Goal: Task Accomplishment & Management: Use online tool/utility

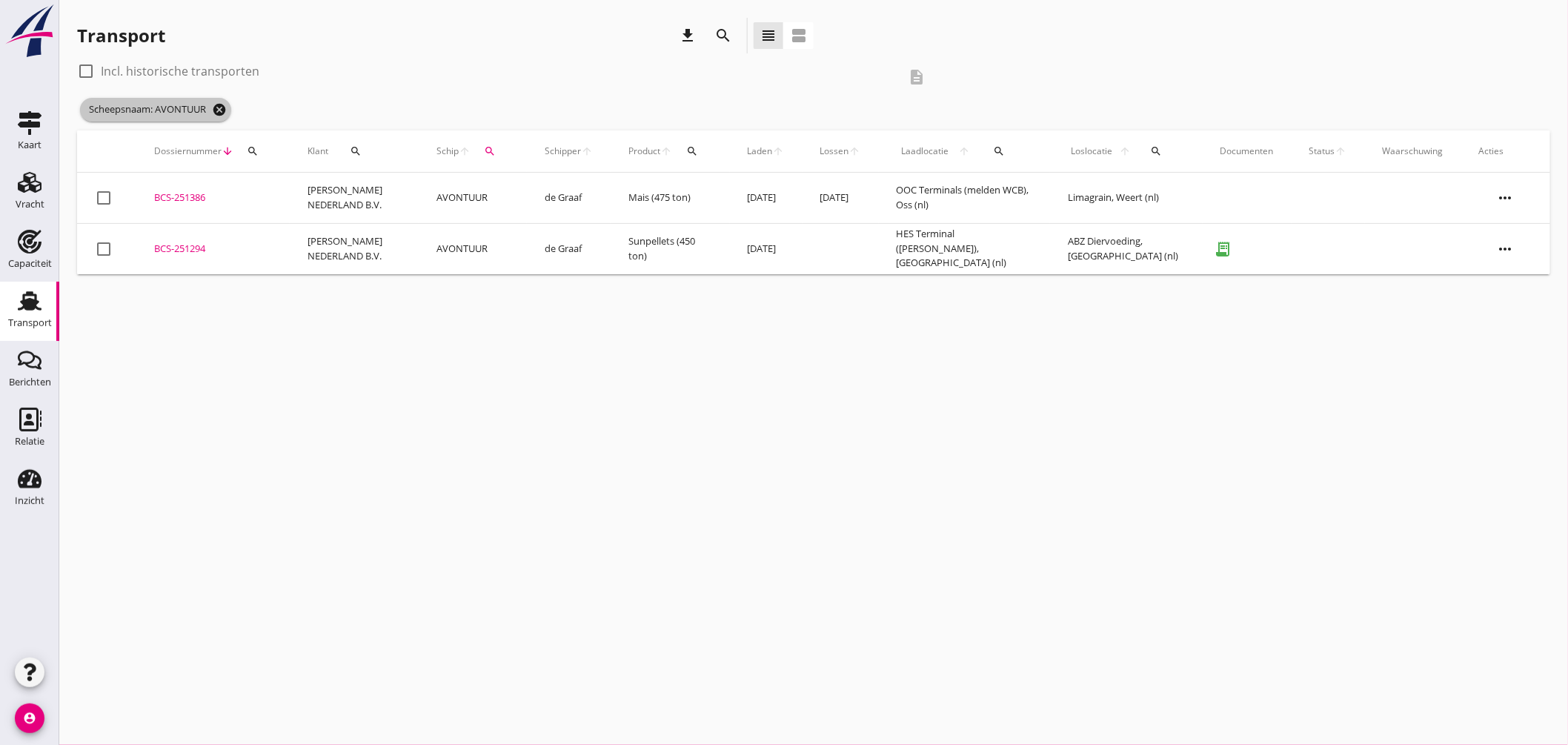
click at [226, 107] on icon "cancel" at bounding box center [219, 110] width 15 height 15
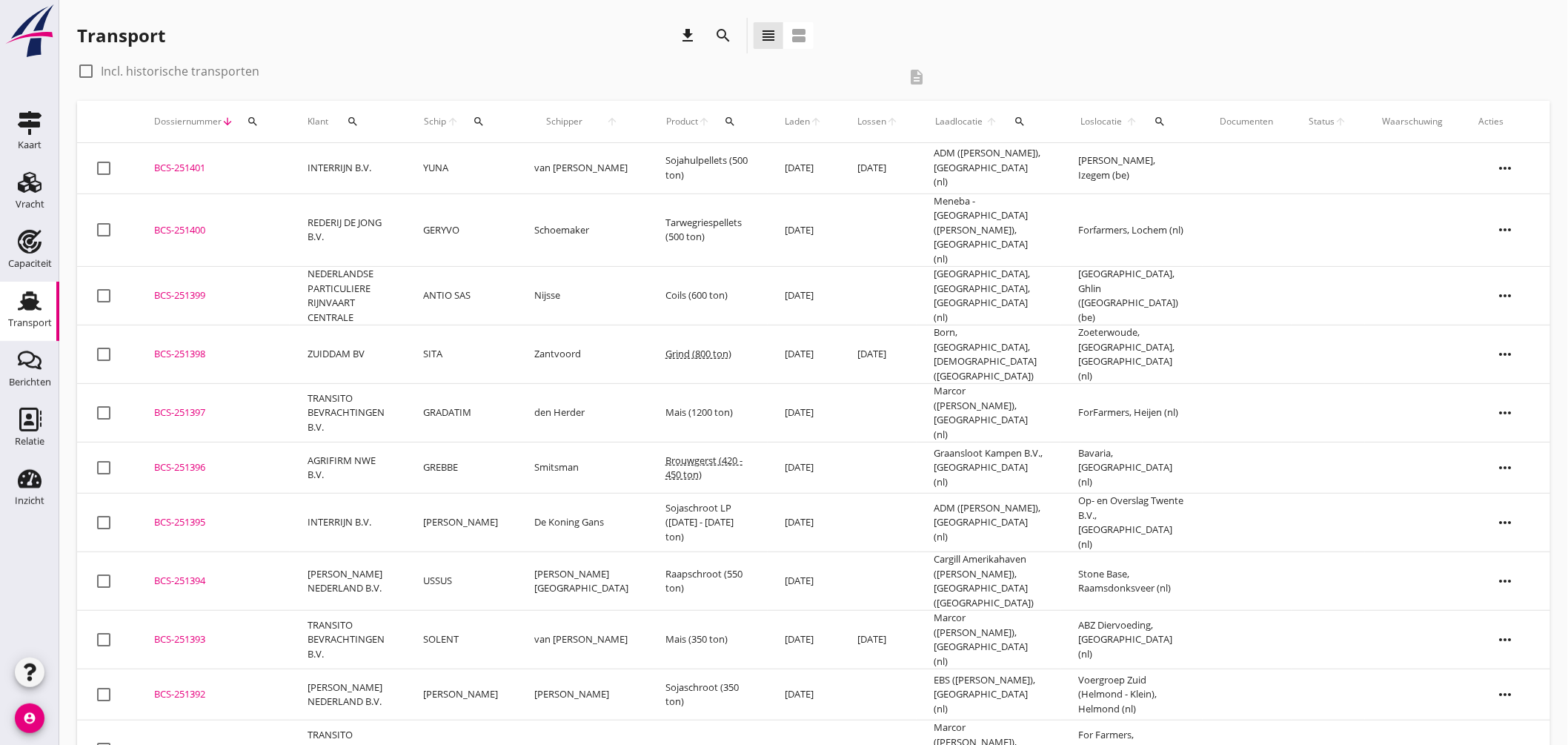
click at [492, 115] on button "search" at bounding box center [478, 122] width 28 height 27
click at [996, 122] on div "Laadlocatie arrow_upward search" at bounding box center [989, 121] width 109 height 36
click at [1014, 123] on icon "search" at bounding box center [1019, 121] width 12 height 12
click at [1058, 160] on input "text" at bounding box center [1100, 164] width 154 height 24
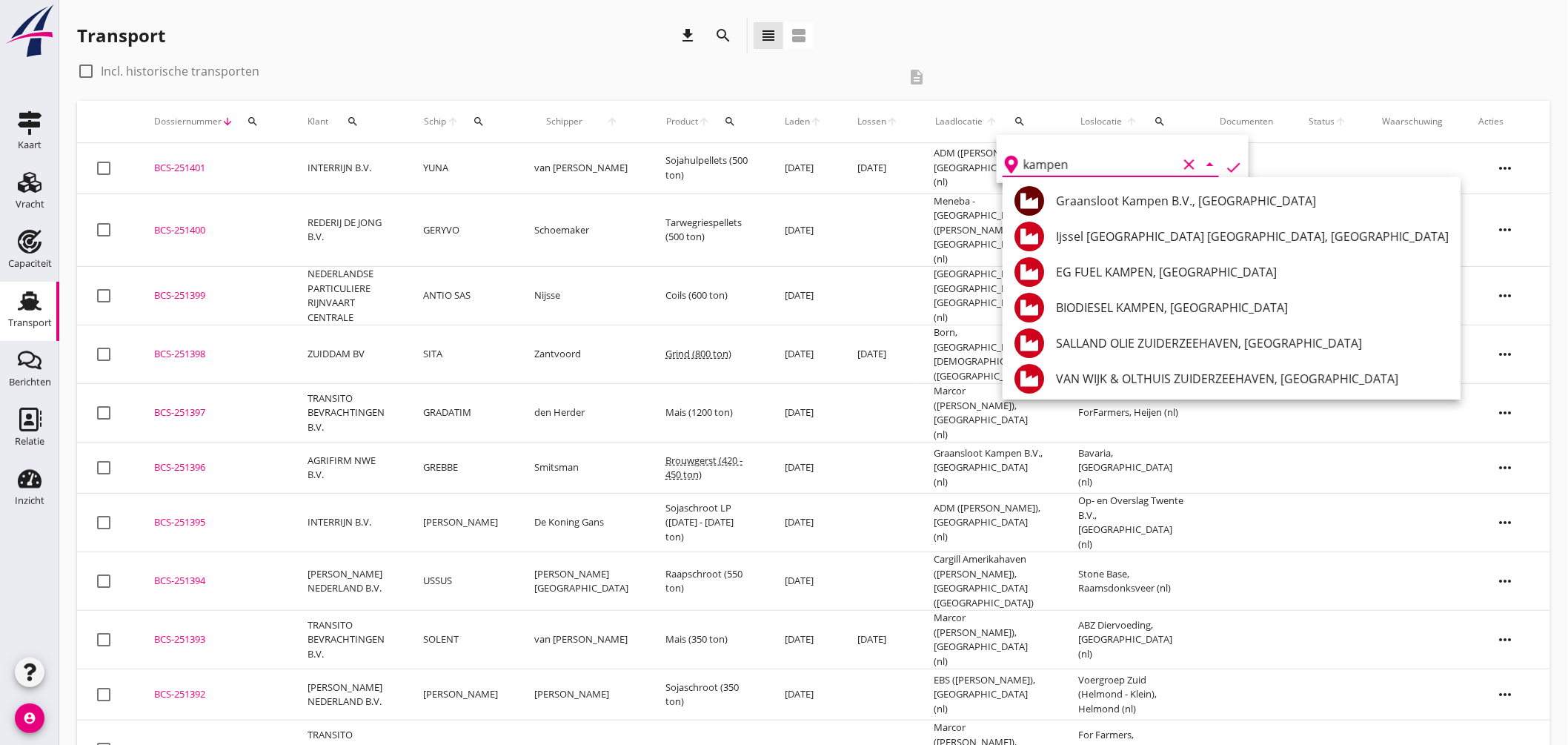
click at [1146, 198] on div "Graansloot Kampen B.V., [GEOGRAPHIC_DATA]" at bounding box center [1253, 201] width 393 height 18
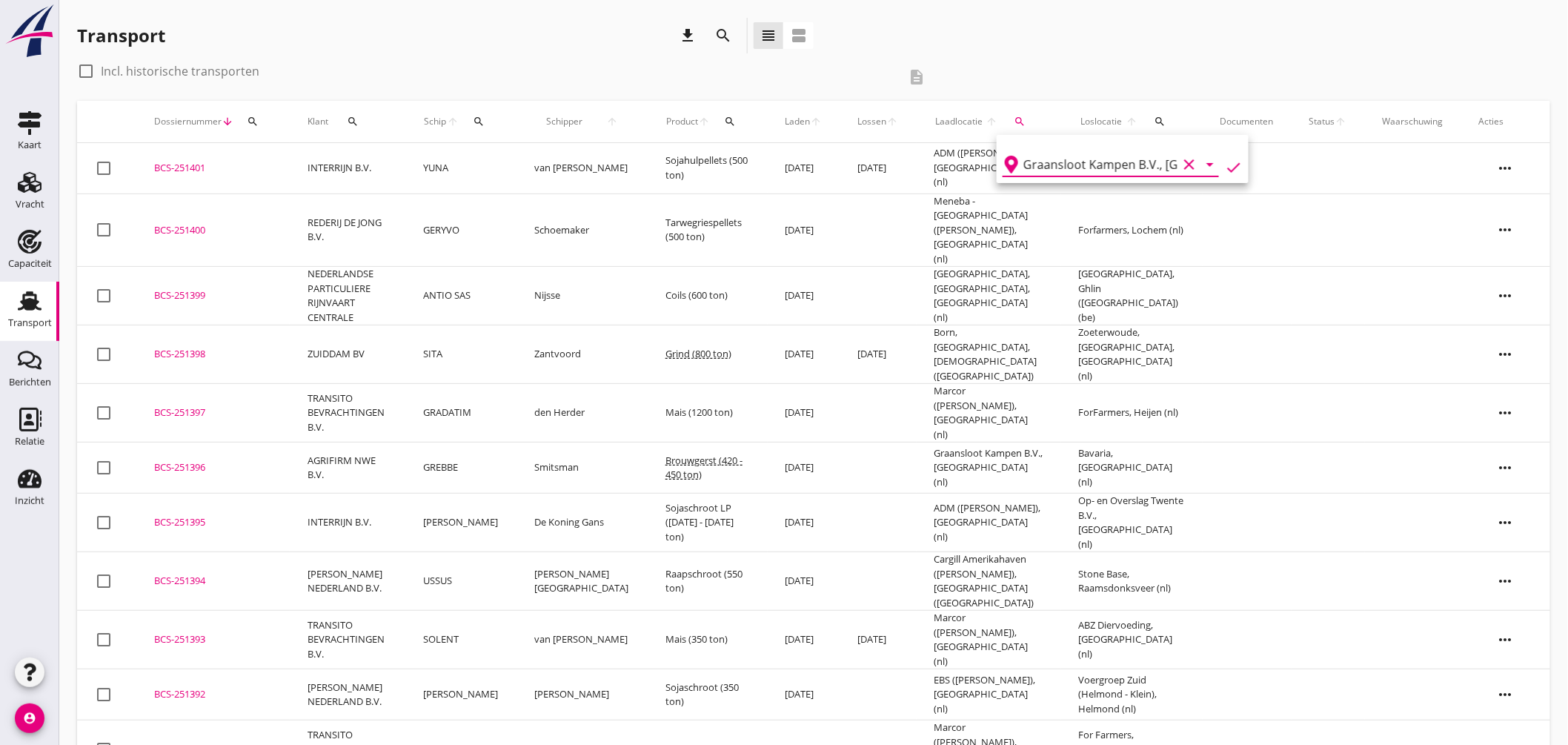
click at [1227, 160] on icon "check" at bounding box center [1234, 167] width 18 height 18
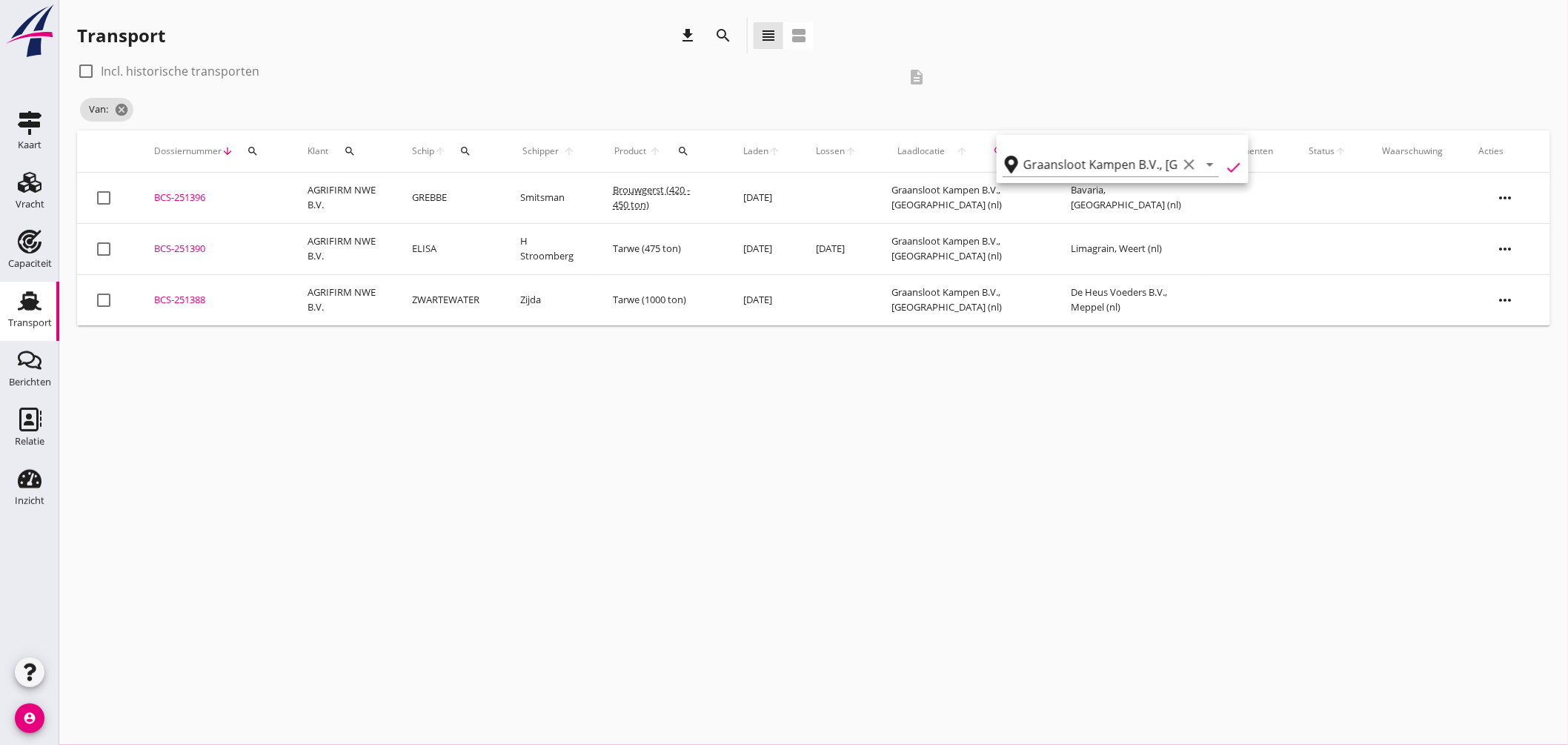
type input "Graansloot Kampen B.V."
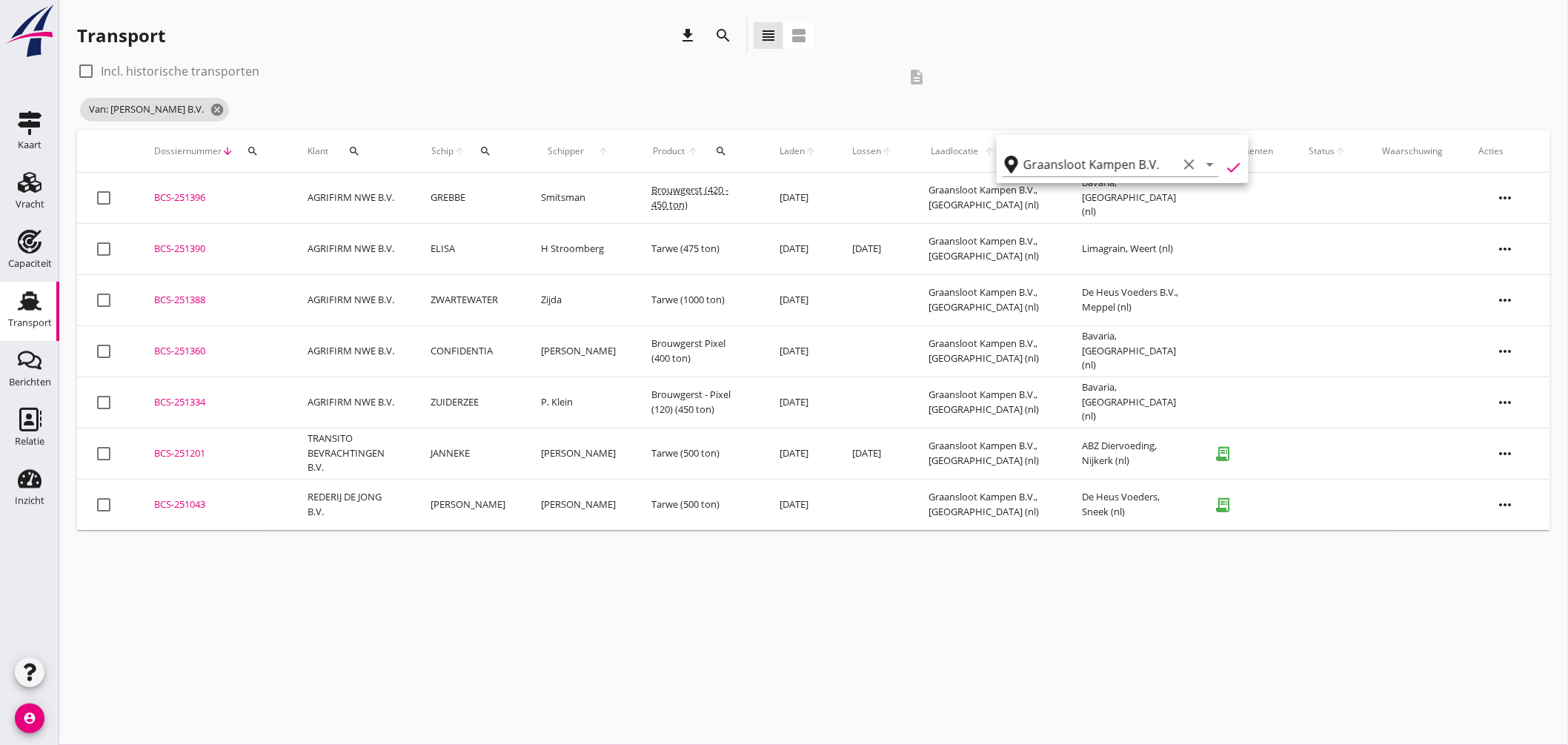
click at [1214, 90] on div "check_box_outline_blank Incl. historische transporten description Van: Graanslo…" at bounding box center [814, 95] width 1473 height 71
click at [1164, 150] on icon "search" at bounding box center [1161, 151] width 12 height 12
click at [1196, 186] on input "text" at bounding box center [1248, 194] width 154 height 24
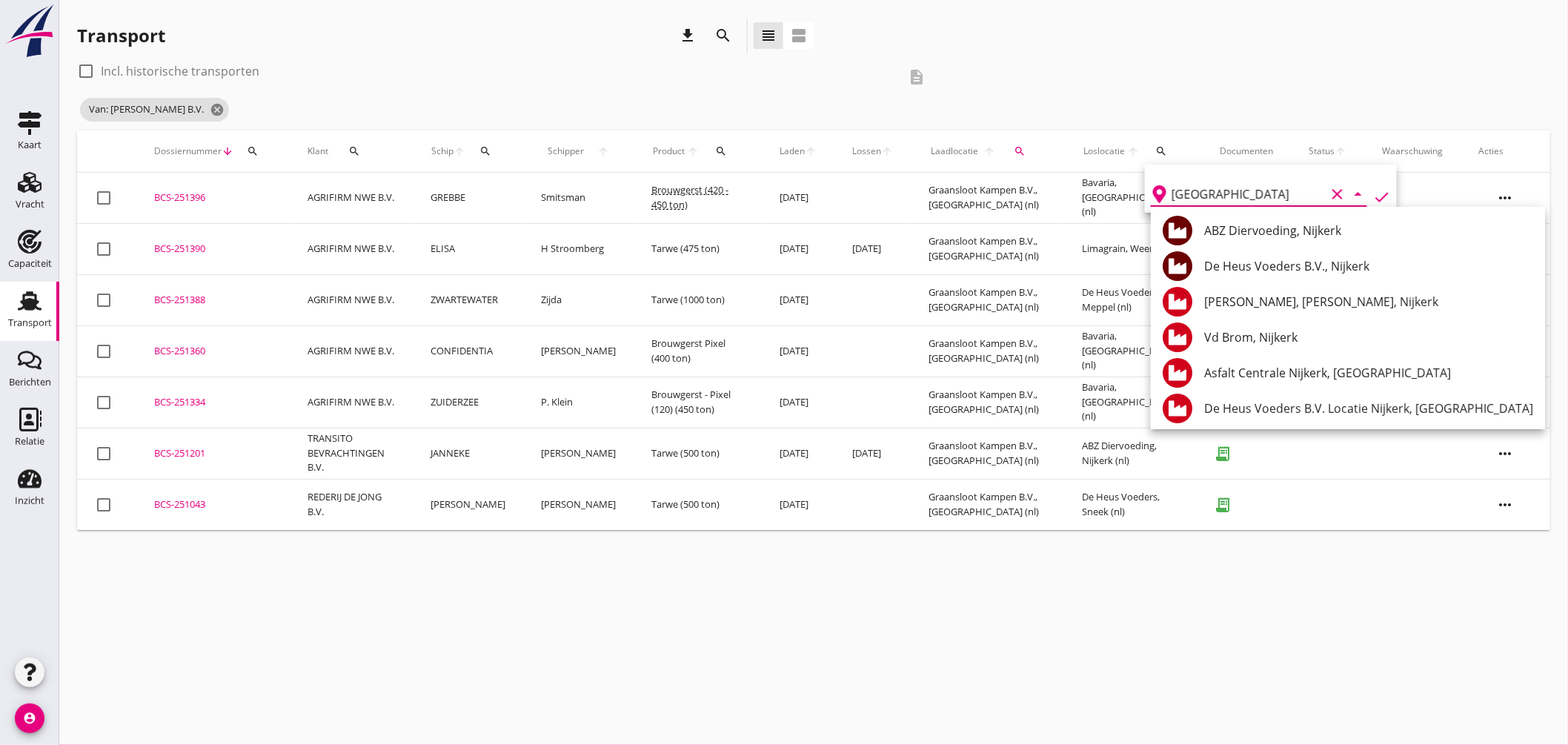
click at [1274, 238] on div "ABZ Diervoeding, Nijkerk" at bounding box center [1368, 231] width 329 height 18
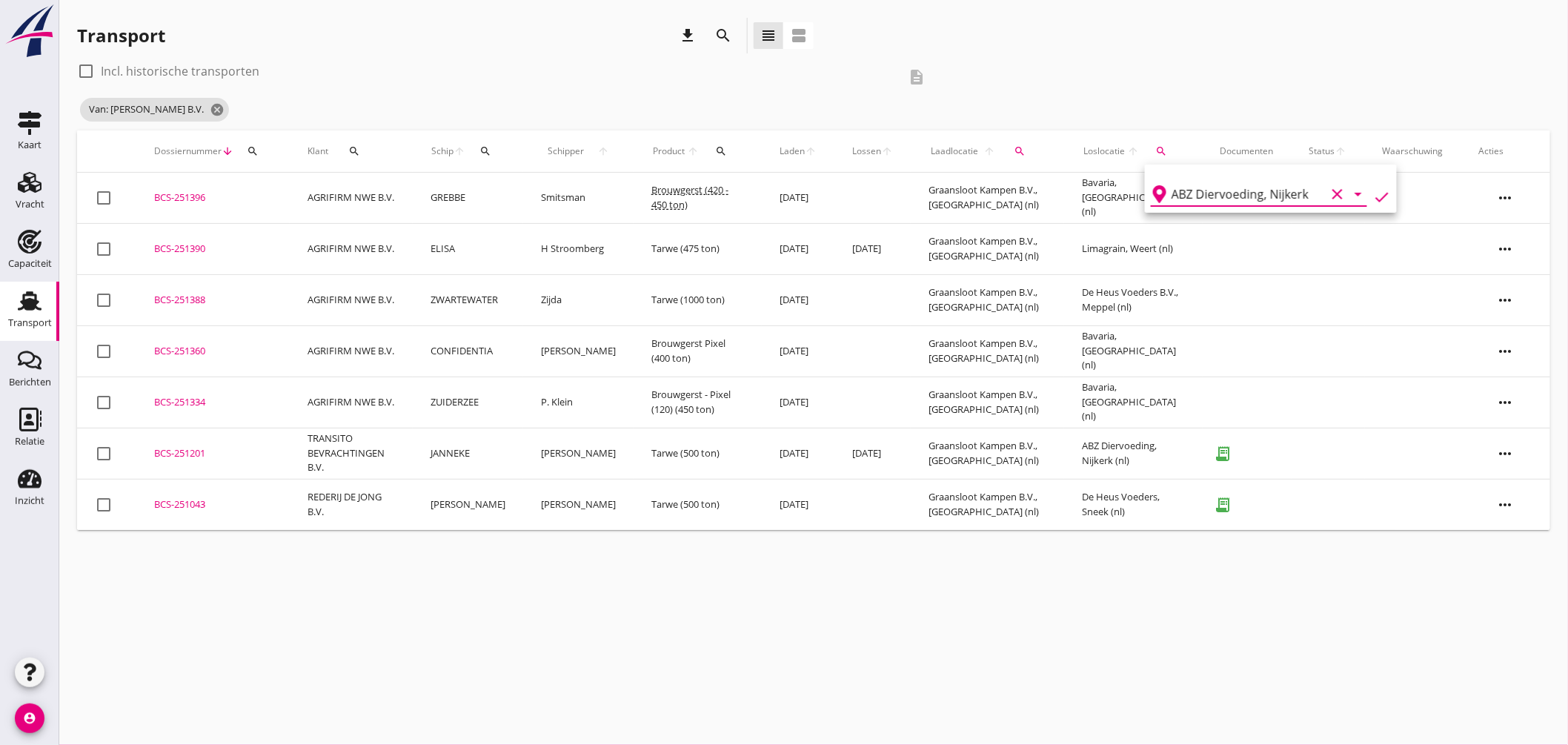
drag, startPoint x: 1375, startPoint y: 195, endPoint x: 1385, endPoint y: 190, distance: 11.2
click at [1377, 194] on icon "check" at bounding box center [1382, 197] width 18 height 18
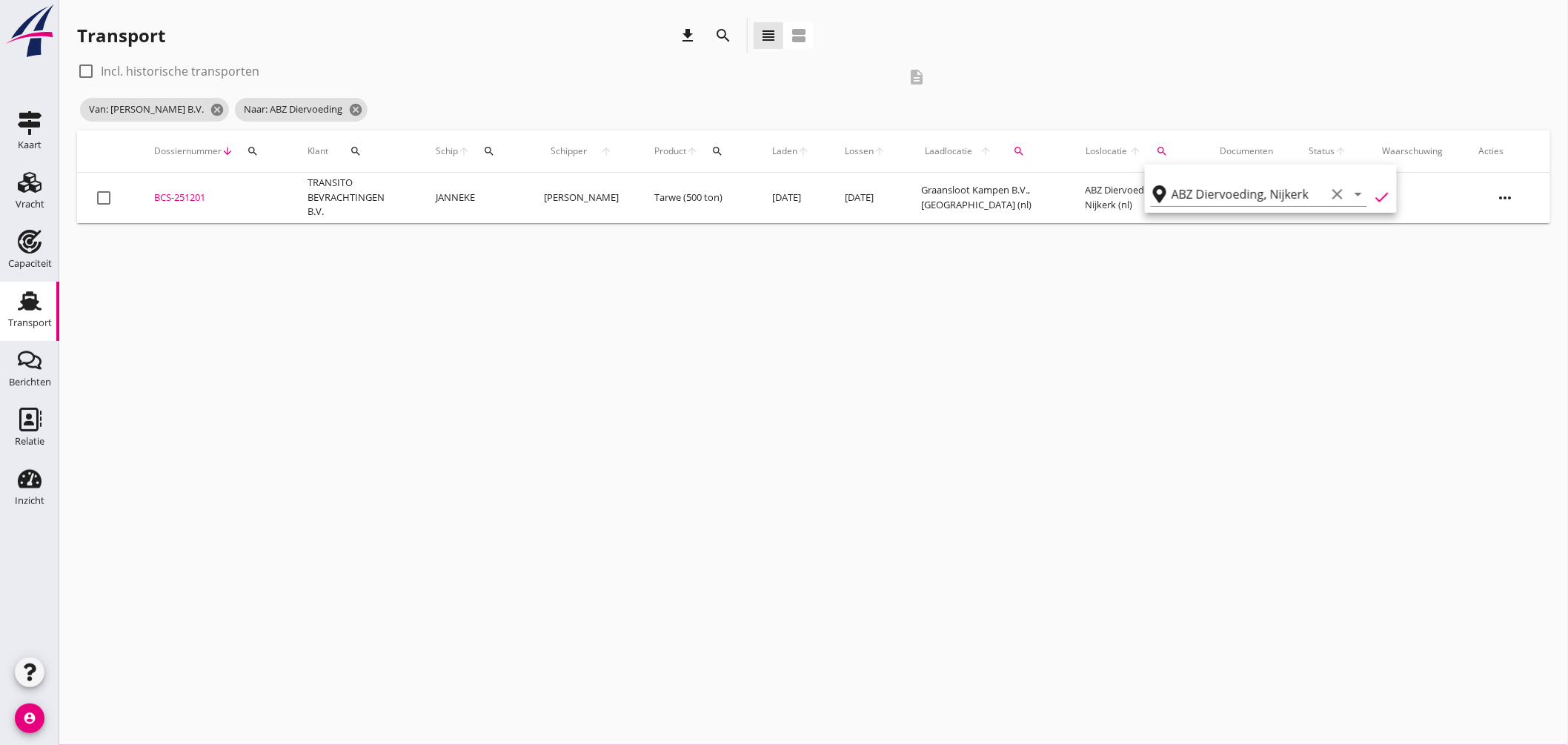
type input "ABZ Diervoeding"
click at [649, 276] on div "cancel You are impersonating another user. Transport download search view_headl…" at bounding box center [813, 372] width 1509 height 745
click at [203, 191] on div "BCS-251201" at bounding box center [212, 198] width 118 height 15
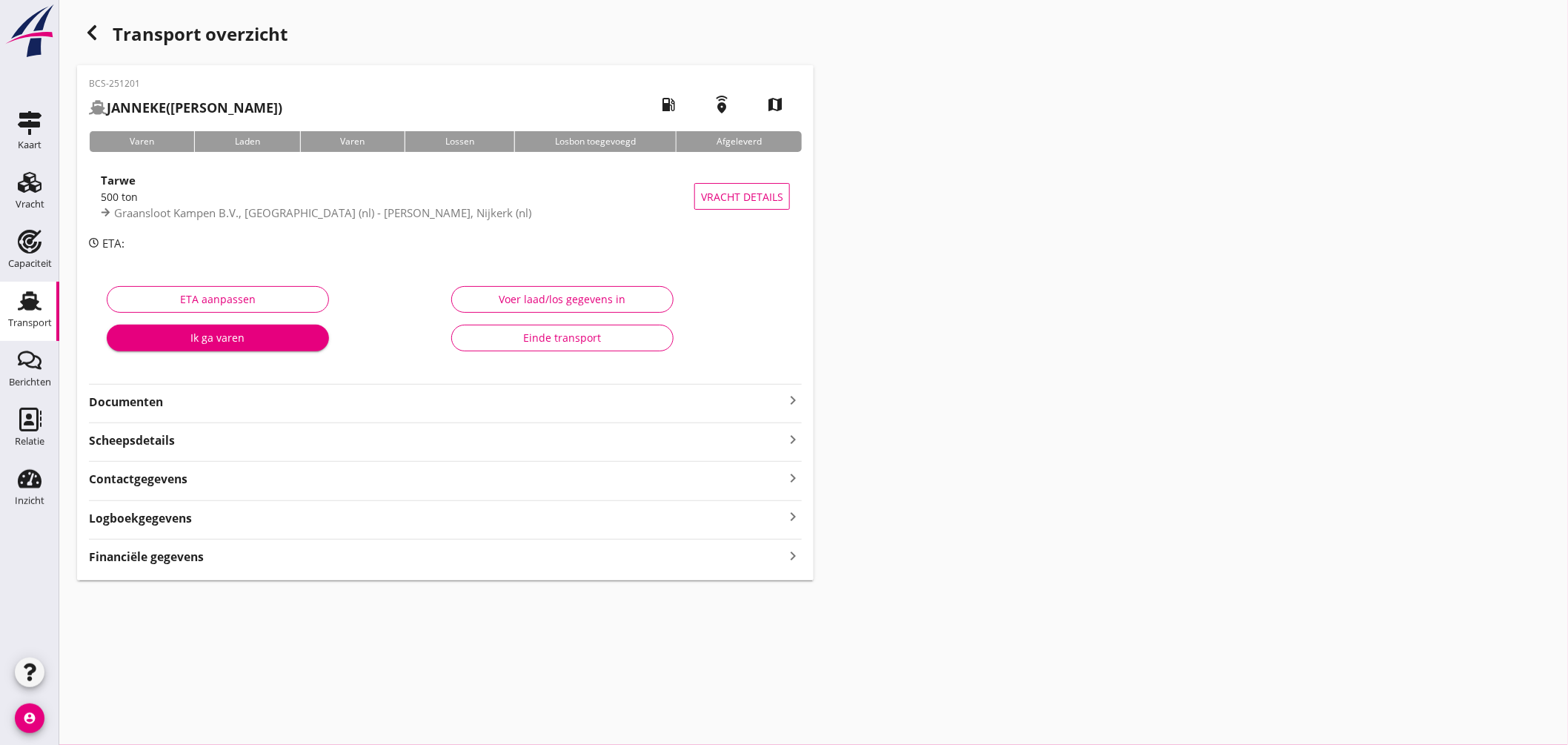
click at [793, 395] on icon "keyboard_arrow_right" at bounding box center [793, 401] width 18 height 18
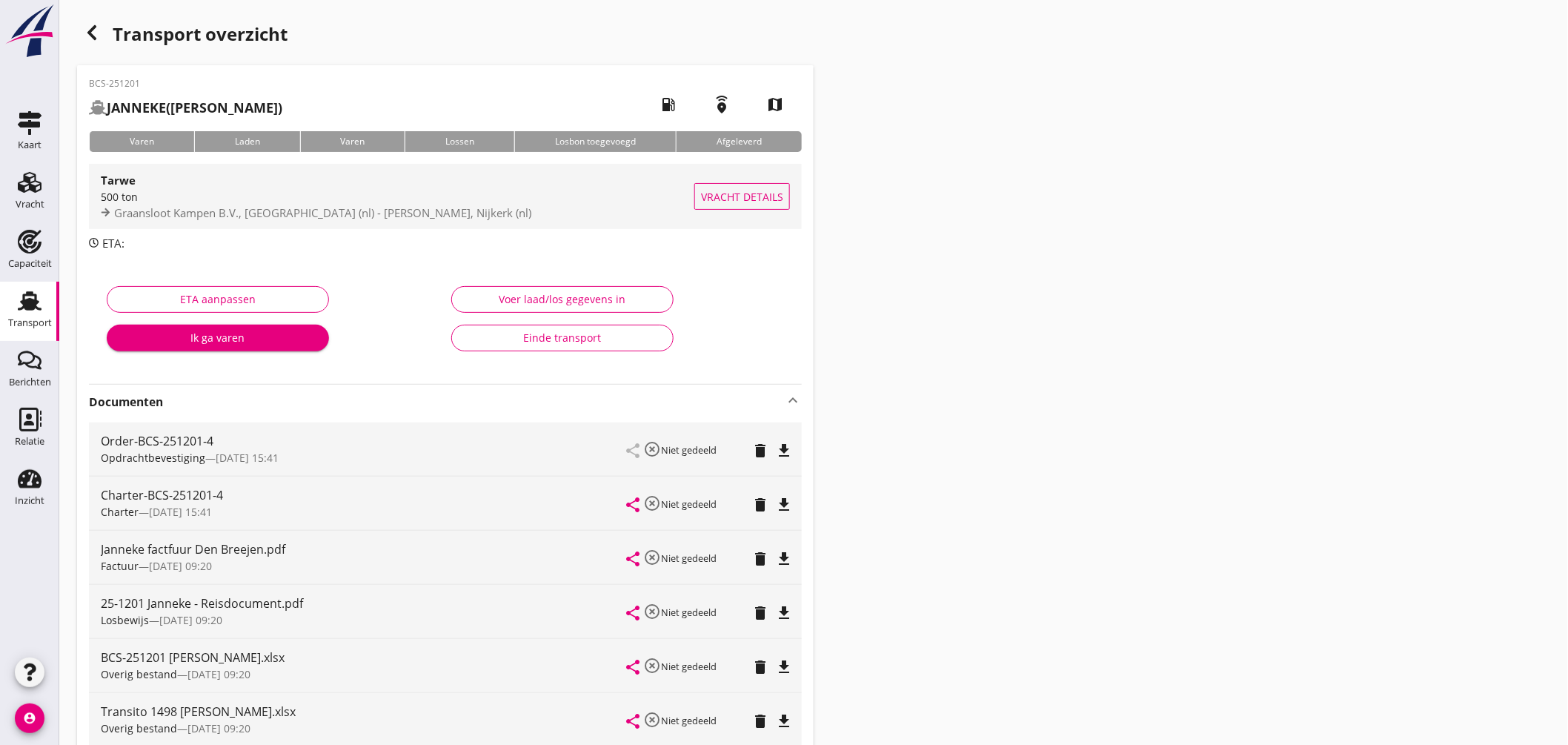
click at [561, 210] on div "Graansloot Kampen B.V., Kampen (nl) - ABZ Diervoeding, Nijkerk (nl)" at bounding box center [398, 213] width 594 height 17
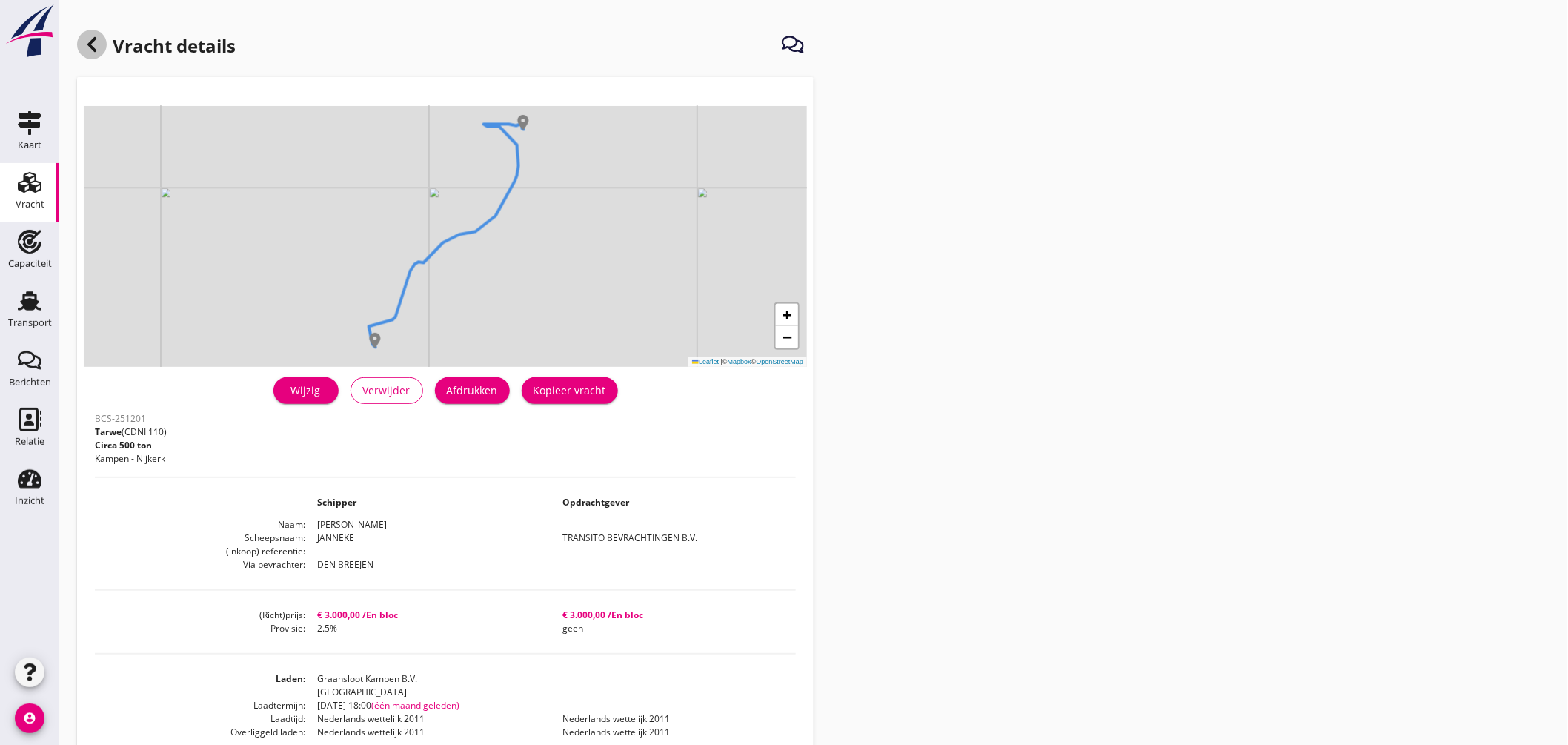
click at [90, 49] on icon at bounding box center [92, 44] width 18 height 18
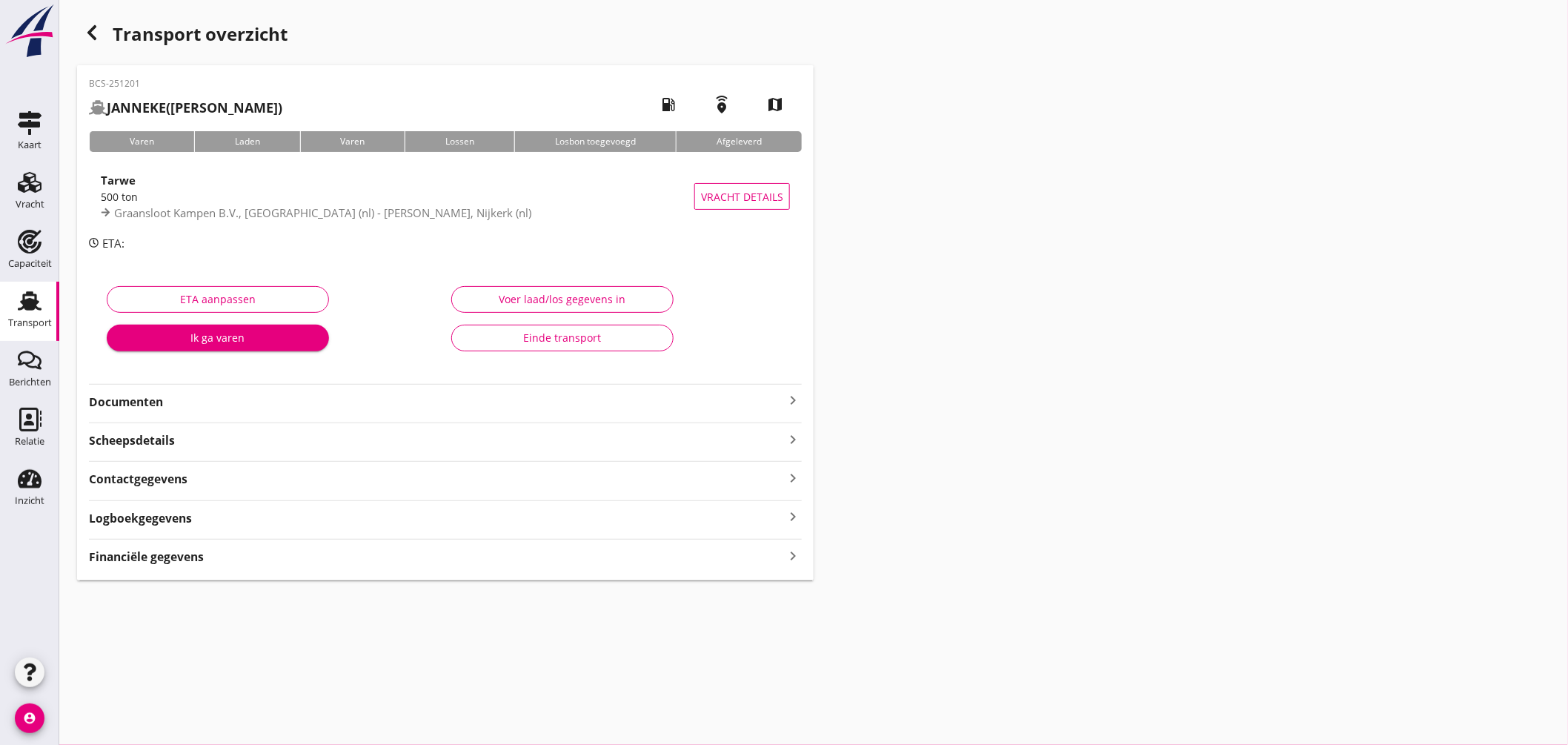
click at [794, 397] on icon "keyboard_arrow_right" at bounding box center [793, 401] width 18 height 18
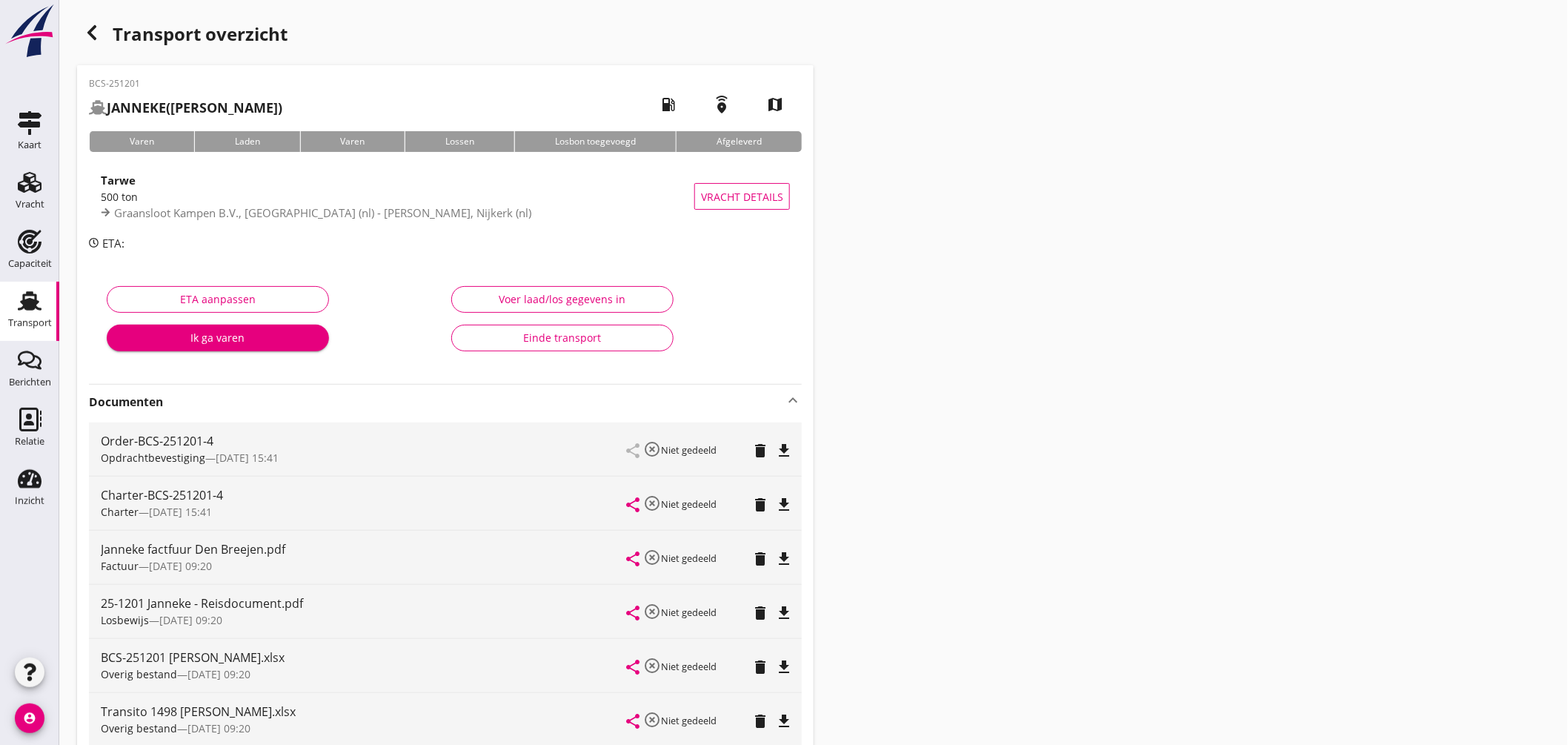
click at [781, 504] on icon "file_download" at bounding box center [784, 505] width 18 height 18
click at [788, 442] on icon "file_download" at bounding box center [784, 450] width 18 height 18
click at [99, 34] on icon "button" at bounding box center [92, 32] width 18 height 18
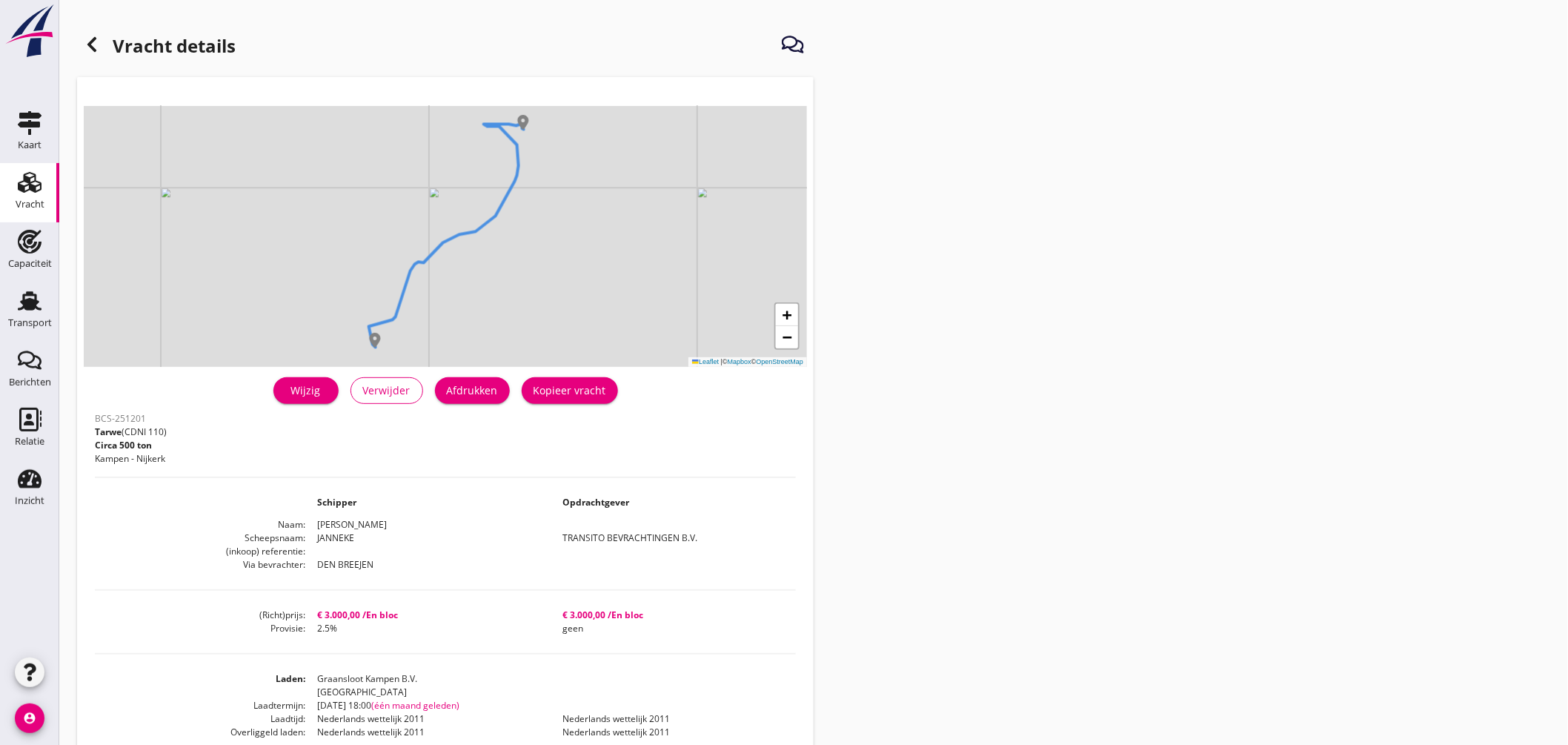
click at [102, 40] on div at bounding box center [92, 45] width 30 height 30
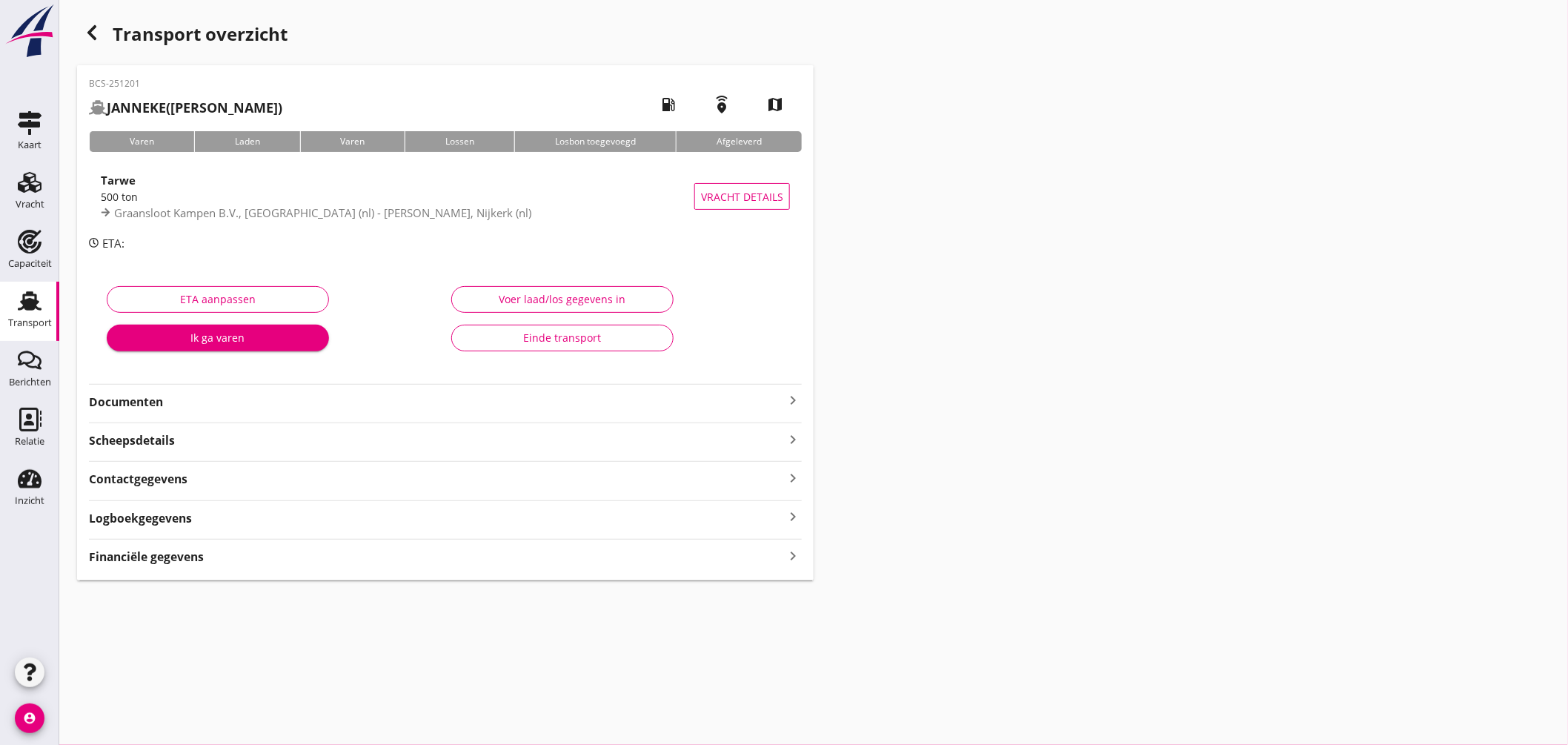
drag, startPoint x: 28, startPoint y: 290, endPoint x: 174, endPoint y: 260, distance: 149.1
click at [31, 291] on icon "Transport" at bounding box center [30, 301] width 24 height 24
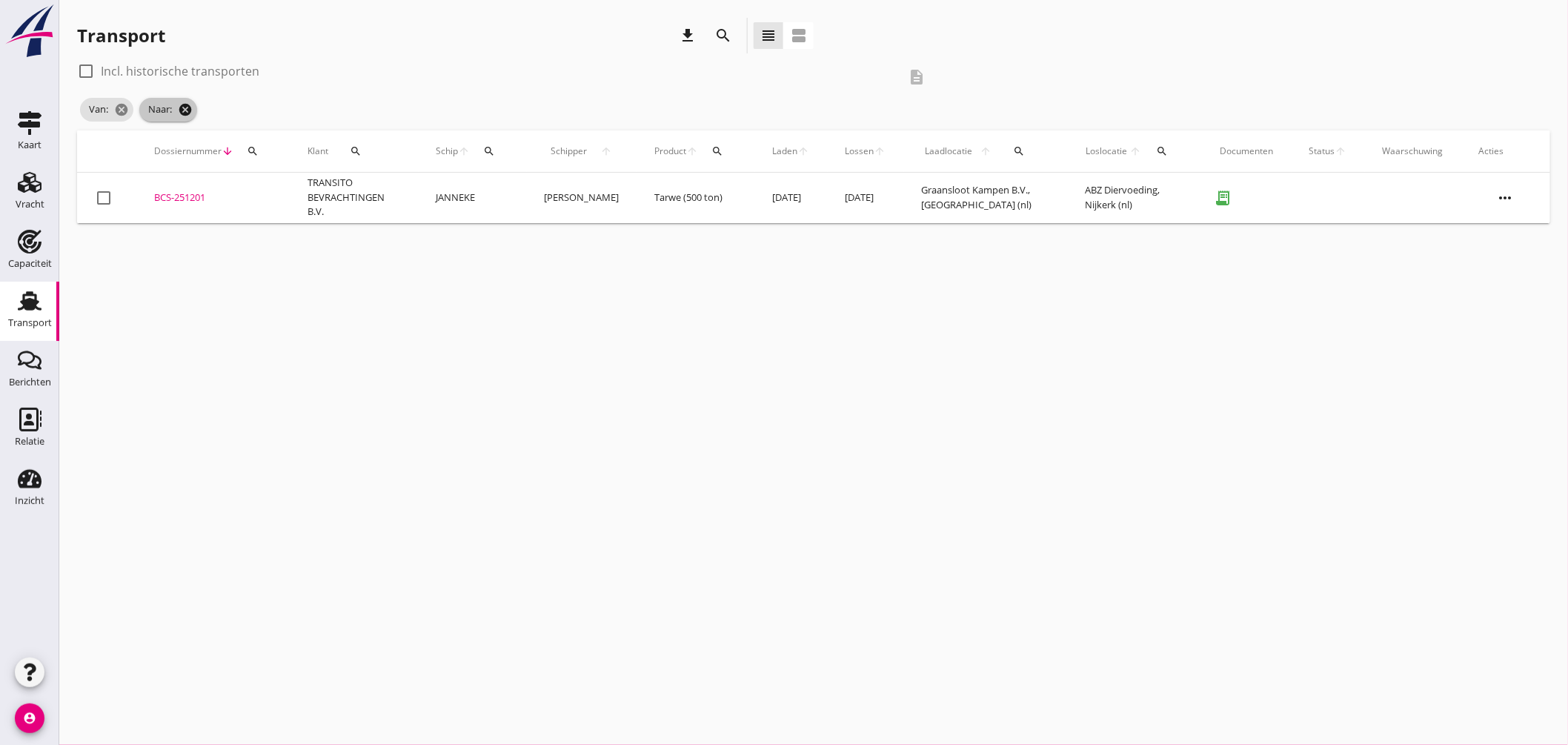
click at [188, 110] on icon "cancel" at bounding box center [185, 110] width 15 height 15
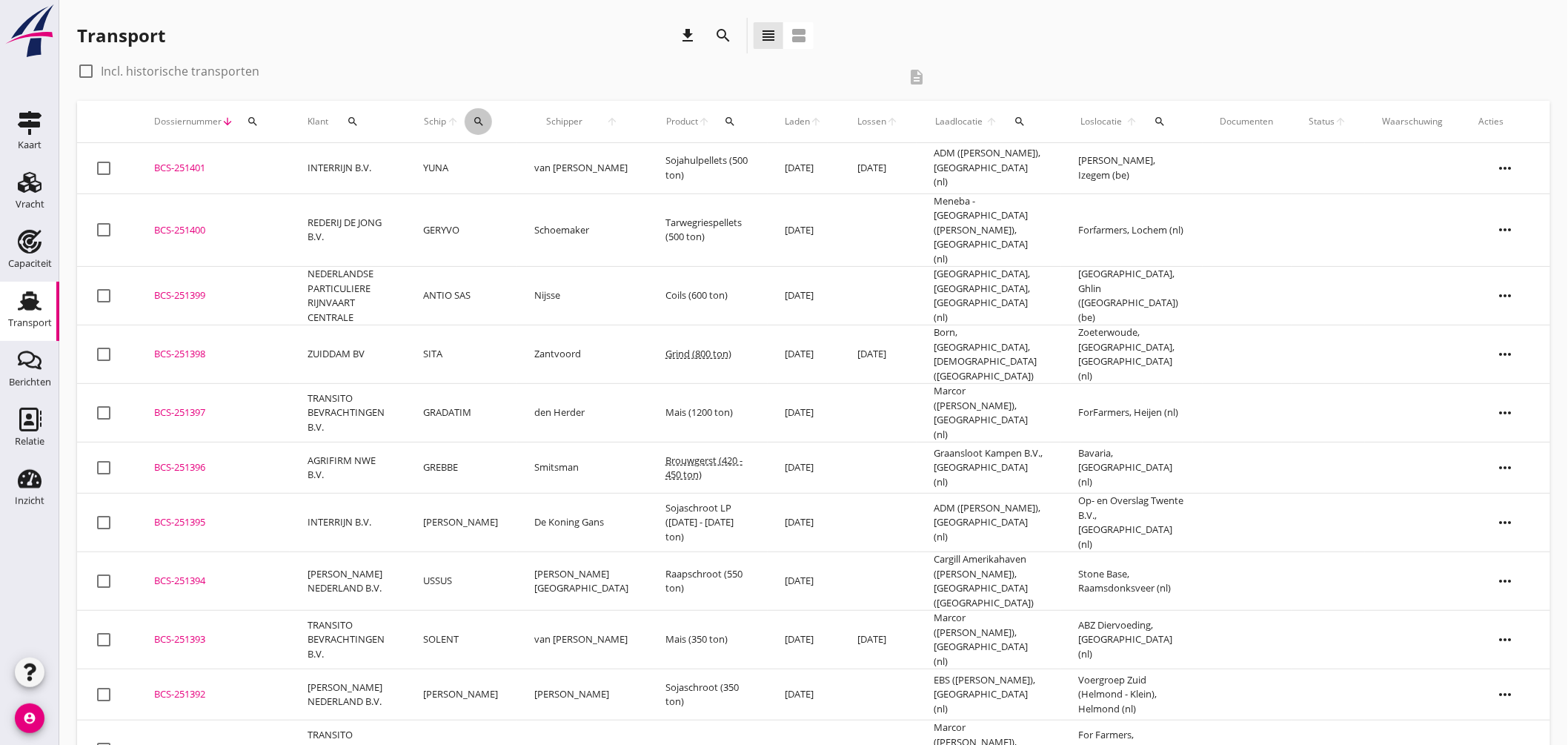
click at [485, 123] on icon "search" at bounding box center [478, 121] width 12 height 12
click at [541, 174] on input "Zoek op (scheeps)naam" at bounding box center [565, 164] width 154 height 24
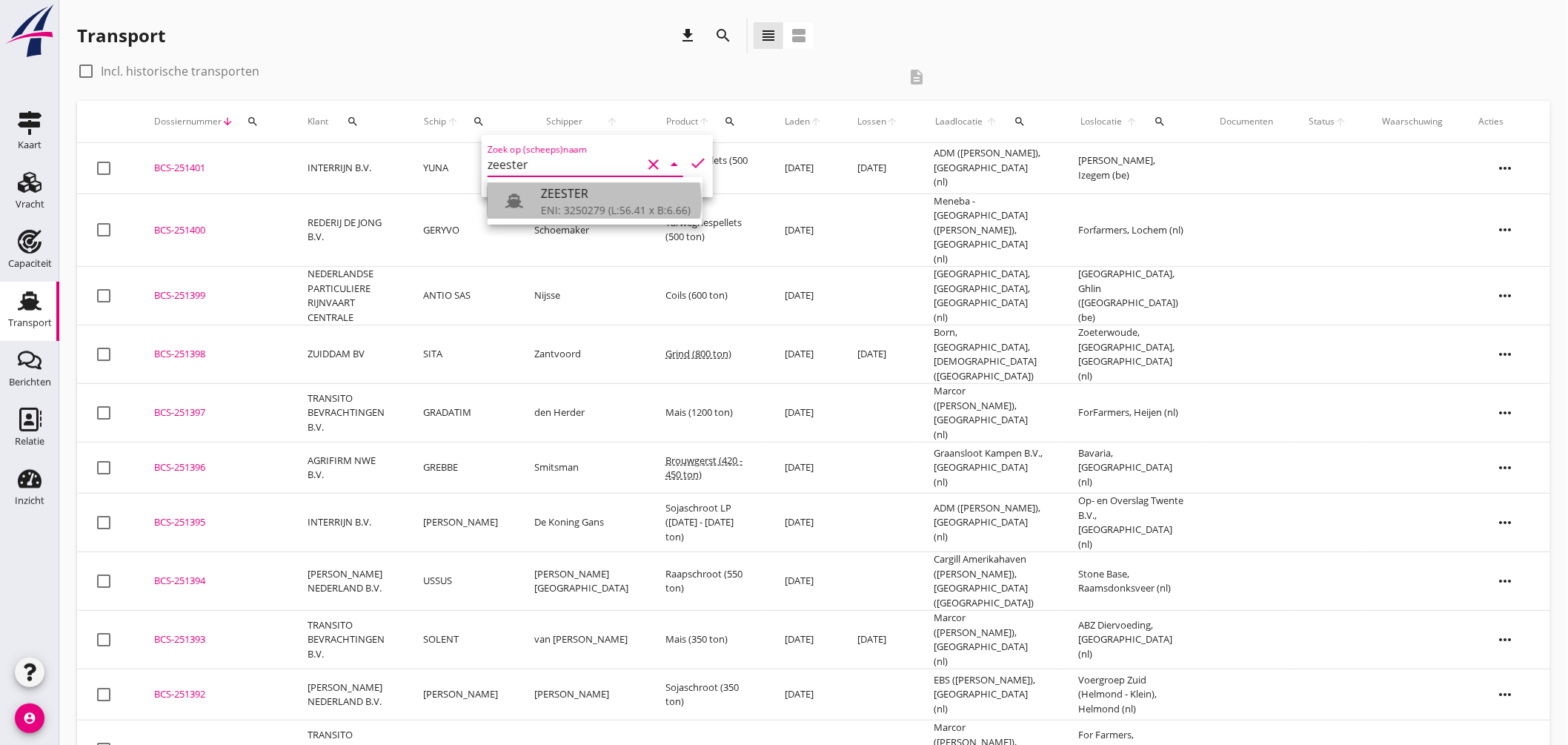
click at [546, 190] on div "ZEESTER" at bounding box center [616, 194] width 150 height 18
click at [695, 159] on icon "check" at bounding box center [698, 163] width 18 height 18
type input "ZEESTER"
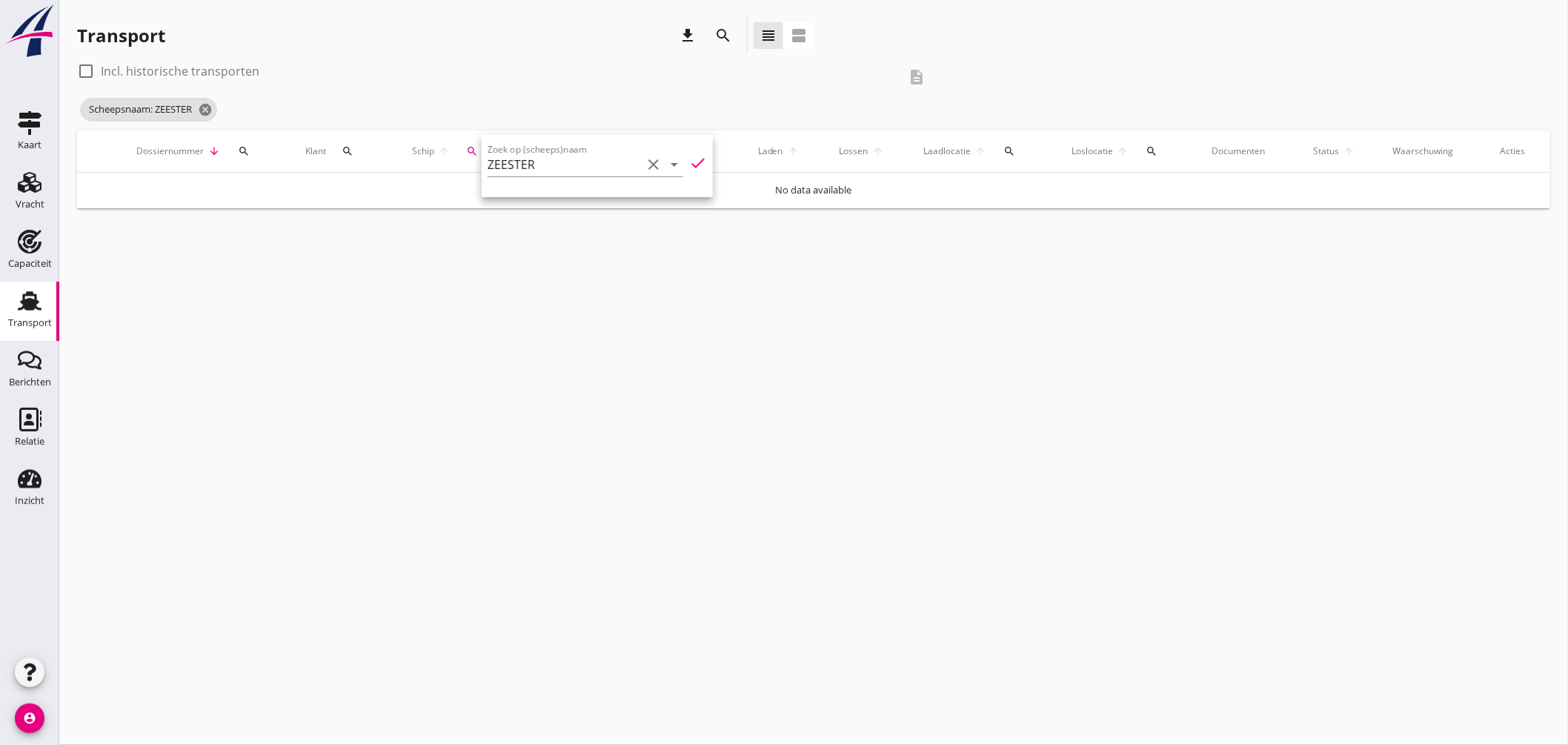
click at [197, 72] on label "Incl. historische transporten" at bounding box center [180, 71] width 159 height 15
checkbox input "true"
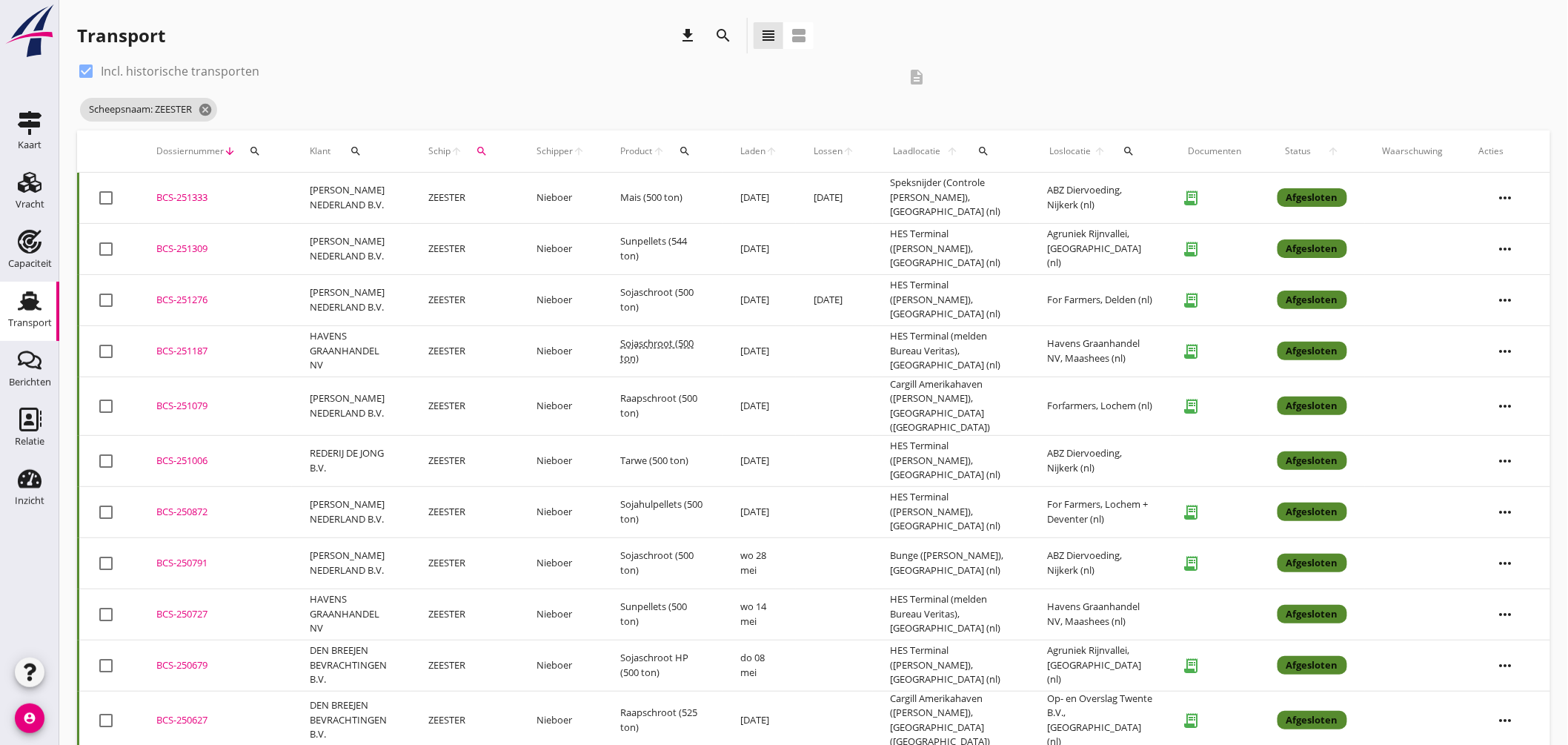
click at [204, 193] on div "BCS-251333" at bounding box center [215, 198] width 118 height 15
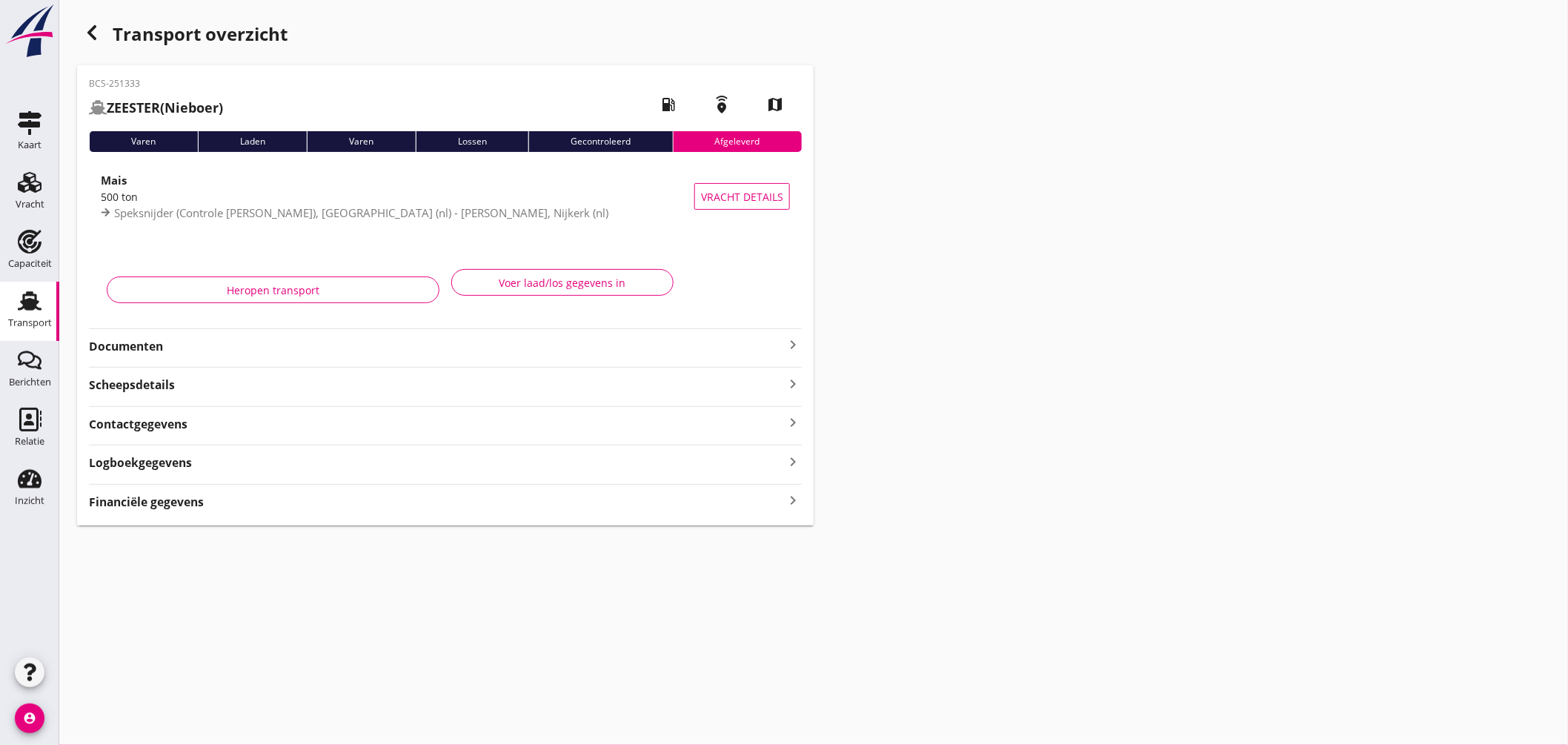
click at [789, 340] on icon "keyboard_arrow_right" at bounding box center [793, 344] width 18 height 18
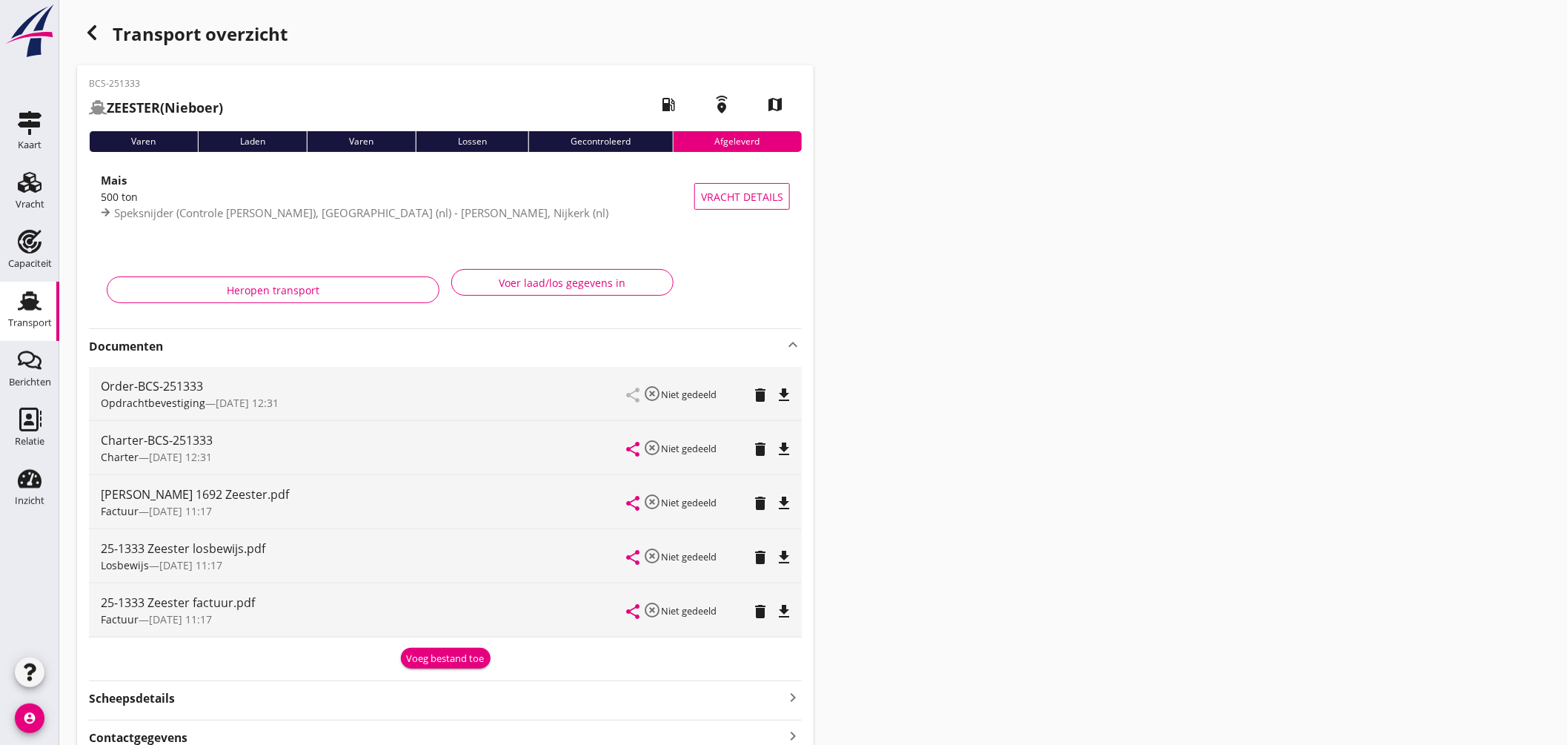
click at [787, 441] on icon "file_download" at bounding box center [784, 450] width 18 height 18
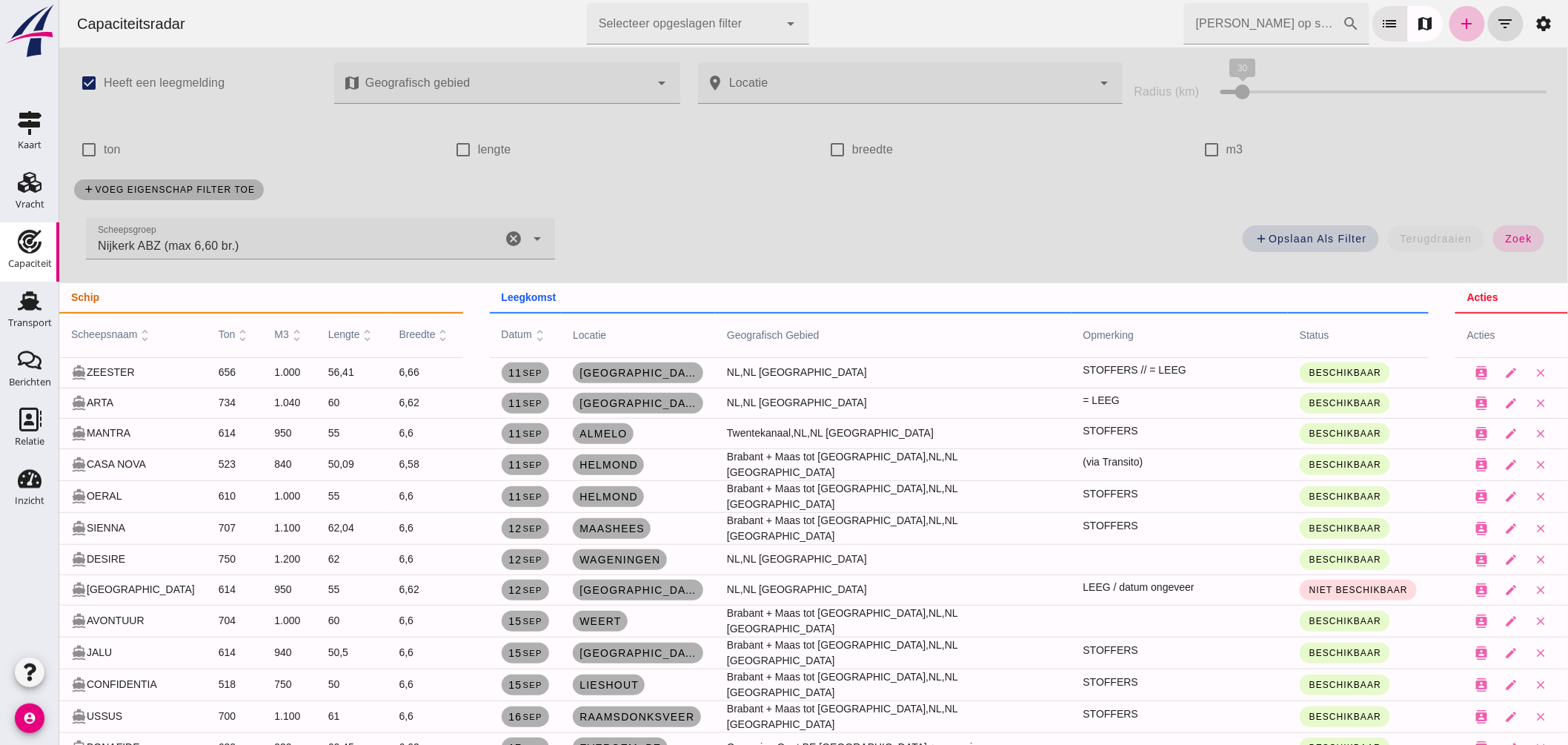
scroll to position [247, 0]
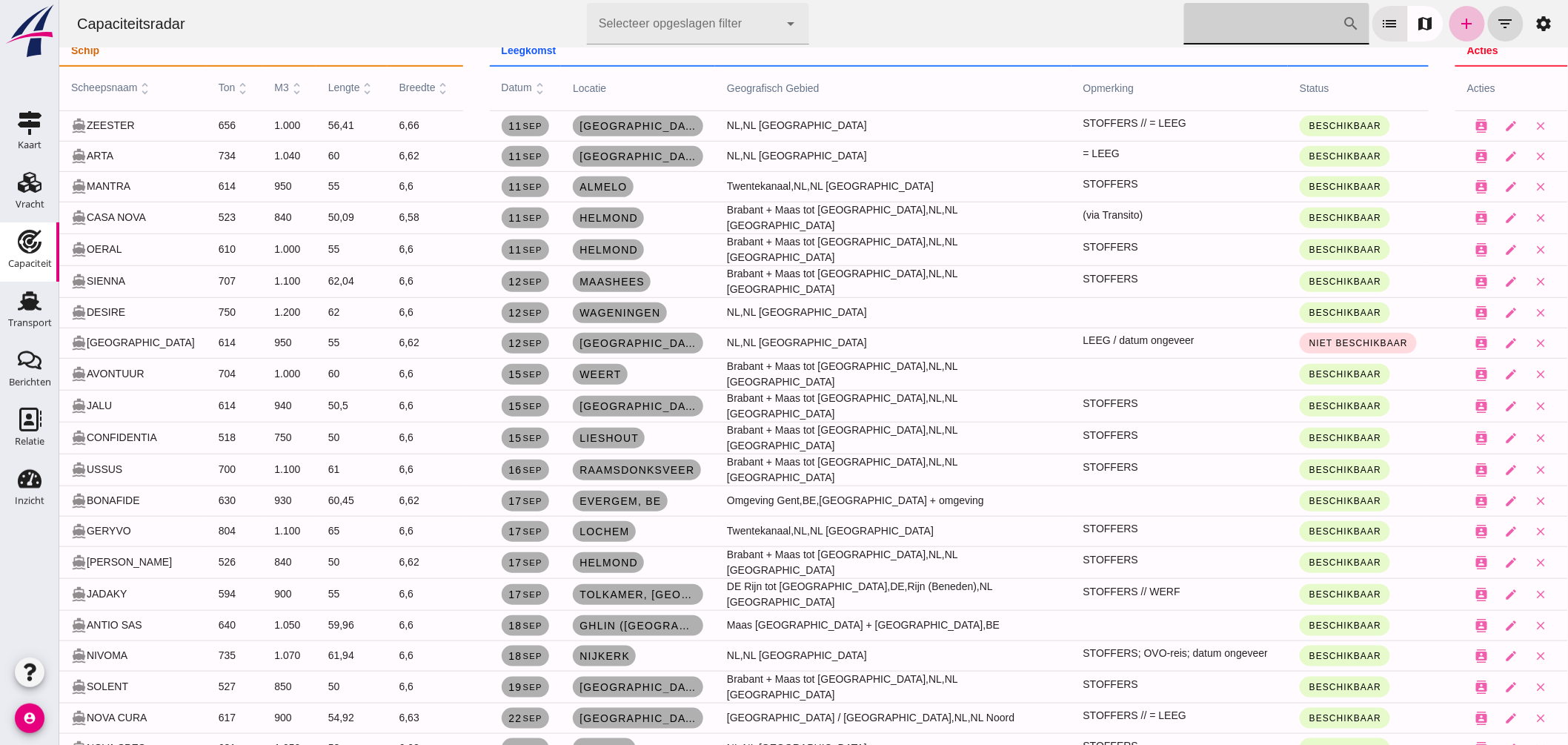
click at [1213, 25] on input "Zoek op scheepsnaam" at bounding box center [1262, 24] width 159 height 42
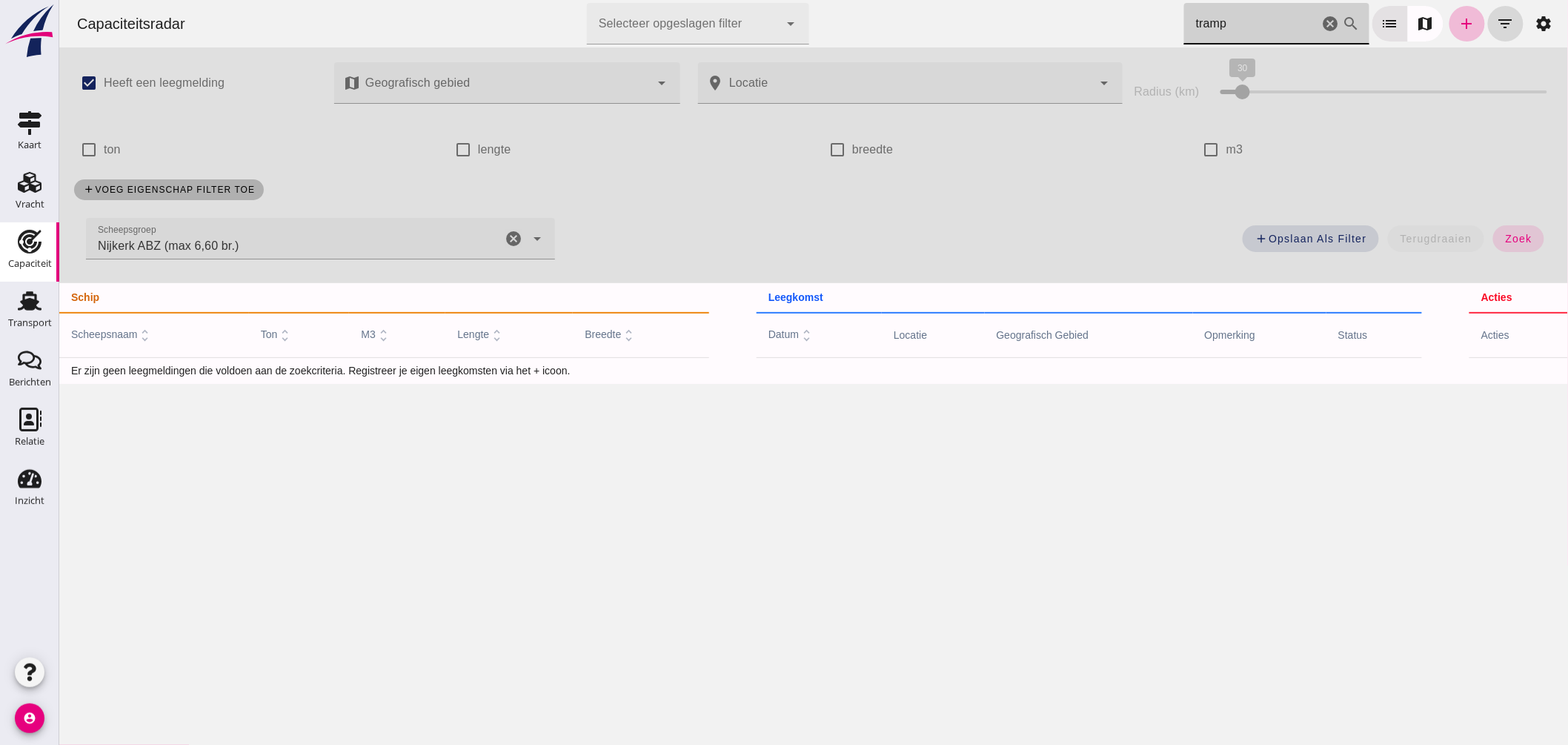
drag, startPoint x: 505, startPoint y: 234, endPoint x: 513, endPoint y: 233, distance: 8.1
click at [505, 235] on icon "cancel" at bounding box center [512, 239] width 18 height 18
type input "tramp"
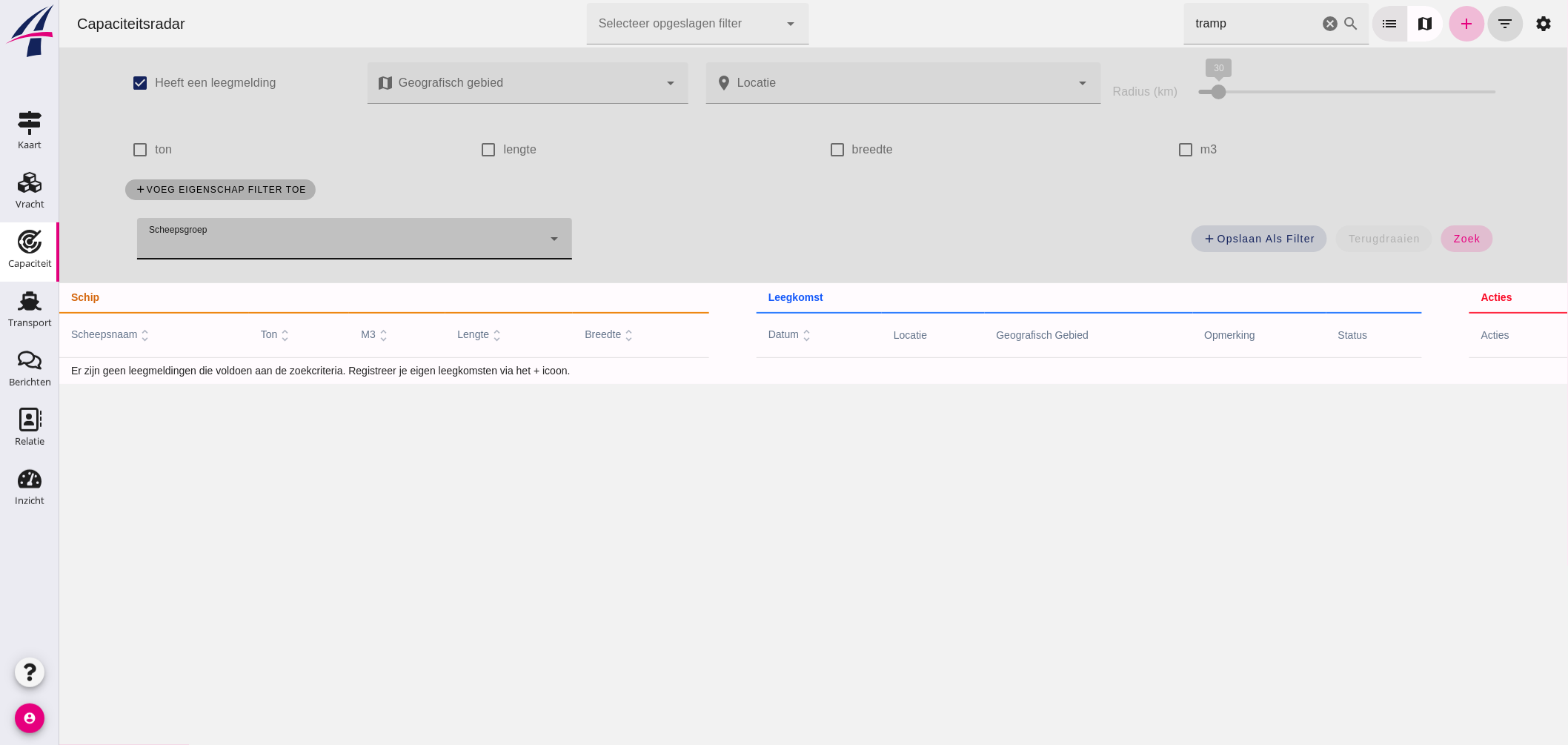
click at [1464, 235] on span "zoek" at bounding box center [1466, 239] width 28 height 12
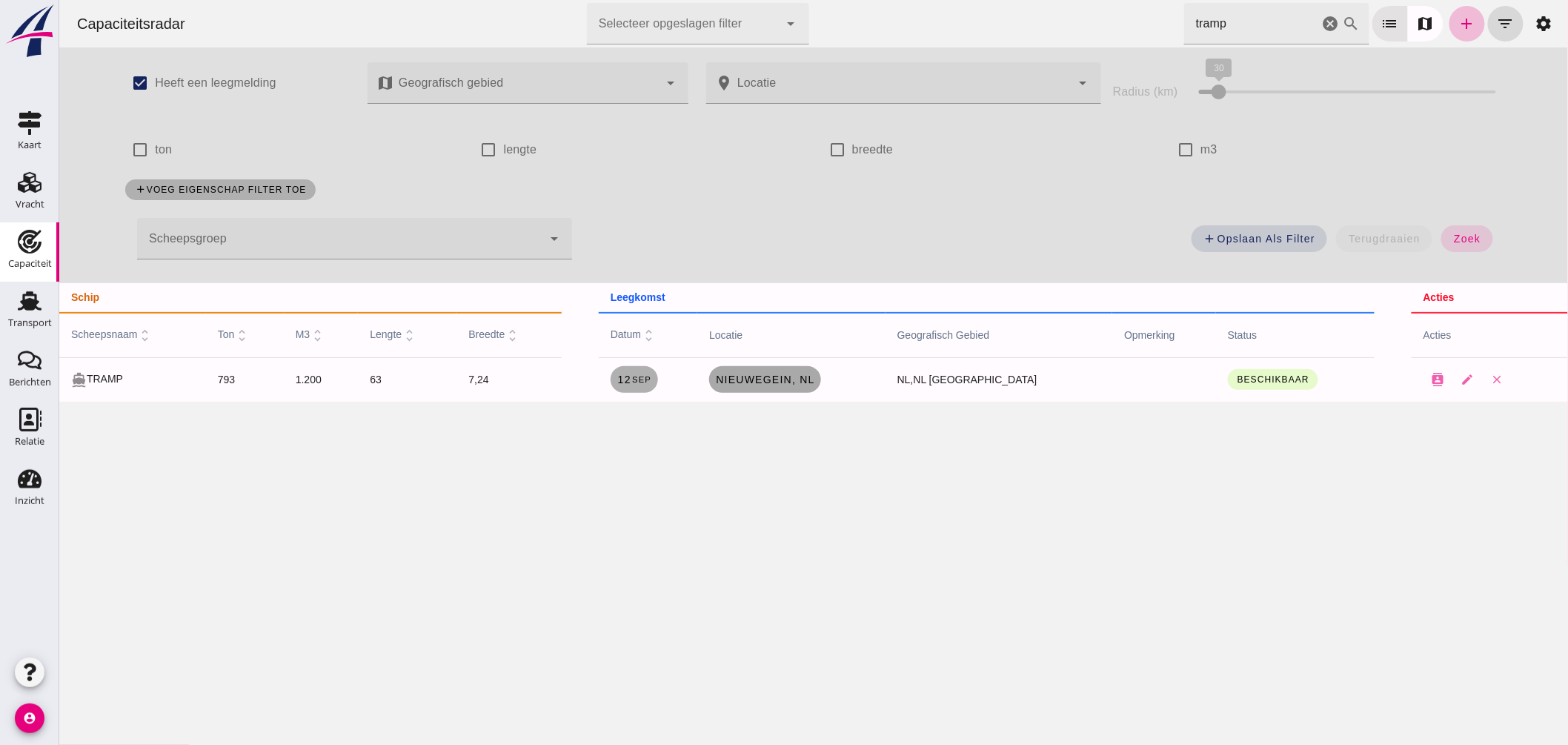
click at [793, 386] on link "Nieuwegein, nl" at bounding box center [764, 380] width 112 height 27
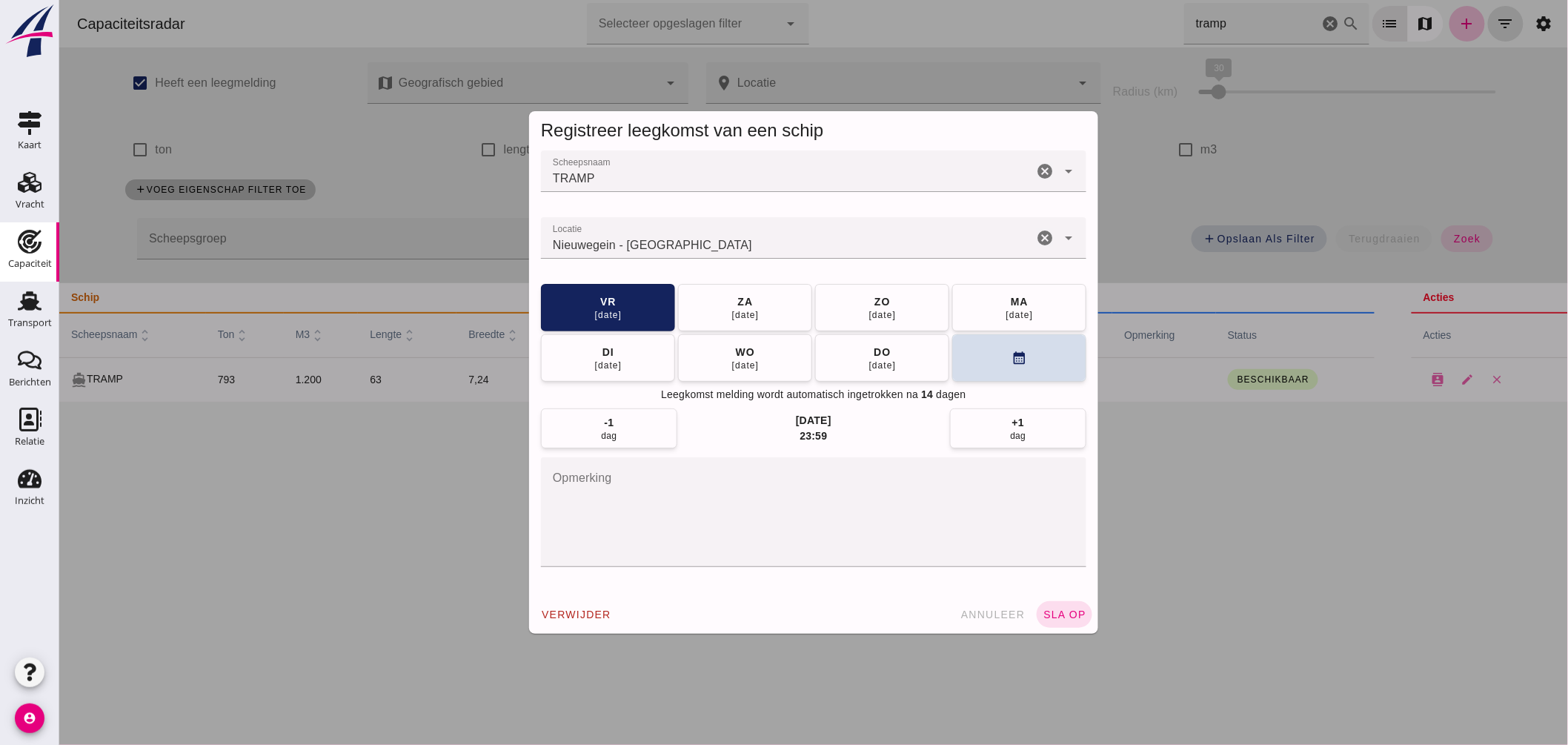
click at [775, 250] on input "Locatie" at bounding box center [786, 245] width 492 height 18
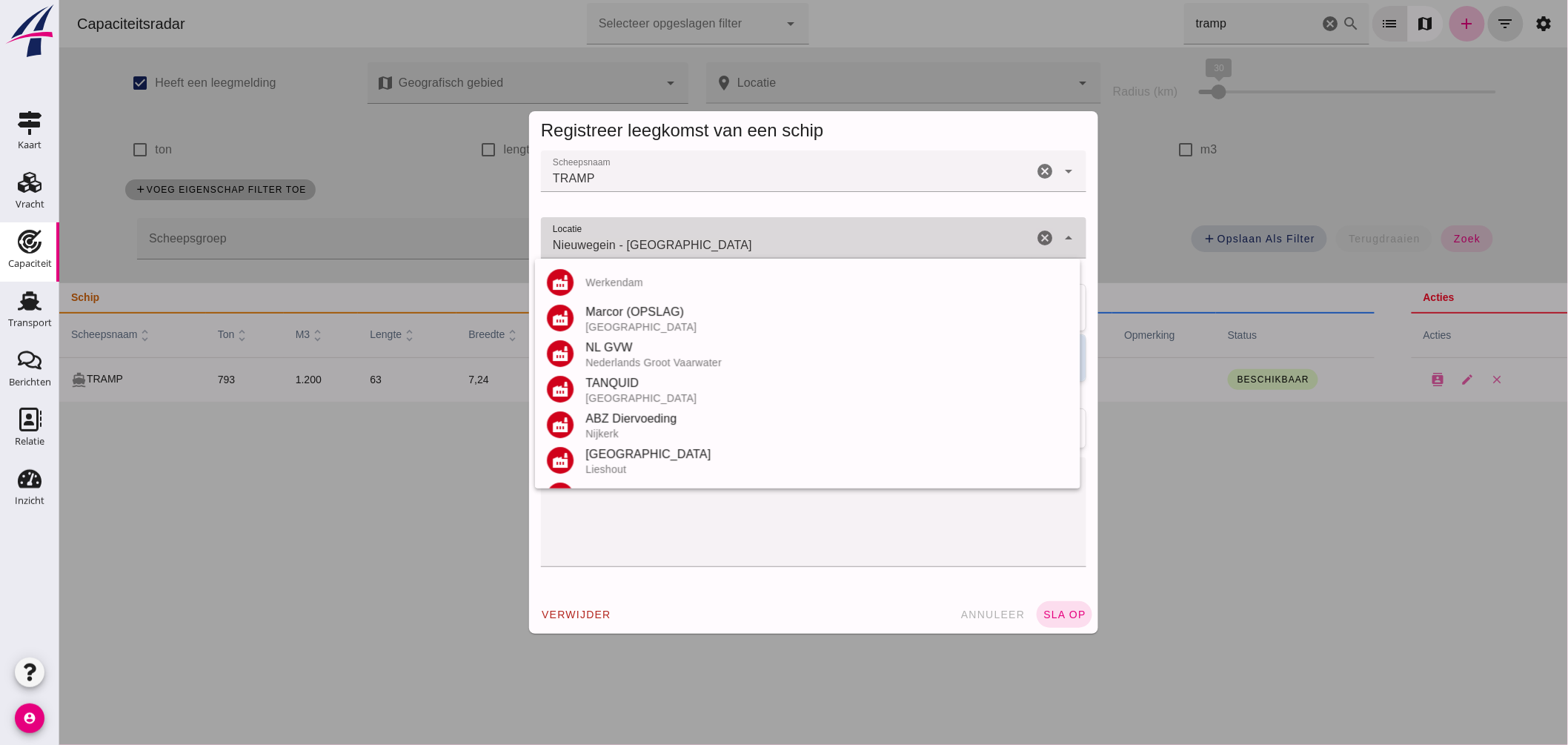
click at [775, 249] on input "Nieuwegein - Utrecht" at bounding box center [786, 245] width 492 height 18
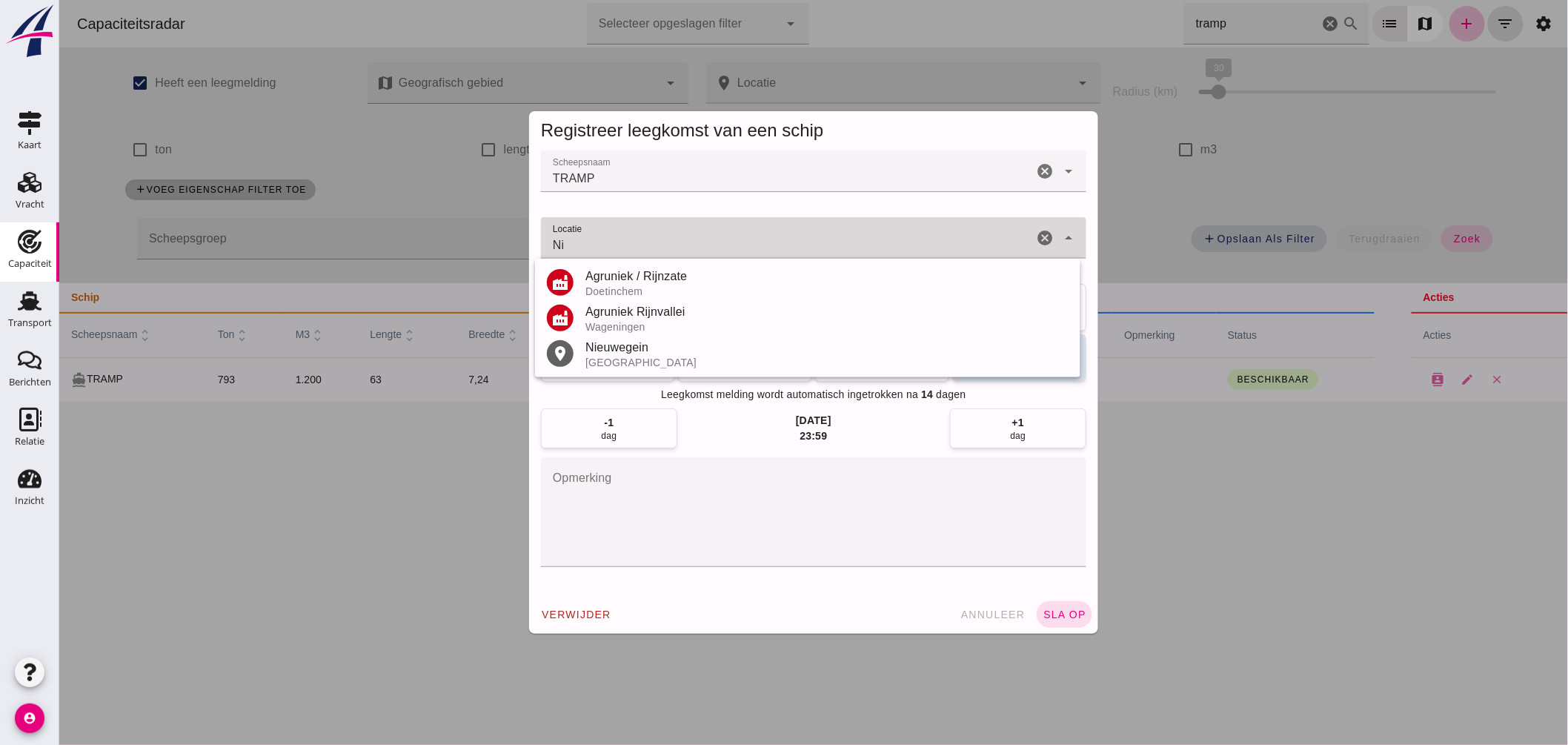
type input "N"
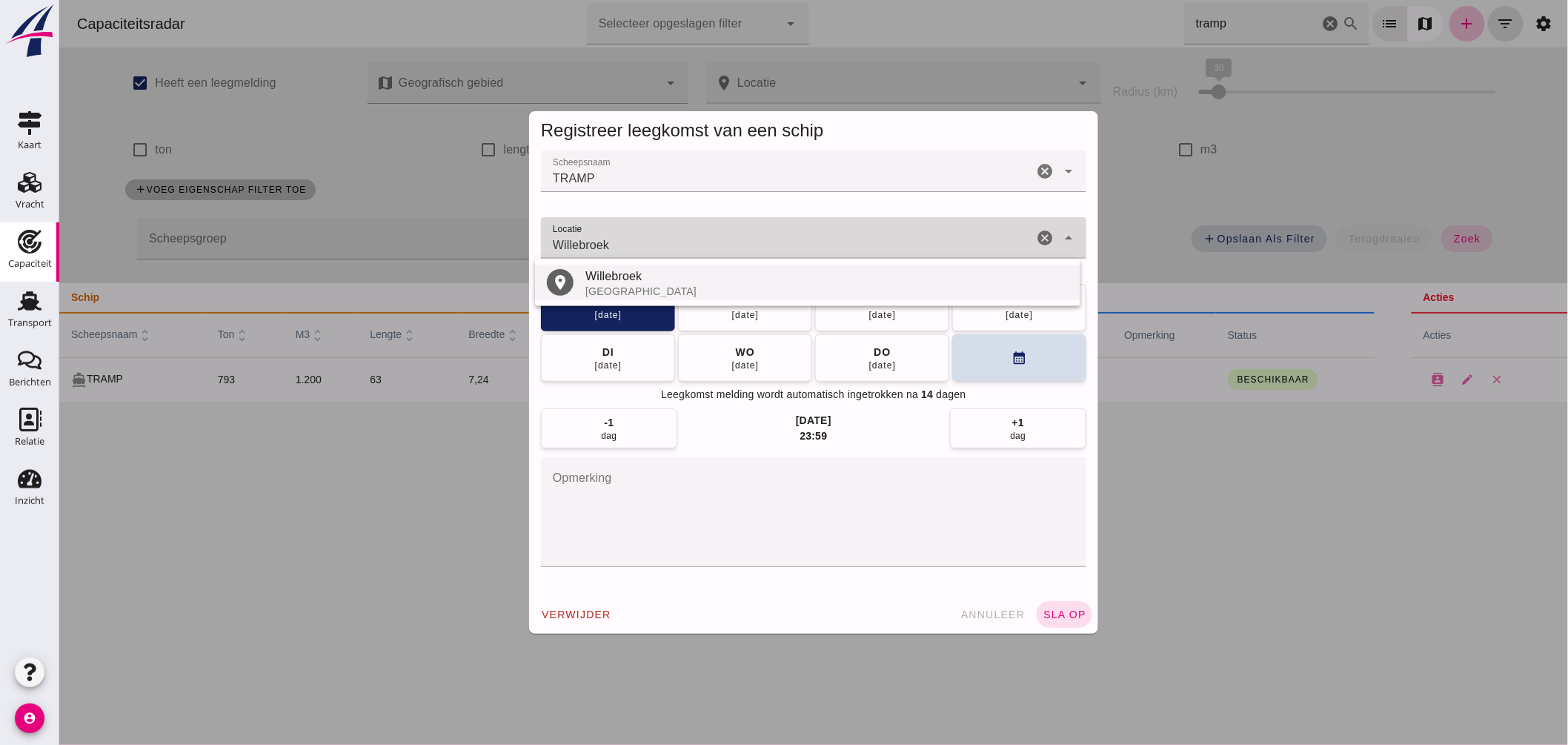
click at [633, 280] on div "Willebroek" at bounding box center [827, 277] width 483 height 18
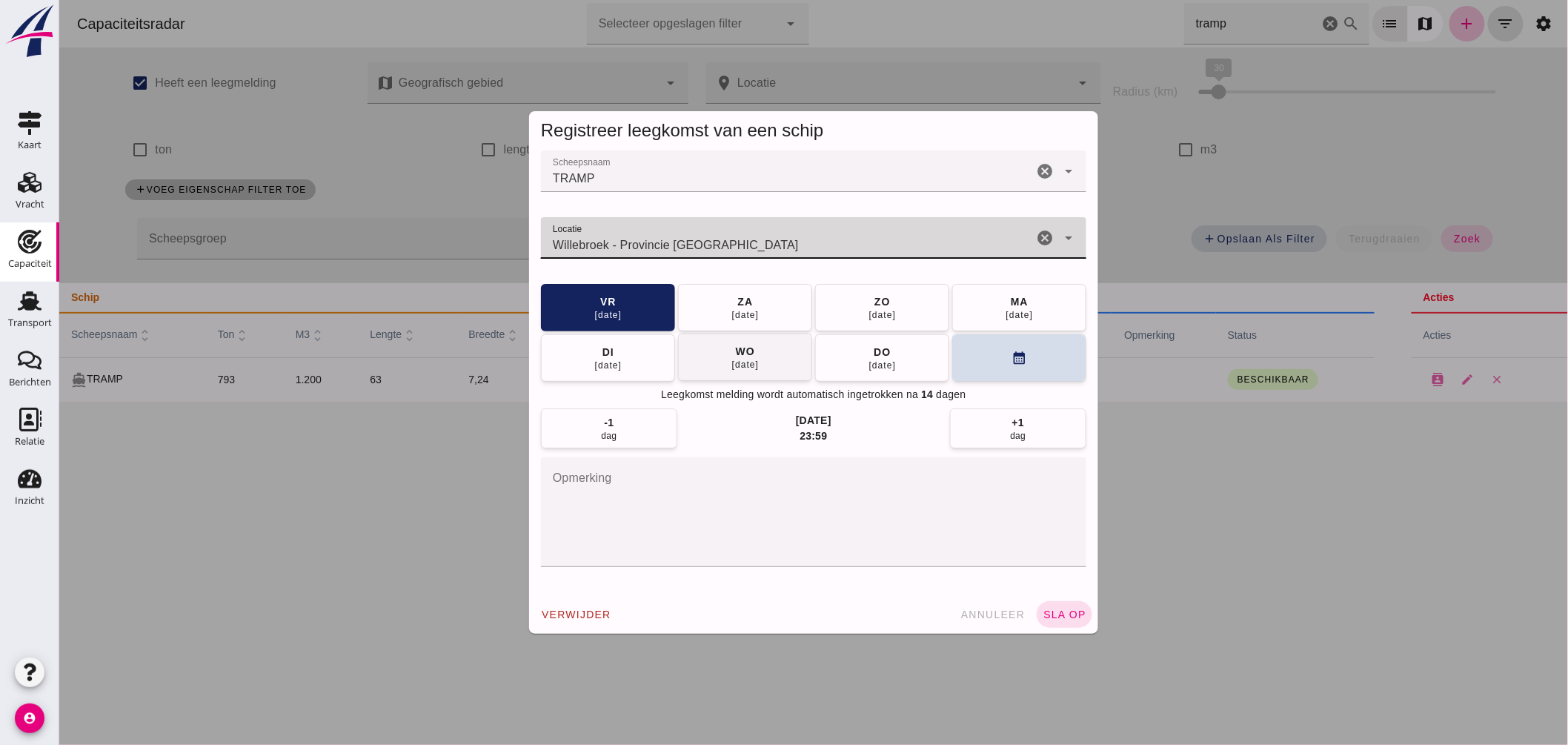
type input "Willebroek - Provincie Antwerpen"
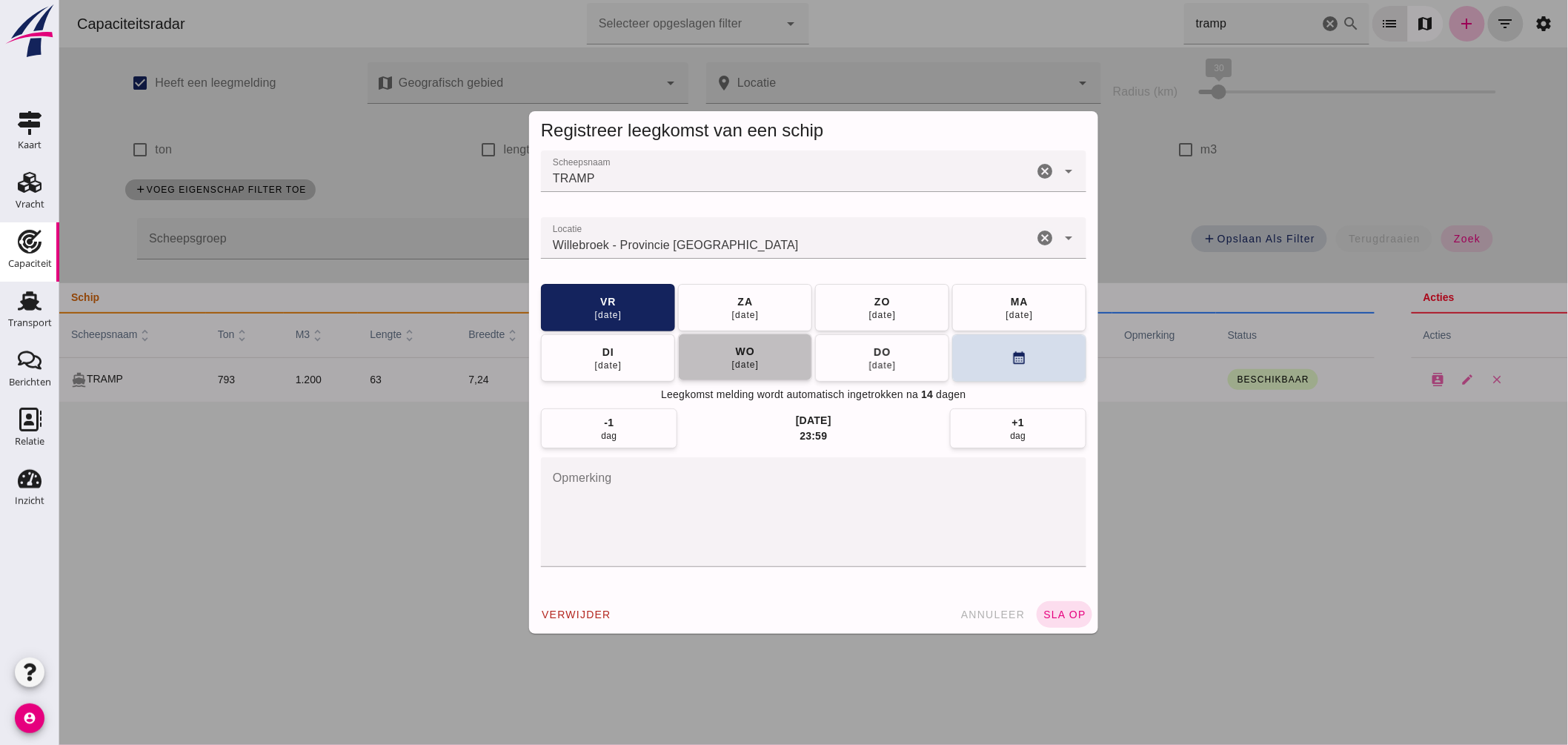
click at [759, 360] on button "wo 17 sep" at bounding box center [745, 357] width 134 height 47
click at [1064, 606] on div "verwijder annuleer sla op" at bounding box center [812, 615] width 569 height 39
click at [1065, 621] on button "sla op" at bounding box center [1063, 615] width 55 height 27
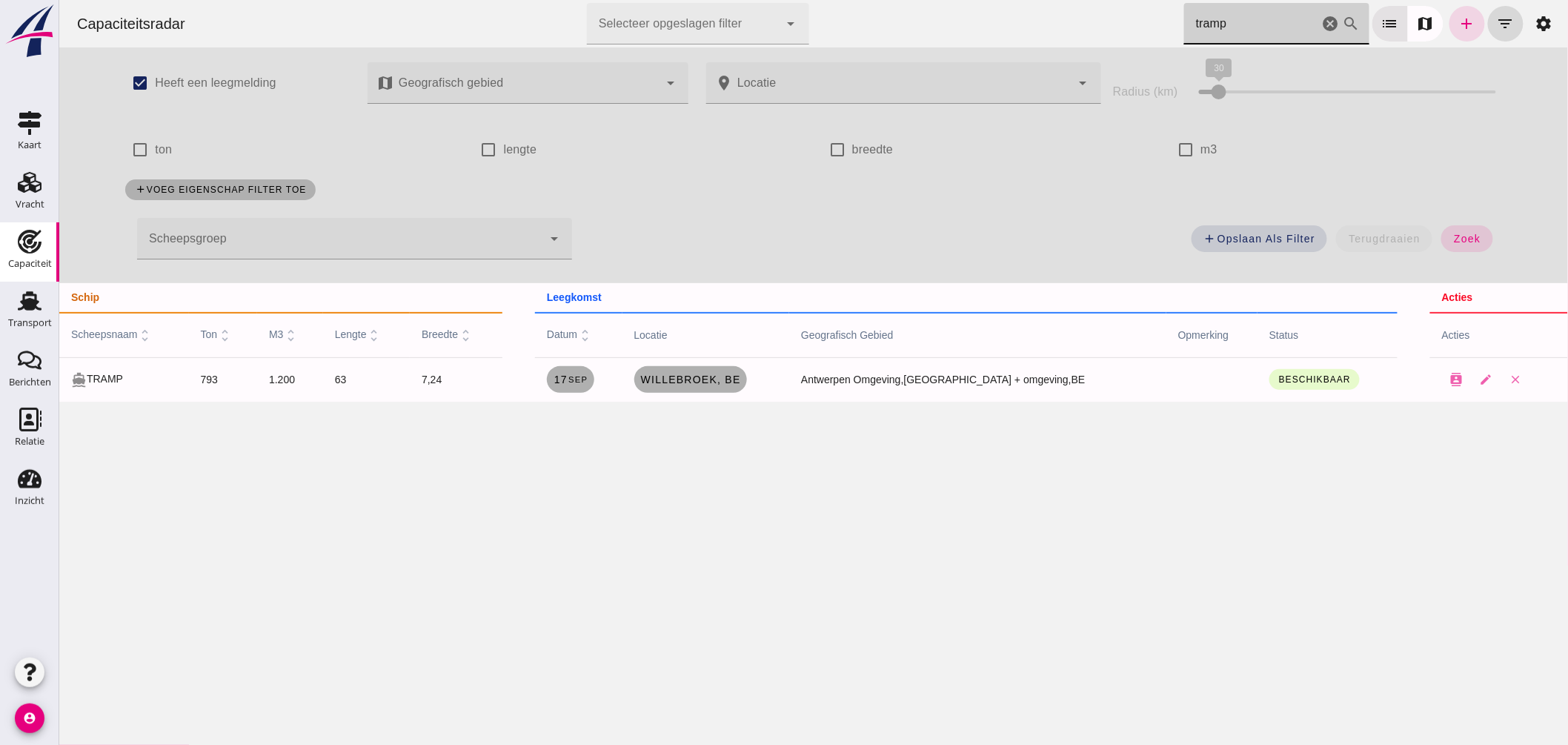
drag, startPoint x: 1232, startPoint y: 30, endPoint x: 972, endPoint y: 4, distance: 261.3
click at [967, 9] on div "Capaciteitsradar Selecteer opgeslagen filter Selecteer opgeslagen filter cancel…" at bounding box center [813, 24] width 1497 height 47
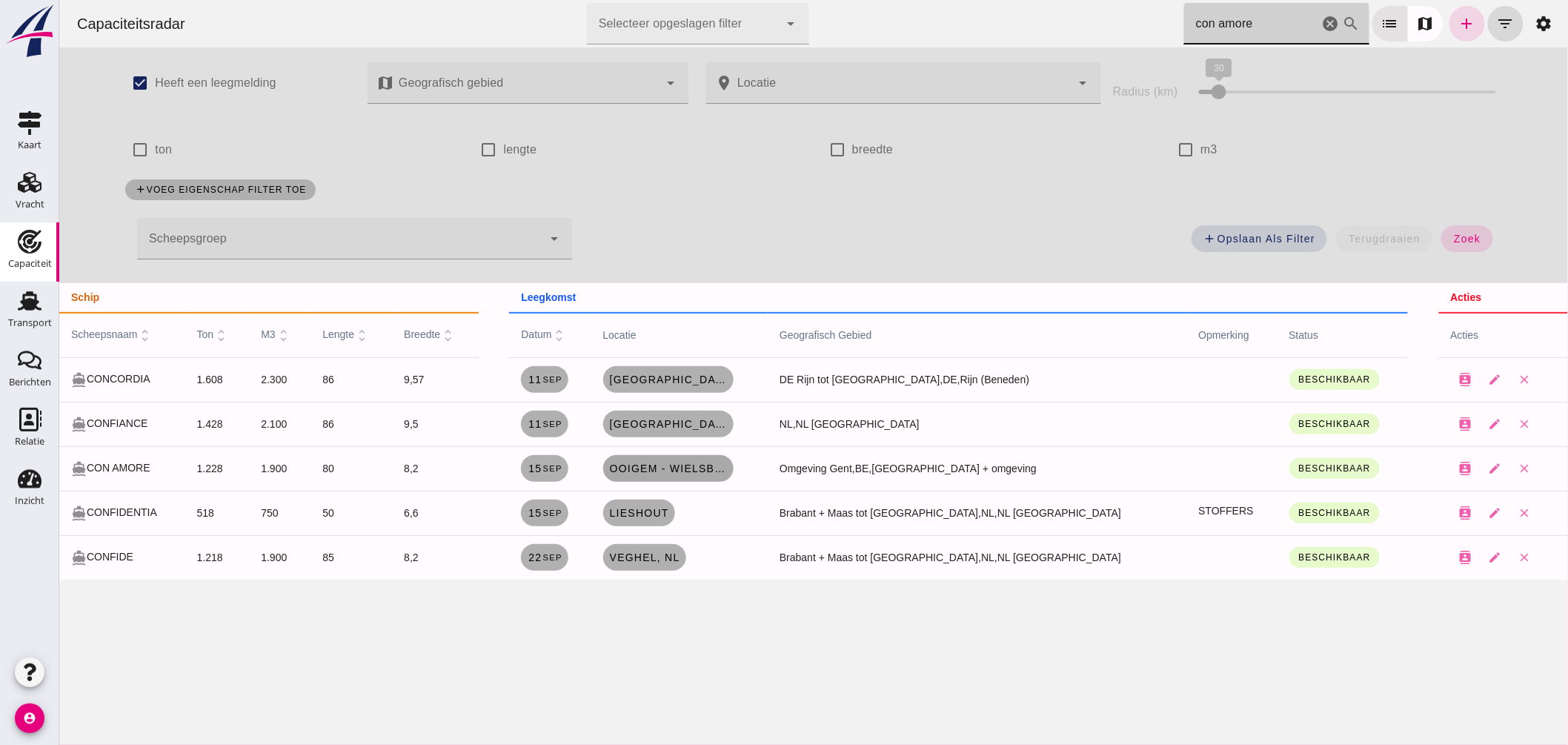
type input "con amore"
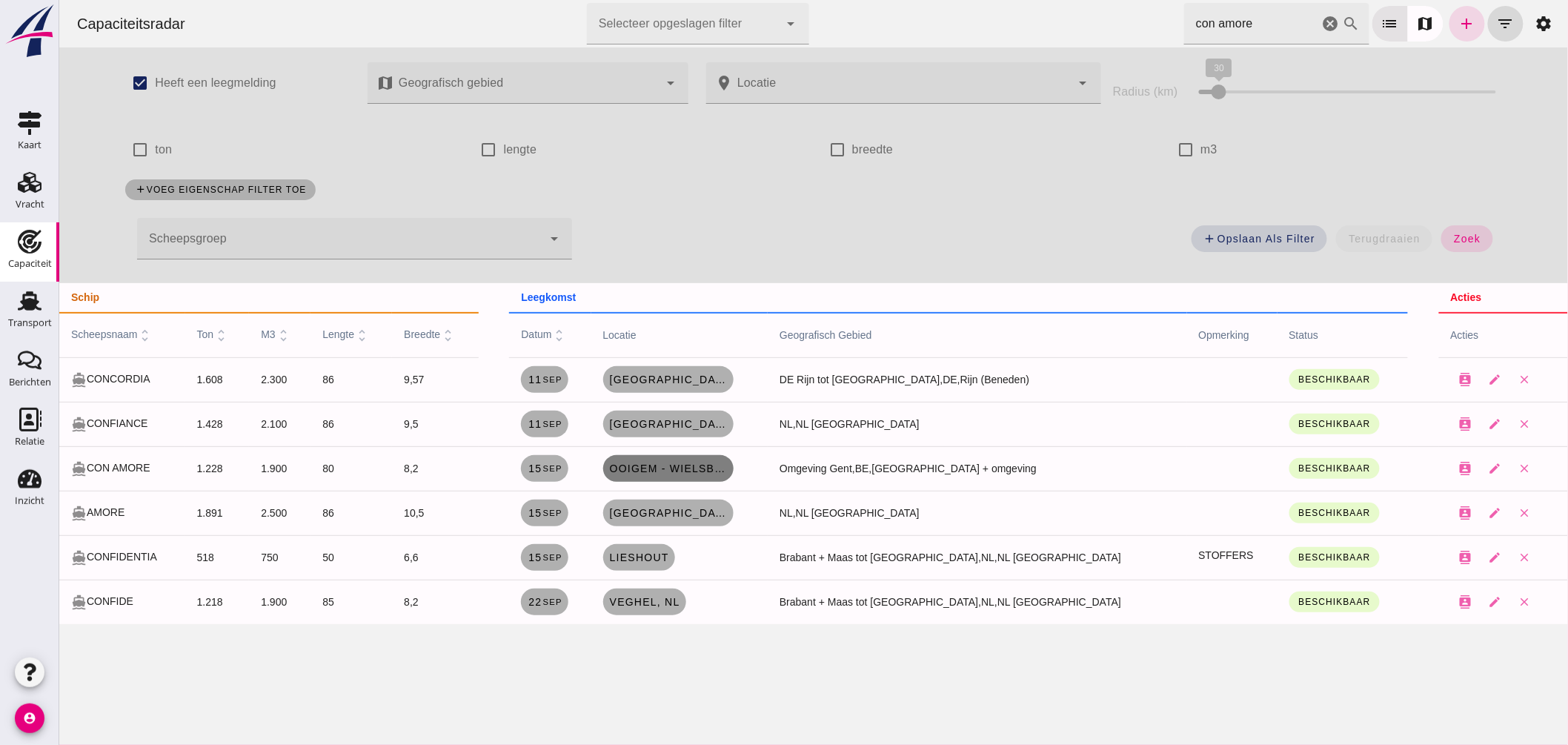
click at [723, 468] on span "Ooigem - Wielsbeke, be" at bounding box center [668, 468] width 118 height 12
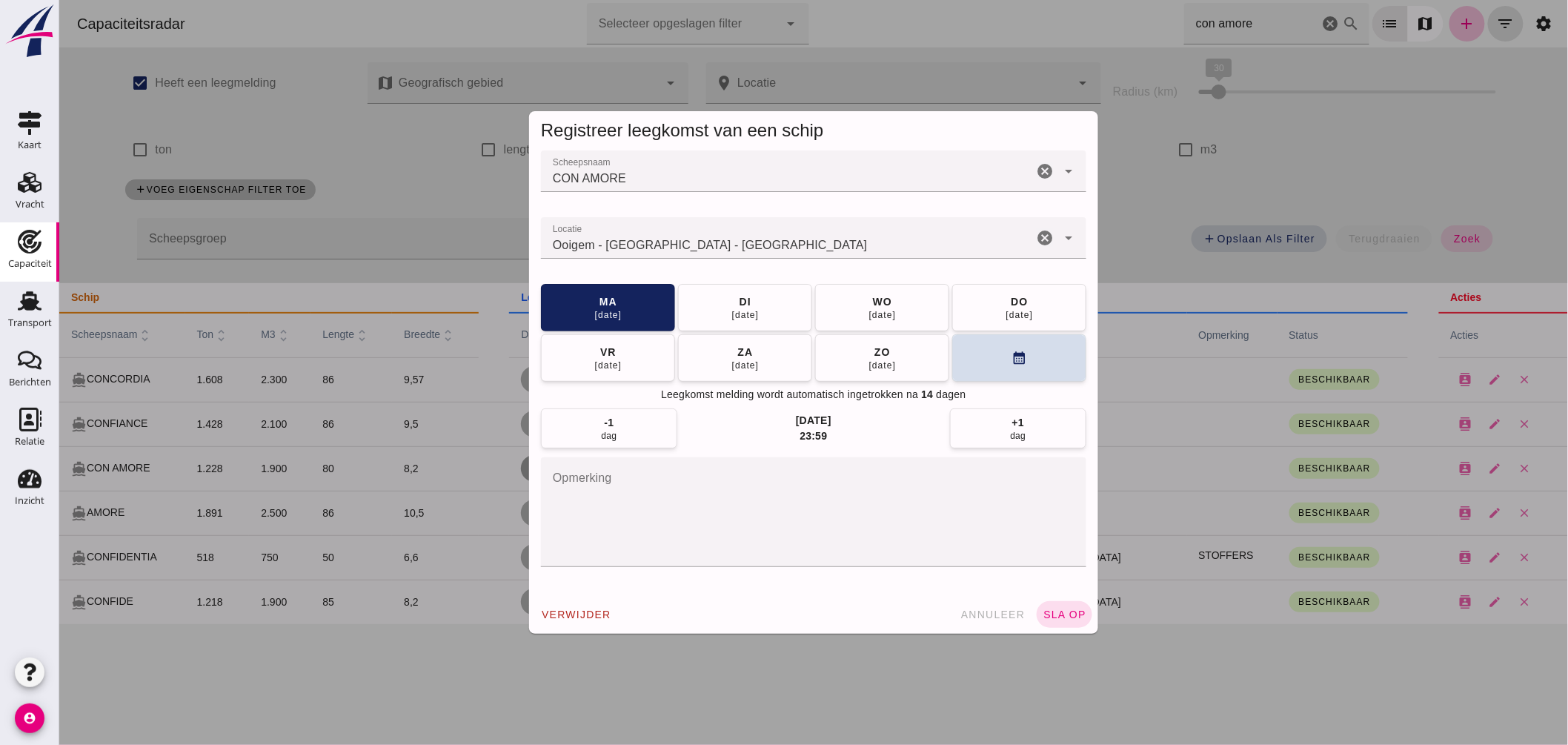
click at [761, 238] on input "Locatie" at bounding box center [786, 245] width 492 height 18
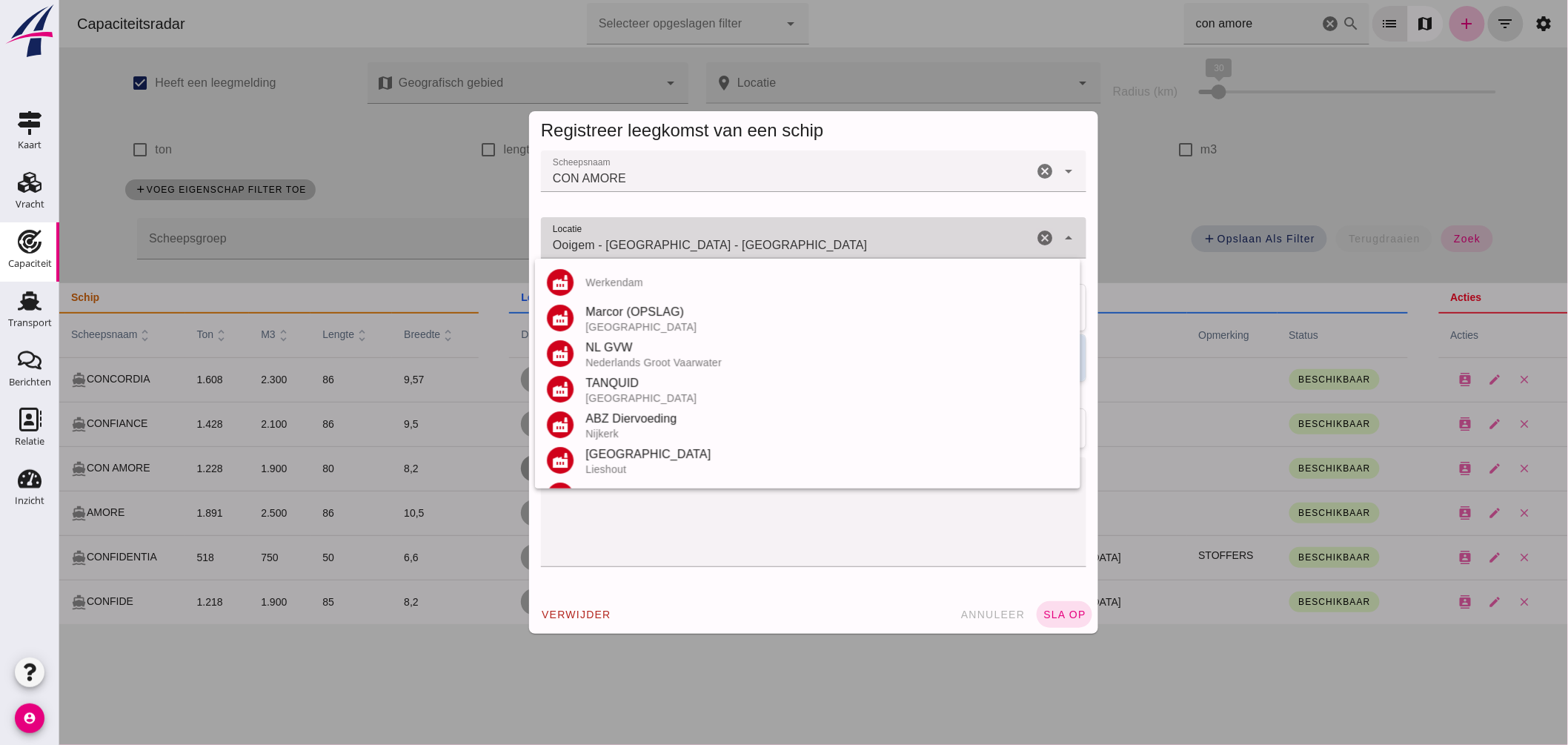
click at [761, 238] on input "Ooigem - Wielsbeke - West-Vlaanderen" at bounding box center [786, 245] width 492 height 18
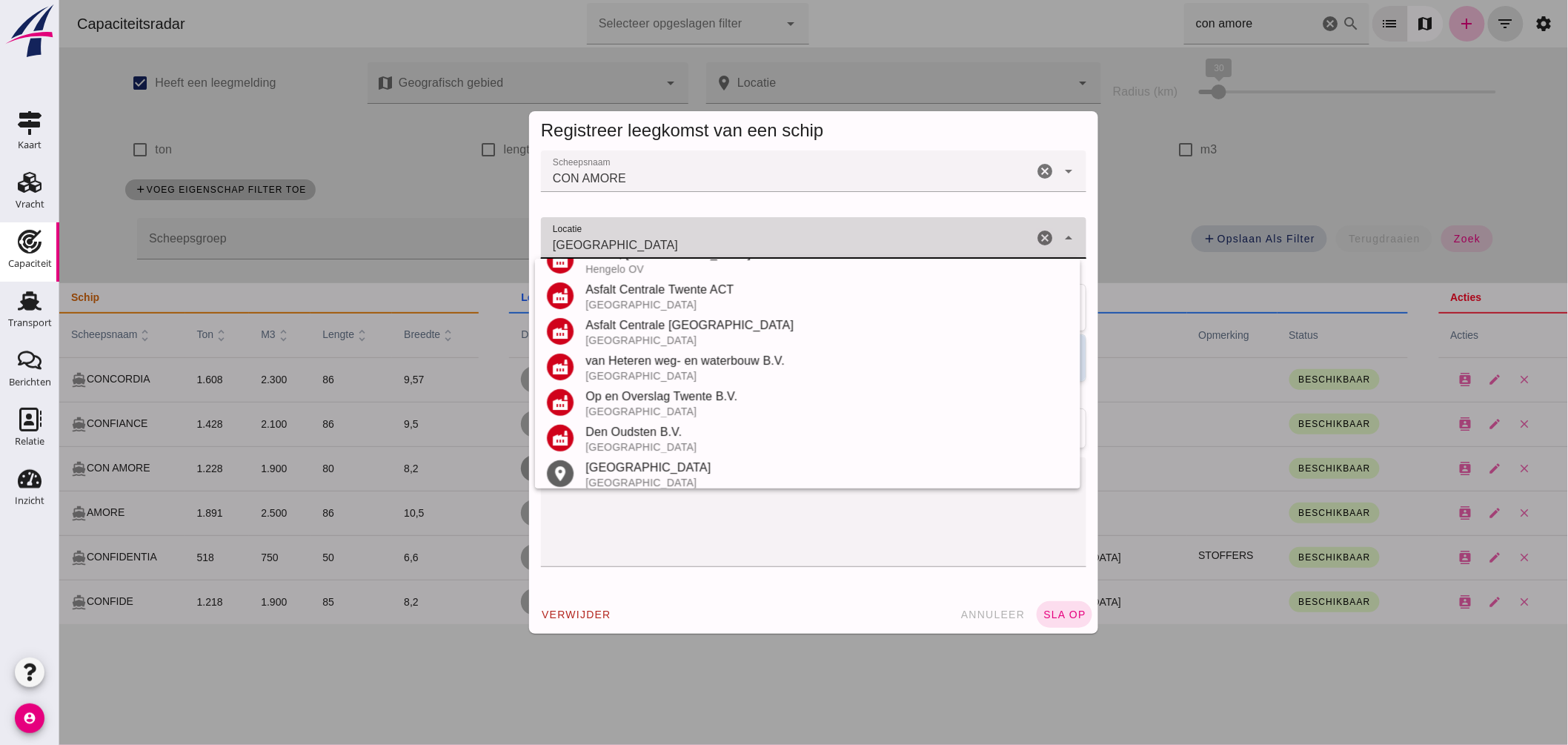
scroll to position [245, 0]
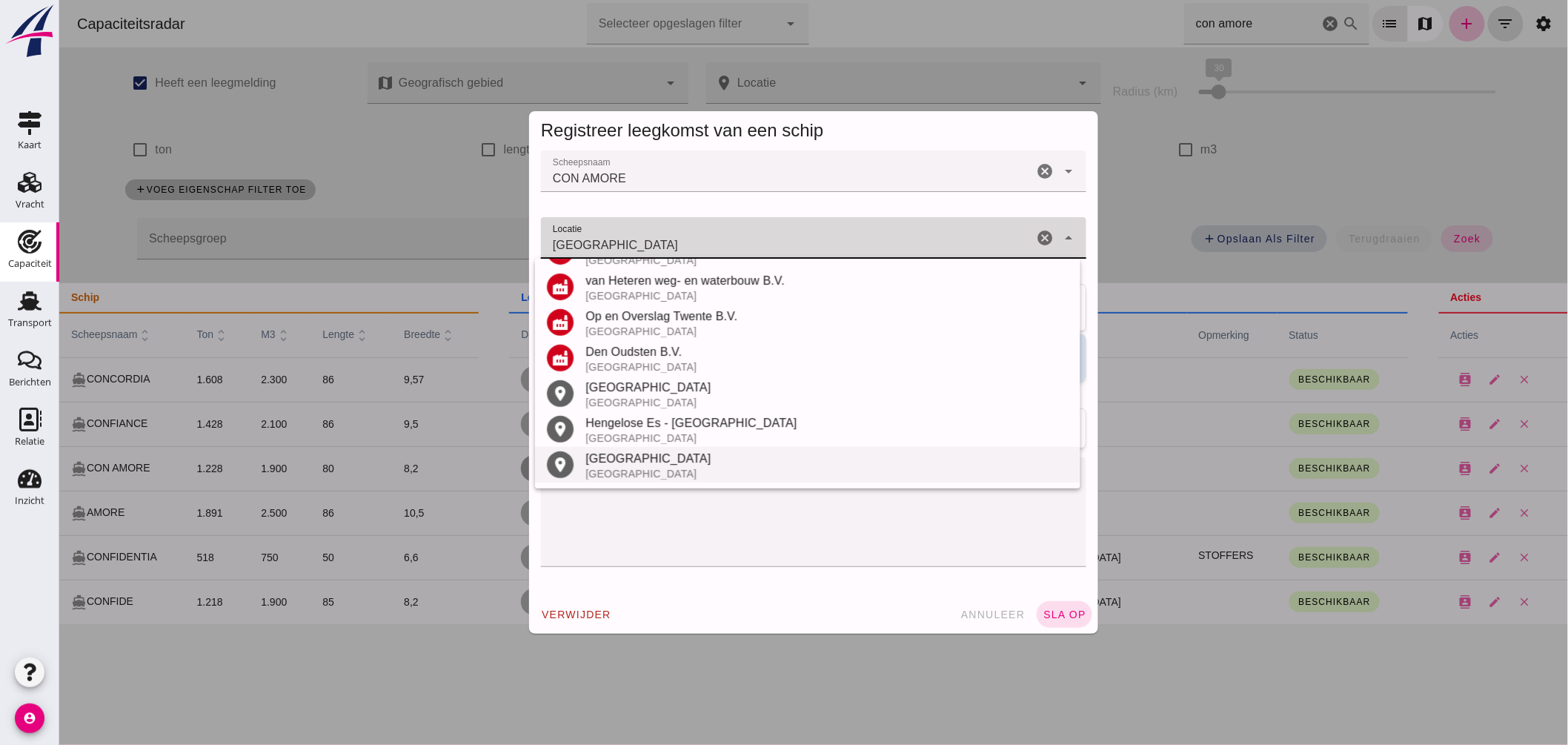
click at [635, 468] on div "Nederland" at bounding box center [827, 473] width 483 height 12
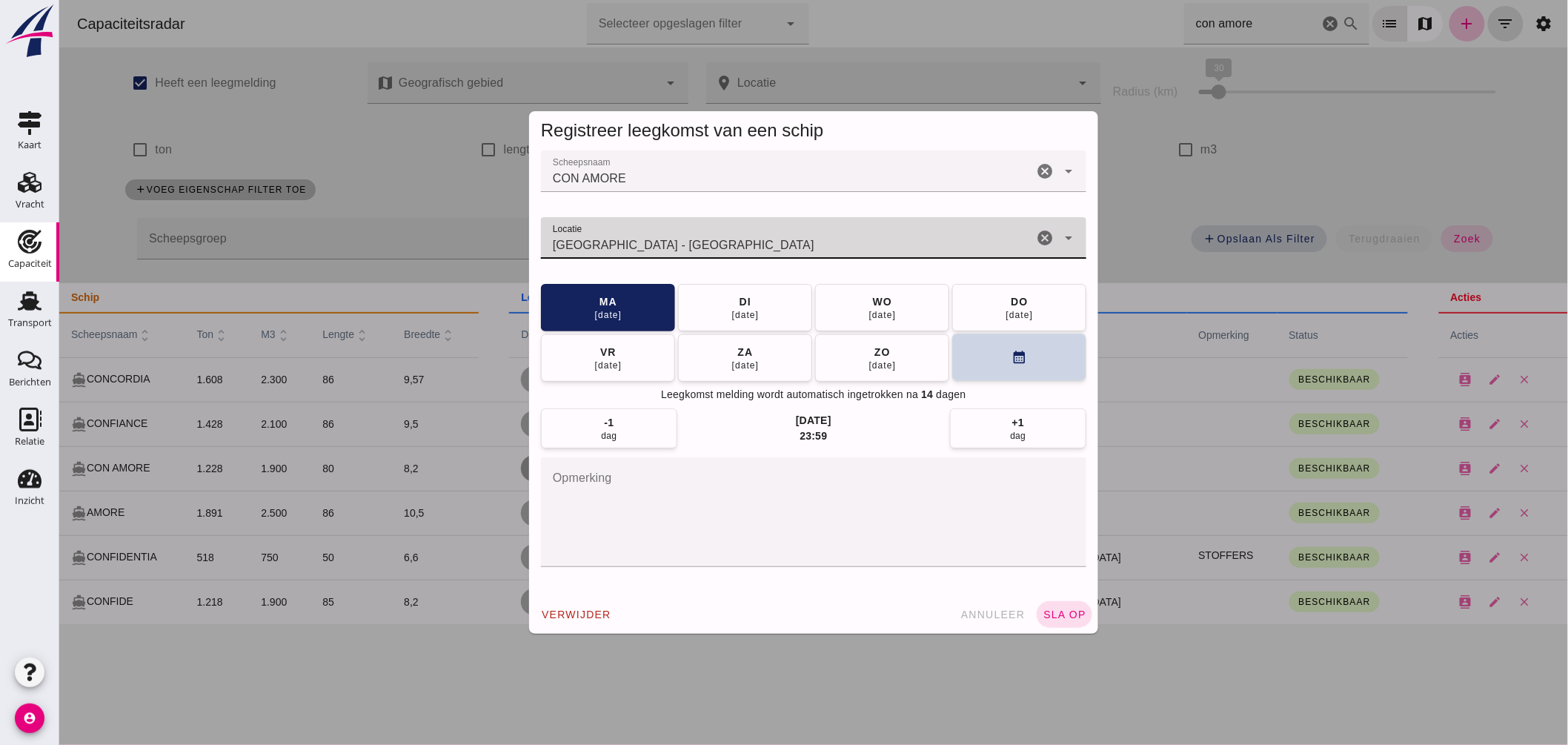
type input "Hengelo - Gelderland"
click at [960, 339] on button "calendar_month" at bounding box center [1018, 357] width 134 height 47
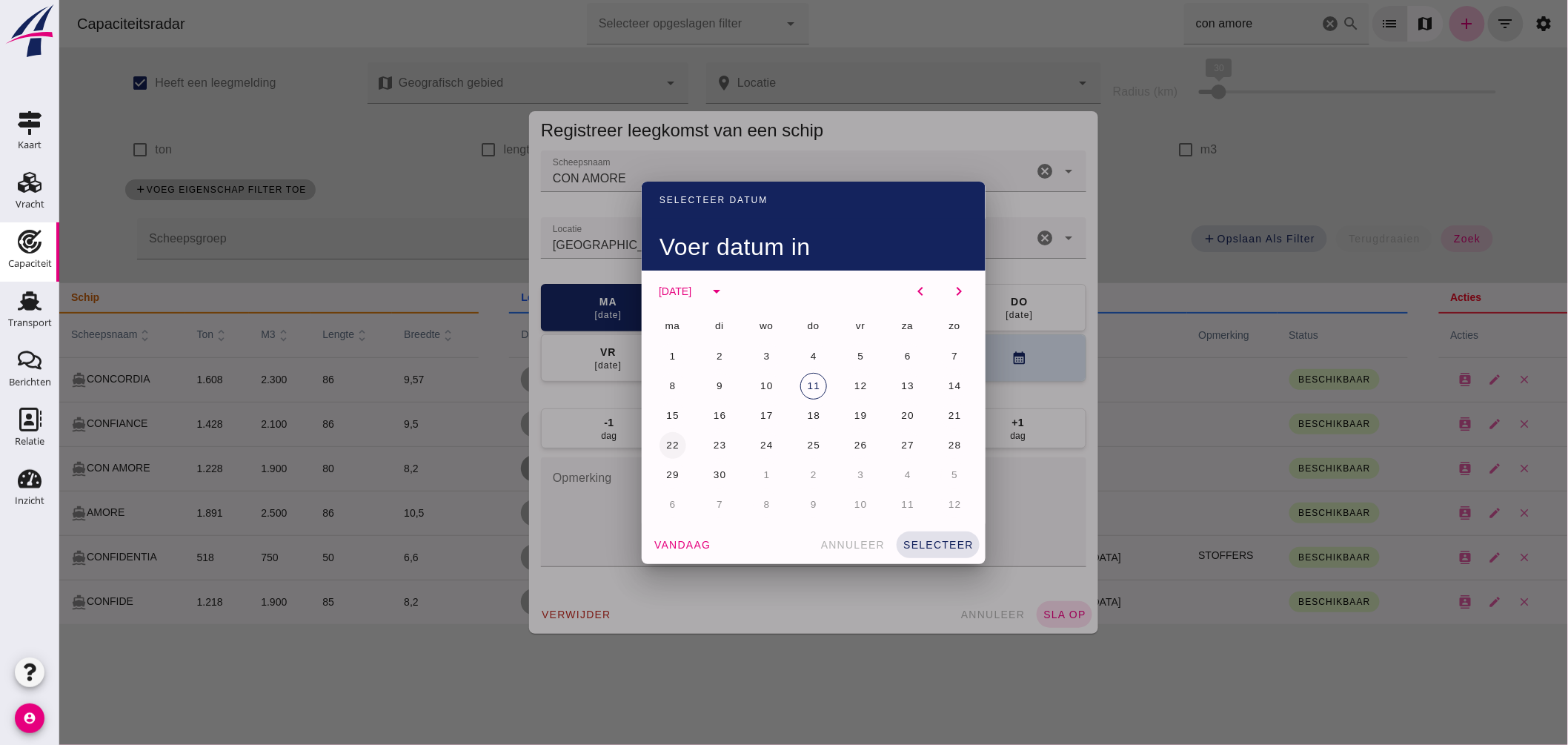
click at [665, 443] on span "22" at bounding box center [672, 446] width 14 height 11
click at [933, 536] on button "selecteer" at bounding box center [937, 545] width 83 height 27
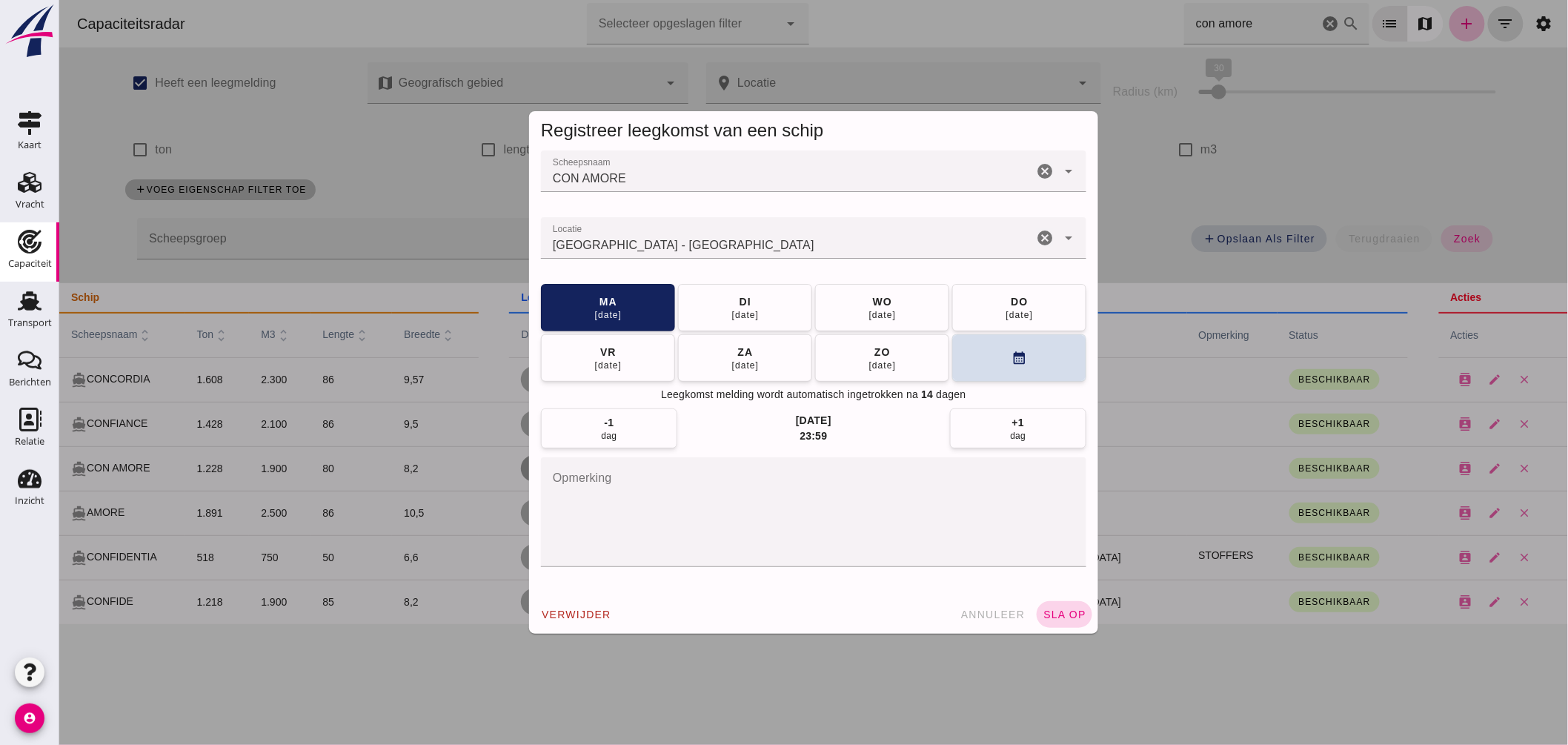
click at [1055, 611] on span "sla op" at bounding box center [1063, 615] width 43 height 12
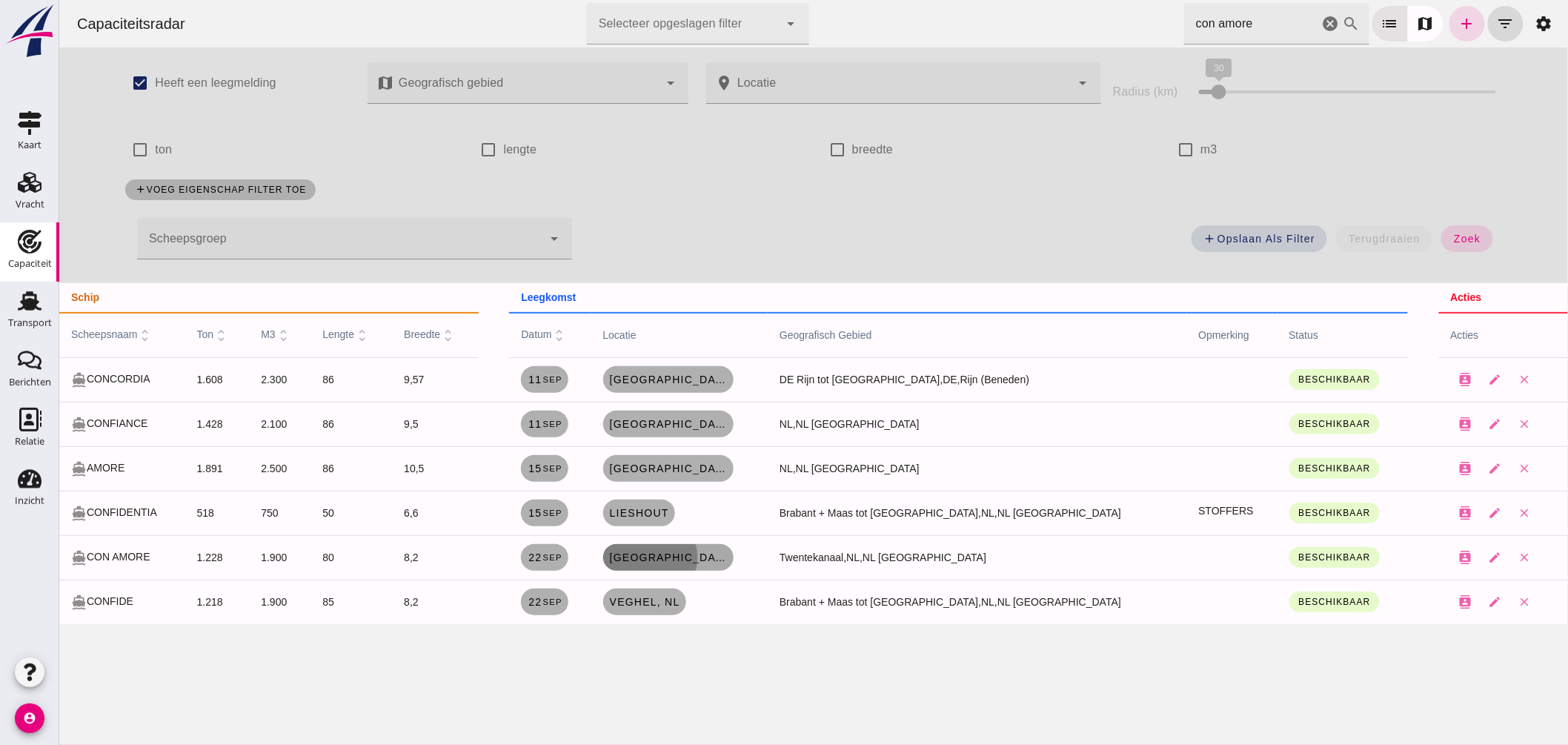
click at [719, 560] on span "[GEOGRAPHIC_DATA], [GEOGRAPHIC_DATA]" at bounding box center [668, 557] width 118 height 12
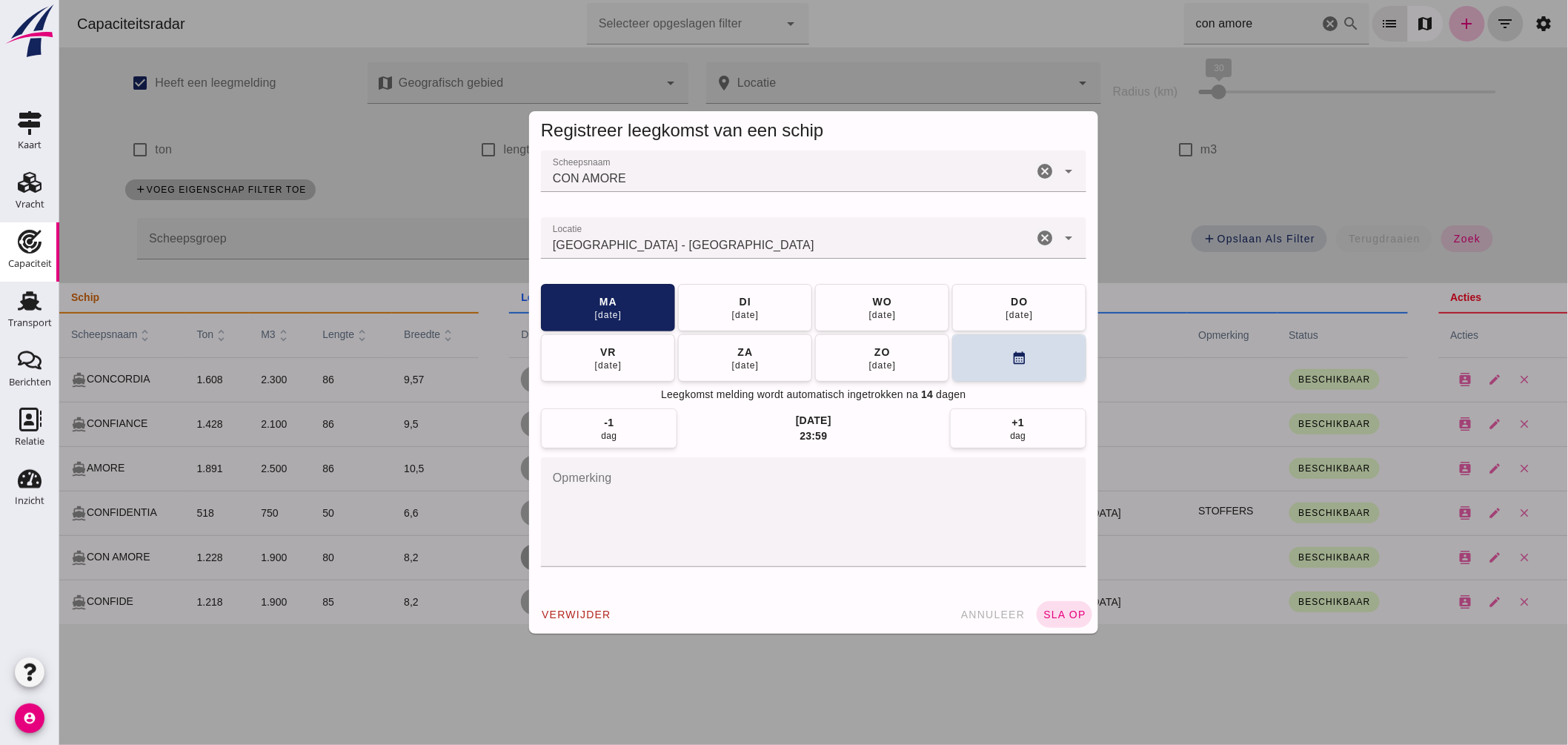
click at [717, 495] on textarea "opmerking" at bounding box center [812, 512] width 546 height 110
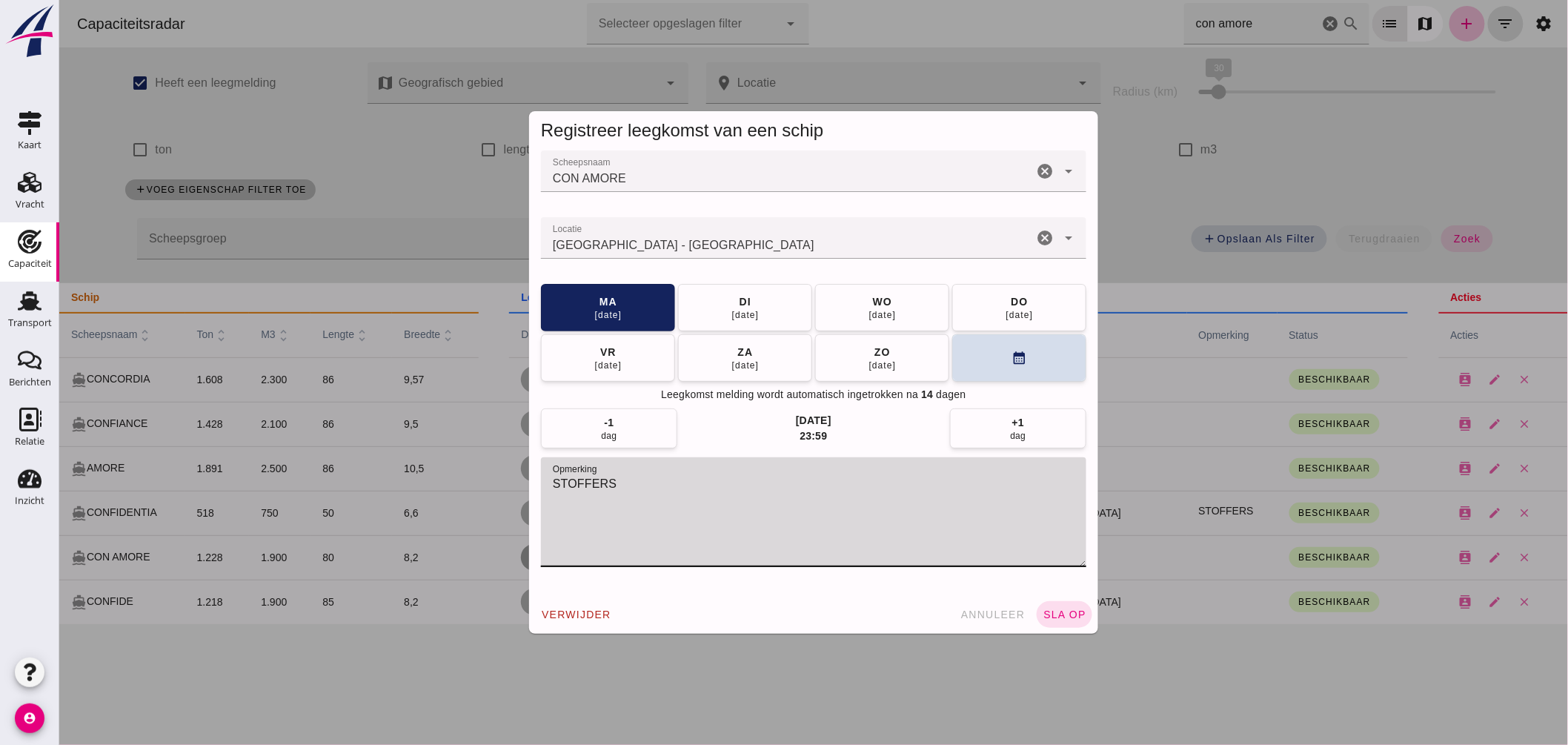
type textarea "STOFFERS"
click at [1093, 631] on div "Registreer leegkomst van een schip Scheepsnaam Scheepsnaam CON AMORE cancel arr…" at bounding box center [812, 373] width 593 height 547
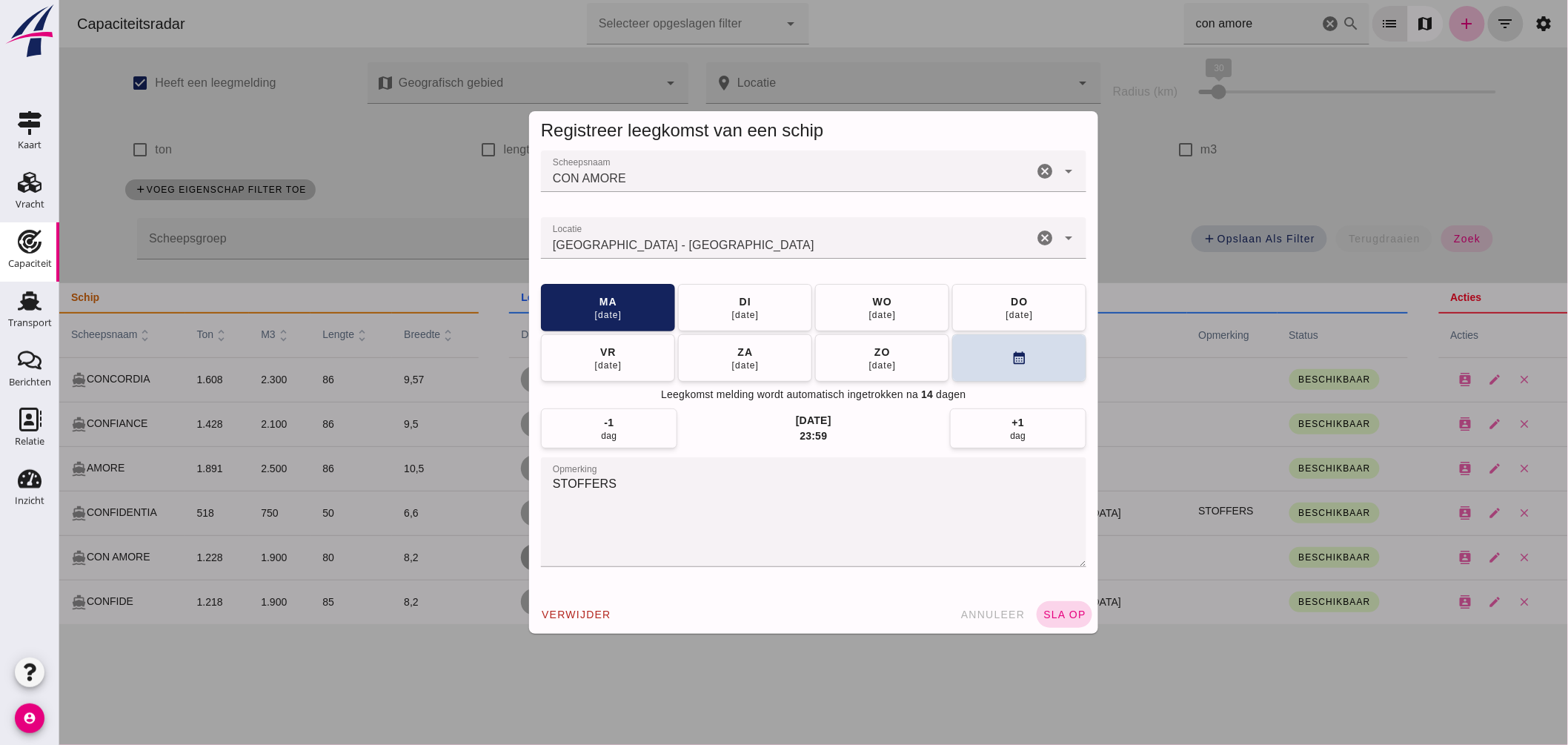
click at [1076, 615] on span "sla op" at bounding box center [1063, 615] width 43 height 12
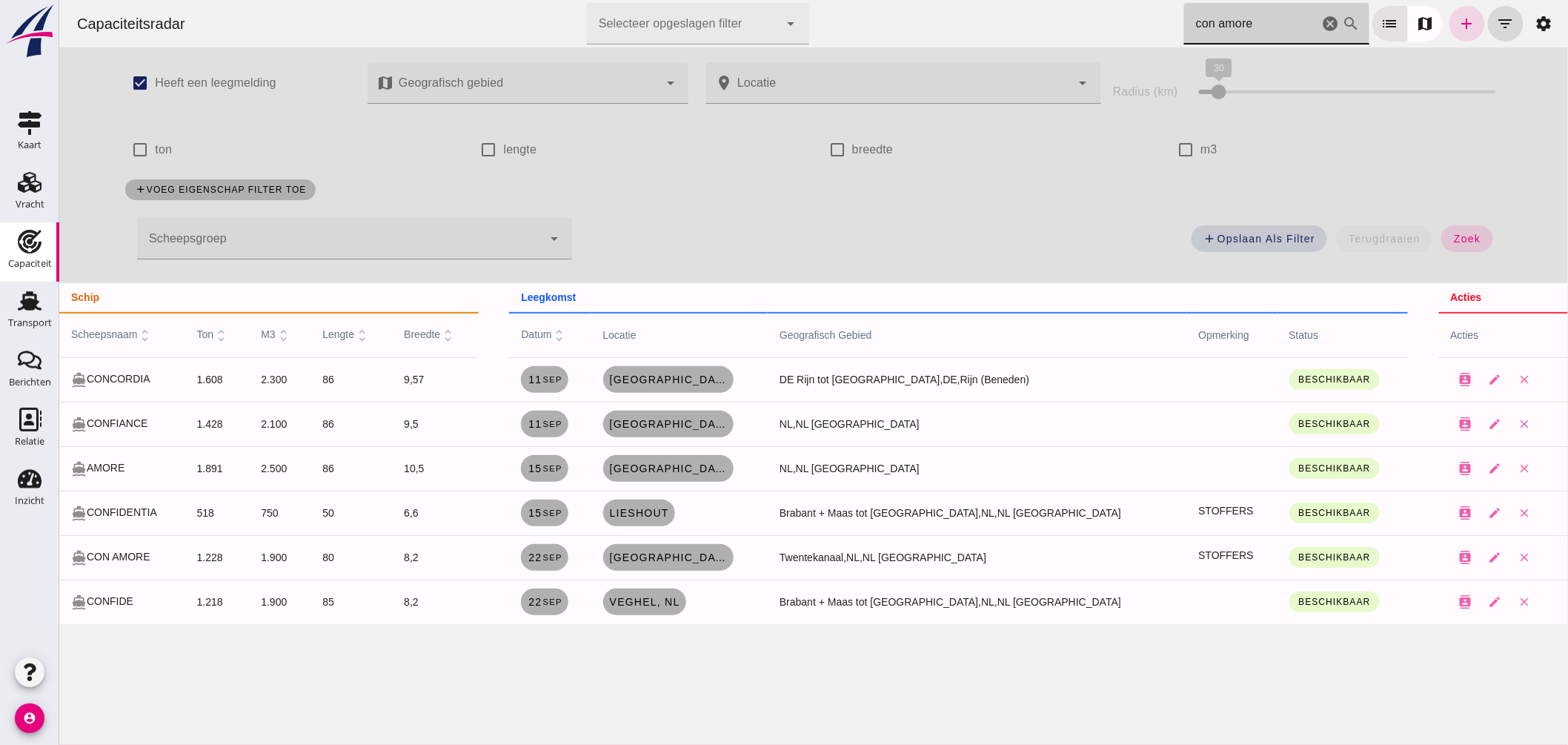
drag, startPoint x: 1070, startPoint y: 30, endPoint x: 677, endPoint y: 2, distance: 394.0
click at [699, 13] on div "Capaciteitsradar Selecteer opgeslagen filter Selecteer opgeslagen filter cancel…" at bounding box center [813, 24] width 1497 height 47
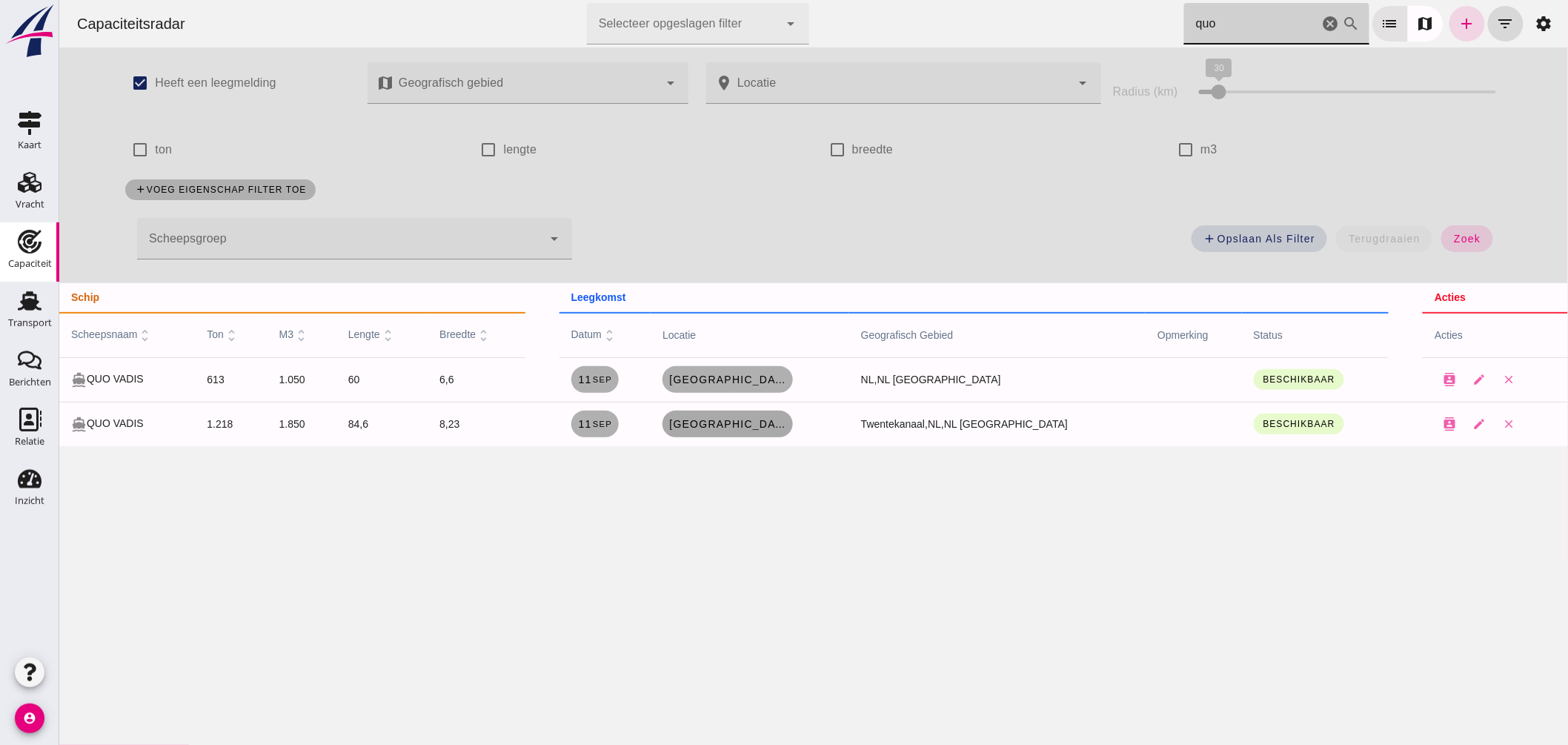
type input "quo"
click at [733, 429] on span "[GEOGRAPHIC_DATA], [GEOGRAPHIC_DATA]" at bounding box center [727, 423] width 118 height 12
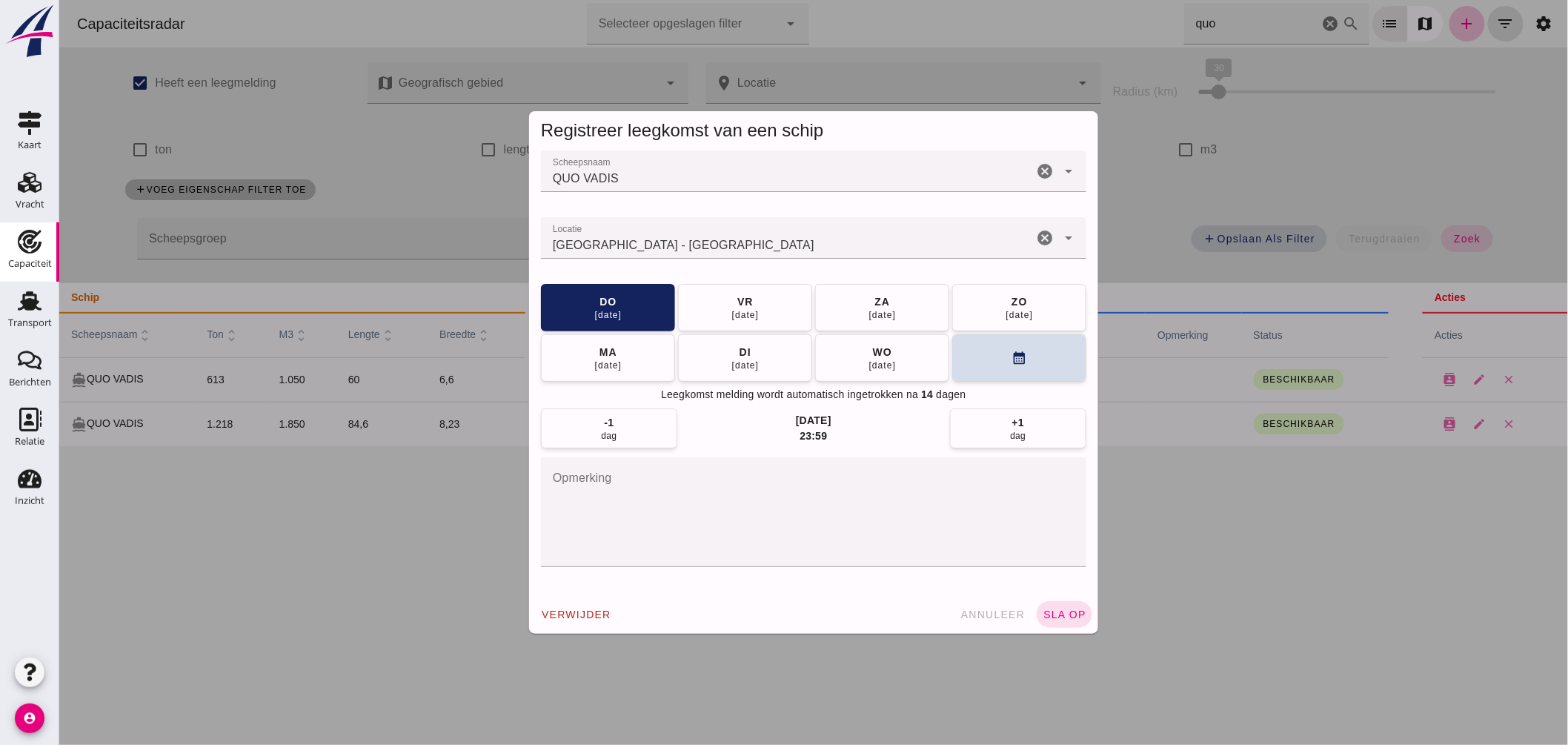
click at [696, 246] on input "Locatie" at bounding box center [786, 245] width 492 height 18
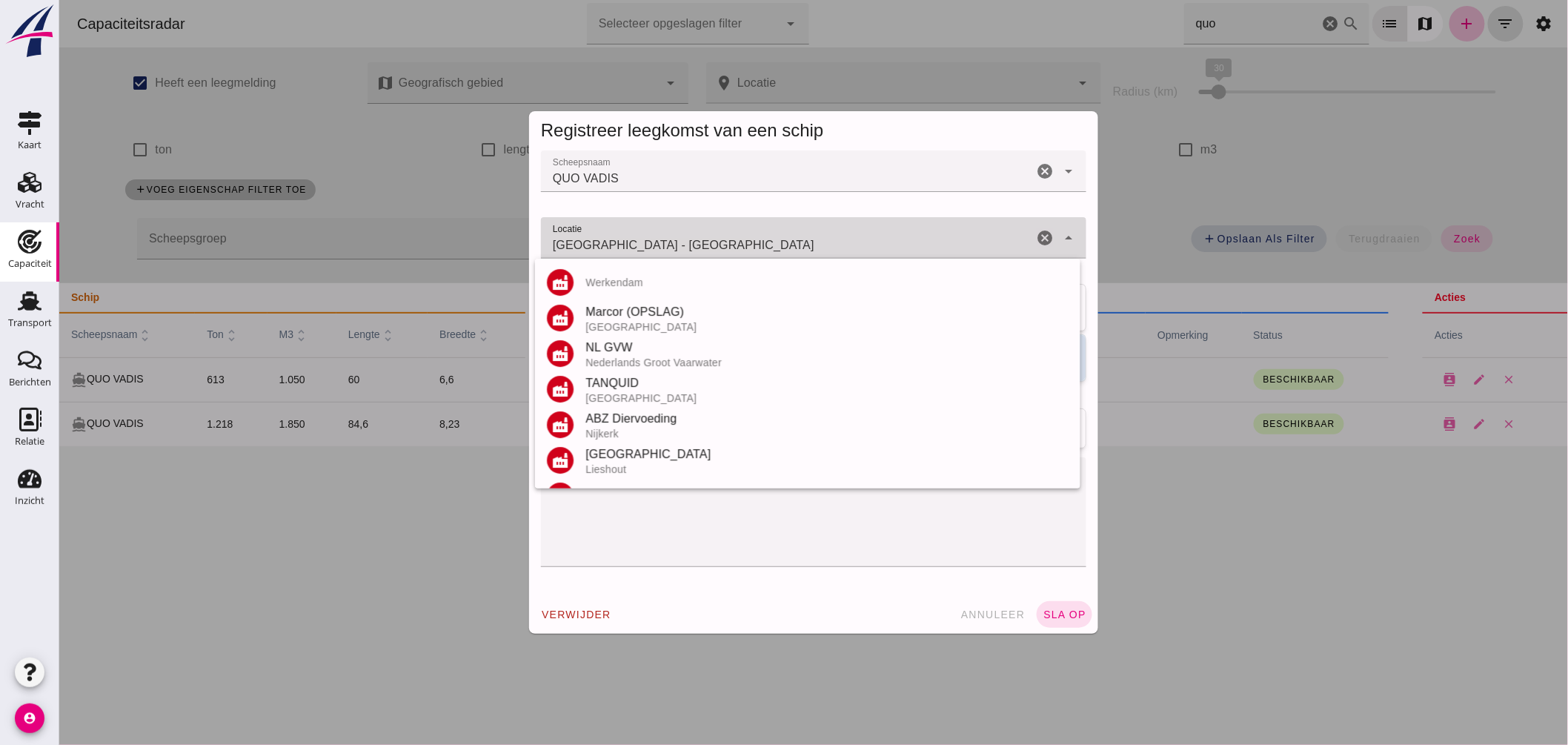
click at [696, 246] on input "Hengelo - Overijssel" at bounding box center [786, 245] width 492 height 18
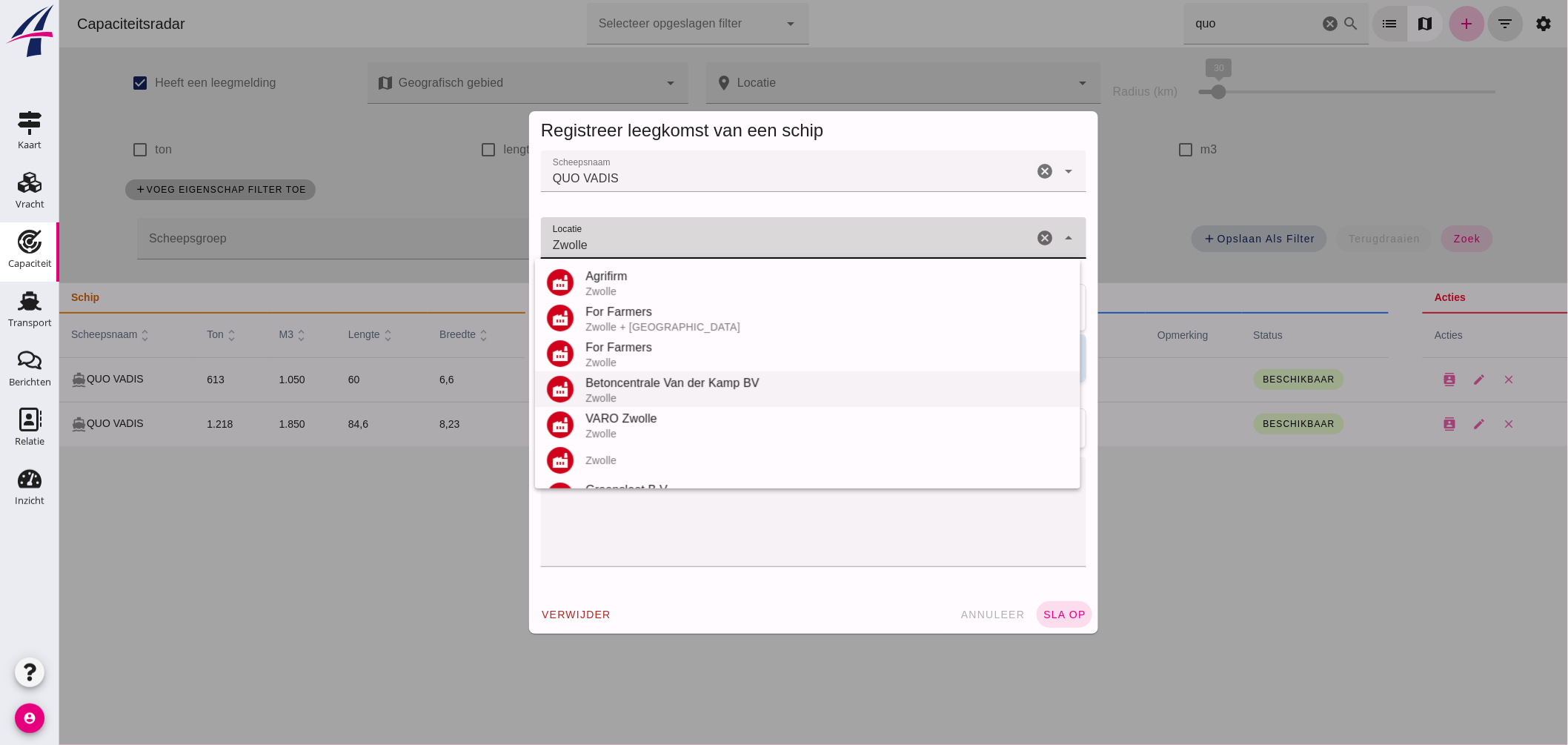
click at [618, 378] on div "Betoncentrale Van der Kamp BV" at bounding box center [827, 383] width 483 height 18
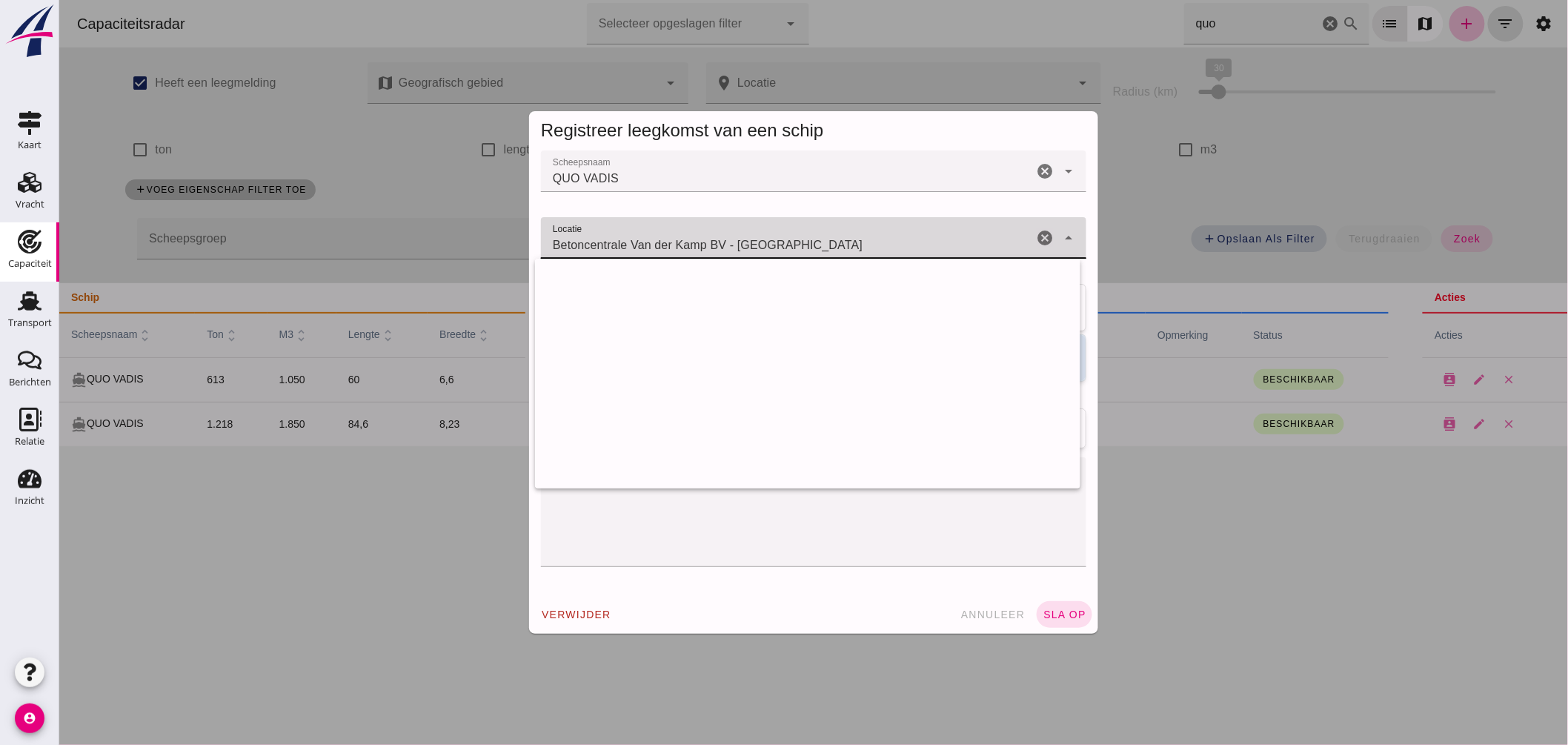
scroll to position [4519, 0]
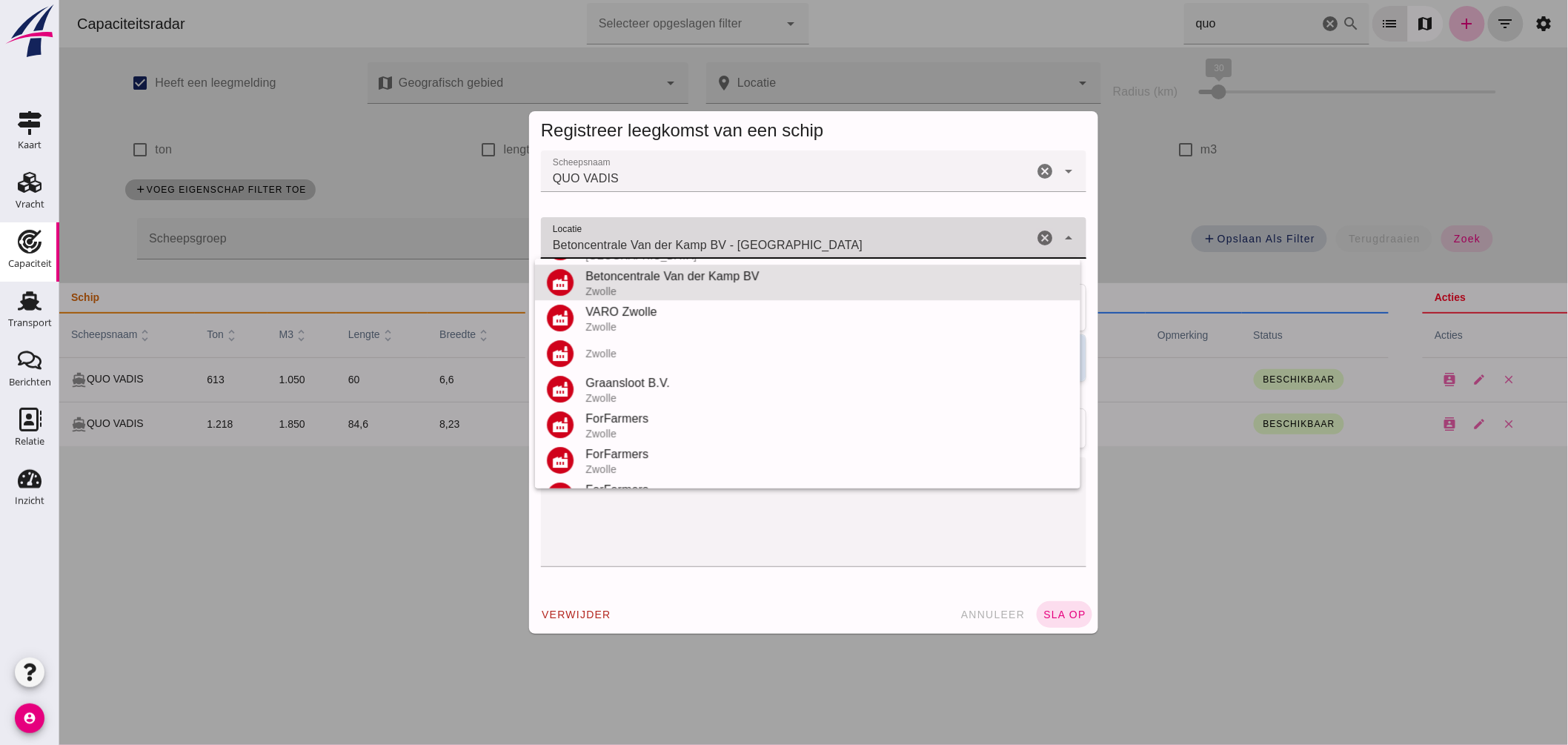
drag, startPoint x: 726, startPoint y: 243, endPoint x: 329, endPoint y: 231, distance: 397.2
click at [330, 231] on div "Registreer leegkomst van een schip Scheepsnaam Scheepsnaam QUO VADIS cancel arr…" at bounding box center [812, 372] width 1509 height 745
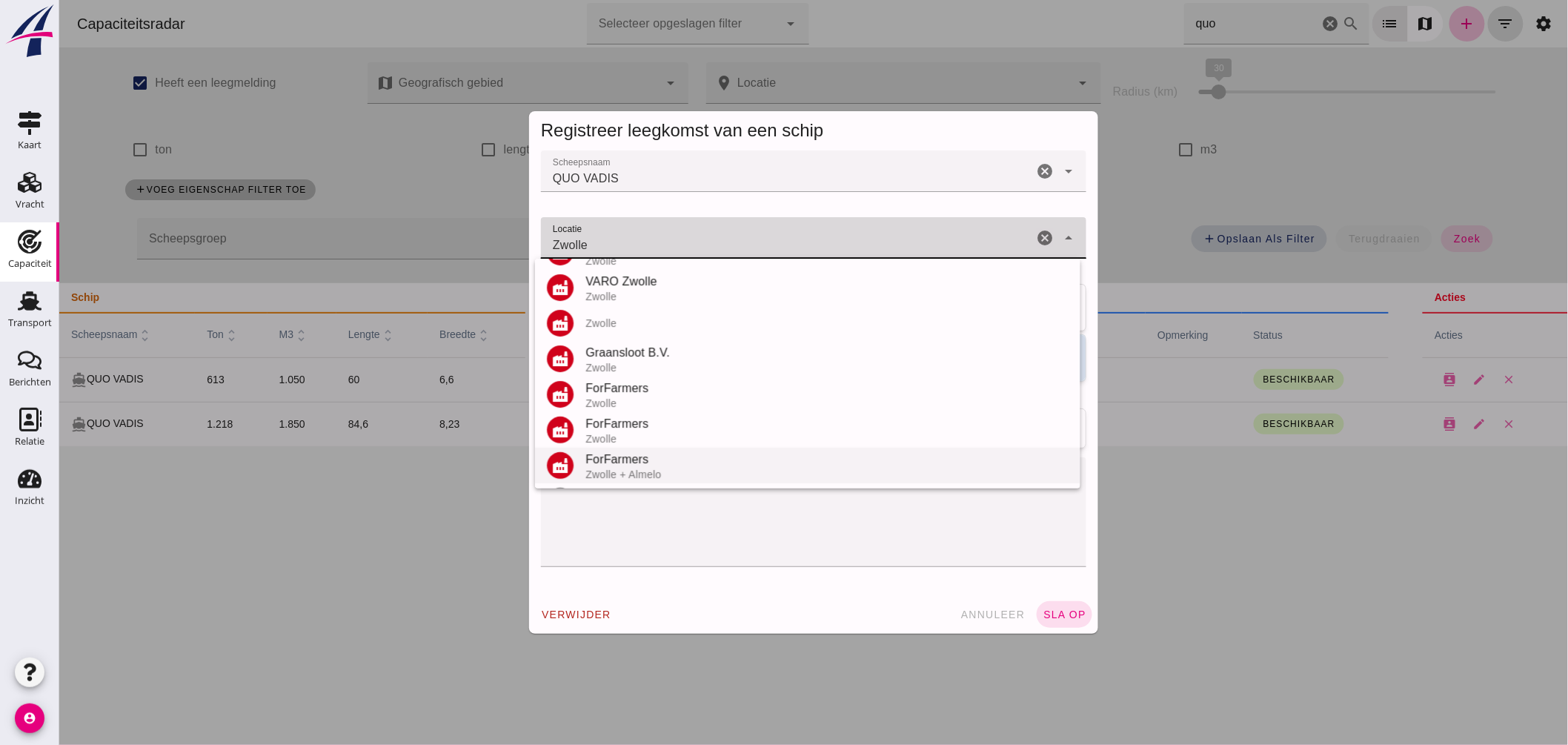
scroll to position [174, 0]
click at [619, 465] on div "Zwolle" at bounding box center [827, 459] width 483 height 18
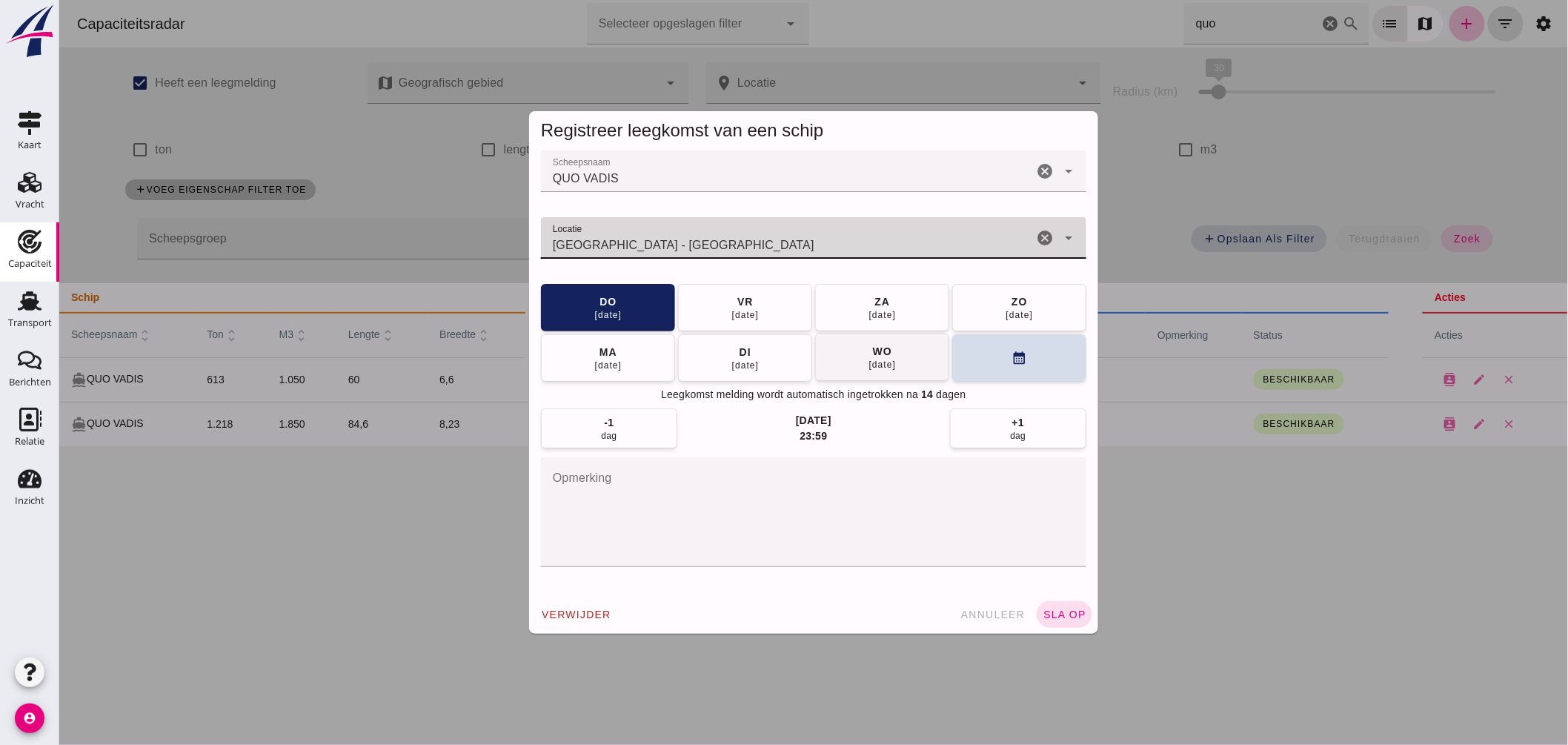
type input "Zwolle - Overijssel"
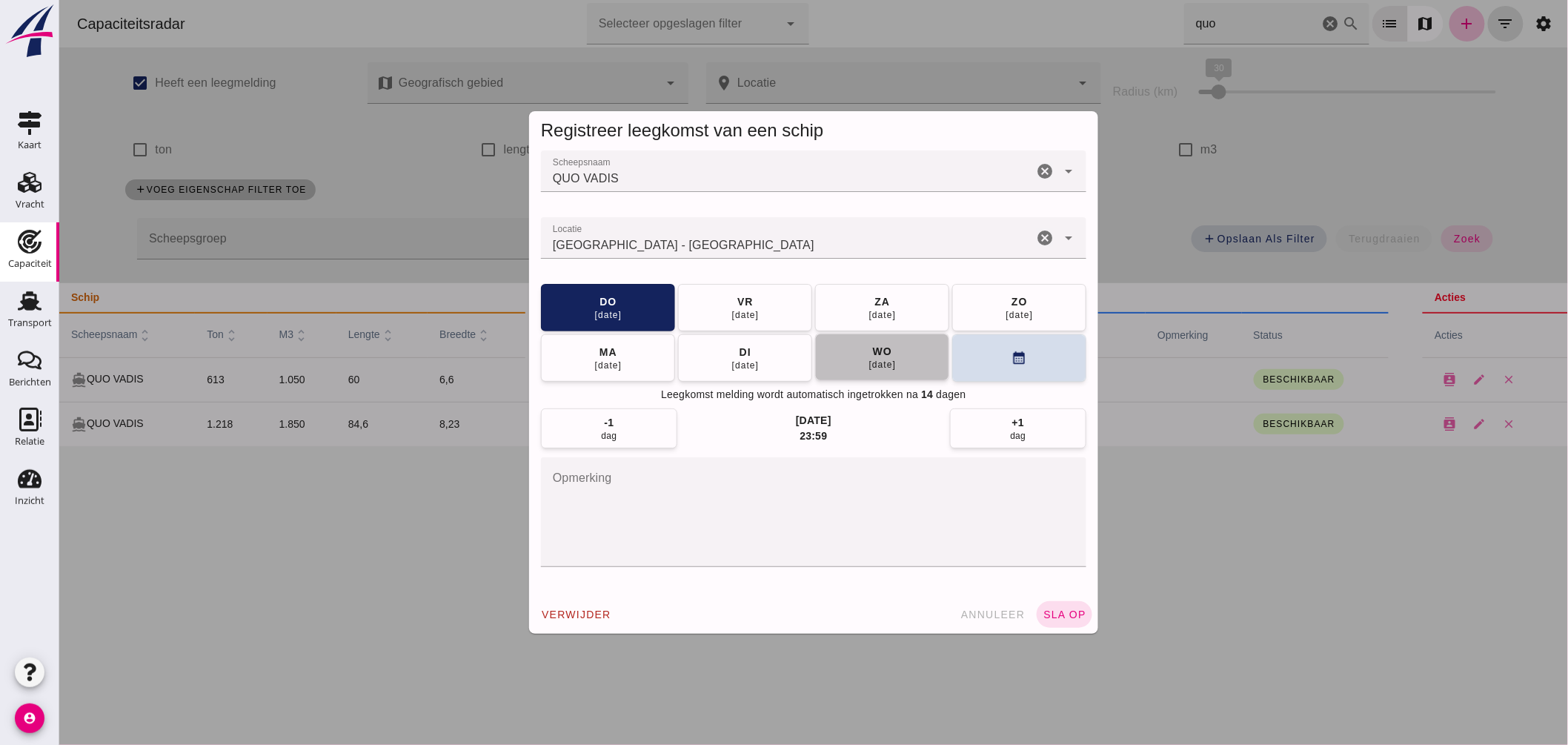
click at [868, 360] on div "17 sep" at bounding box center [882, 364] width 28 height 12
click at [1057, 607] on button "sla op" at bounding box center [1063, 615] width 55 height 27
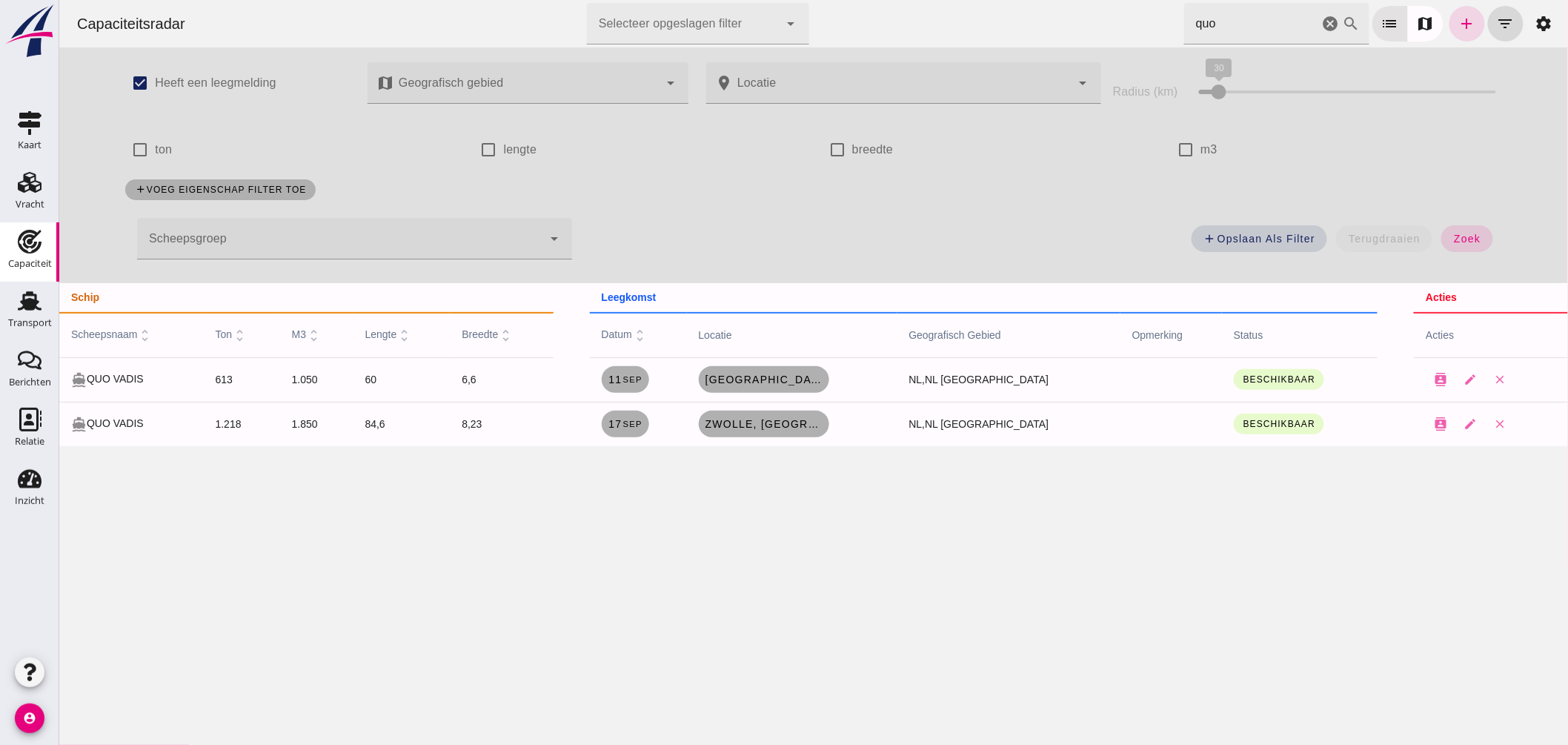
click at [1322, 20] on icon "cancel" at bounding box center [1330, 24] width 18 height 18
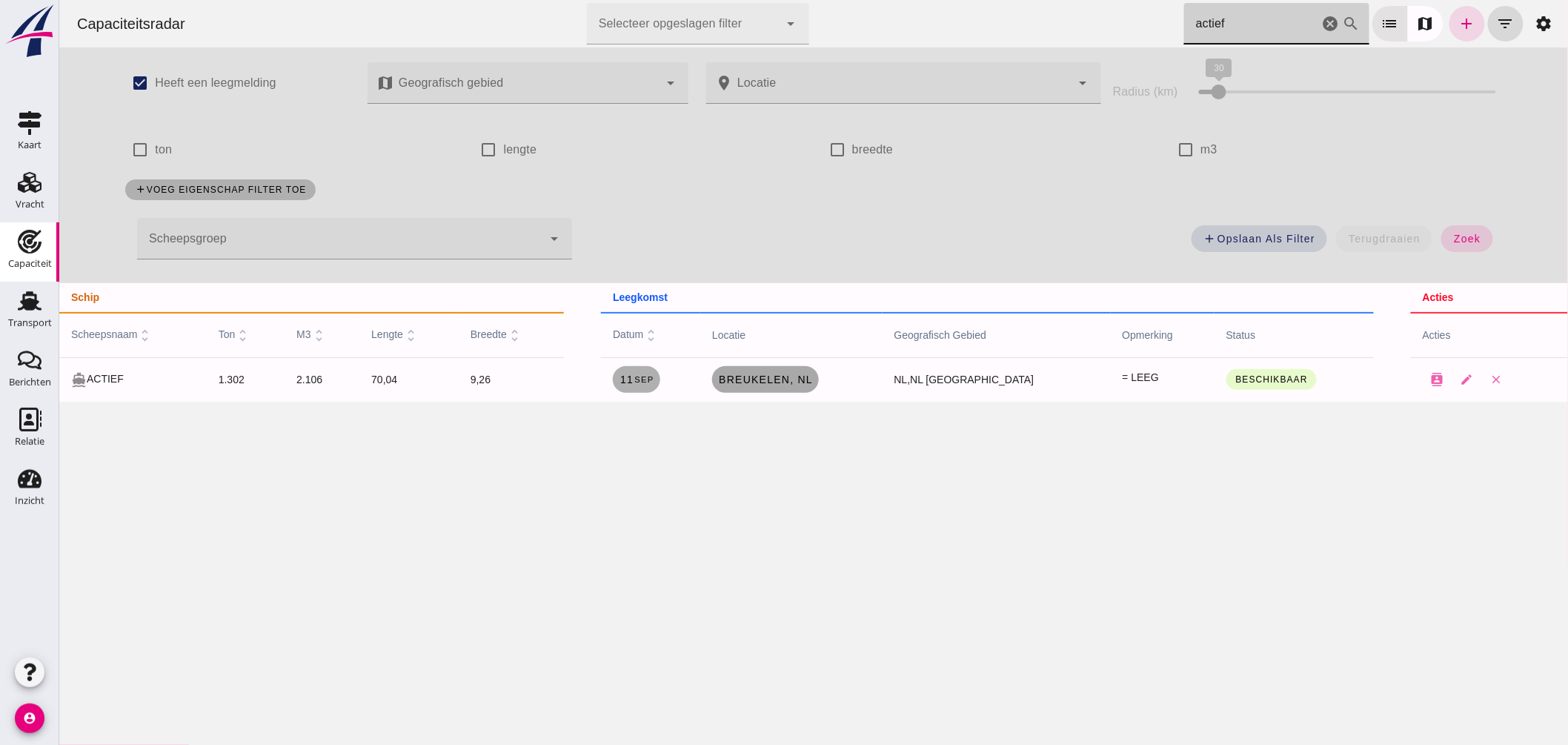
type input "actief"
click at [803, 377] on span "Breukelen, nl" at bounding box center [765, 379] width 95 height 12
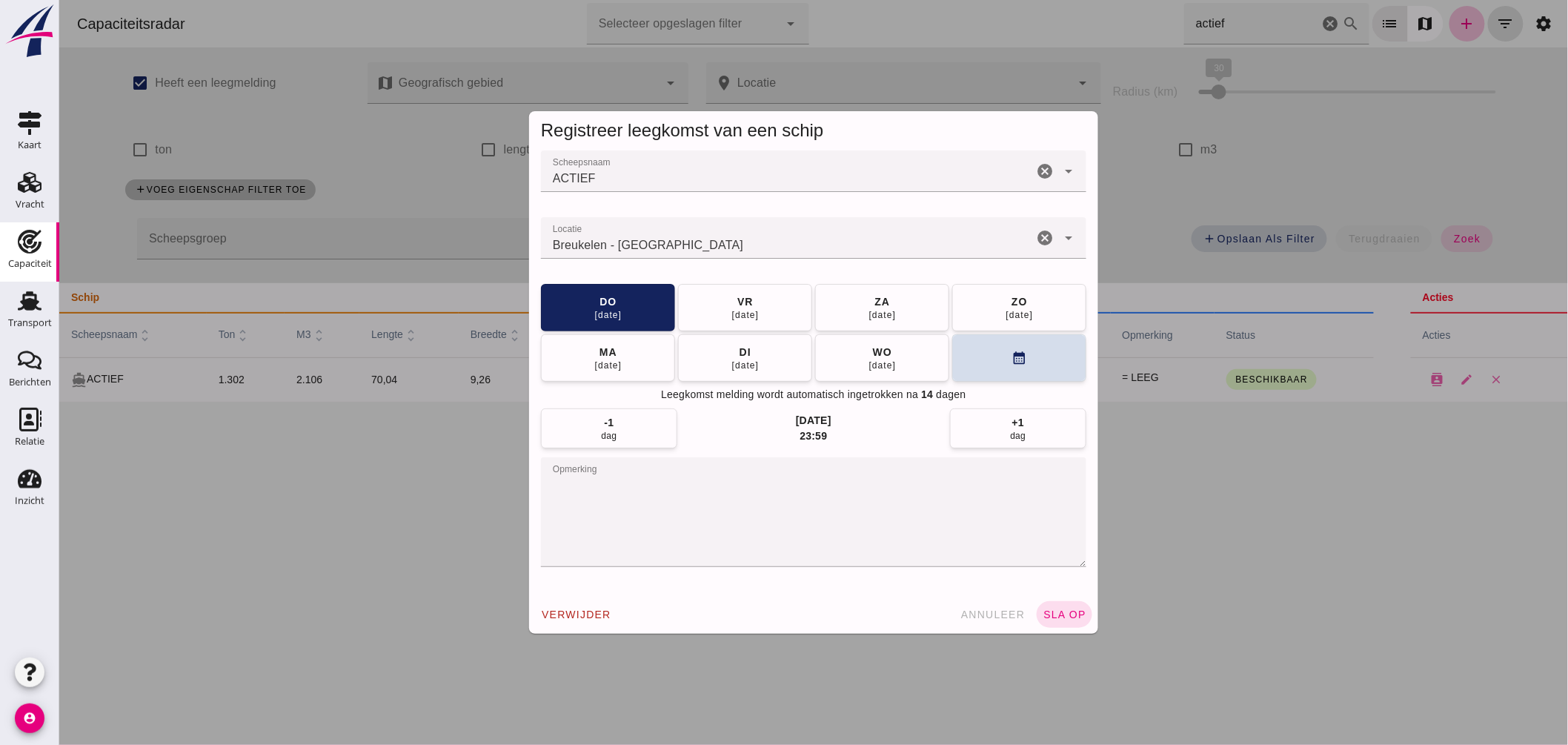
click at [808, 235] on div "Breukelen - Utrecht" at bounding box center [786, 238] width 492 height 42
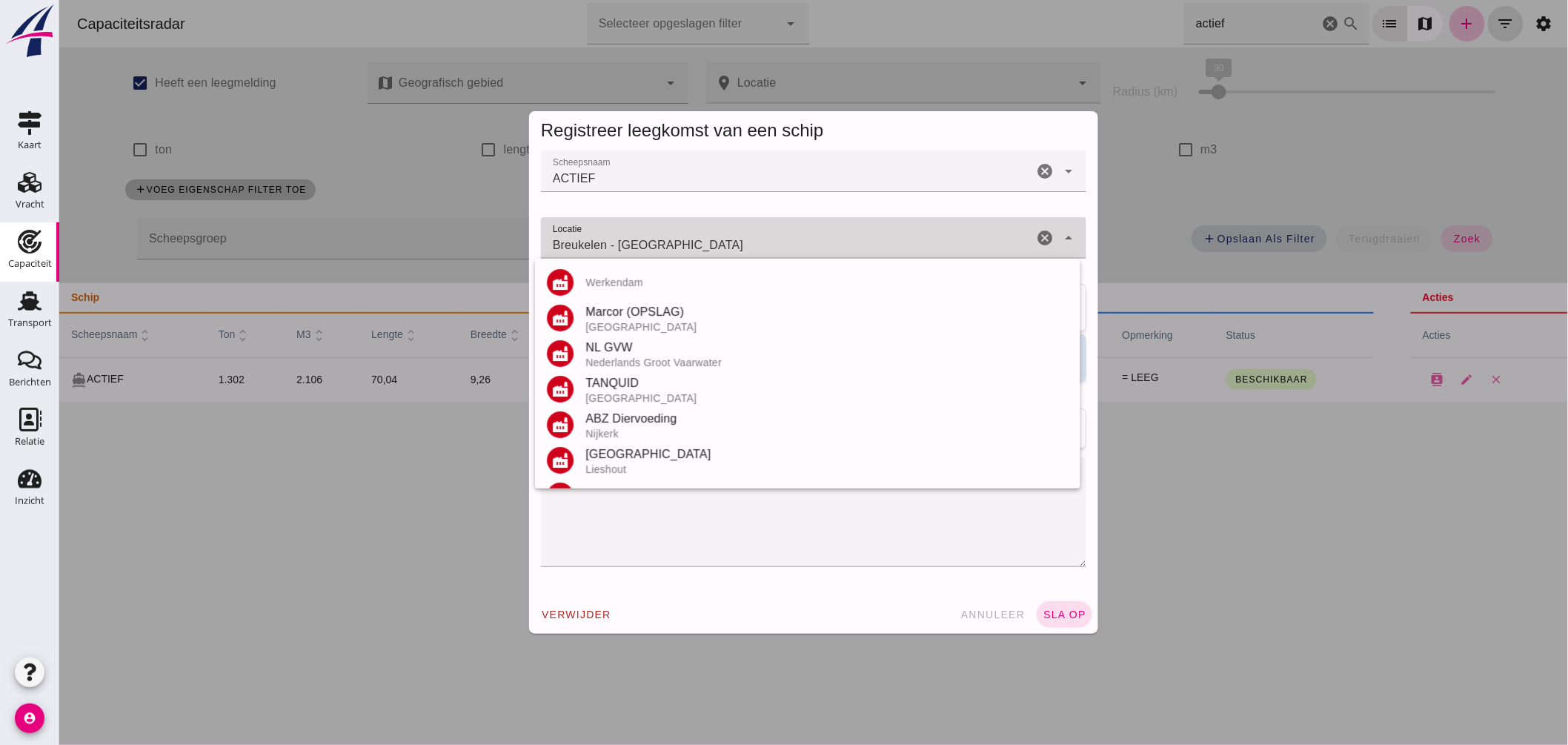
click at [808, 235] on div "Breukelen - Utrecht Breukelen - Utrecht" at bounding box center [786, 238] width 492 height 42
click at [794, 243] on input "Breukelen - Utrecht" at bounding box center [786, 245] width 492 height 18
click at [792, 243] on input "Breukelen - Utrecht" at bounding box center [786, 245] width 492 height 18
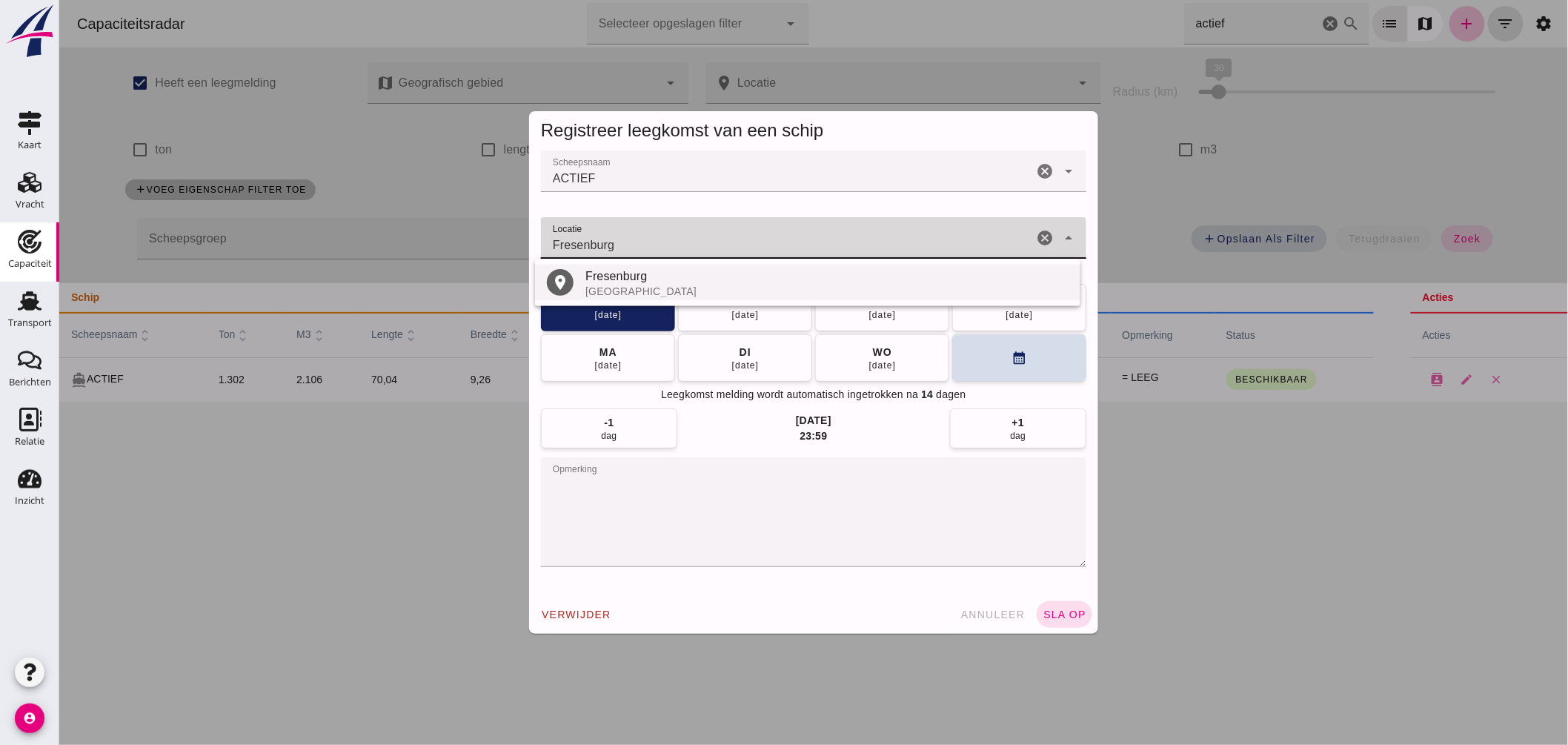
click at [659, 278] on div "Fresenburg" at bounding box center [827, 277] width 483 height 18
type input "Fresenburg - Nedersaksen"
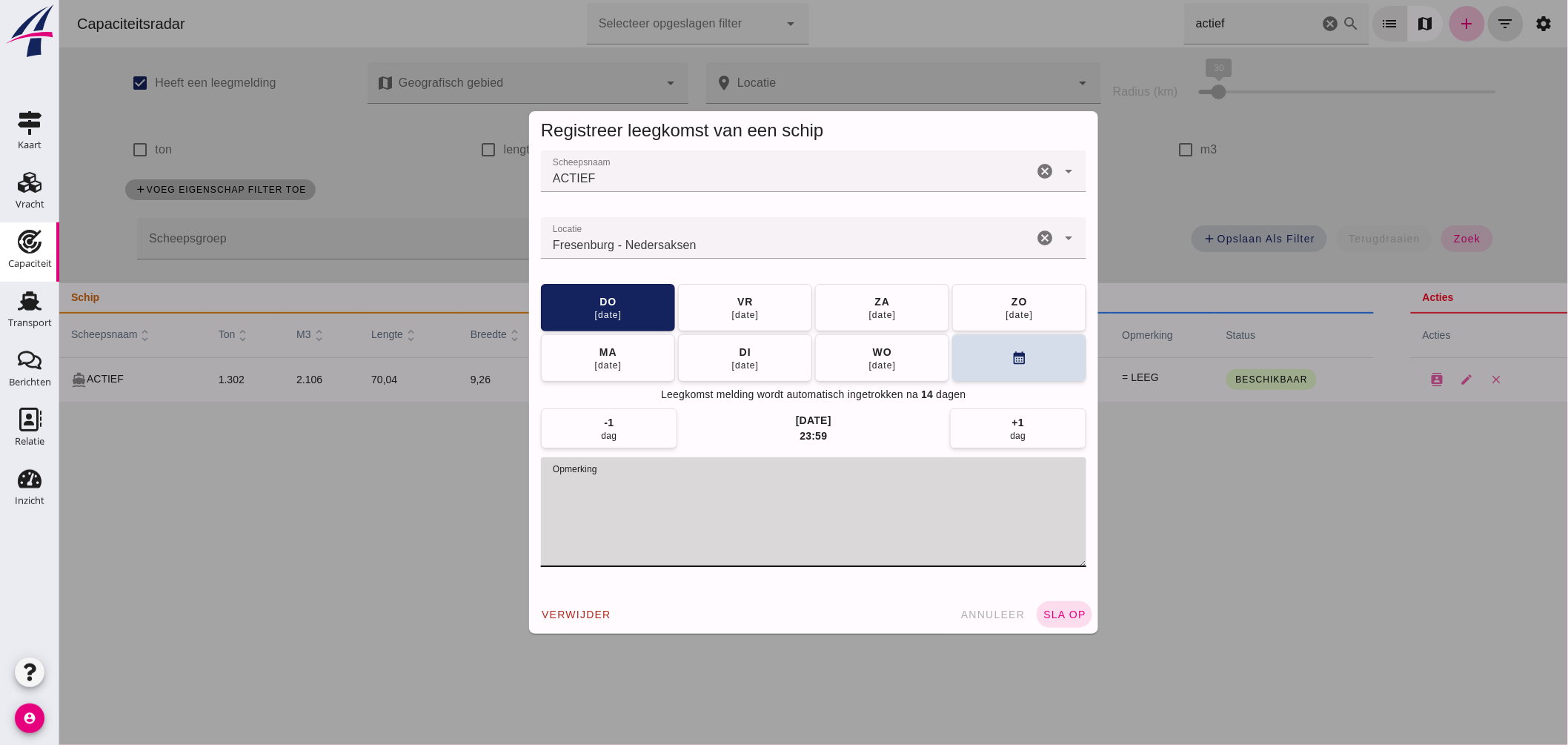
drag, startPoint x: 613, startPoint y: 485, endPoint x: 382, endPoint y: 472, distance: 231.4
click at [383, 470] on div "Registreer leegkomst van een schip Scheepsnaam Scheepsnaam ACTIEF cancel arrow_…" at bounding box center [812, 372] width 1509 height 745
click at [990, 354] on button "calendar_month" at bounding box center [1018, 357] width 134 height 47
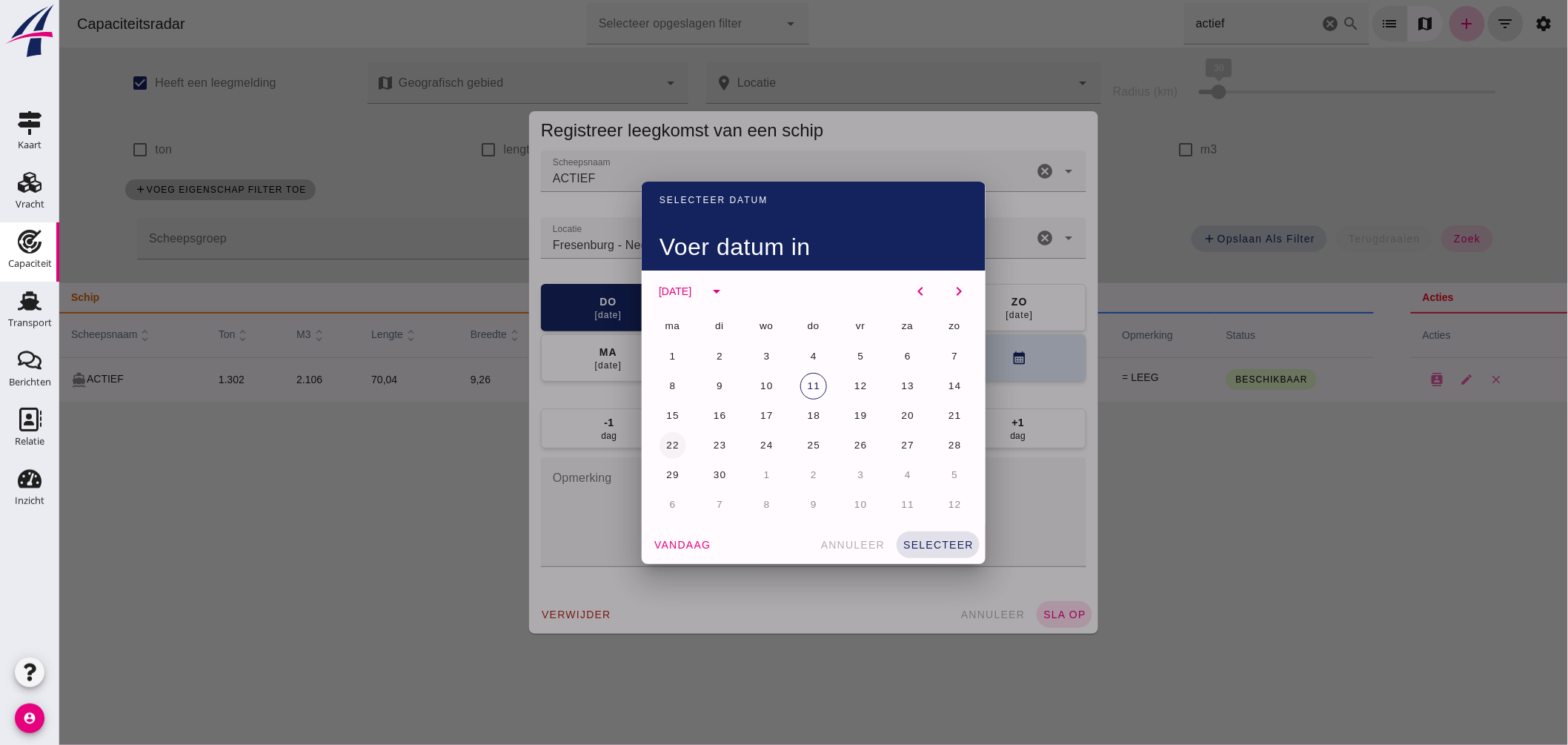
click at [667, 436] on button "22" at bounding box center [673, 446] width 27 height 27
click at [936, 528] on div "vandaag annuleer selecteer" at bounding box center [813, 545] width 344 height 39
click at [932, 537] on button "selecteer" at bounding box center [937, 545] width 83 height 27
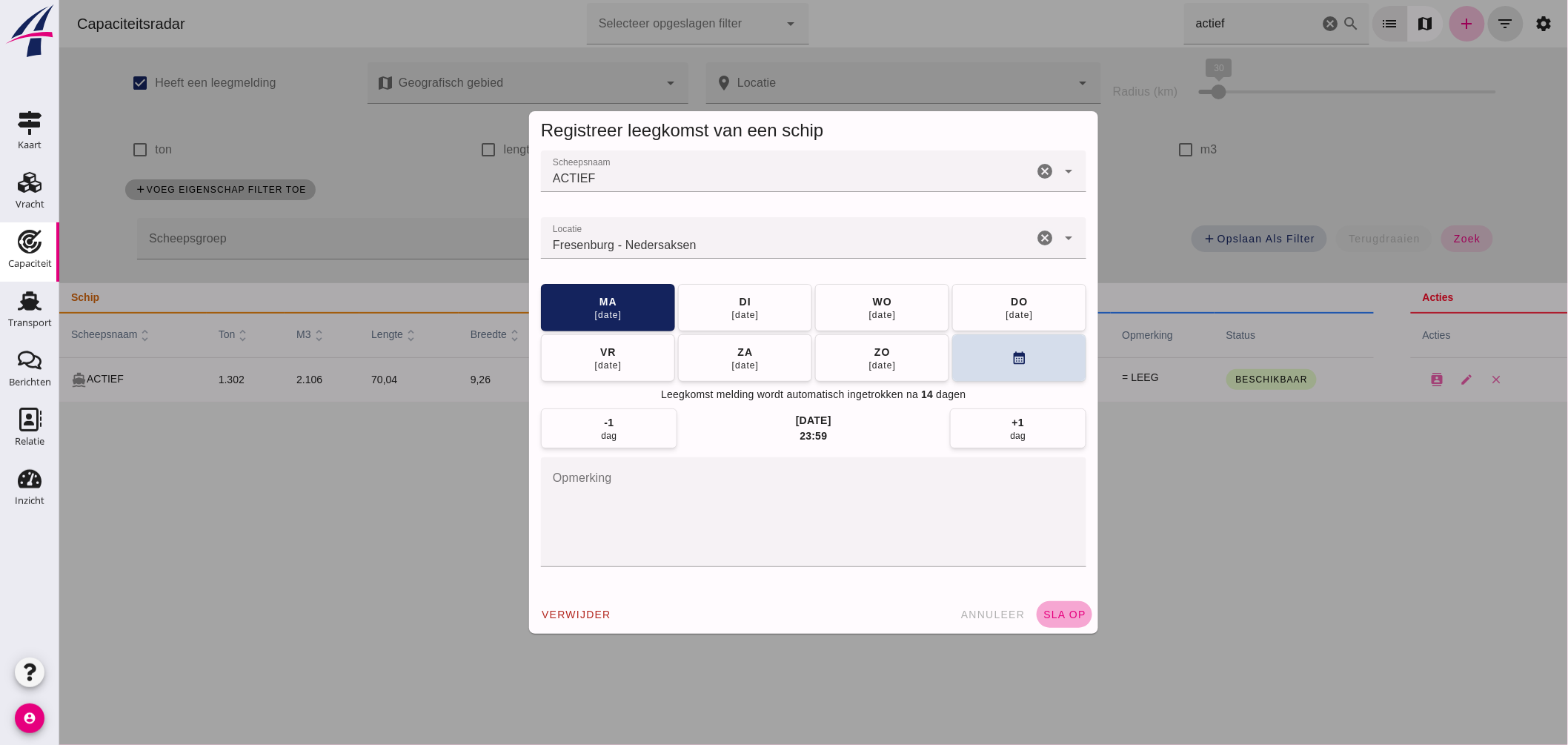
click at [1056, 623] on button "sla op" at bounding box center [1063, 615] width 55 height 27
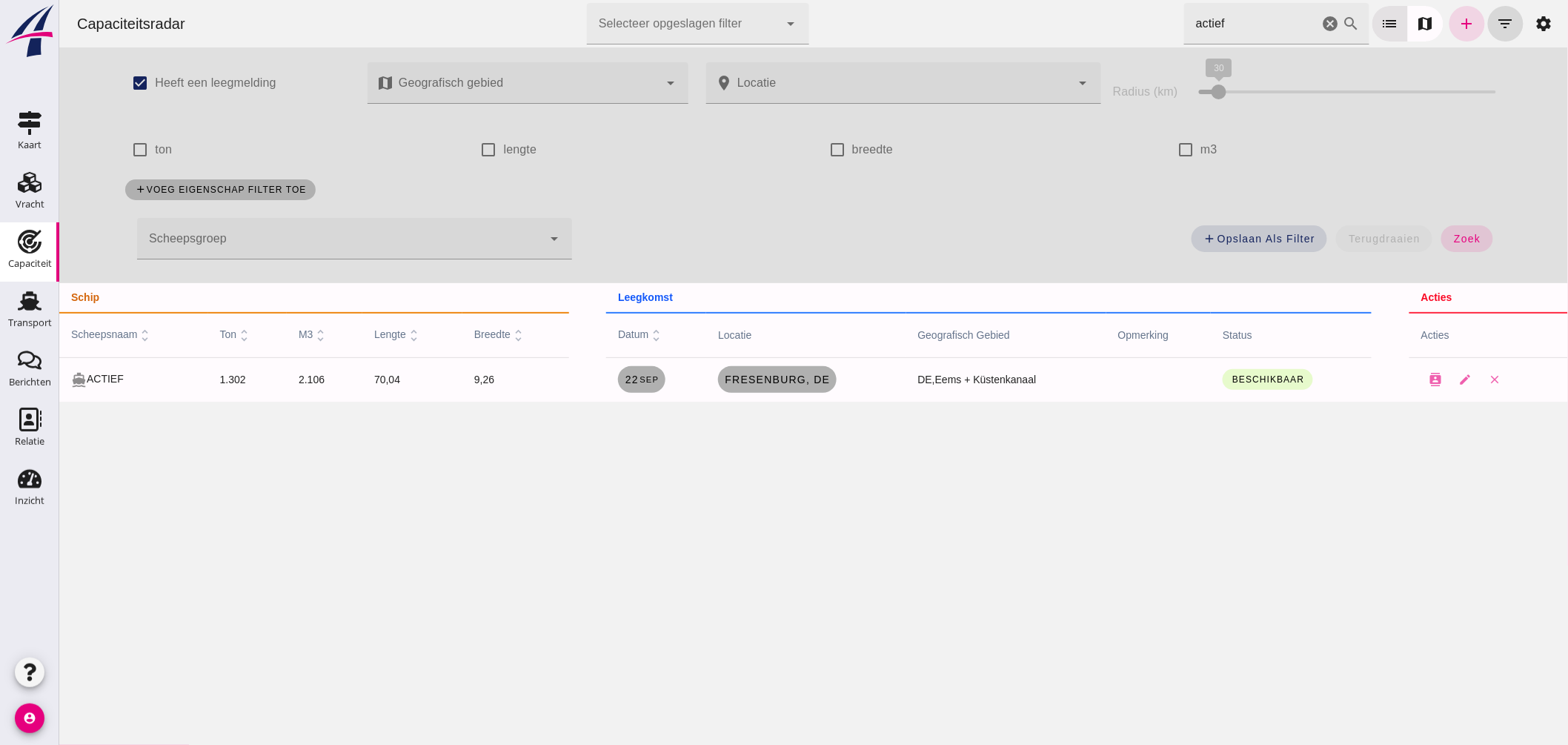
click at [1089, 10] on div "Capaciteitsradar Selecteer opgeslagen filter Selecteer opgeslagen filter cancel…" at bounding box center [813, 24] width 1497 height 47
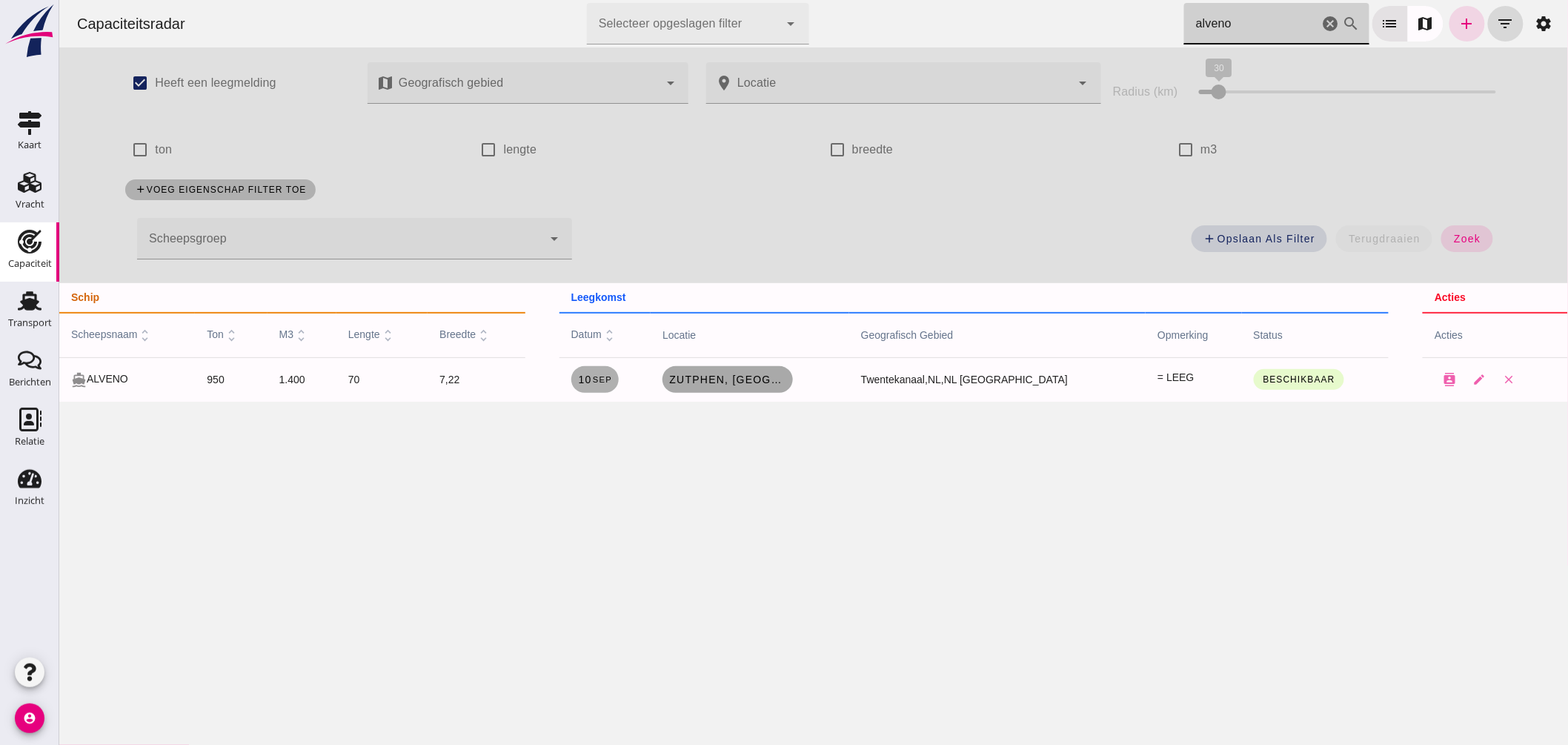
type input "alveno"
click at [745, 382] on span "Zutphen, [GEOGRAPHIC_DATA]" at bounding box center [727, 379] width 118 height 12
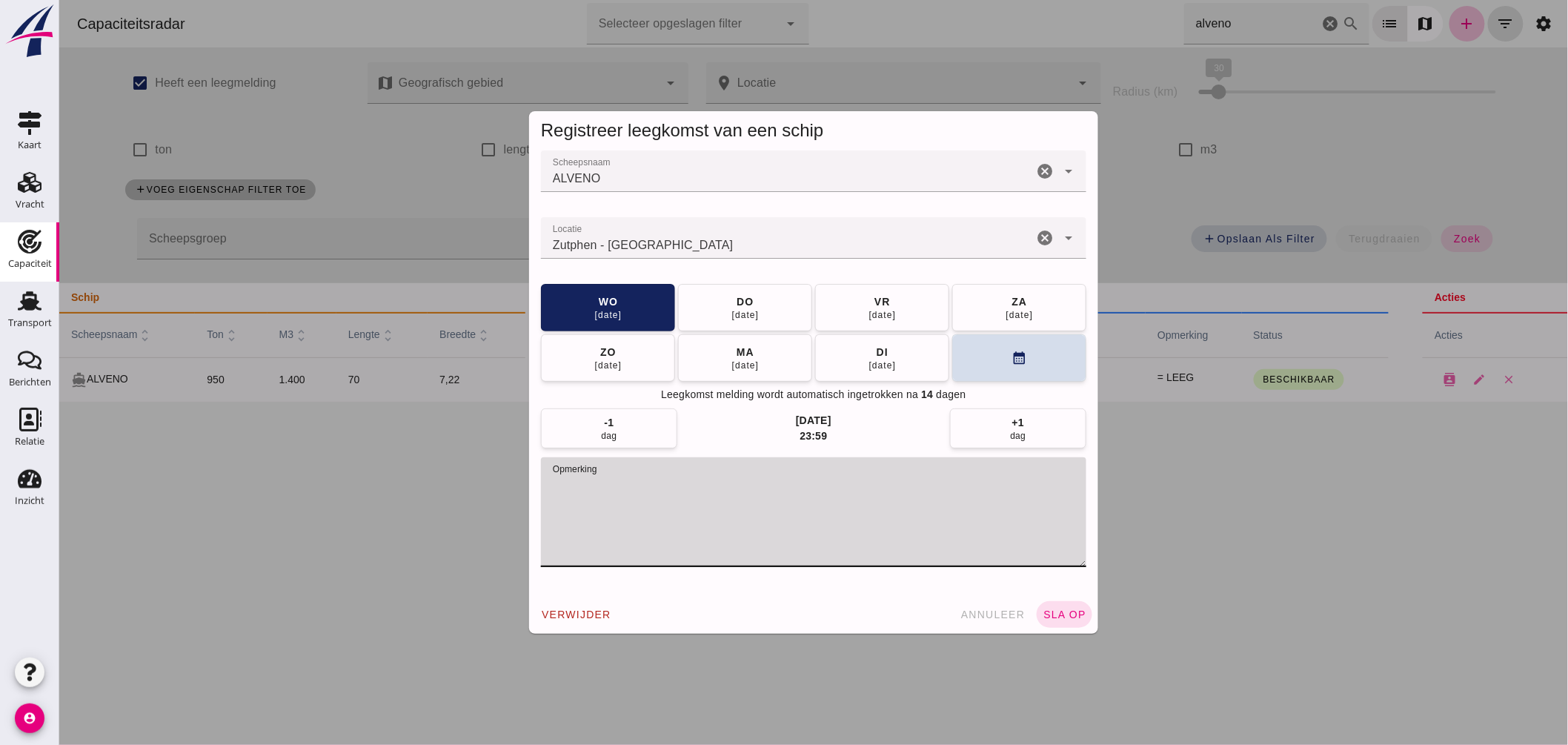
drag, startPoint x: 625, startPoint y: 478, endPoint x: 303, endPoint y: 431, distance: 325.4
click at [304, 432] on div "Registreer leegkomst van een schip Scheepsnaam Scheepsnaam ALVENO cancel arrow_…" at bounding box center [812, 372] width 1509 height 745
click at [989, 359] on button "calendar_month" at bounding box center [1018, 357] width 134 height 47
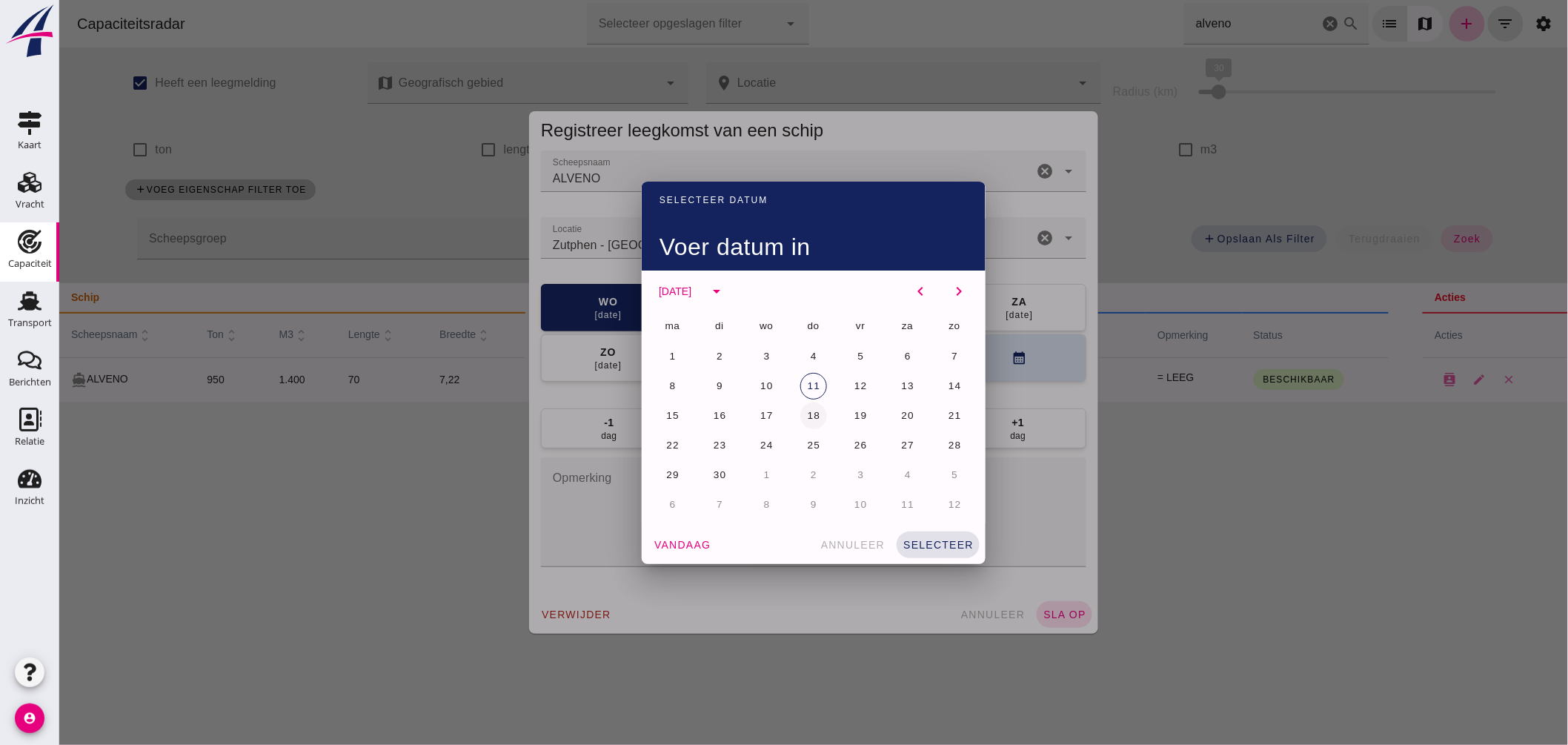
click at [806, 411] on span "18" at bounding box center [813, 416] width 14 height 11
click at [931, 541] on span "selecteer" at bounding box center [937, 544] width 71 height 12
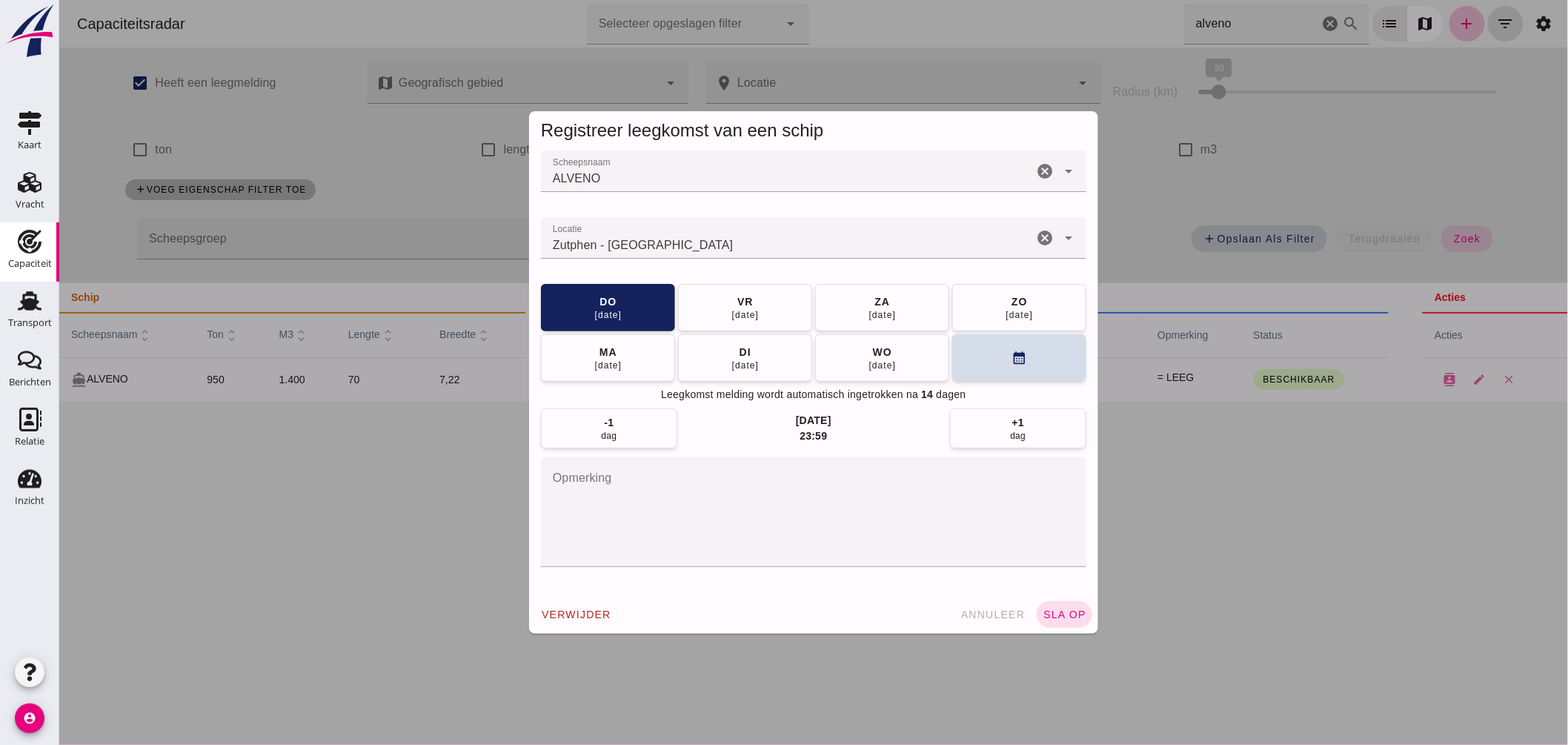
click at [708, 245] on input "Locatie" at bounding box center [786, 245] width 492 height 18
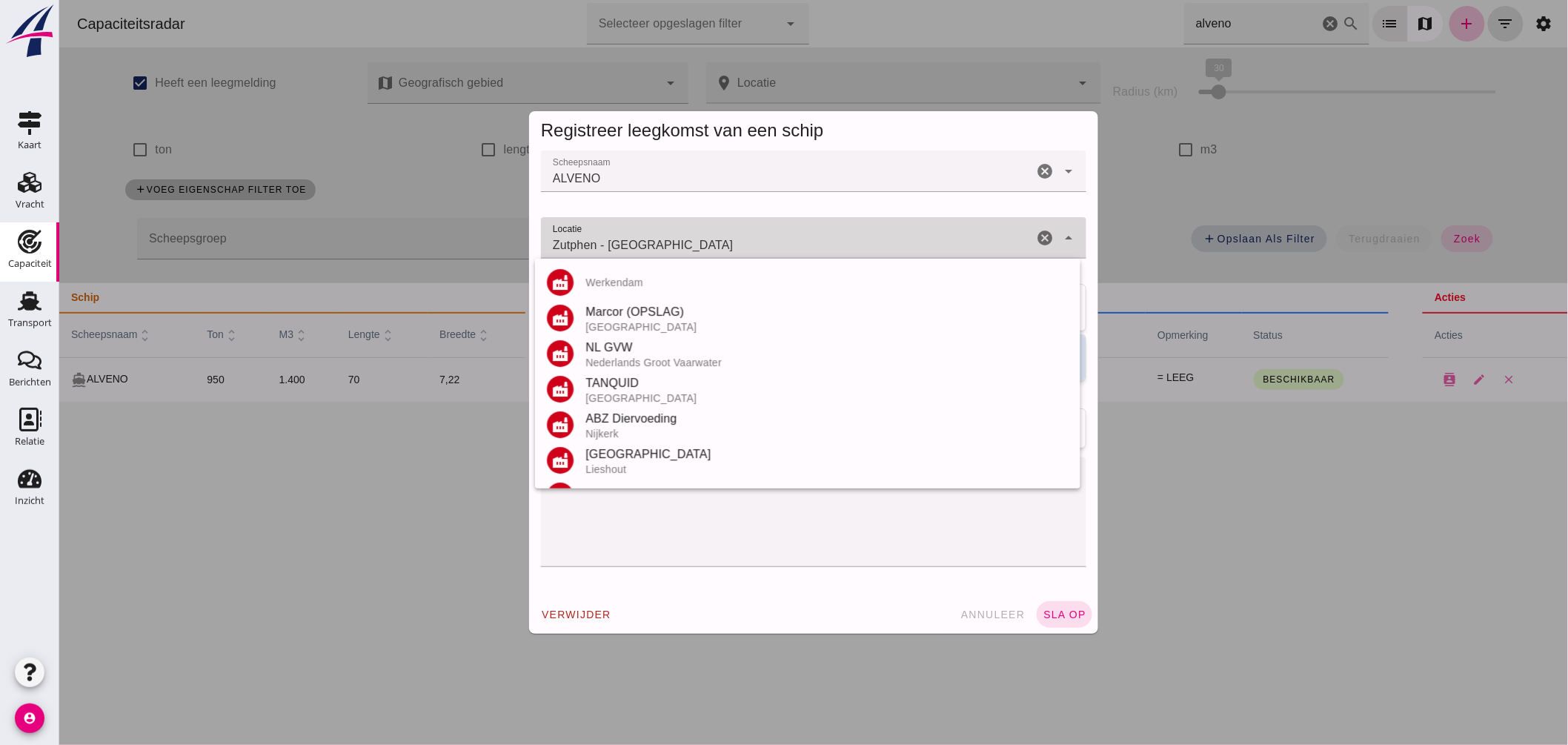
click at [708, 245] on input "Zutphen - Gelderland" at bounding box center [786, 245] width 492 height 18
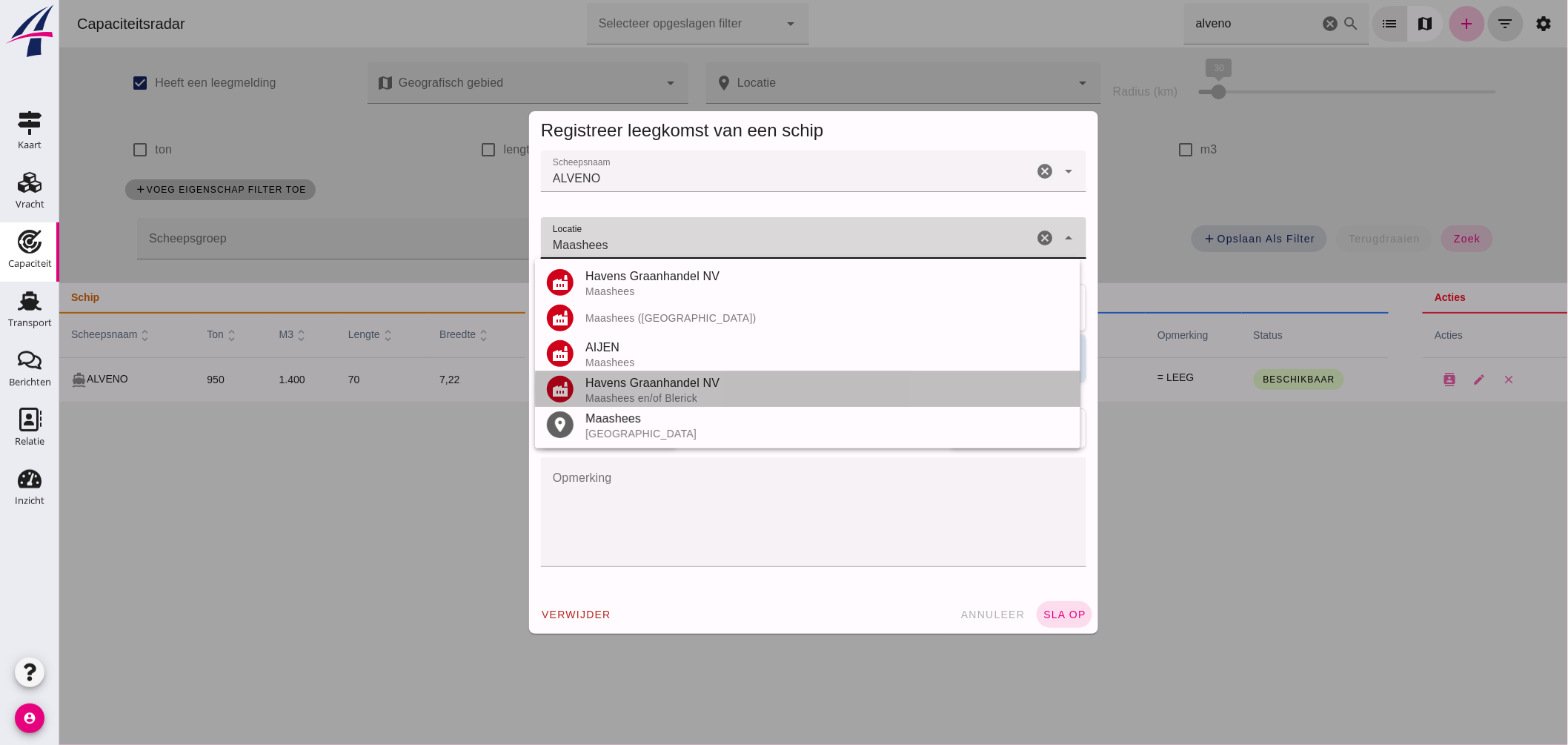
click at [698, 380] on div "Havens Graanhandel NV" at bounding box center [827, 383] width 483 height 18
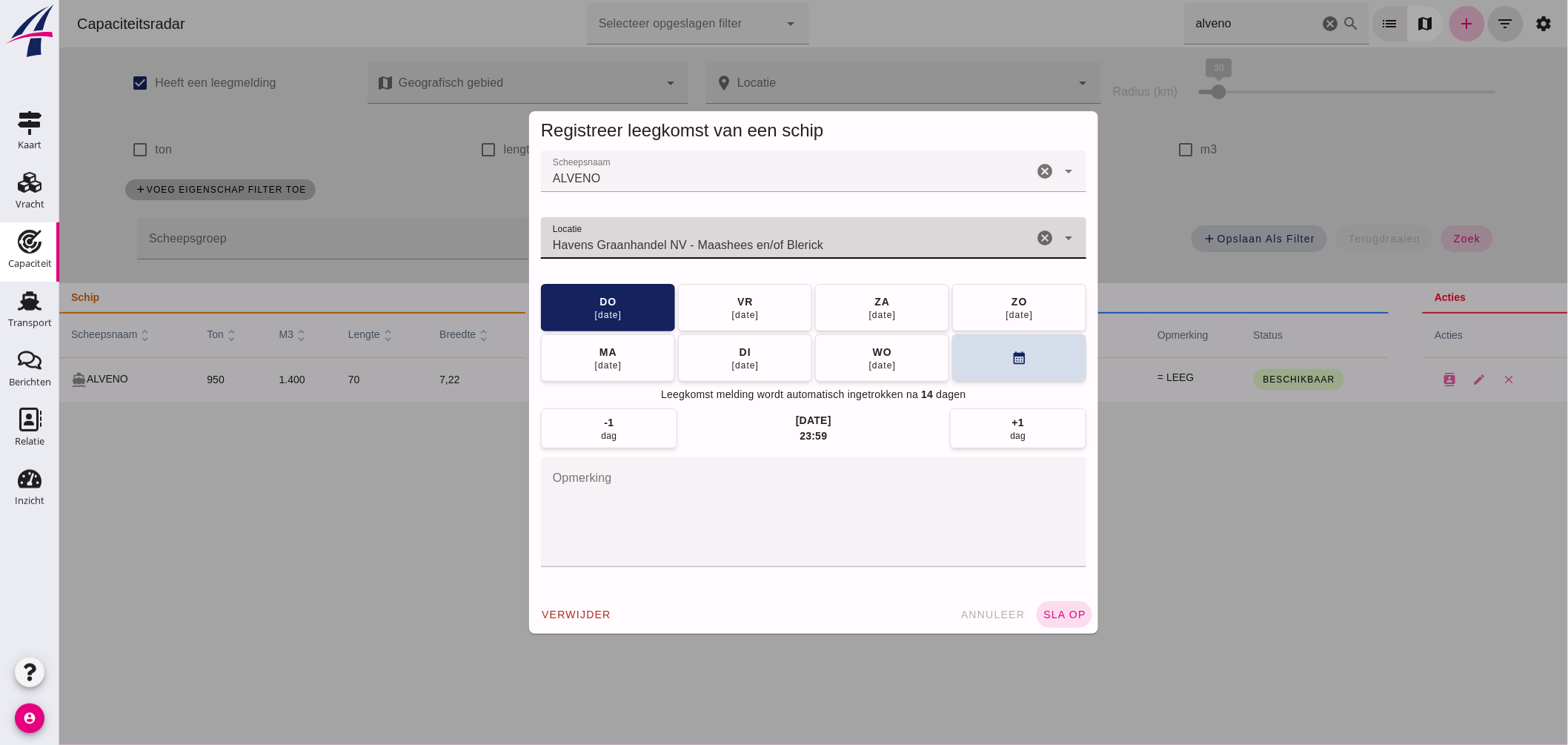
type input "Havens Graanhandel NV - Maashees en/of Blerick"
click at [1071, 598] on div "verwijder annuleer sla op" at bounding box center [812, 615] width 569 height 39
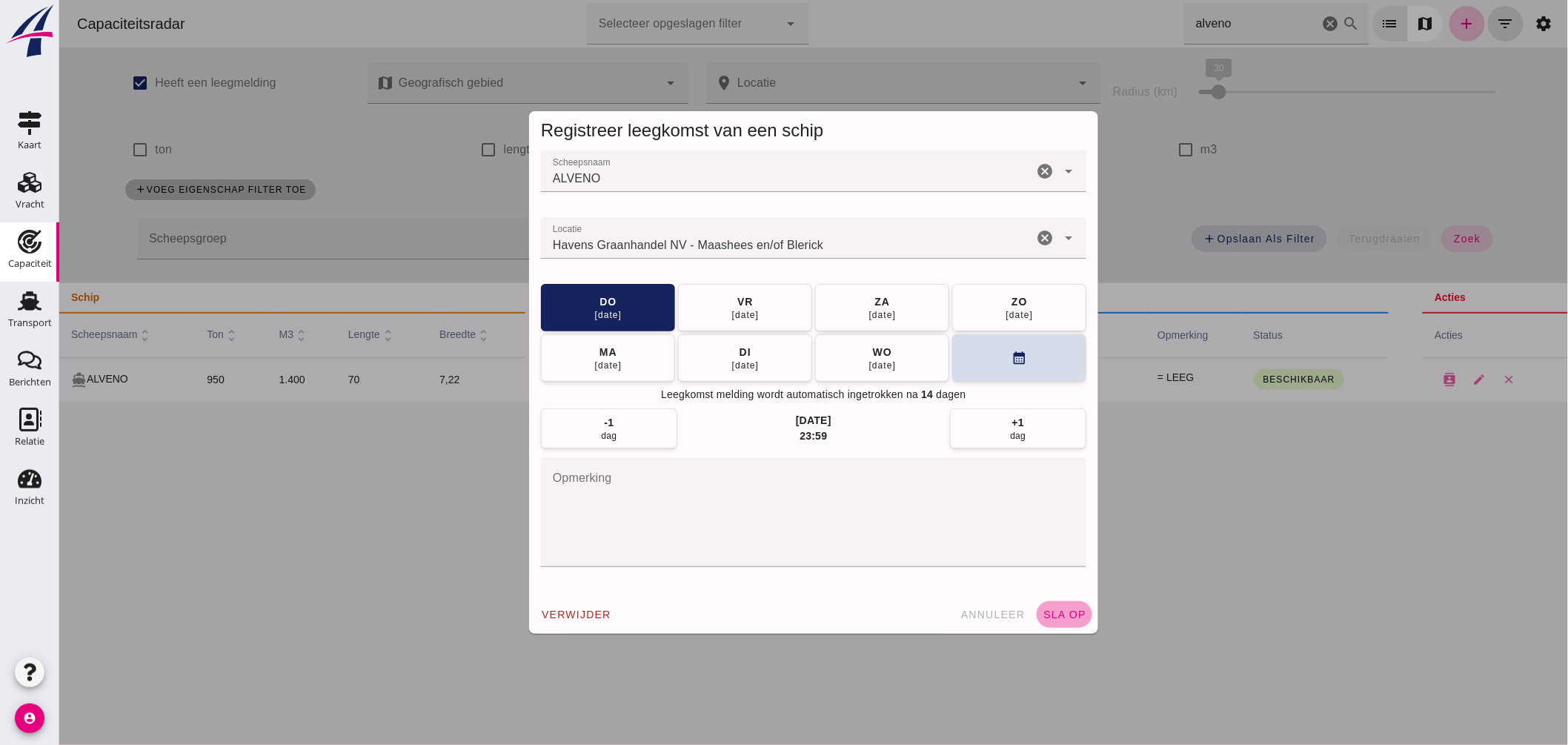
click at [1063, 608] on button "sla op" at bounding box center [1063, 615] width 55 height 27
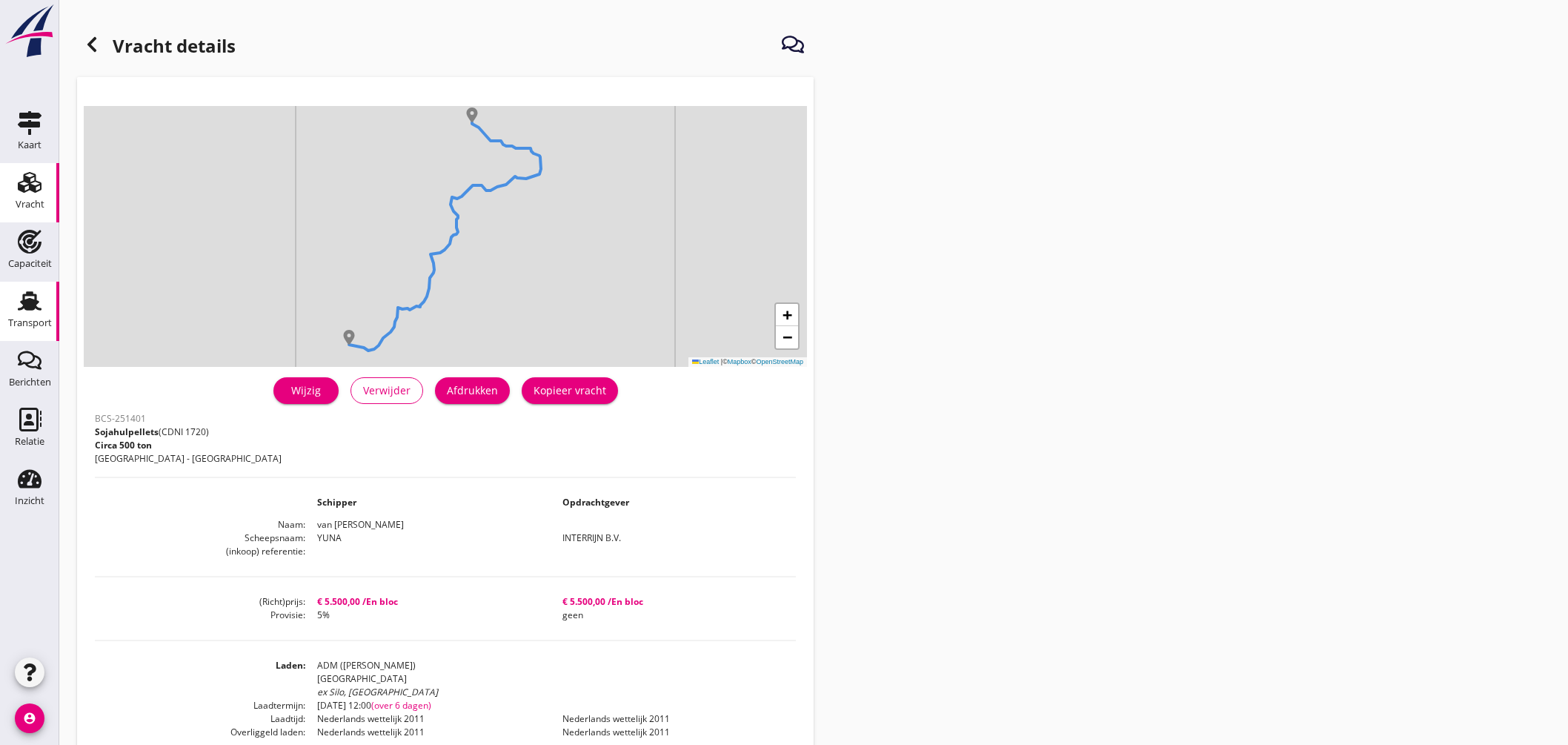
scroll to position [317, 0]
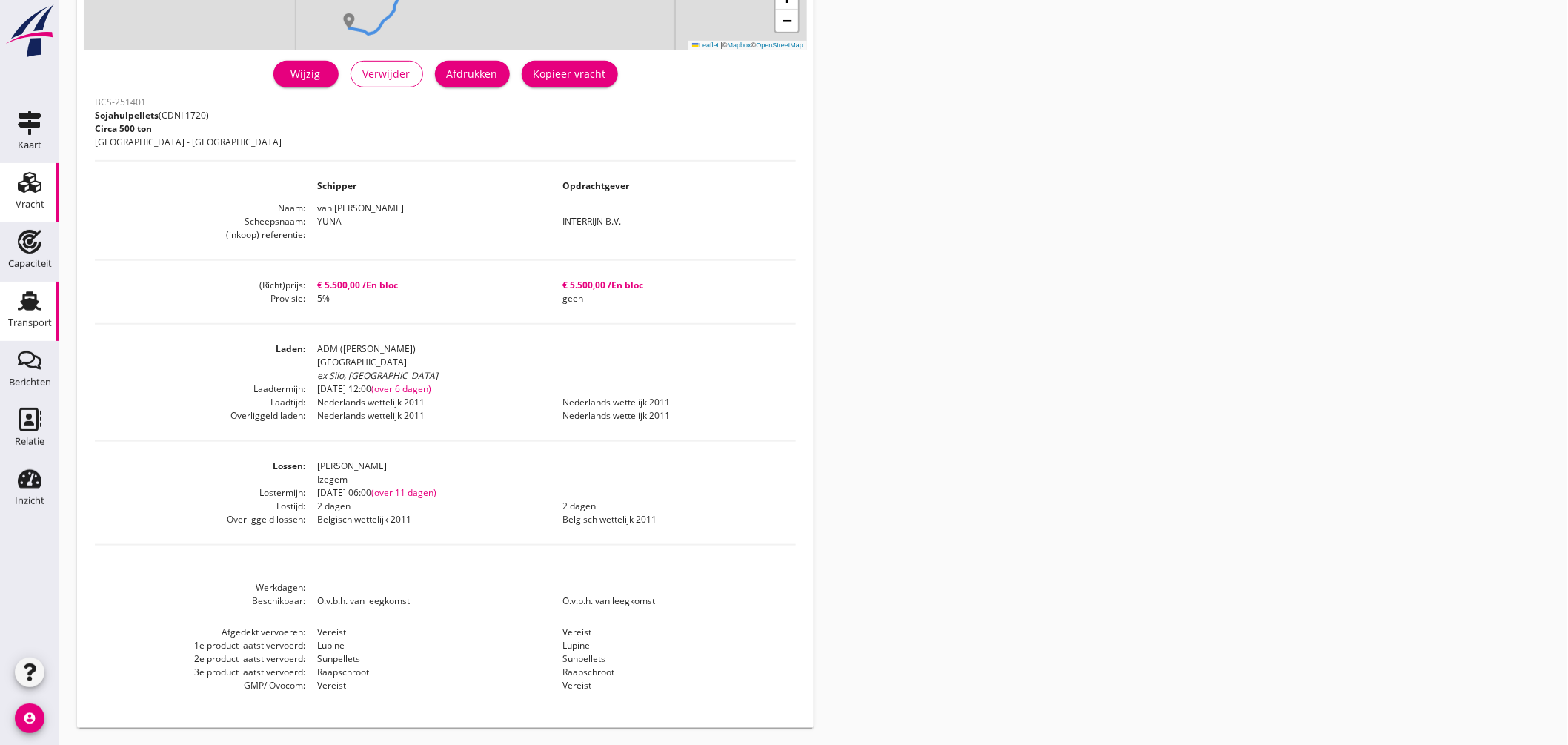
click at [33, 309] on use at bounding box center [30, 301] width 24 height 19
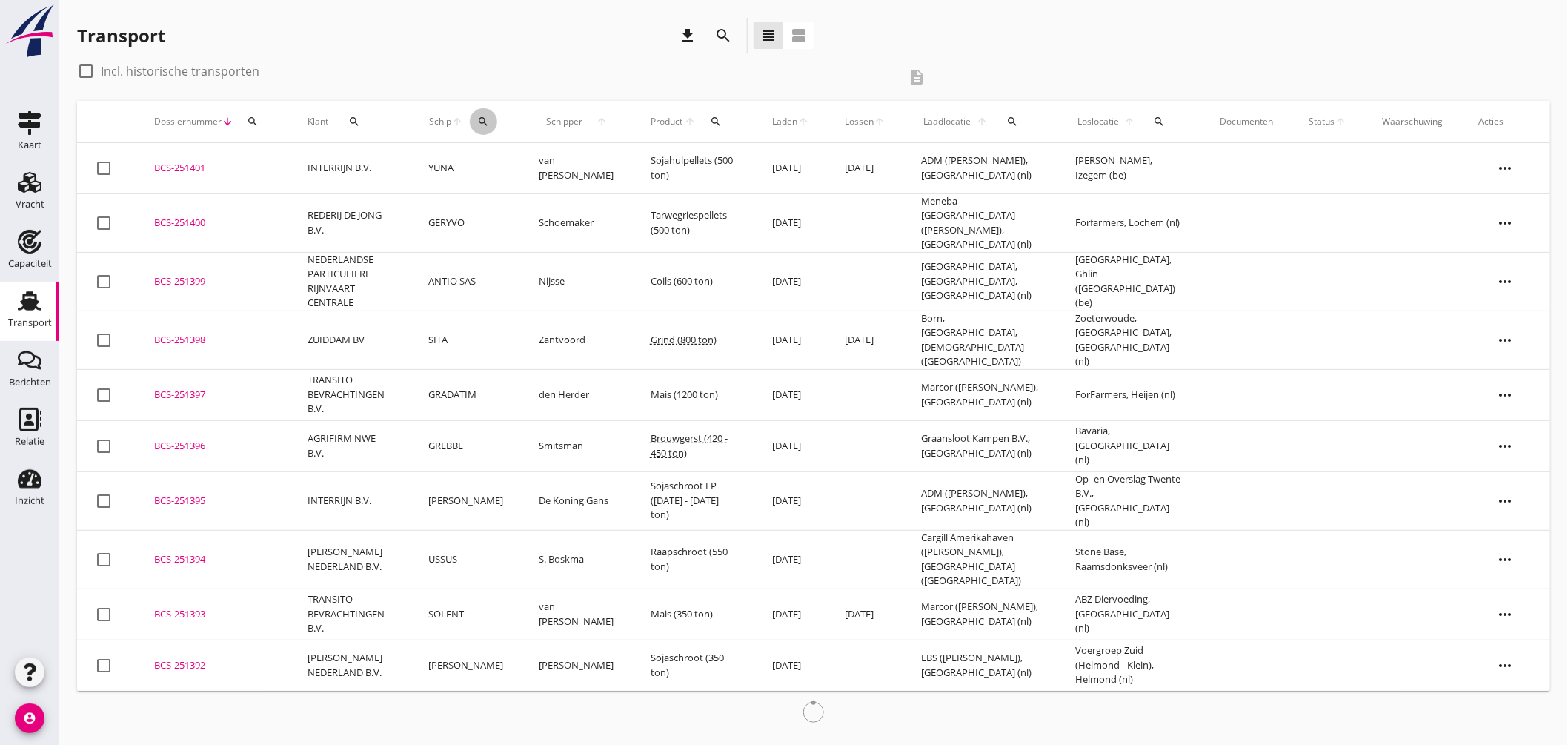
click at [490, 117] on div "search" at bounding box center [483, 121] width 28 height 12
click at [514, 157] on input "Zoek op (scheeps)naam" at bounding box center [565, 164] width 154 height 24
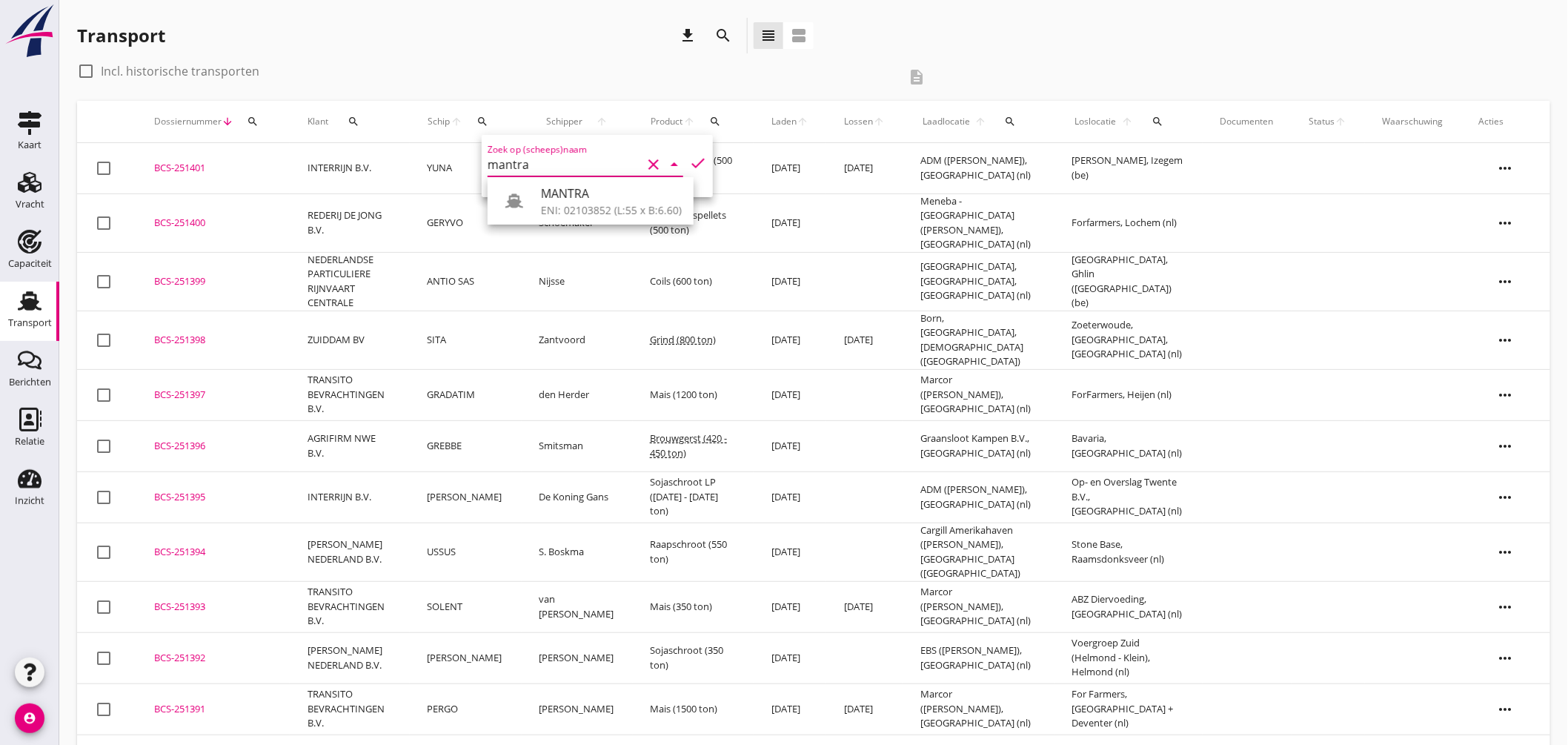
drag, startPoint x: 557, startPoint y: 213, endPoint x: 606, endPoint y: 212, distance: 49.0
click at [559, 212] on div "ENI: 02103852 (L:55 x B:6.60)" at bounding box center [611, 210] width 141 height 16
click at [696, 160] on icon "check" at bounding box center [698, 163] width 18 height 18
type input "MANTRA"
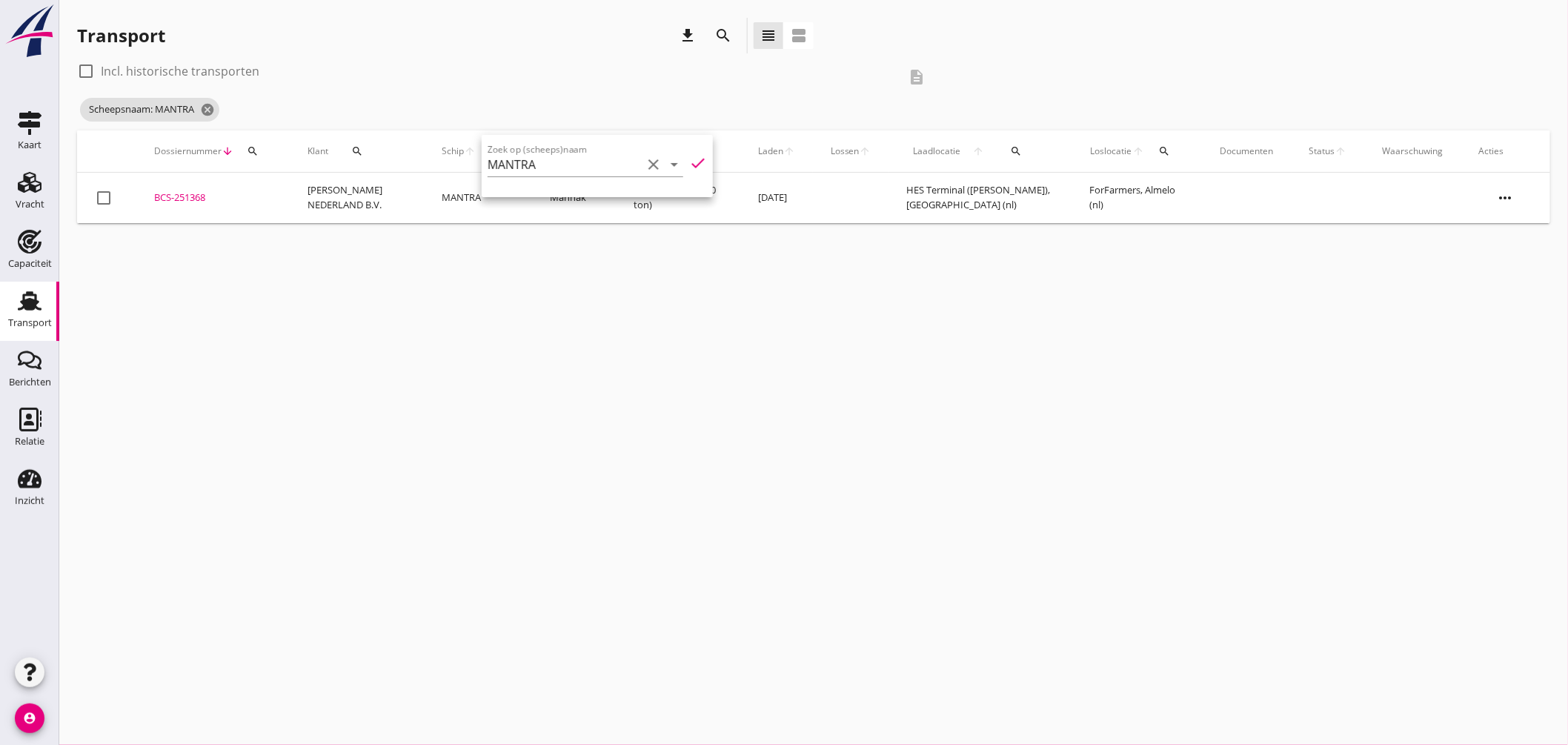
click at [610, 314] on div "cancel You are impersonating another user. Transport download search view_headl…" at bounding box center [813, 372] width 1509 height 745
click at [211, 109] on icon "cancel" at bounding box center [207, 110] width 15 height 15
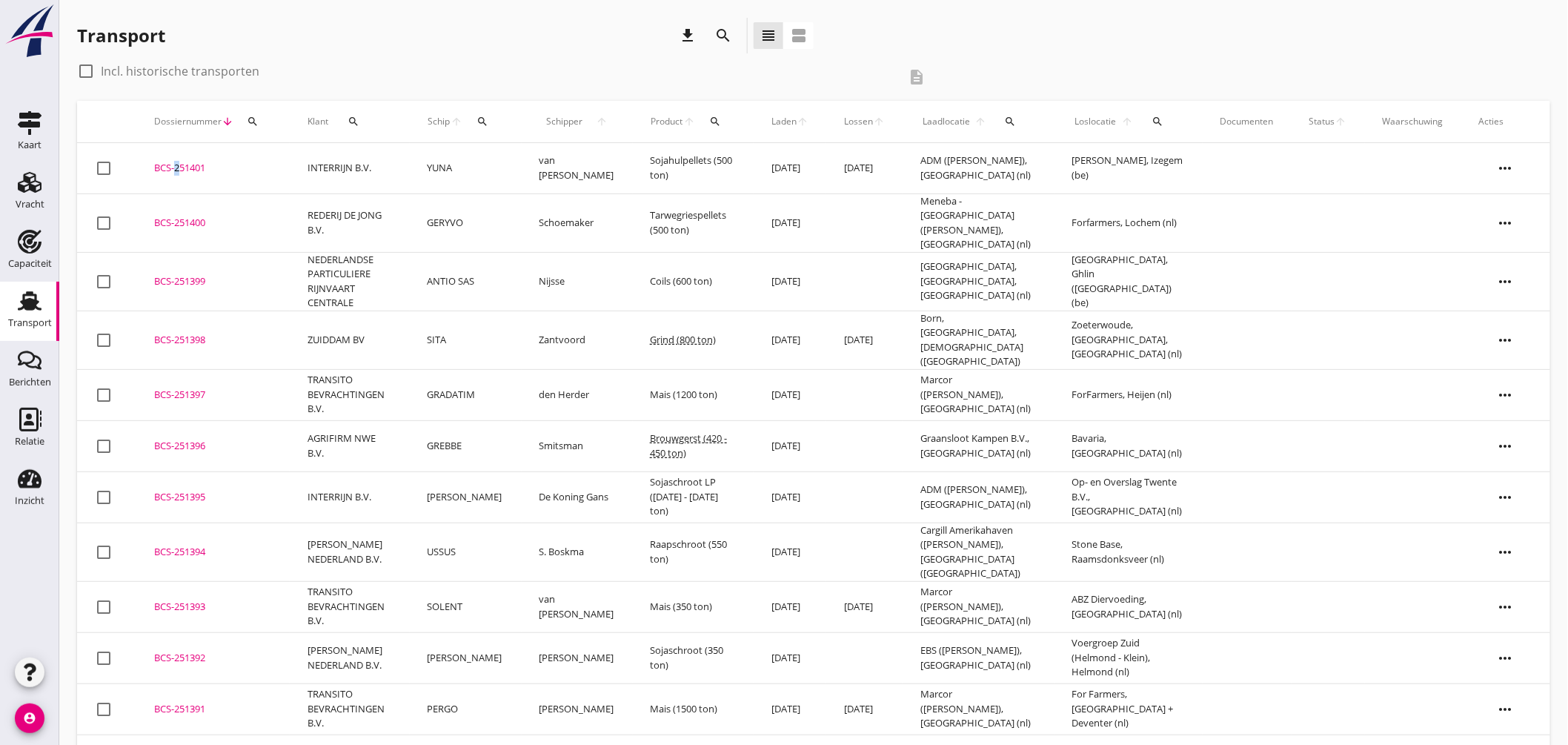
drag, startPoint x: 174, startPoint y: 159, endPoint x: 234, endPoint y: 173, distance: 61.6
click at [175, 159] on td "BCS-251401 upload_file Drop hier uw bestand om het aan het dossier toe te voegen" at bounding box center [213, 168] width 153 height 51
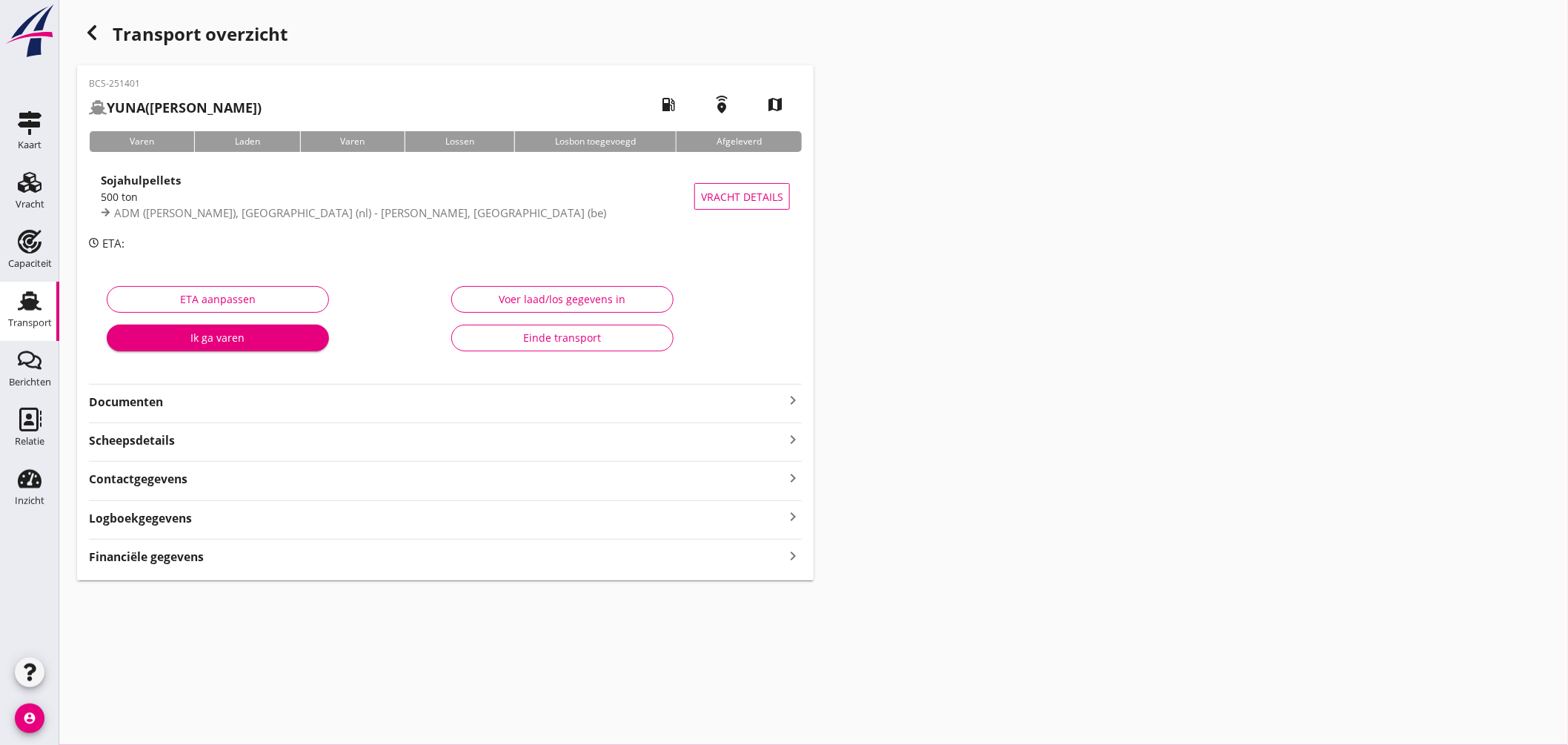
click at [682, 562] on div "Financiële gegevens keyboard_arrow_right" at bounding box center [445, 555] width 713 height 20
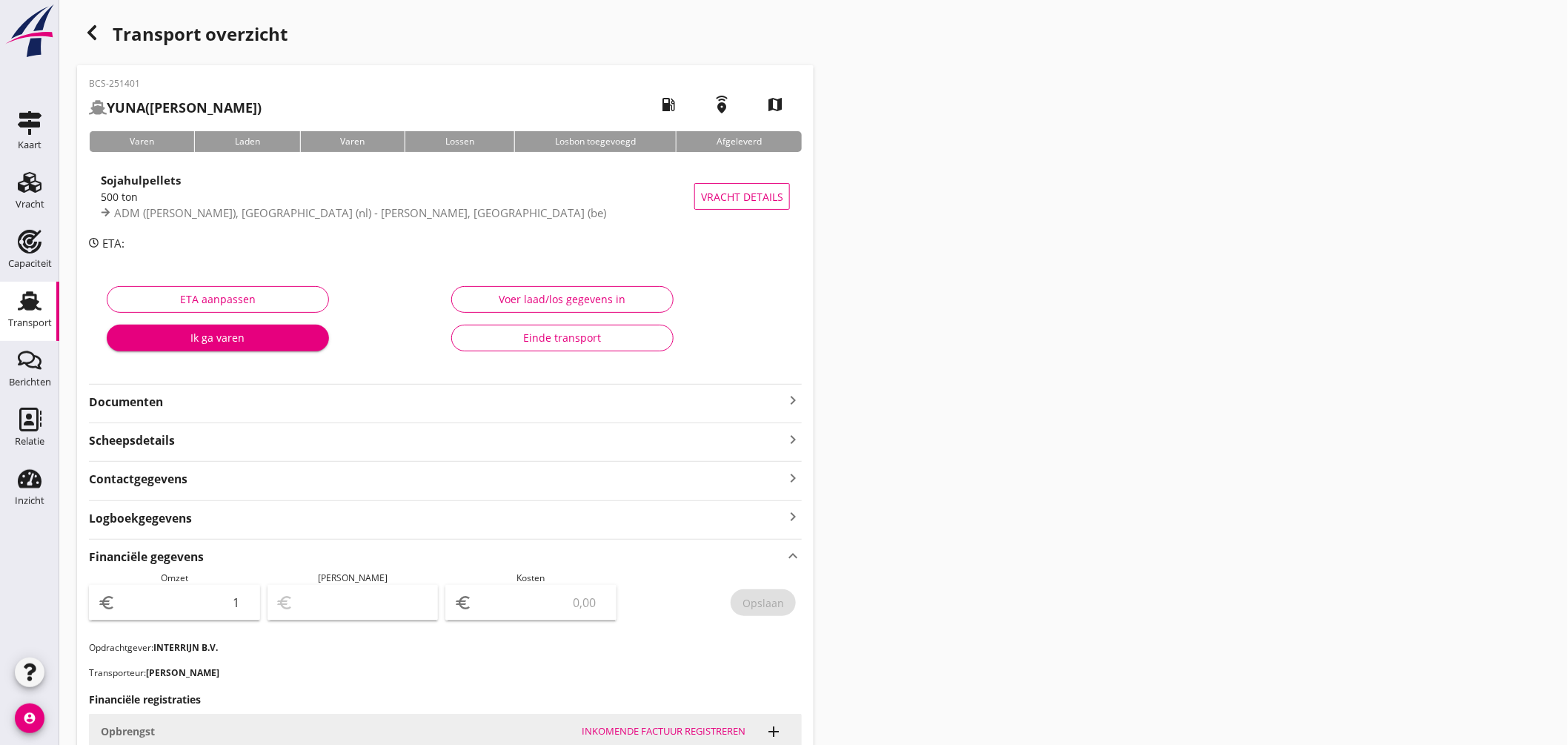
type input "1"
click at [243, 598] on input "1" at bounding box center [185, 603] width 133 height 24
type input "5500"
click at [568, 604] on input "number" at bounding box center [542, 603] width 133 height 24
type input "5495.00"
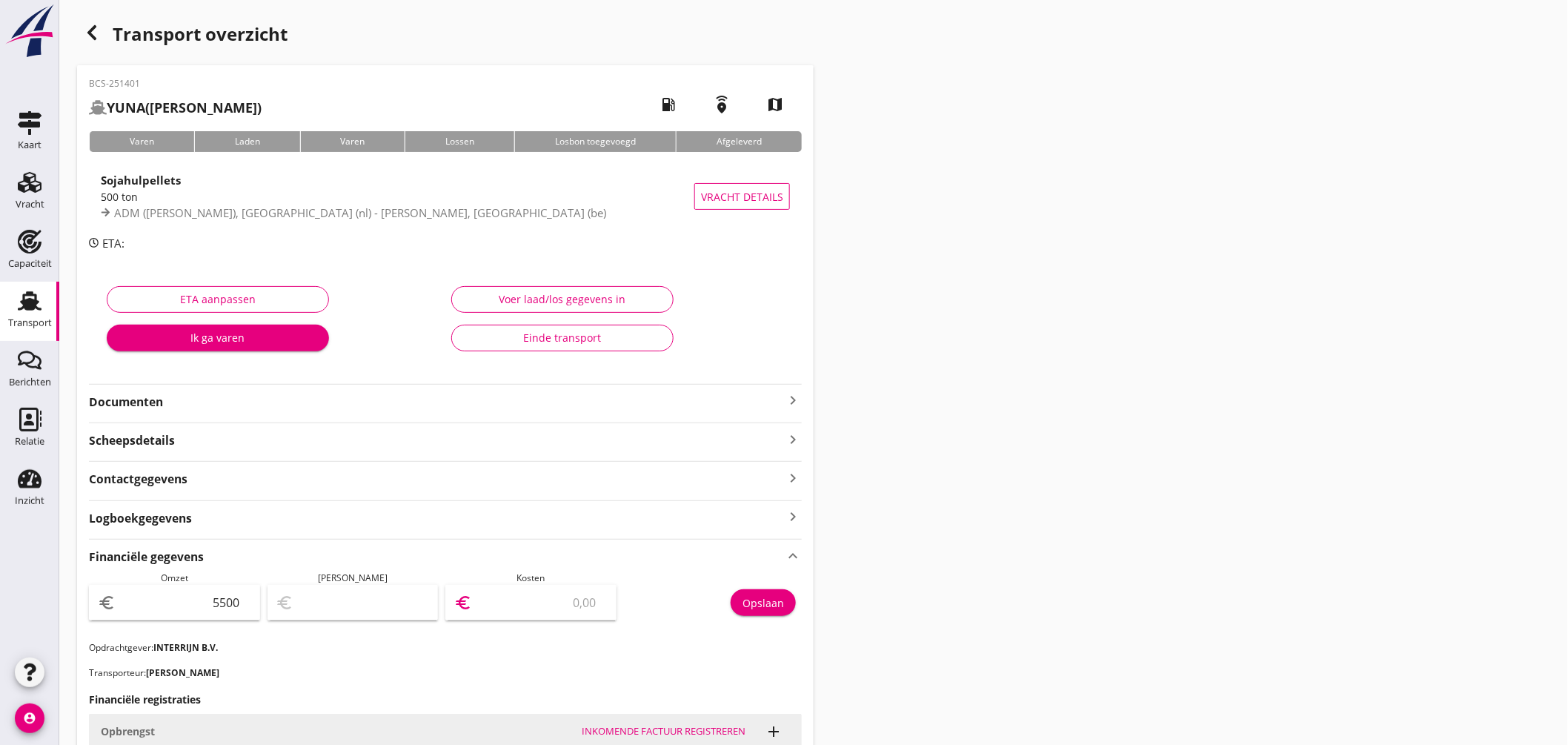
type input "5"
type input "5447.00"
type input "53"
type input "4964.00"
type input "536"
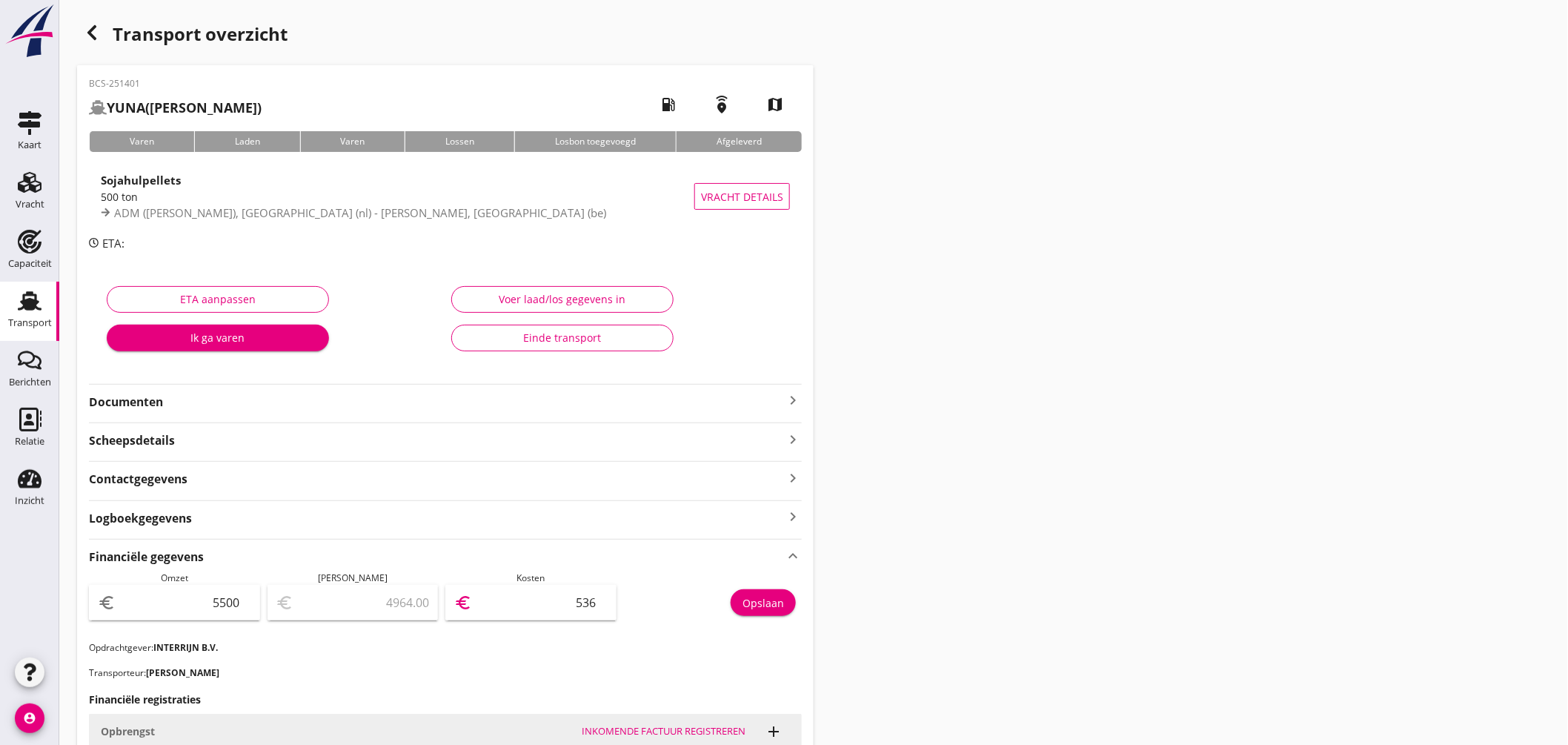
type input "138.00"
type input "5362"
type input "137.50"
type input "5362.50"
click at [773, 600] on div "Opslaan" at bounding box center [763, 604] width 42 height 16
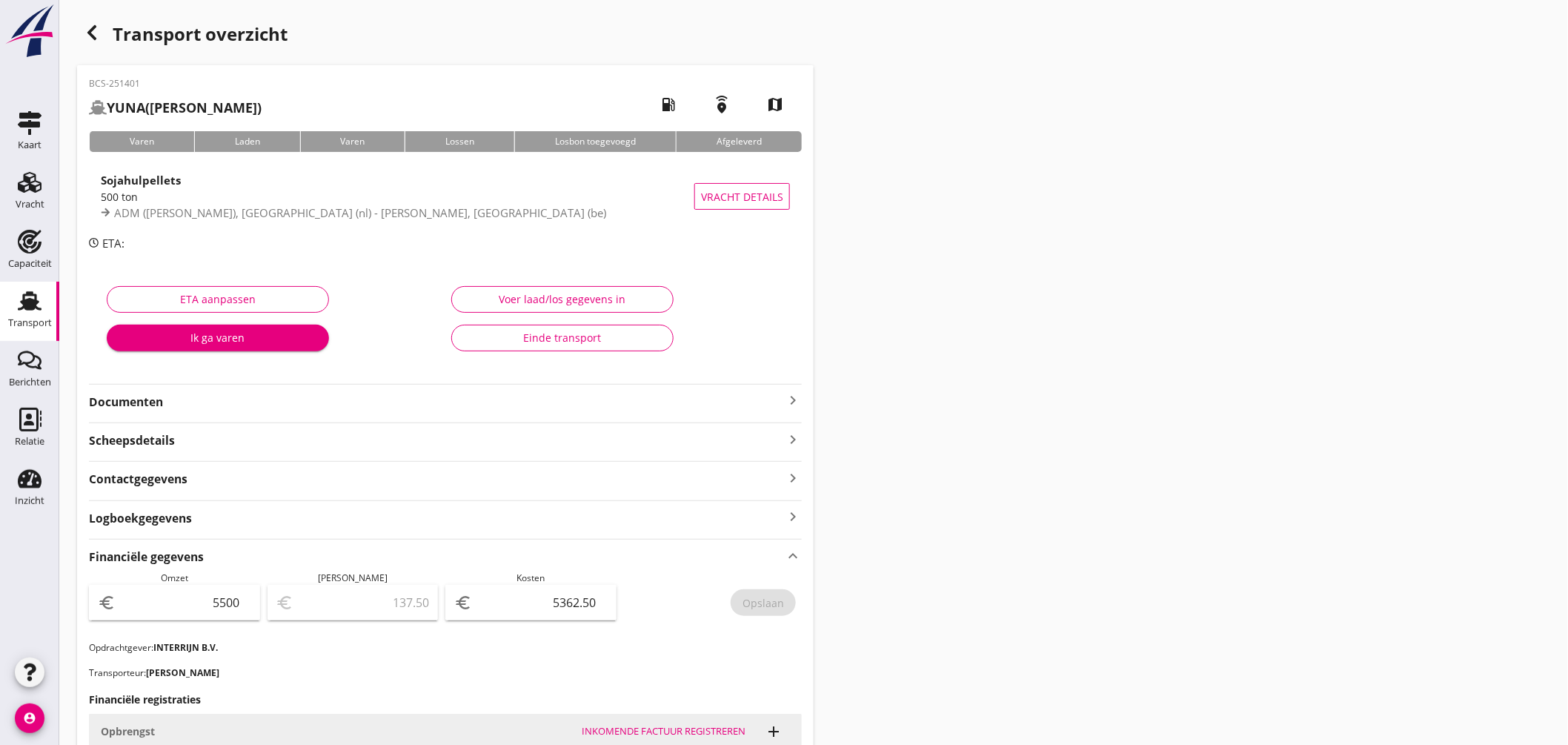
click at [26, 305] on use at bounding box center [30, 301] width 24 height 19
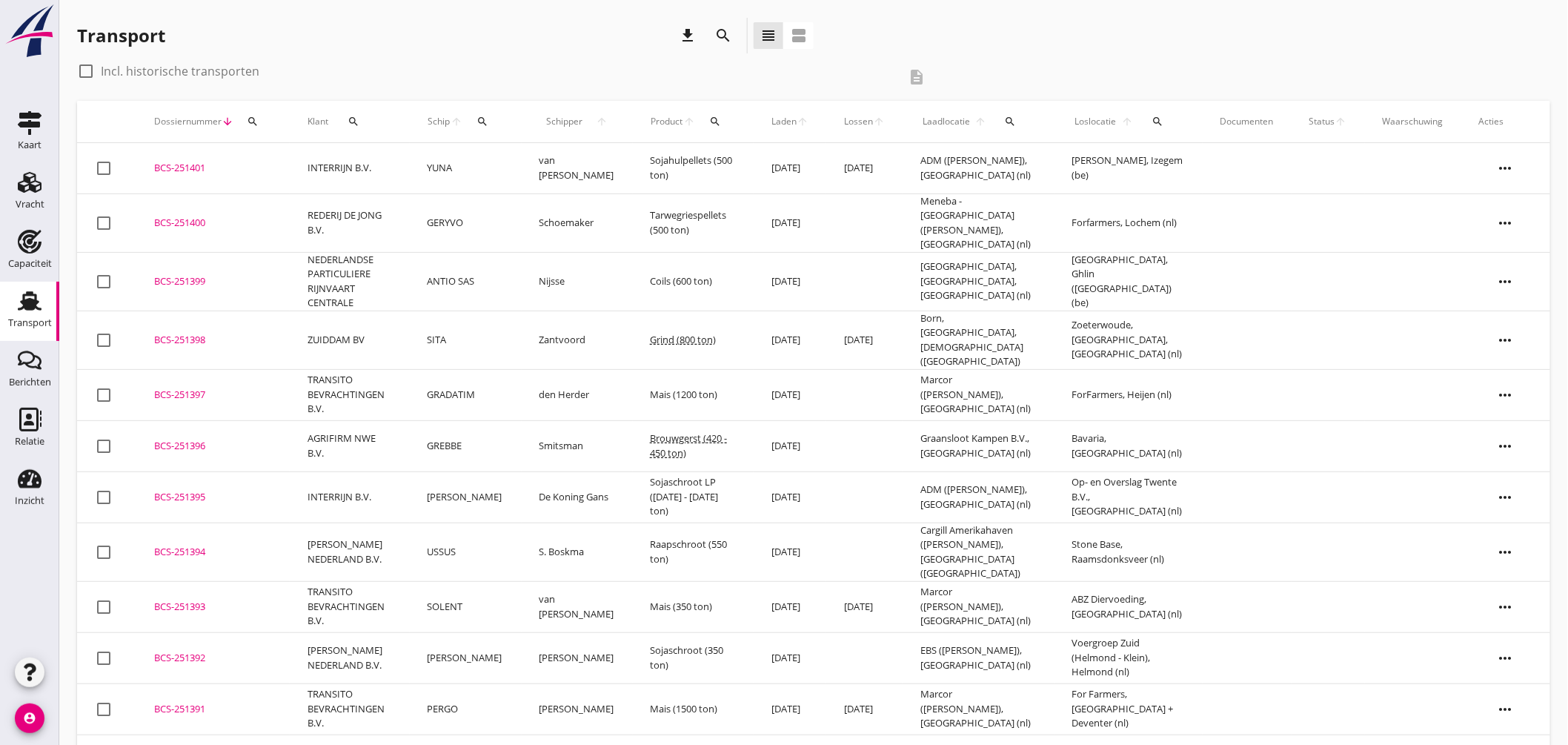
click at [187, 216] on div "BCS-251400" at bounding box center [212, 223] width 118 height 15
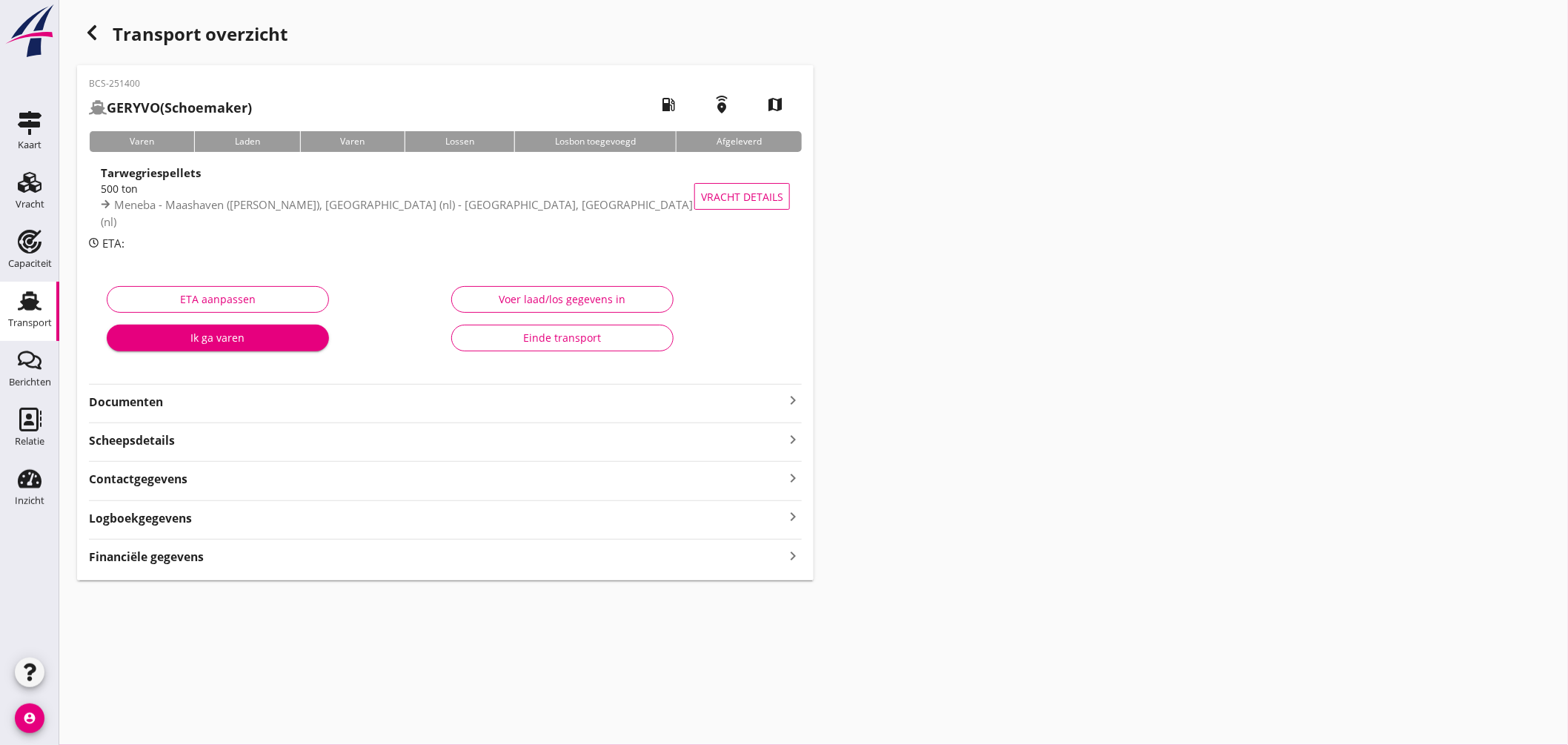
click at [341, 436] on div "Scheepsdetails keyboard_arrow_right" at bounding box center [445, 439] width 713 height 20
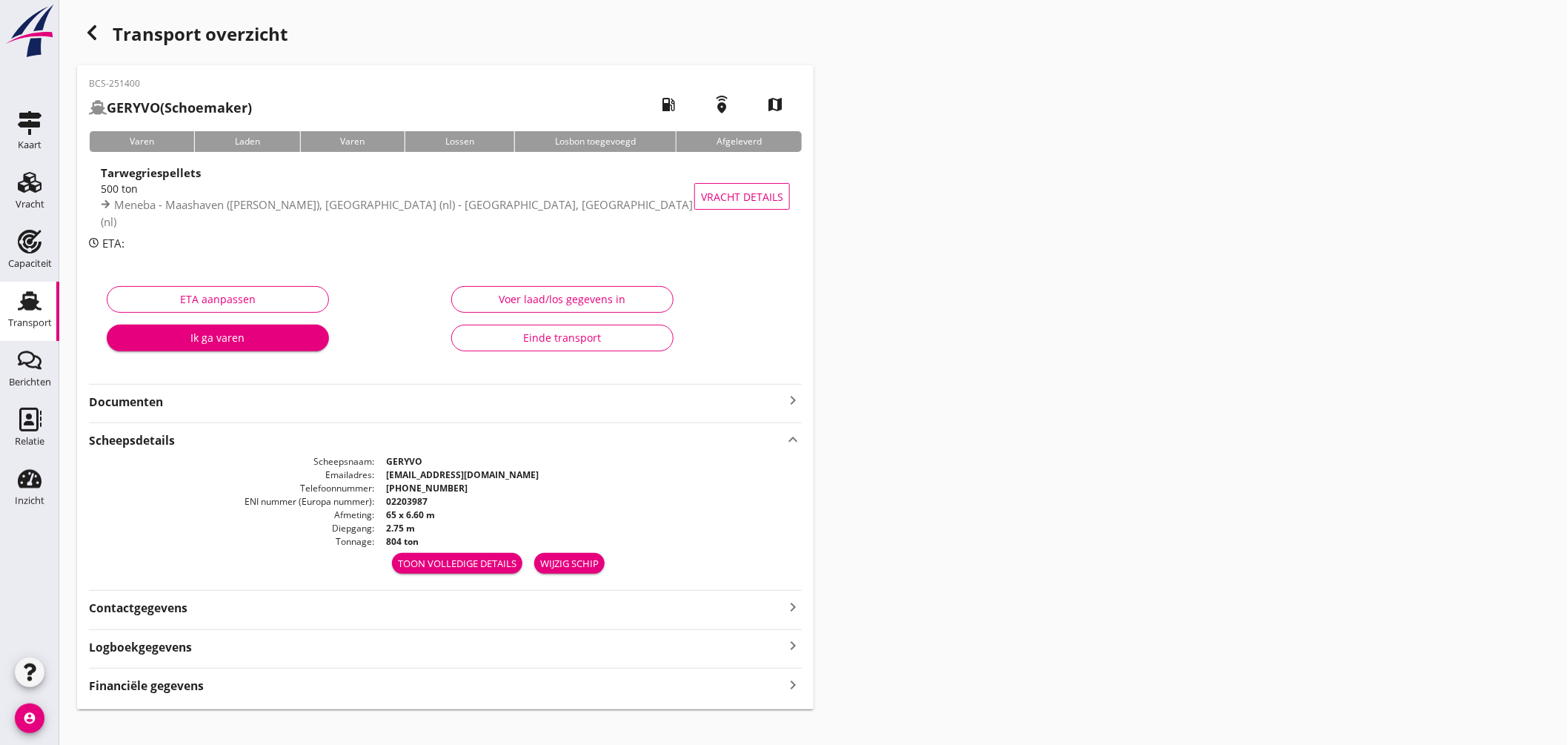
click at [797, 442] on icon "keyboard_arrow_up" at bounding box center [793, 439] width 18 height 20
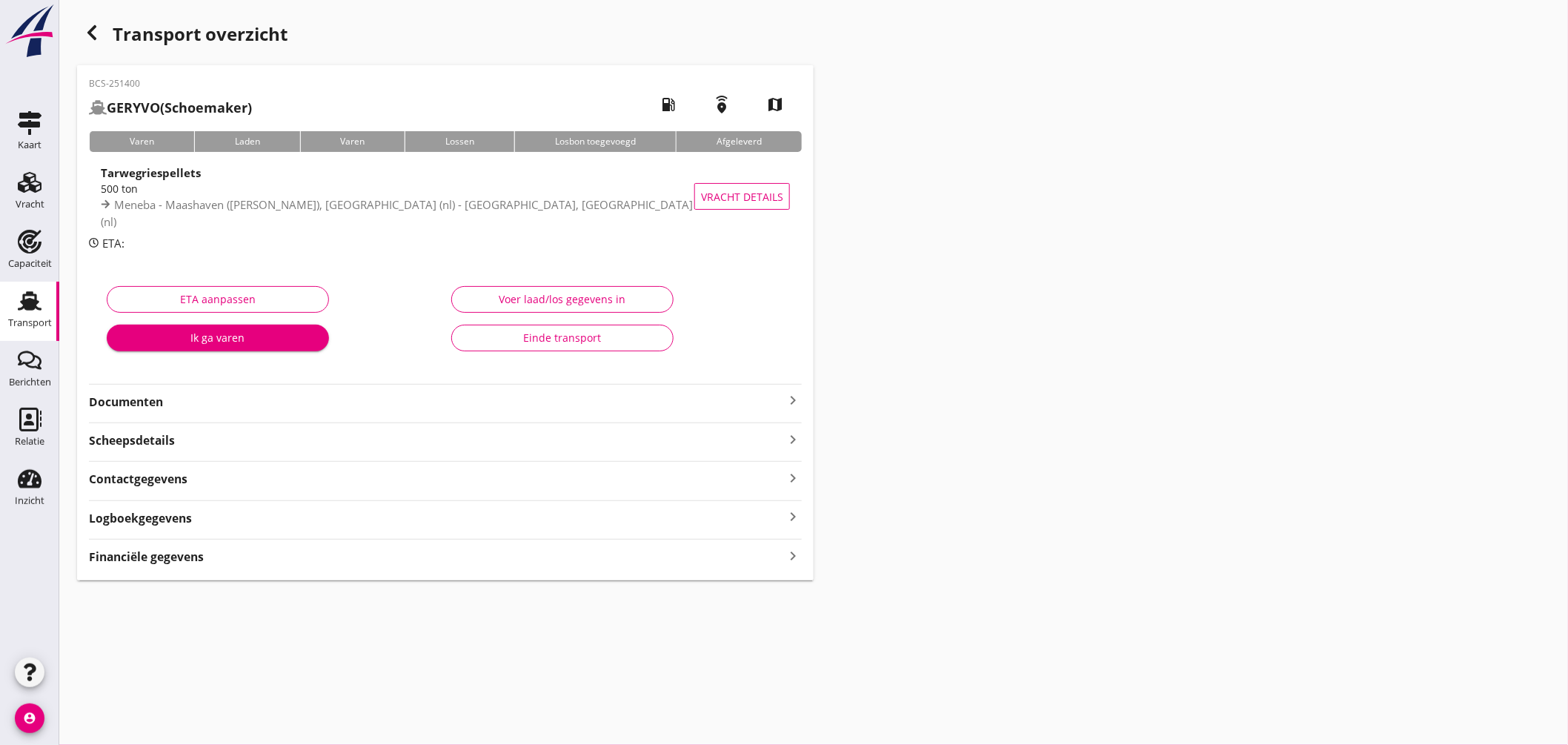
click at [449, 563] on div "Financiële gegevens keyboard_arrow_right" at bounding box center [445, 555] width 713 height 20
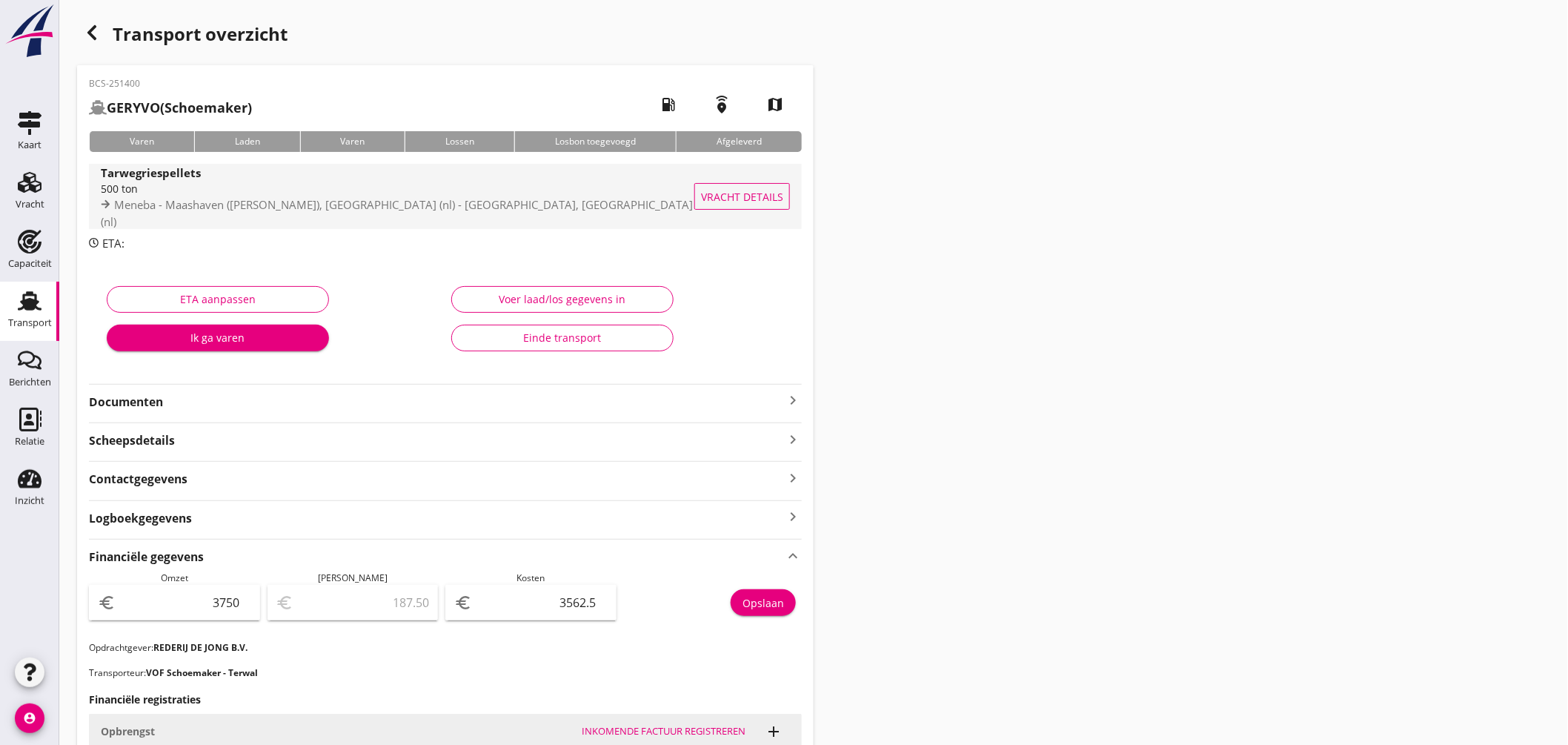
click at [348, 181] on div "Tarwegriespellets" at bounding box center [399, 172] width 596 height 17
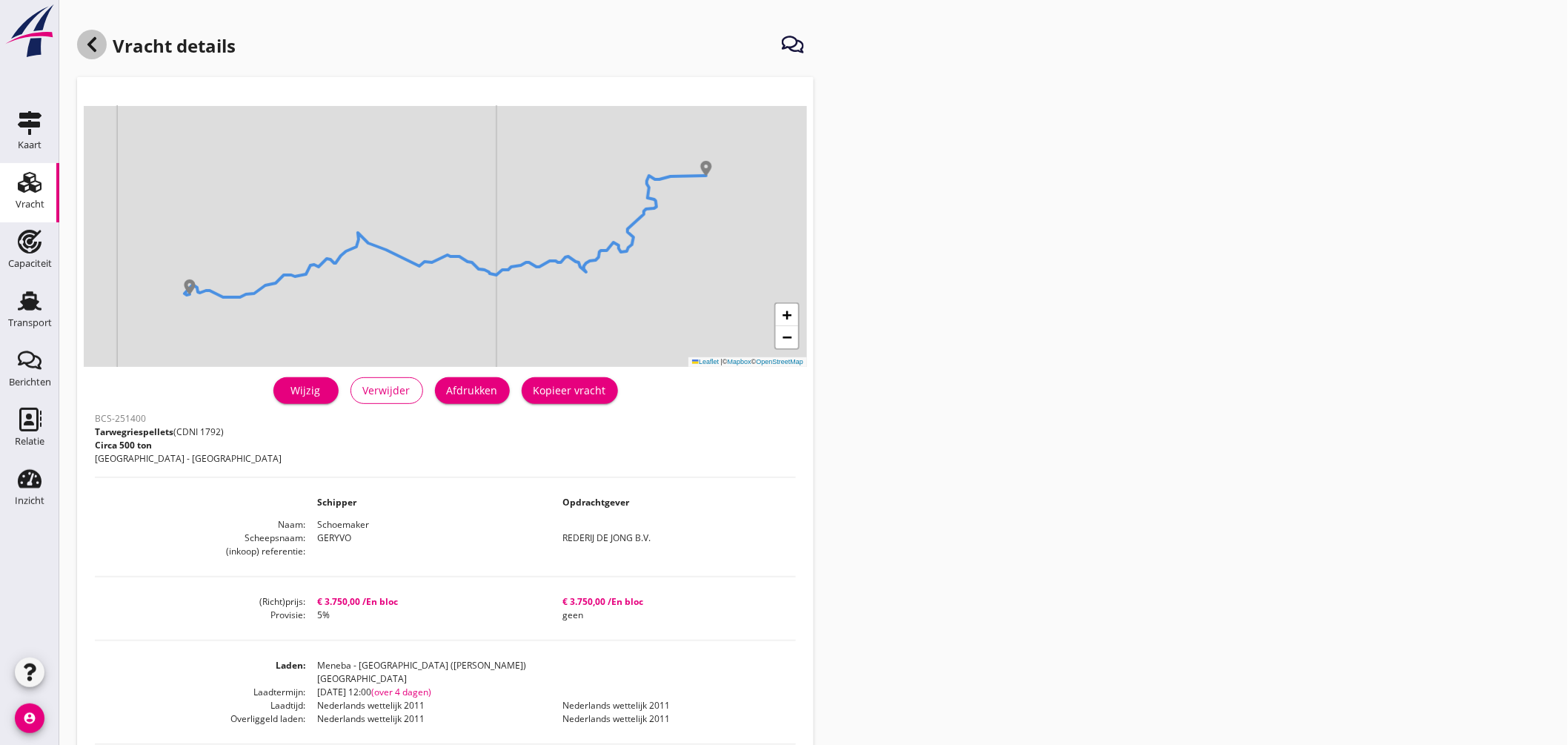
click at [97, 47] on icon at bounding box center [92, 44] width 18 height 18
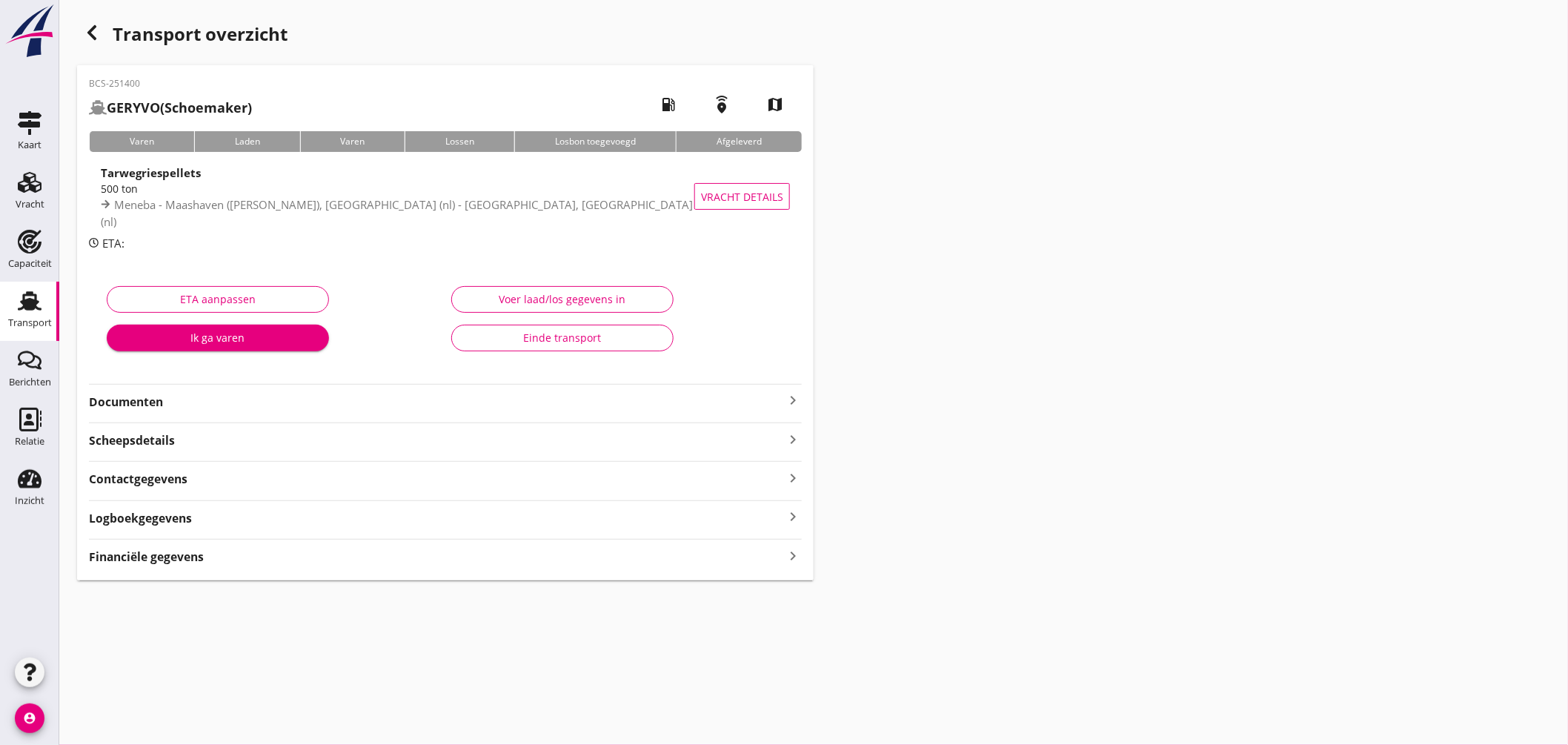
click at [97, 47] on div "Transport overzicht" at bounding box center [445, 36] width 737 height 36
click at [95, 39] on use "button" at bounding box center [92, 32] width 9 height 15
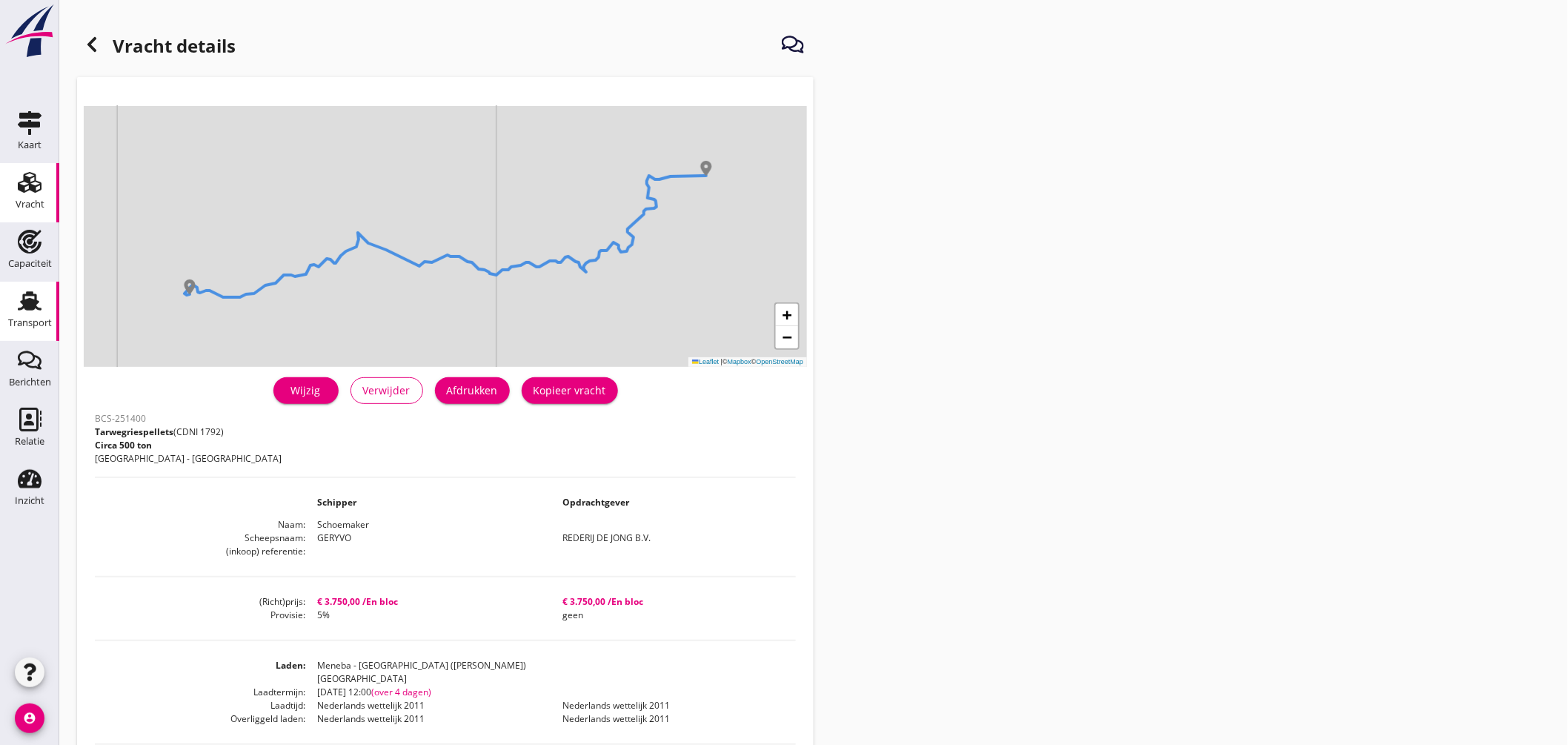
click at [31, 297] on icon "Transport" at bounding box center [30, 301] width 24 height 24
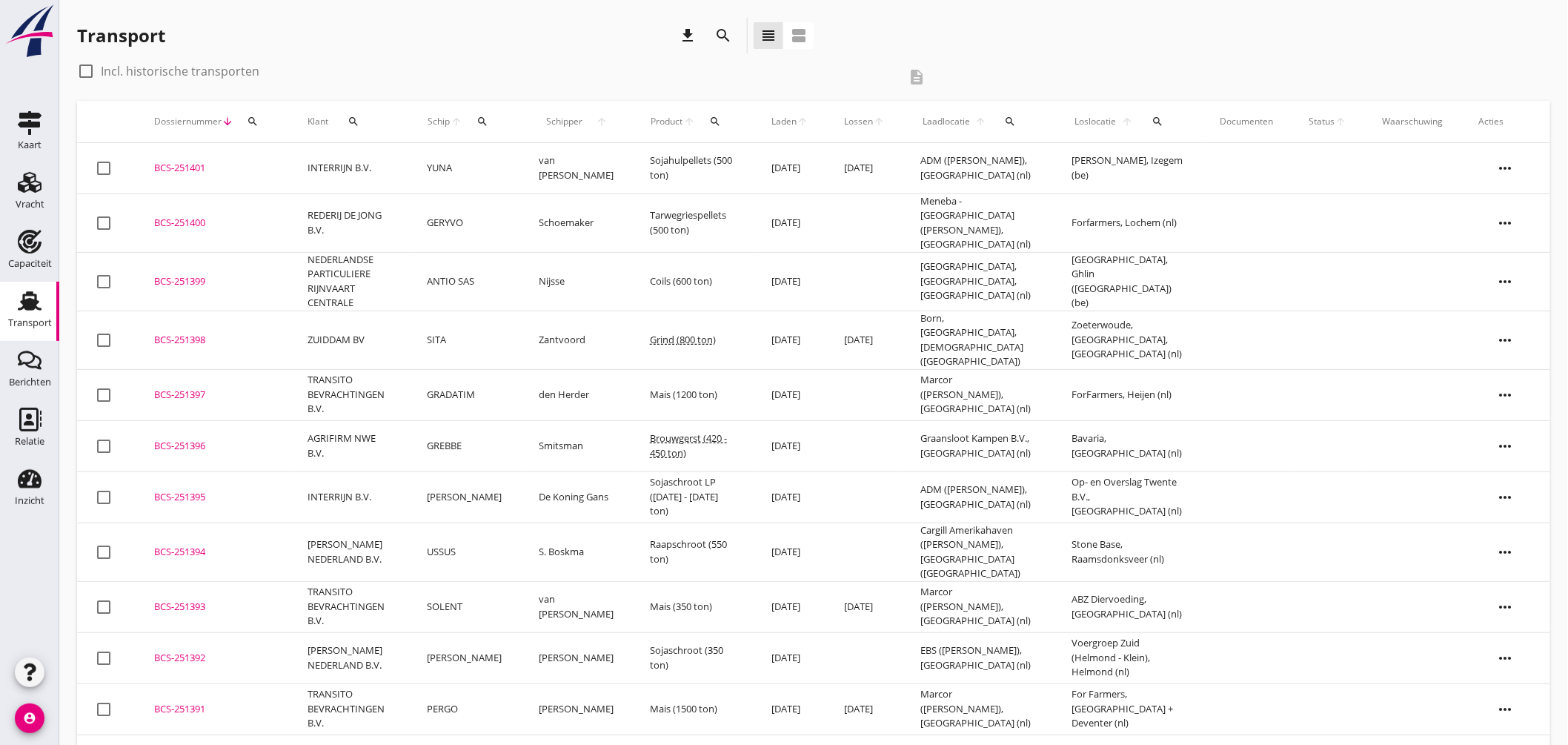
click at [522, 276] on td "ANTIO SAS" at bounding box center [466, 281] width 112 height 58
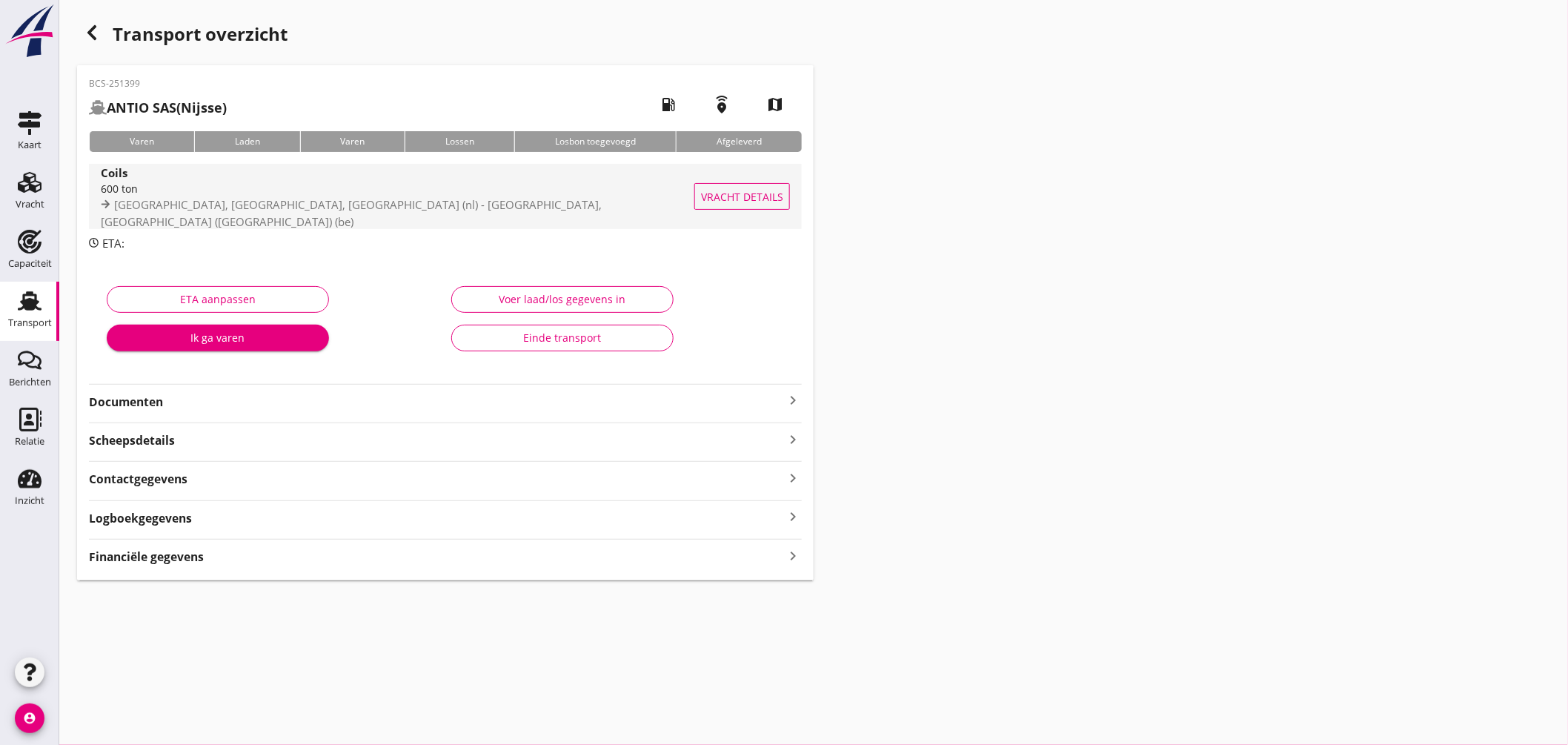
click at [505, 205] on span "IJmuiden, North Holland, Netherlands (nl) - Hainaut Terminal, Ghlin (Mons) (be)" at bounding box center [351, 213] width 501 height 32
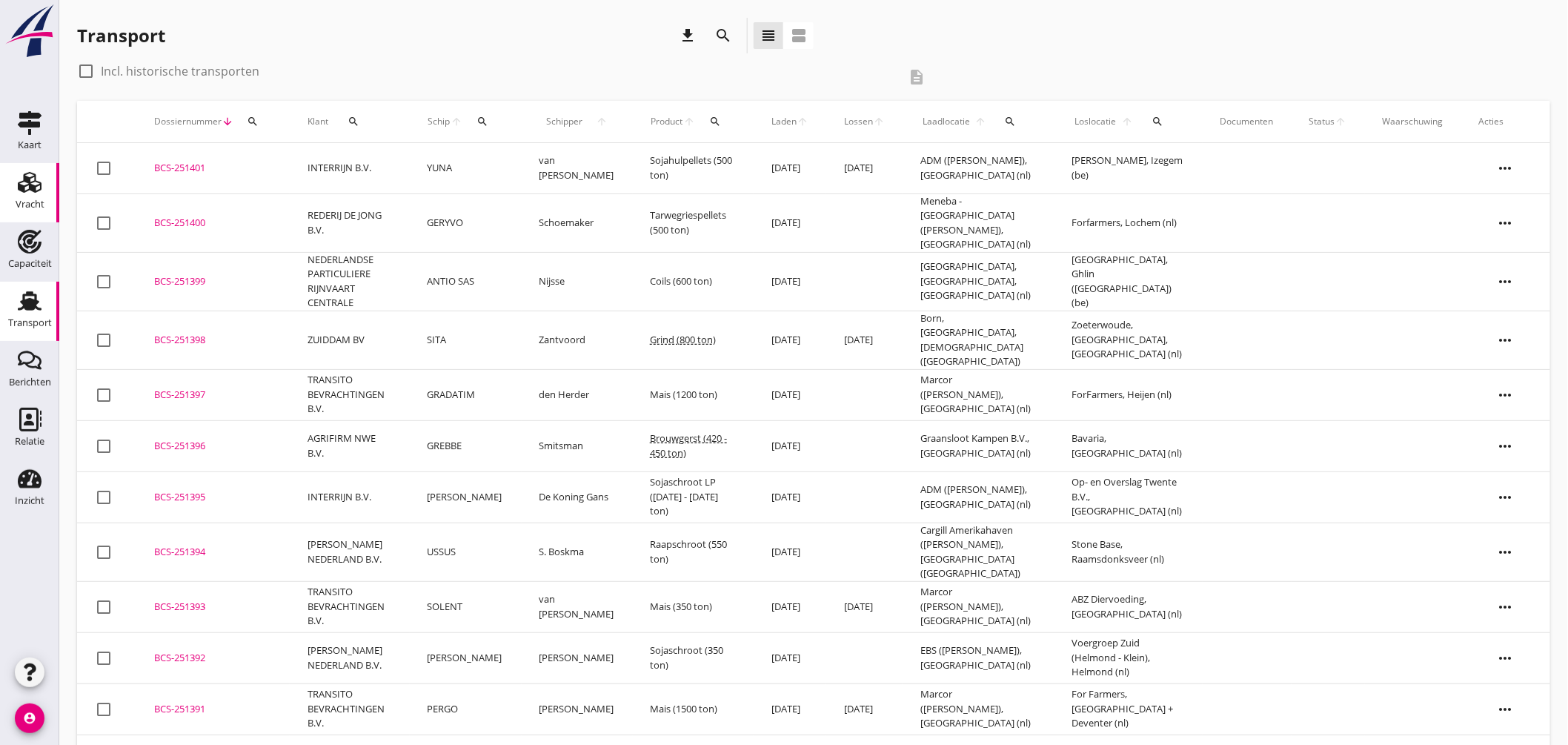
click at [28, 183] on use at bounding box center [30, 182] width 24 height 21
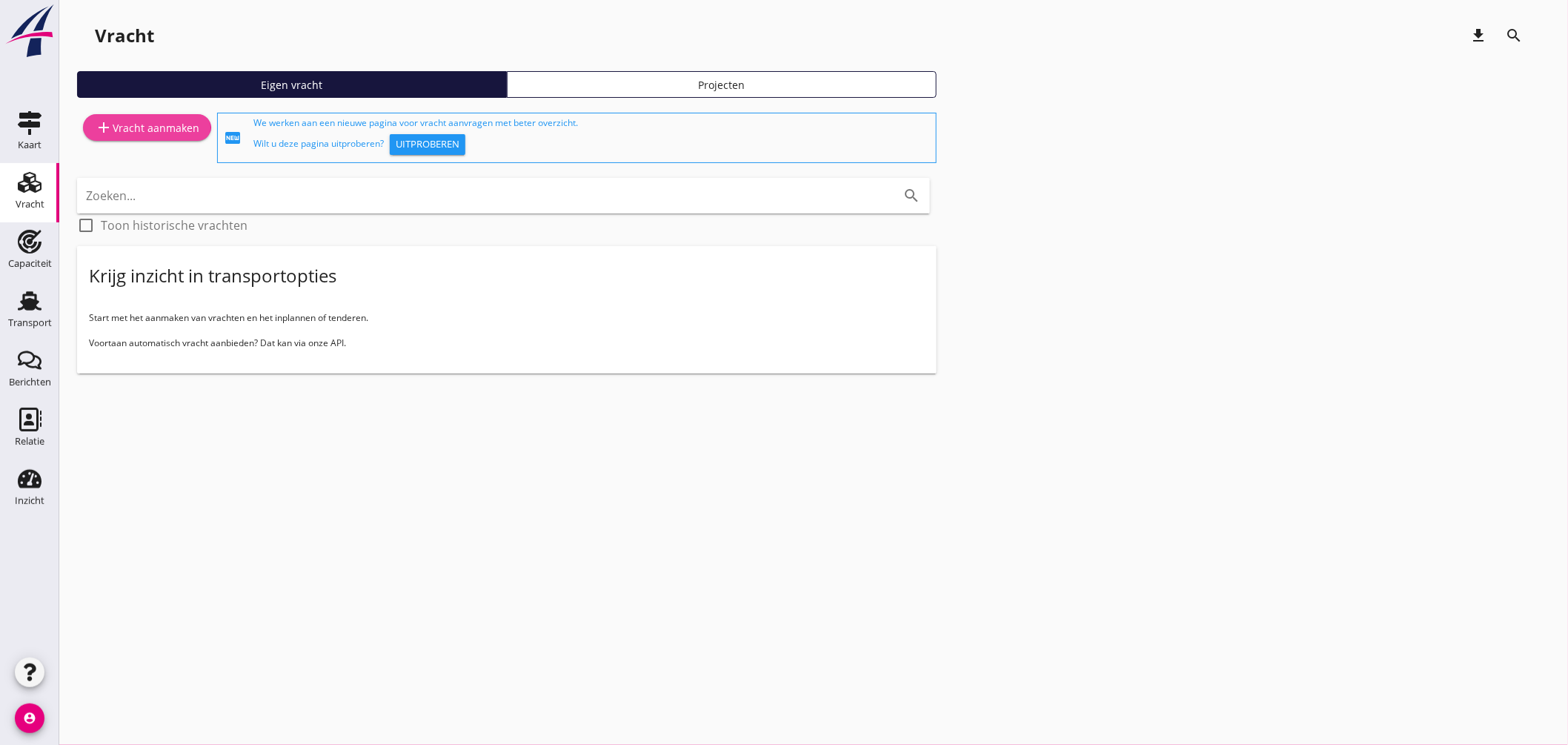
click at [178, 130] on div "add Vracht aanmaken" at bounding box center [147, 127] width 104 height 18
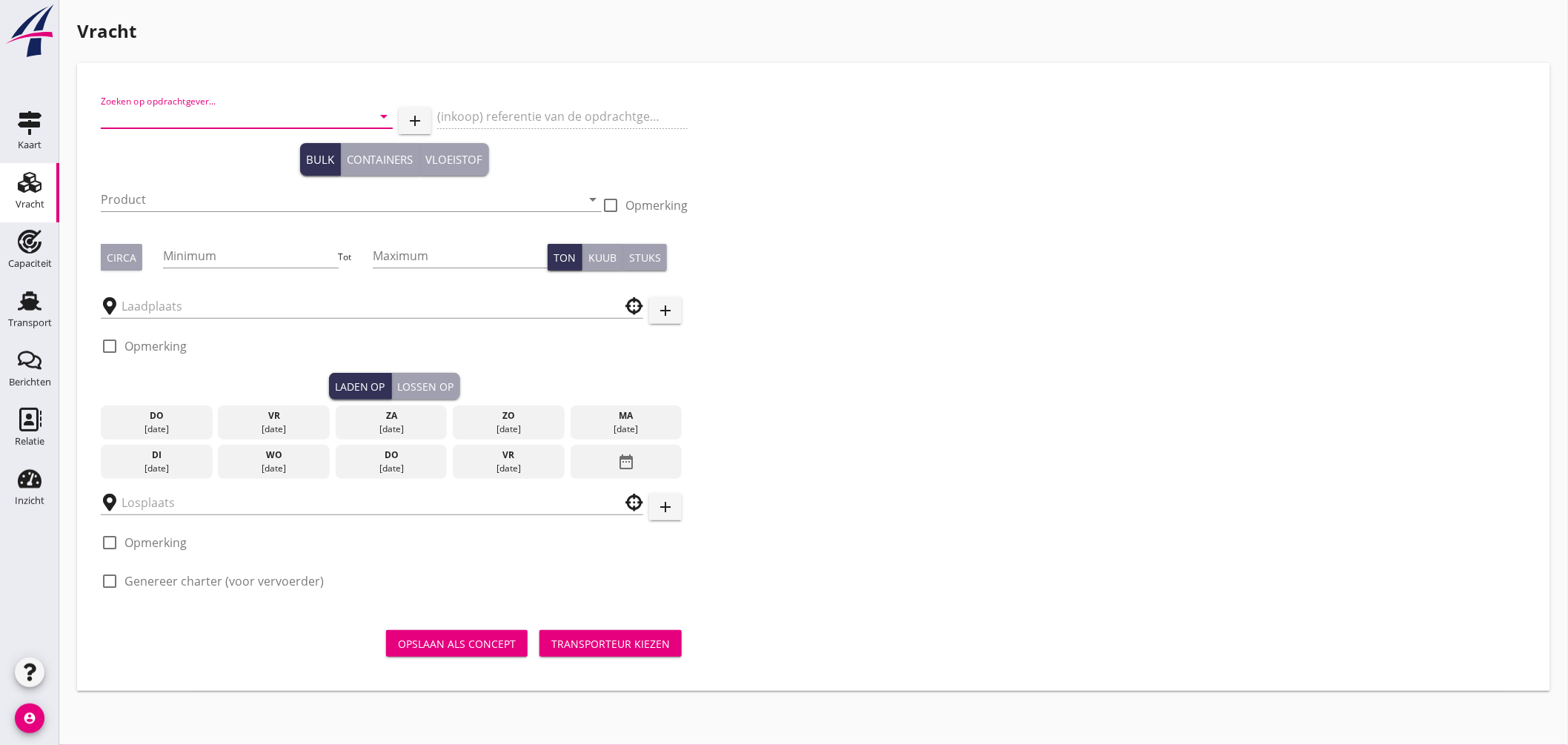
drag, startPoint x: 223, startPoint y: 119, endPoint x: 317, endPoint y: 115, distance: 94.1
click at [223, 119] on input "Zoeken op opdrachtgever..." at bounding box center [226, 116] width 250 height 24
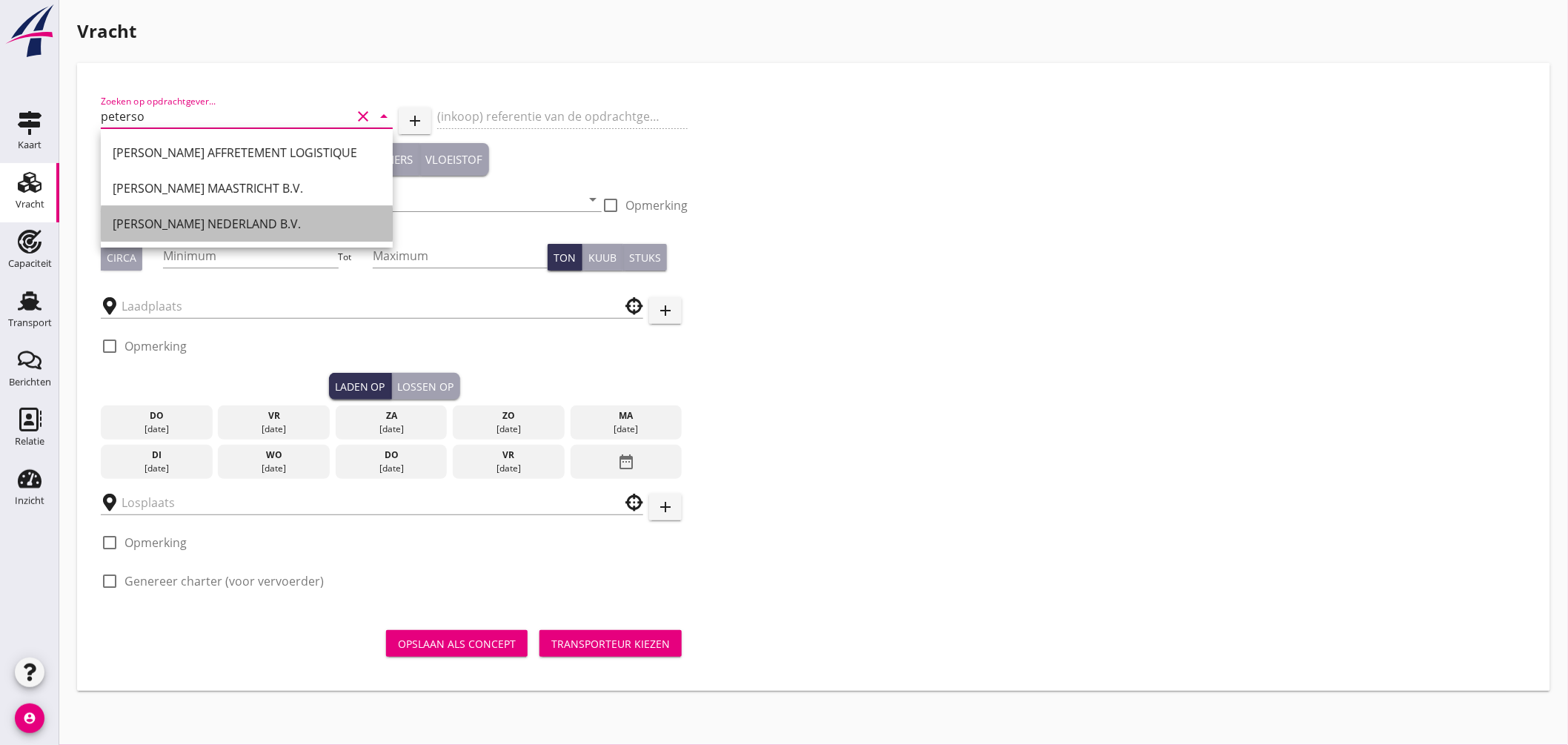
click at [248, 227] on div "PETERSON NEDERLAND B.V." at bounding box center [247, 224] width 268 height 18
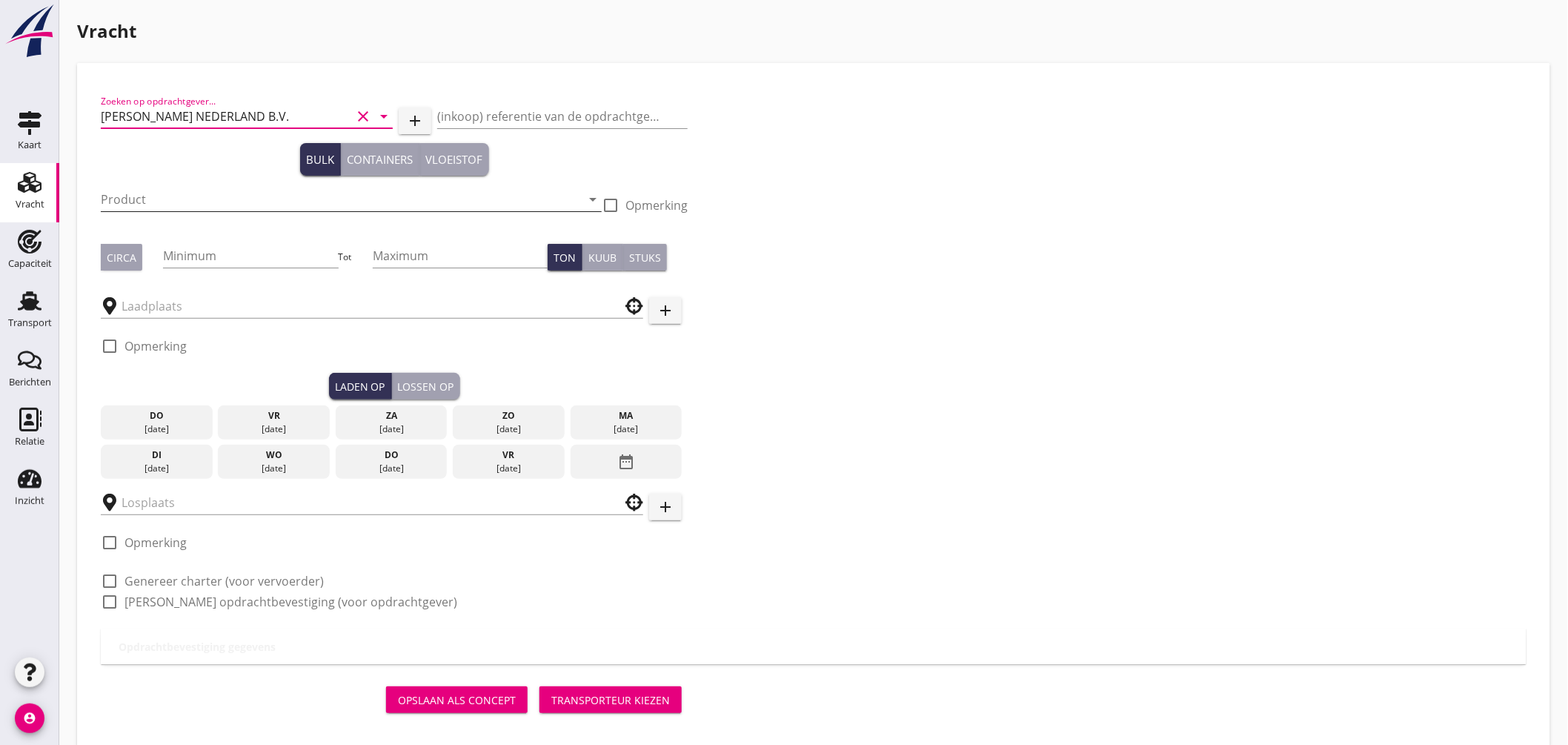
type input "PETERSON NEDERLAND B.V."
click at [186, 198] on input "Product" at bounding box center [341, 199] width 480 height 24
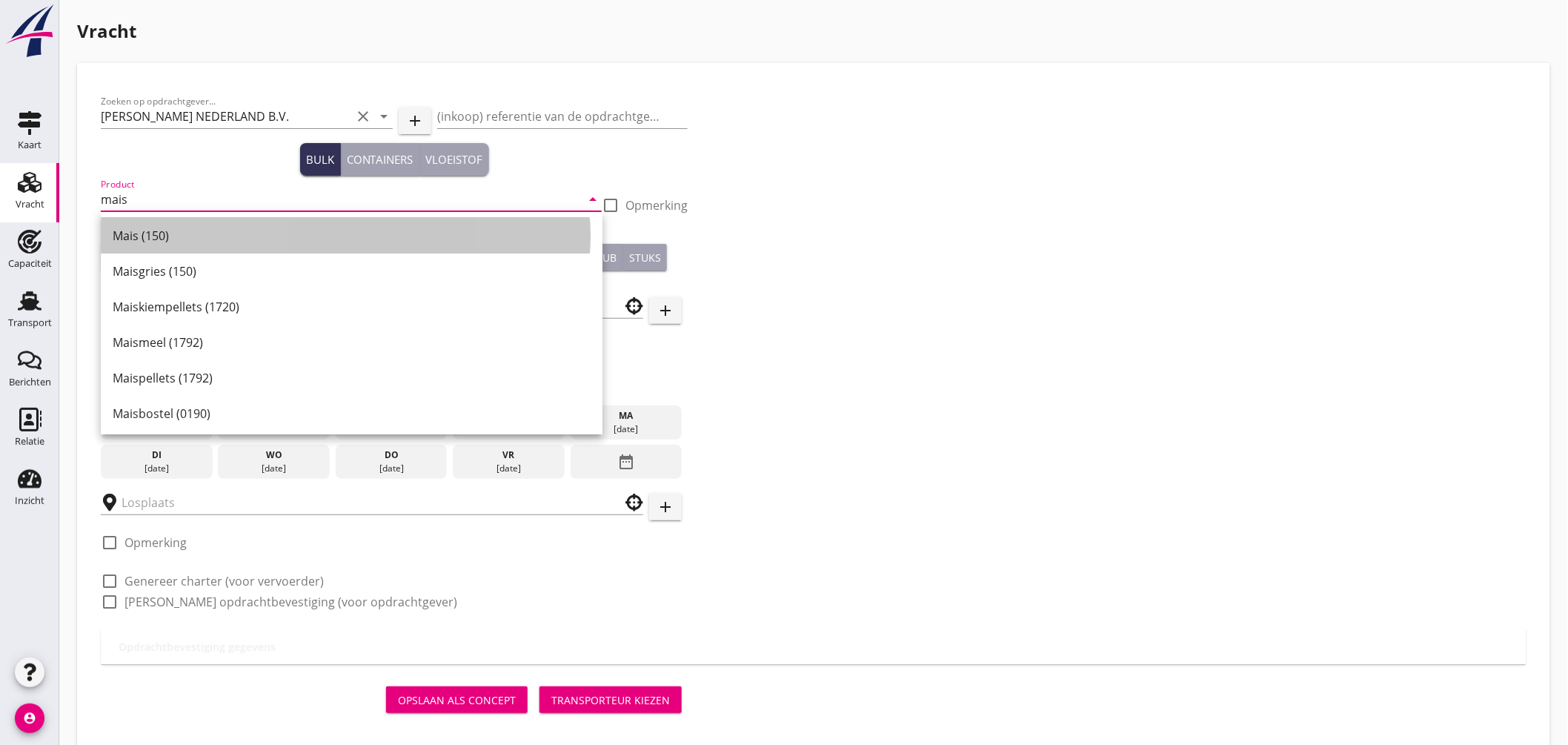
click at [156, 240] on div "Mais (150)" at bounding box center [351, 235] width 478 height 18
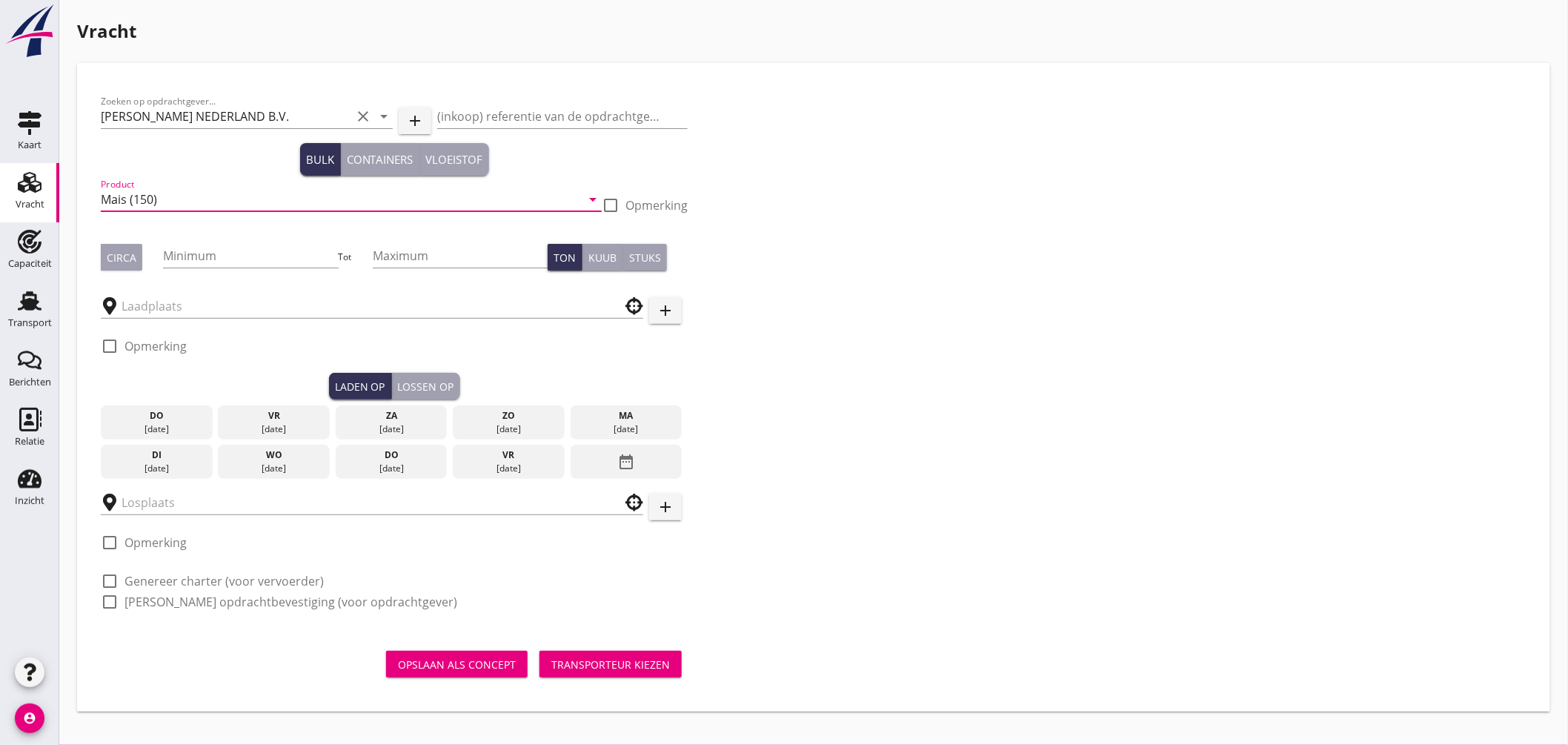
type input "Mais (150)"
drag, startPoint x: 127, startPoint y: 258, endPoint x: 156, endPoint y: 255, distance: 29.2
click at [127, 260] on div "Circa" at bounding box center [122, 258] width 30 height 16
click at [180, 254] on input "Minimum" at bounding box center [251, 256] width 175 height 24
type input "500"
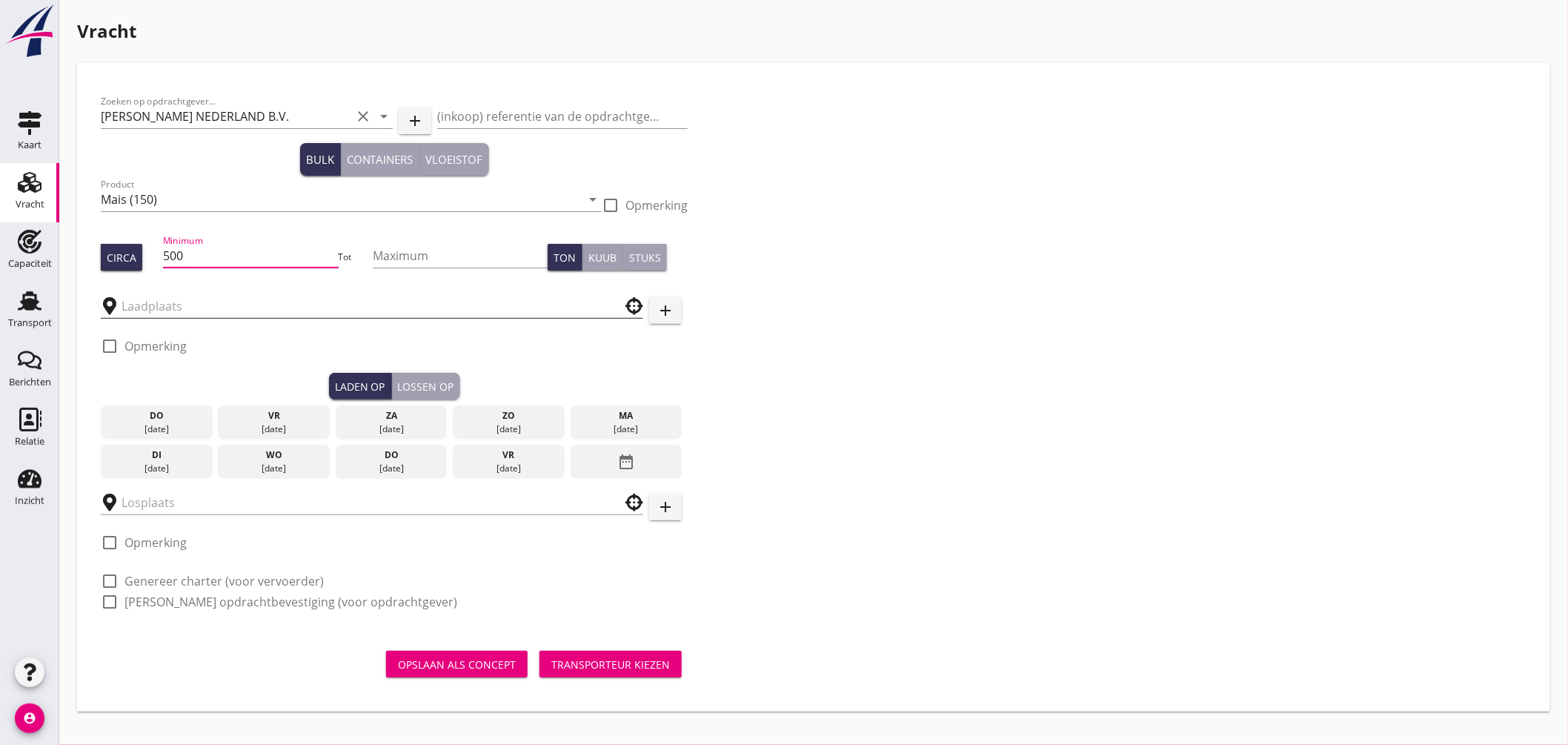
click at [191, 314] on input "text" at bounding box center [362, 307] width 480 height 24
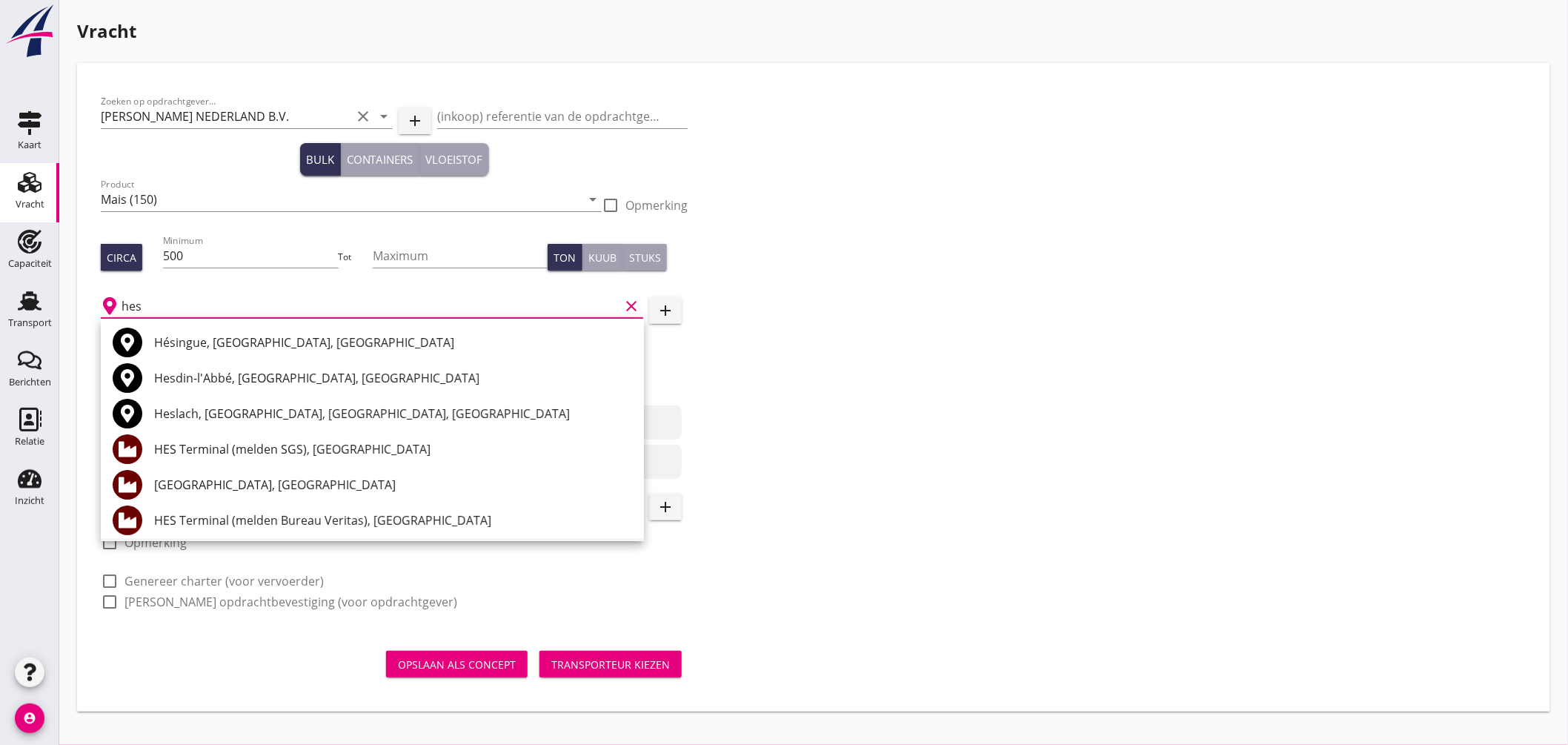
scroll to position [82, 0]
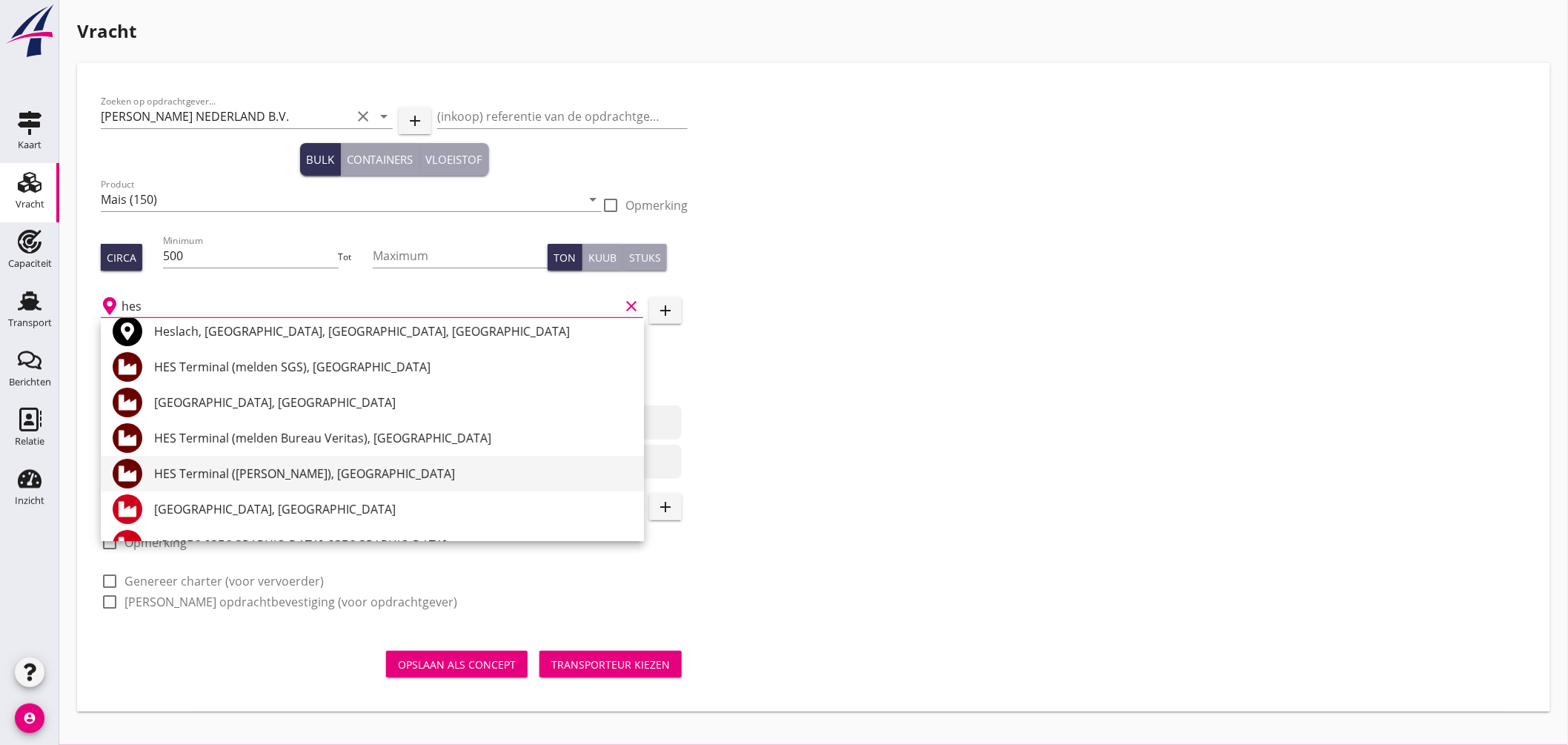
click at [332, 471] on div "HES Terminal (melden Peterson), Amsterdam" at bounding box center [392, 474] width 478 height 18
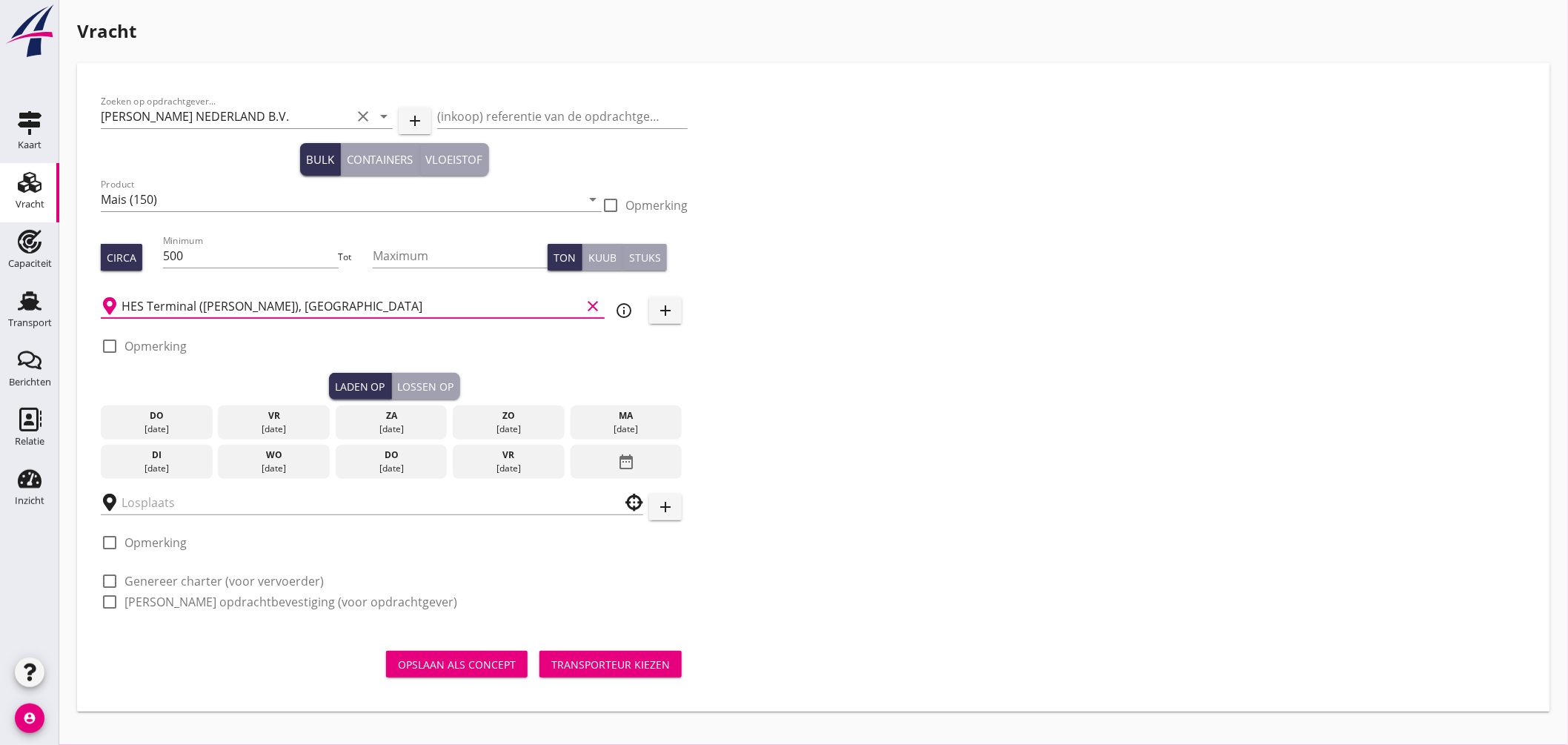
type input "HES Terminal (melden Peterson), Amsterdam"
click at [106, 347] on div at bounding box center [110, 346] width 25 height 25
checkbox input "true"
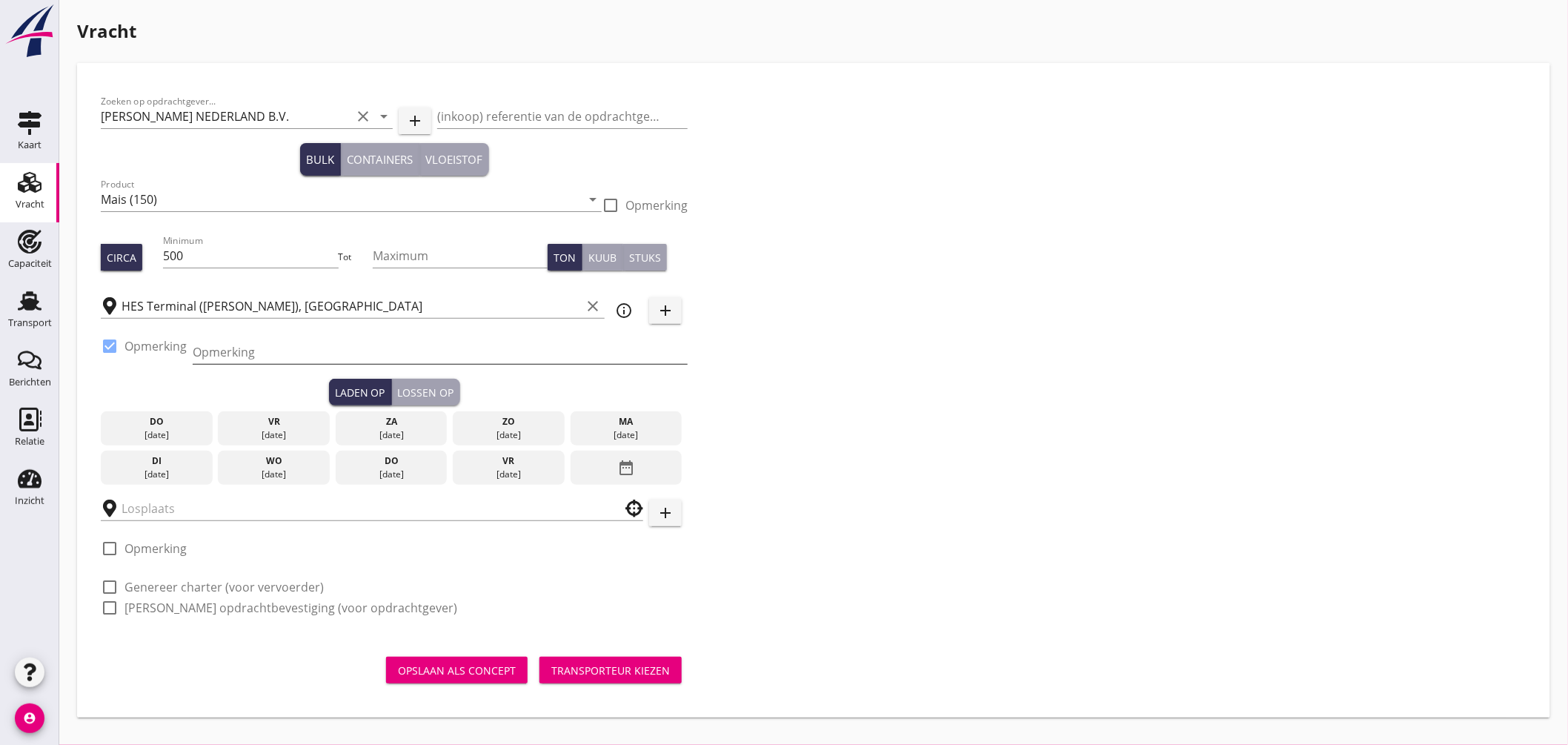
click at [240, 353] on input "Opmerking" at bounding box center [440, 352] width 495 height 24
click at [250, 344] on input "ex. opslag, Westhaven" at bounding box center [440, 352] width 495 height 24
type input "ex. opslag, Mercurius-/Westhaven"
click at [640, 417] on div "ma" at bounding box center [626, 422] width 104 height 13
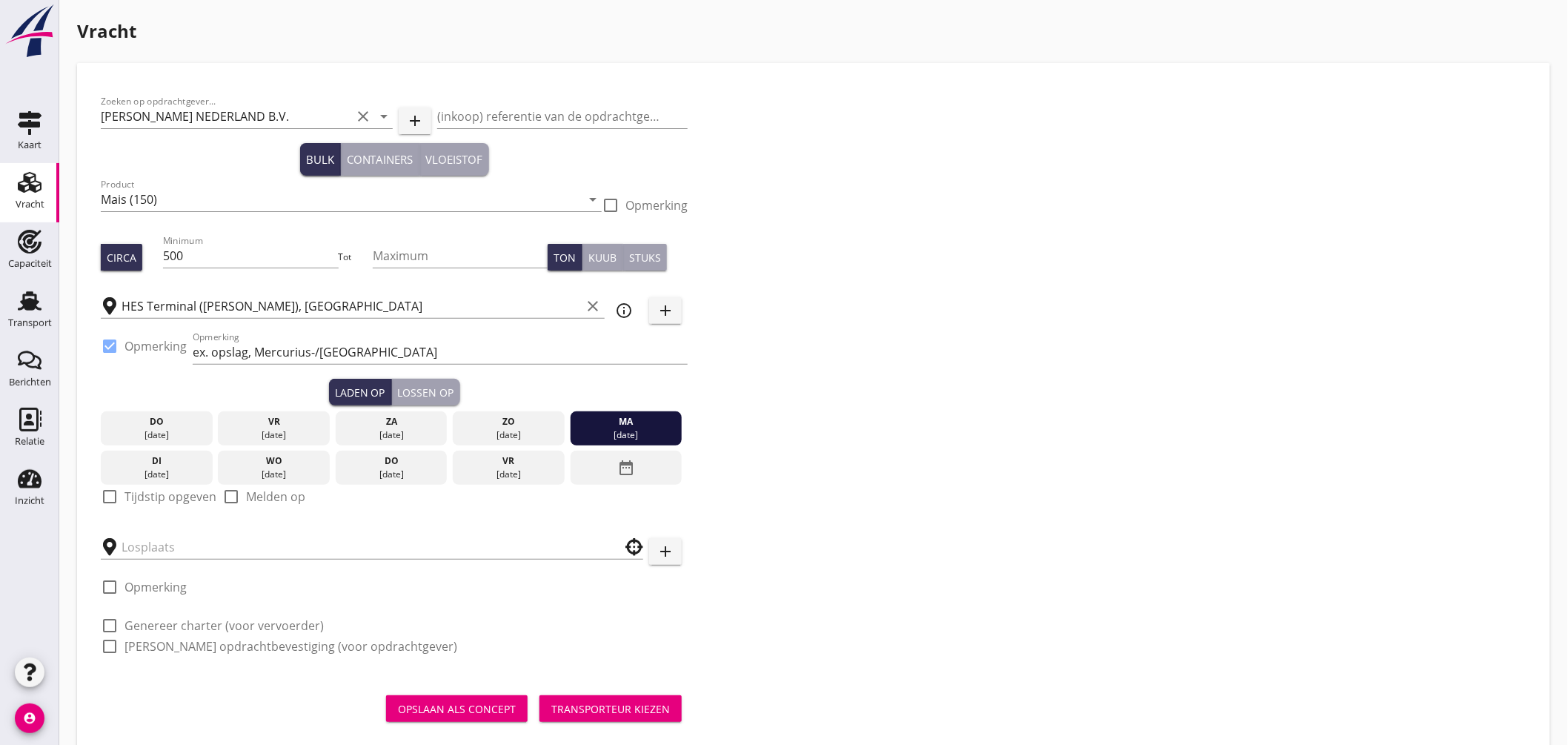
click at [121, 498] on div at bounding box center [110, 497] width 25 height 25
checkbox input "true"
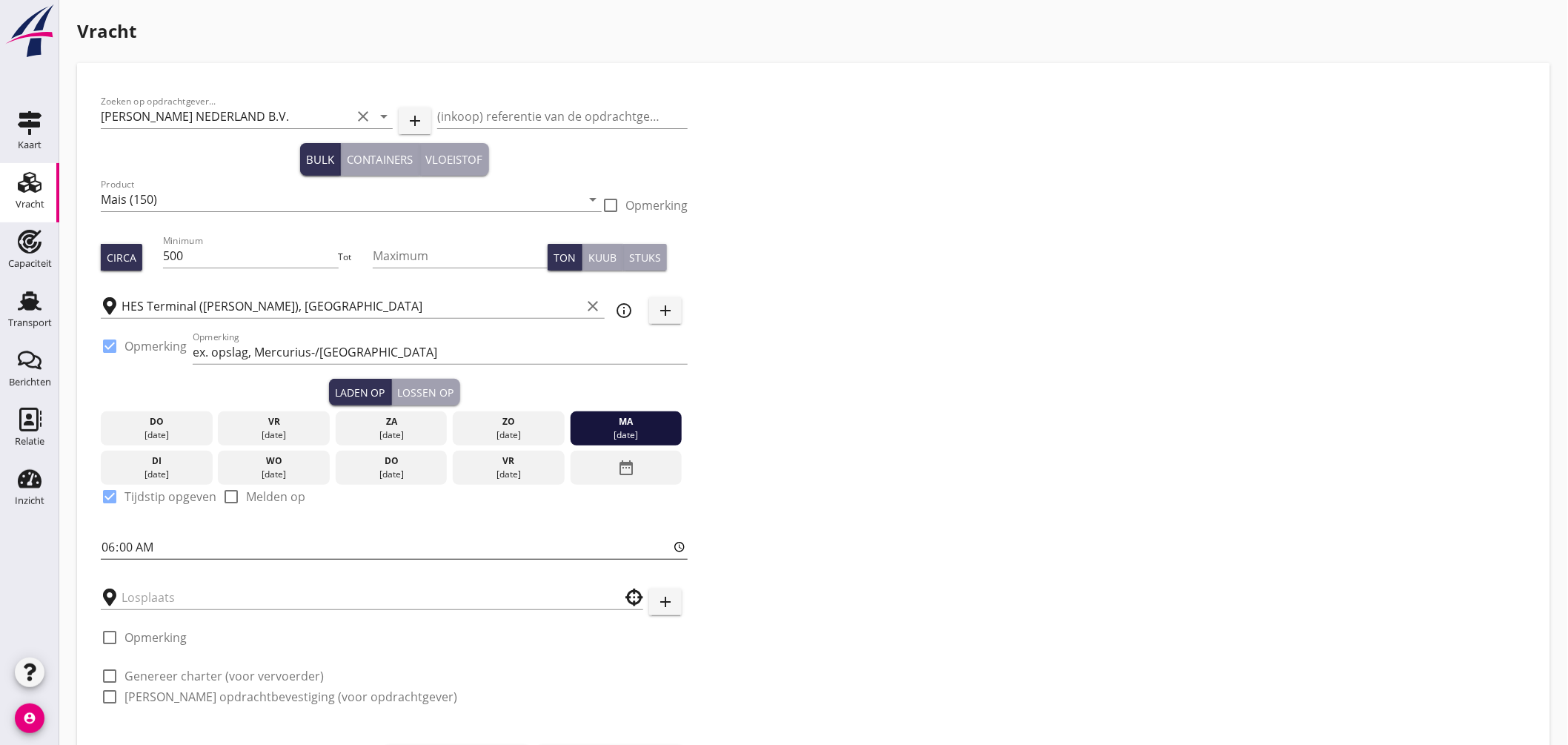
click at [111, 549] on input "06:00" at bounding box center [394, 547] width 587 height 24
type input "15:00"
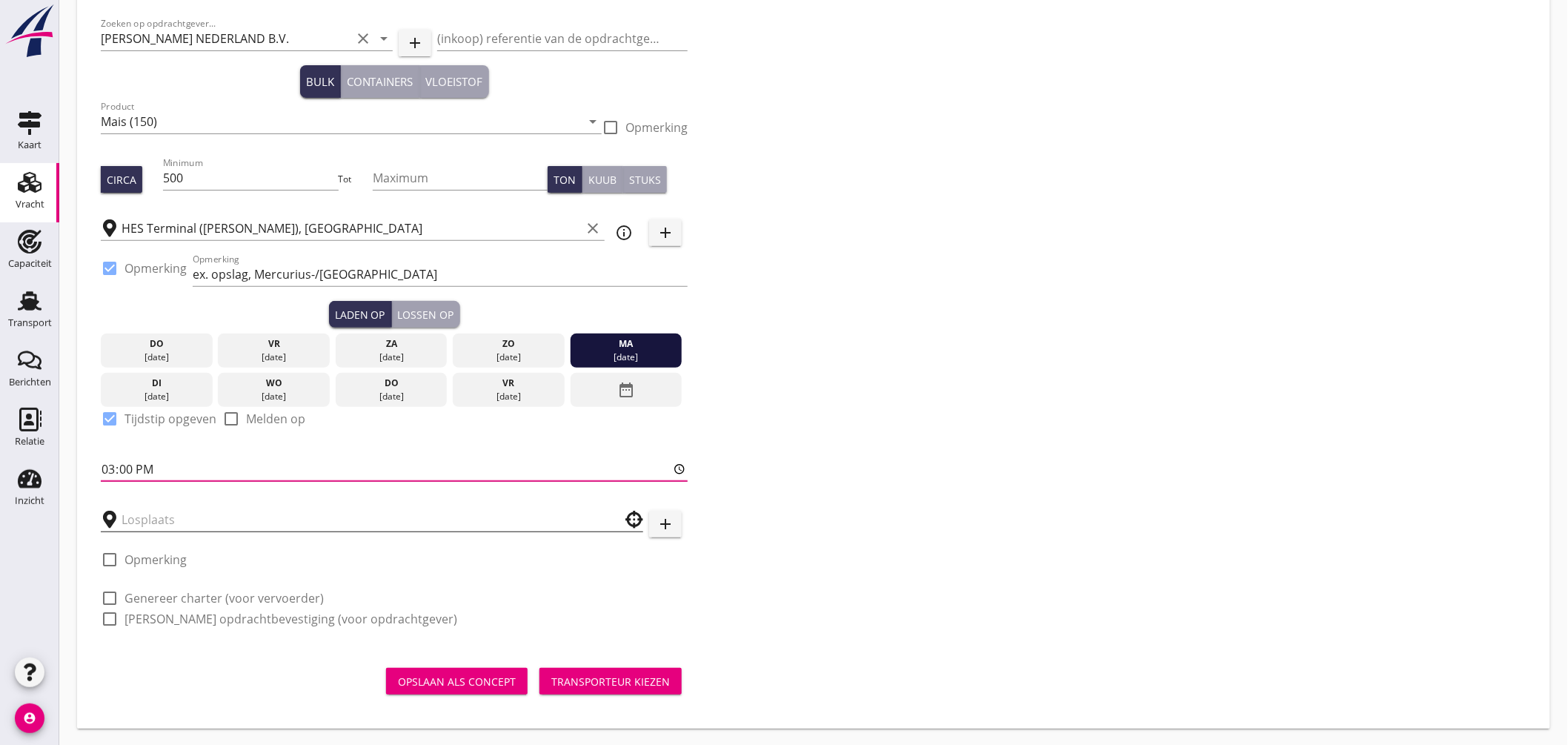
click at [227, 520] on input "text" at bounding box center [362, 520] width 480 height 24
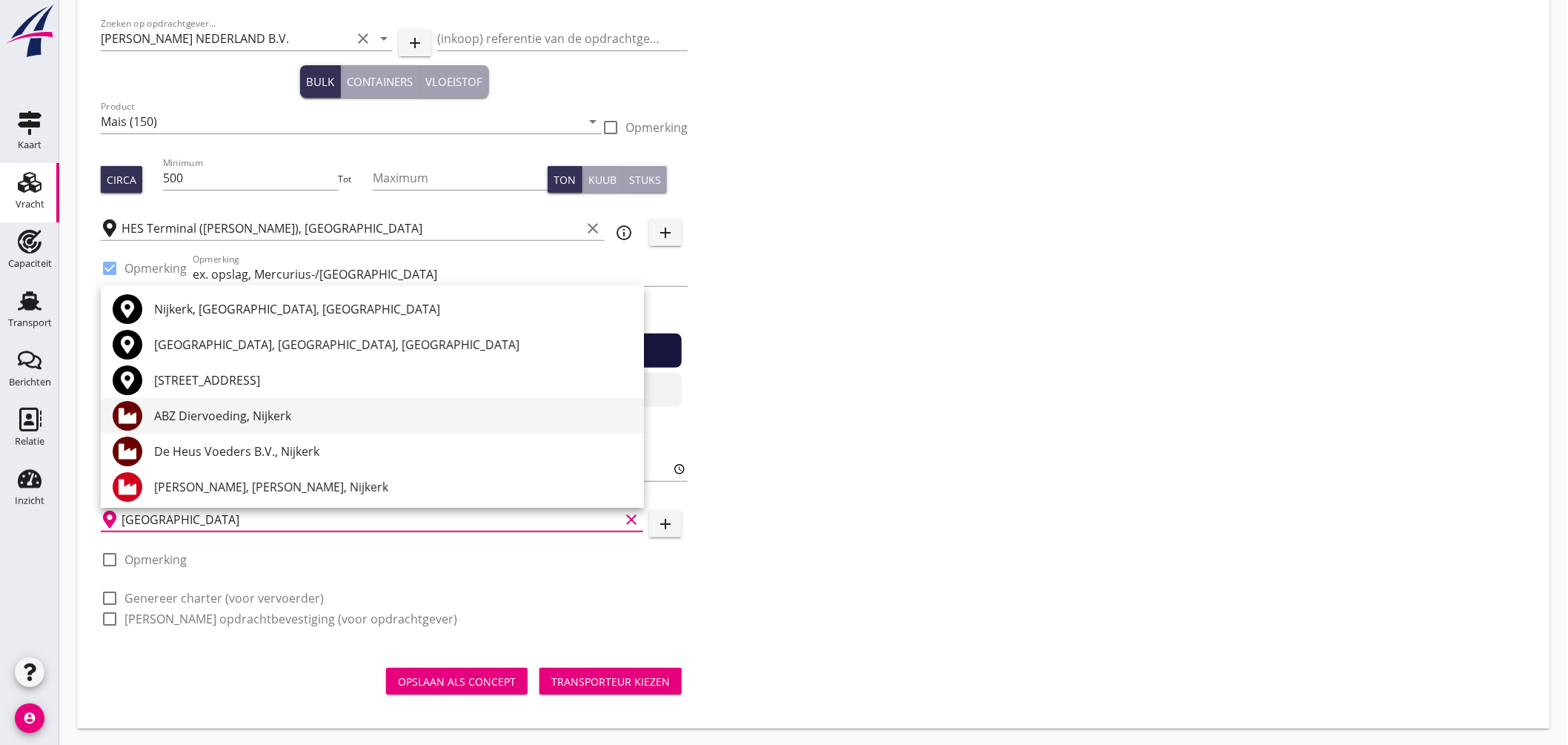
click at [234, 412] on div "ABZ Diervoeding, Nijkerk" at bounding box center [392, 416] width 478 height 18
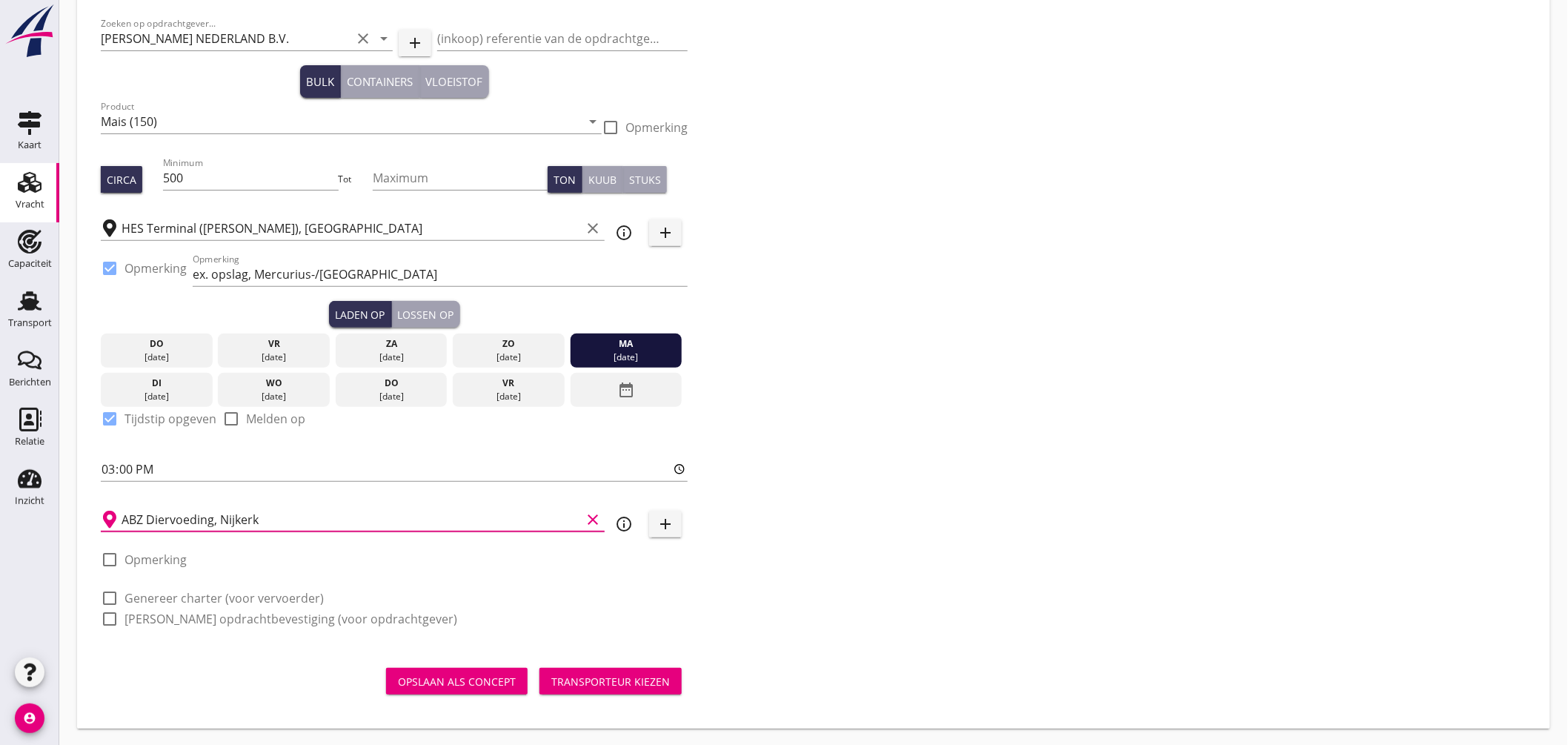
type input "ABZ Diervoeding, Nijkerk"
drag, startPoint x: 201, startPoint y: 601, endPoint x: 206, endPoint y: 618, distance: 17.7
click at [201, 602] on label "Genereer charter (voor vervoerder)" at bounding box center [224, 598] width 200 height 15
checkbox input "true"
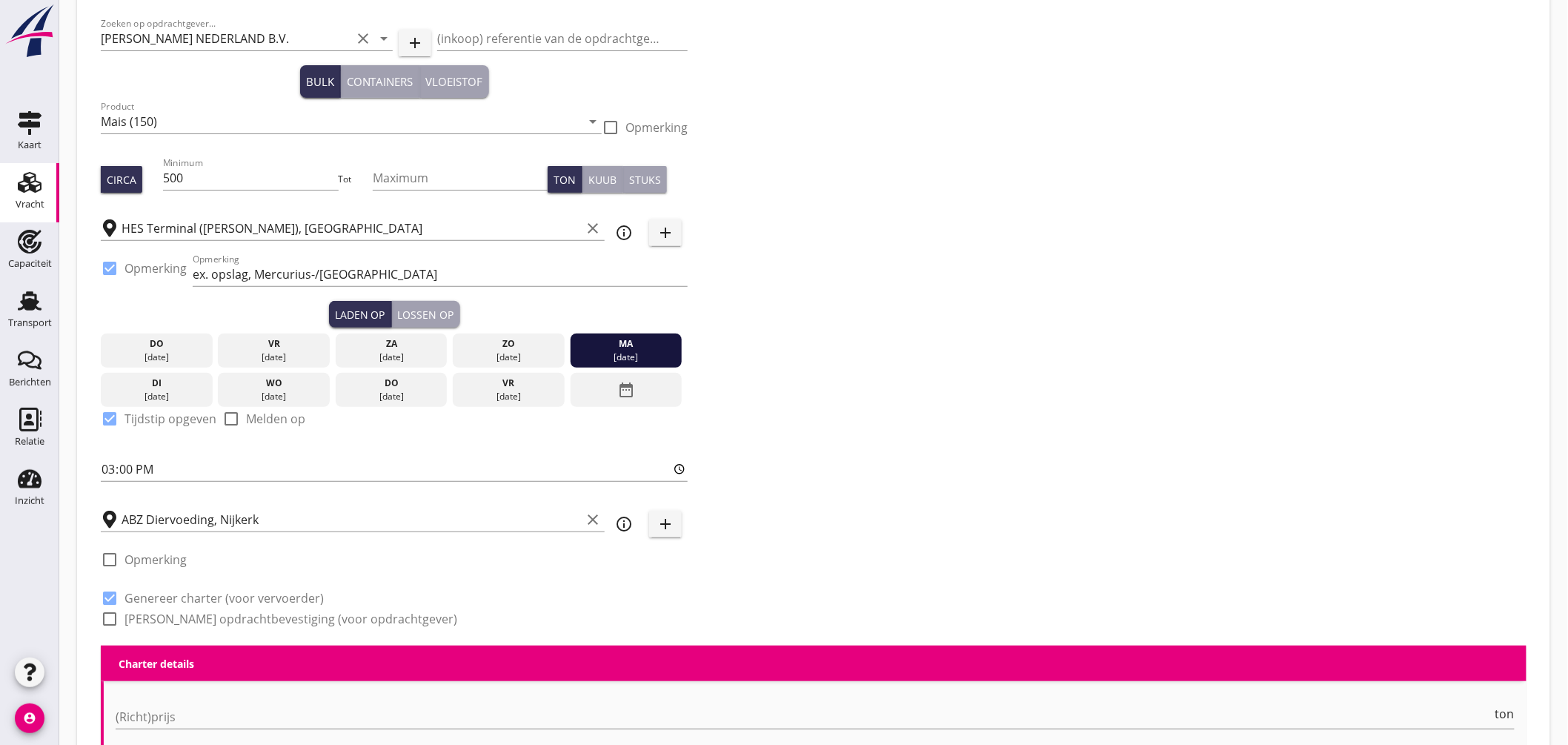
click at [206, 622] on label "Genereer opdrachtbevestiging (voor opdrachtgever)" at bounding box center [291, 619] width 332 height 15
checkbox input "true"
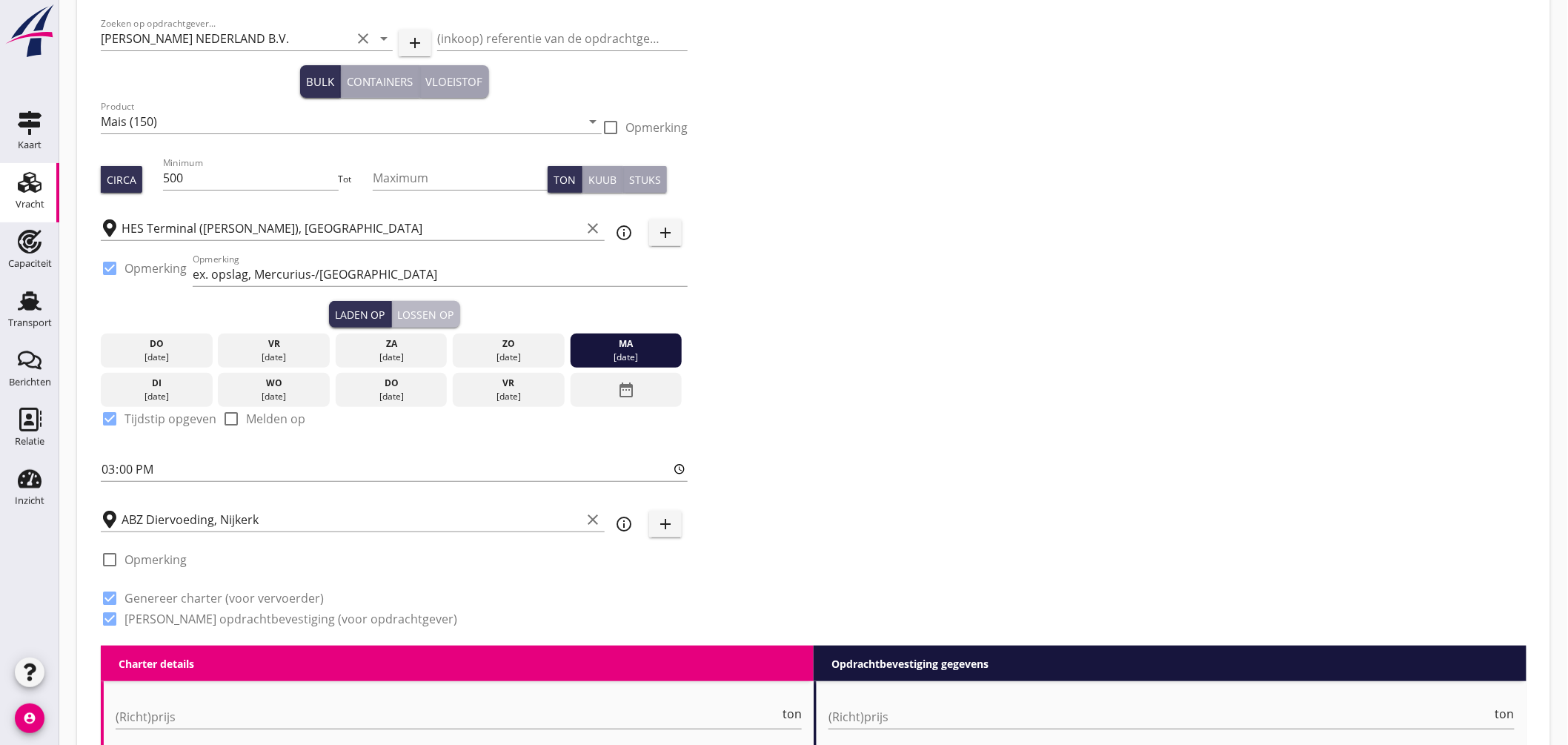
click at [438, 318] on div "Lossen op" at bounding box center [426, 315] width 56 height 16
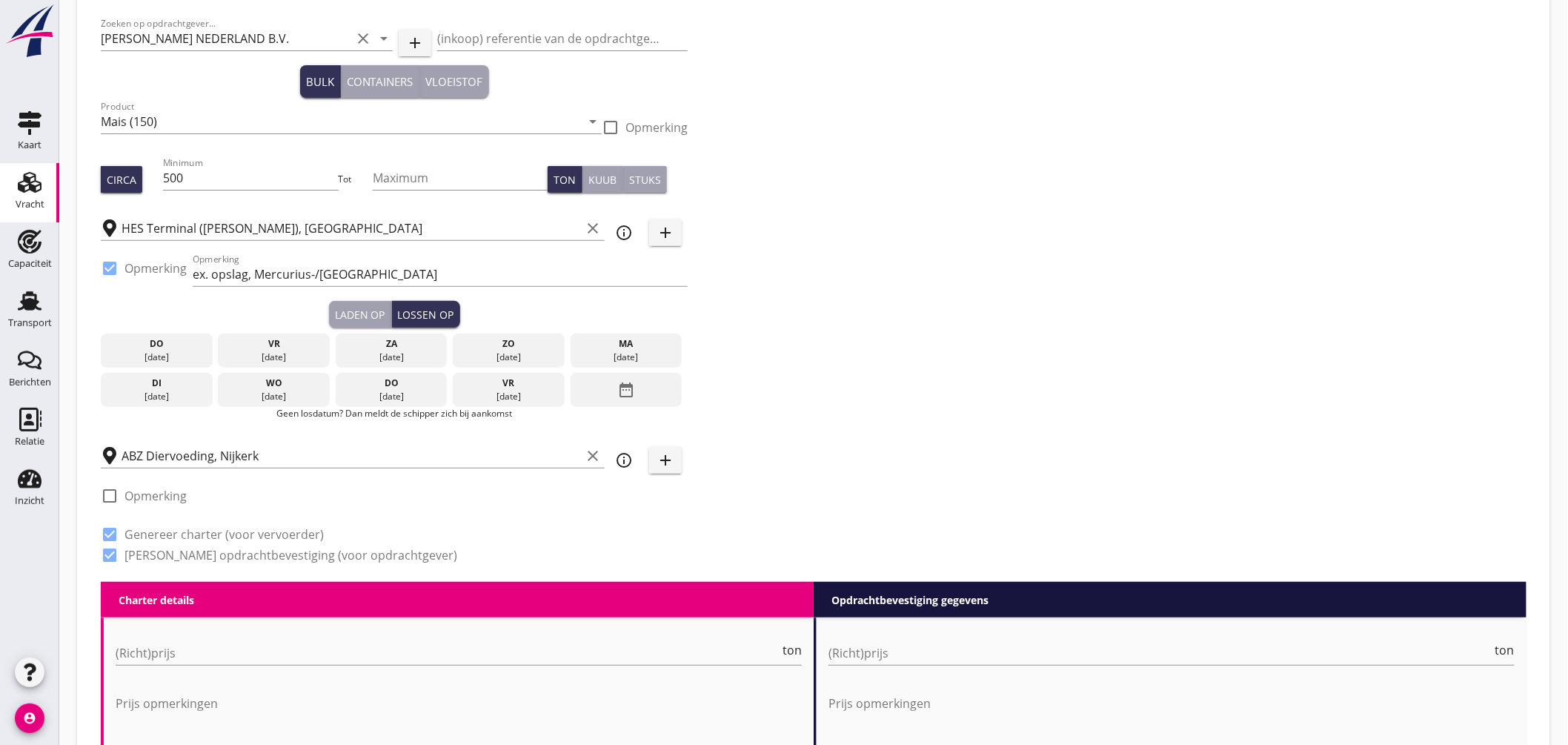
click at [407, 387] on div "do" at bounding box center [392, 383] width 104 height 13
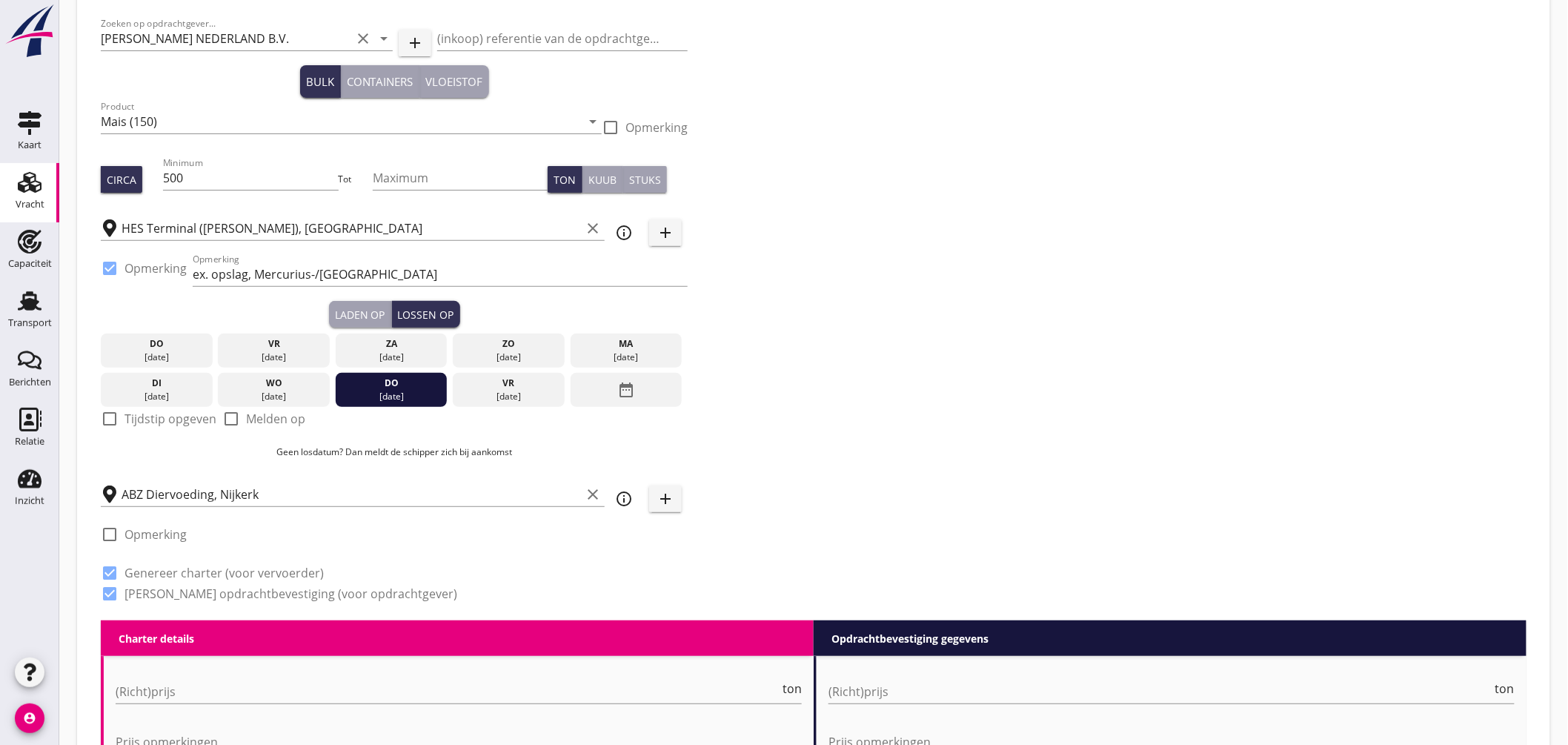
drag, startPoint x: 106, startPoint y: 423, endPoint x: 145, endPoint y: 443, distance: 43.8
click at [107, 423] on div at bounding box center [110, 419] width 25 height 25
checkbox input "true"
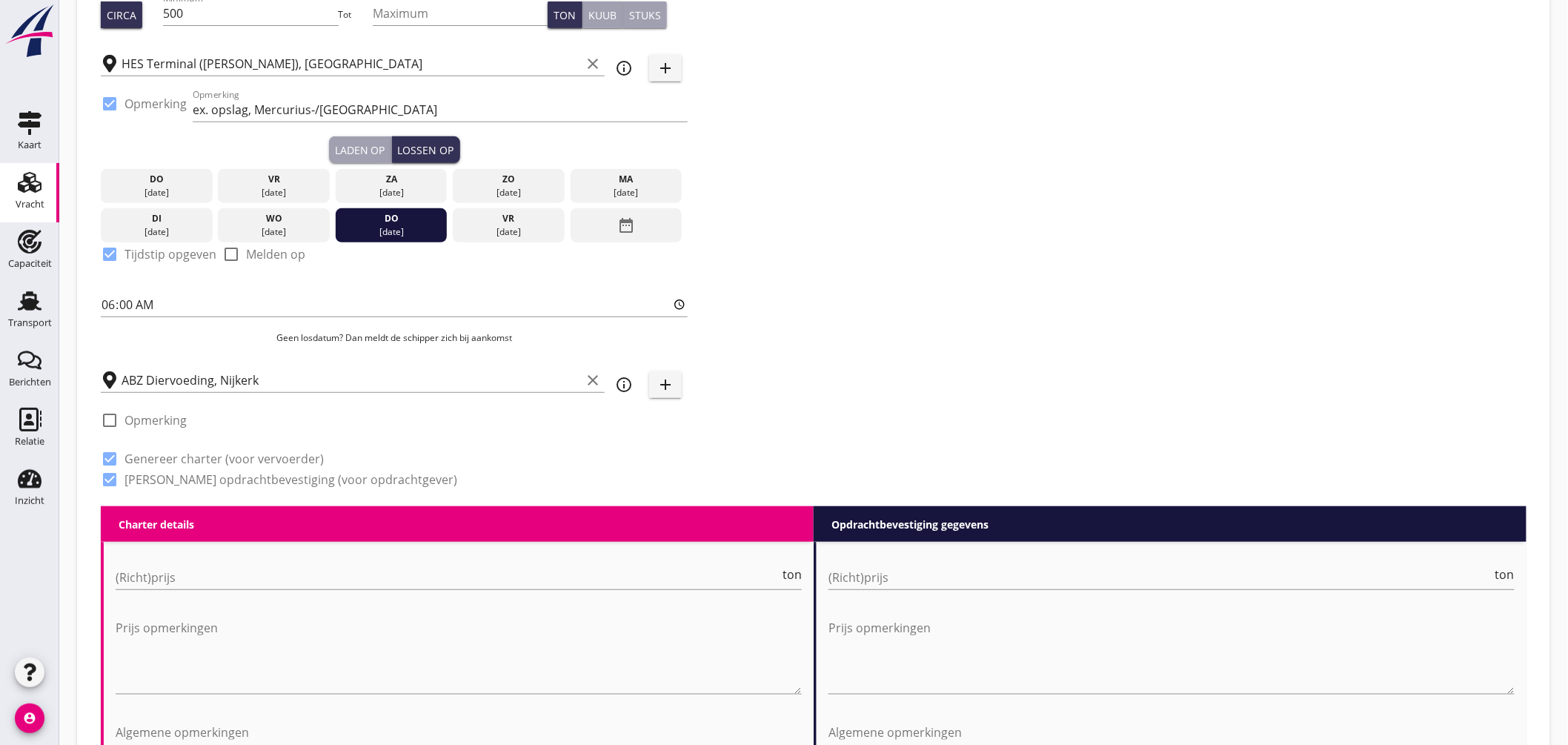
scroll to position [408, 0]
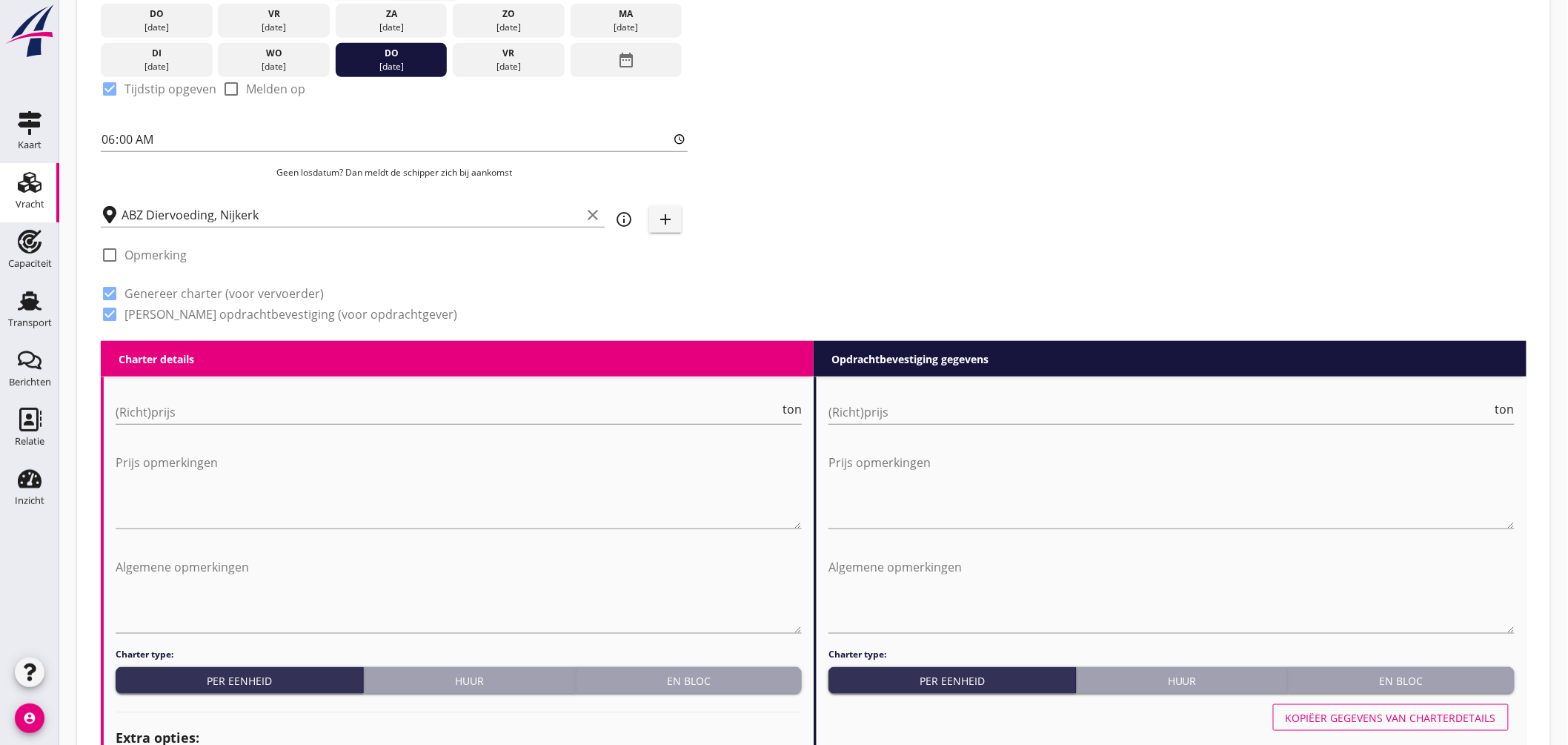
click at [671, 683] on div "En bloc" at bounding box center [688, 681] width 214 height 16
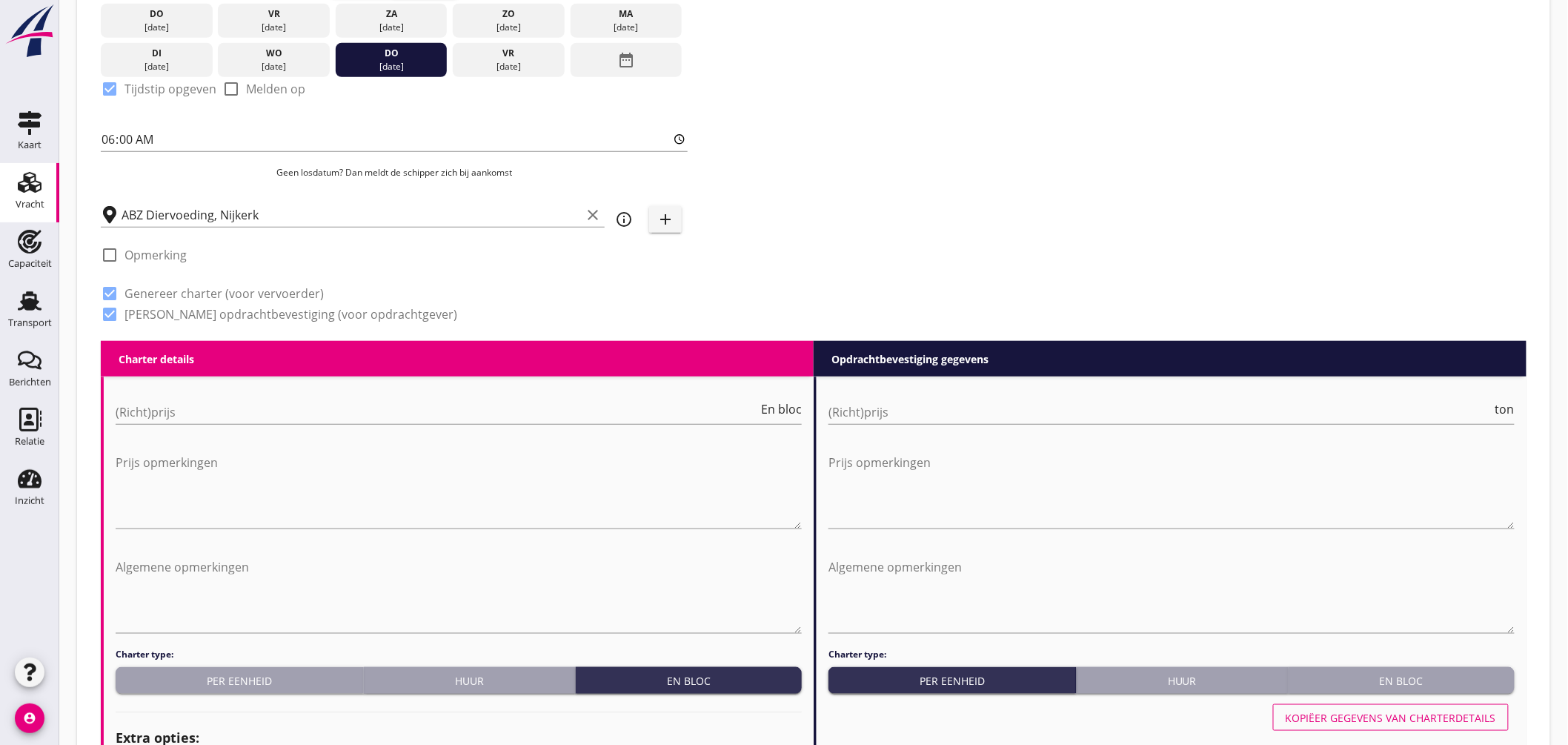
click at [1457, 673] on div "En bloc" at bounding box center [1401, 681] width 214 height 16
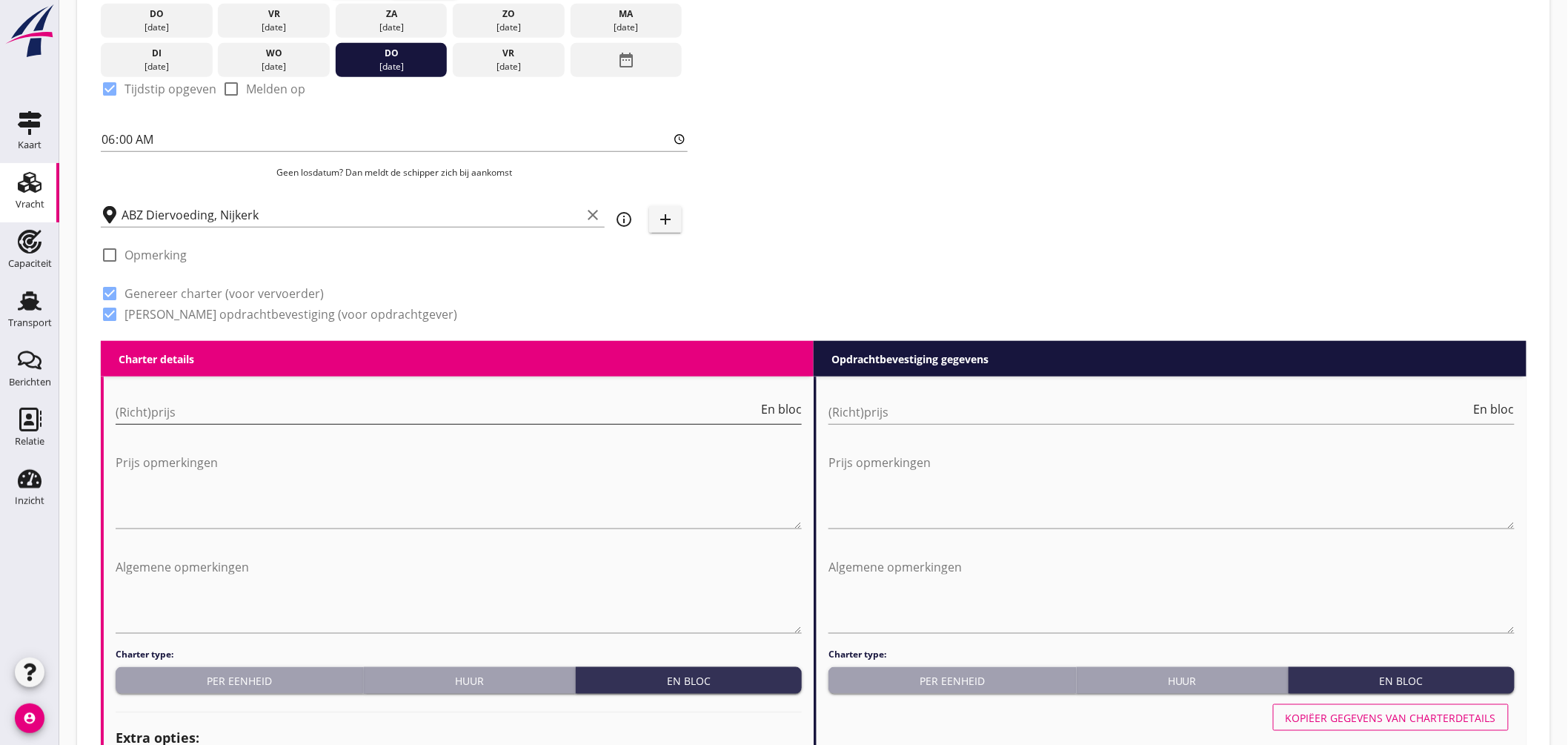
click at [357, 416] on input "(Richt)prijs" at bounding box center [437, 412] width 643 height 24
type input "3000"
click at [1004, 404] on input "(Richt)prijs" at bounding box center [1150, 412] width 643 height 24
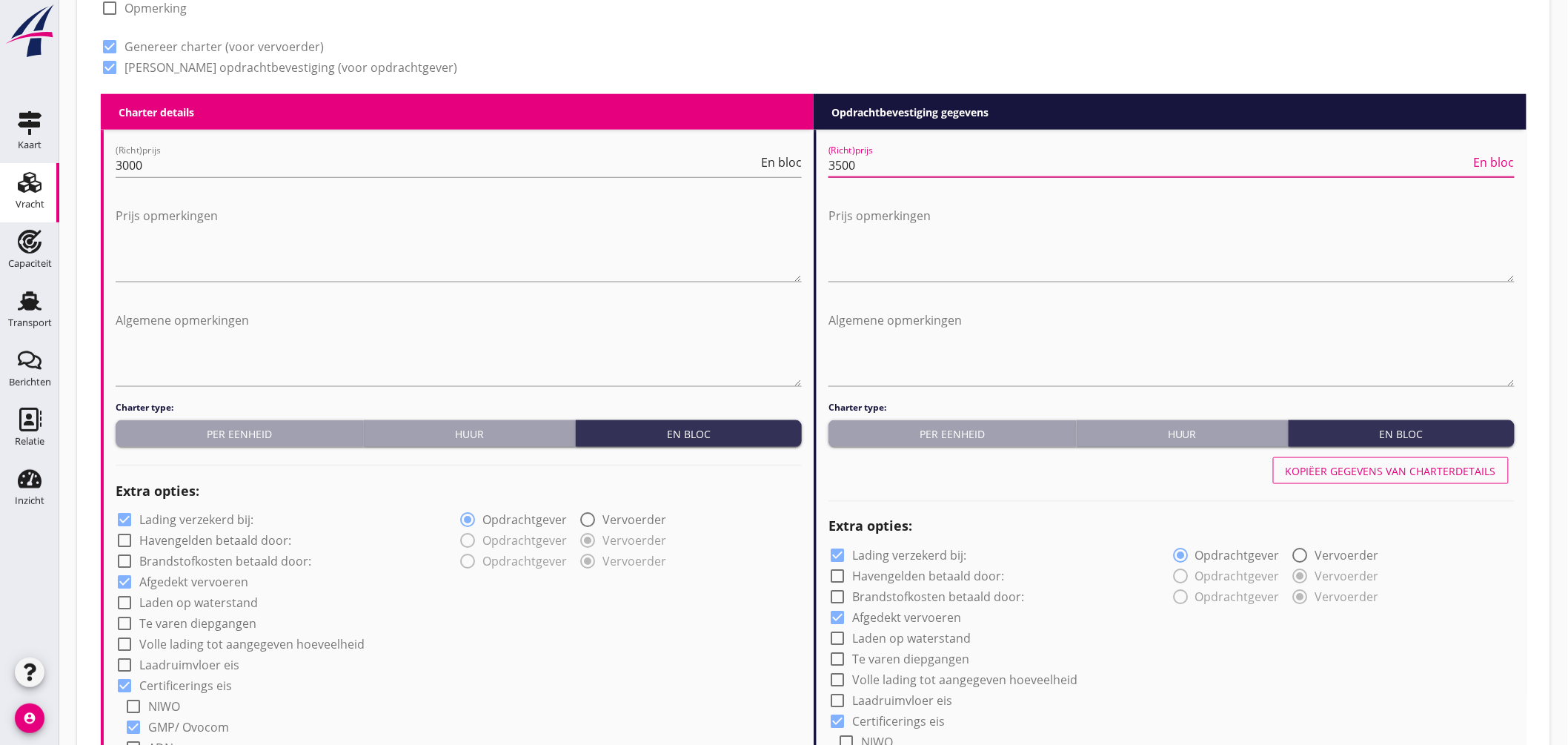
scroll to position [901, 0]
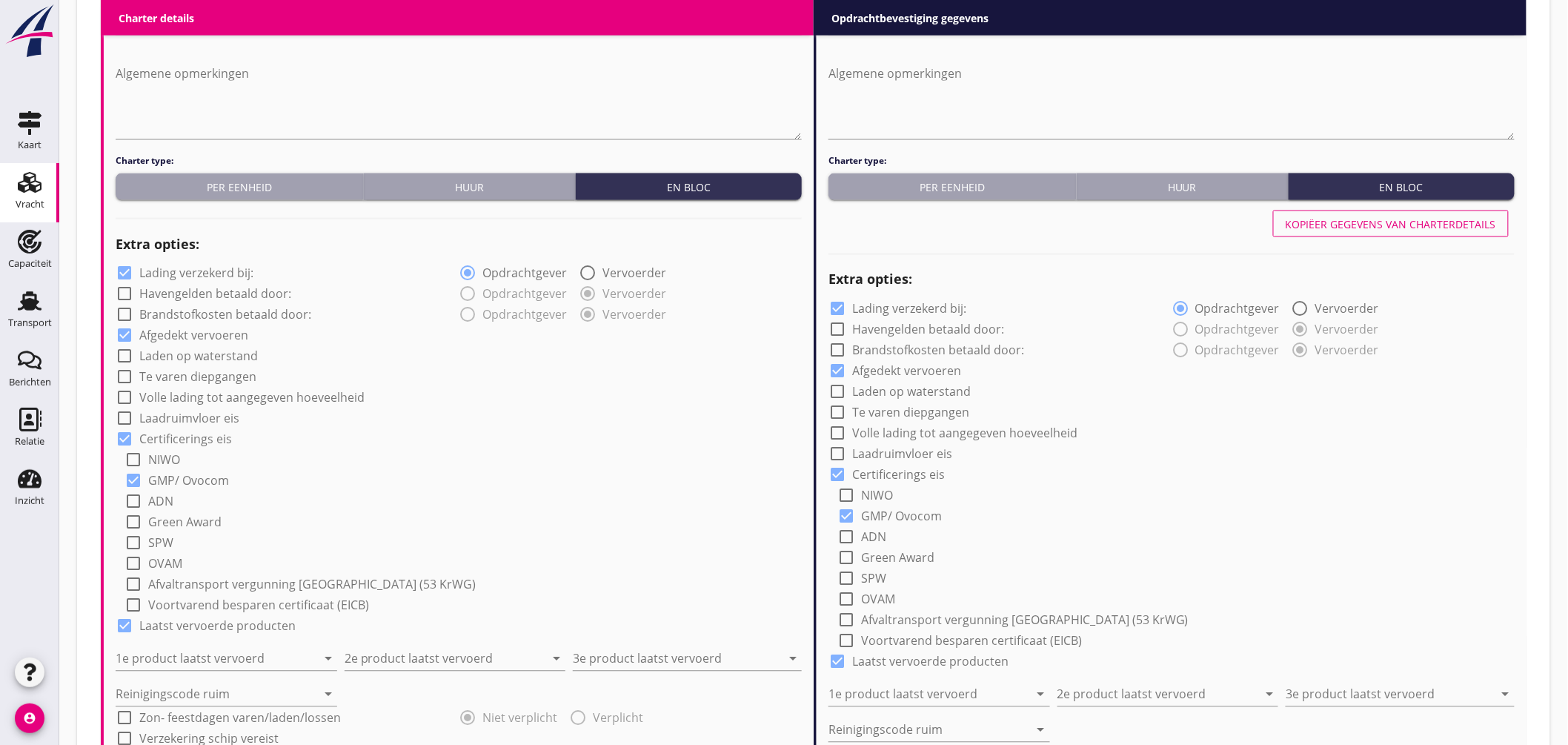
type input "3500"
click at [187, 278] on label "Lading verzekerd bij:" at bounding box center [196, 273] width 114 height 15
checkbox input "false"
click at [237, 659] on input "1e product laatst vervoerd" at bounding box center [216, 659] width 201 height 24
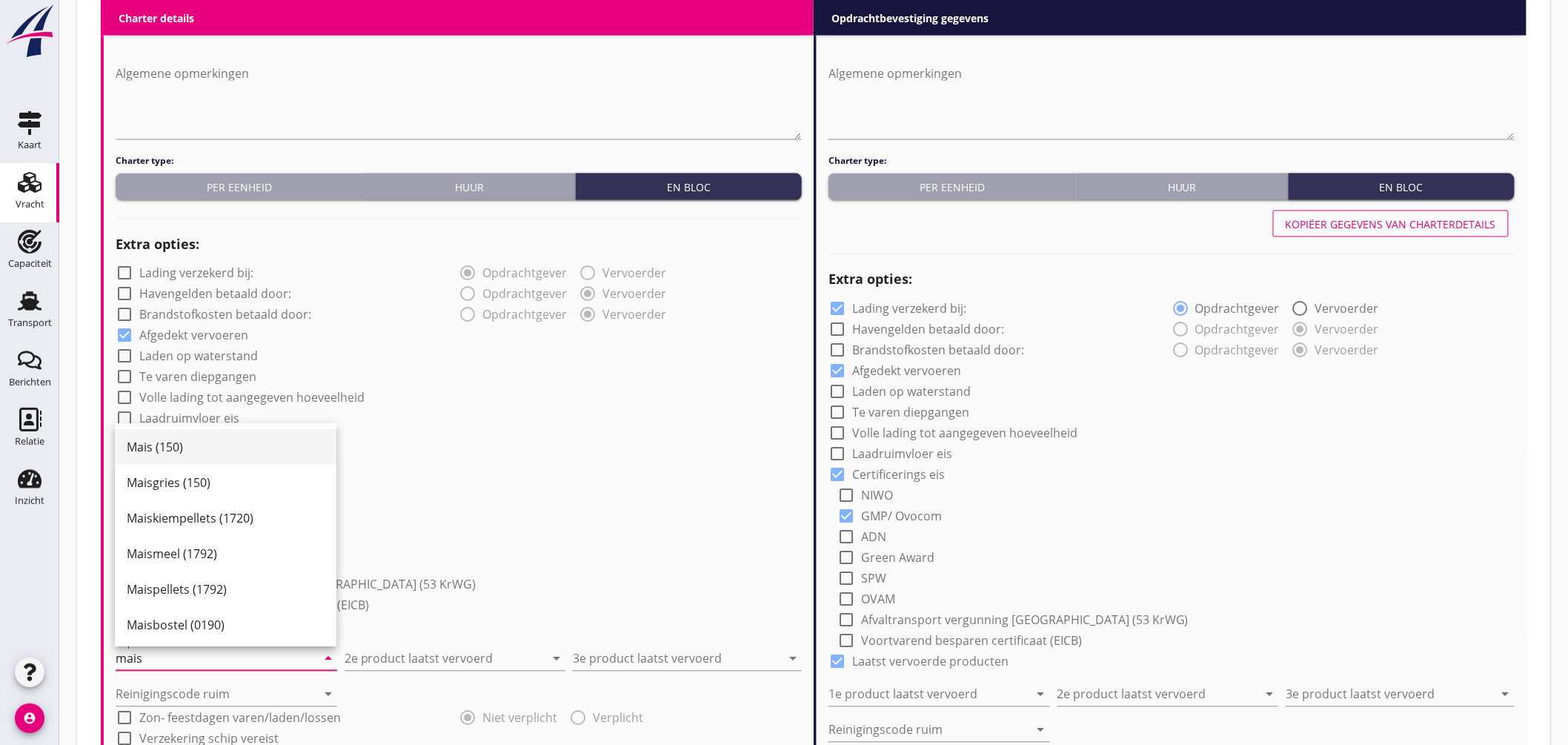
click at [169, 448] on div "Mais (150)" at bounding box center [226, 448] width 198 height 18
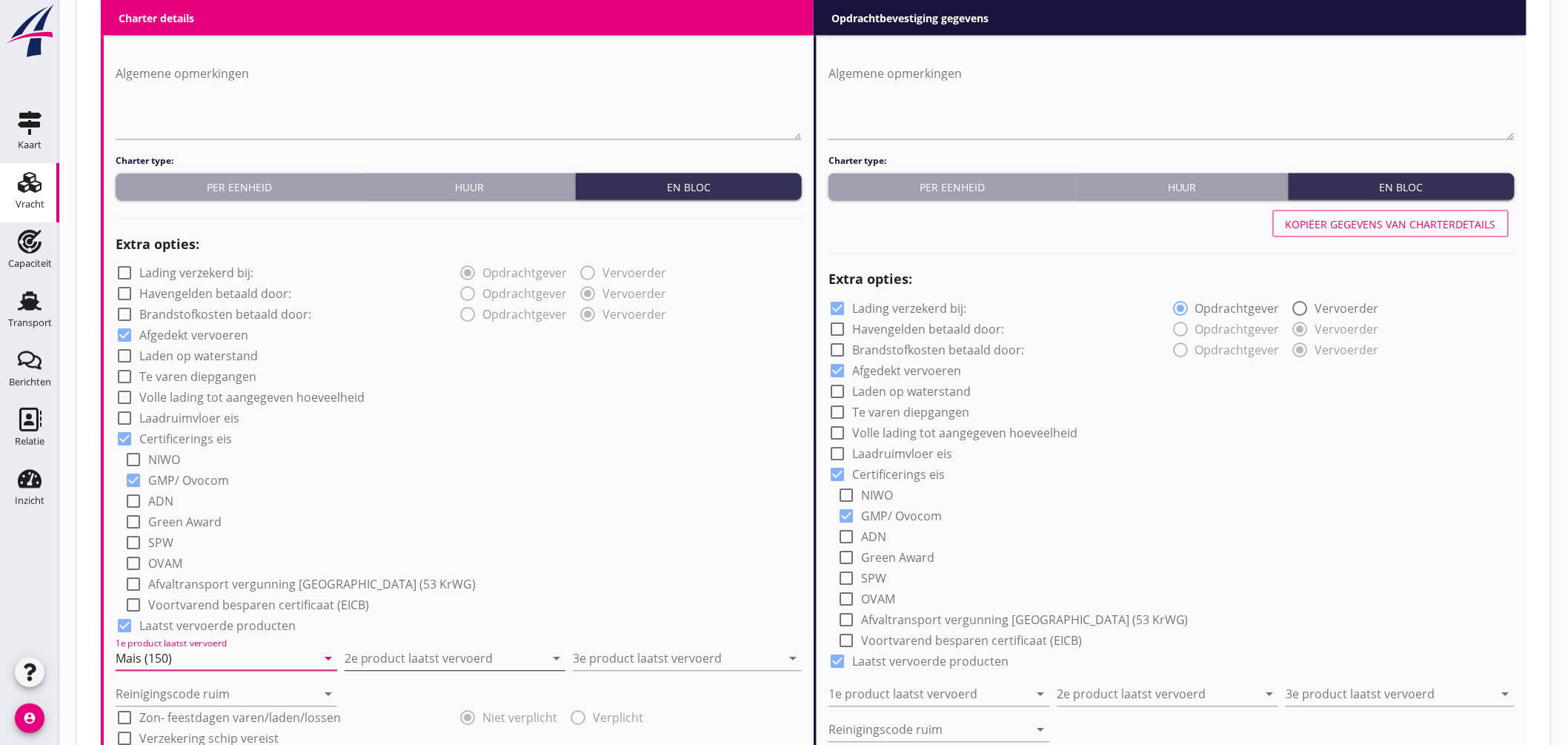
type input "Mais (150)"
click at [433, 660] on input "2e product laatst vervoerd" at bounding box center [445, 659] width 201 height 24
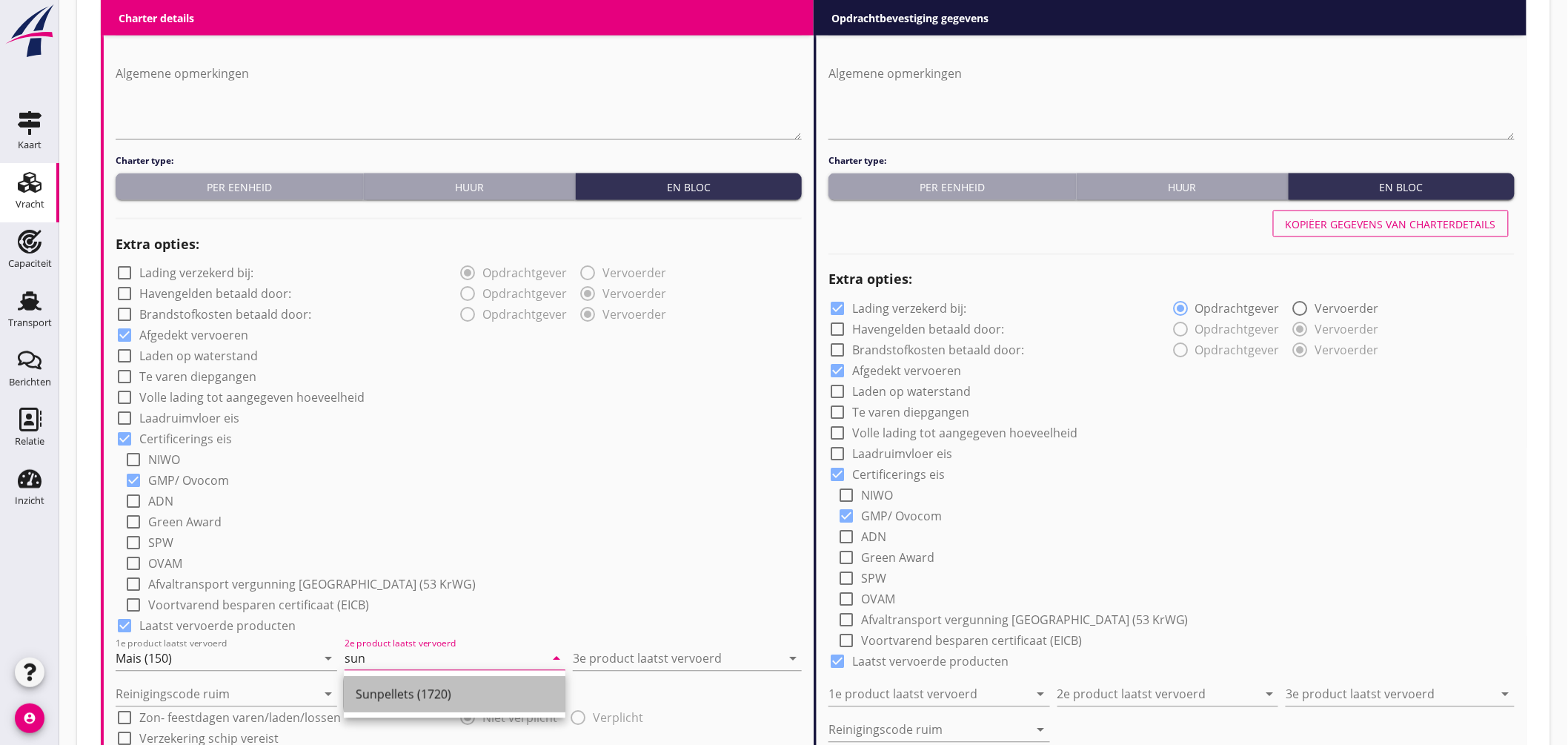
click at [441, 683] on div "Sunpellets (1720)" at bounding box center [455, 694] width 198 height 36
type input "Sunpellets (1720)"
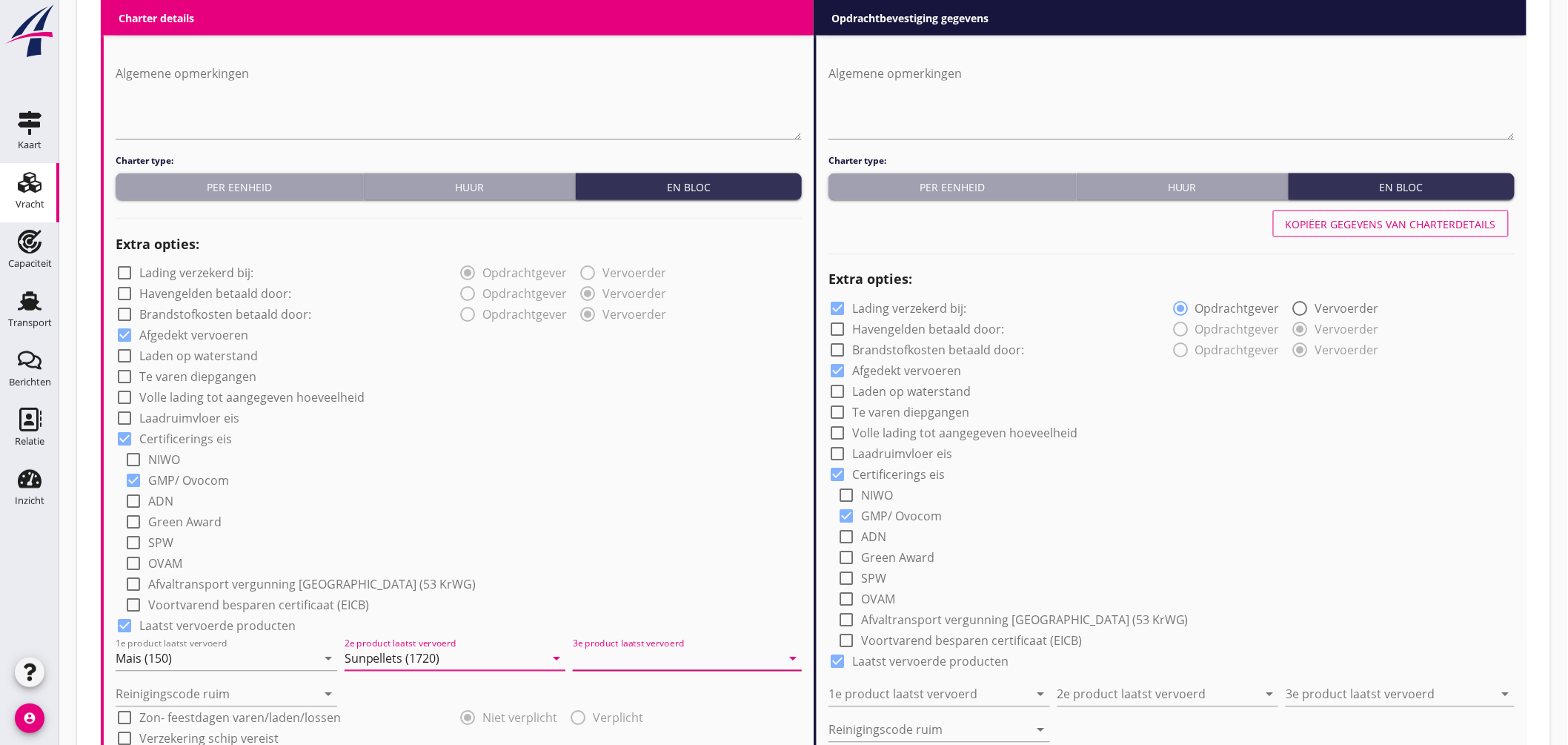
click at [612, 663] on input "3e product laatst vervoerd" at bounding box center [677, 659] width 208 height 24
click at [660, 484] on div "Sojaschroot (1720)" at bounding box center [688, 480] width 205 height 18
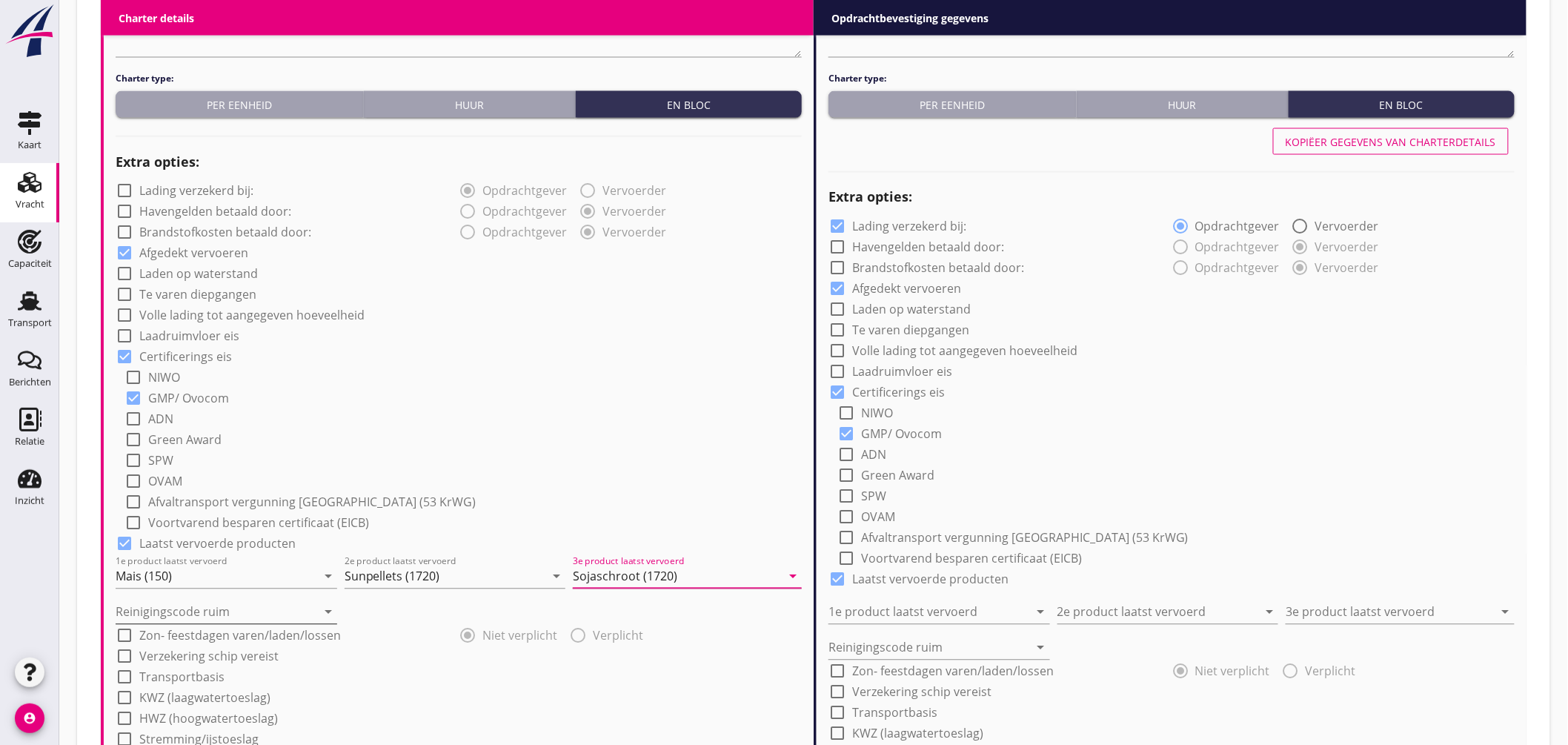
type input "Sojaschroot (1720)"
click at [178, 610] on input "Reinigingscode ruim" at bounding box center [216, 612] width 201 height 24
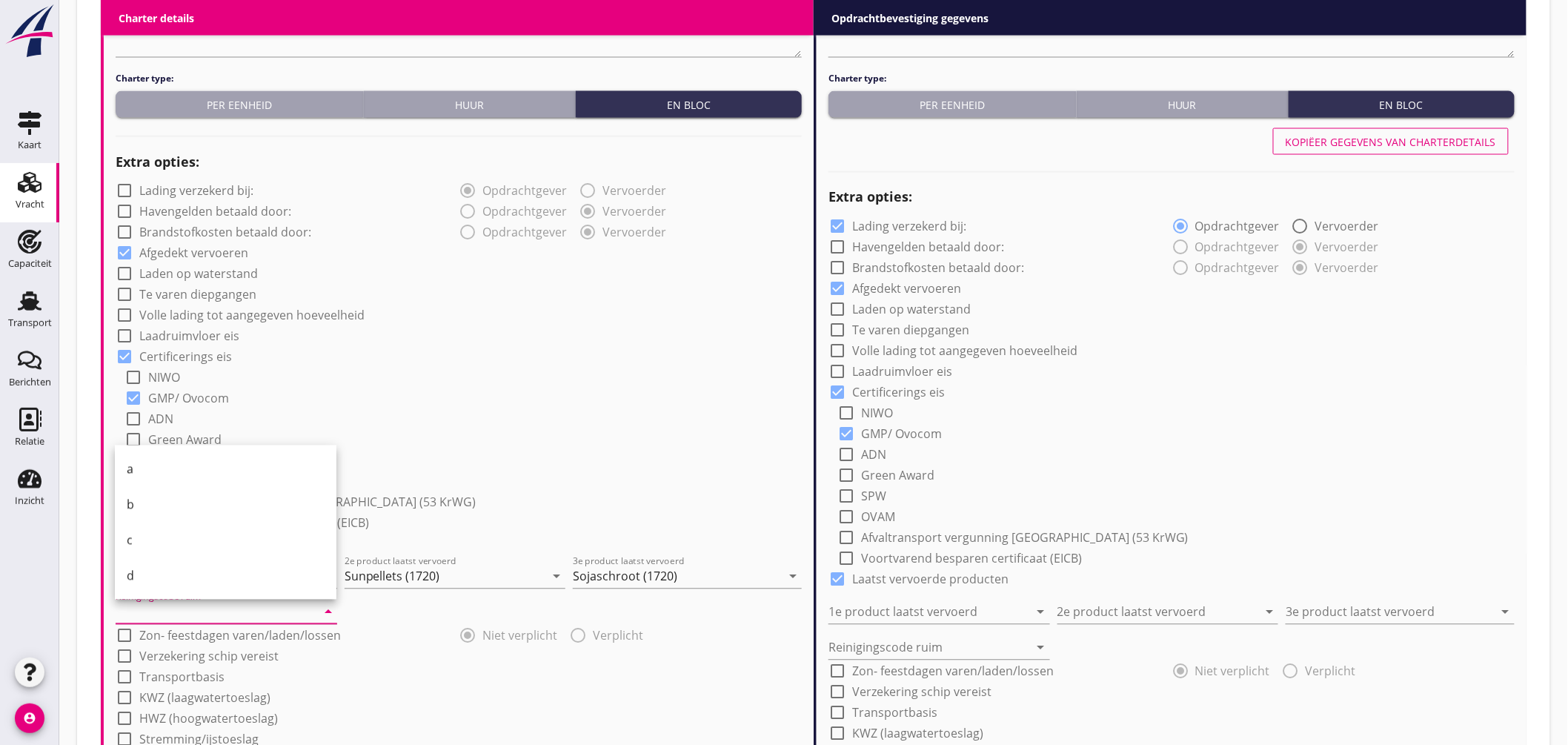
click at [153, 470] on div "a" at bounding box center [226, 469] width 198 height 18
type input "a"
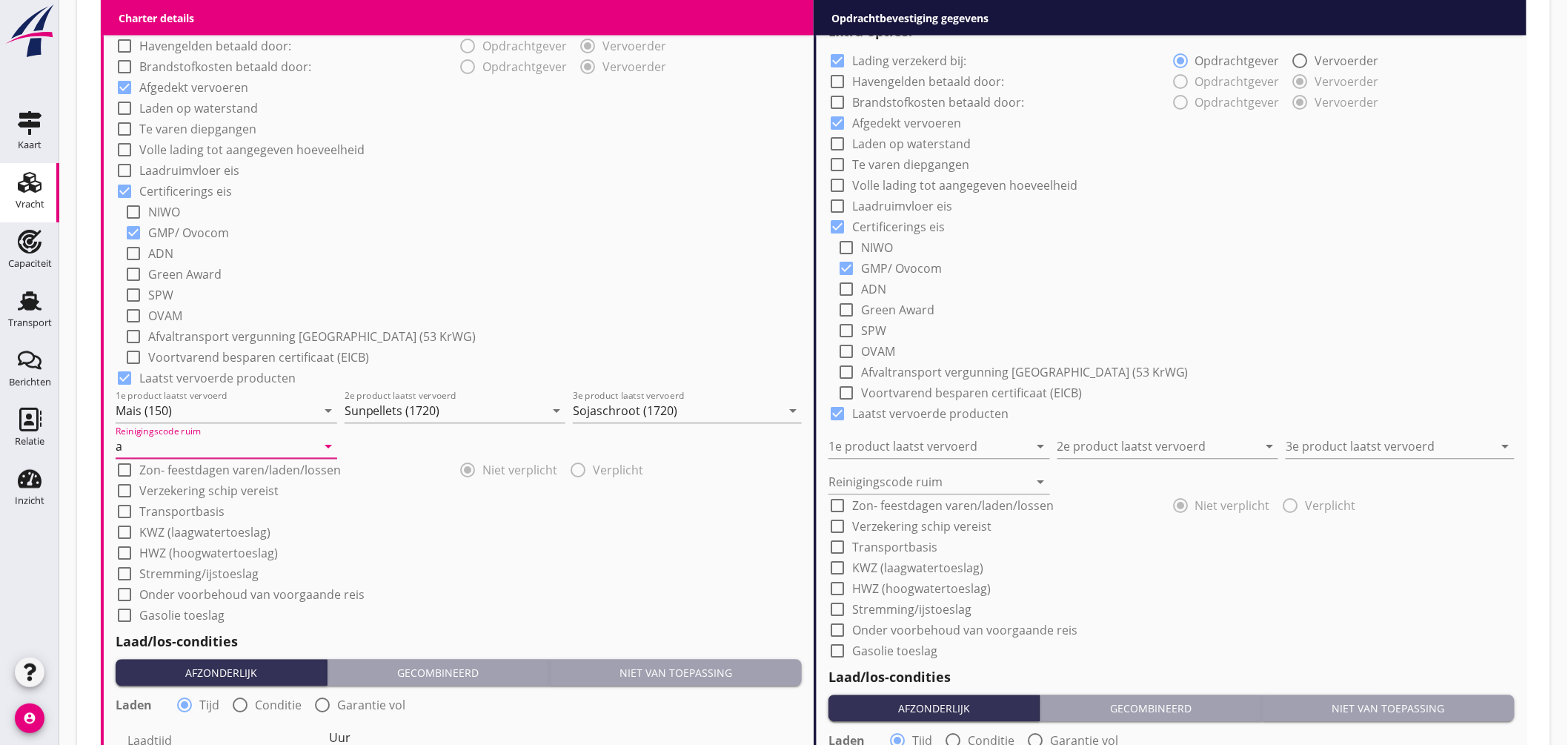
scroll to position [1397, 0]
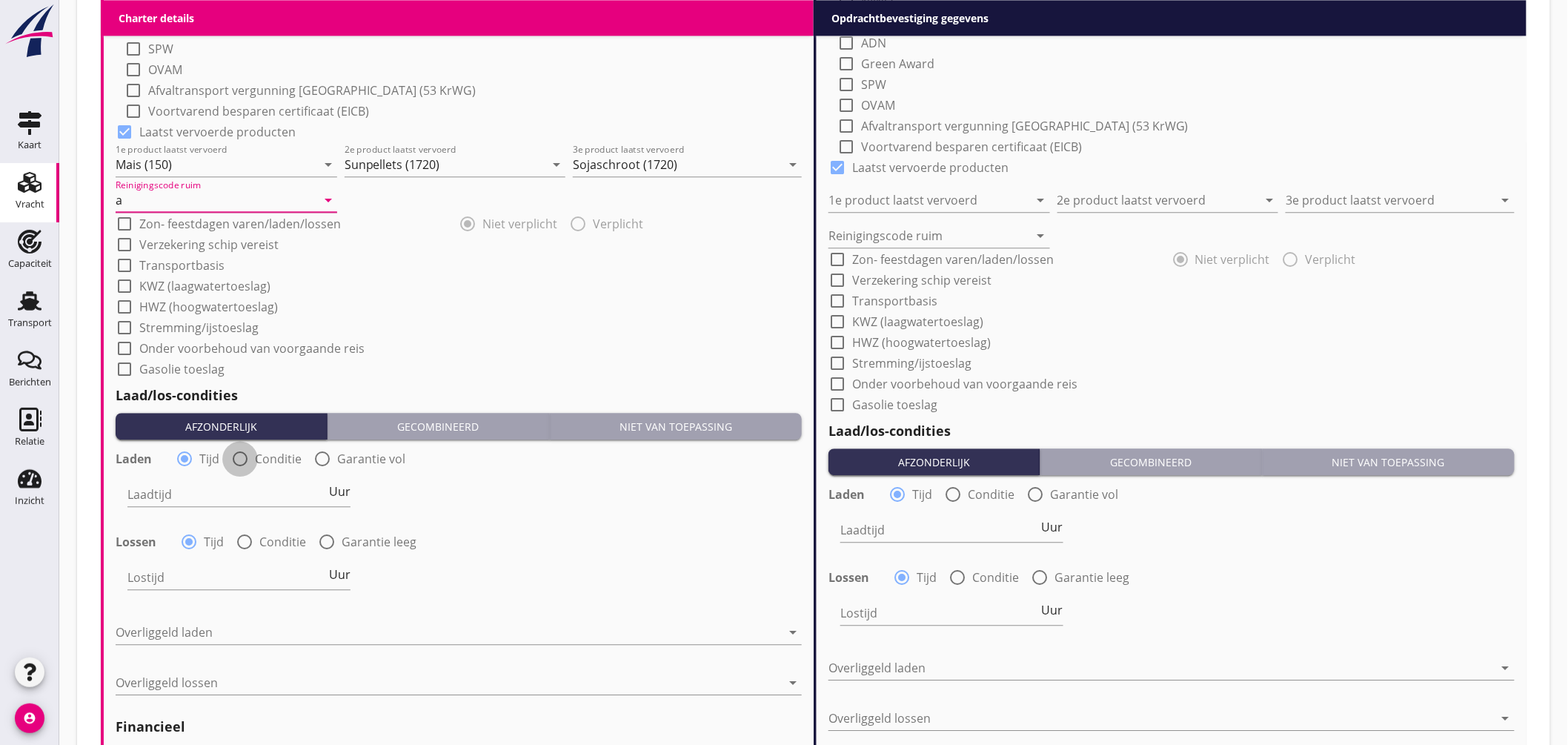
click at [239, 461] on div at bounding box center [240, 459] width 25 height 25
radio input "false"
radio input "true"
click at [242, 493] on div at bounding box center [284, 495] width 315 height 24
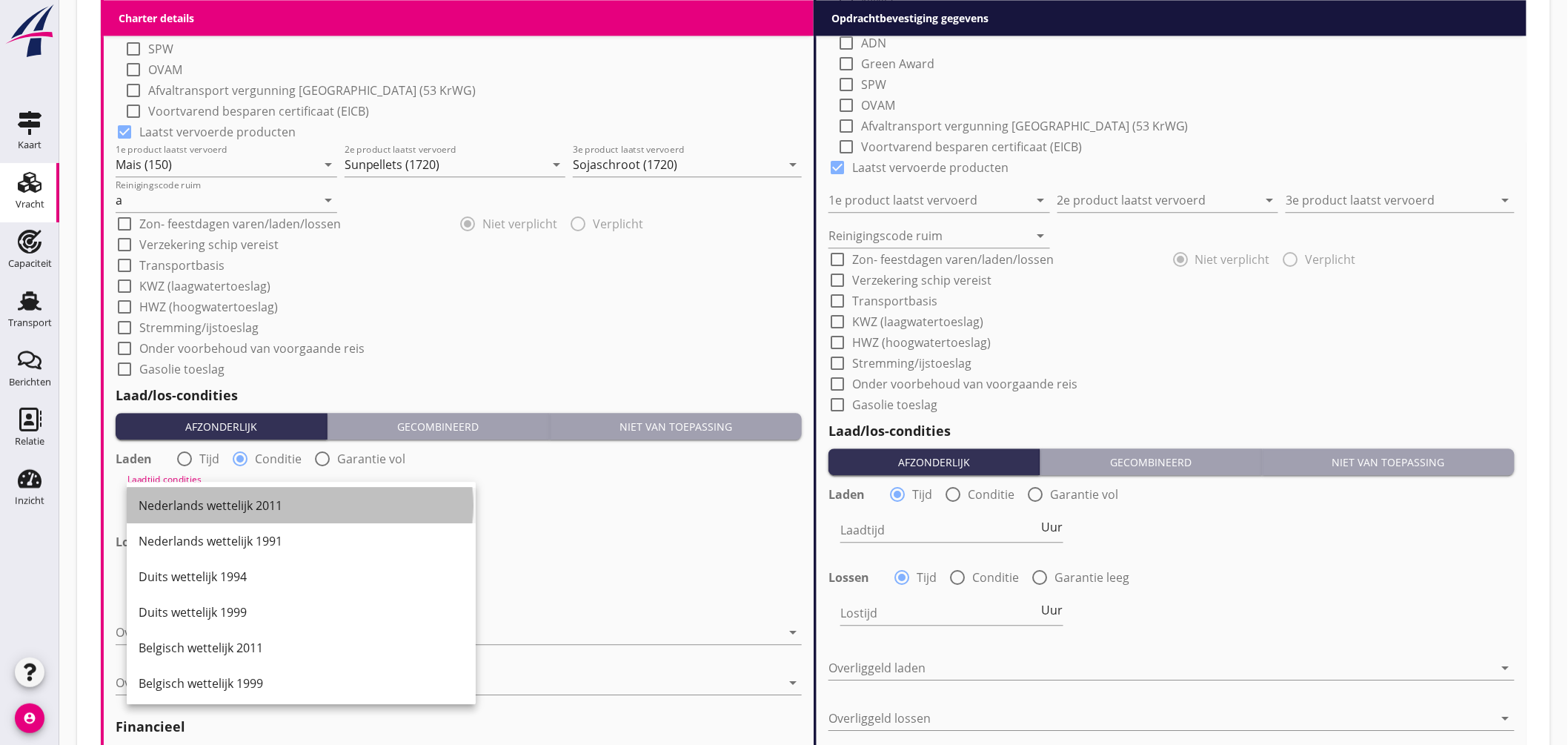
click at [249, 509] on div "Nederlands wettelijk 2011" at bounding box center [302, 506] width 325 height 18
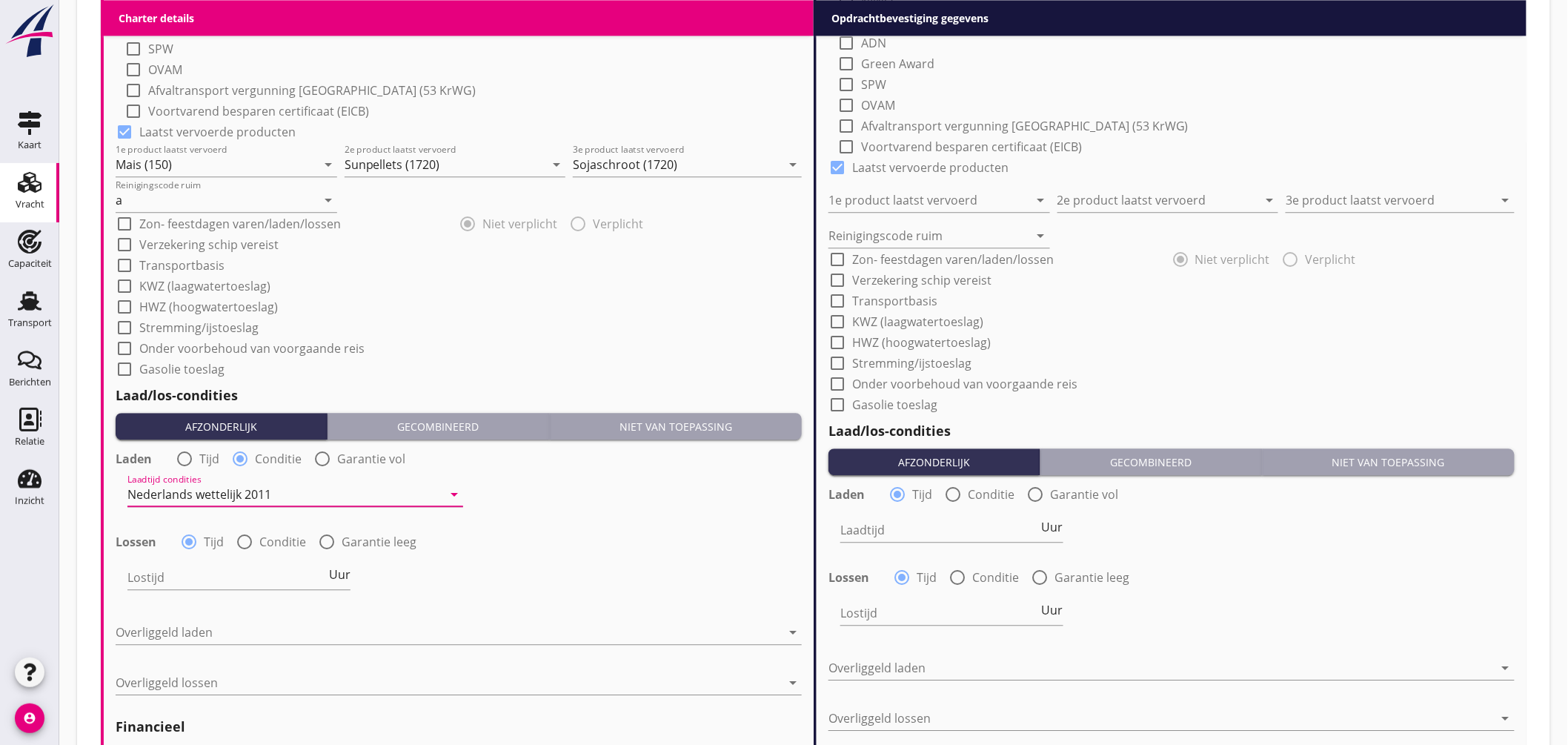
click at [243, 546] on div at bounding box center [245, 542] width 25 height 25
radio input "false"
radio input "true"
click at [249, 575] on div at bounding box center [284, 578] width 315 height 24
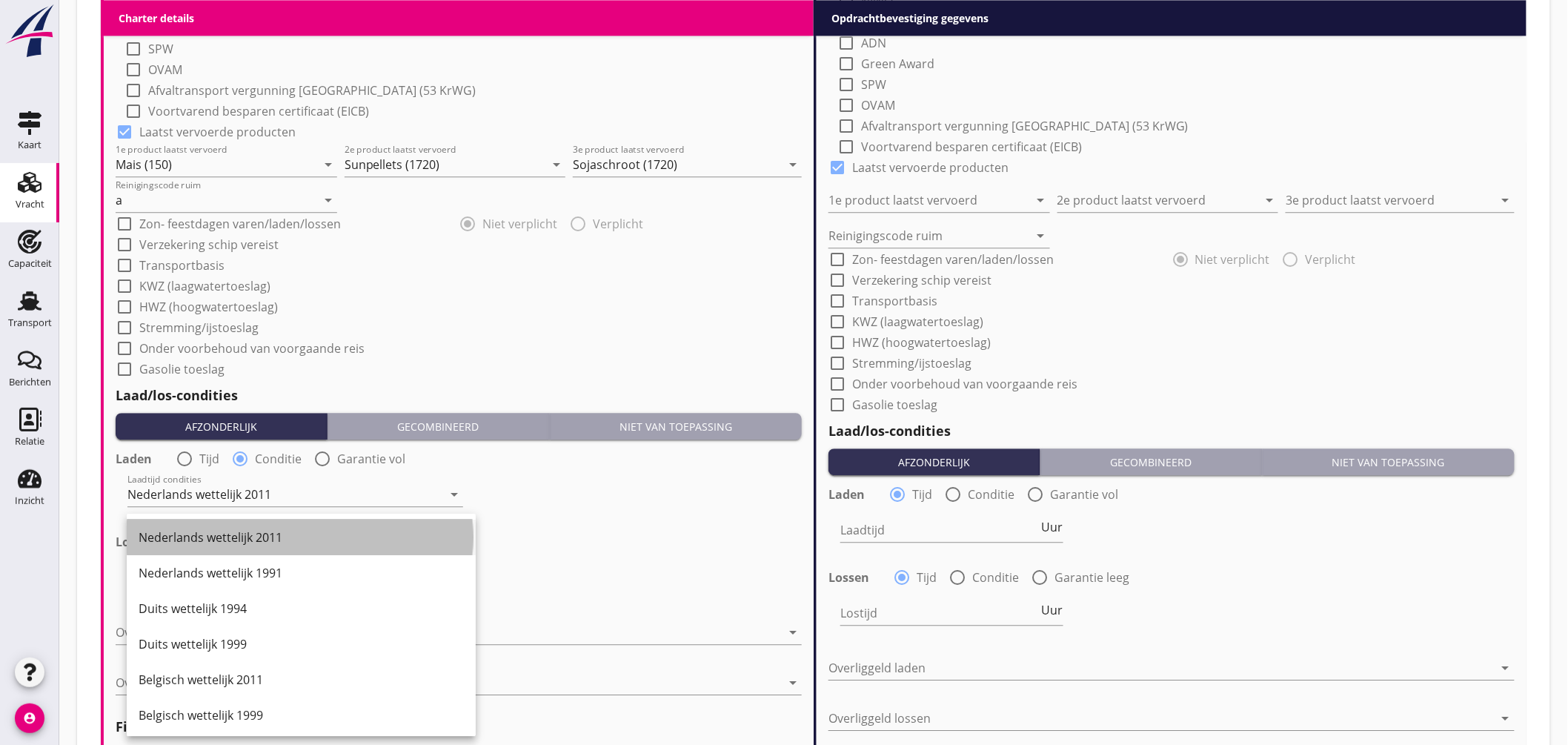
click at [264, 546] on div "Nederlands wettelijk 2011" at bounding box center [302, 537] width 325 height 18
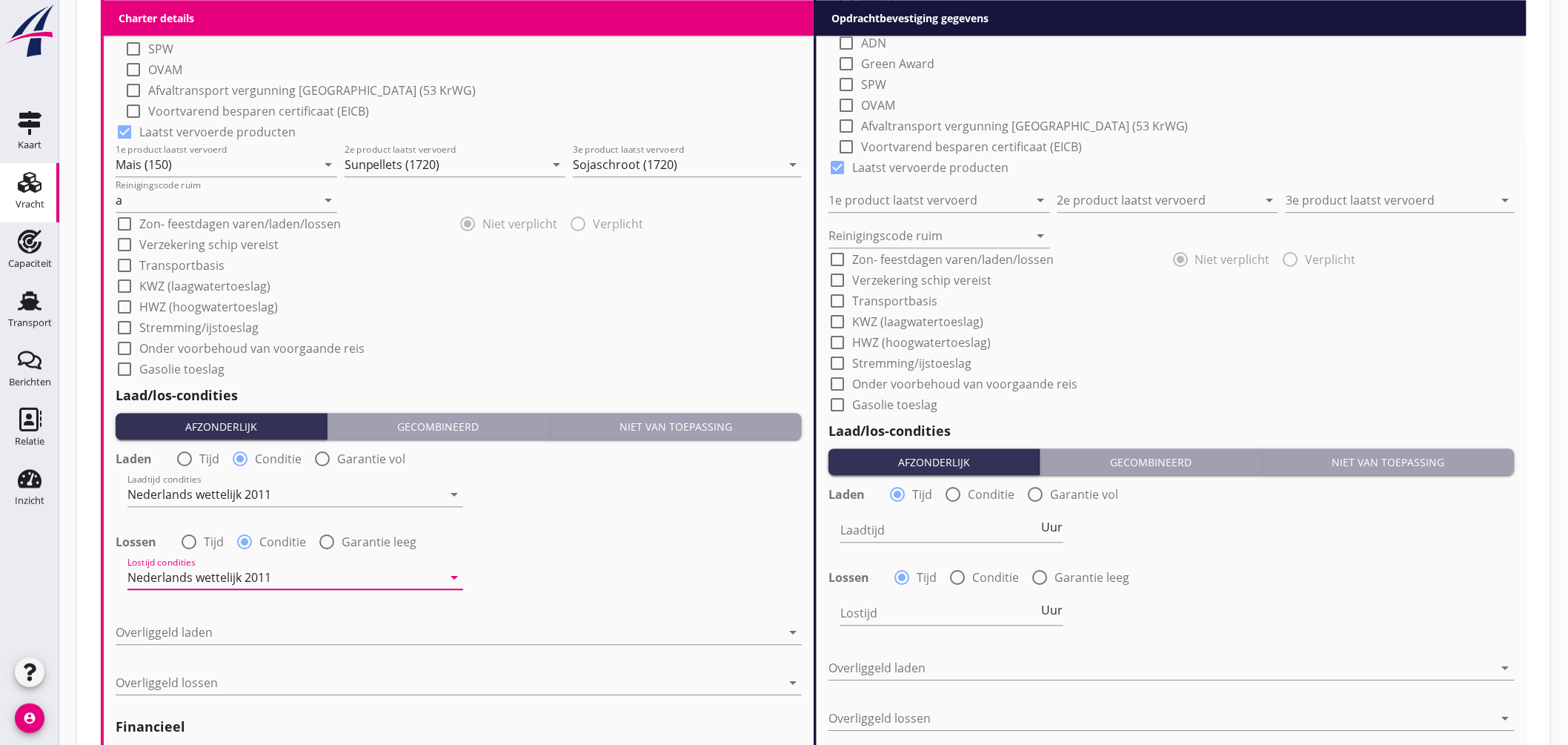
scroll to position [1561, 0]
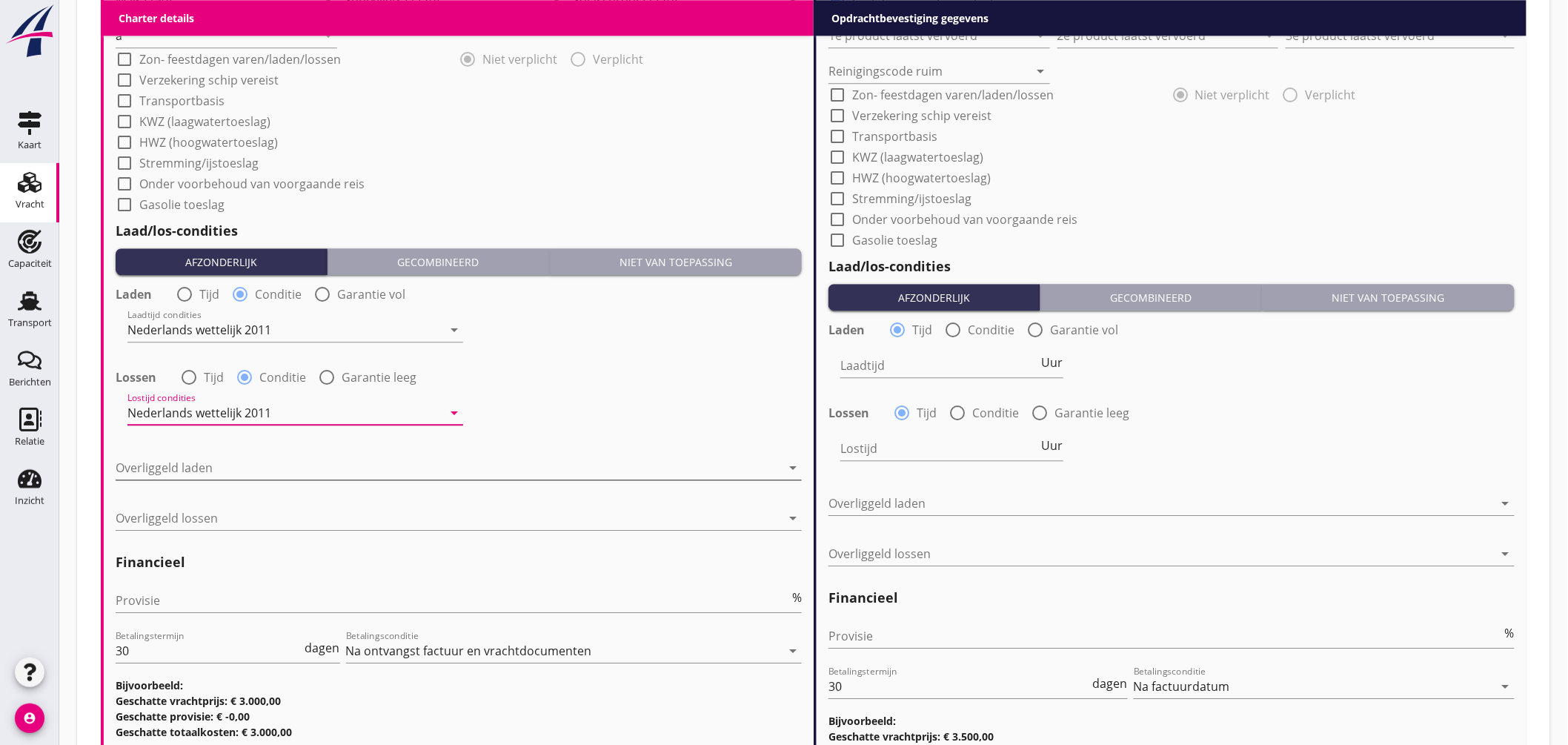
click at [269, 468] on div at bounding box center [448, 468] width 666 height 24
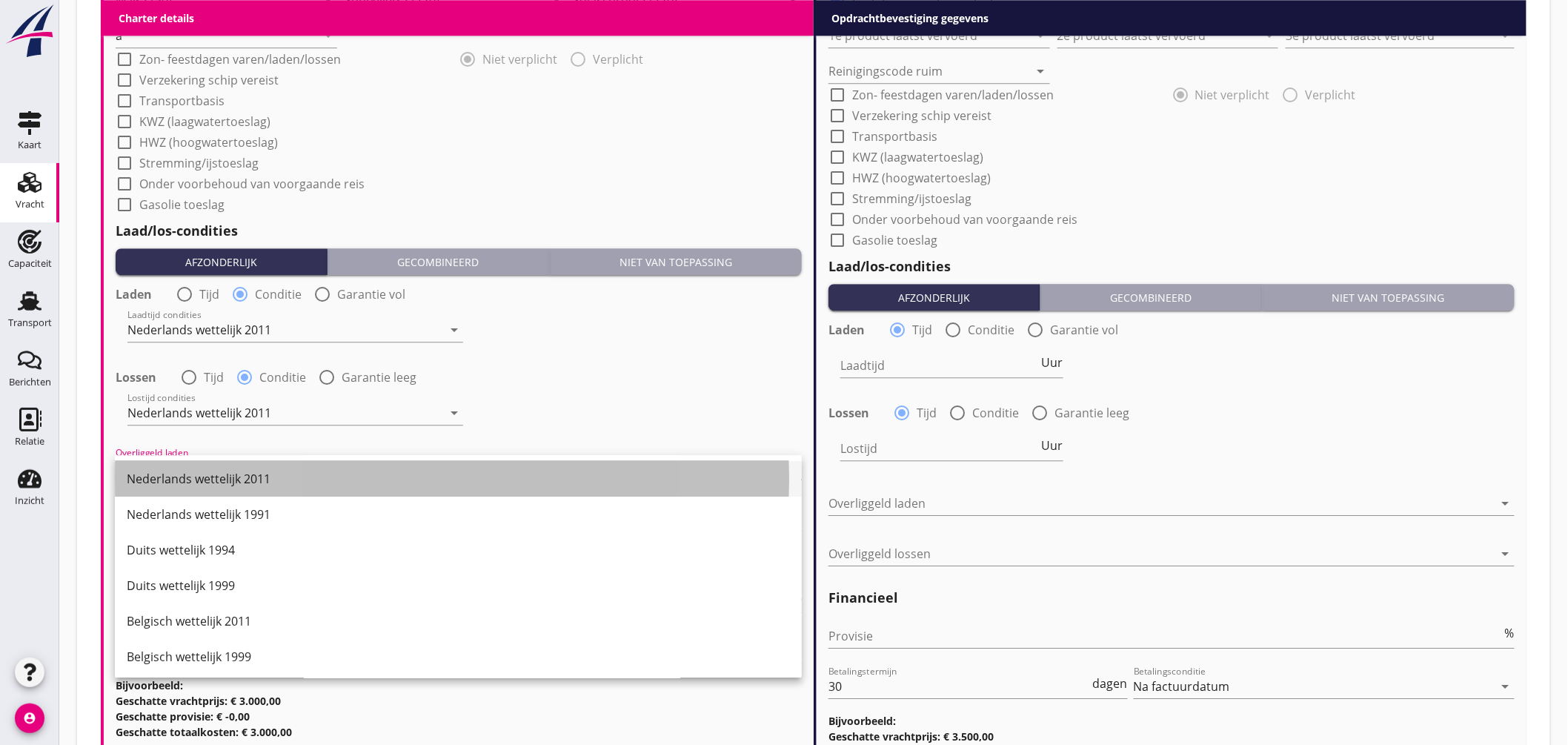
click at [283, 480] on div "Nederlands wettelijk 2011" at bounding box center [459, 479] width 663 height 18
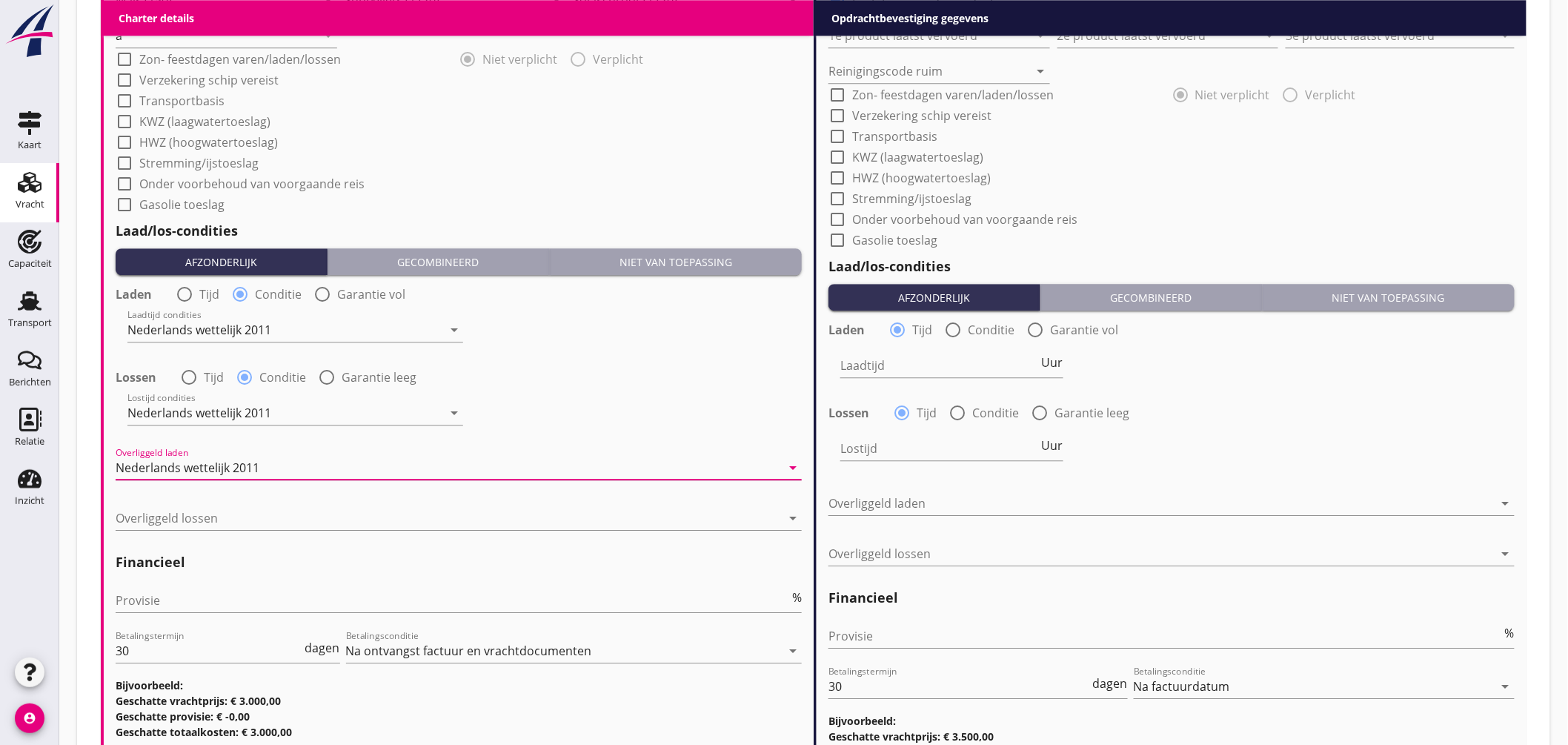
click at [253, 530] on div "Overliggeld lossen arrow_drop_down" at bounding box center [458, 525] width 686 height 39
click at [265, 526] on div at bounding box center [448, 518] width 666 height 24
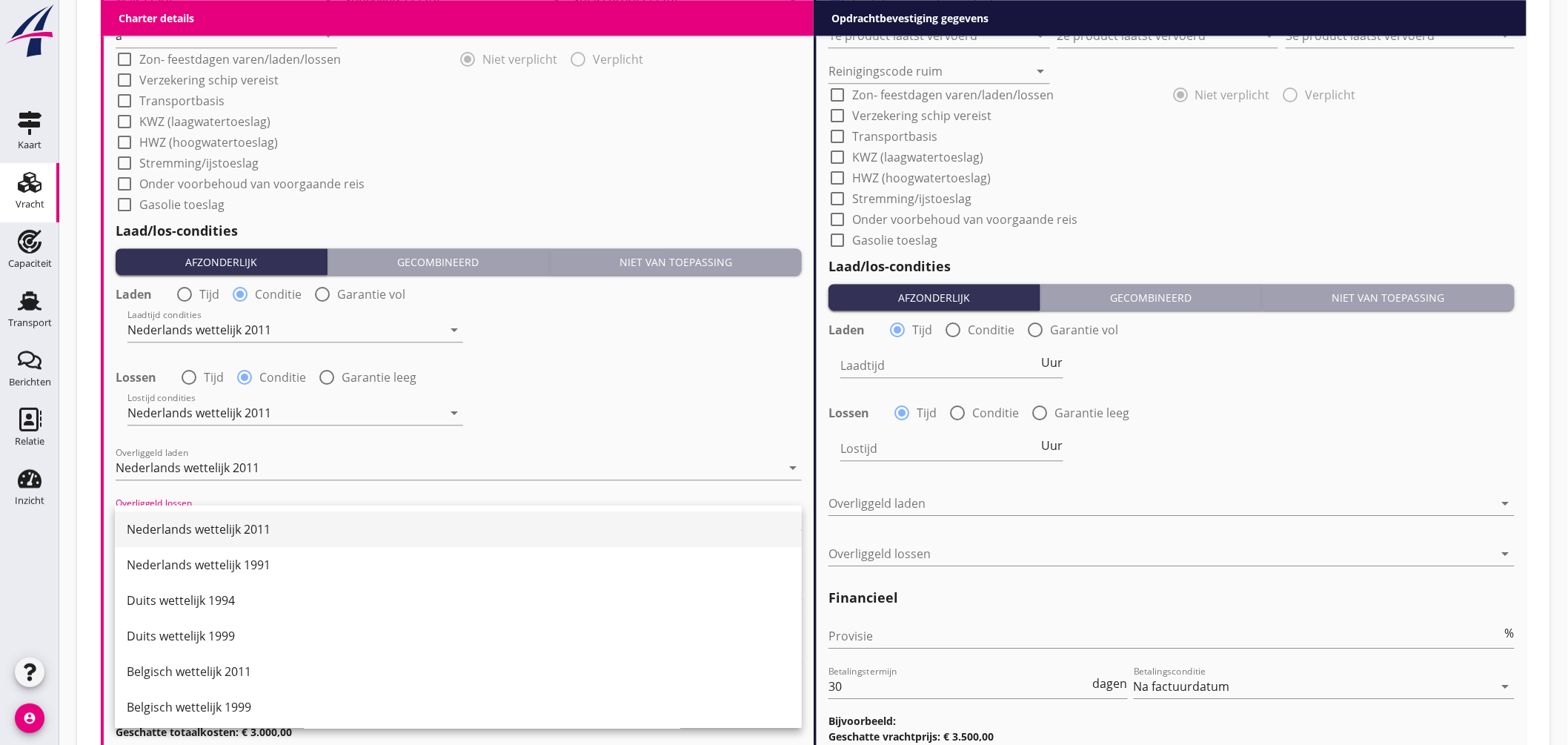
click at [268, 527] on div "Nederlands wettelijk 2011" at bounding box center [459, 529] width 663 height 18
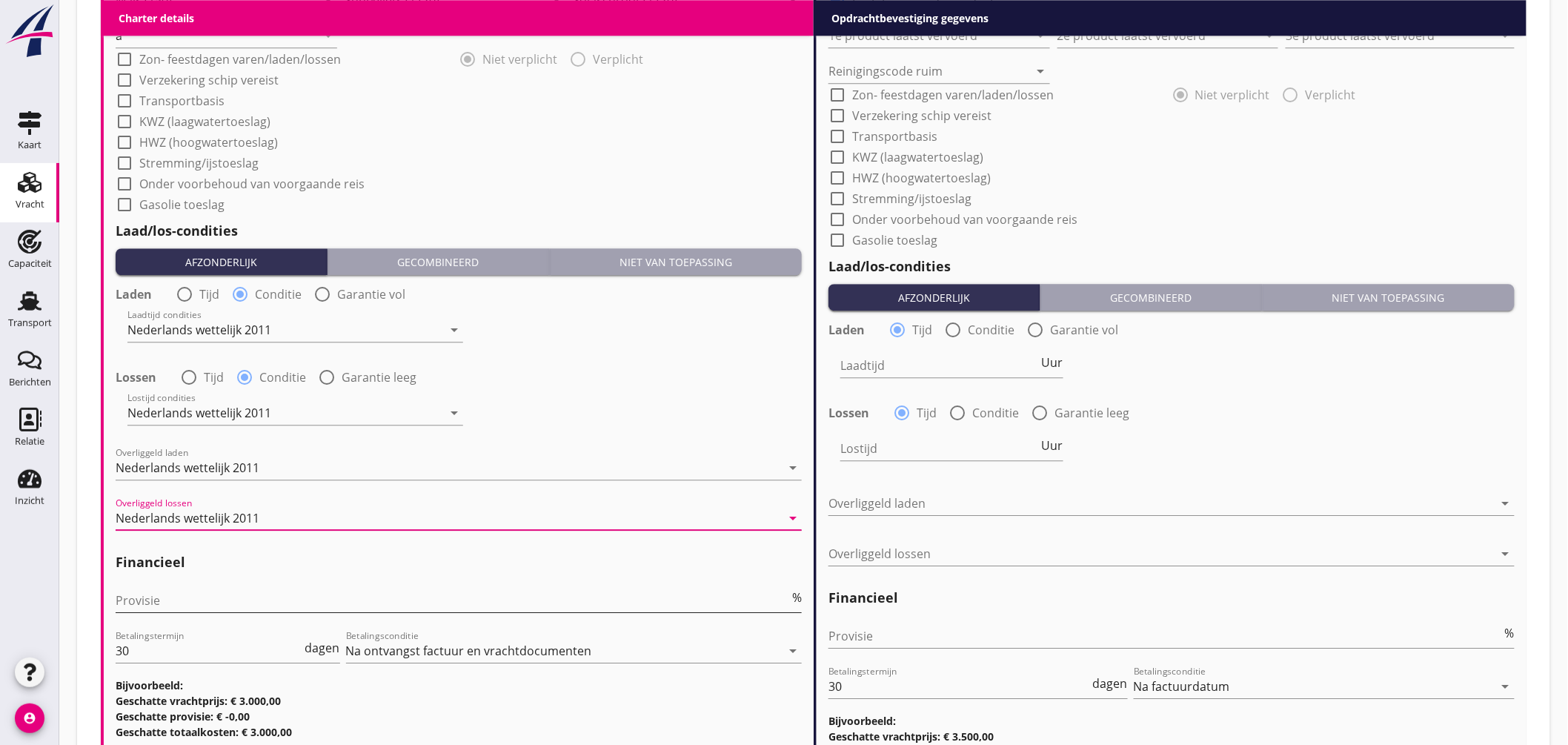
click at [224, 607] on input "Provisie" at bounding box center [452, 600] width 673 height 24
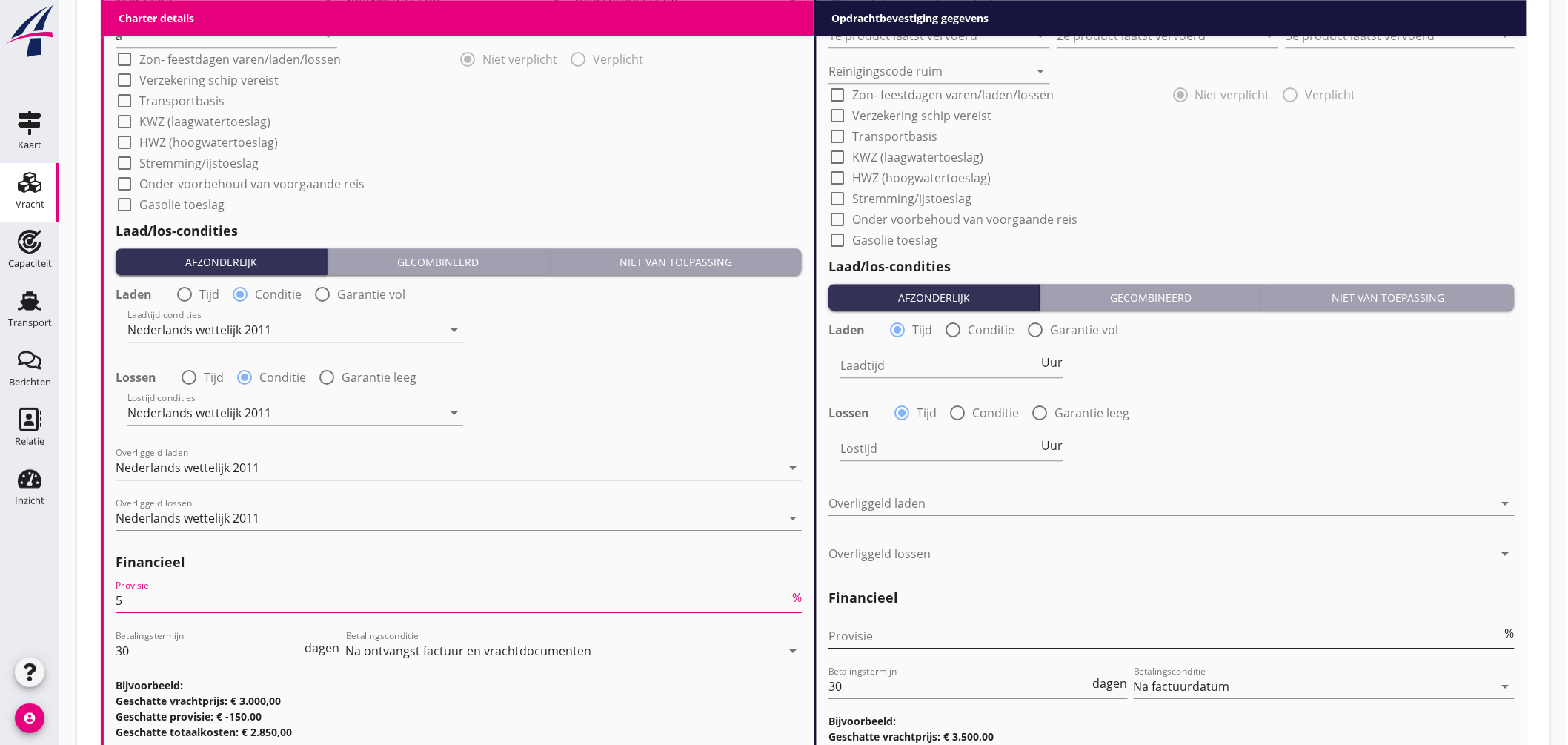
type input "5"
click at [875, 632] on input "Provisie" at bounding box center [1165, 636] width 673 height 24
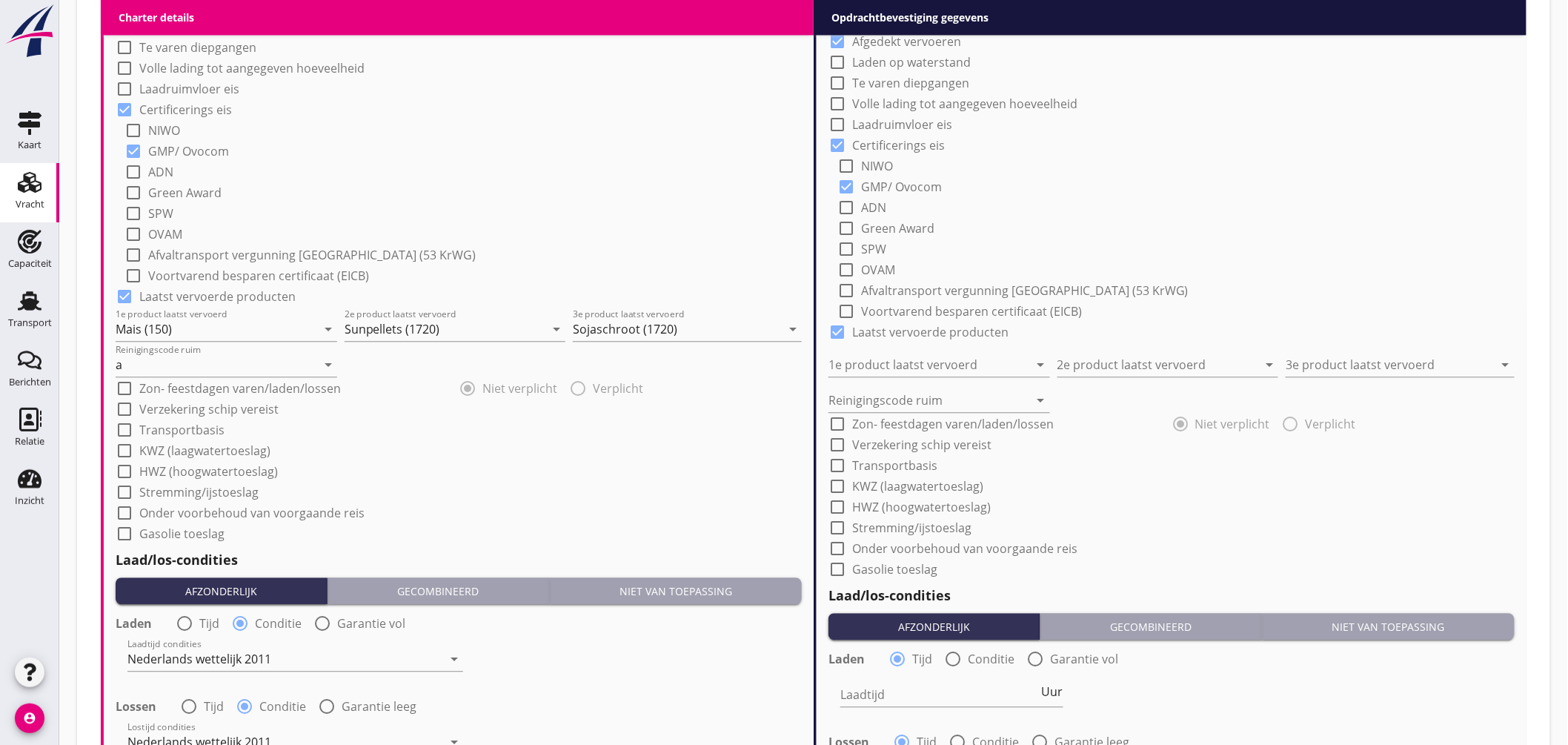
scroll to position [984, 0]
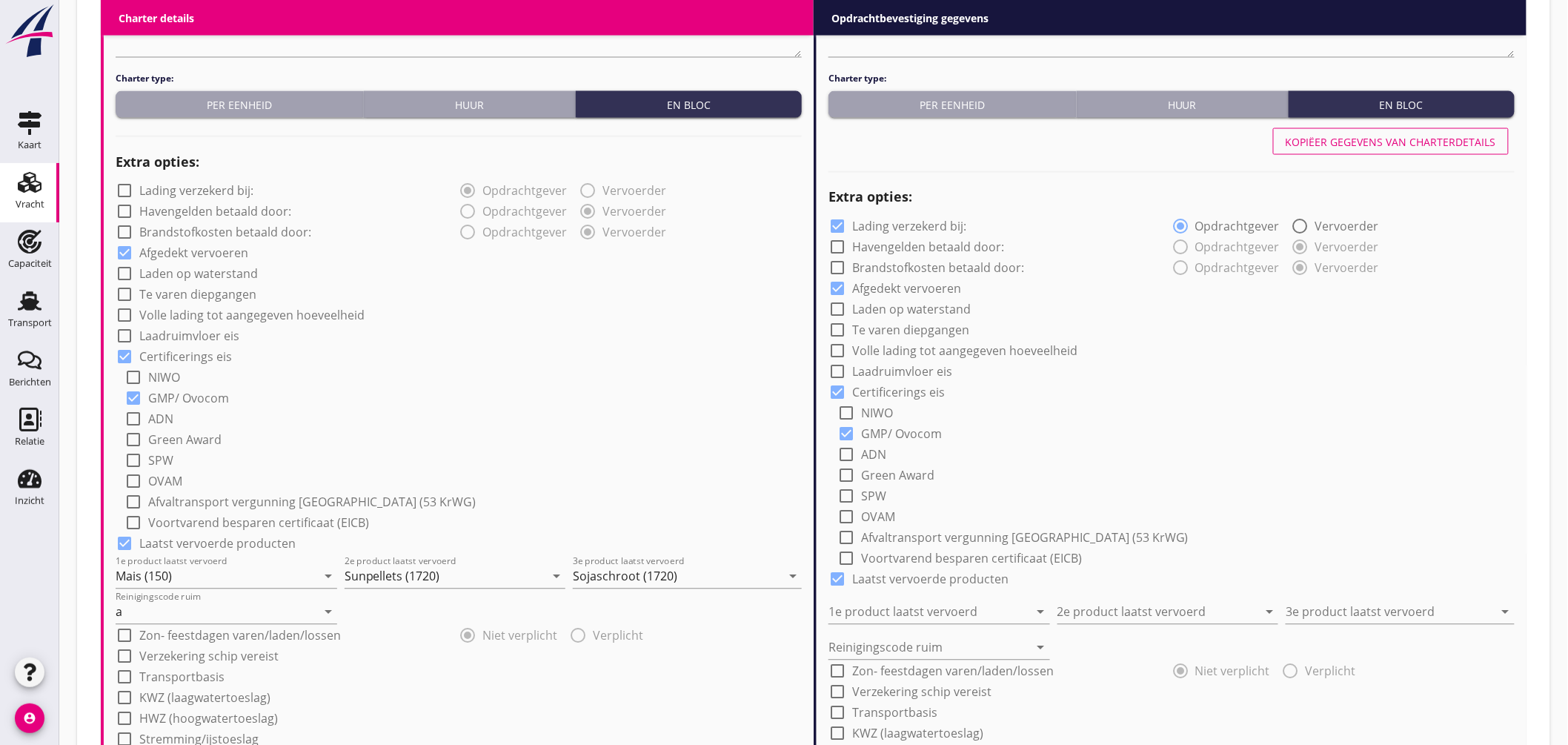
type input "2.50"
click at [1423, 143] on div "Kopiëer gegevens van charterdetails" at bounding box center [1391, 142] width 211 height 16
checkbox input "false"
type input "Mais (150)"
type input "Sunpellets (1720)"
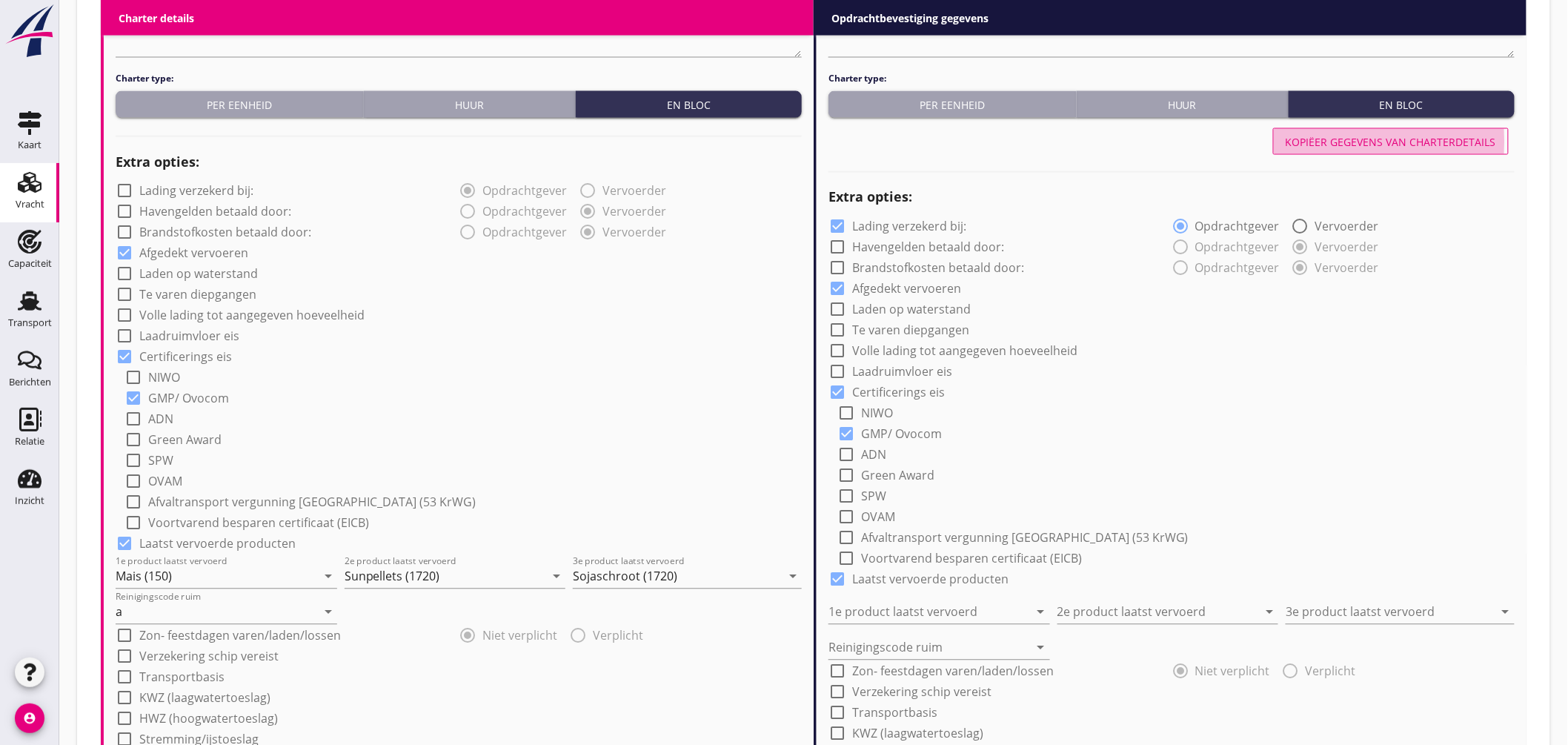
type input "Sojaschroot (1720)"
type input "a"
radio input "false"
radio input "true"
radio input "false"
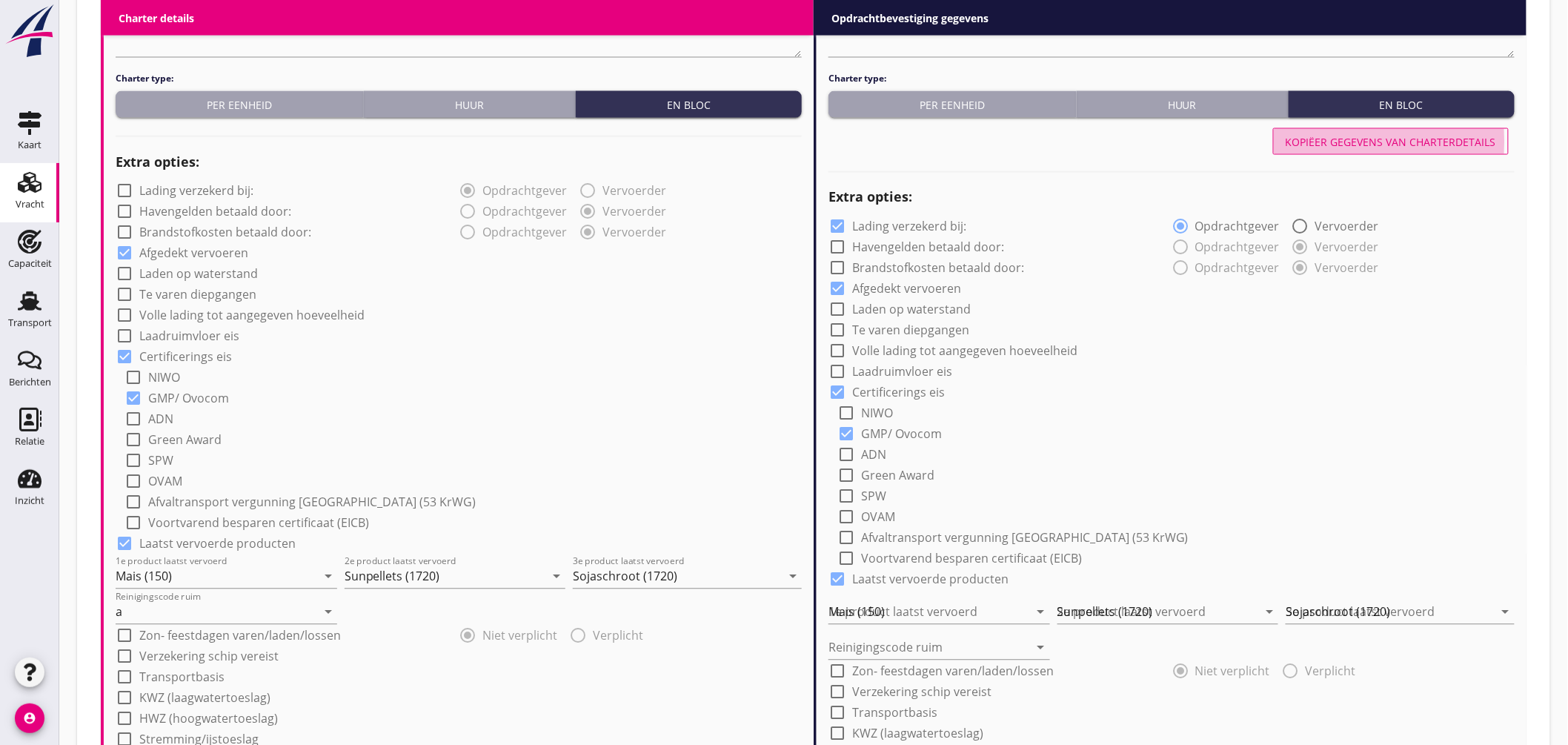
radio input "true"
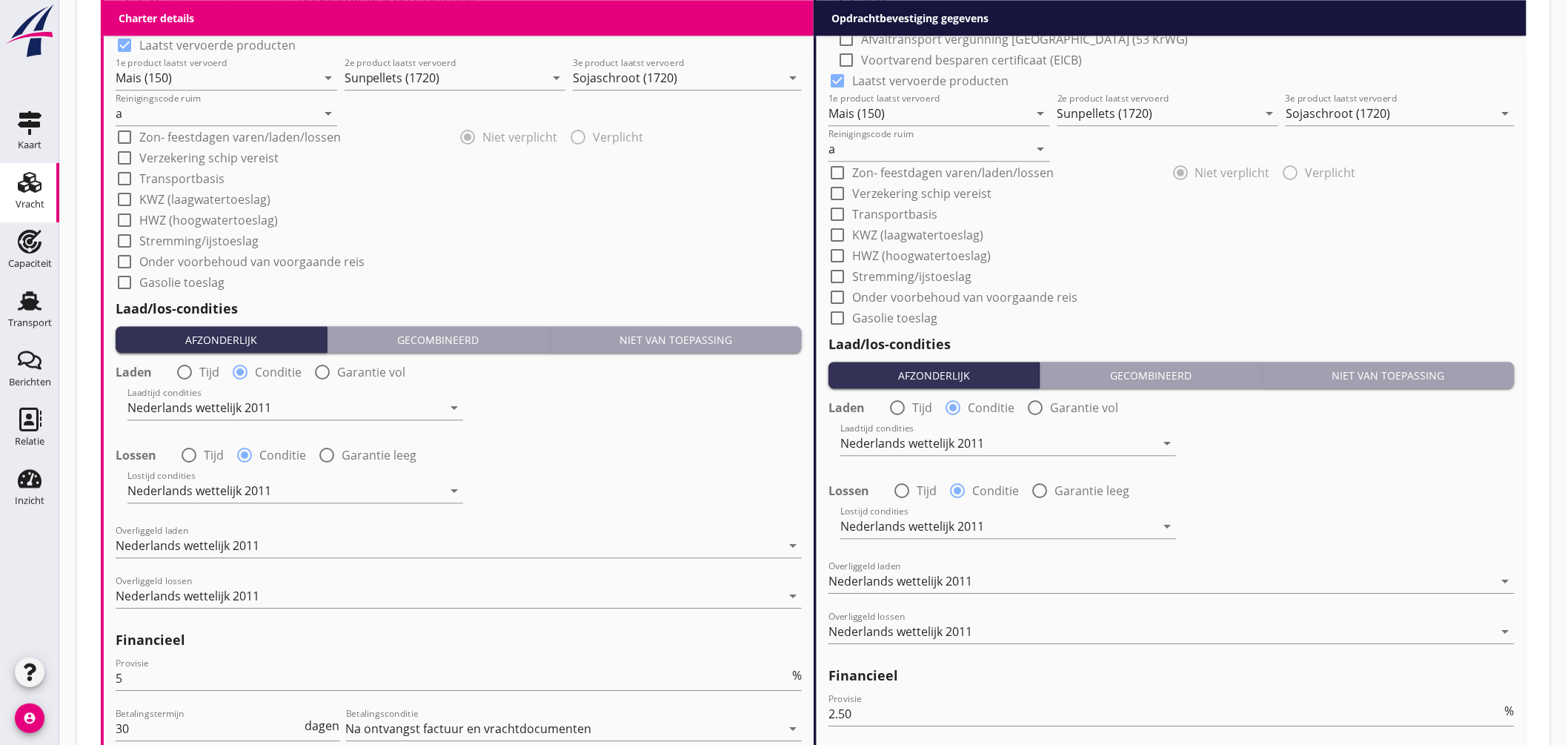
scroll to position [1703, 0]
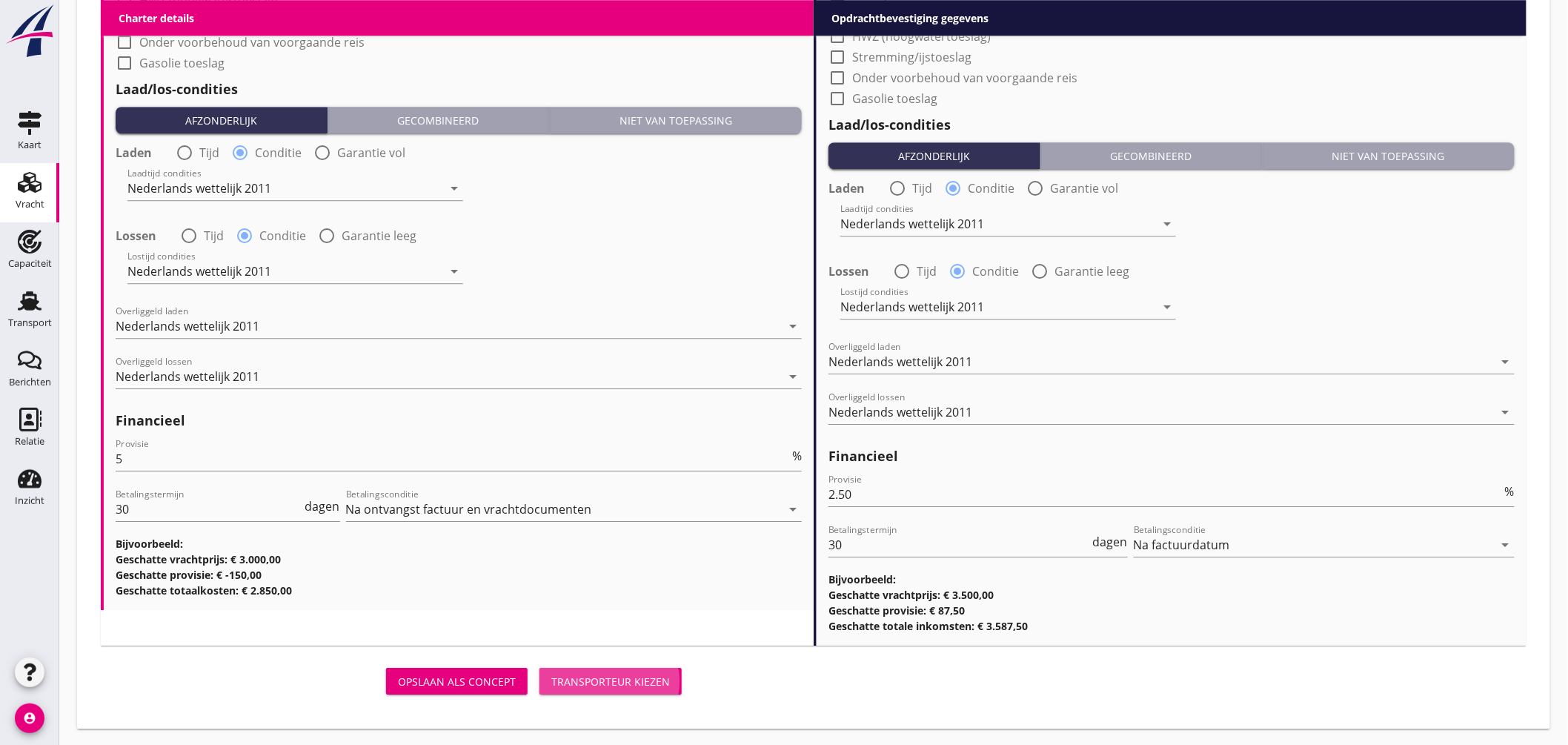
click at [643, 677] on div "Transporteur kiezen" at bounding box center [610, 682] width 118 height 16
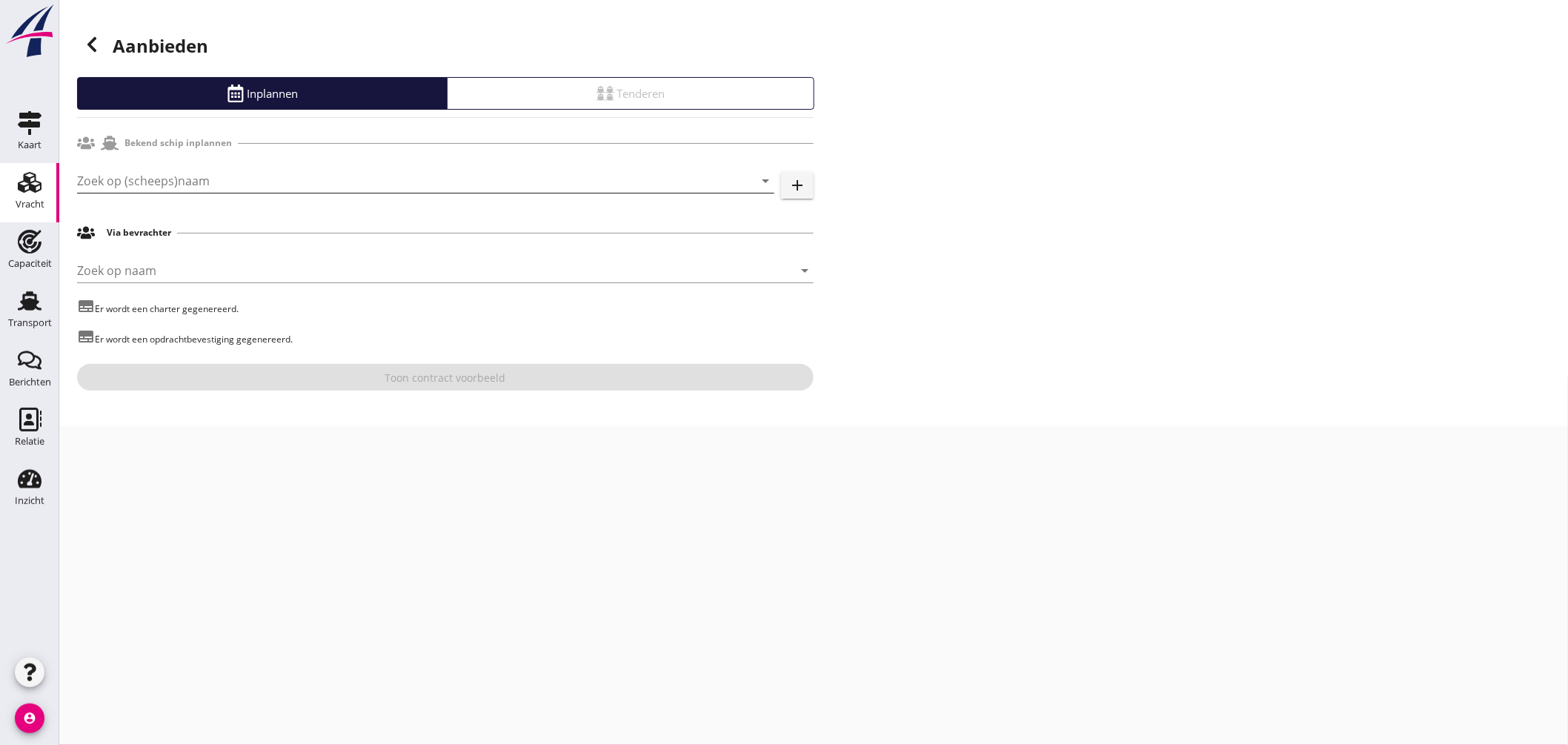
click at [307, 182] on input "Zoek op (scheeps)naam" at bounding box center [405, 181] width 656 height 24
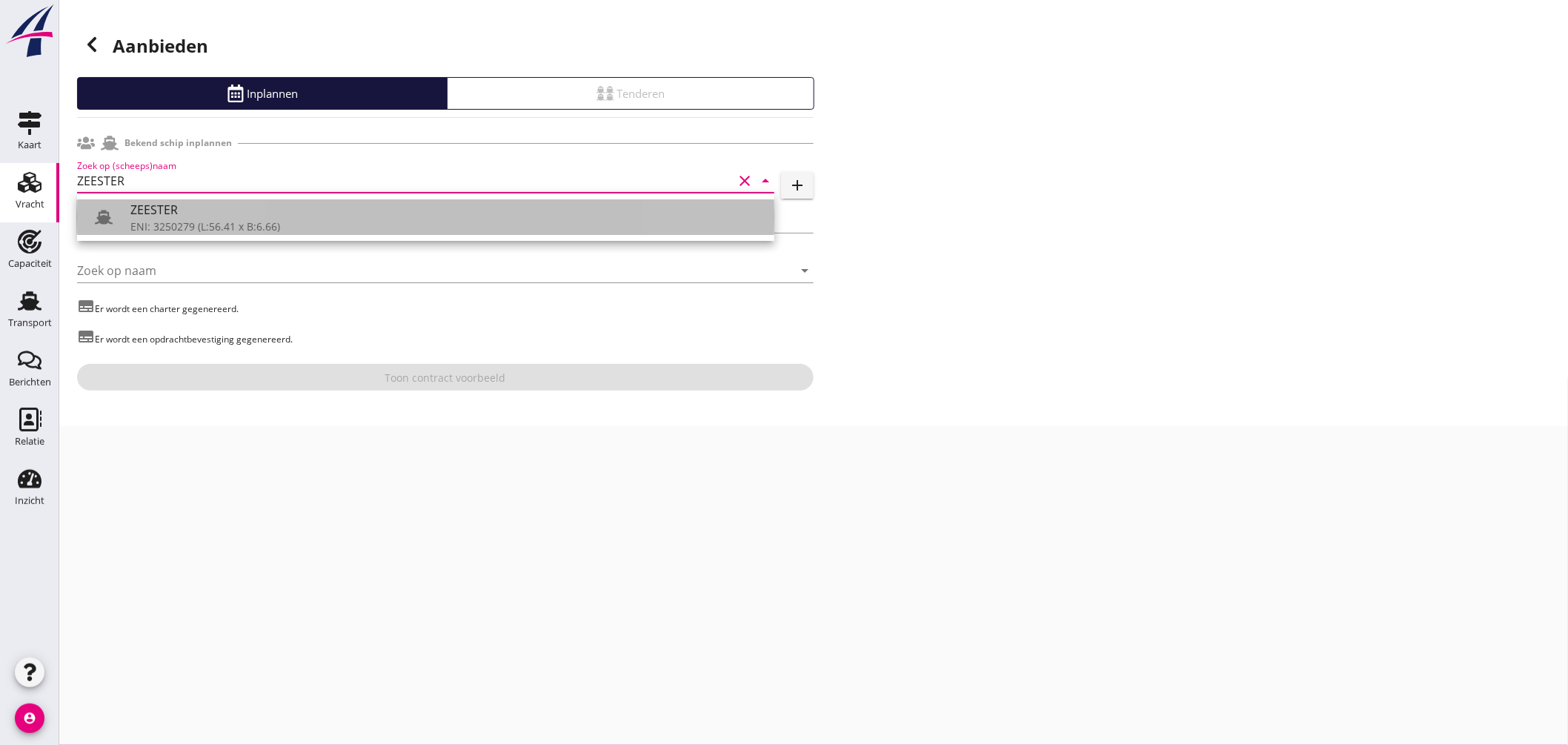
click at [186, 209] on div "ZEESTER" at bounding box center [446, 209] width 632 height 18
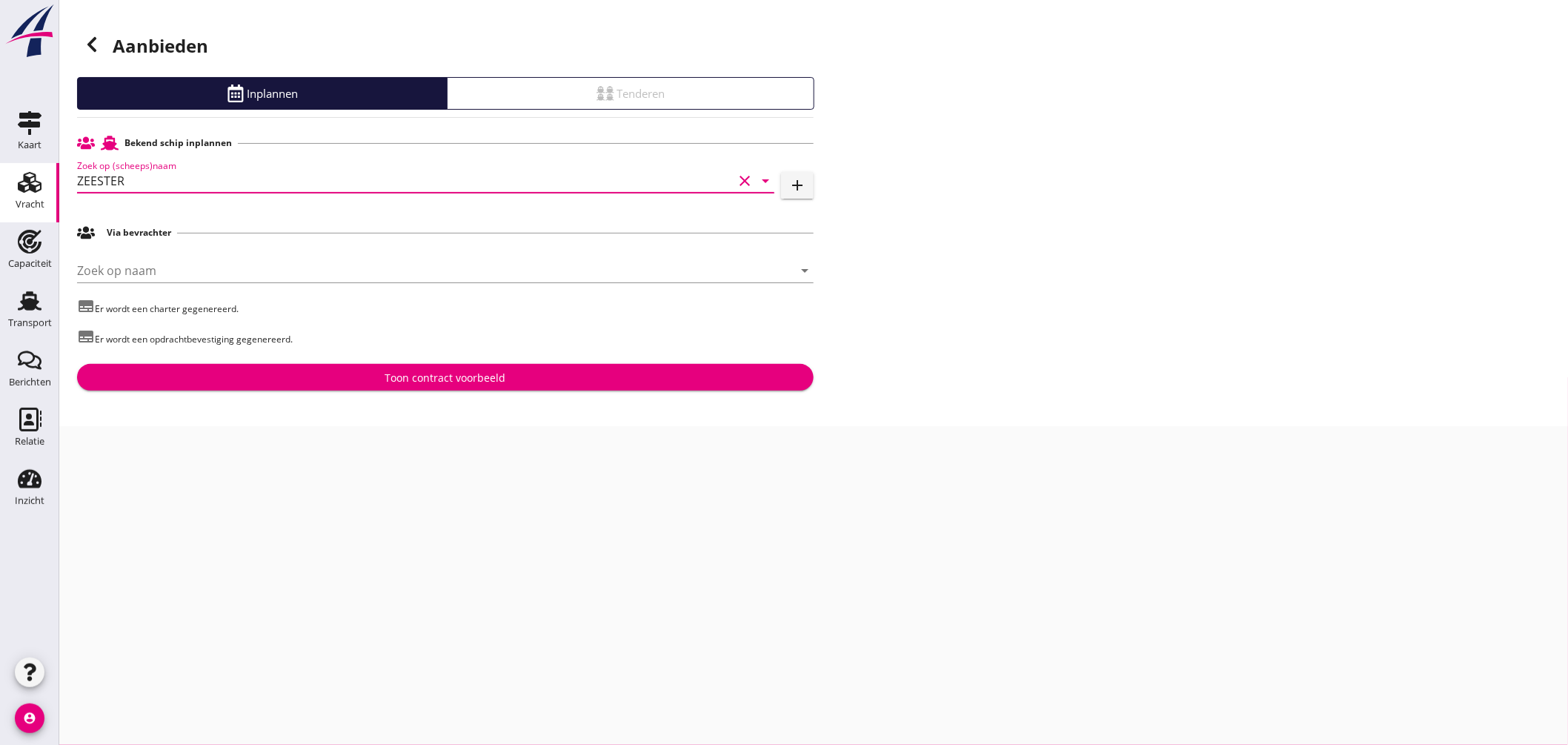
type input "ZEESTER"
click at [482, 381] on div "Toon contract voorbeeld" at bounding box center [445, 378] width 121 height 16
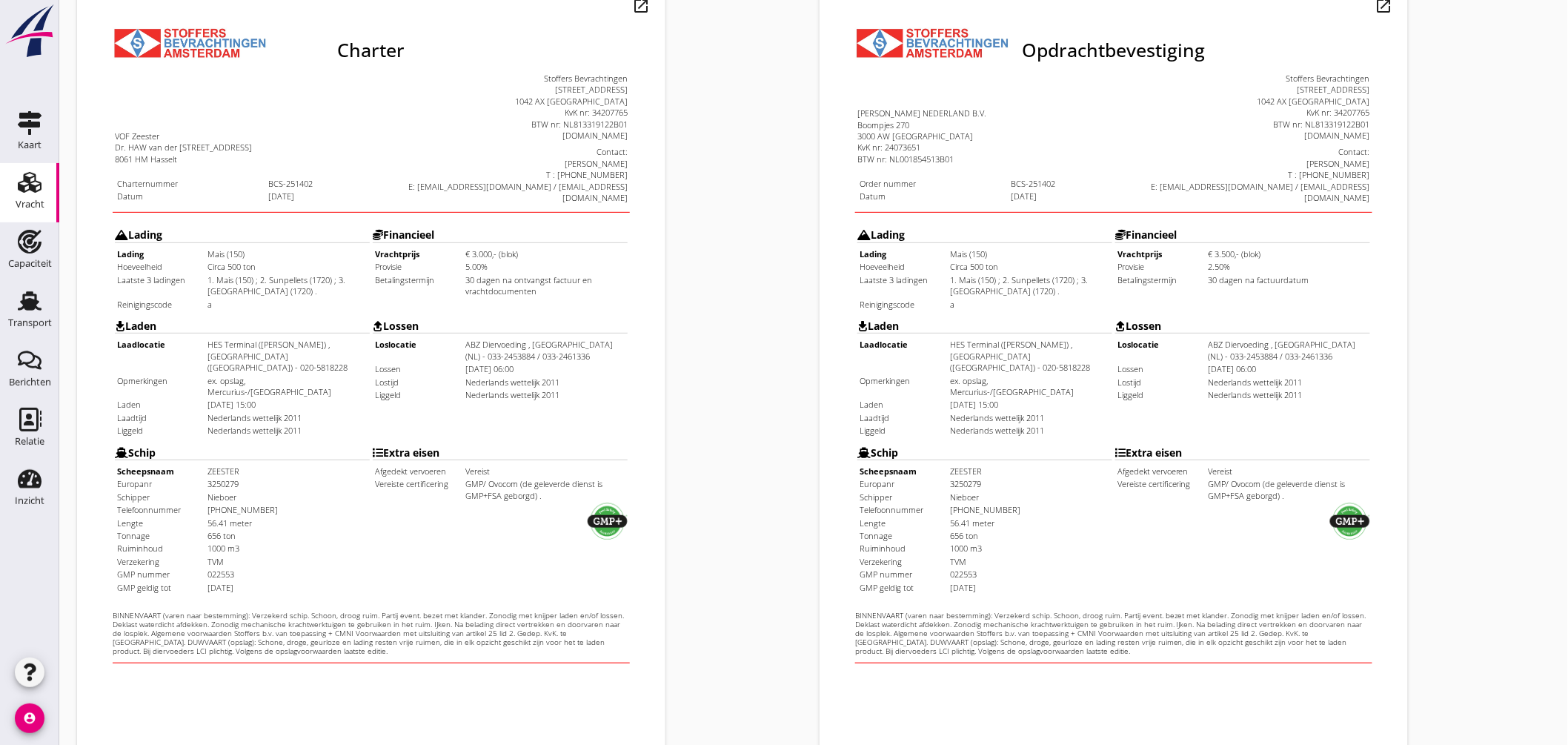
scroll to position [352, 0]
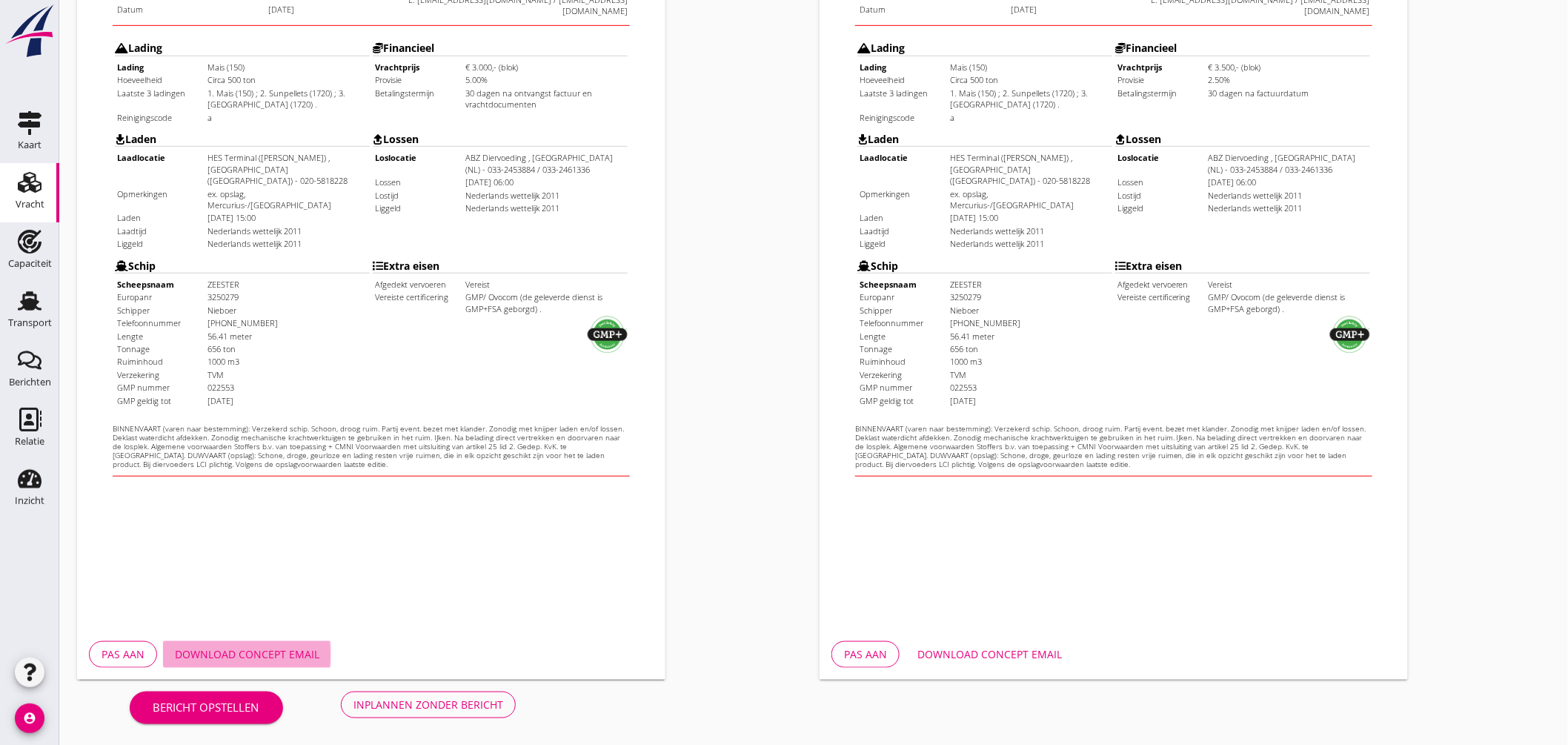
drag, startPoint x: 272, startPoint y: 647, endPoint x: 299, endPoint y: 649, distance: 27.1
click at [279, 649] on div "Download concept email" at bounding box center [247, 655] width 144 height 16
click at [1033, 655] on div "Download concept email" at bounding box center [989, 655] width 144 height 16
click at [442, 697] on div "Inplannen zonder bericht" at bounding box center [429, 705] width 150 height 16
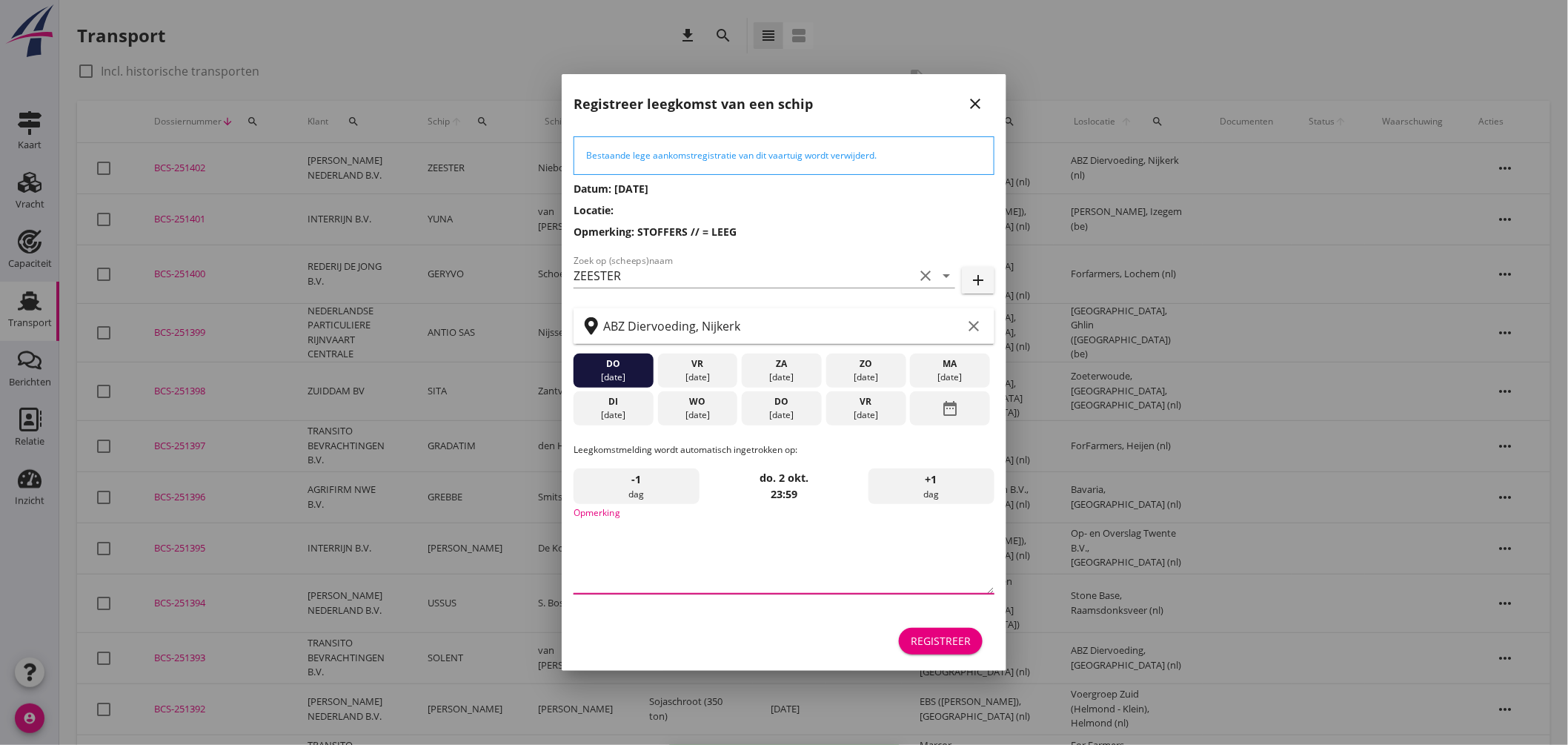
click at [730, 559] on textarea "Opmerking" at bounding box center [784, 555] width 421 height 78
type textarea "STOFFERS"
click at [947, 643] on div "Registreer" at bounding box center [941, 642] width 60 height 16
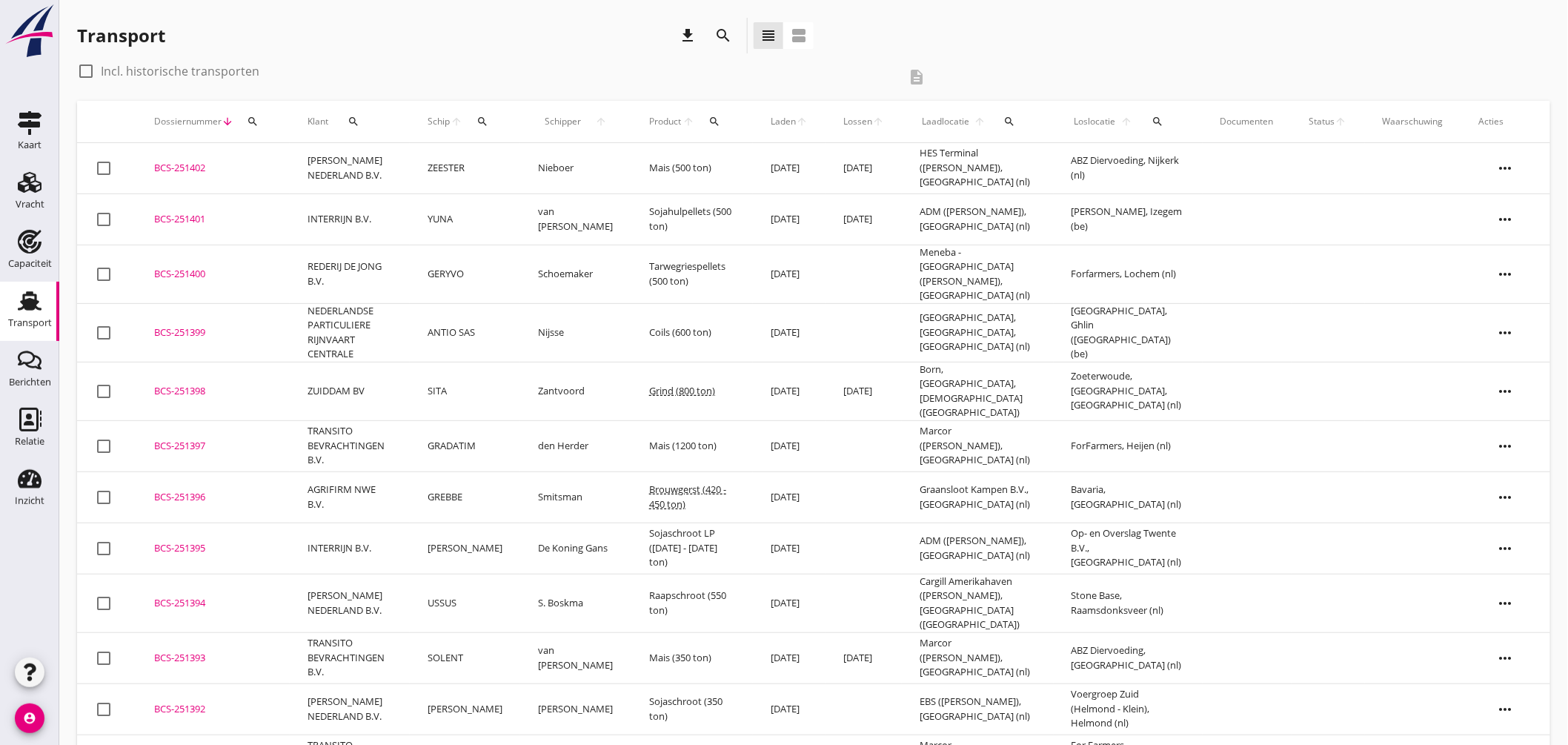
click at [194, 161] on div "BCS-251402" at bounding box center [212, 168] width 118 height 15
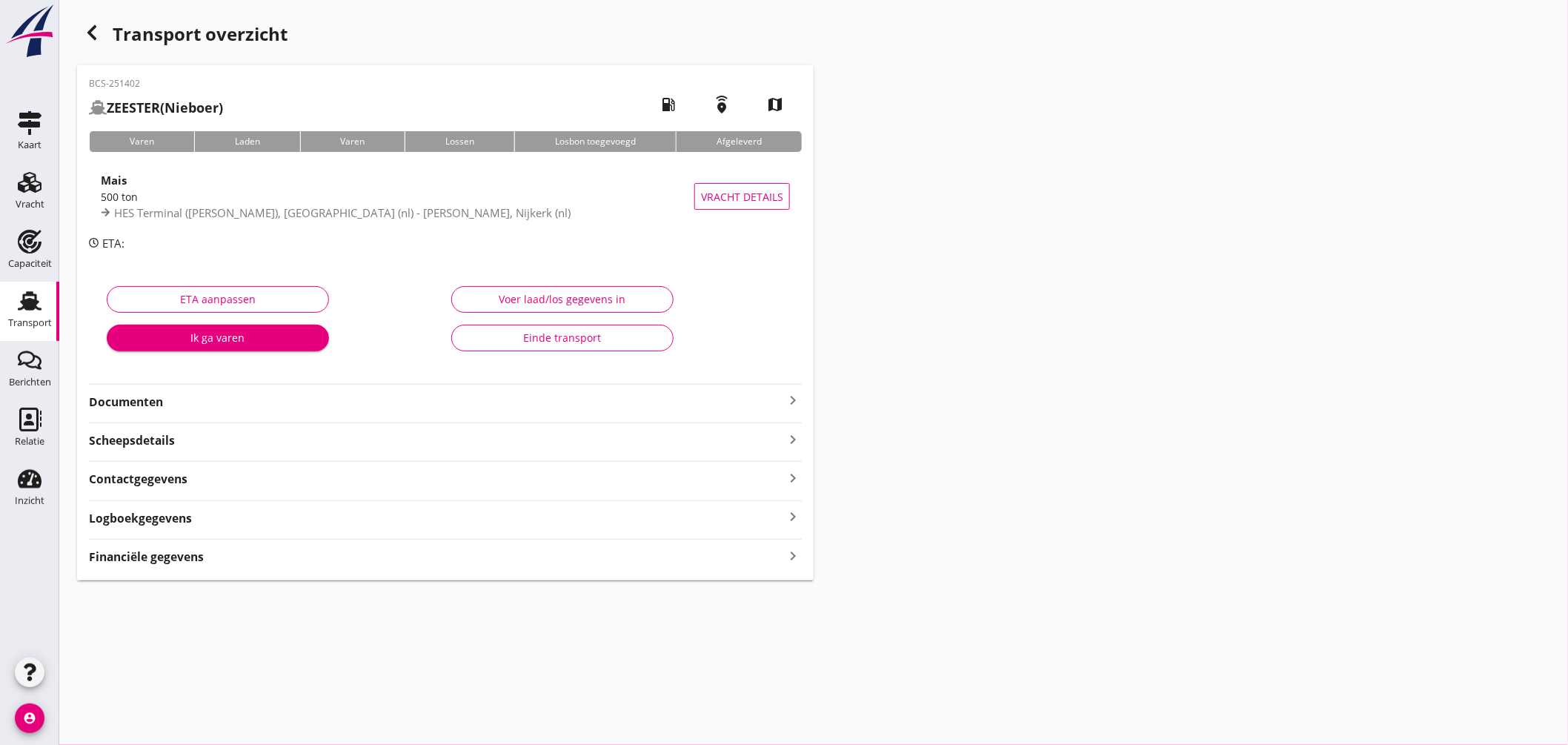
click at [621, 560] on div "Financiële gegevens keyboard_arrow_right" at bounding box center [445, 555] width 713 height 20
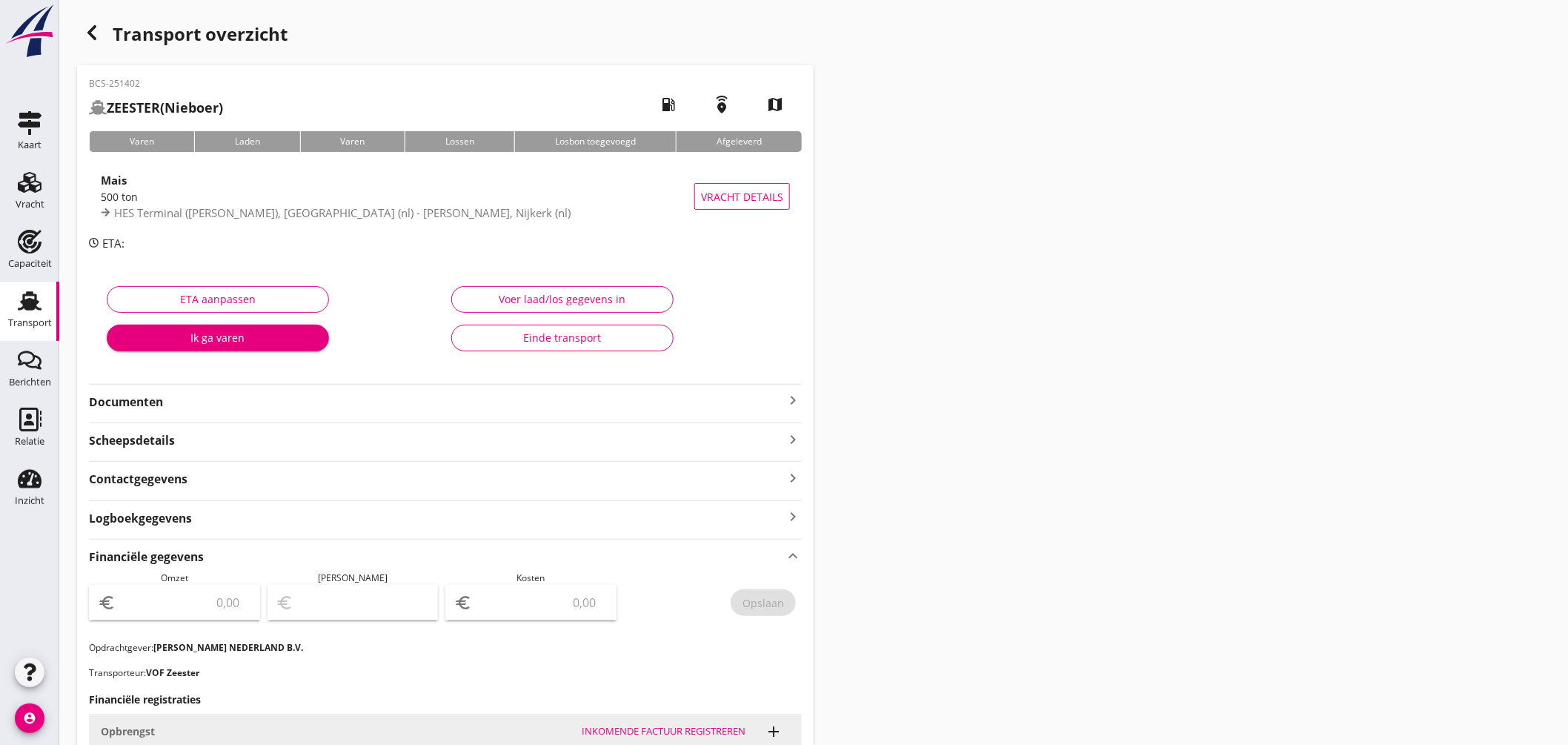
scroll to position [329, 0]
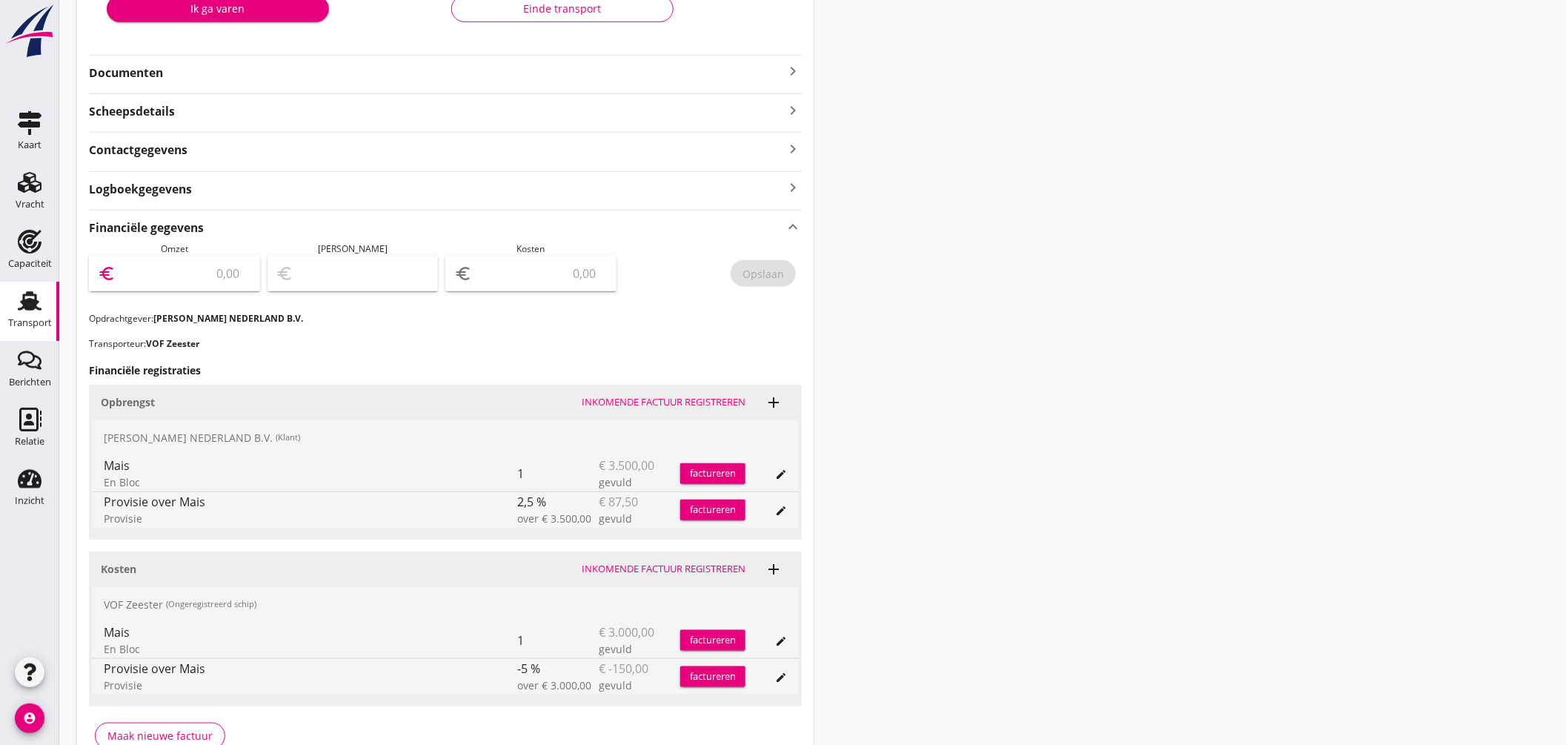
click at [144, 278] on input "number" at bounding box center [185, 273] width 133 height 24
type input "3412.50"
click at [529, 273] on input "number" at bounding box center [542, 273] width 133 height 24
type input "3410.50"
type input "2"
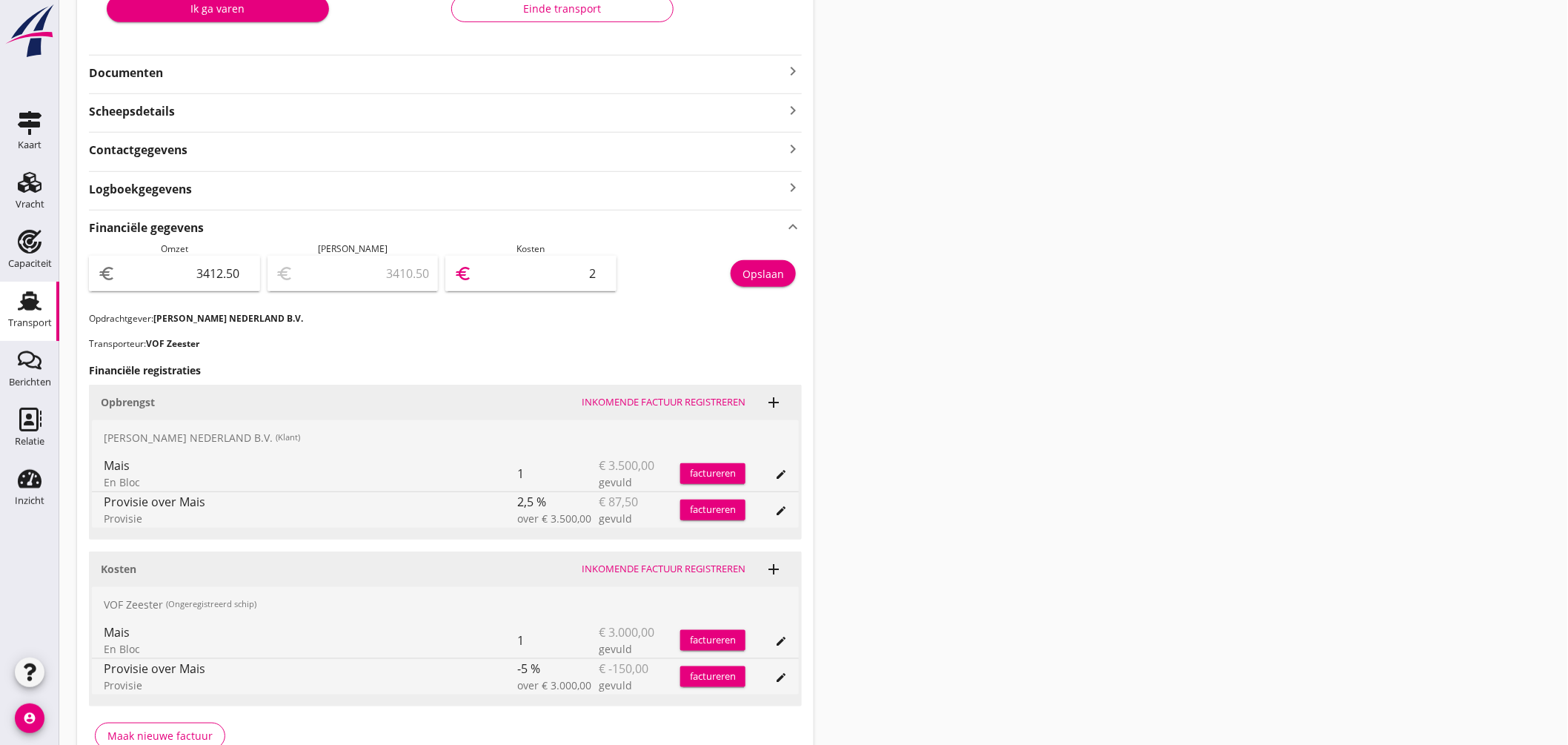
type input "3384.50"
type input "28"
type input "3127.50"
type input "285"
type input "562.50"
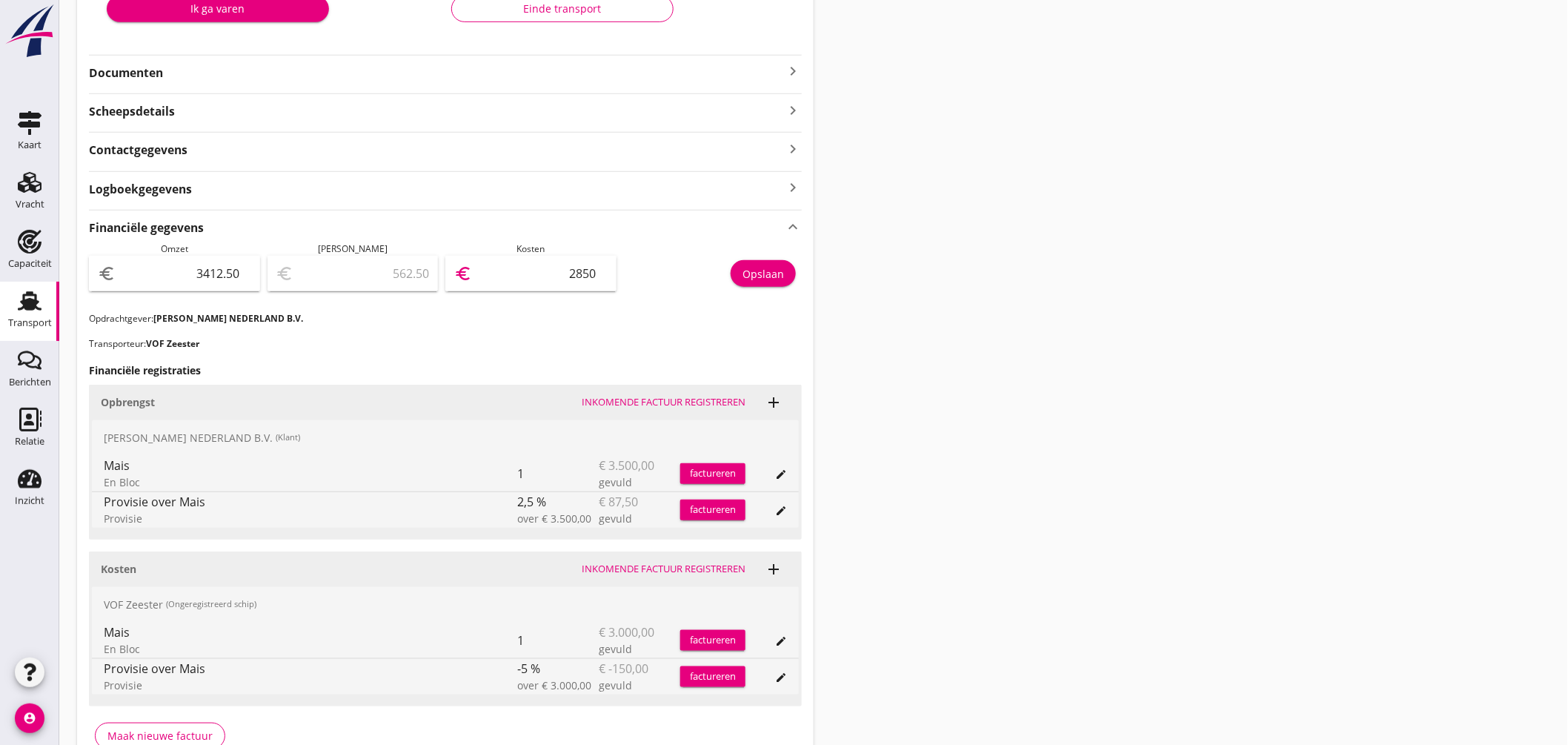
type input "2850"
click at [777, 269] on div "Opslaan" at bounding box center [763, 274] width 42 height 16
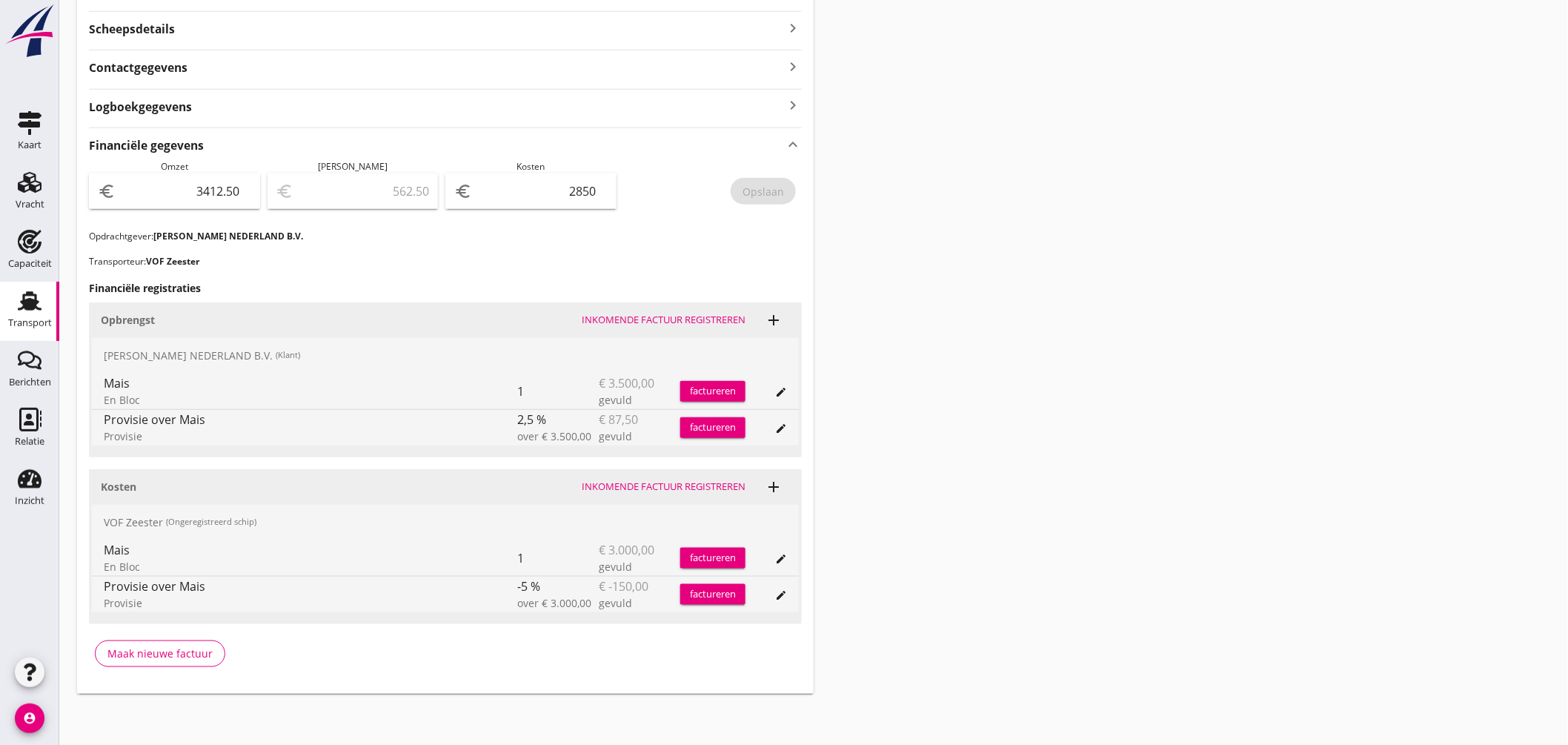
click at [32, 301] on use at bounding box center [30, 301] width 24 height 19
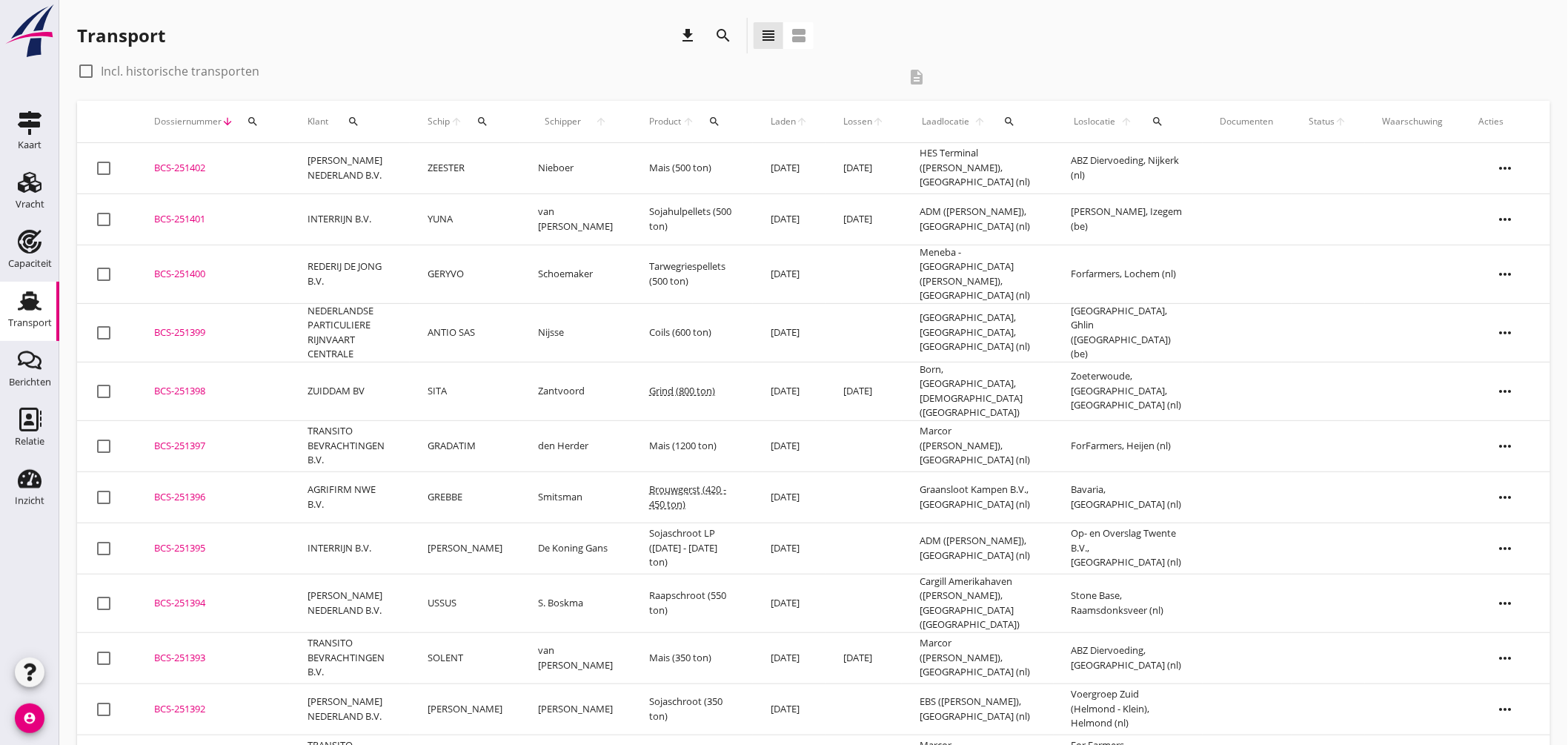
click at [489, 115] on icon "search" at bounding box center [482, 121] width 12 height 12
click at [542, 154] on input "Zoek op (scheeps)naam" at bounding box center [563, 164] width 154 height 24
type input "franeker"
click at [646, 158] on icon "clear" at bounding box center [652, 164] width 18 height 18
click at [595, 89] on div "check_box_outline_blank Incl. historische transporten description" at bounding box center [507, 77] width 860 height 36
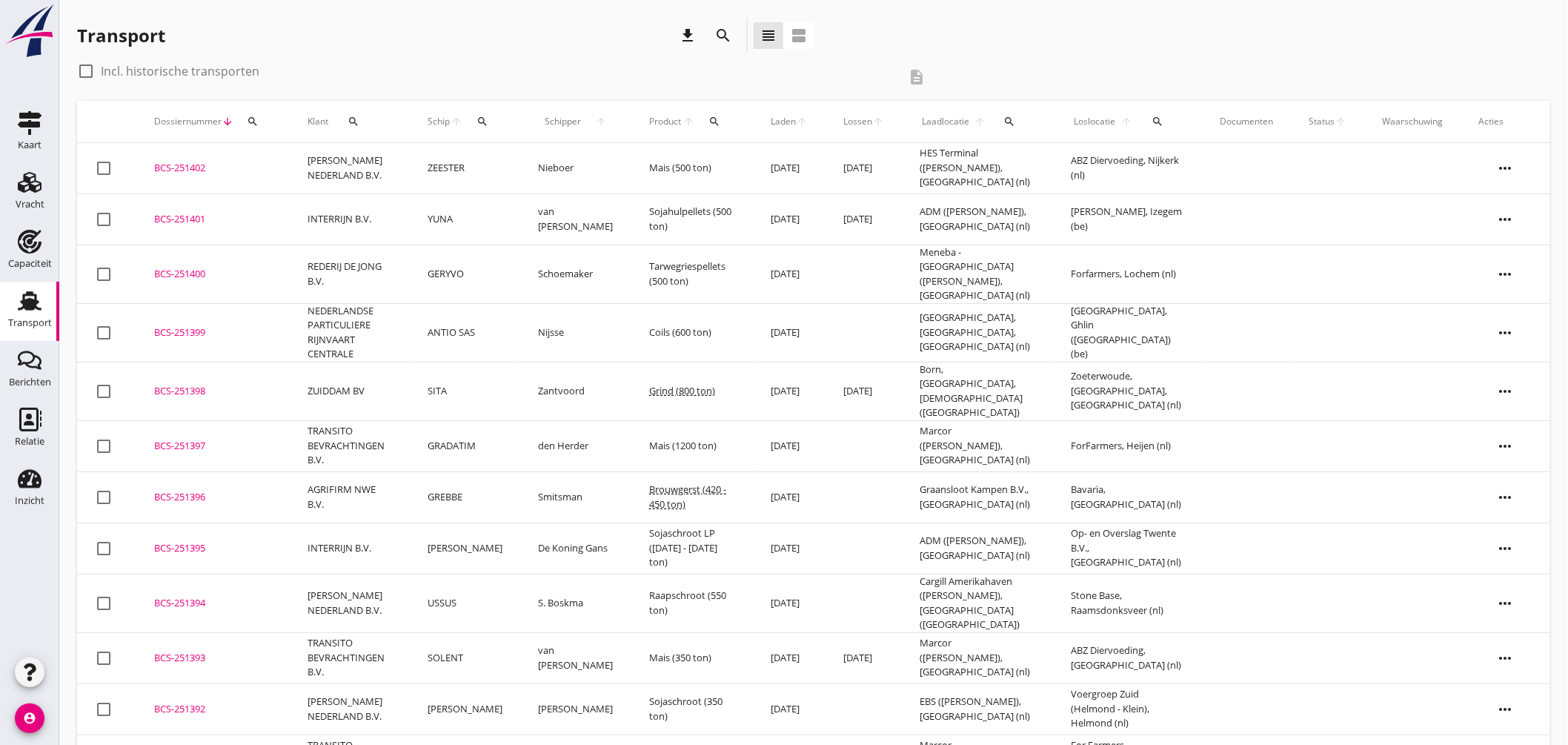
click at [1016, 121] on icon "search" at bounding box center [1010, 121] width 12 height 12
click at [1039, 160] on input "text" at bounding box center [1098, 164] width 154 height 24
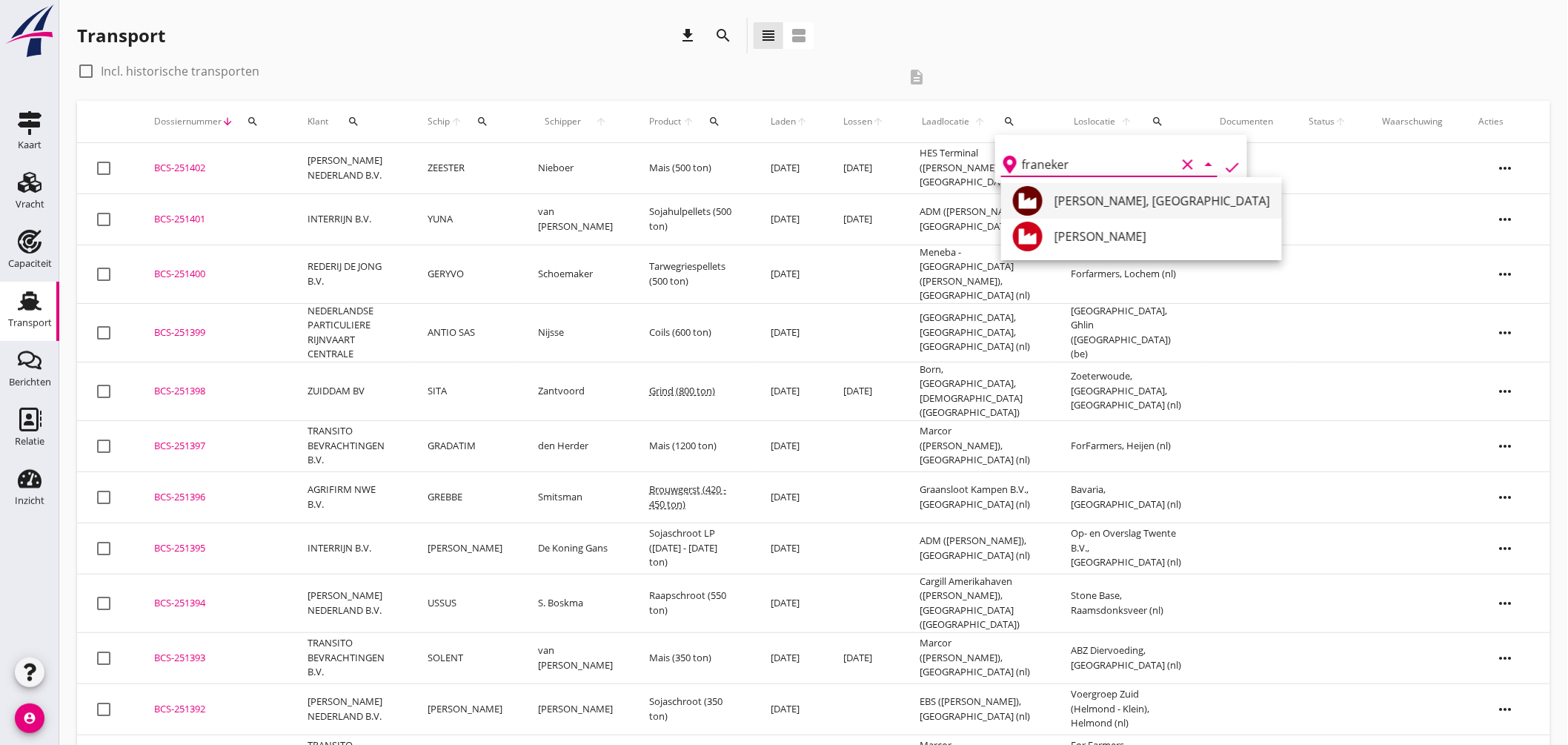
click at [1139, 211] on div "Silo Westra, Franeker" at bounding box center [1162, 201] width 216 height 36
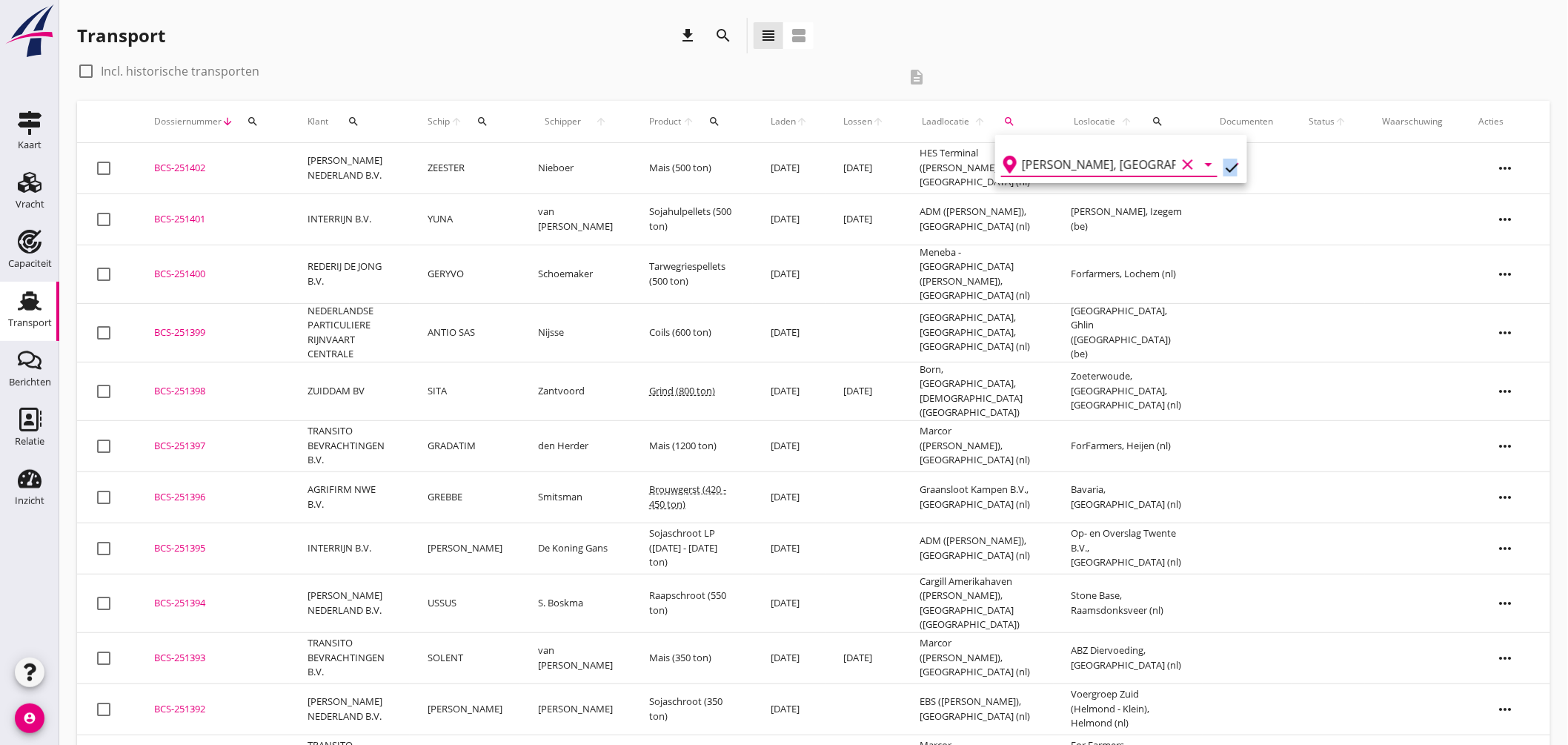
click at [1230, 156] on div "Silo Westra, Franeker clear arrow_drop_down check" at bounding box center [1121, 159] width 252 height 48
click at [1224, 167] on icon "check" at bounding box center [1232, 167] width 18 height 18
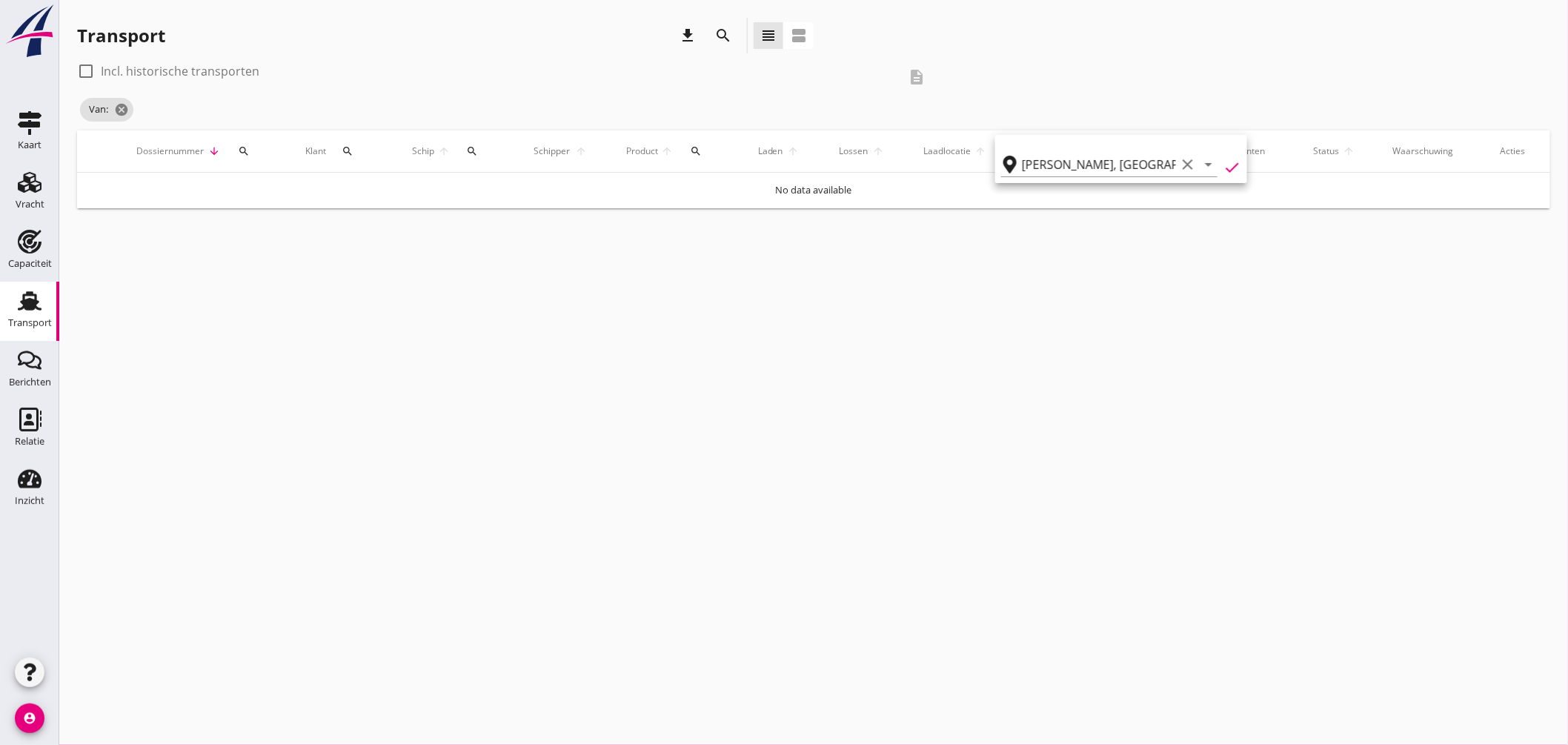
type input "Silo Westra"
click at [227, 69] on label "Incl. historische transporten" at bounding box center [180, 71] width 159 height 15
checkbox input "true"
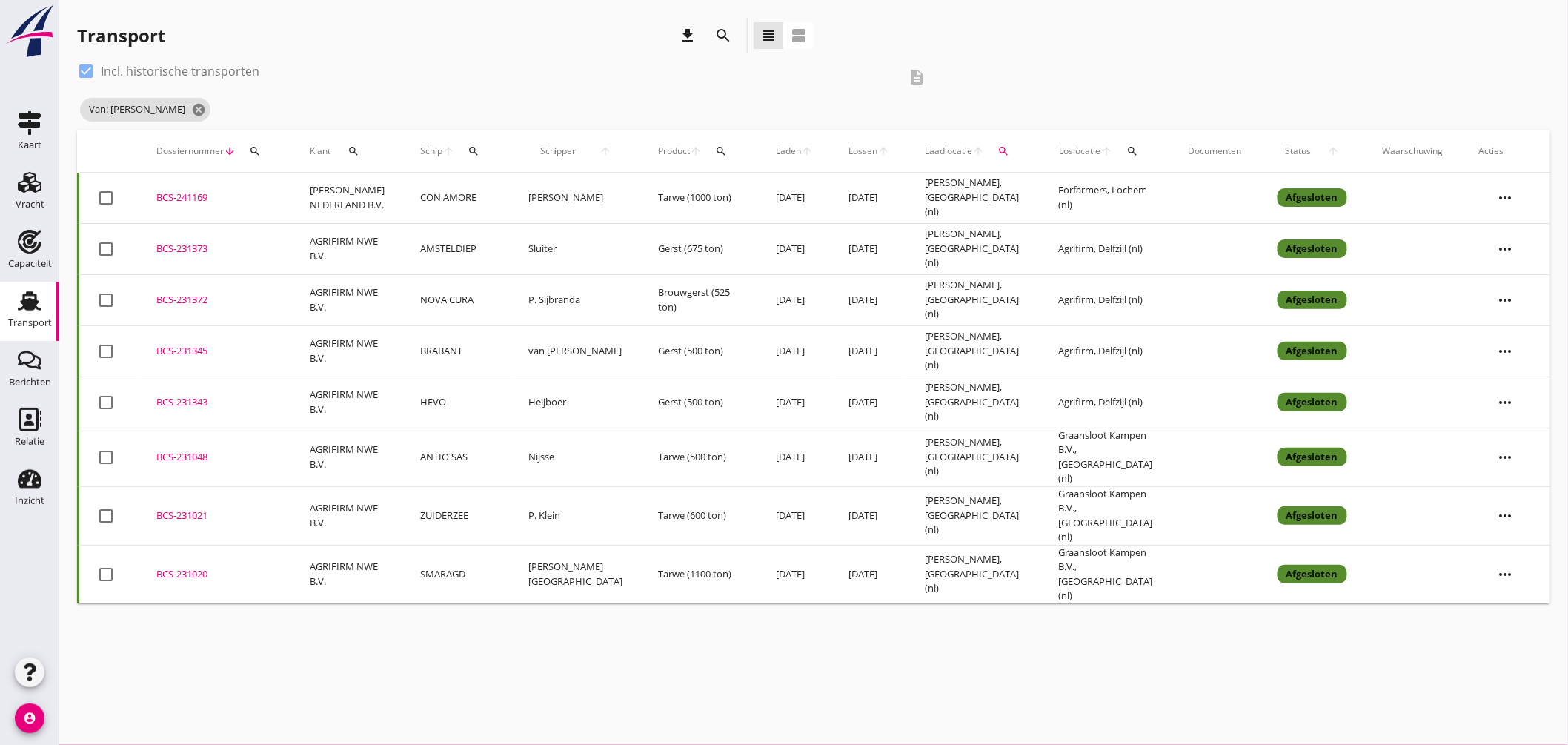
click at [184, 451] on div "BCS-231048" at bounding box center [215, 457] width 118 height 15
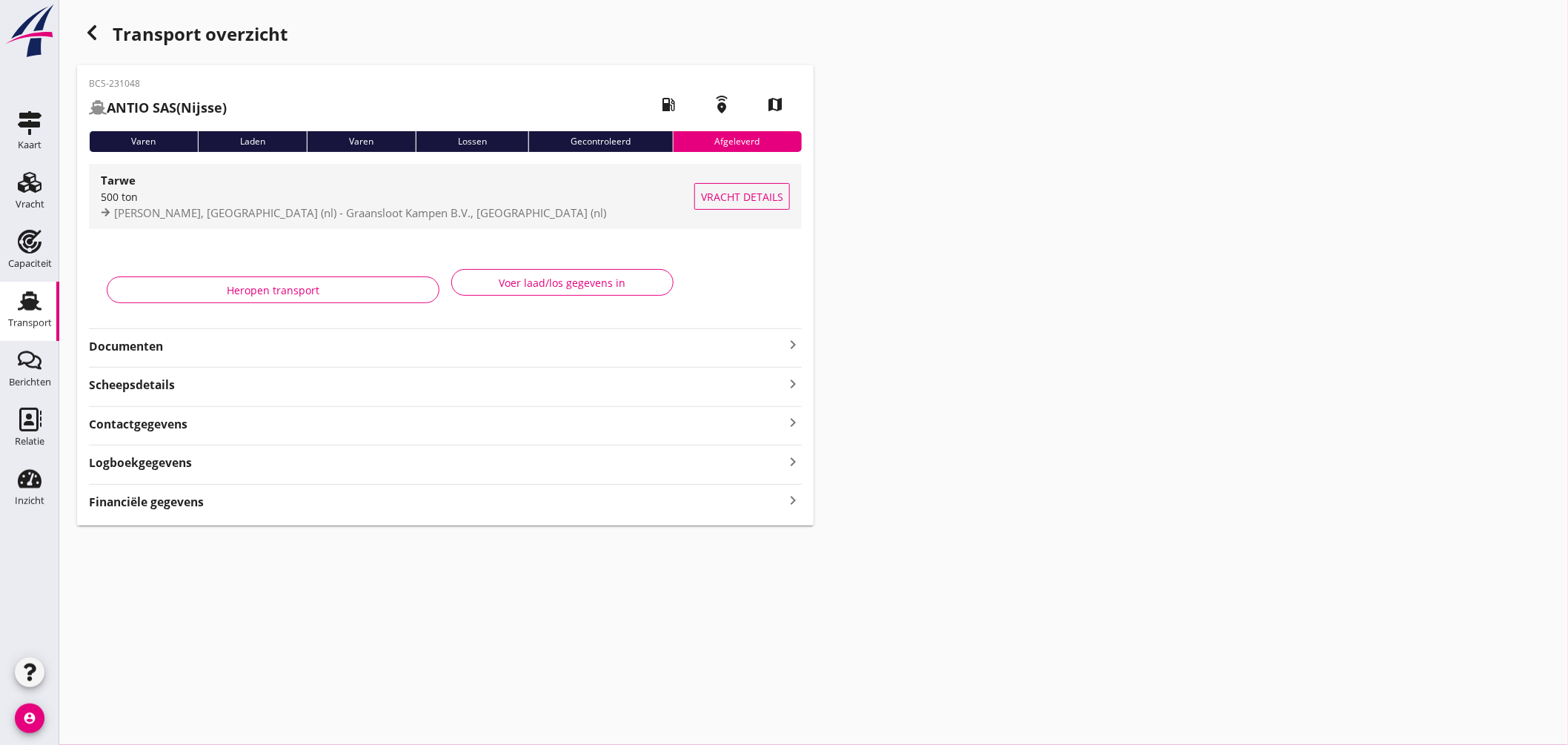
click at [505, 202] on div "500 ton" at bounding box center [398, 197] width 594 height 16
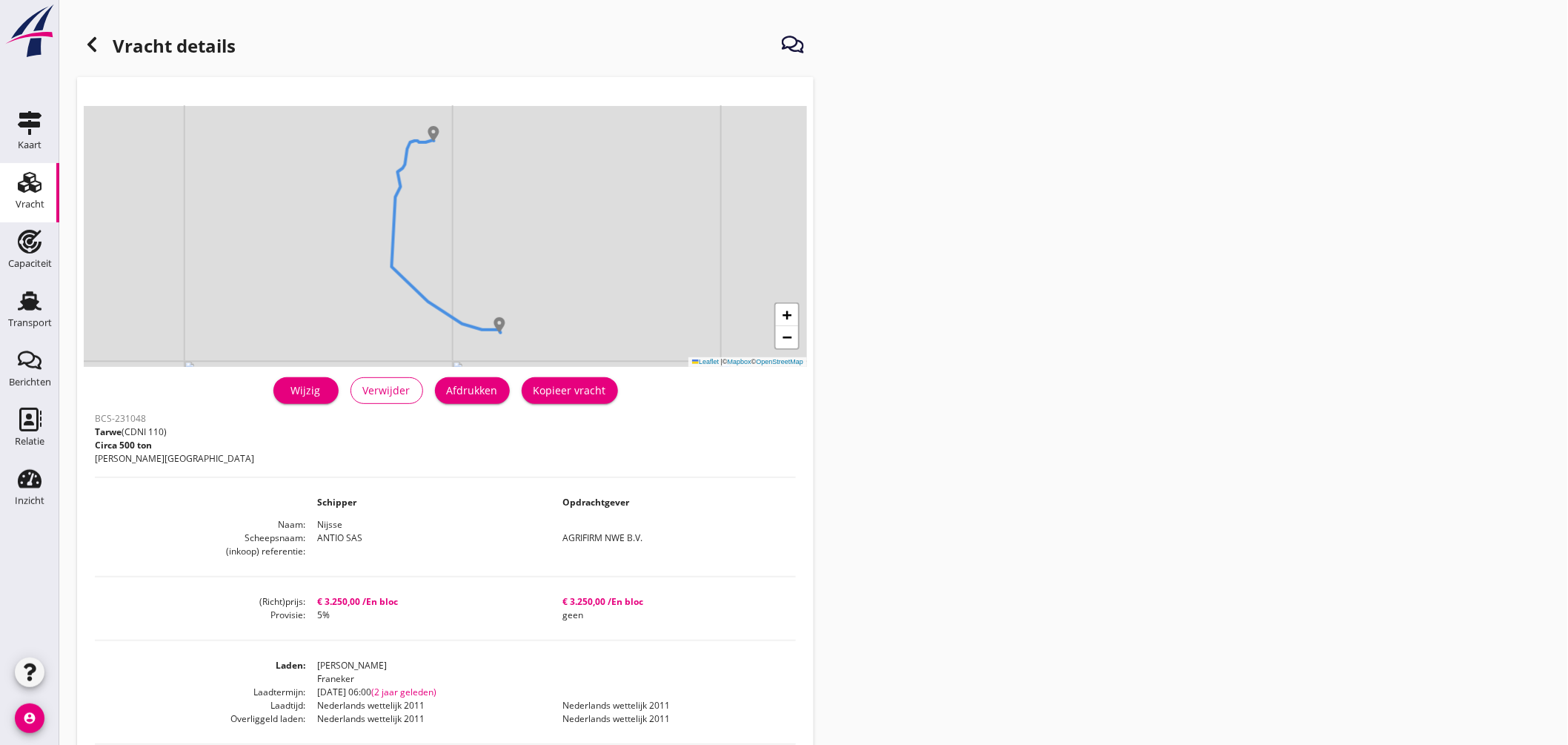
click at [95, 39] on use at bounding box center [92, 44] width 9 height 15
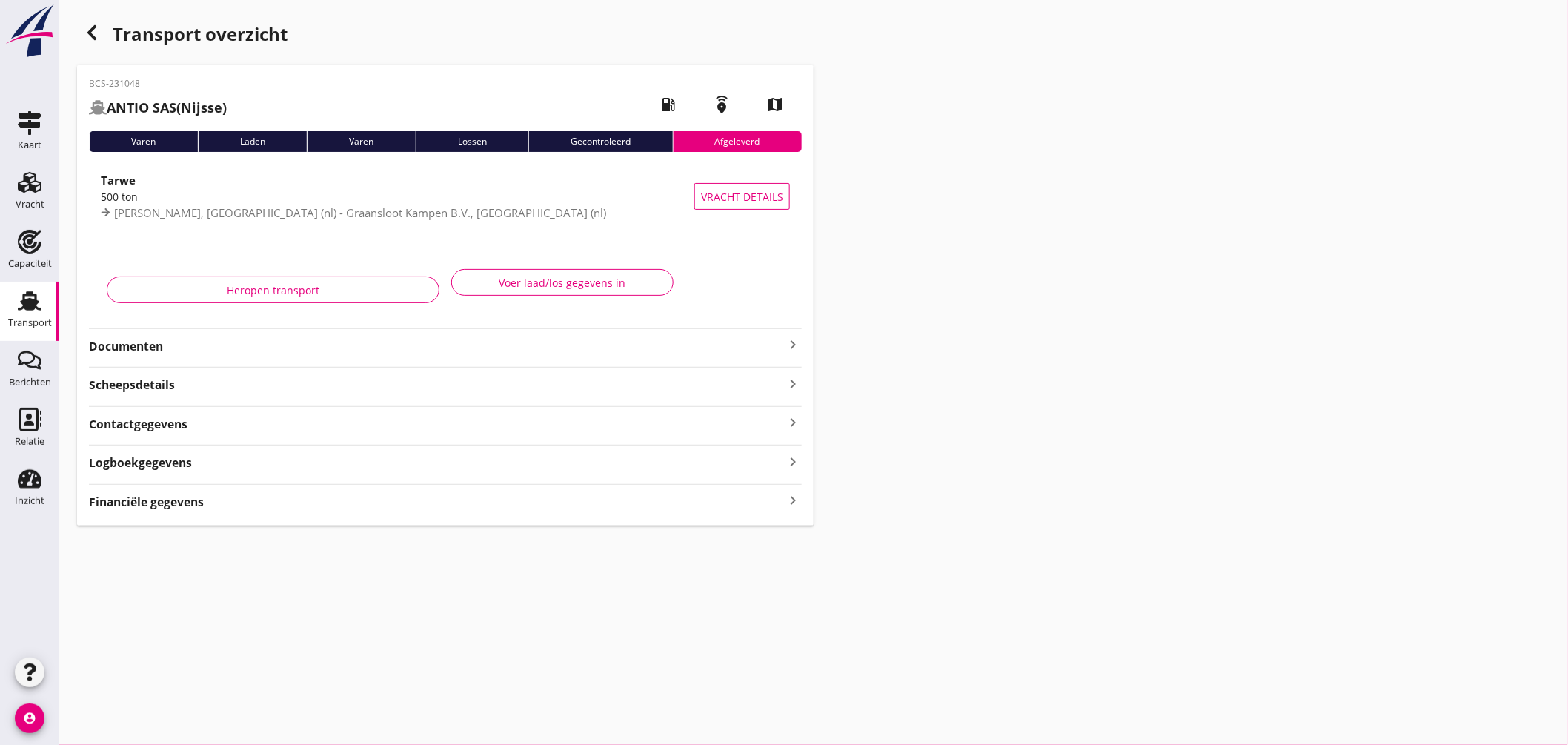
click at [114, 342] on strong "Documenten" at bounding box center [437, 347] width 696 height 17
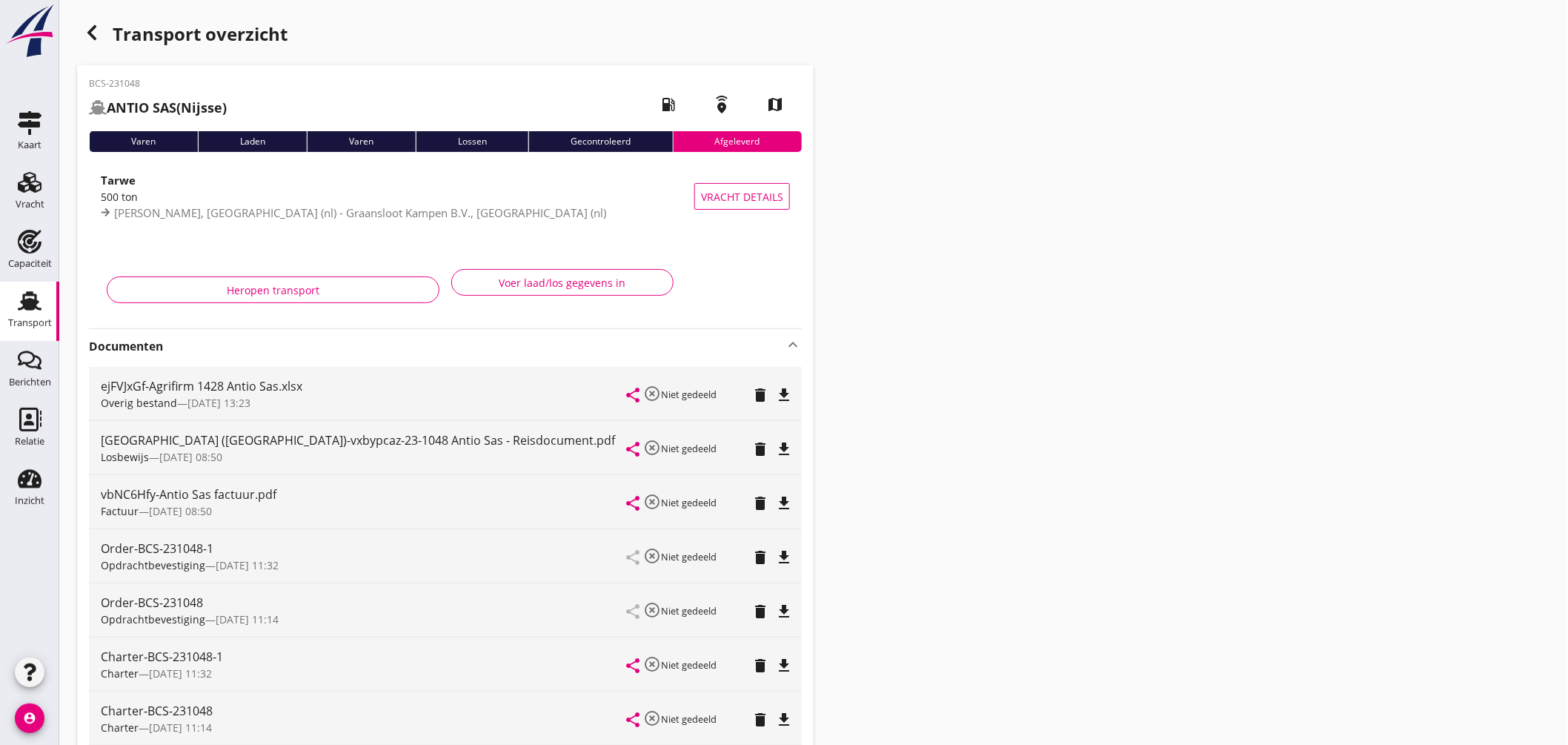
click at [99, 28] on icon "button" at bounding box center [92, 32] width 18 height 18
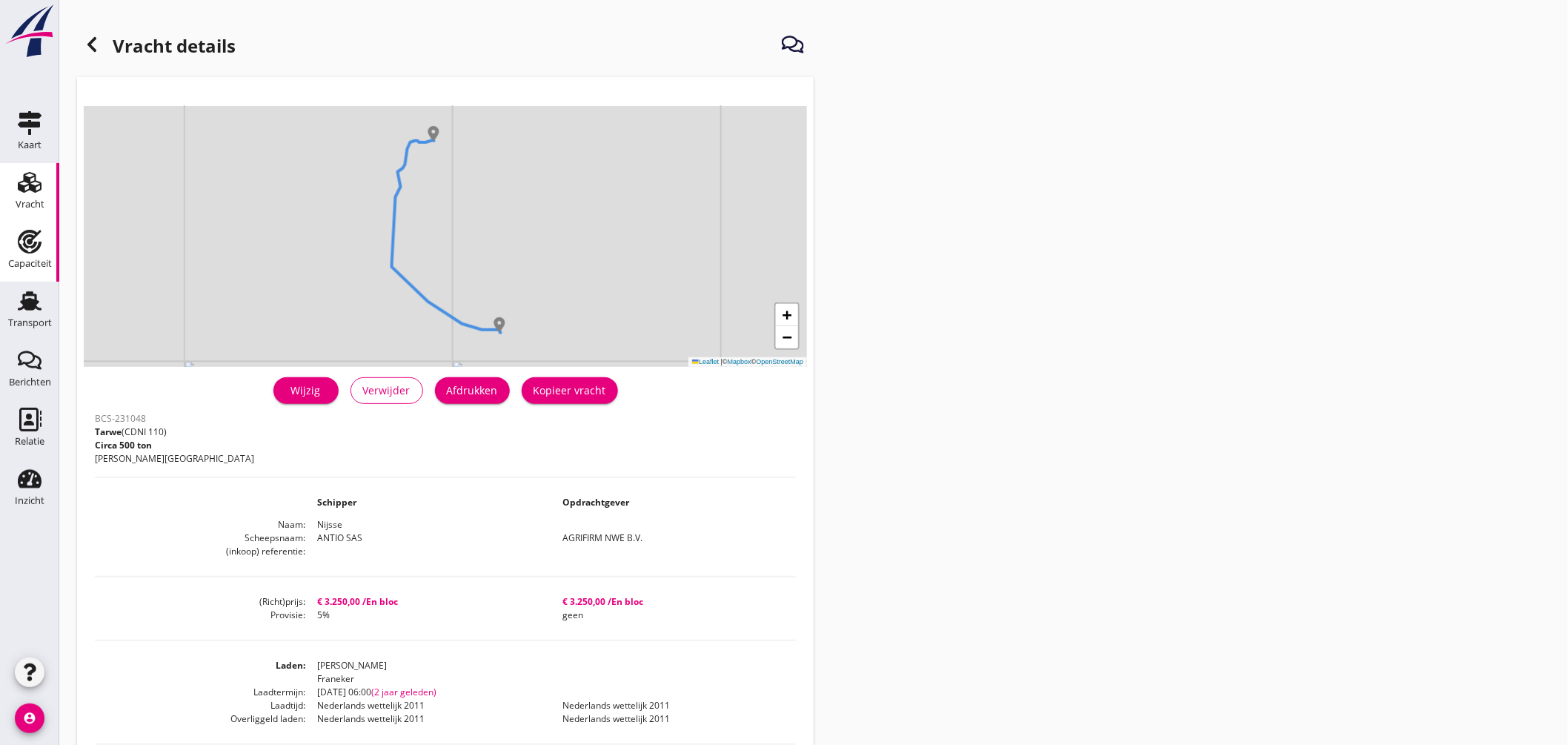
click at [38, 280] on link "Capaciteit Capaciteit" at bounding box center [29, 252] width 59 height 59
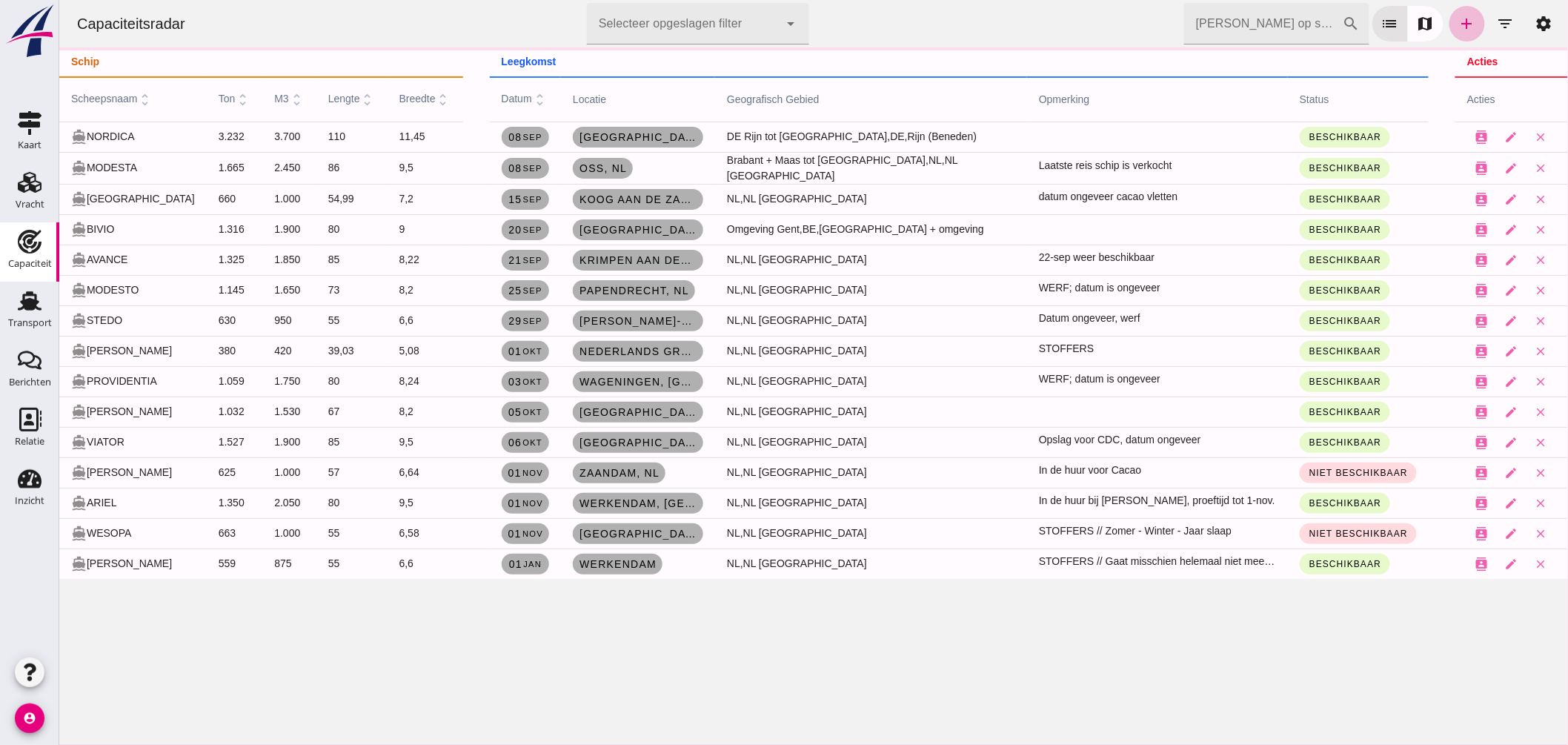
click at [30, 280] on link "Capaciteit Capaciteit" at bounding box center [29, 252] width 59 height 59
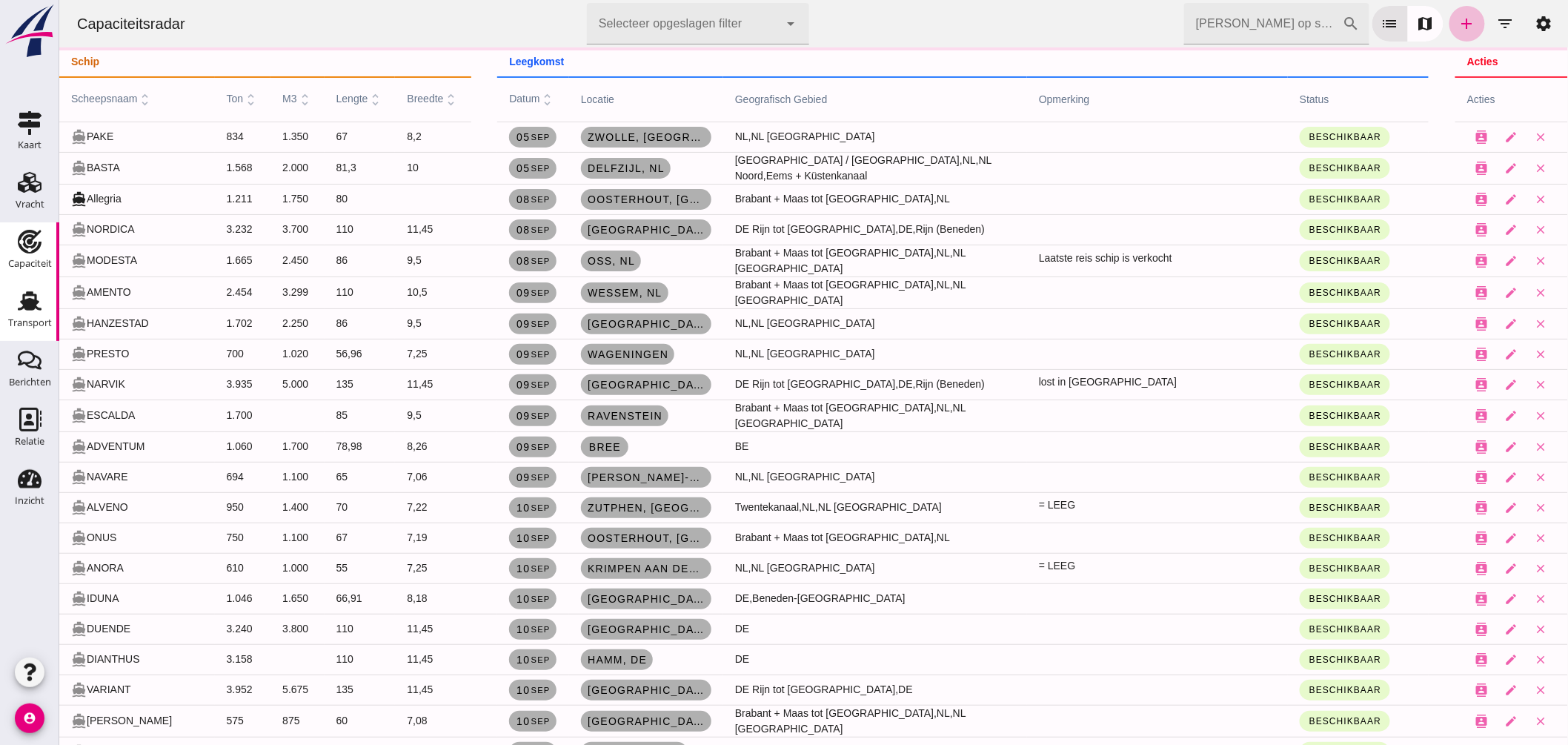
click at [30, 298] on use at bounding box center [30, 301] width 24 height 19
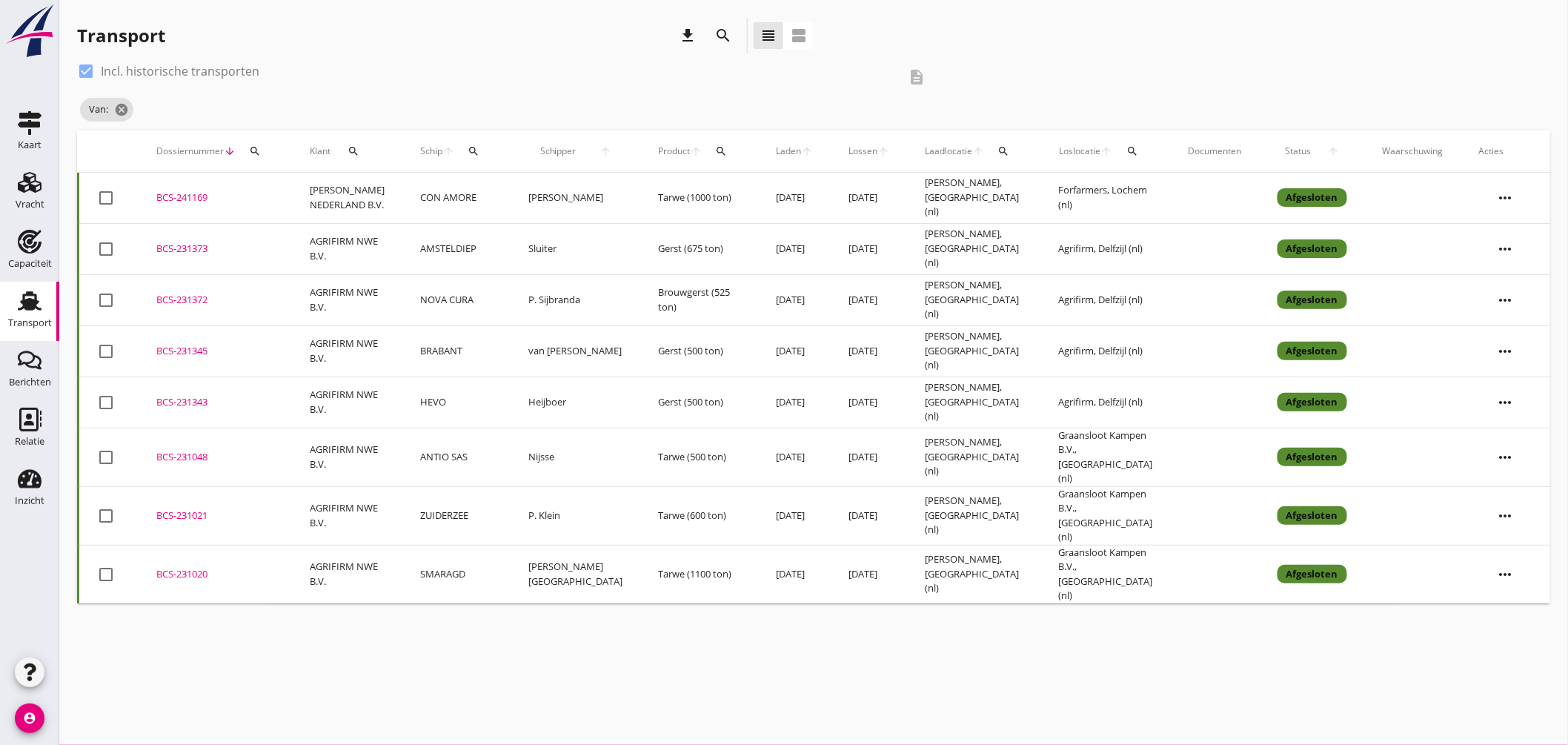
drag, startPoint x: 86, startPoint y: 61, endPoint x: 97, endPoint y: 69, distance: 13.6
click at [88, 62] on div at bounding box center [86, 71] width 25 height 25
checkbox input "false"
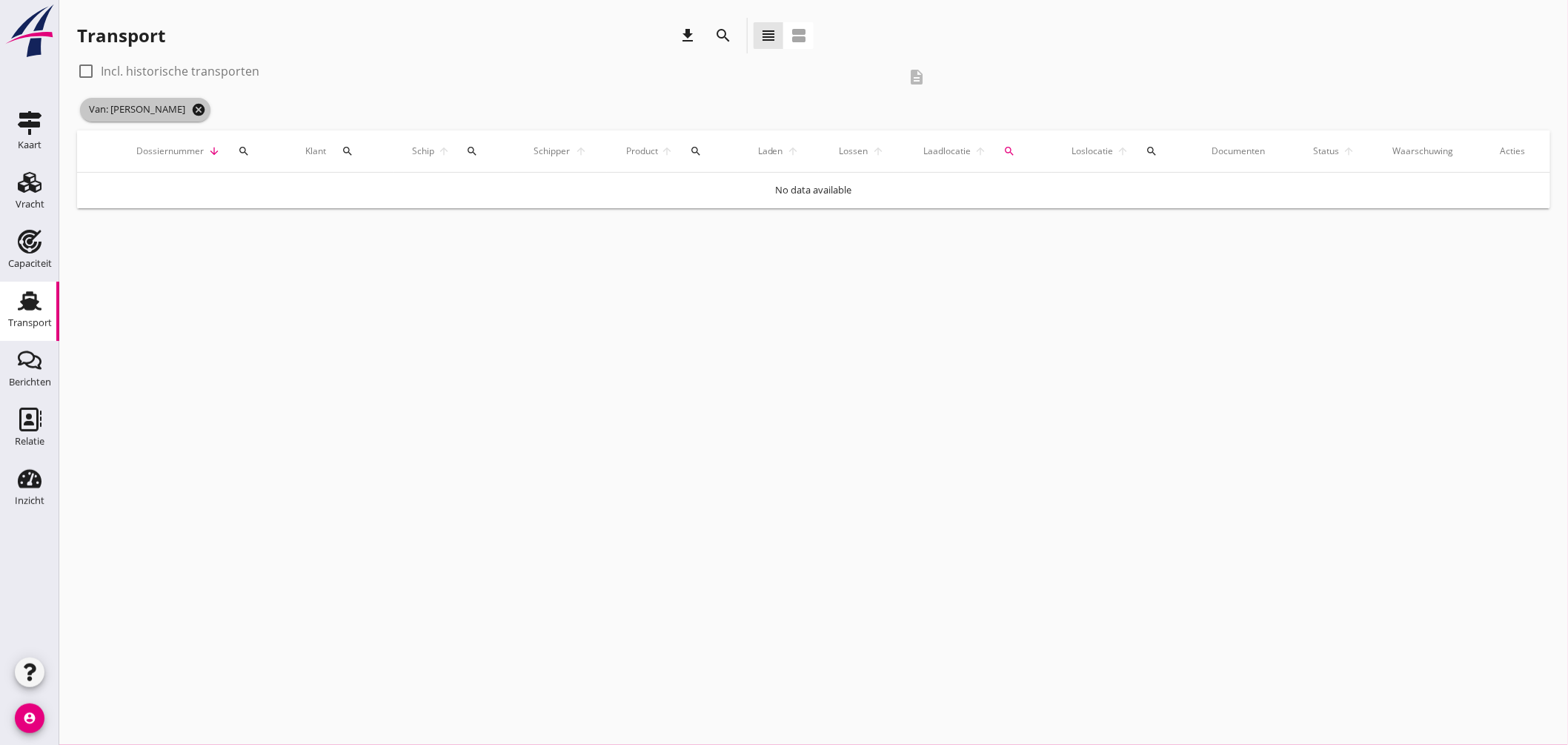
click at [191, 106] on icon "cancel" at bounding box center [198, 110] width 15 height 15
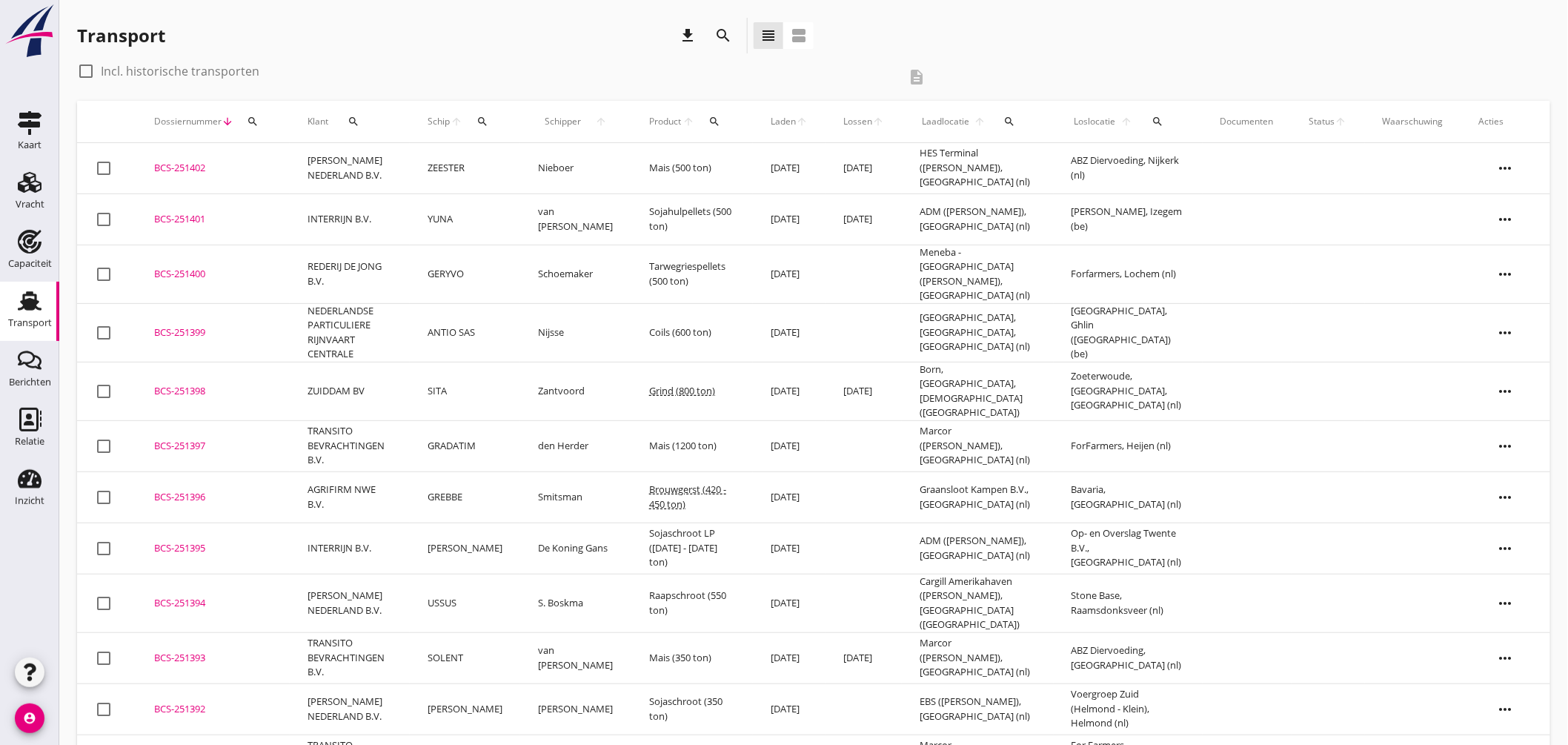
click at [558, 164] on td "Nieboer" at bounding box center [576, 168] width 111 height 51
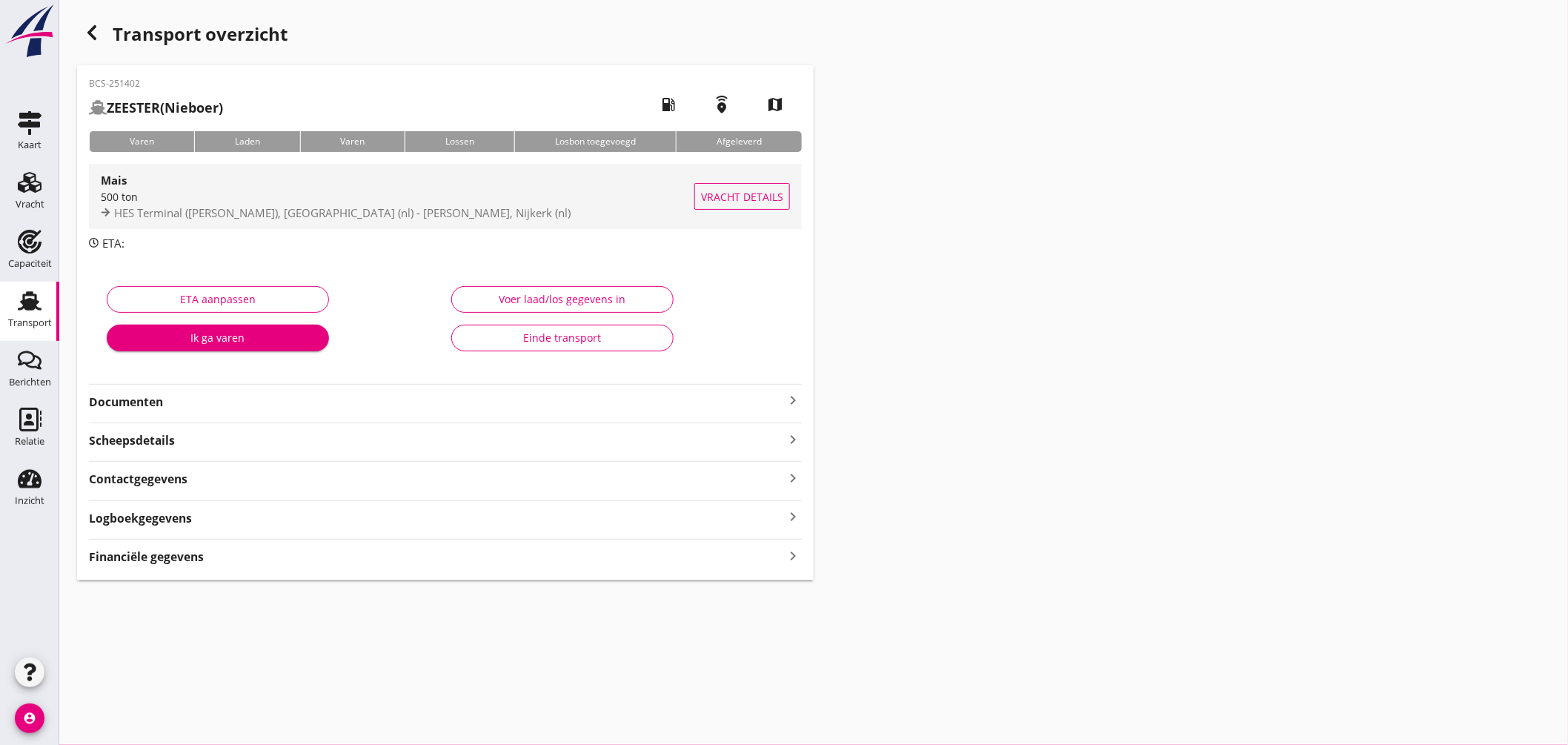
click at [490, 197] on div "500 ton" at bounding box center [398, 197] width 594 height 16
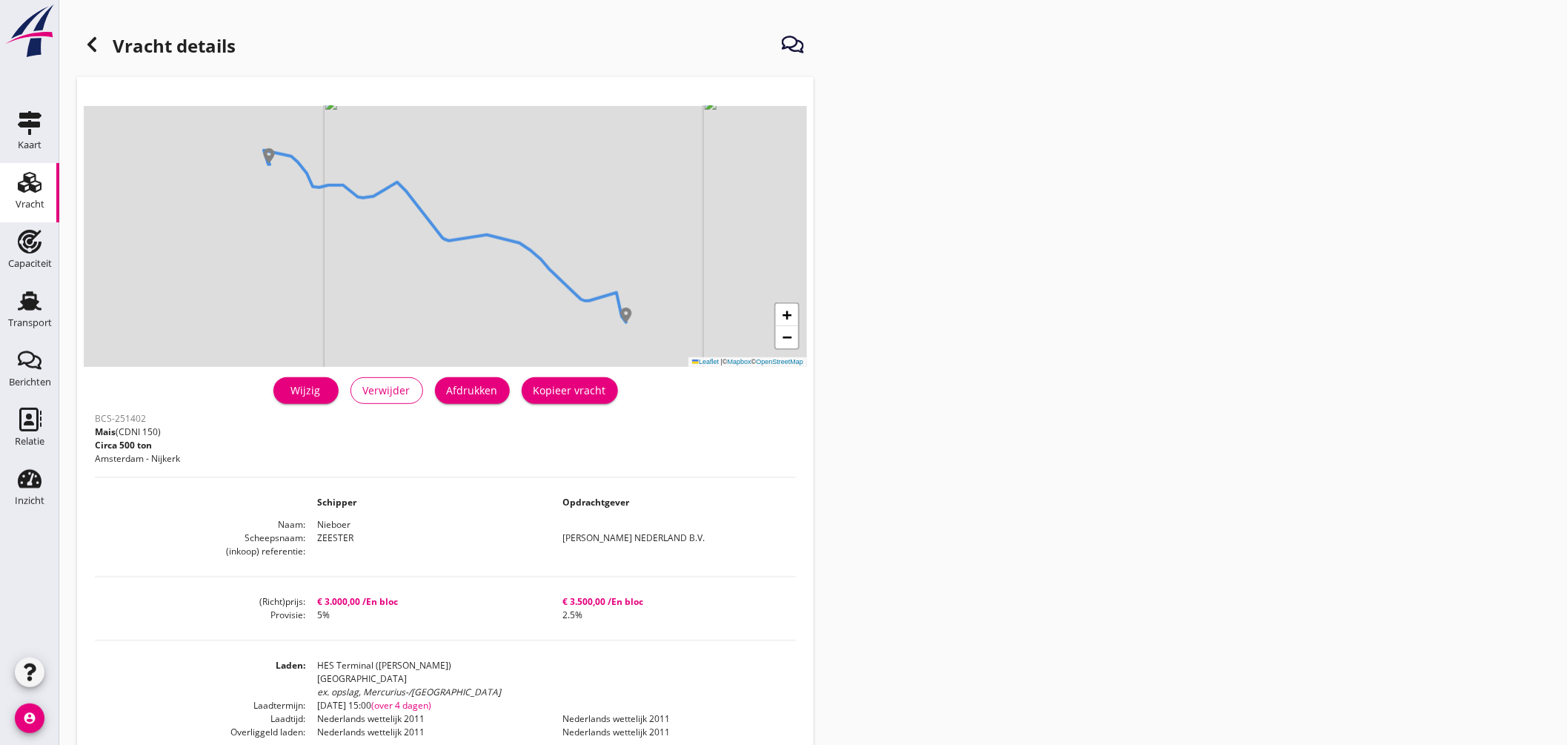
click at [478, 393] on div "Afdrukken" at bounding box center [472, 390] width 51 height 16
click at [35, 306] on use at bounding box center [30, 301] width 24 height 19
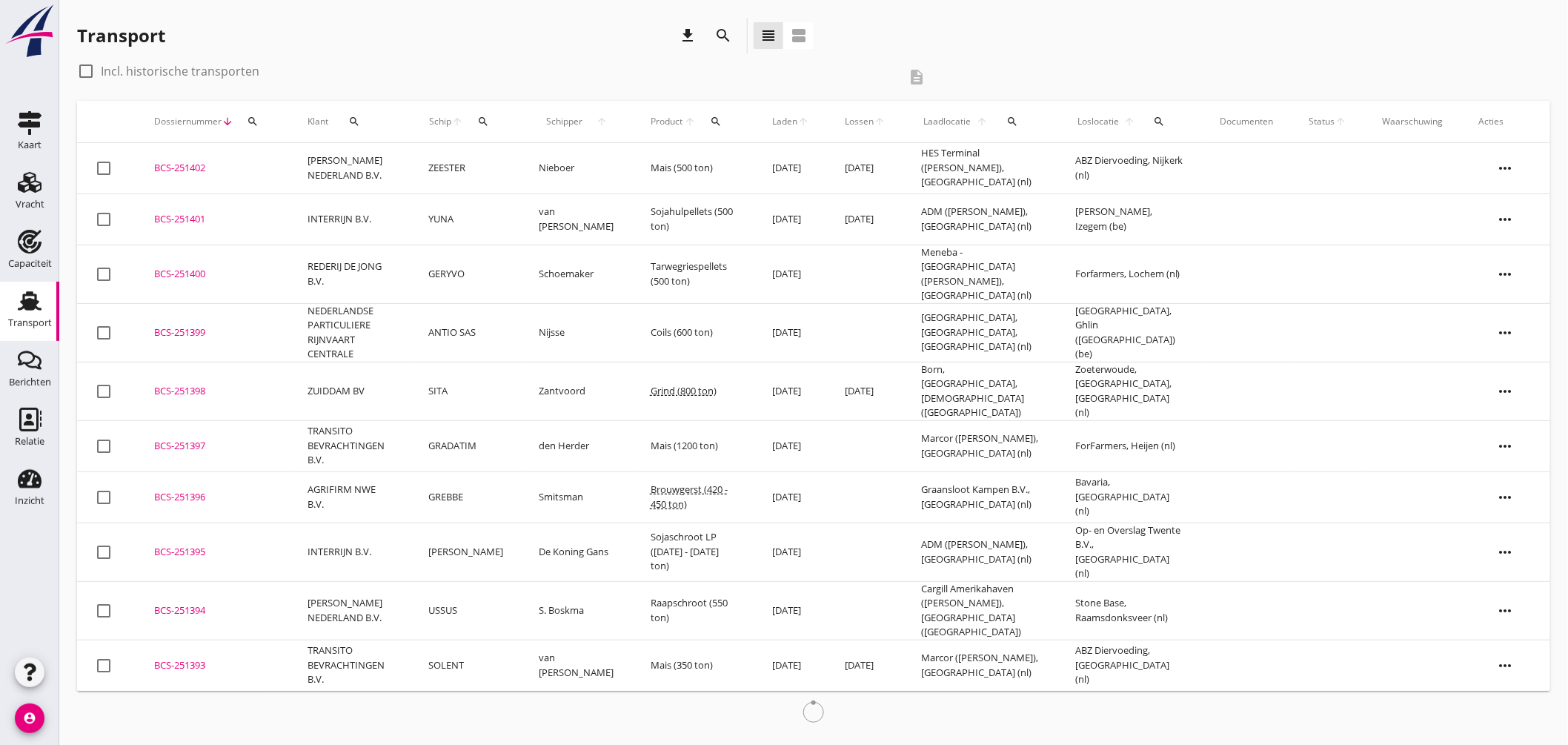
click at [995, 119] on div "Laadlocatie arrow_upward search" at bounding box center [981, 121] width 118 height 36
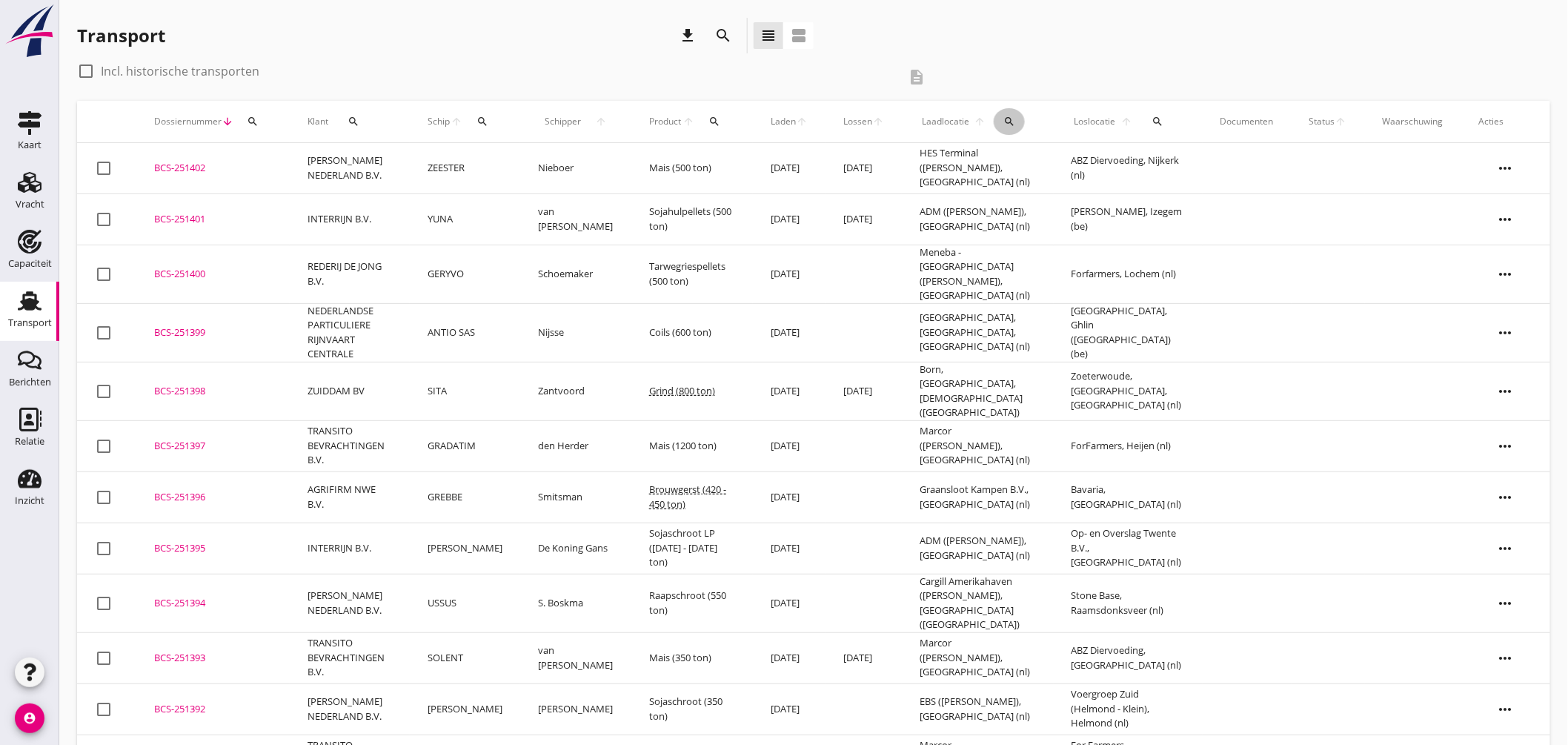
click at [1009, 122] on icon "search" at bounding box center [1010, 121] width 12 height 12
click at [1052, 156] on input "text" at bounding box center [1098, 164] width 154 height 24
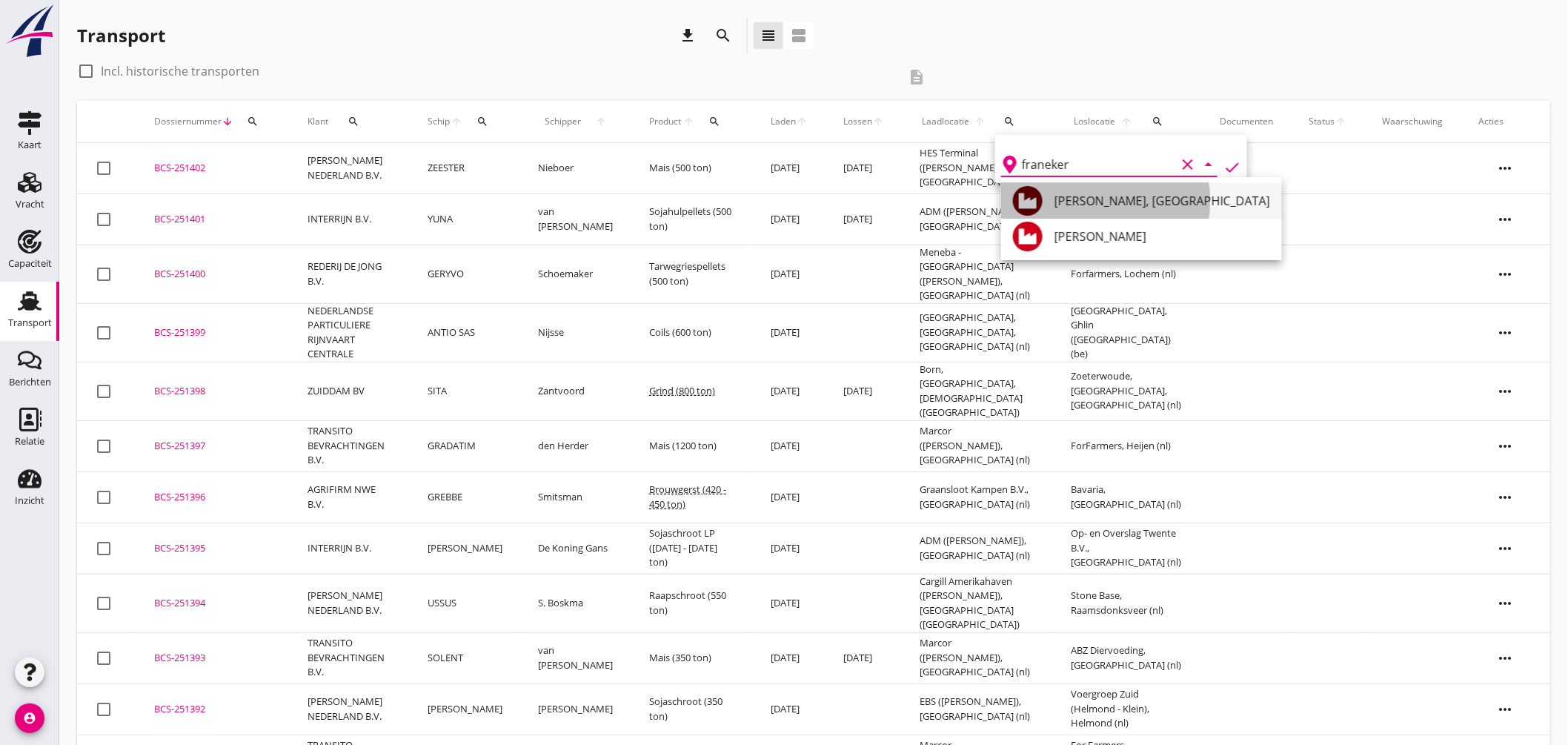
click at [1098, 197] on div "Silo Westra, Franeker" at bounding box center [1162, 201] width 216 height 18
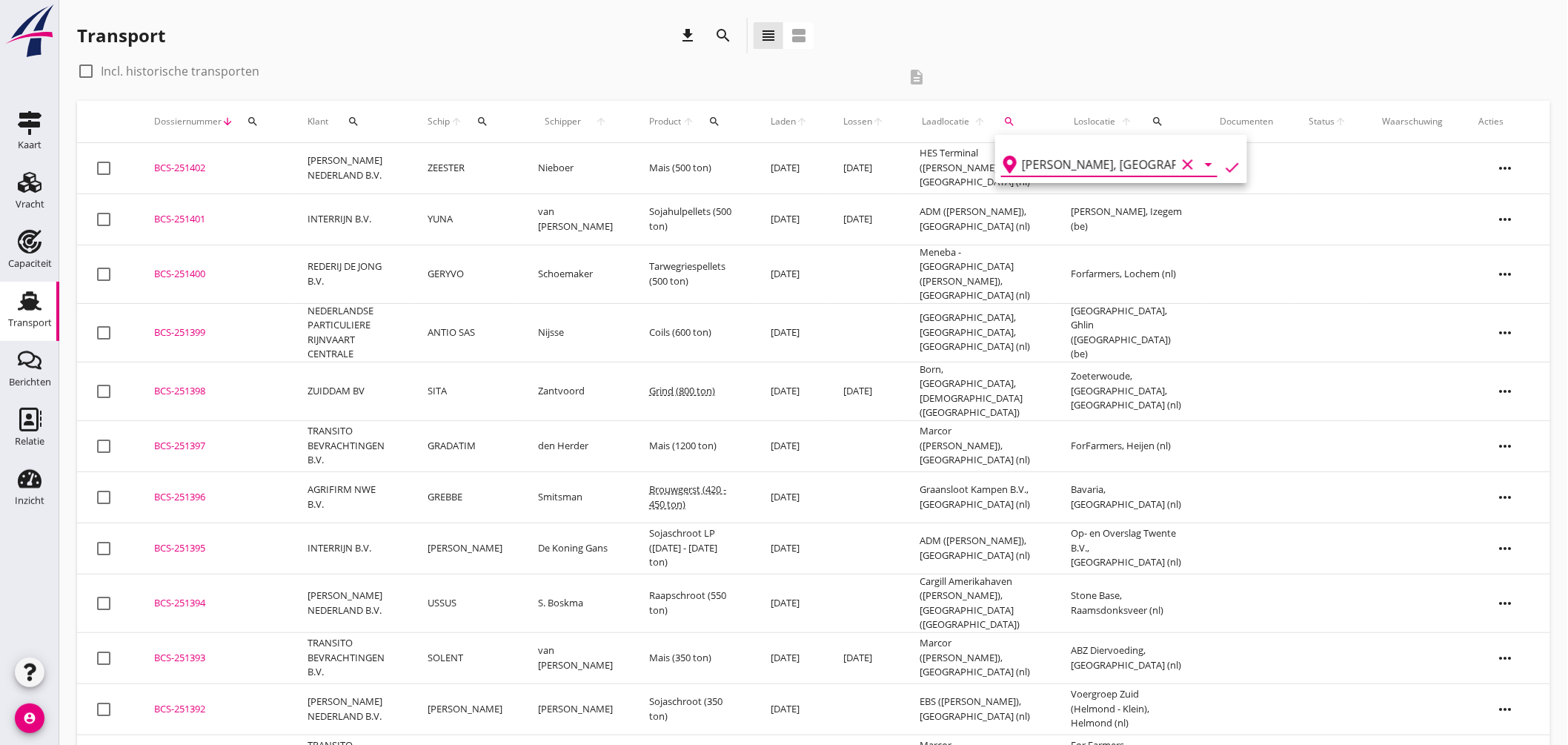
click at [1224, 164] on icon "check" at bounding box center [1232, 167] width 18 height 18
type input "Silo Westra"
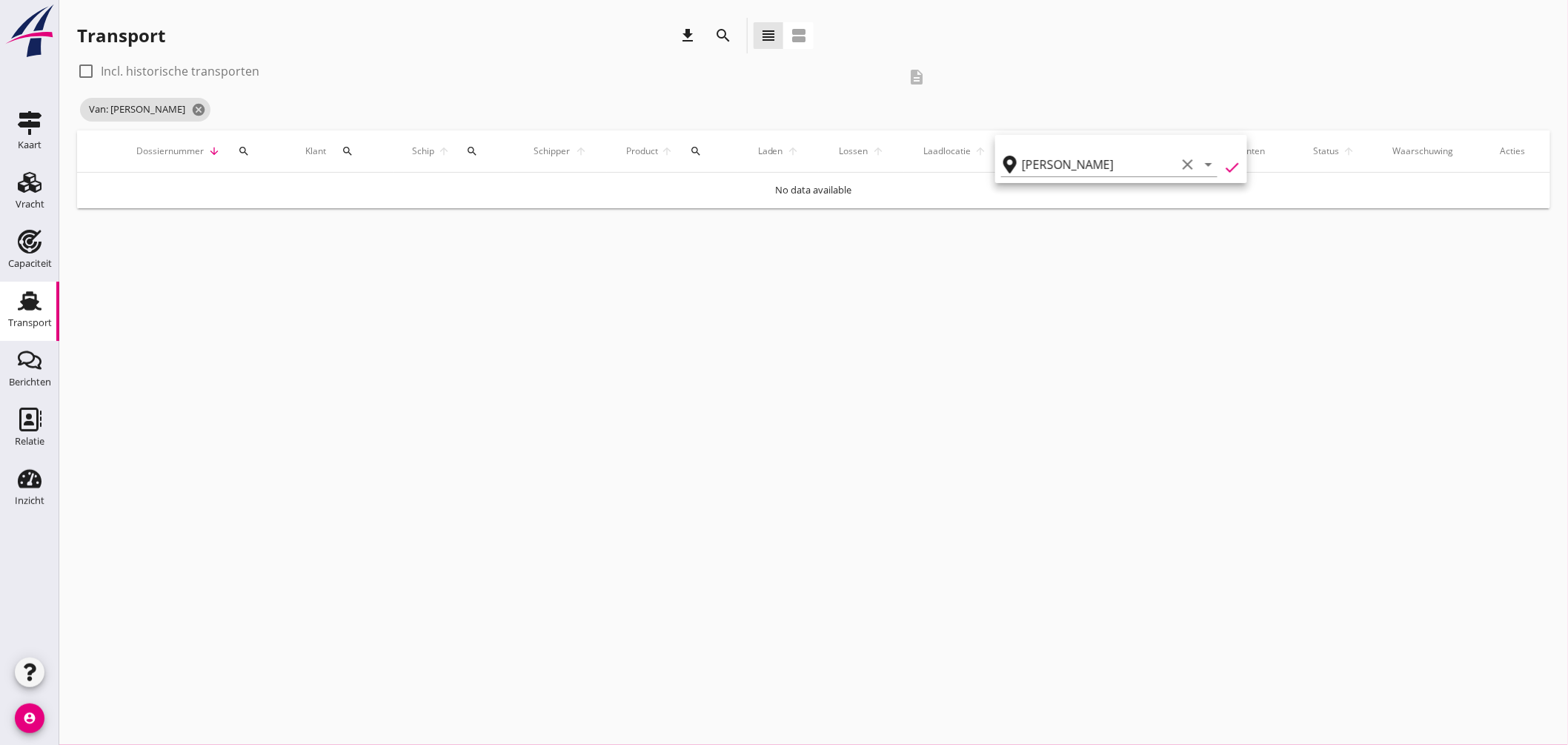
click at [1224, 165] on icon "check" at bounding box center [1232, 167] width 18 height 18
click at [1024, 258] on div "cancel You are impersonating another user. Transport download search view_headl…" at bounding box center [813, 372] width 1509 height 745
click at [247, 68] on label "Incl. historische transporten" at bounding box center [180, 71] width 159 height 15
checkbox input "true"
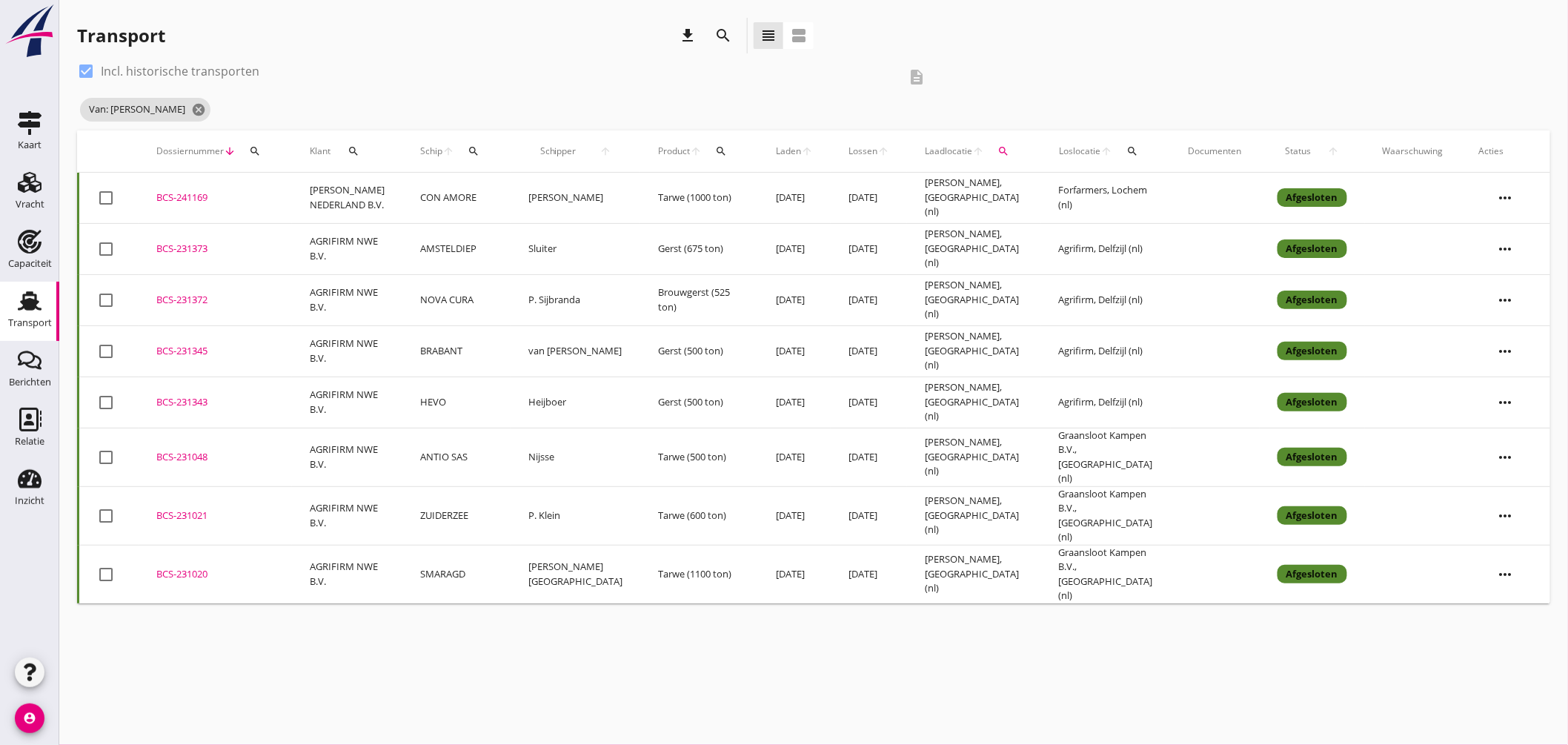
click at [180, 509] on div "BCS-231021" at bounding box center [215, 516] width 118 height 15
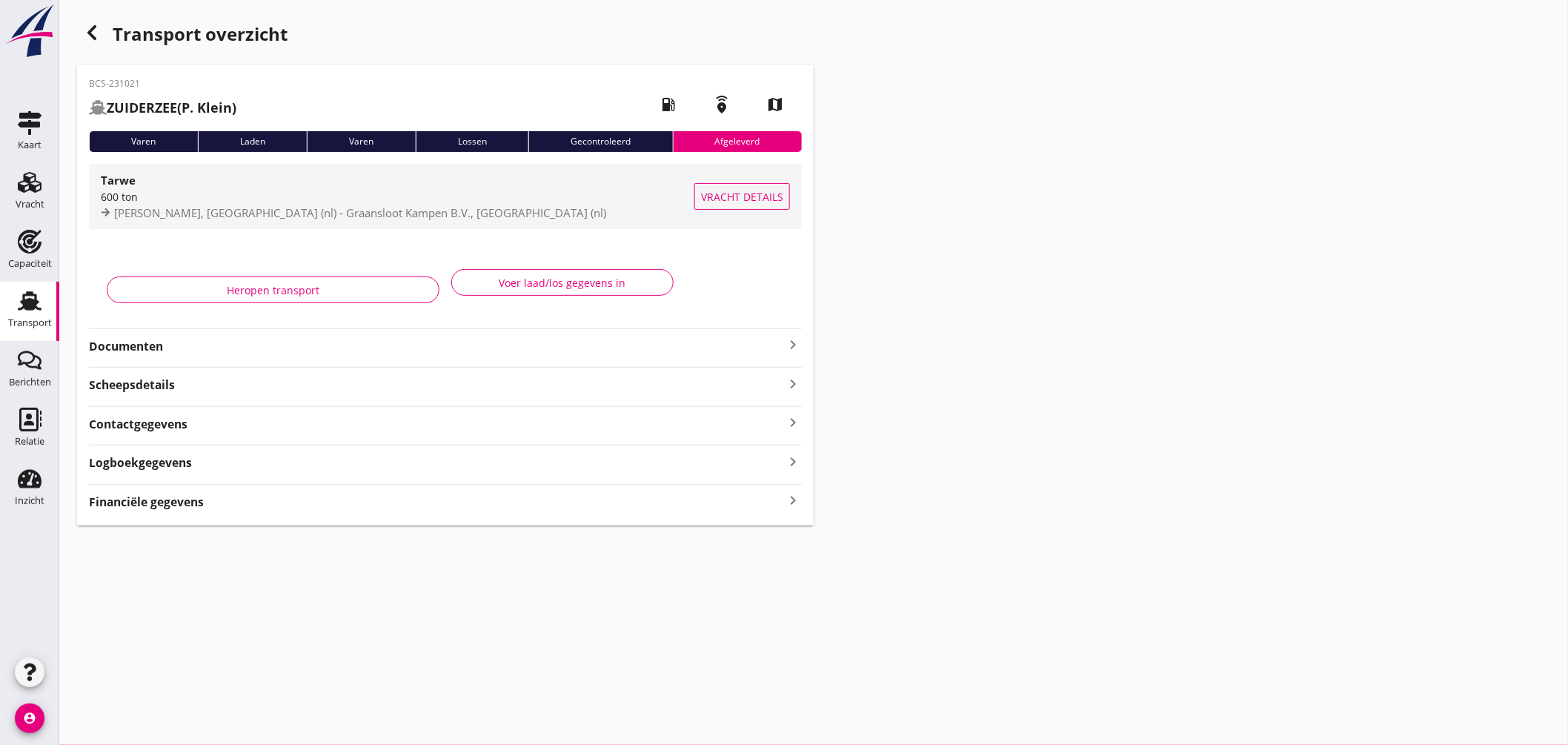
click at [464, 184] on div "Tarwe" at bounding box center [398, 180] width 594 height 18
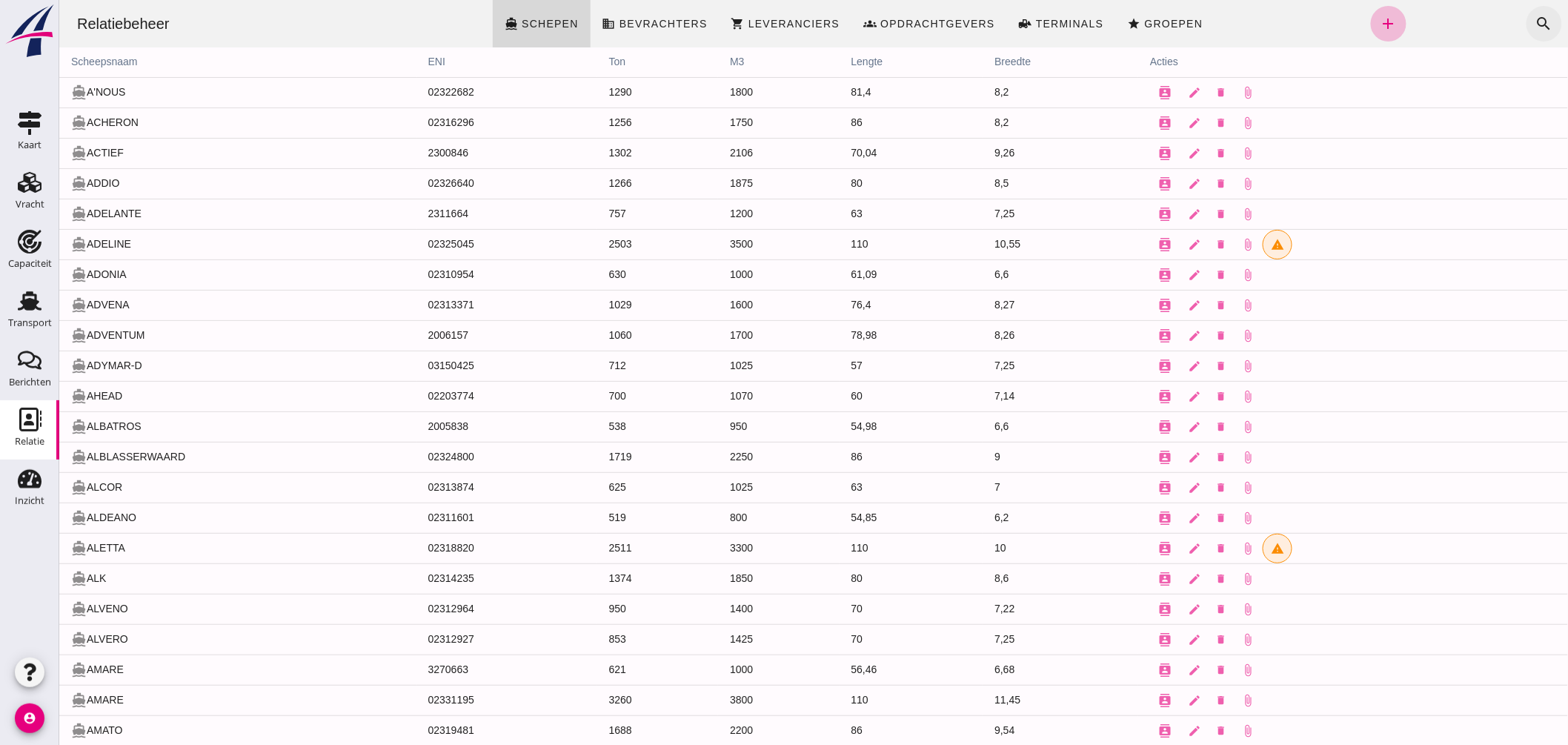
click at [1536, 24] on icon "search" at bounding box center [1544, 24] width 18 height 18
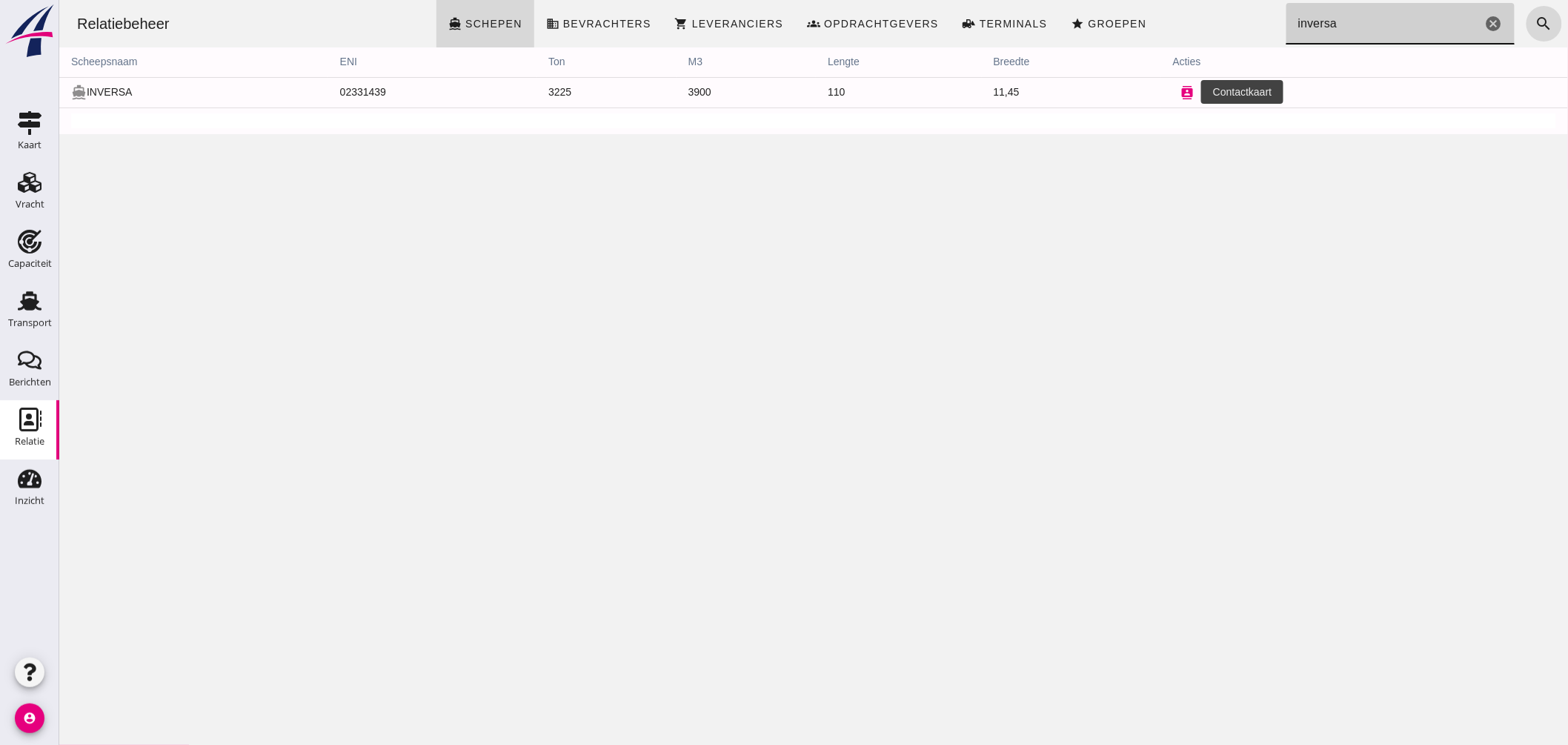
type input "inversa"
click at [1180, 91] on icon "contacts" at bounding box center [1187, 92] width 13 height 13
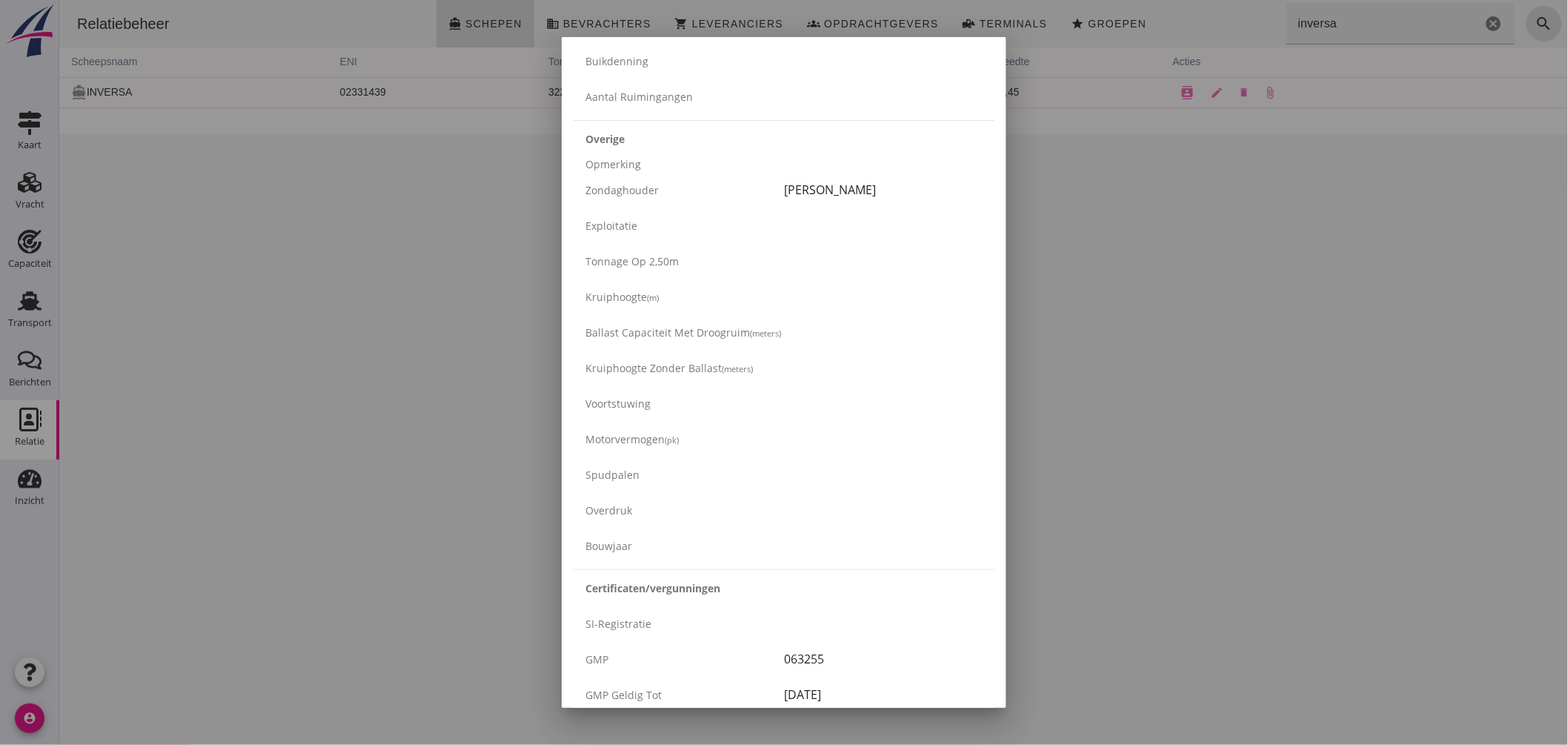
scroll to position [2305, 0]
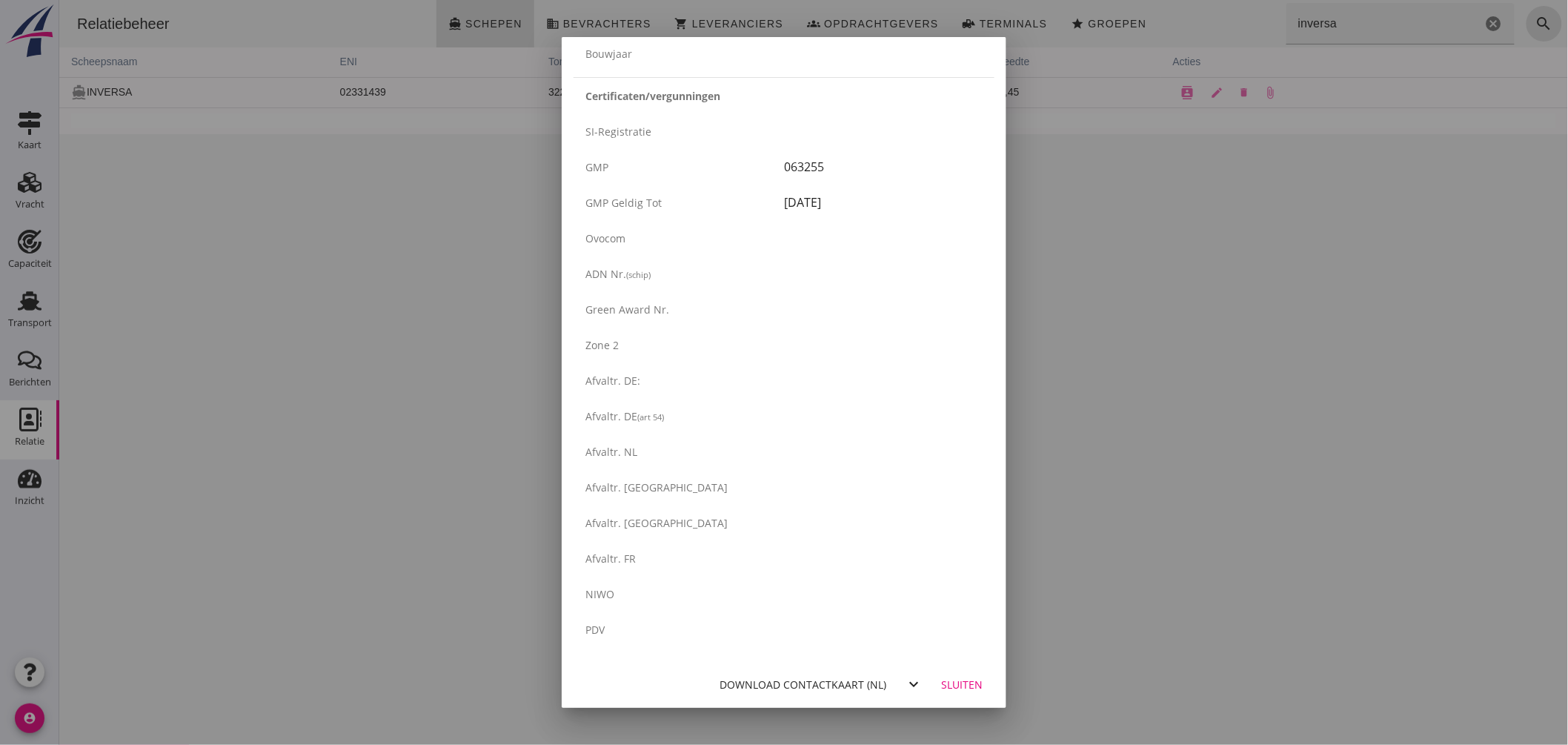
click at [828, 679] on div "Download contactkaart (nl)" at bounding box center [802, 685] width 167 height 16
click at [960, 681] on div "Sluiten" at bounding box center [962, 685] width 42 height 16
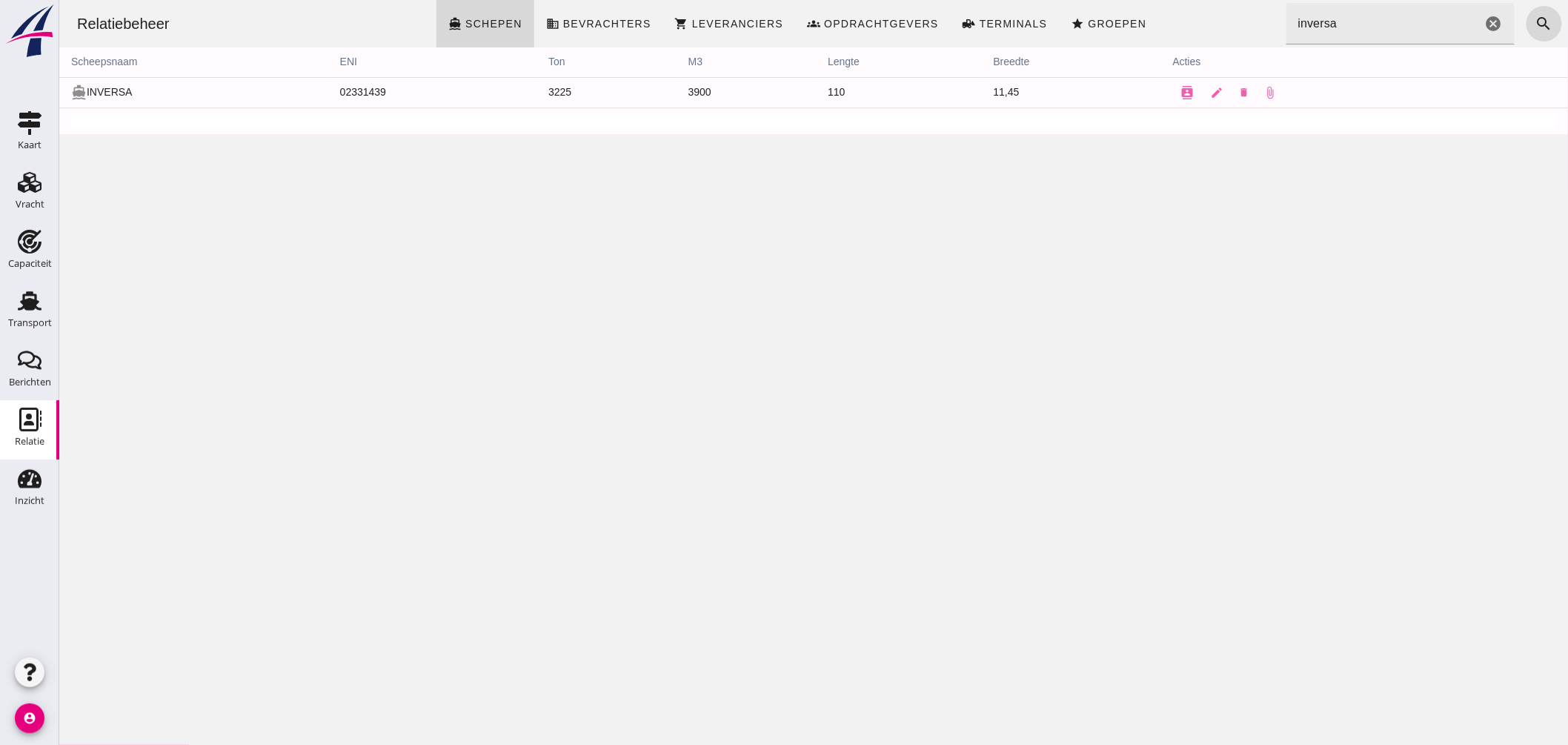
scroll to position [0, 0]
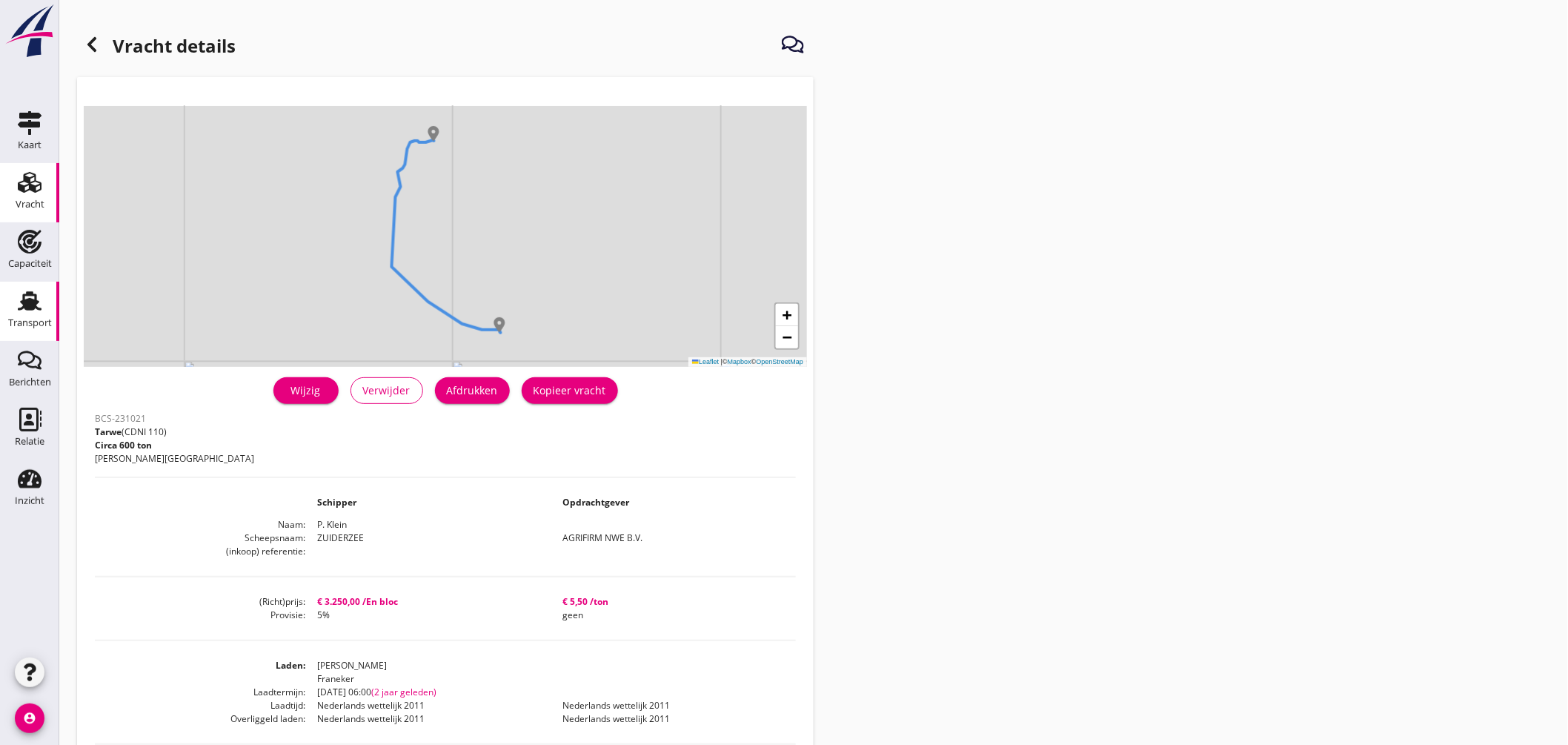
click at [40, 305] on icon "Transport" at bounding box center [30, 301] width 24 height 24
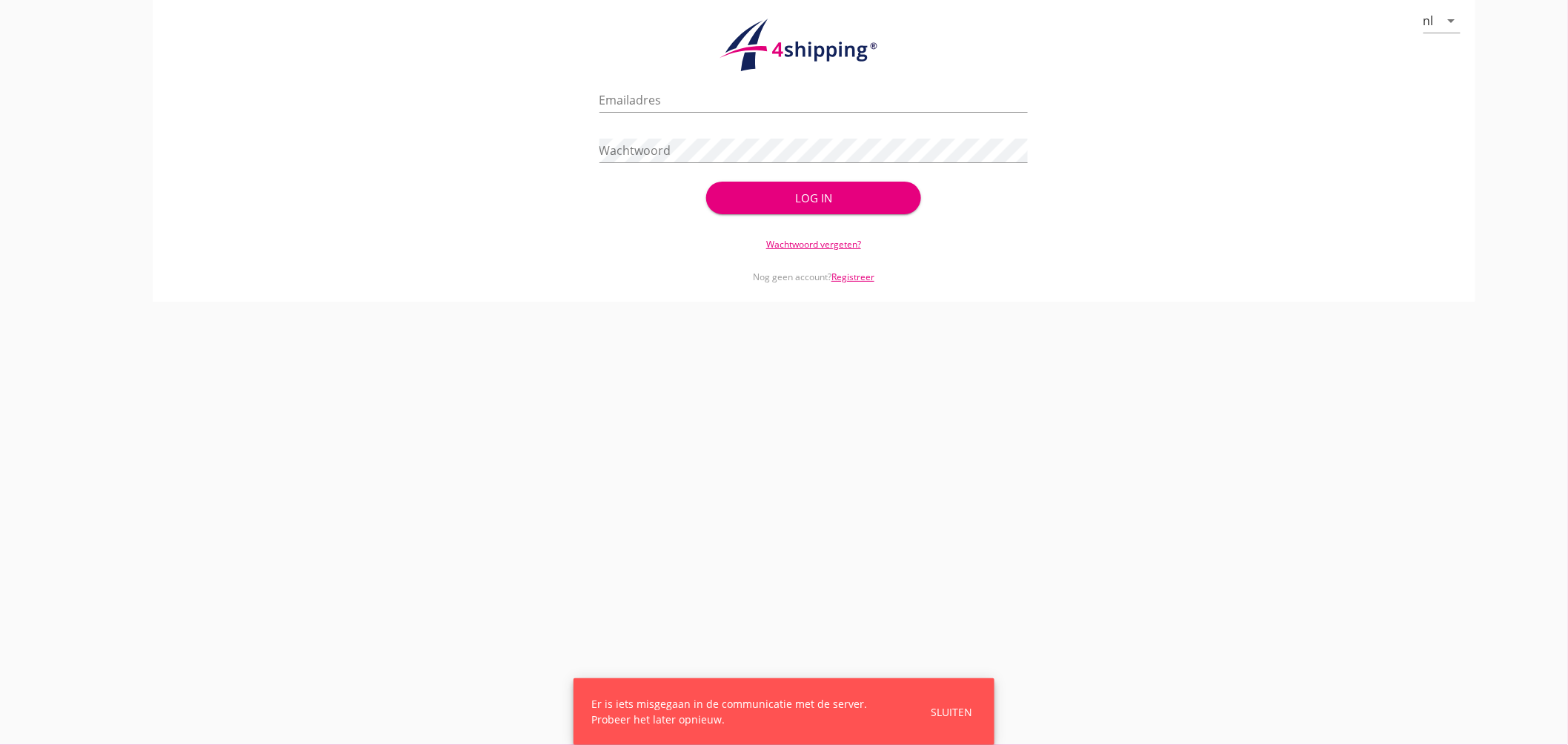
type input "[EMAIL_ADDRESS][DOMAIN_NAME]"
click at [826, 198] on div "Log in" at bounding box center [813, 198] width 167 height 17
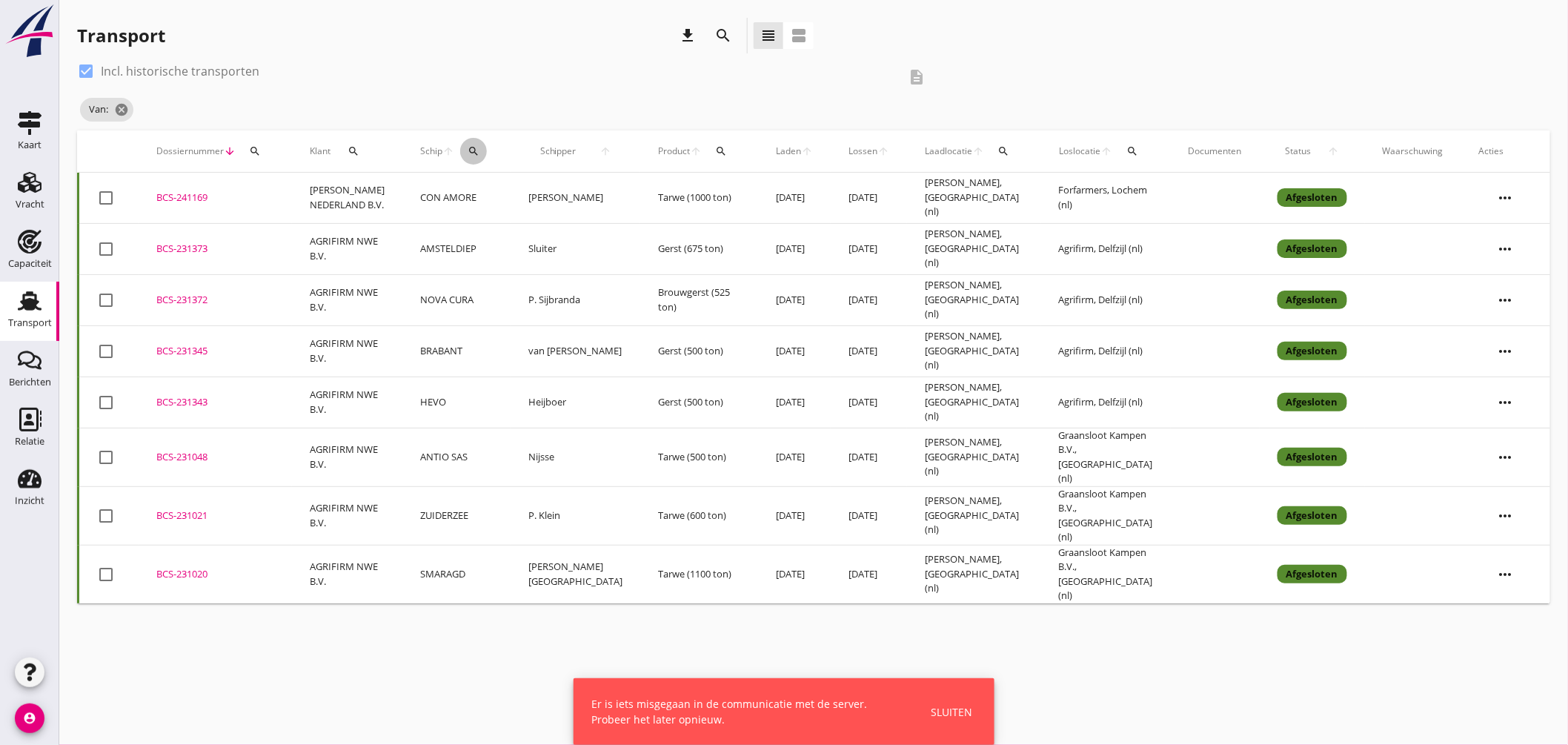
click at [479, 150] on icon "search" at bounding box center [473, 151] width 12 height 12
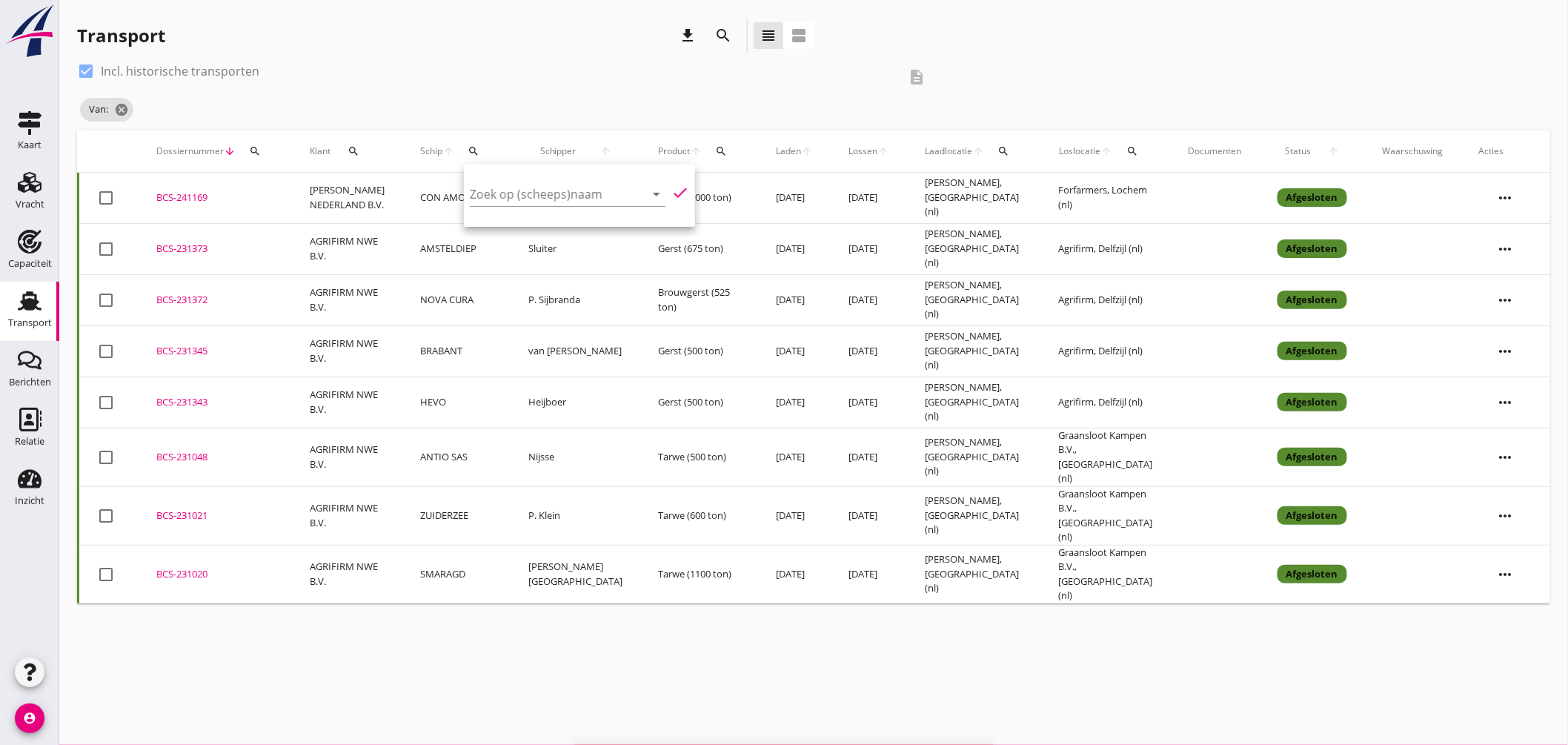
click at [166, 66] on label "Incl. historische transporten" at bounding box center [180, 71] width 159 height 15
checkbox input "false"
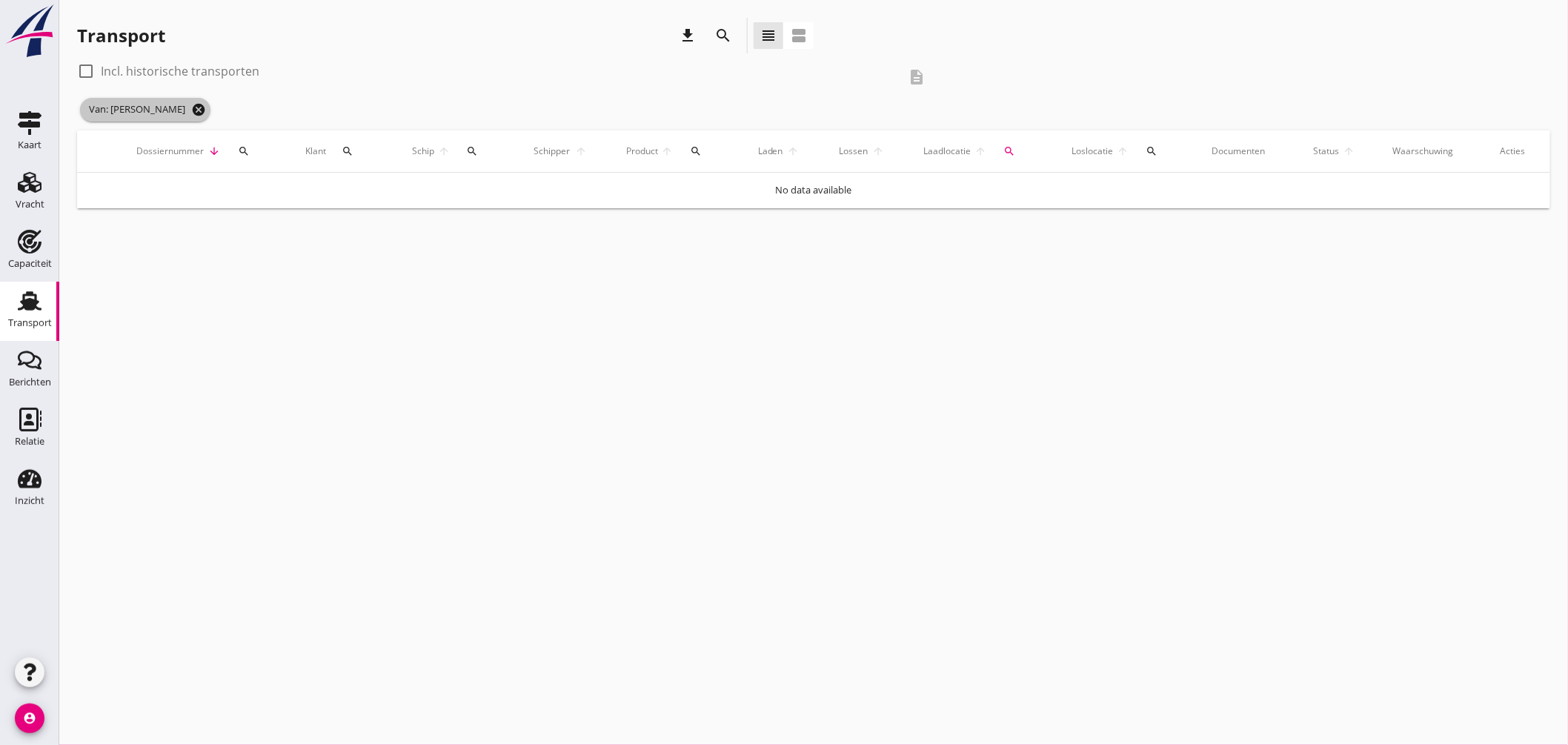
click at [191, 105] on icon "cancel" at bounding box center [198, 110] width 15 height 15
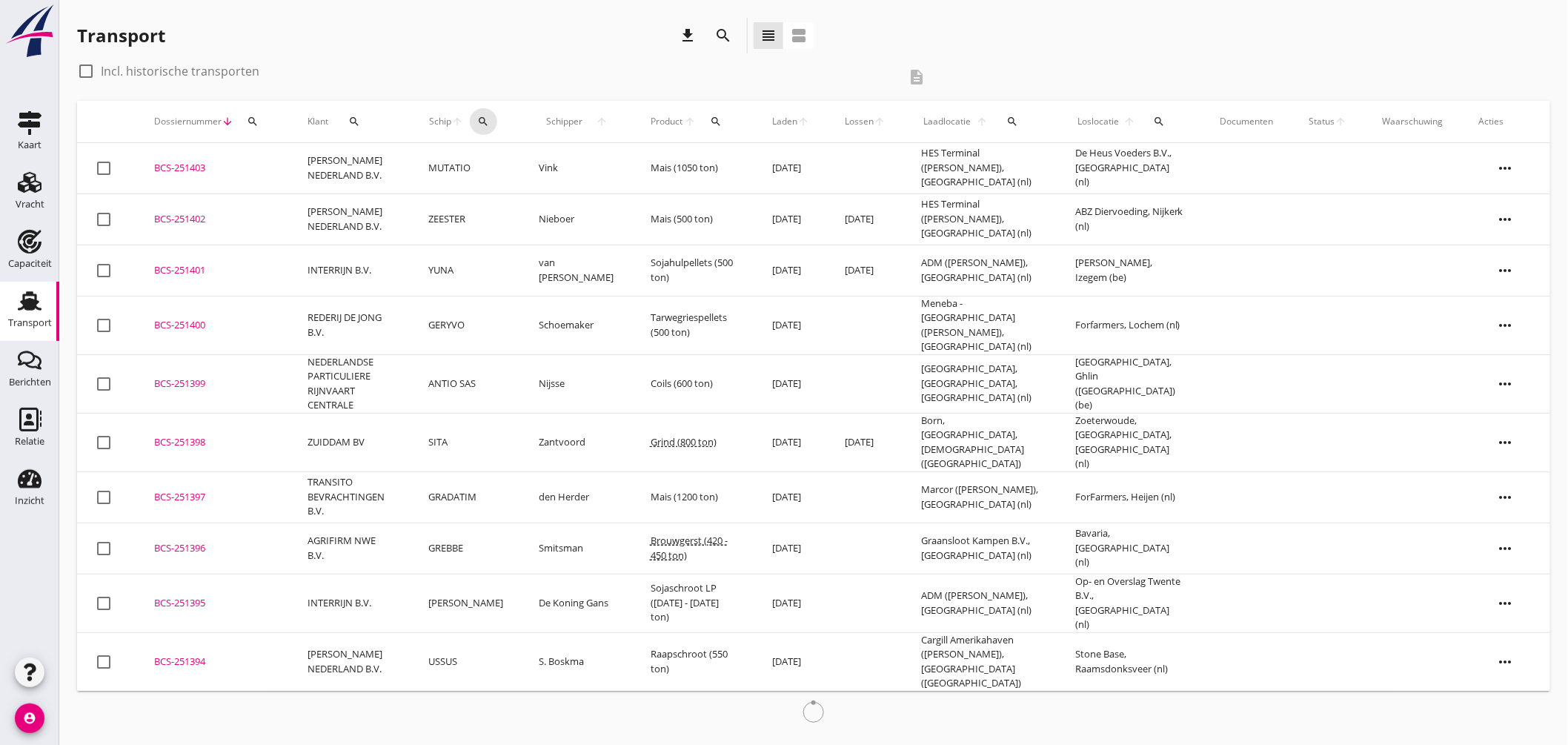
click at [497, 119] on div "search" at bounding box center [483, 121] width 28 height 12
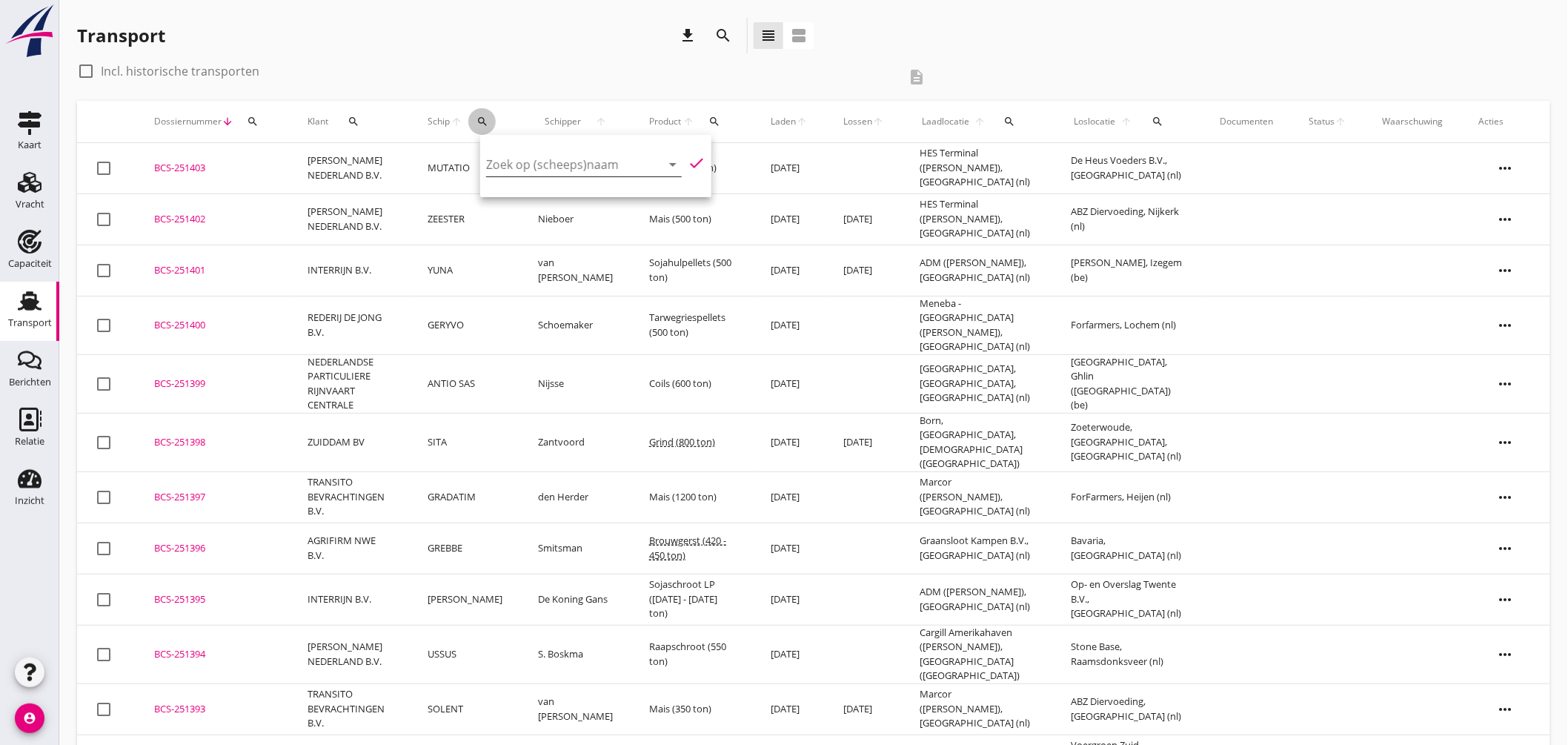
click at [552, 175] on input "Zoek op (scheeps)naam" at bounding box center [563, 164] width 154 height 24
type input "f"
click at [588, 216] on div "ENI: 02203987 (L:65 x B:6.60)" at bounding box center [610, 210] width 141 height 16
click at [689, 157] on icon "check" at bounding box center [696, 163] width 18 height 18
type input "GERYVO"
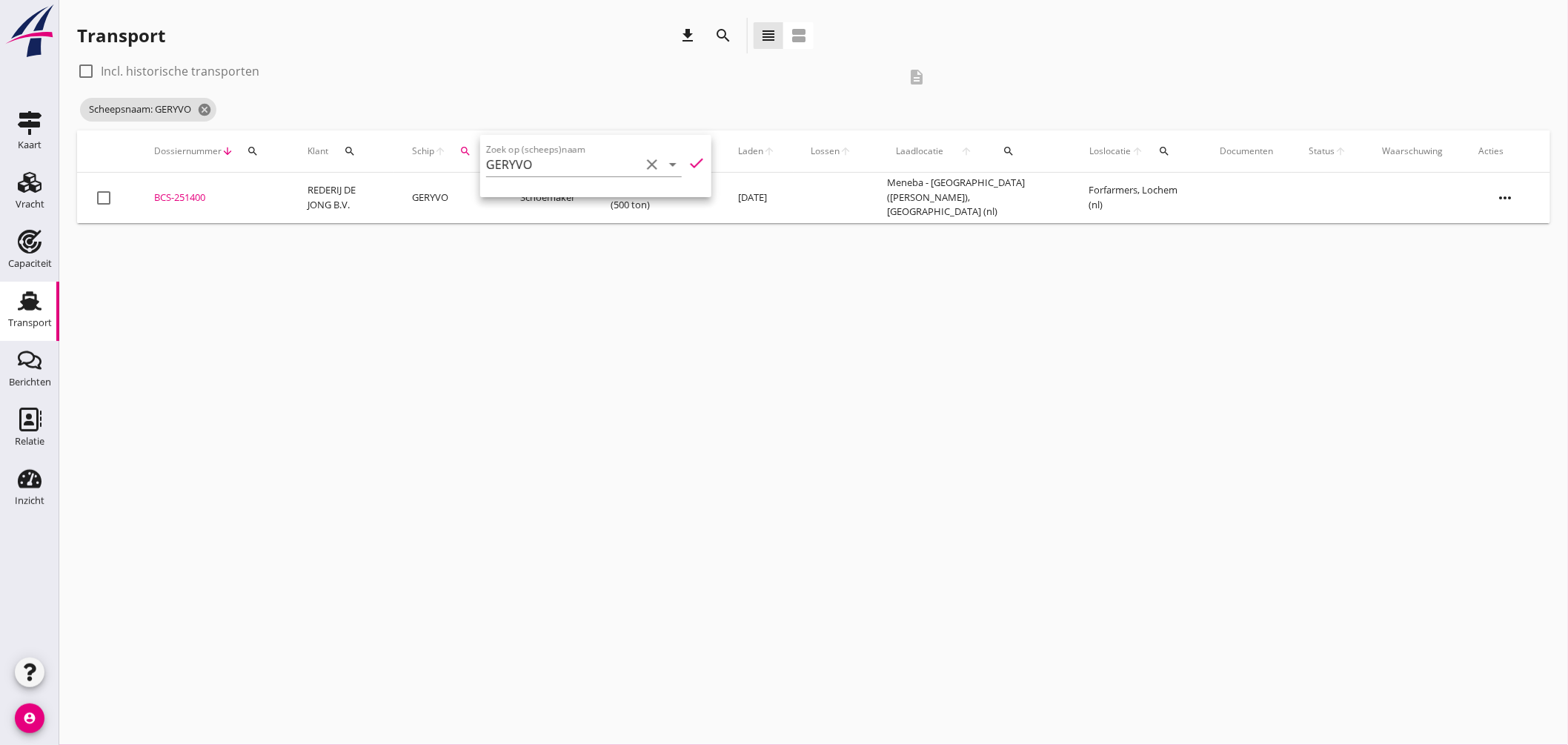
click at [685, 275] on div "cancel You are impersonating another user. Transport download search view_headl…" at bounding box center [813, 372] width 1509 height 745
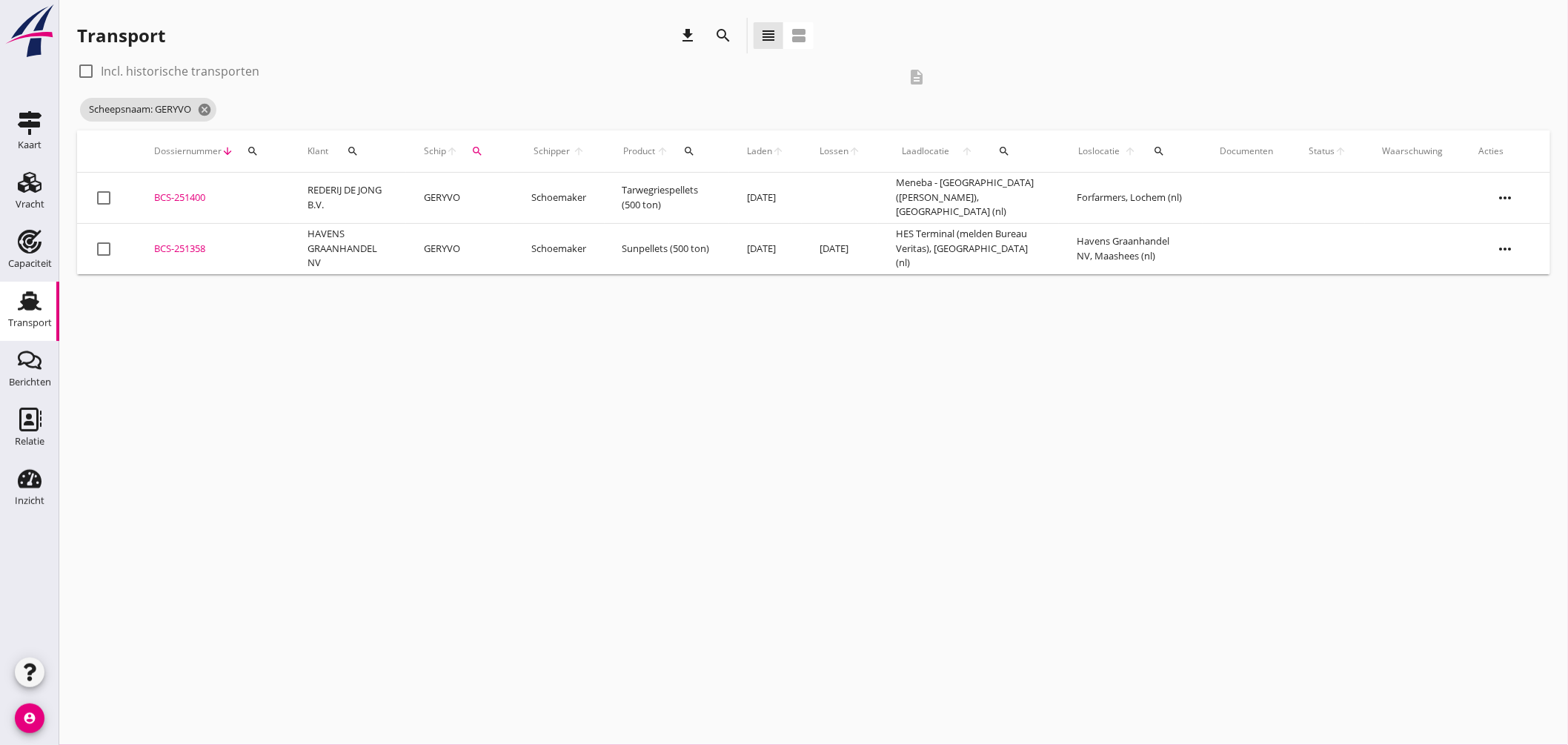
click at [193, 248] on div "BCS-251358" at bounding box center [212, 249] width 118 height 15
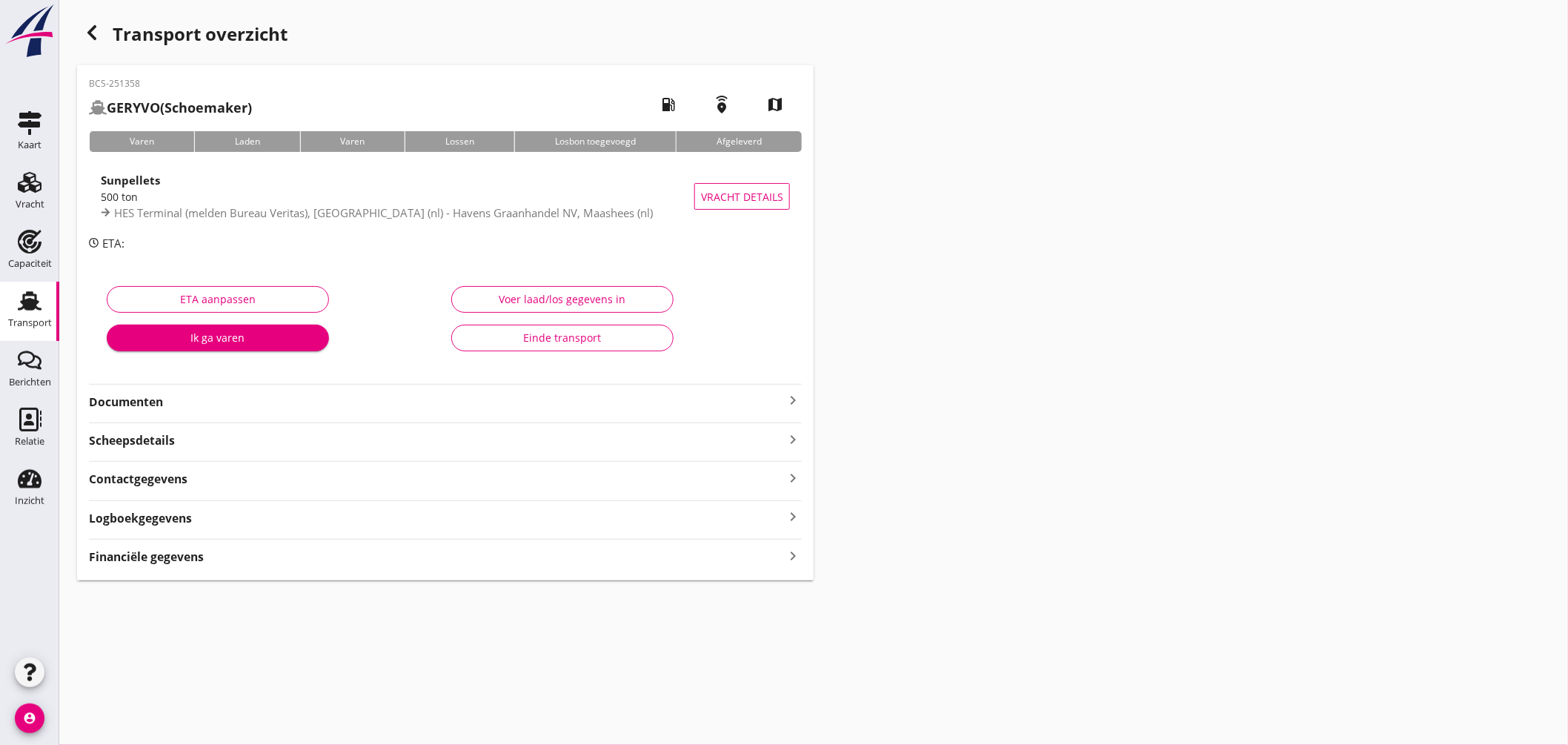
click at [799, 405] on icon "keyboard_arrow_right" at bounding box center [793, 401] width 18 height 18
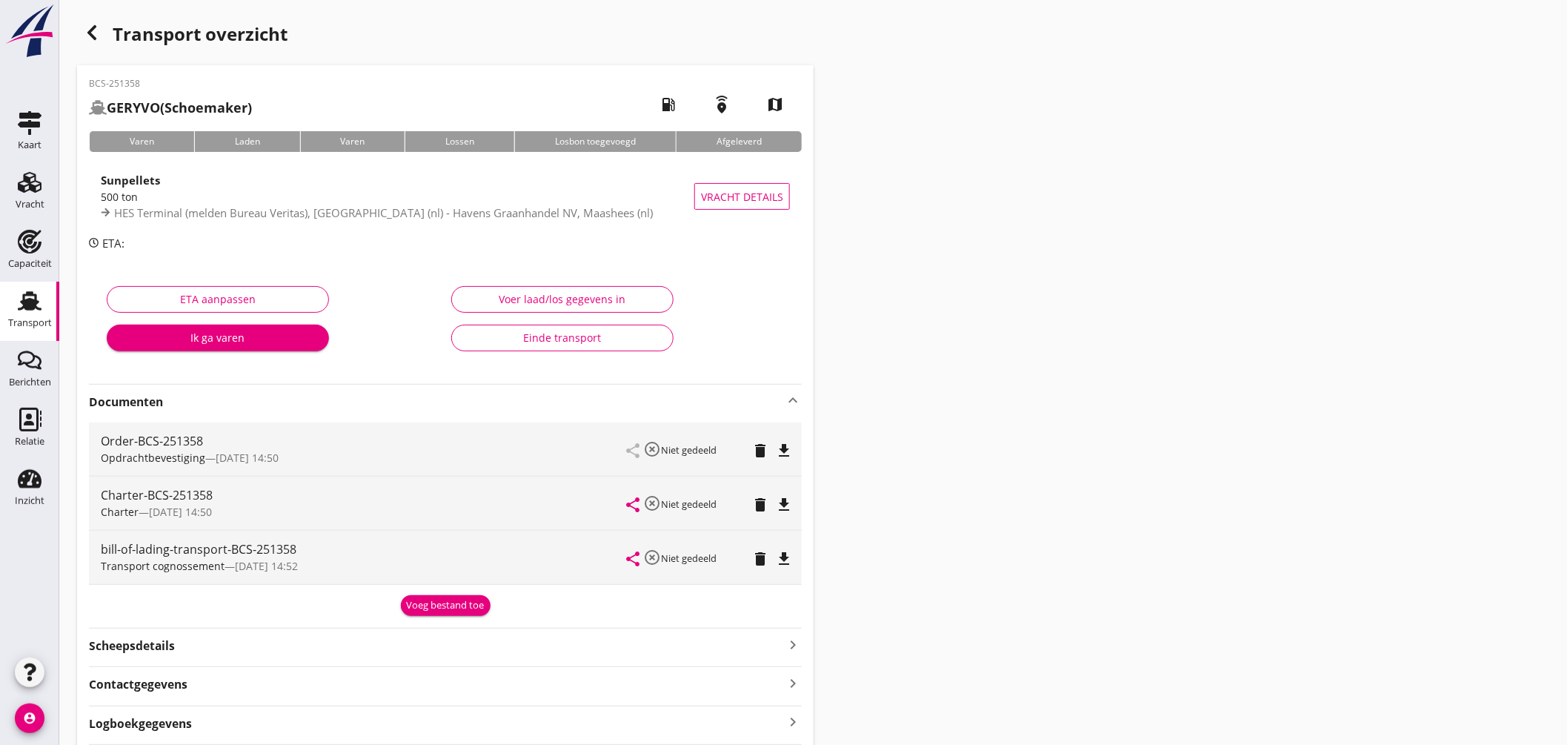
click at [783, 453] on icon "file_download" at bounding box center [784, 450] width 18 height 18
click at [30, 305] on use at bounding box center [30, 301] width 24 height 19
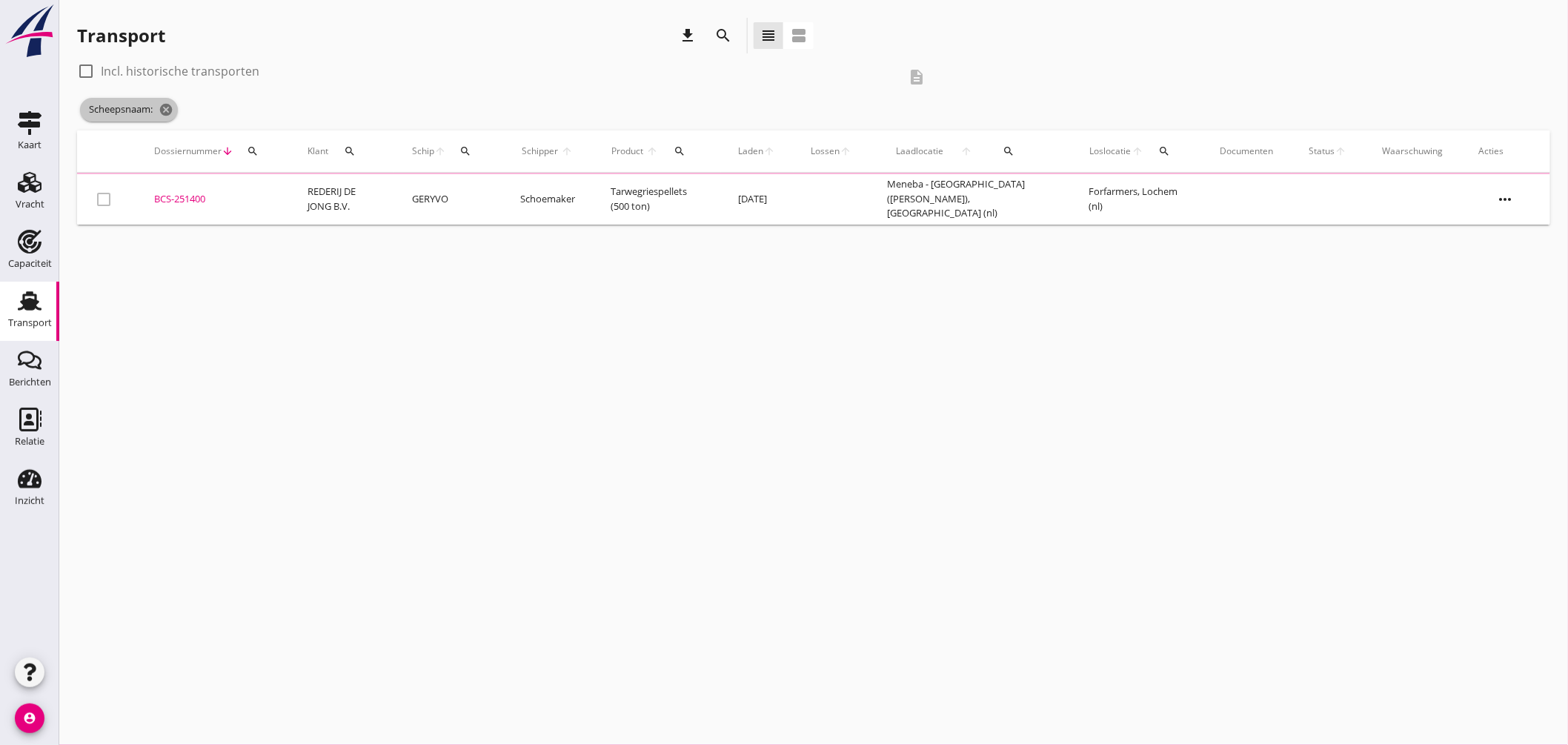
click at [174, 109] on icon "cancel" at bounding box center [166, 110] width 15 height 15
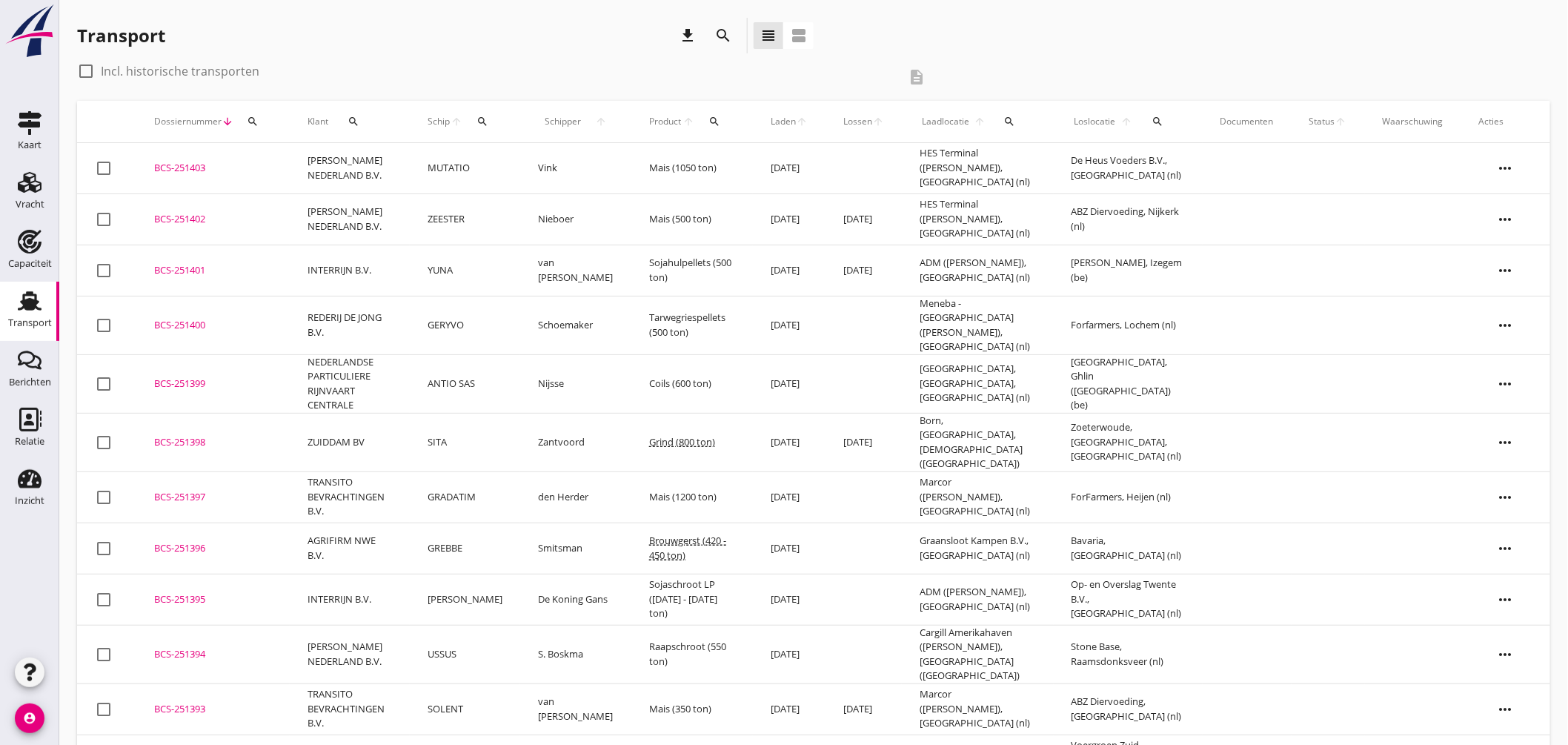
click at [203, 166] on div "BCS-251403" at bounding box center [212, 168] width 118 height 15
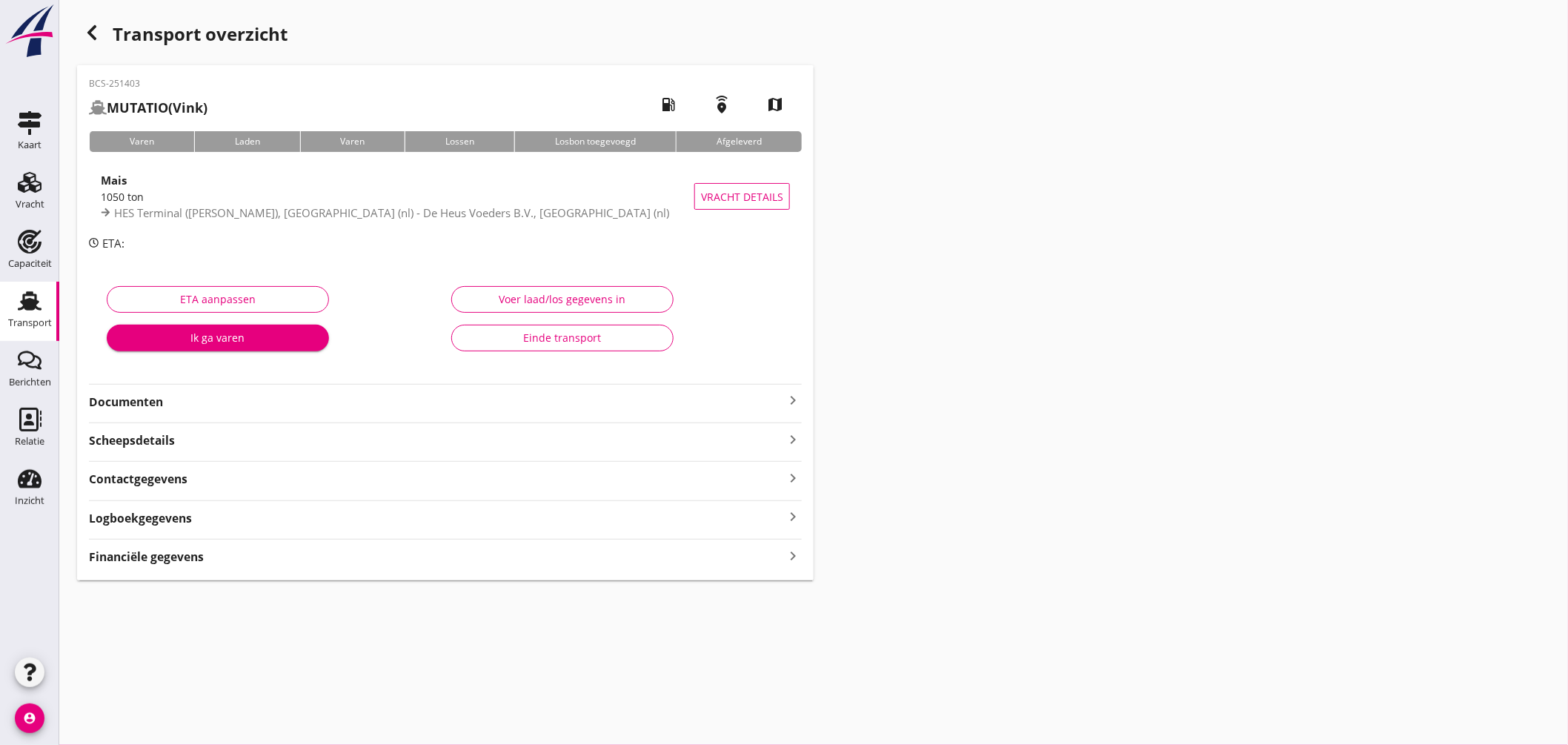
click at [792, 401] on icon "keyboard_arrow_right" at bounding box center [793, 401] width 18 height 18
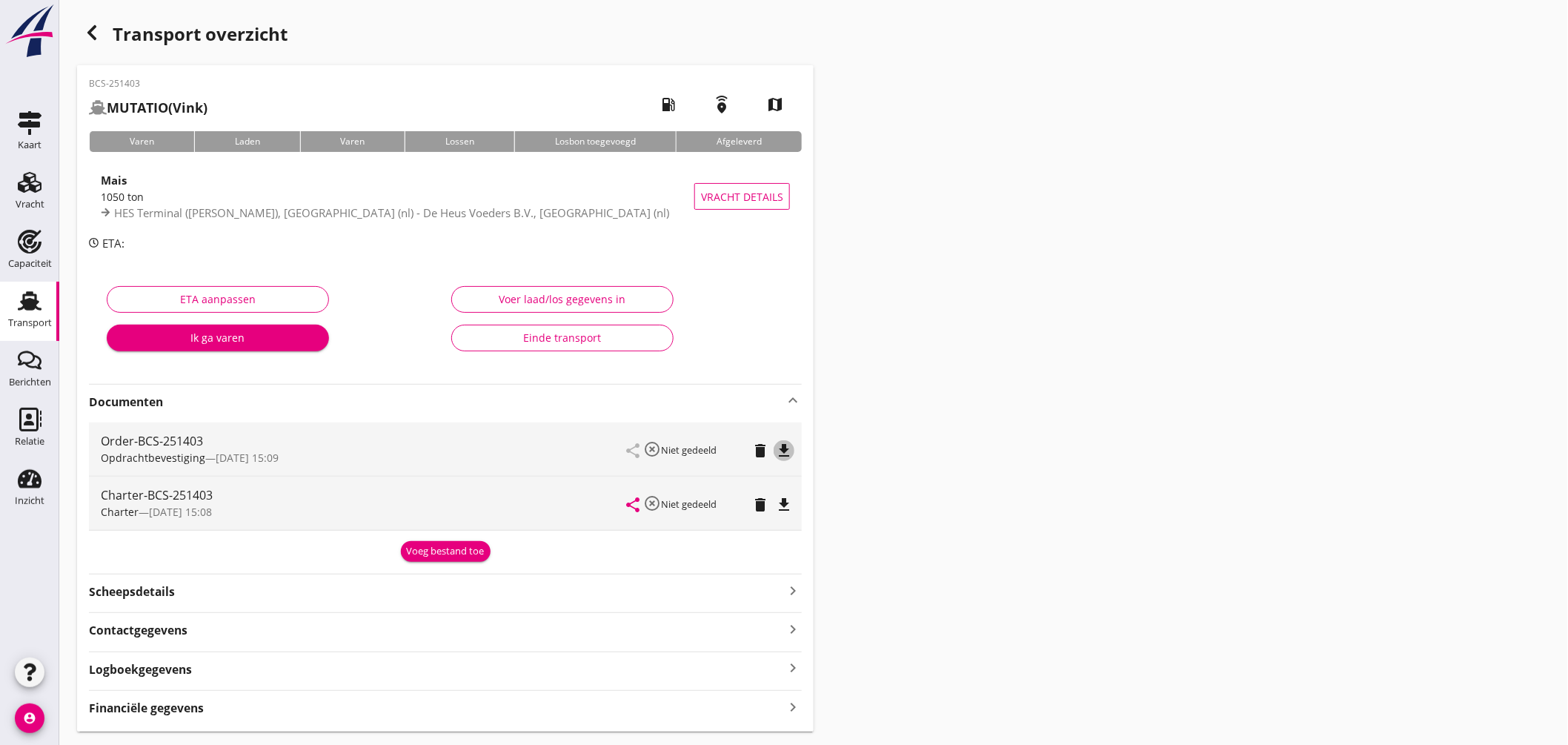
click at [782, 456] on icon "file_download" at bounding box center [784, 450] width 18 height 18
click at [782, 505] on icon "file_download" at bounding box center [784, 505] width 18 height 18
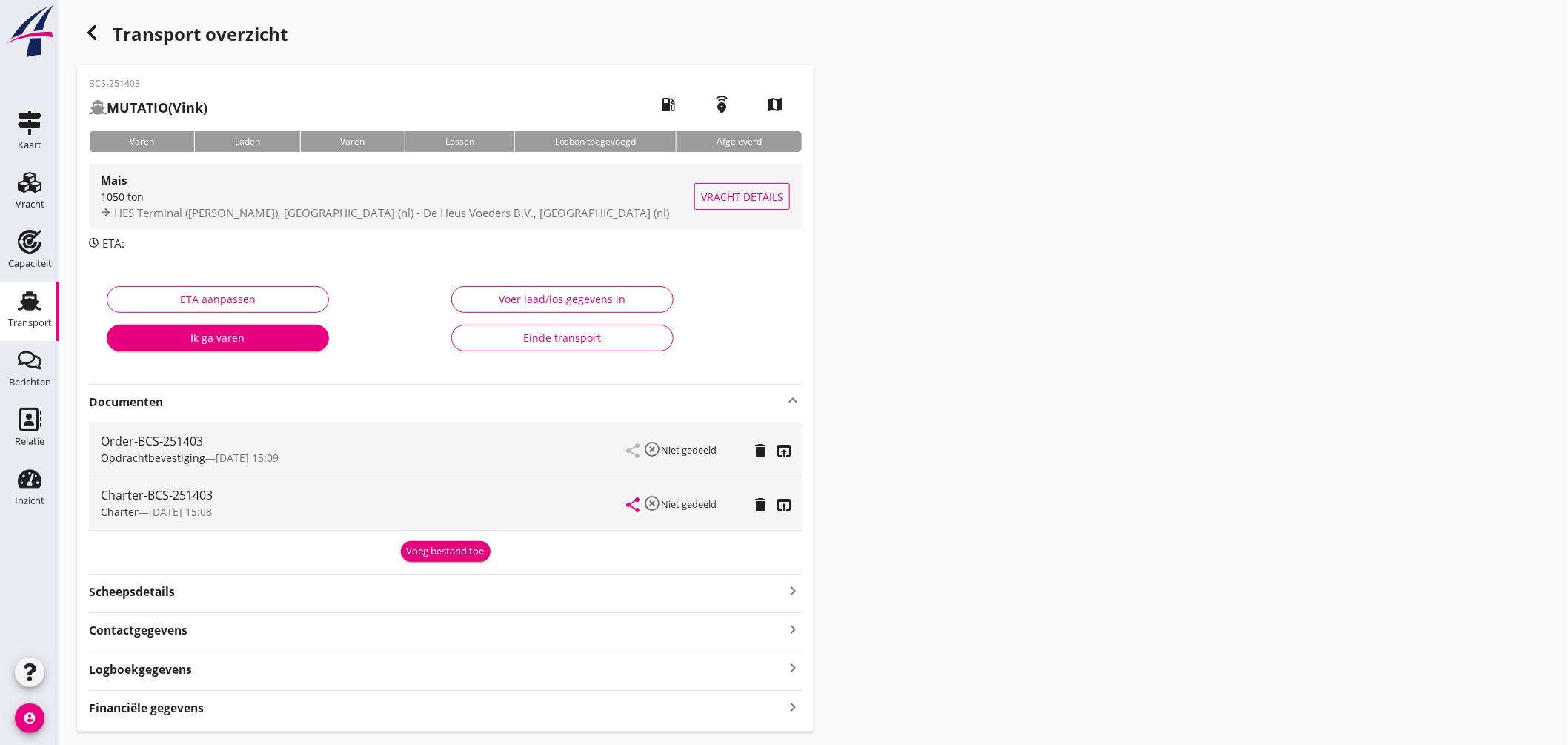
click at [393, 205] on div "HES Terminal (melden Peterson), Amsterdam (nl) - De Heus Voeders B.V., Utrecht …" at bounding box center [398, 213] width 594 height 17
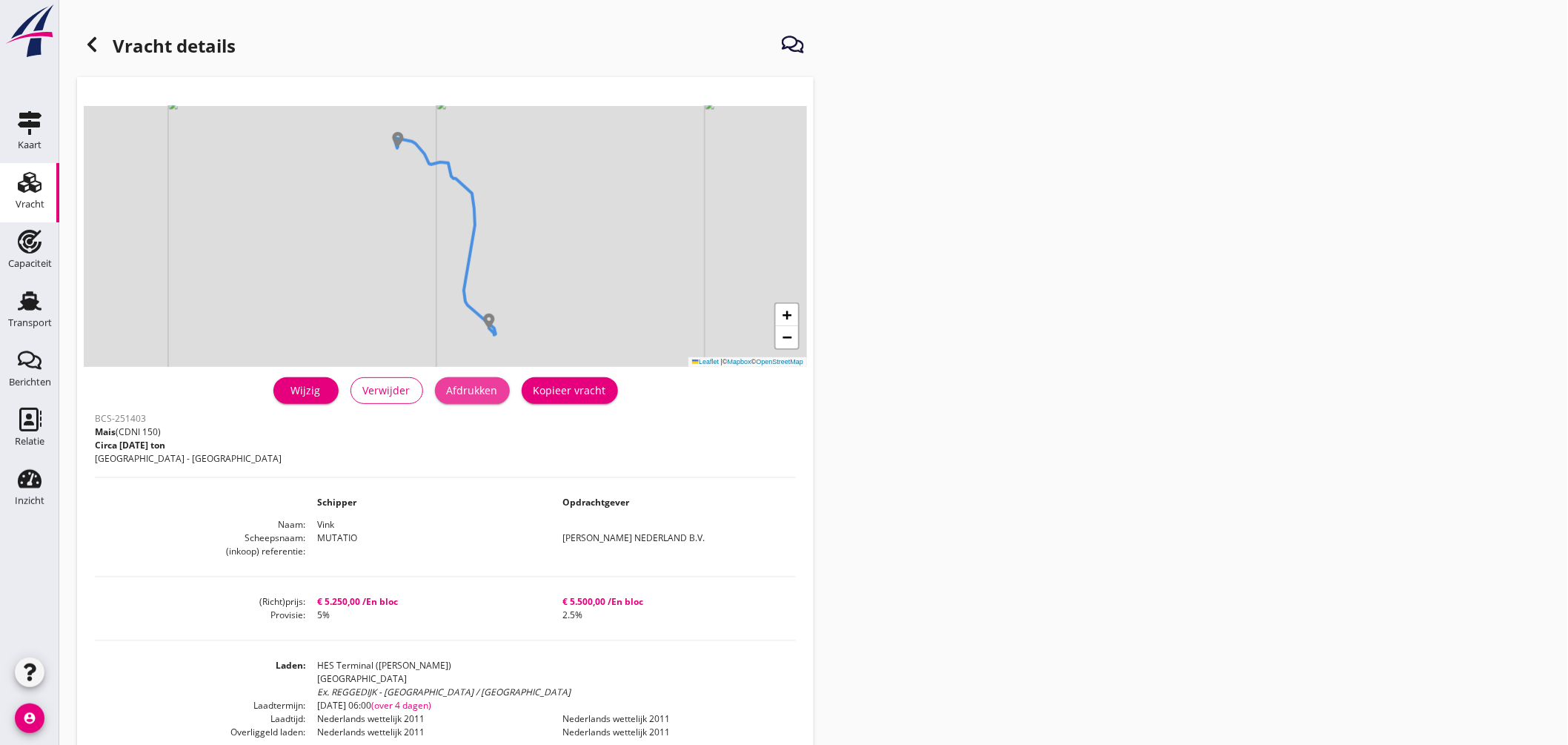
click at [460, 403] on button "Afdrukken" at bounding box center [472, 391] width 75 height 27
click at [95, 47] on icon at bounding box center [92, 44] width 18 height 18
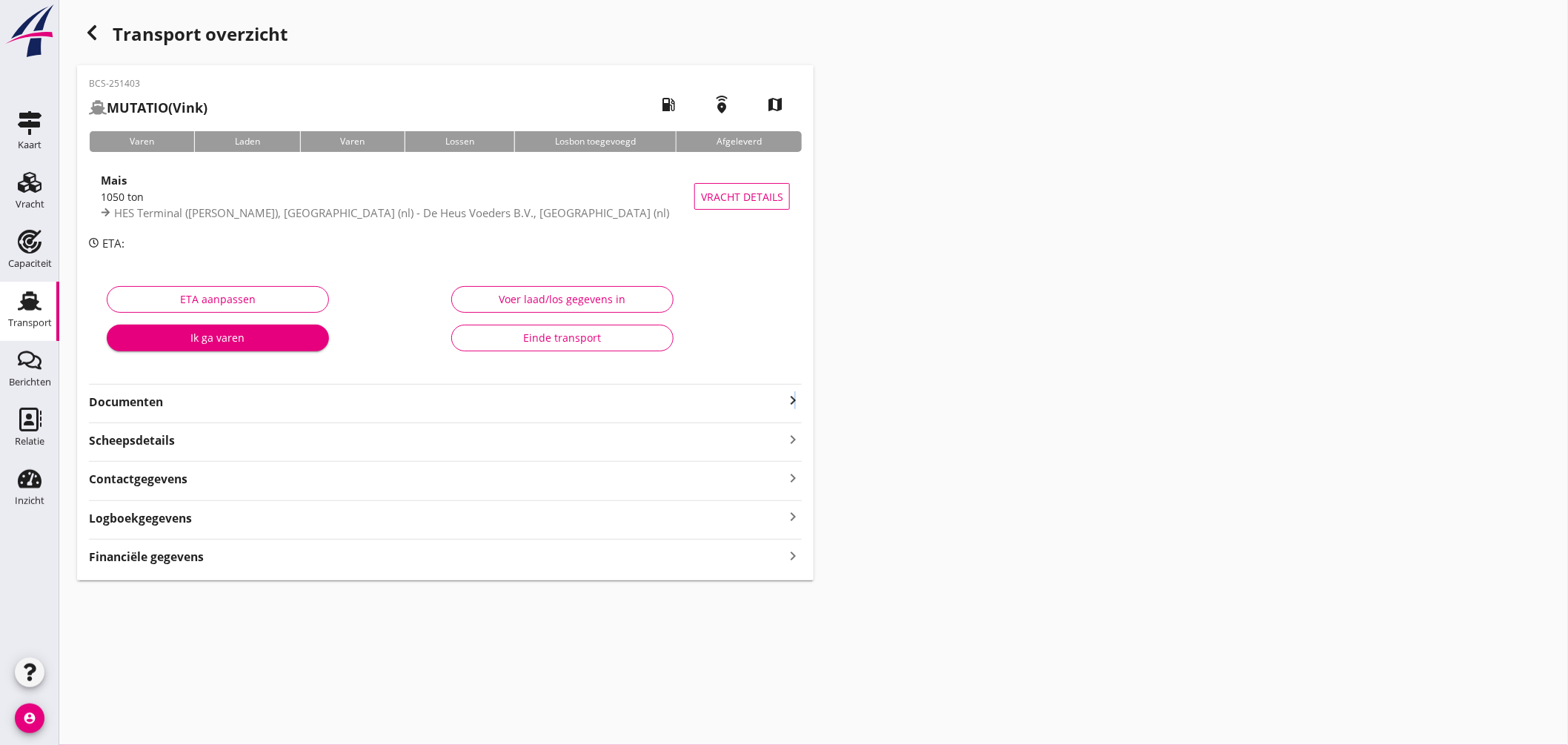
click at [795, 397] on icon "keyboard_arrow_right" at bounding box center [793, 401] width 18 height 18
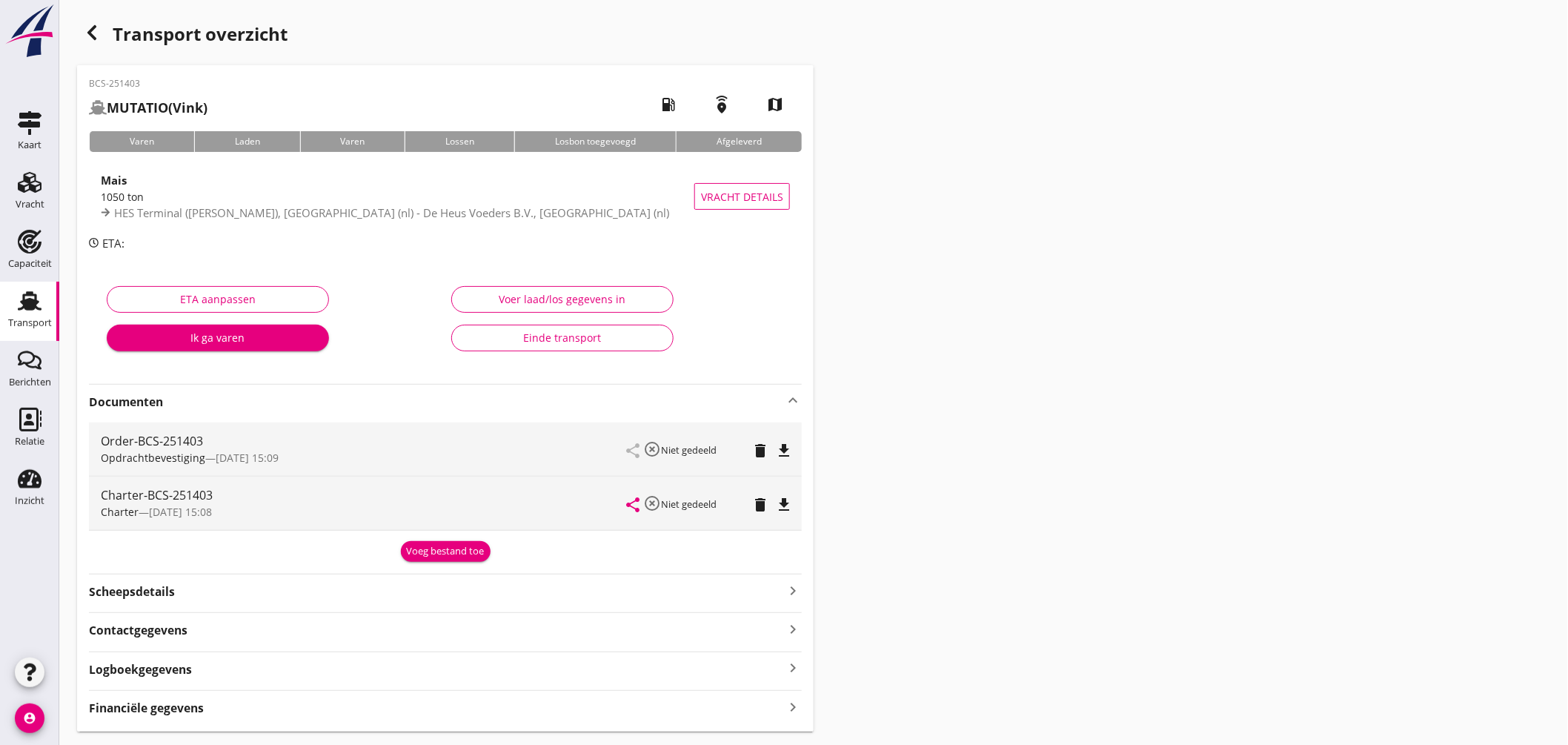
click at [788, 453] on icon "file_download" at bounding box center [784, 450] width 18 height 18
click at [433, 457] on div "Opdrachtbevestiging — 11/09 15:09" at bounding box center [364, 458] width 526 height 16
click at [780, 449] on icon "open_in_browser" at bounding box center [784, 450] width 18 height 18
click at [788, 502] on icon "file_download" at bounding box center [784, 505] width 18 height 18
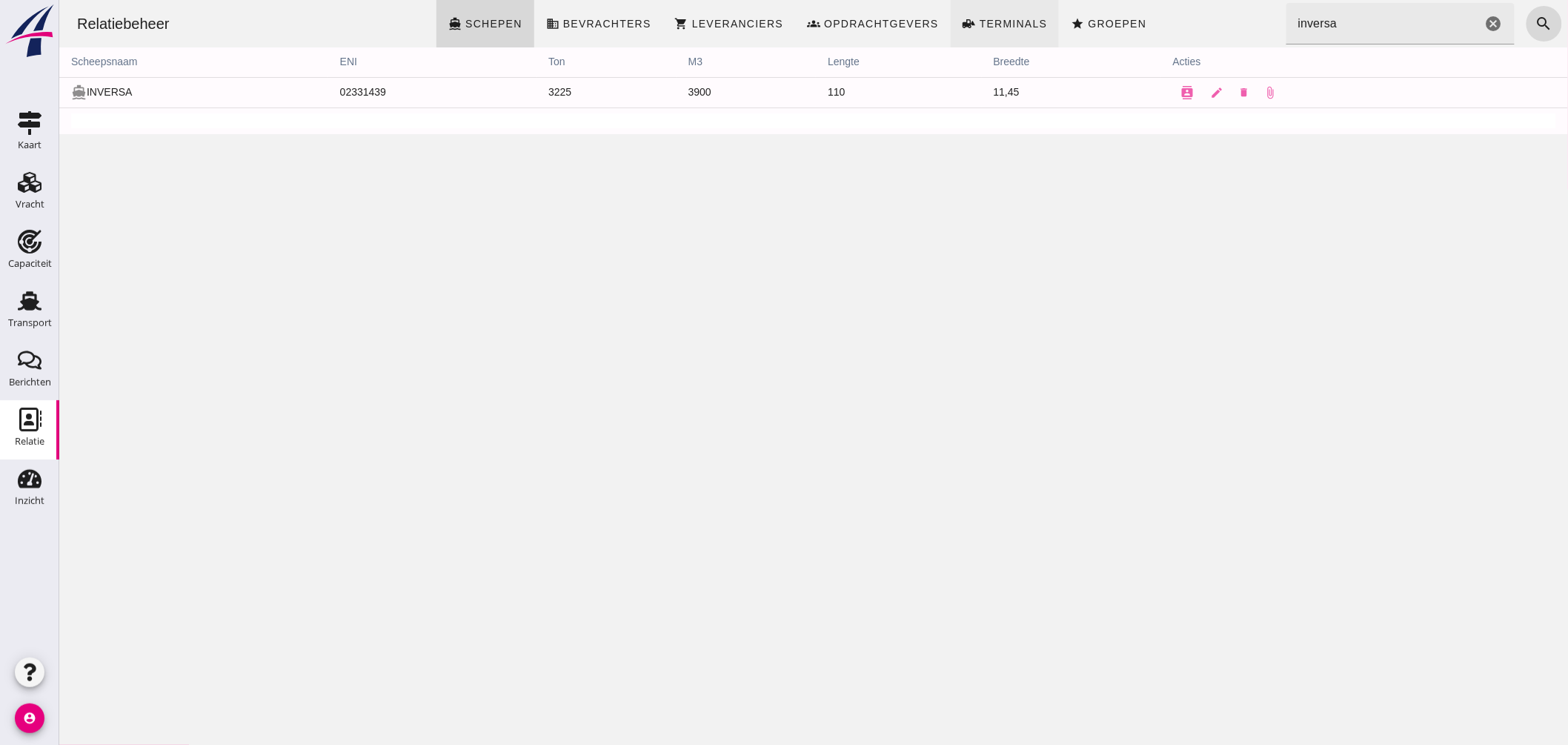
click at [957, 12] on div "Relatiebeheer directions_boat Schepen business Bevrachters shopping_cart Levera…" at bounding box center [813, 24] width 1497 height 47
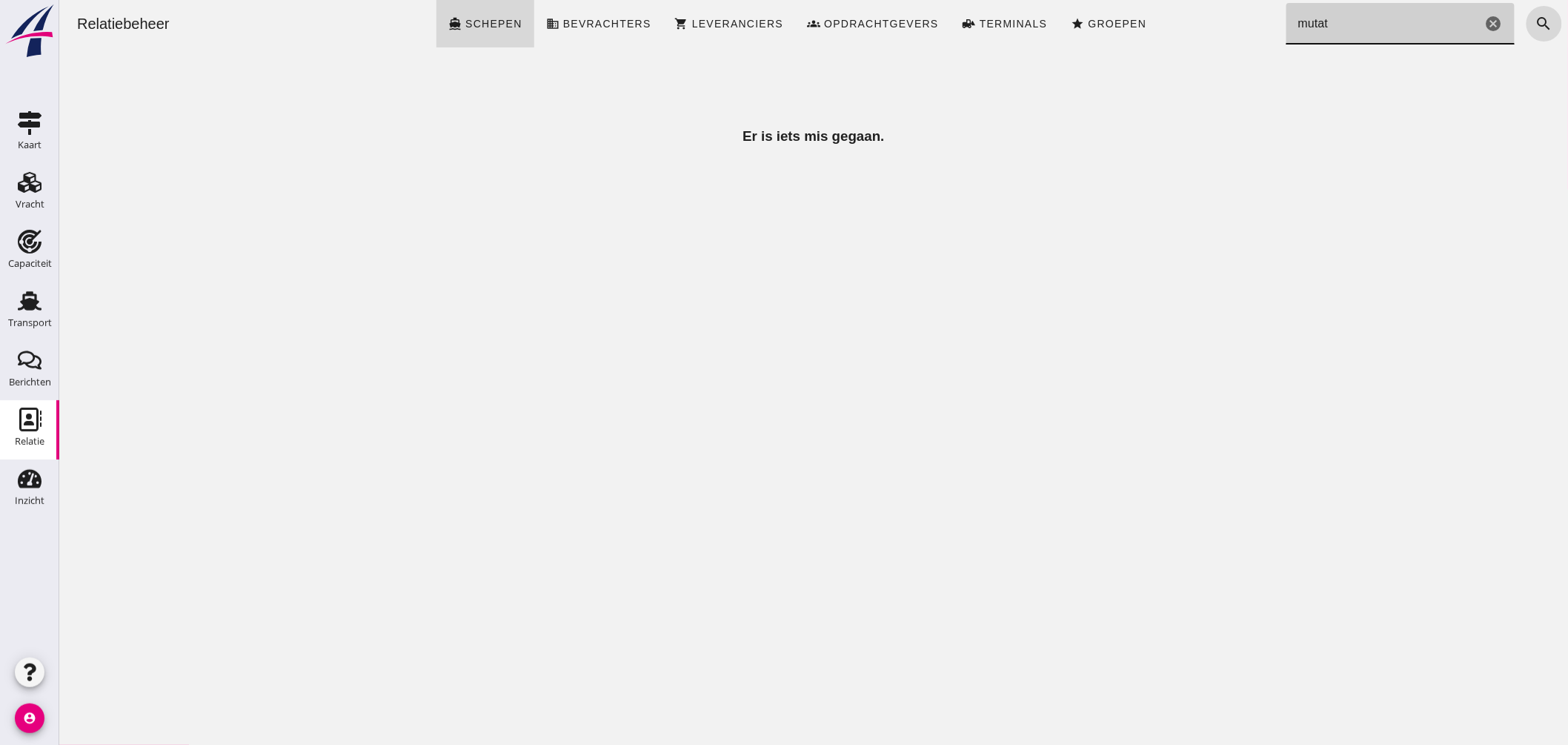
click at [1342, 26] on input "mutat" at bounding box center [1384, 24] width 196 height 42
type input "muta"
click at [1484, 18] on icon "cancel" at bounding box center [1493, 24] width 18 height 18
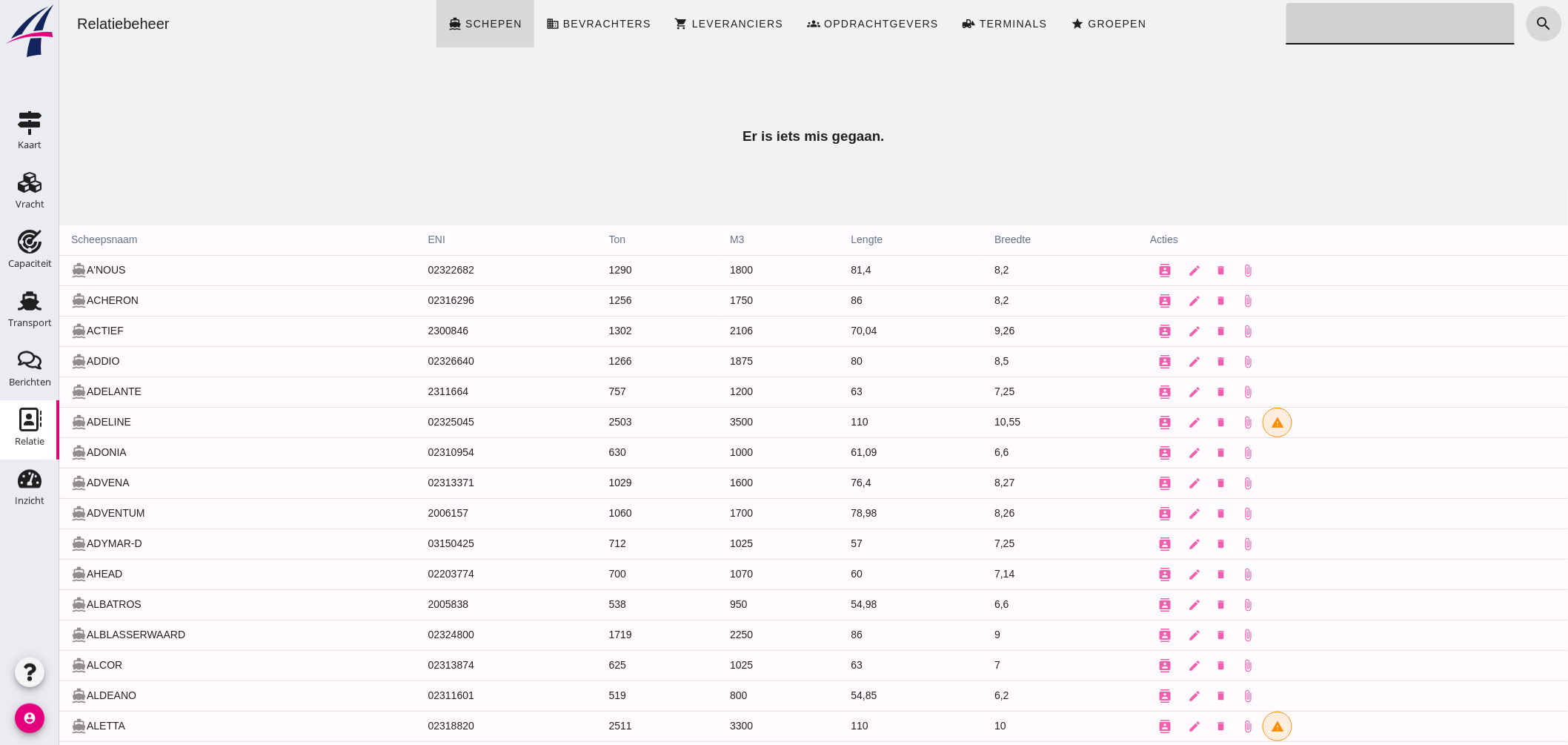
click at [1315, 43] on input "Zoeken..." at bounding box center [1396, 24] width 219 height 42
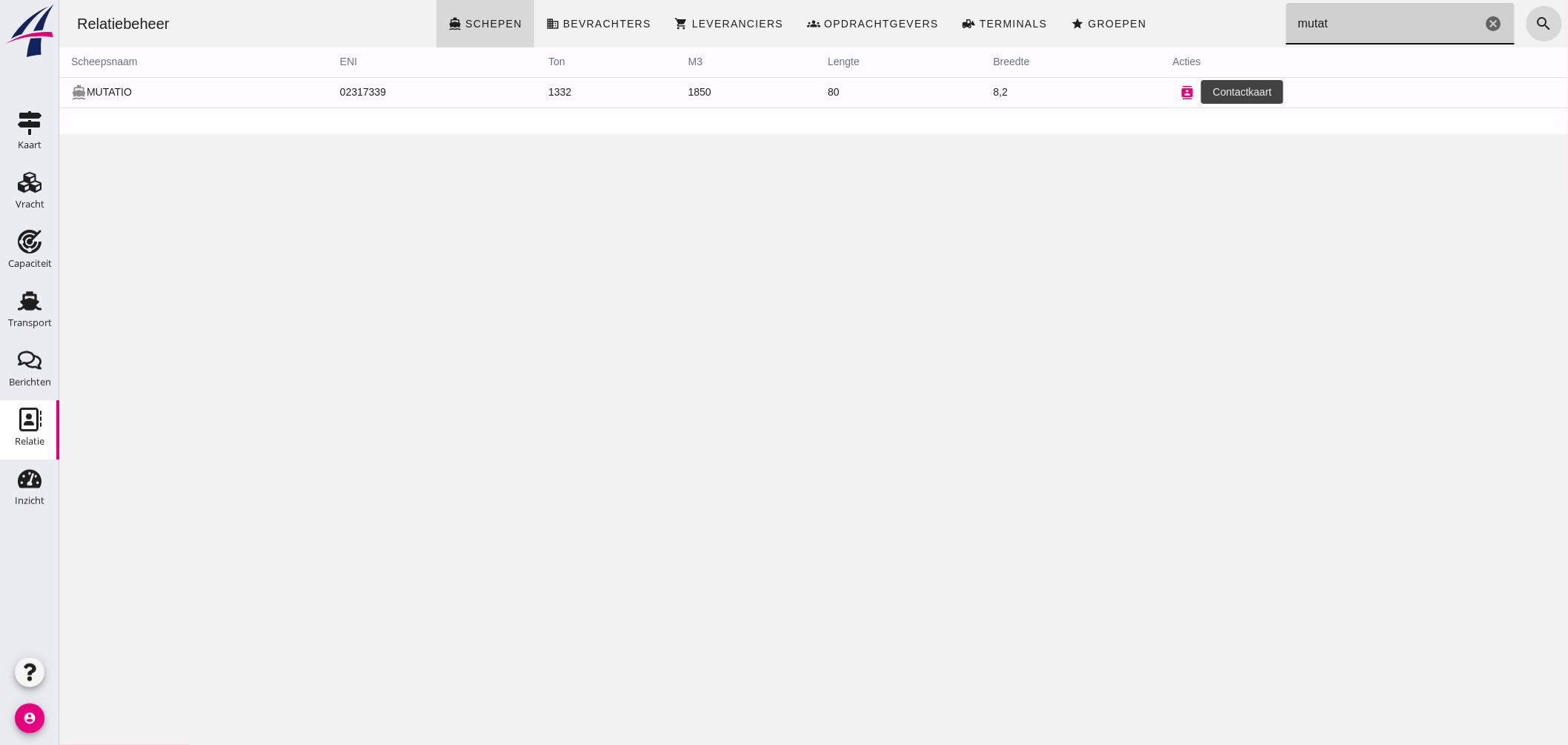
type input "mutat"
click at [1180, 92] on icon "contacts" at bounding box center [1187, 92] width 13 height 13
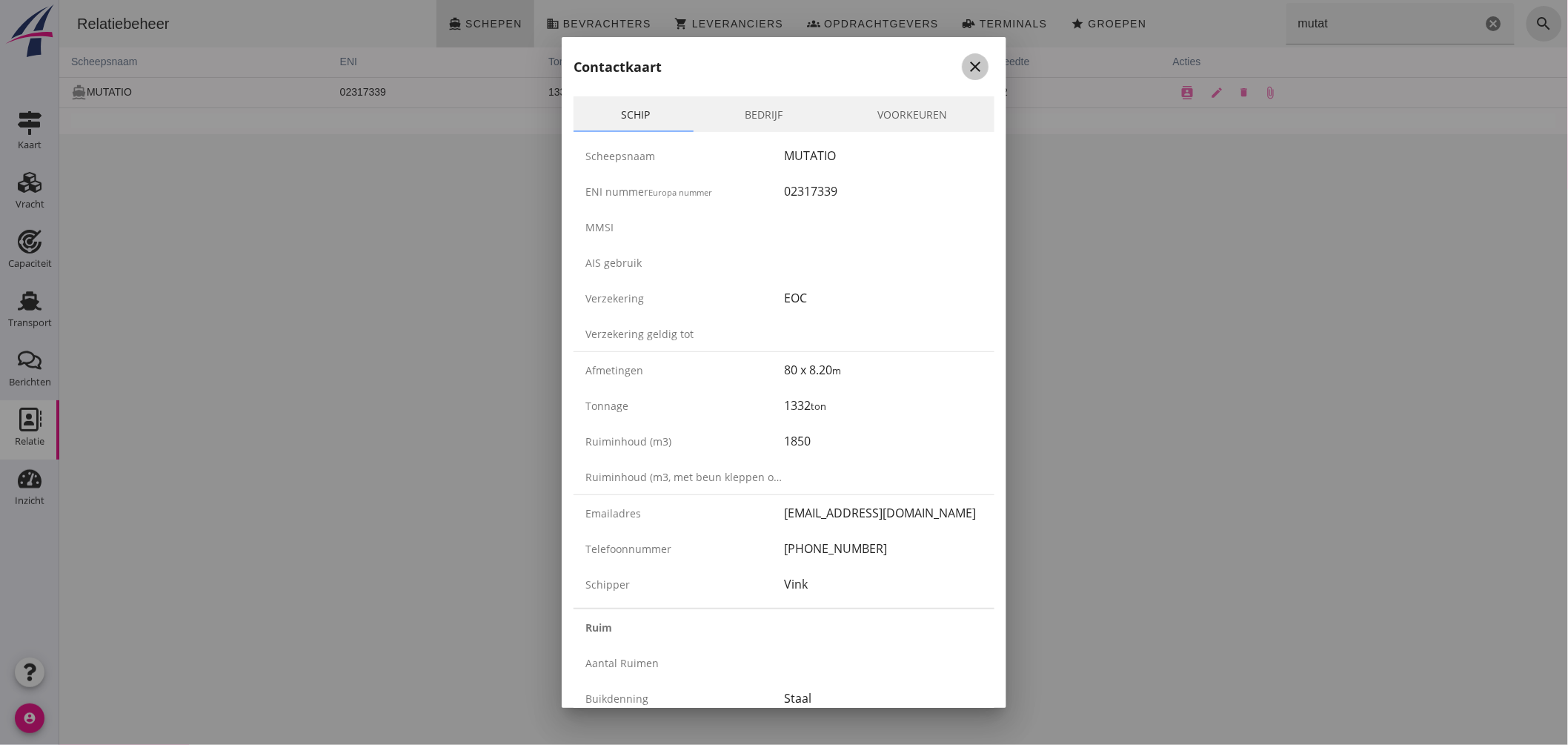
click at [966, 62] on icon "close" at bounding box center [975, 66] width 18 height 18
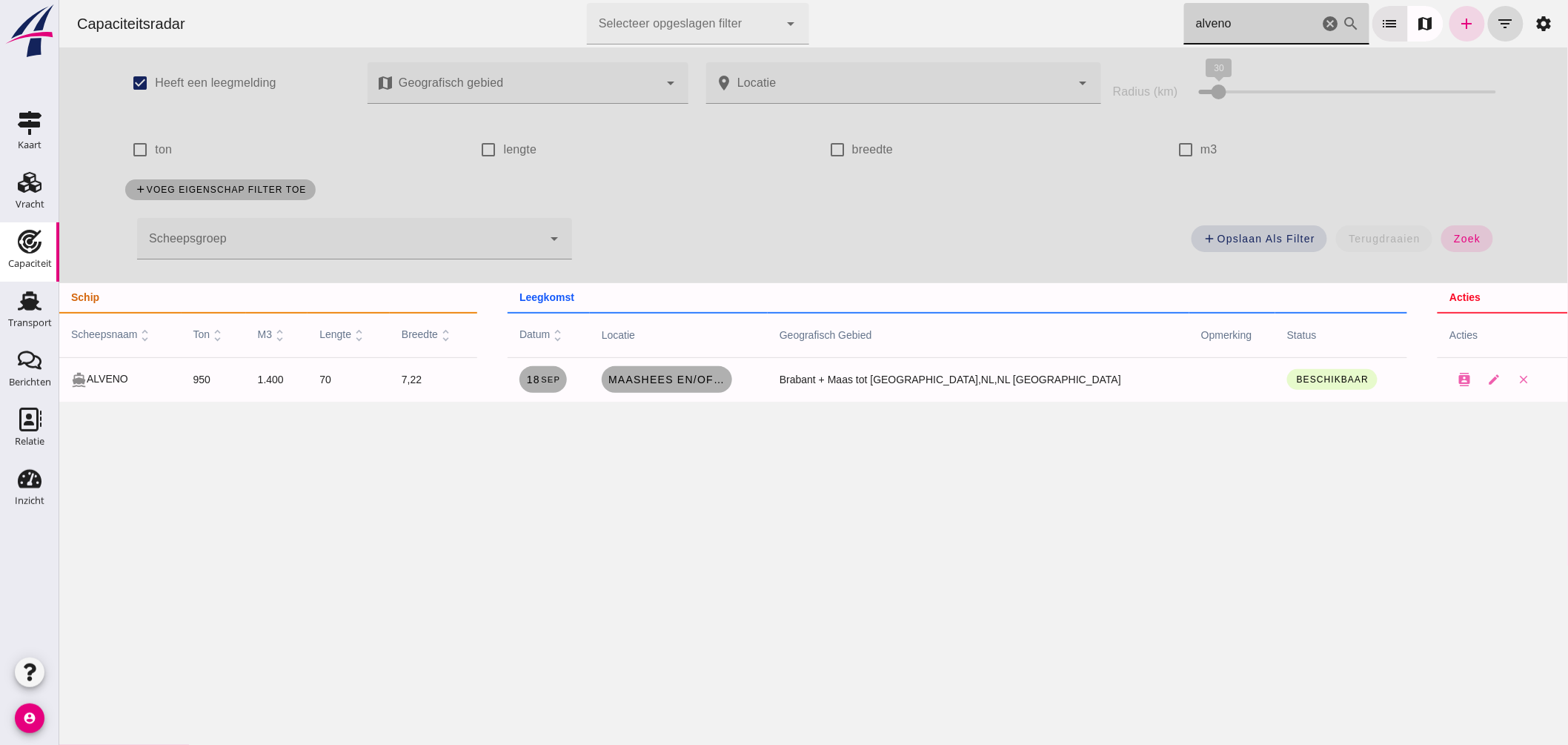
drag, startPoint x: 1262, startPoint y: 21, endPoint x: 913, endPoint y: 2, distance: 349.5
click at [923, 8] on div "Capaciteitsradar Selecteer opgeslagen filter Selecteer opgeslagen filter cancel…" at bounding box center [813, 24] width 1497 height 47
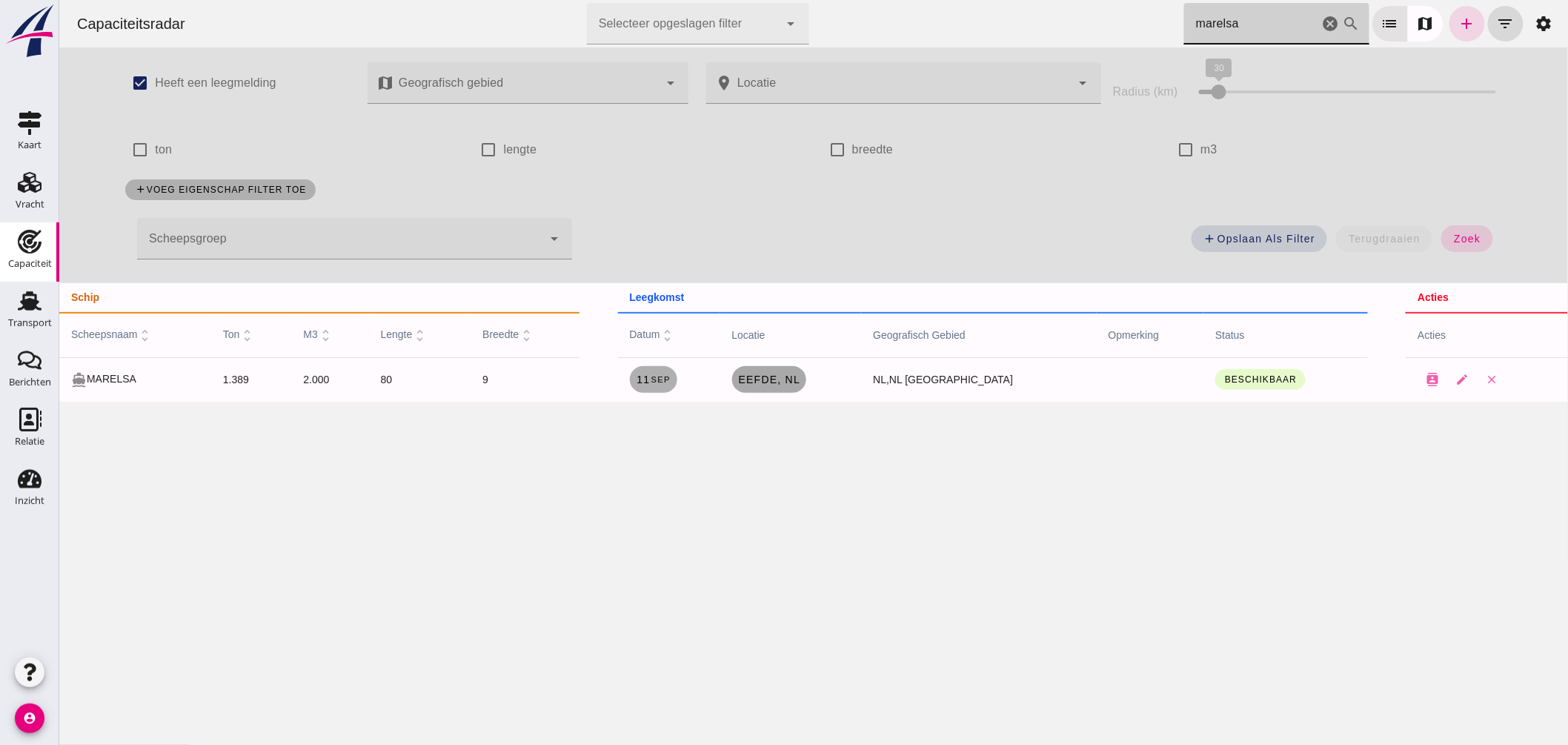
type input "marelsa"
click at [782, 375] on span "Eefde, nl" at bounding box center [769, 379] width 63 height 12
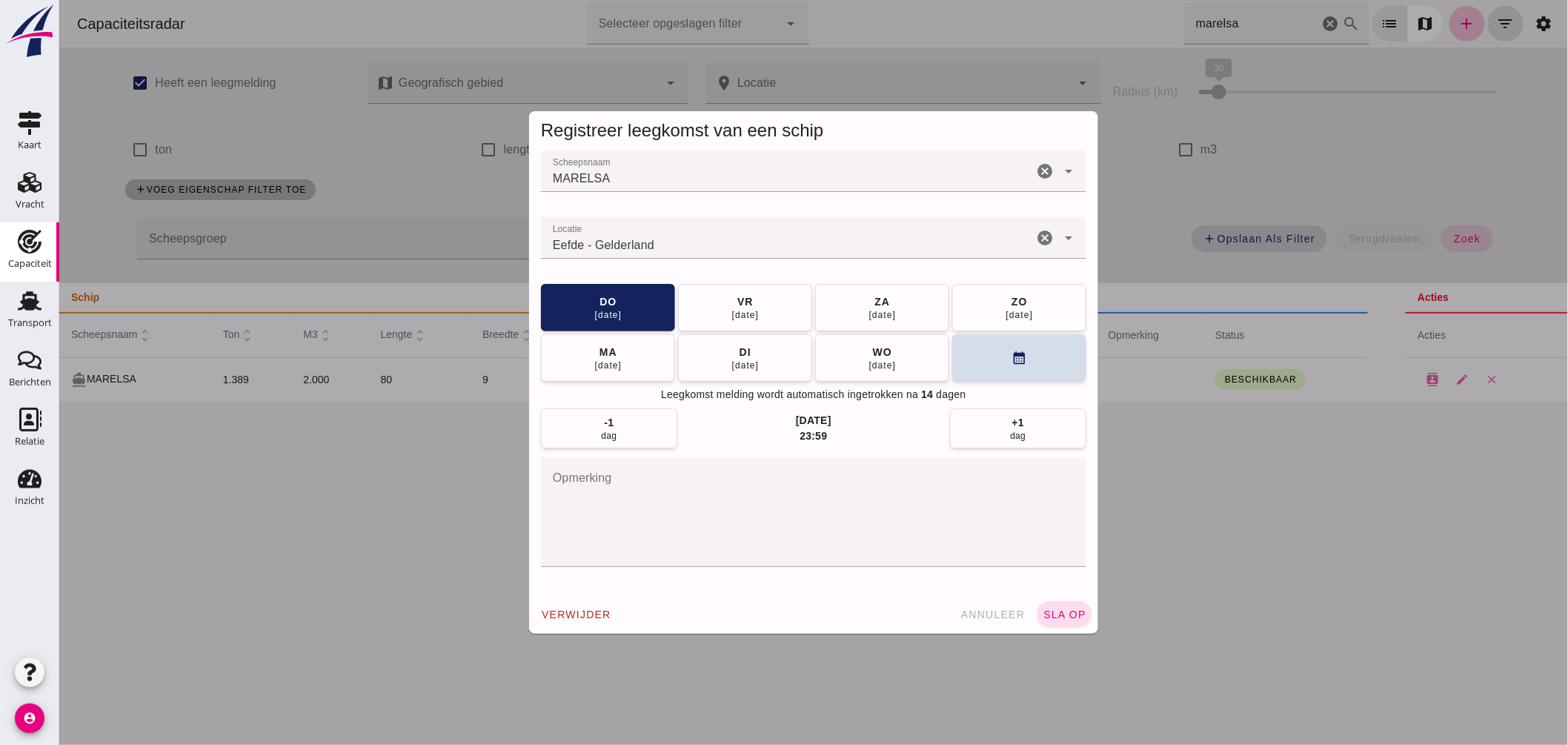
click at [680, 238] on input "Locatie" at bounding box center [786, 245] width 492 height 18
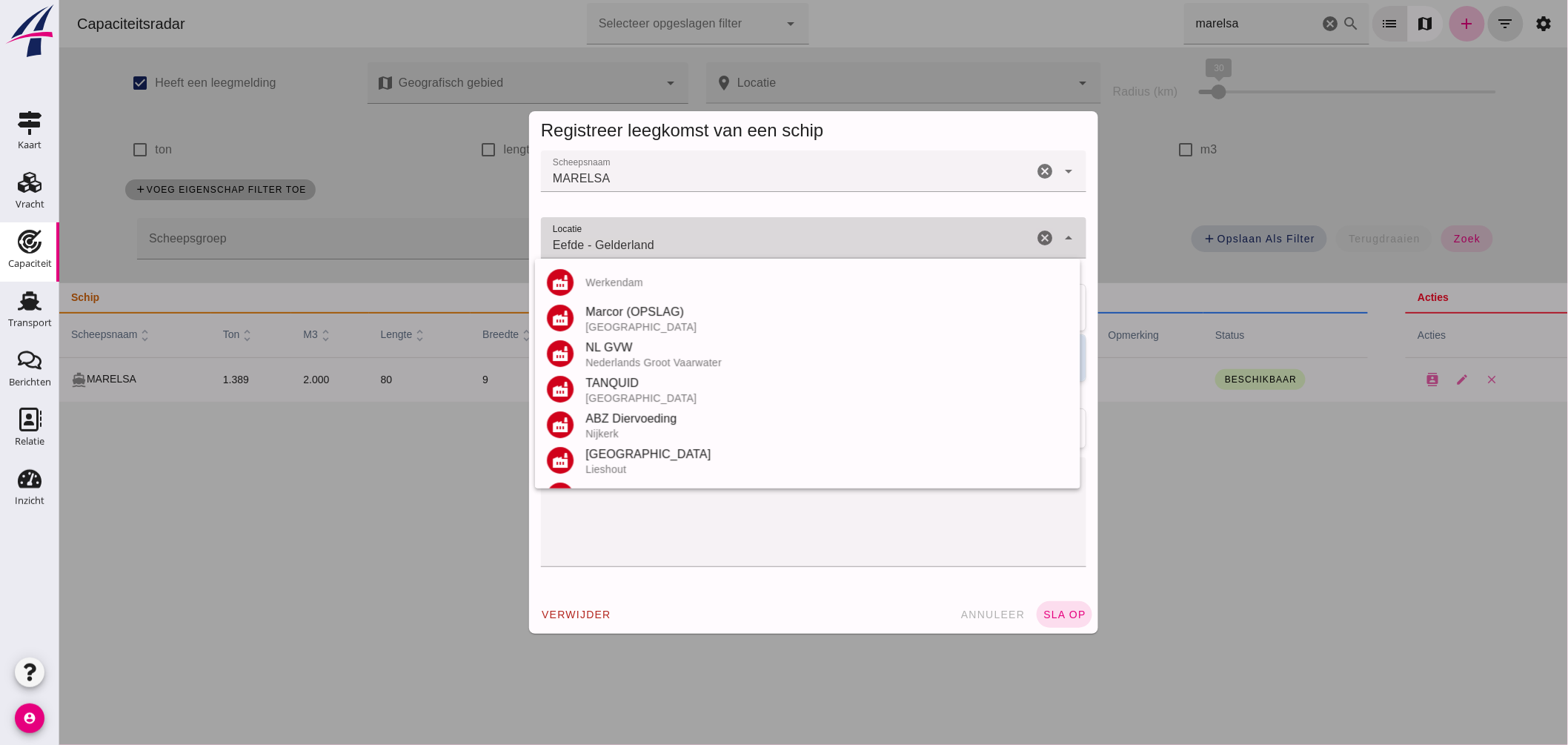
click at [680, 238] on input "Eefde - Gelderland" at bounding box center [786, 245] width 492 height 18
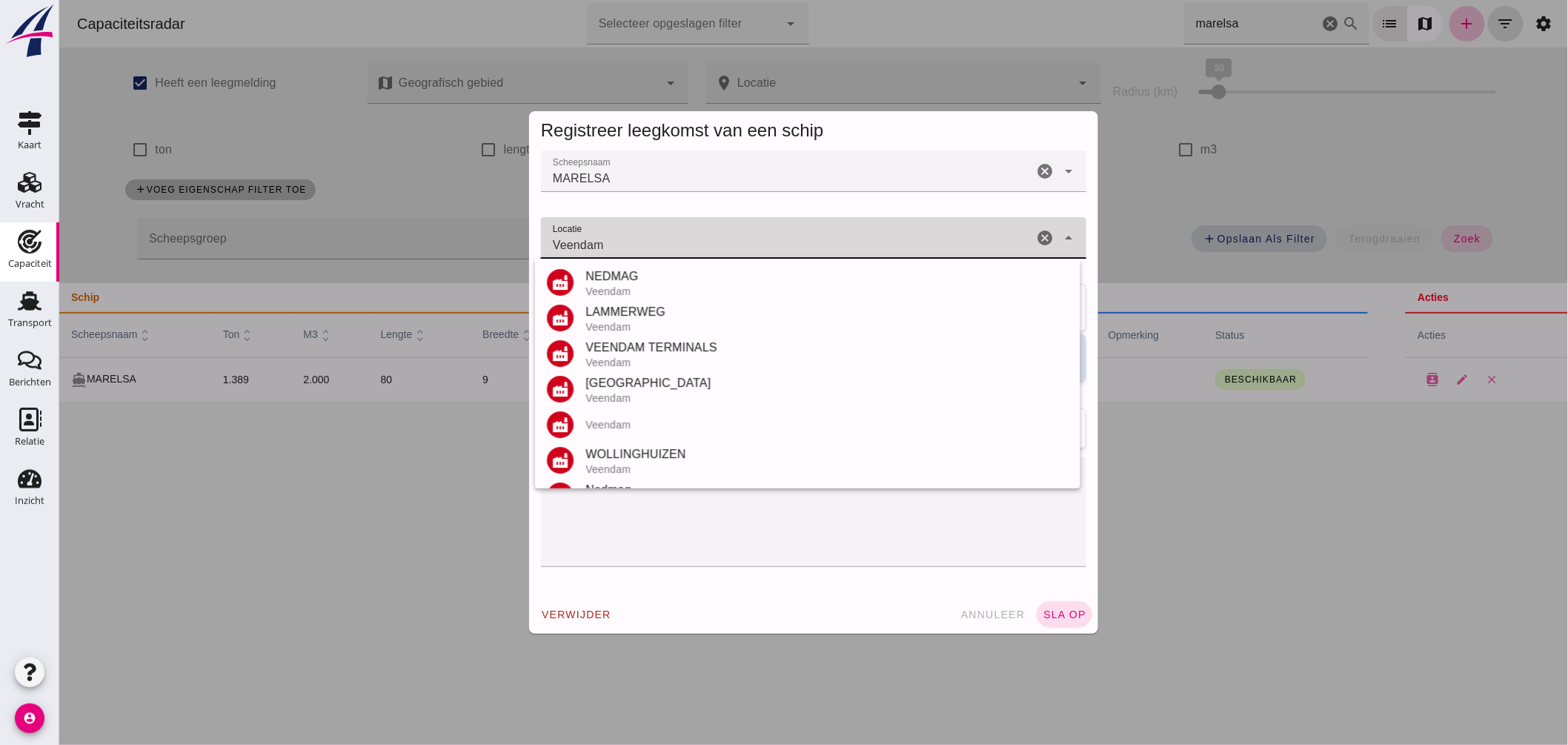
scroll to position [102, 0]
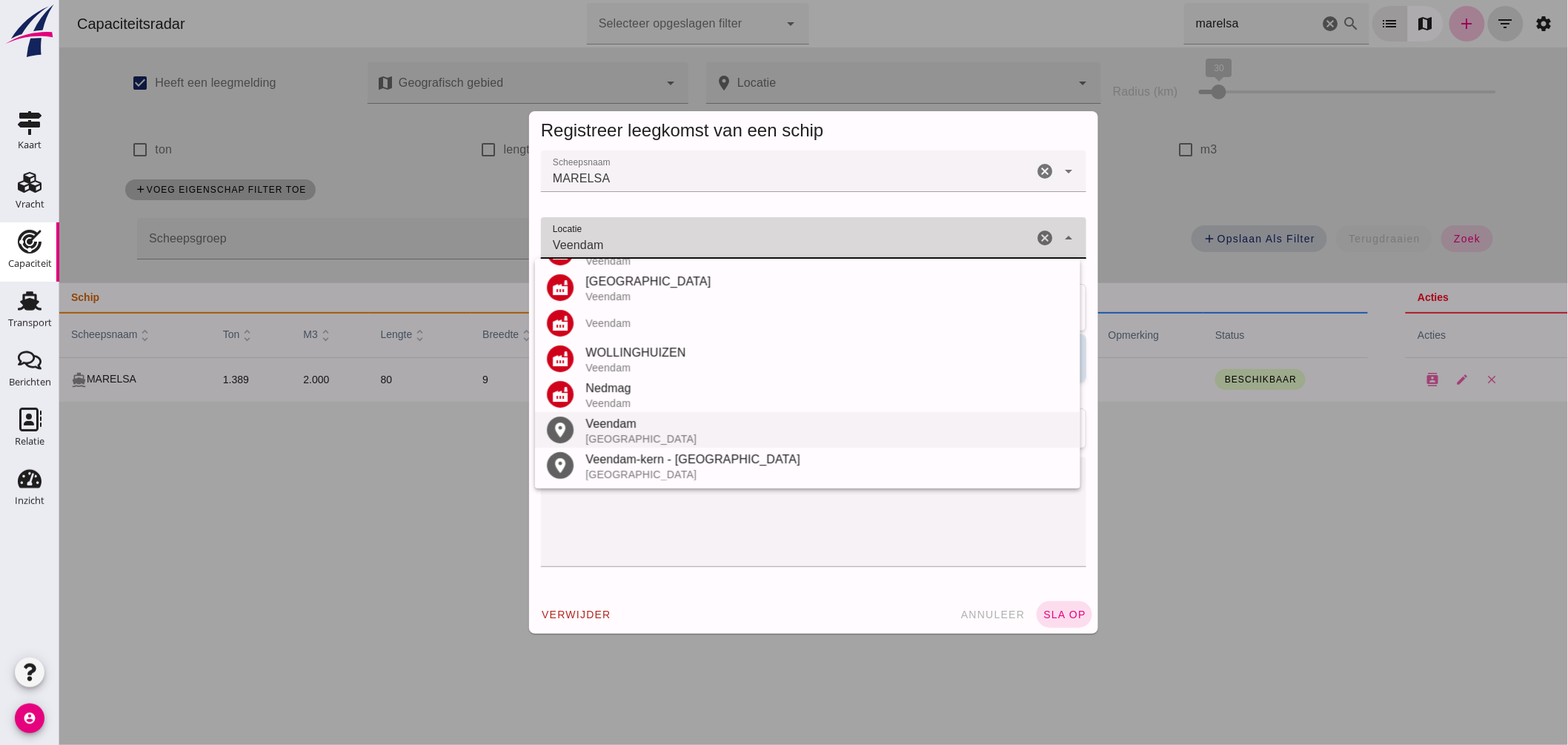
click at [638, 433] on div "[GEOGRAPHIC_DATA]" at bounding box center [827, 438] width 483 height 12
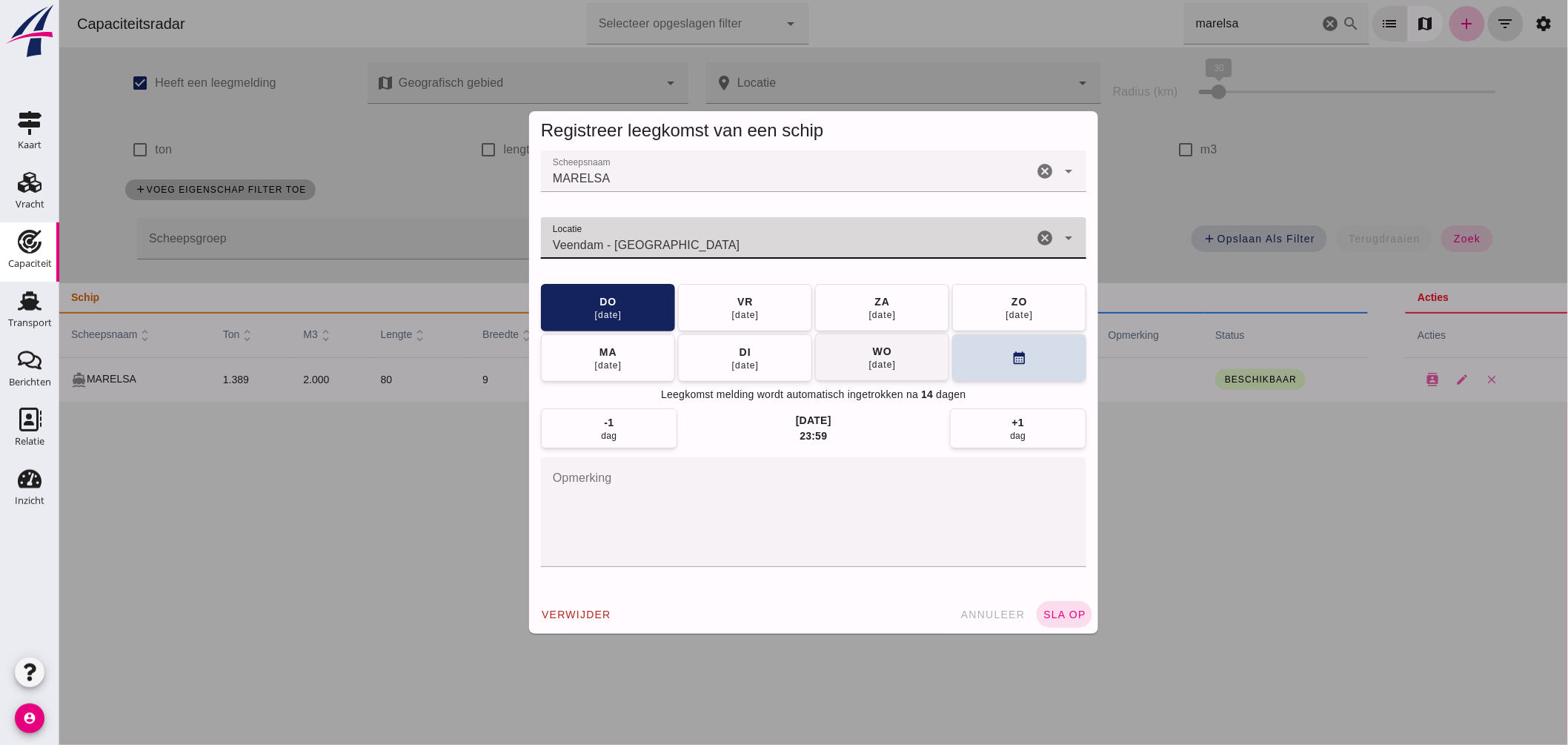
type input "Veendam - [GEOGRAPHIC_DATA]"
click at [868, 365] on div "[DATE]" at bounding box center [882, 364] width 28 height 12
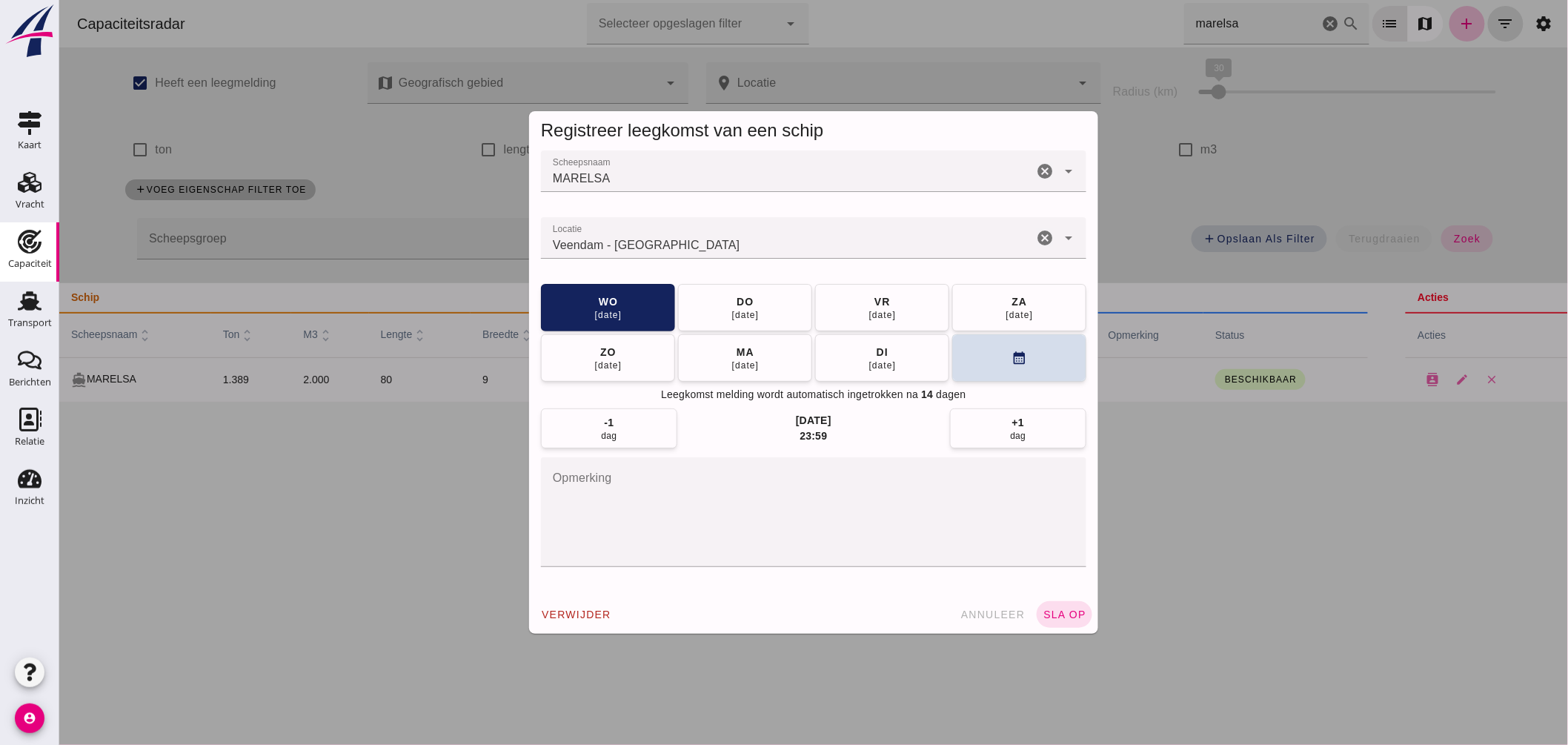
click at [1049, 611] on span "sla op" at bounding box center [1063, 615] width 43 height 12
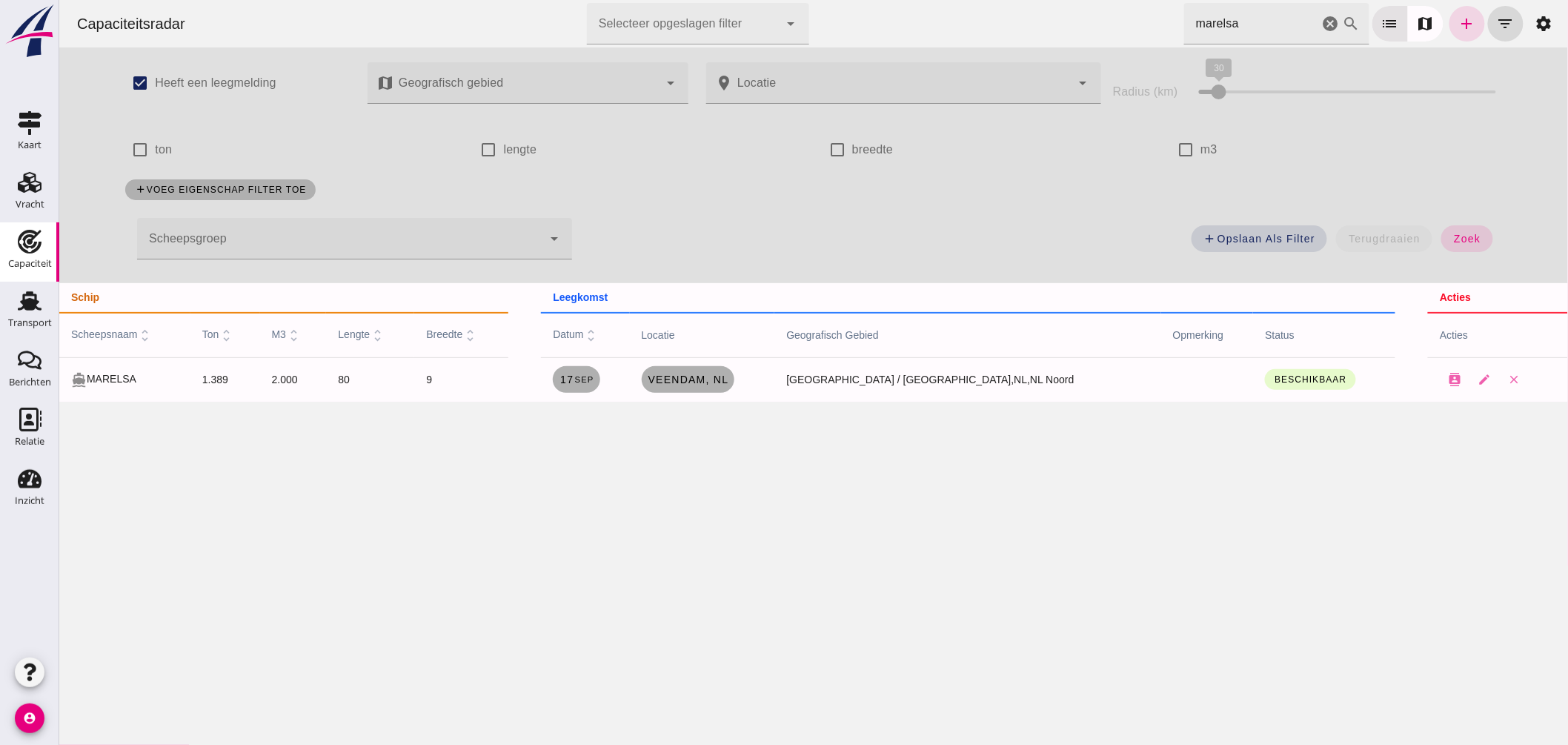
click at [831, 18] on div "Capaciteitsradar Selecteer opgeslagen filter Selecteer opgeslagen filter cancel…" at bounding box center [813, 24] width 1497 height 47
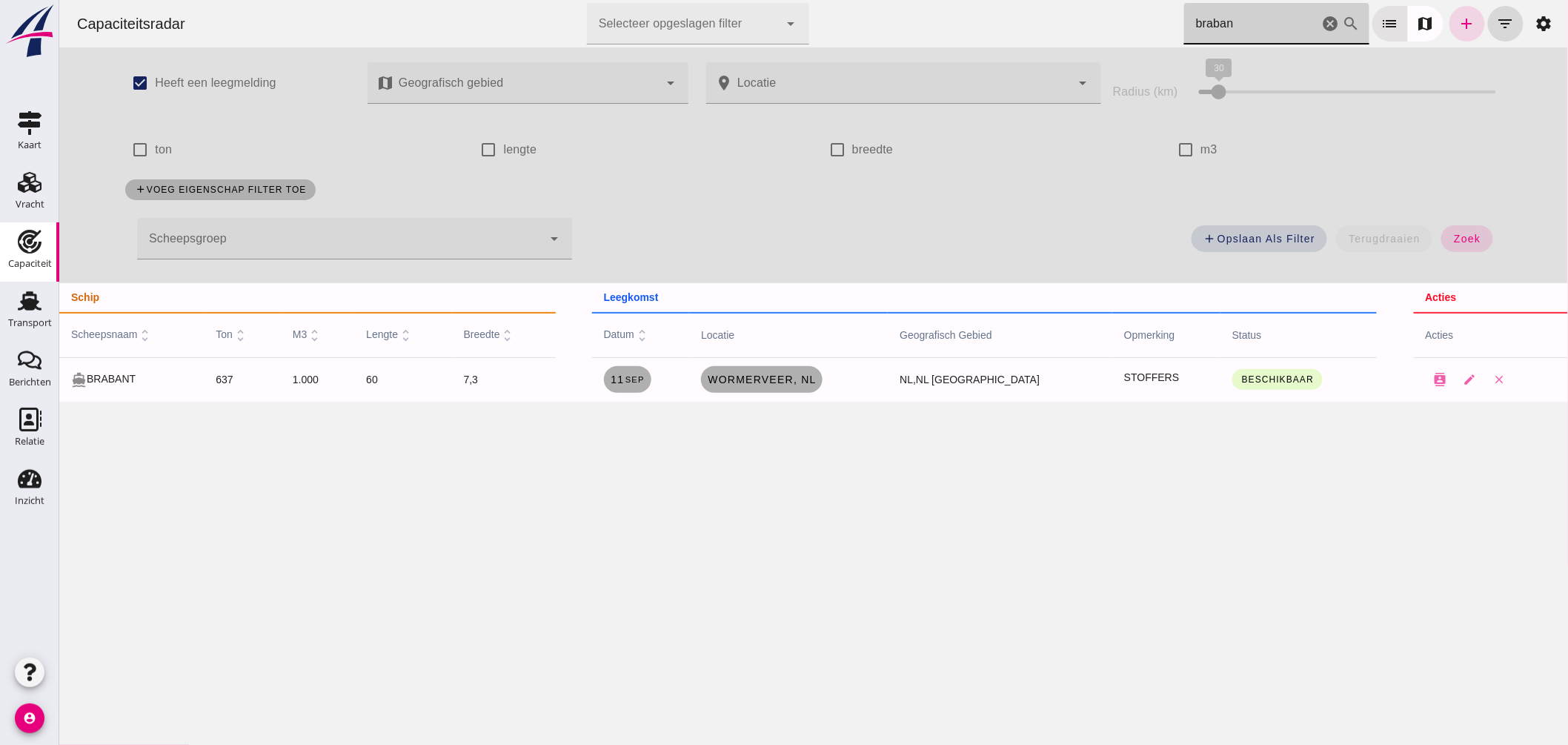
type input "braban"
click at [733, 438] on div "Capaciteitsradar Selecteer opgeslagen filter Selecteer opgeslagen filter cancel…" at bounding box center [812, 372] width 1509 height 745
click at [768, 372] on link "Wormerveer, nl" at bounding box center [761, 380] width 122 height 27
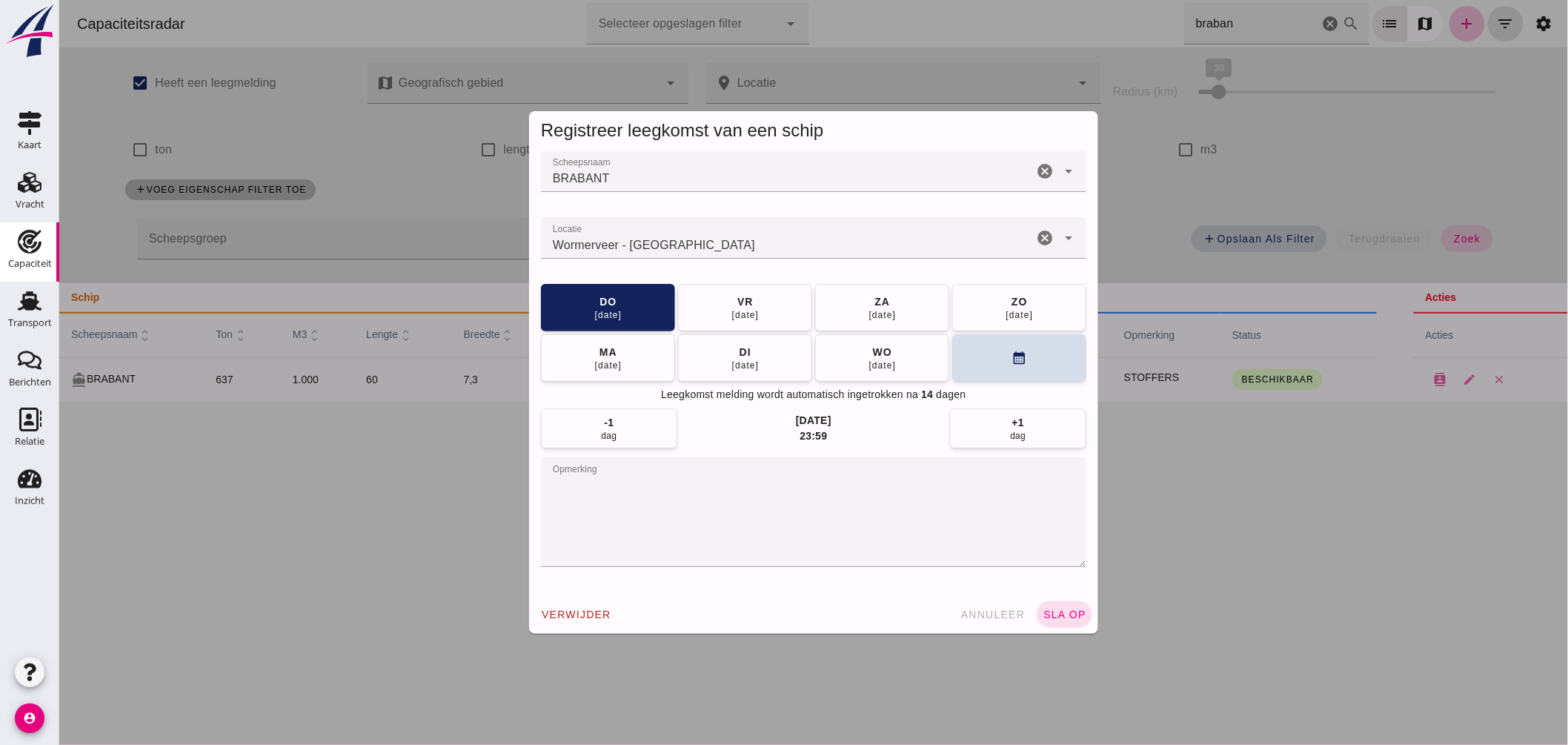
click at [823, 239] on input "Locatie" at bounding box center [786, 245] width 492 height 18
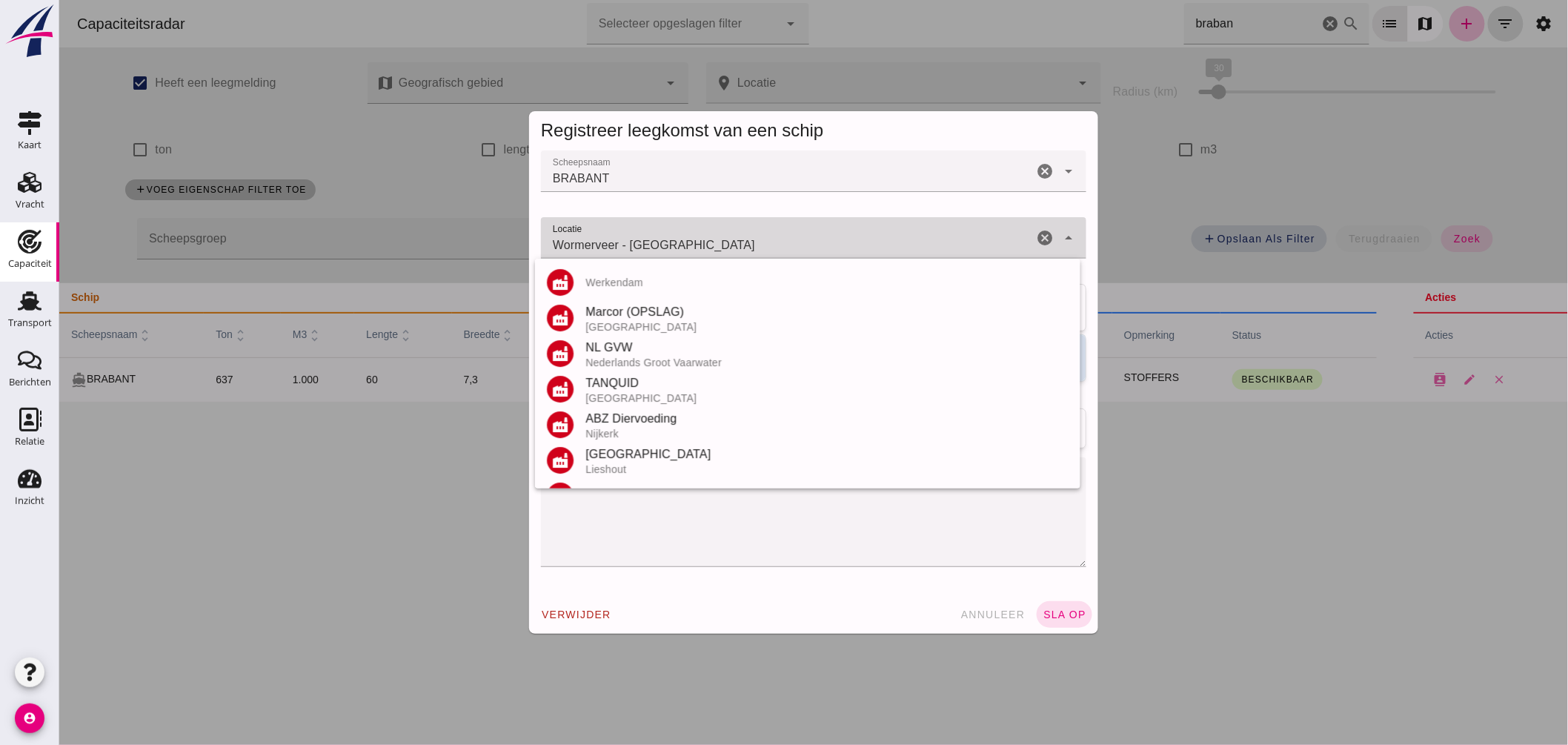
click at [823, 239] on input "Wormerveer - [GEOGRAPHIC_DATA]" at bounding box center [786, 245] width 492 height 18
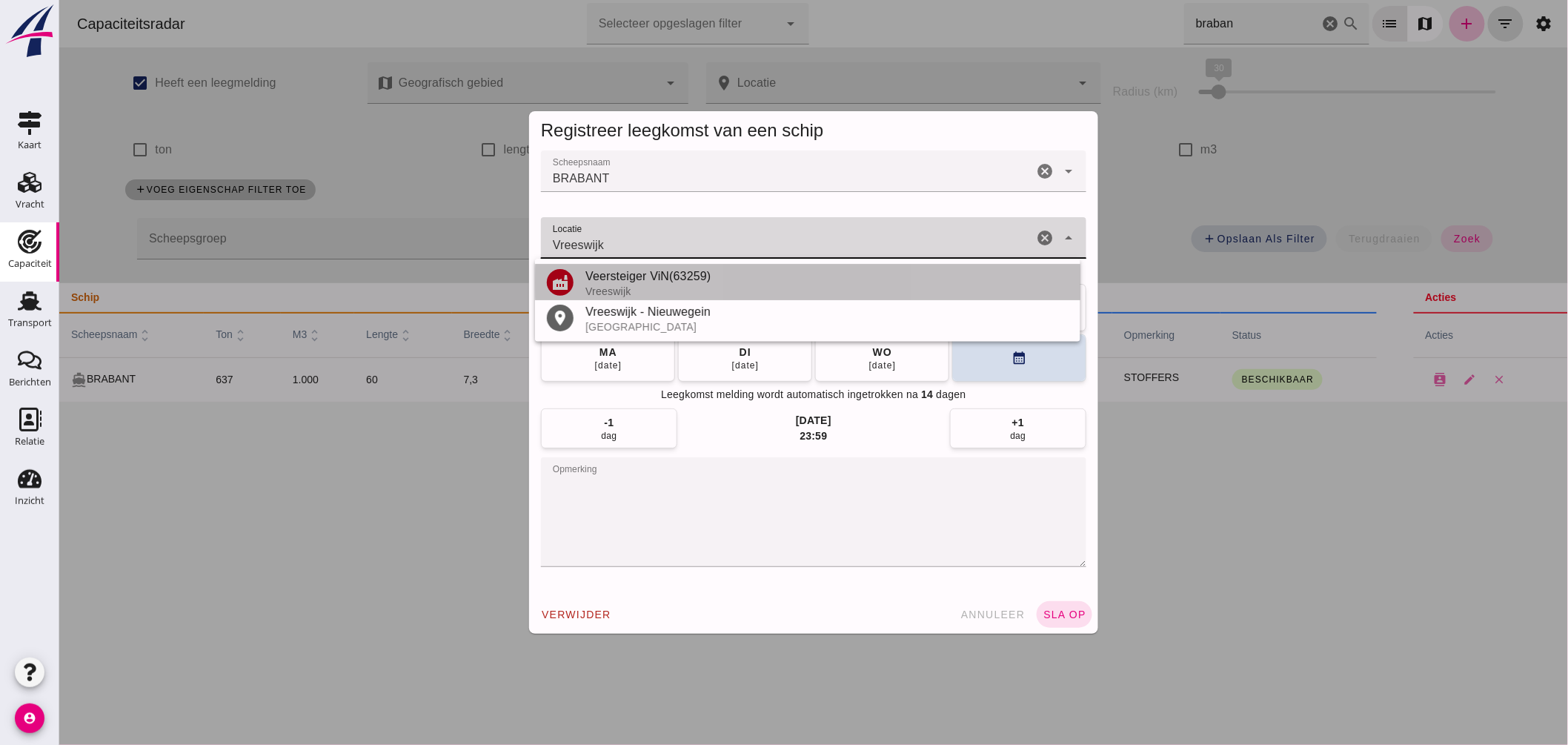
click at [746, 287] on div "Vreeswijk" at bounding box center [827, 291] width 483 height 12
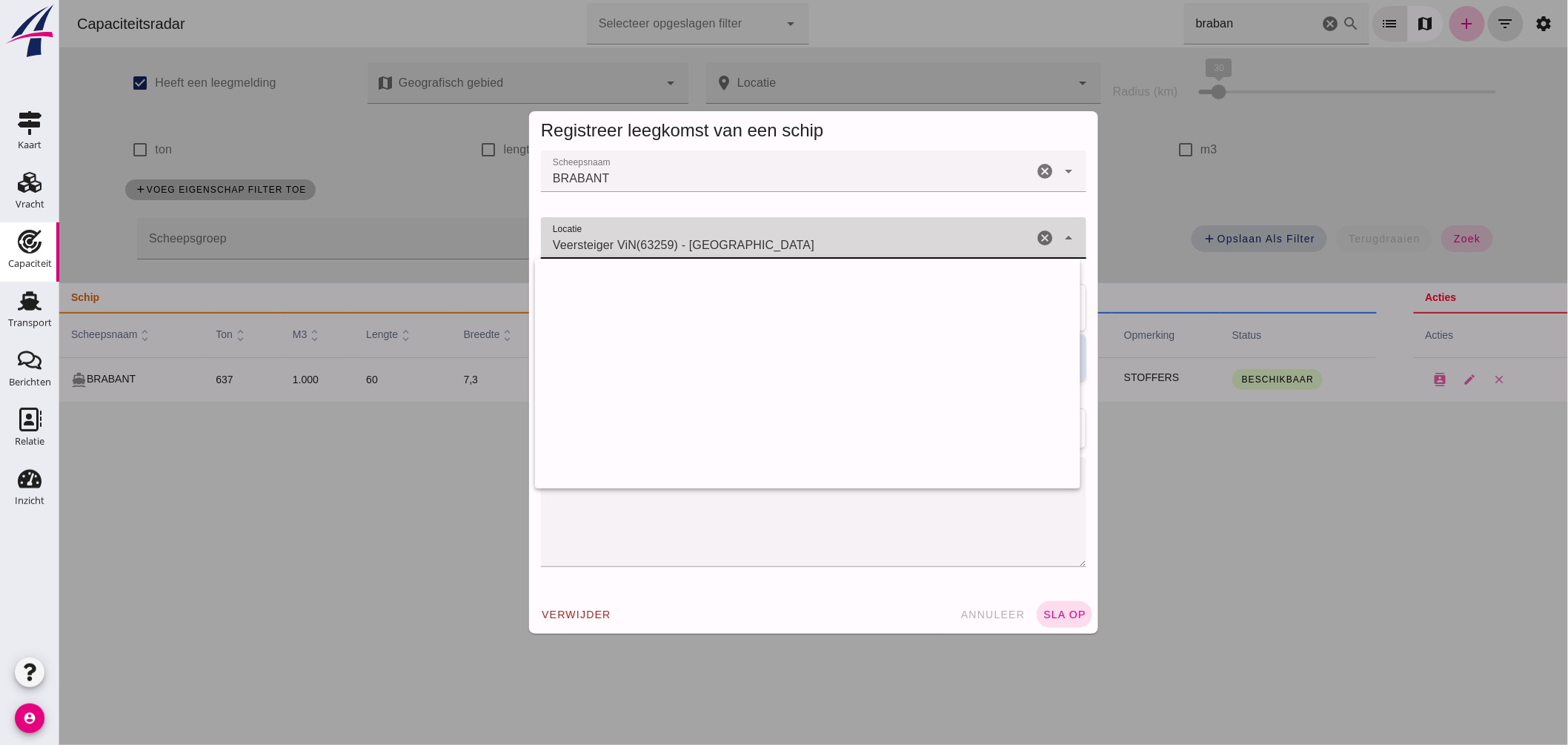
drag, startPoint x: 684, startPoint y: 243, endPoint x: -1, endPoint y: 174, distance: 688.5
click at [58, 174] on html "Capaciteitsradar Selecteer opgeslagen filter Selecteer opgeslagen filter cancel…" at bounding box center [812, 372] width 1509 height 745
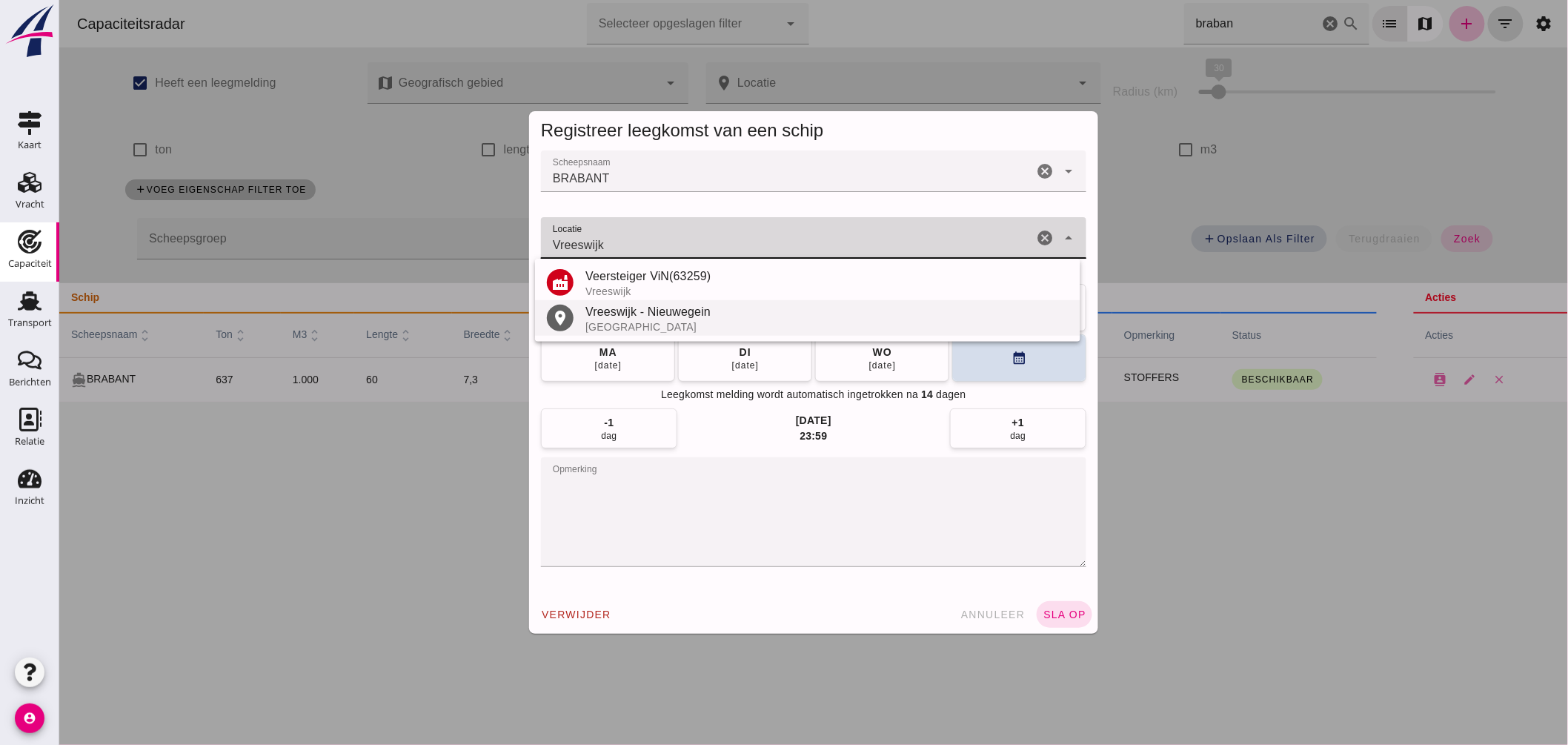
click at [721, 317] on div "Vreeswijk - Nieuwegein" at bounding box center [827, 312] width 483 height 18
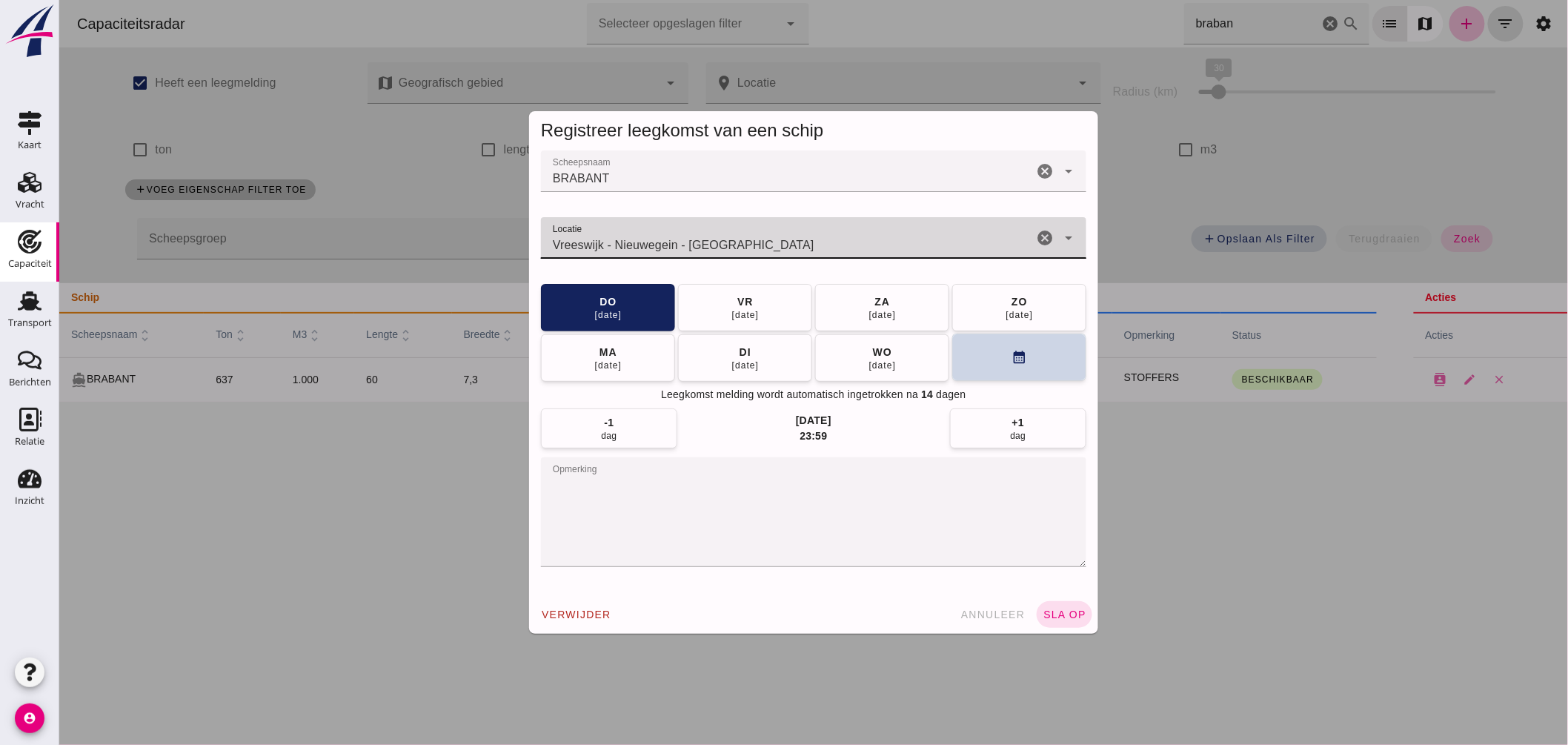
type input "Vreeswijk - Nieuwegein - [GEOGRAPHIC_DATA]"
drag, startPoint x: 969, startPoint y: 362, endPoint x: 977, endPoint y: 361, distance: 8.1
click at [977, 361] on button "calendar_month" at bounding box center [1018, 357] width 134 height 47
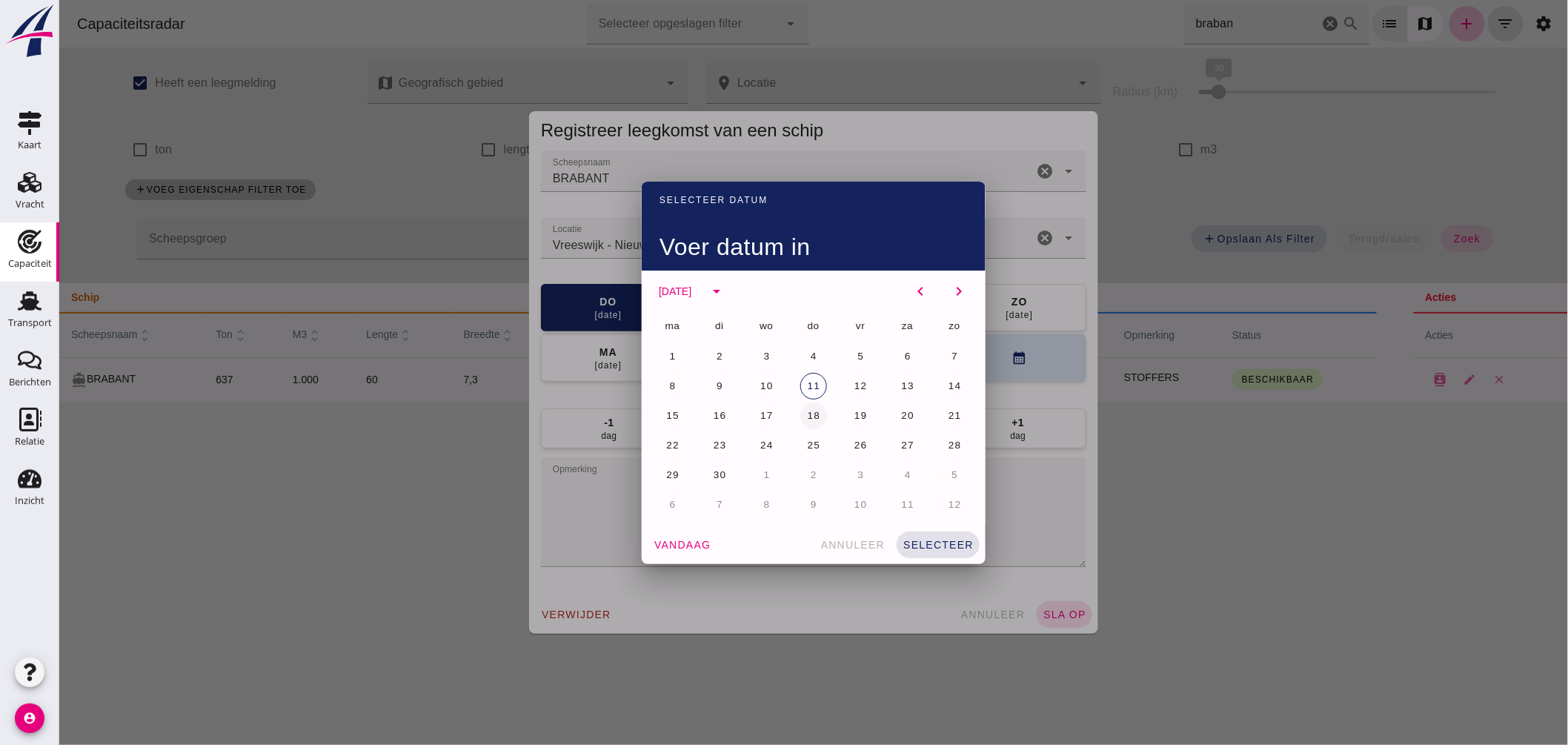
click at [813, 410] on span "18" at bounding box center [813, 416] width 14 height 11
click at [921, 540] on span "selecteer" at bounding box center [937, 544] width 71 height 12
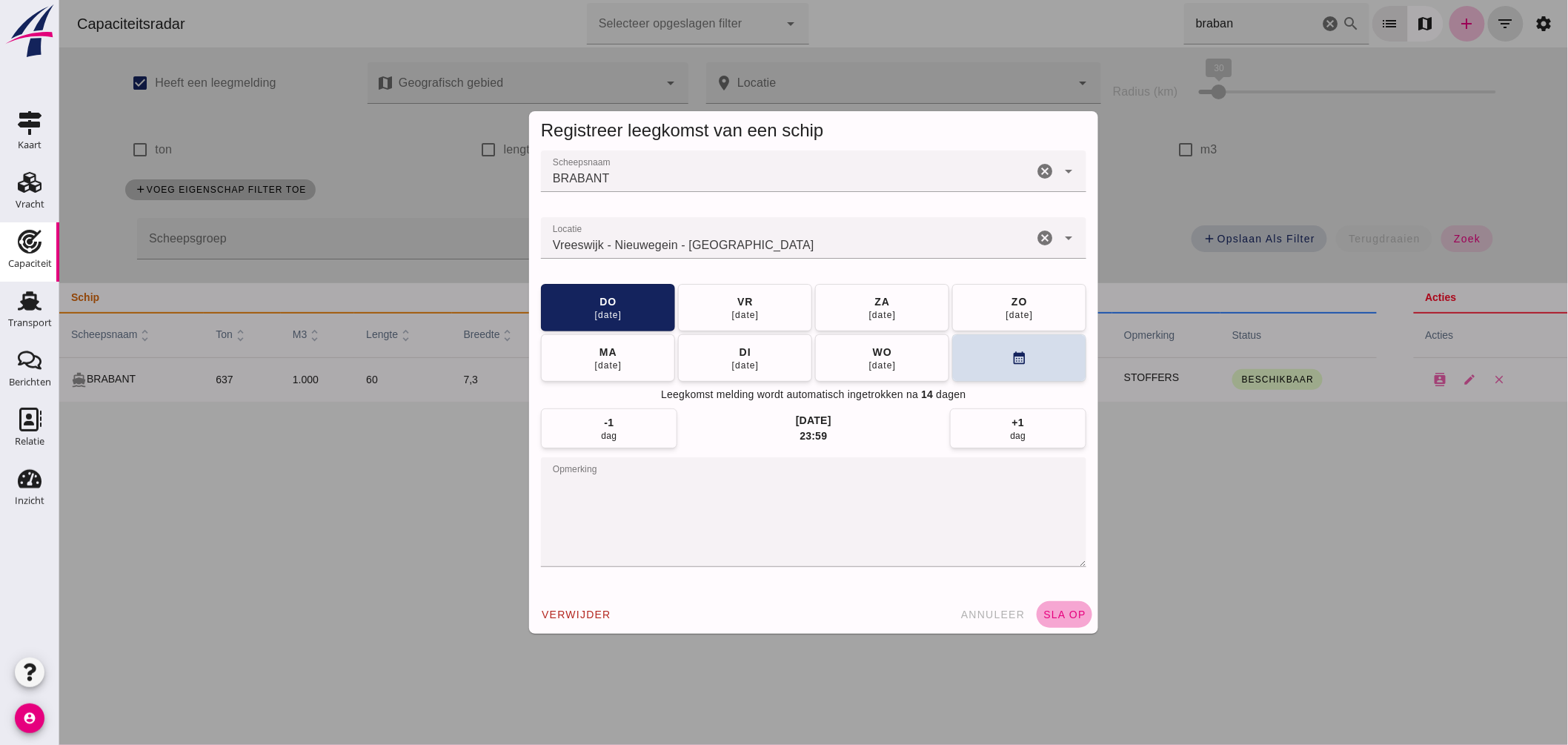
click at [1057, 614] on span "sla op" at bounding box center [1063, 615] width 43 height 12
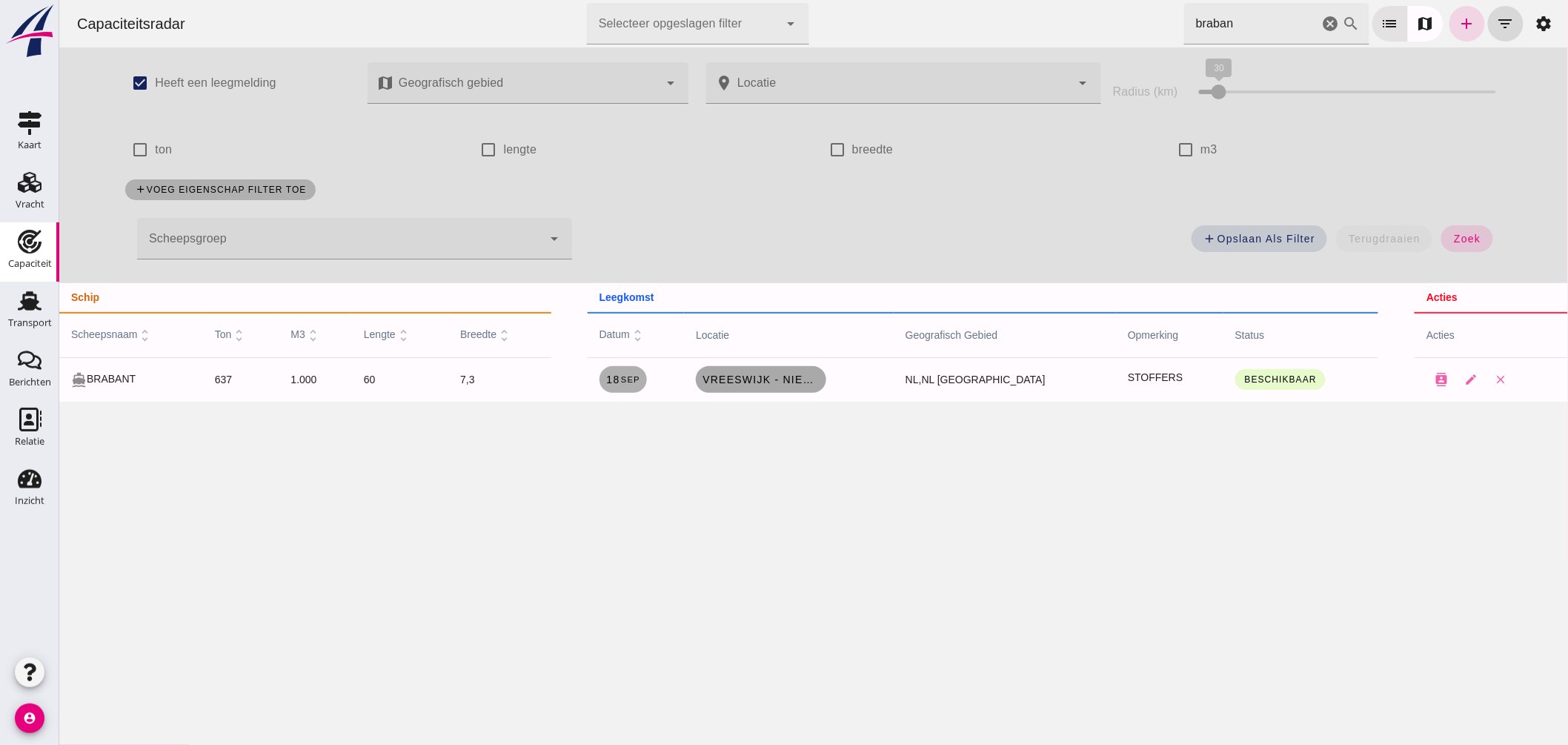
click at [768, 379] on span "Vreeswijk - Nieuwegein, [GEOGRAPHIC_DATA]" at bounding box center [760, 379] width 118 height 12
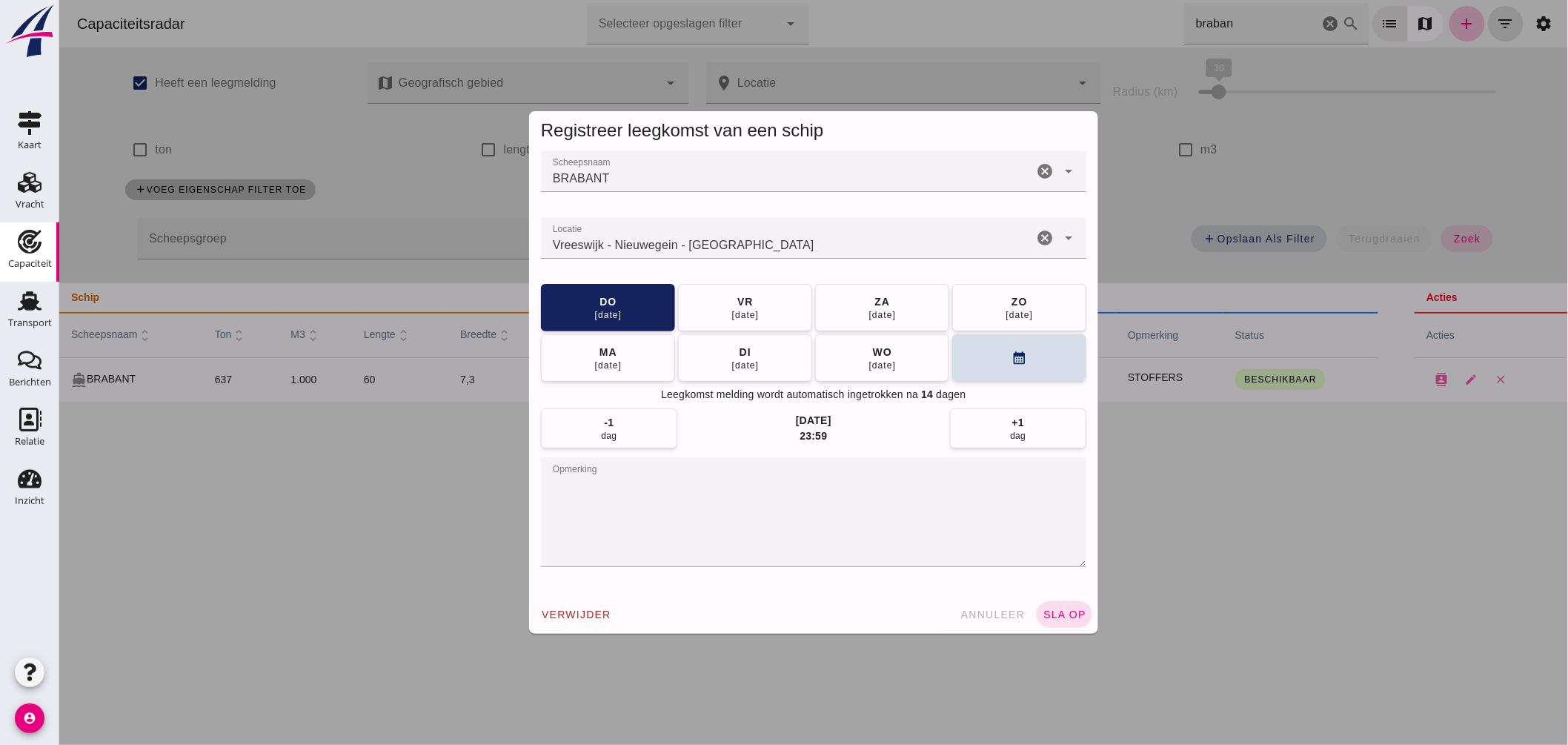
click at [665, 486] on textarea "opmerking" at bounding box center [812, 512] width 546 height 110
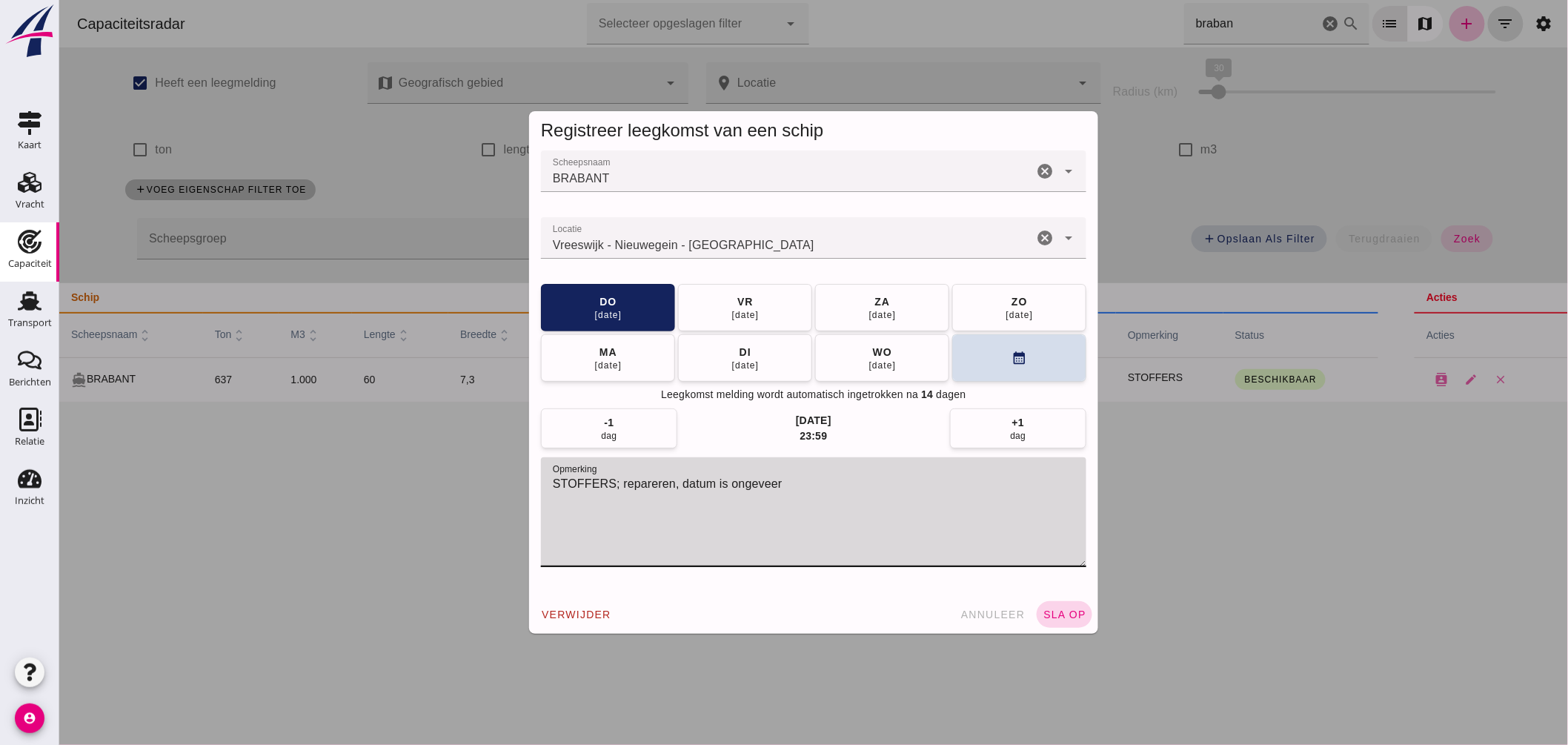
type textarea "STOFFERS; repareren, datum is ongeveer"
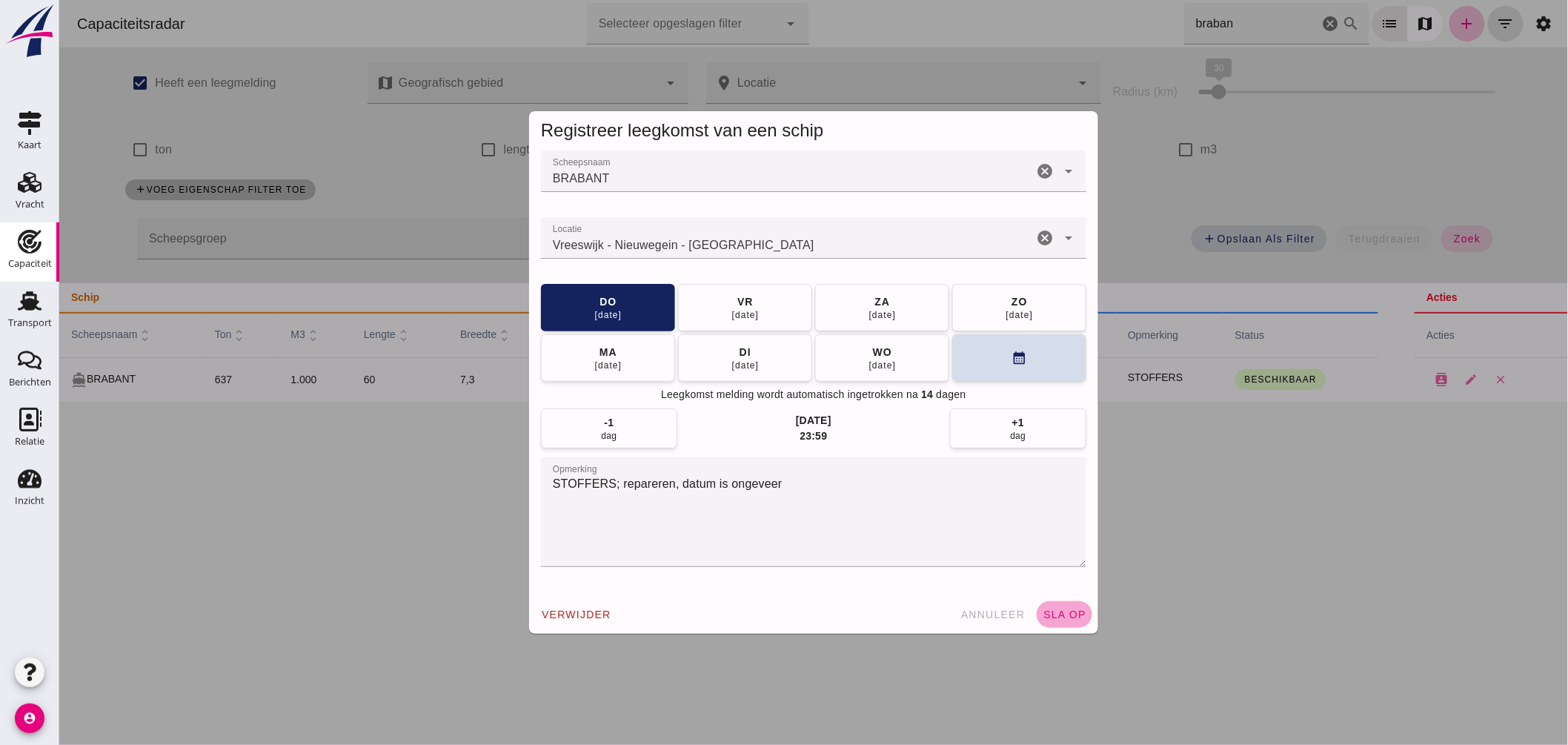
drag, startPoint x: 1067, startPoint y: 610, endPoint x: 1075, endPoint y: 607, distance: 8.5
click at [1075, 607] on button "sla op" at bounding box center [1063, 615] width 55 height 27
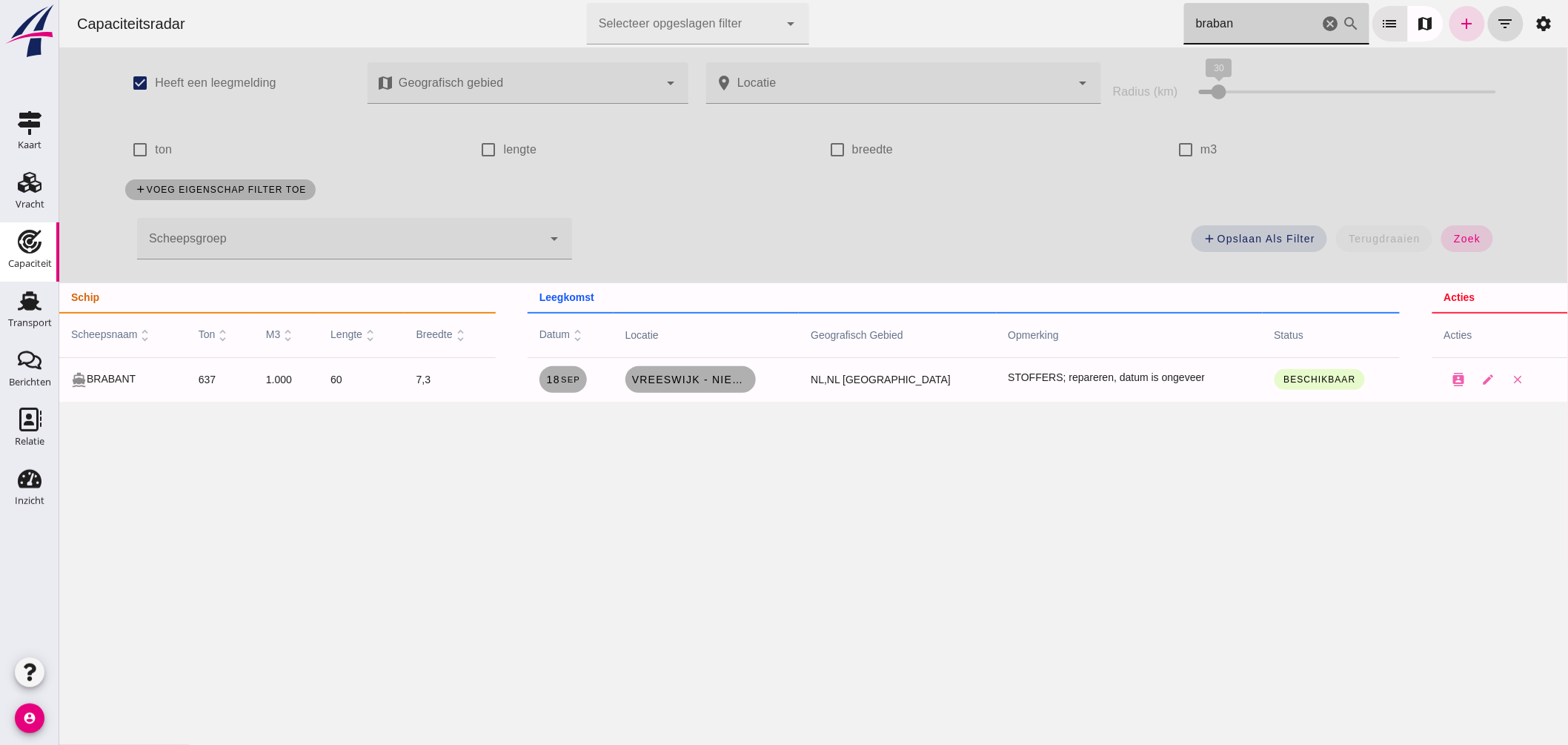
drag, startPoint x: 1120, startPoint y: 21, endPoint x: 712, endPoint y: -21, distance: 410.2
click at [712, 0] on html "Capaciteitsradar Selecteer opgeslagen filter Selecteer opgeslagen filter cancel…" at bounding box center [812, 372] width 1509 height 745
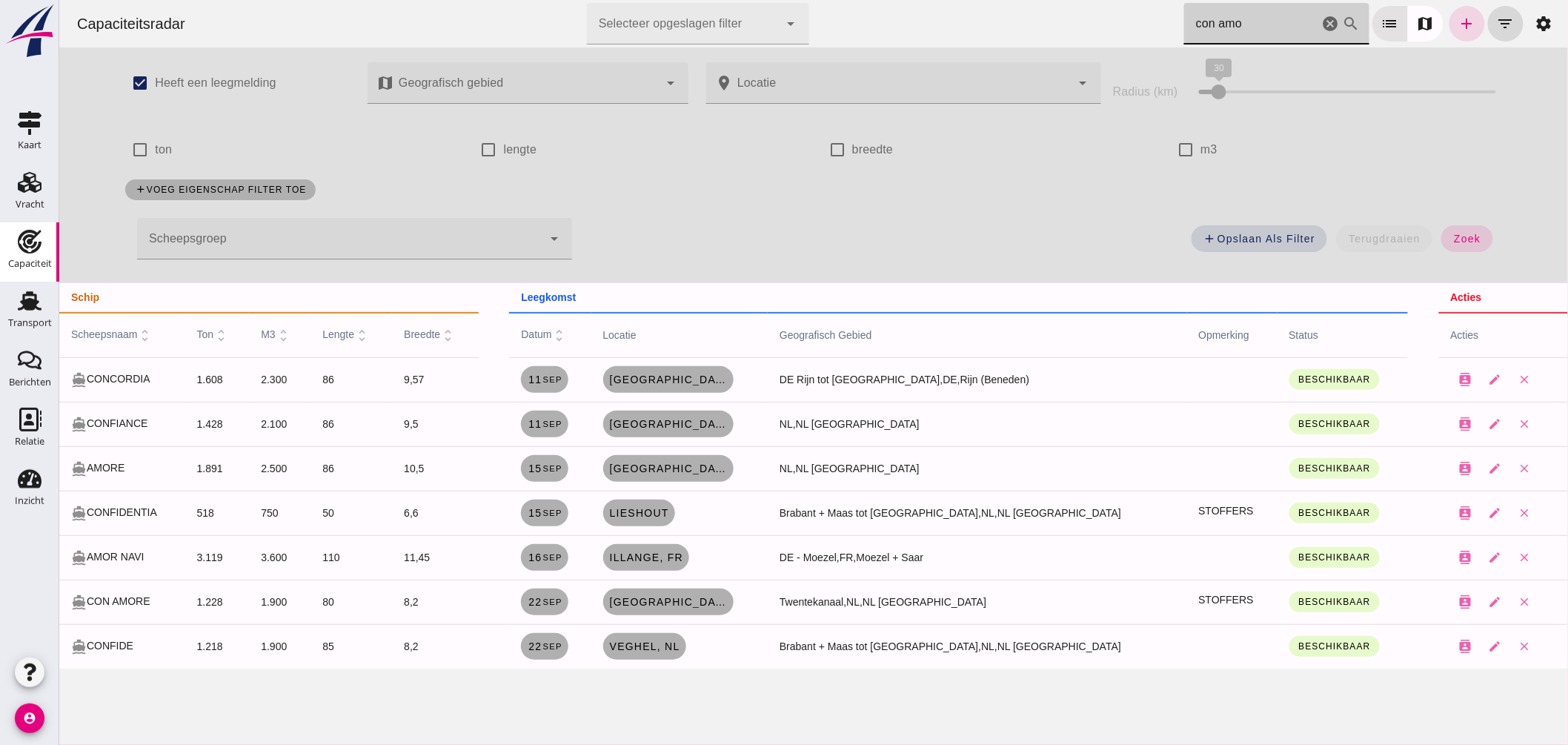
type input "con amo"
click at [1322, 21] on icon "cancel" at bounding box center [1330, 24] width 18 height 18
click at [1496, 25] on icon "filter_list" at bounding box center [1505, 24] width 18 height 18
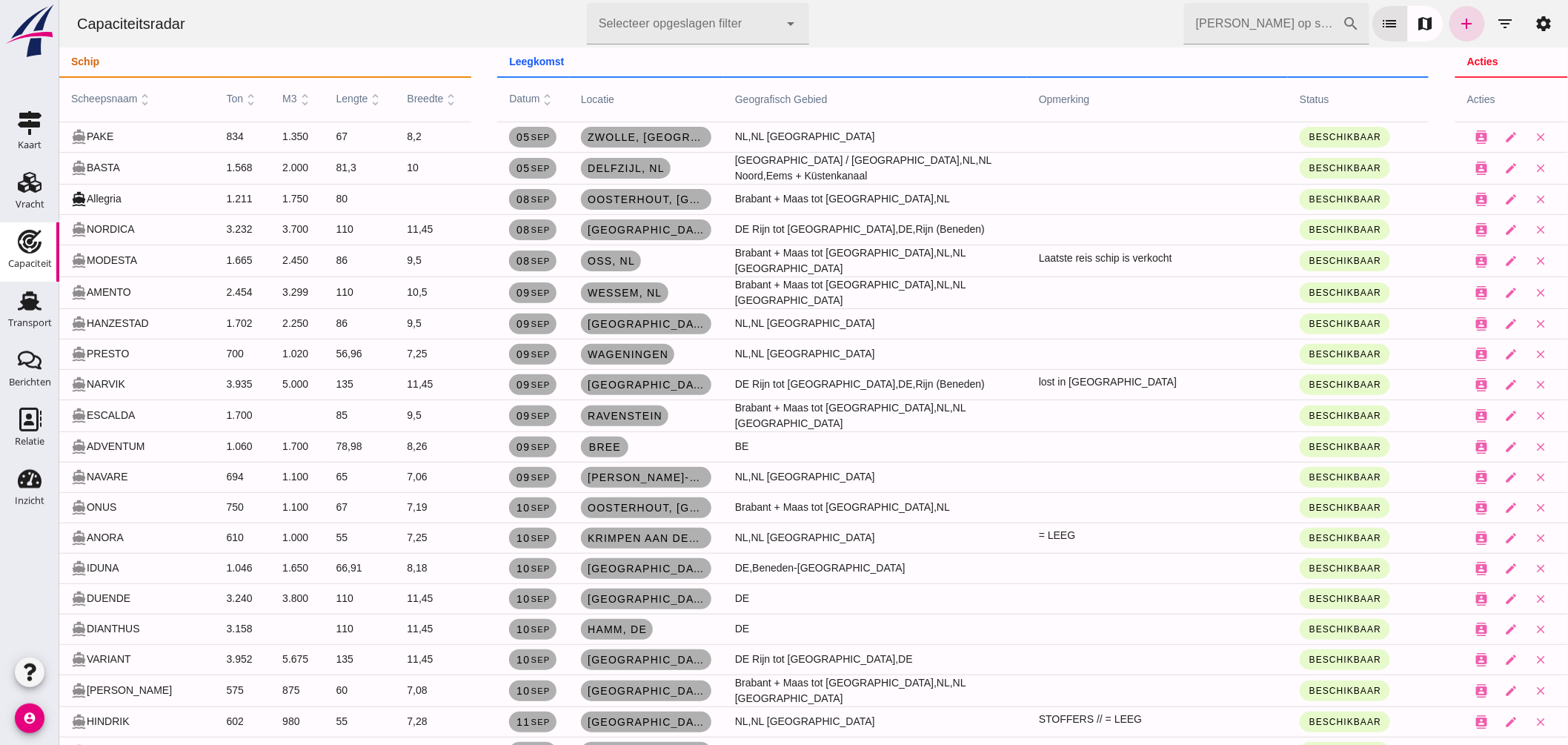
click at [1274, 26] on input "[PERSON_NAME] op scheepsnaam" at bounding box center [1262, 24] width 159 height 42
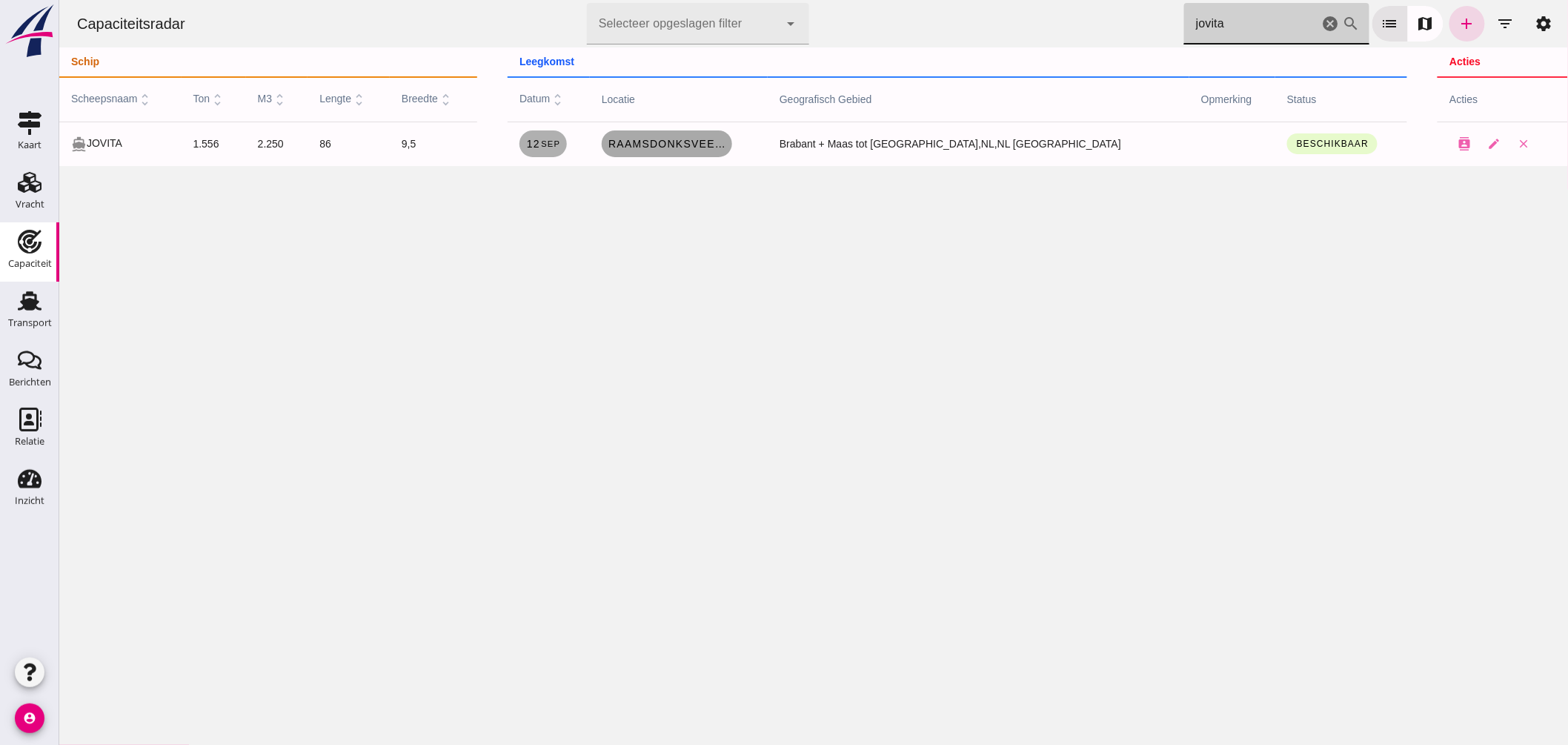
type input "jovita"
click at [708, 142] on span "Raamsdonksveer, nl" at bounding box center [666, 144] width 118 height 12
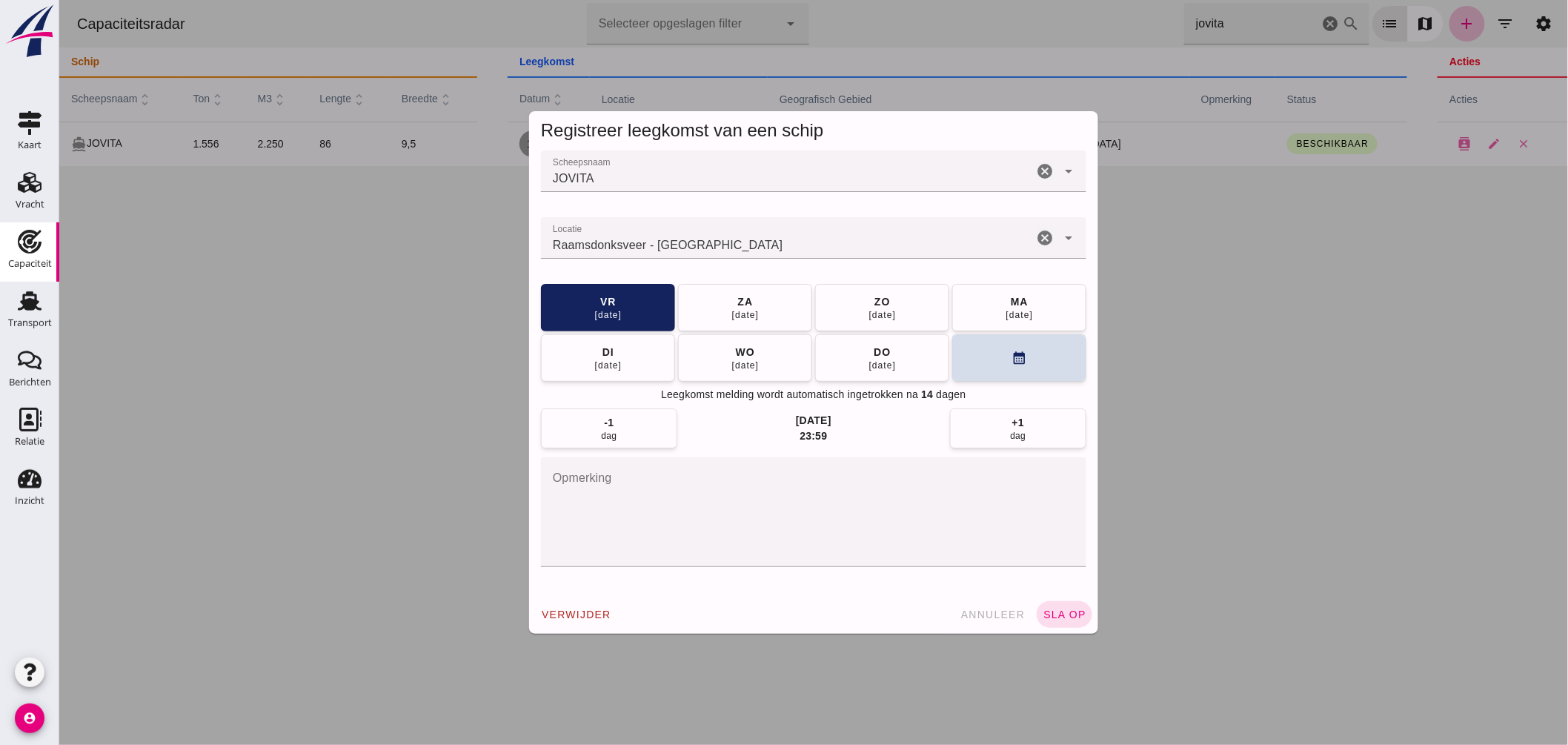
click at [741, 239] on input "Locatie" at bounding box center [786, 245] width 492 height 18
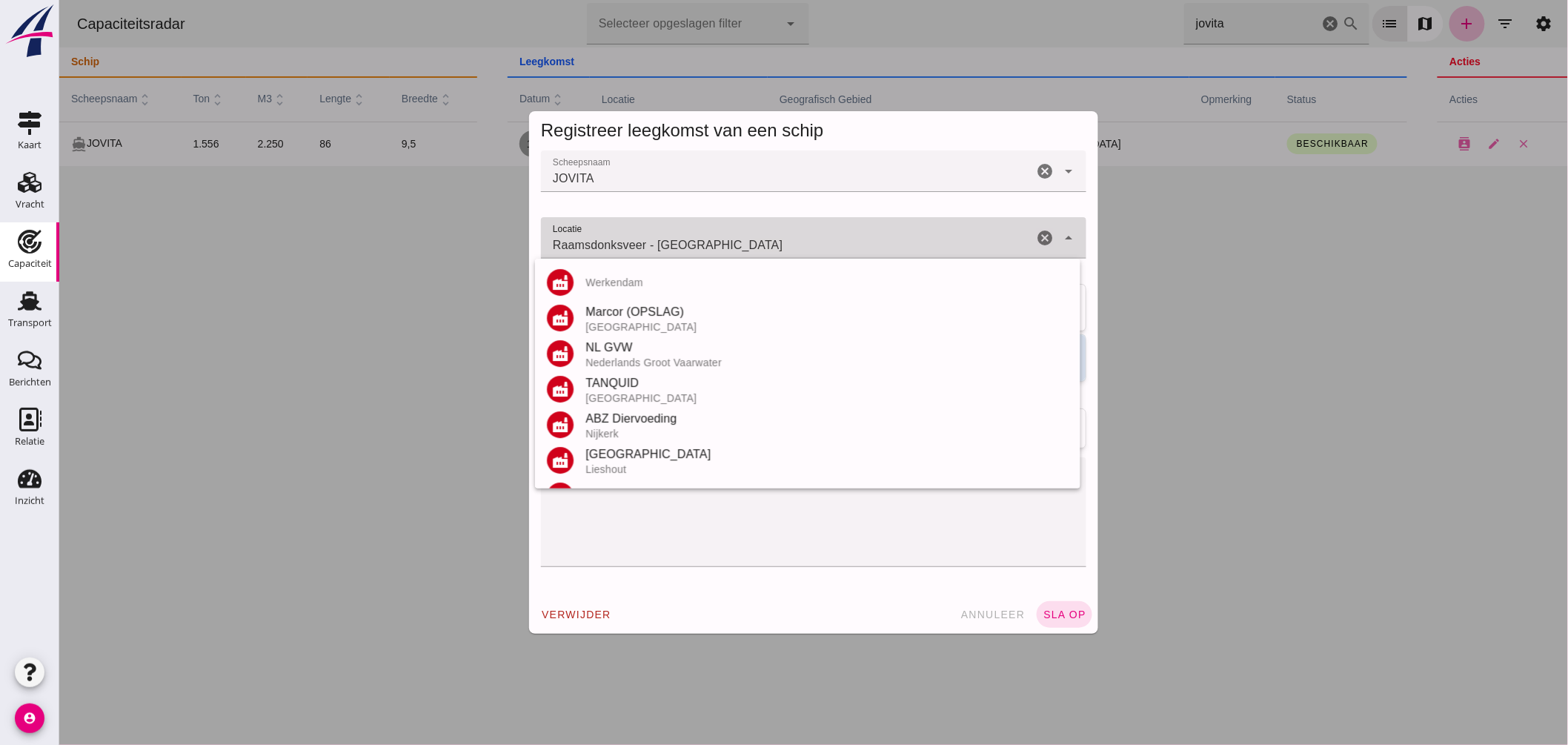
click at [741, 239] on input "Raamsdonksveer - [GEOGRAPHIC_DATA]" at bounding box center [786, 245] width 492 height 18
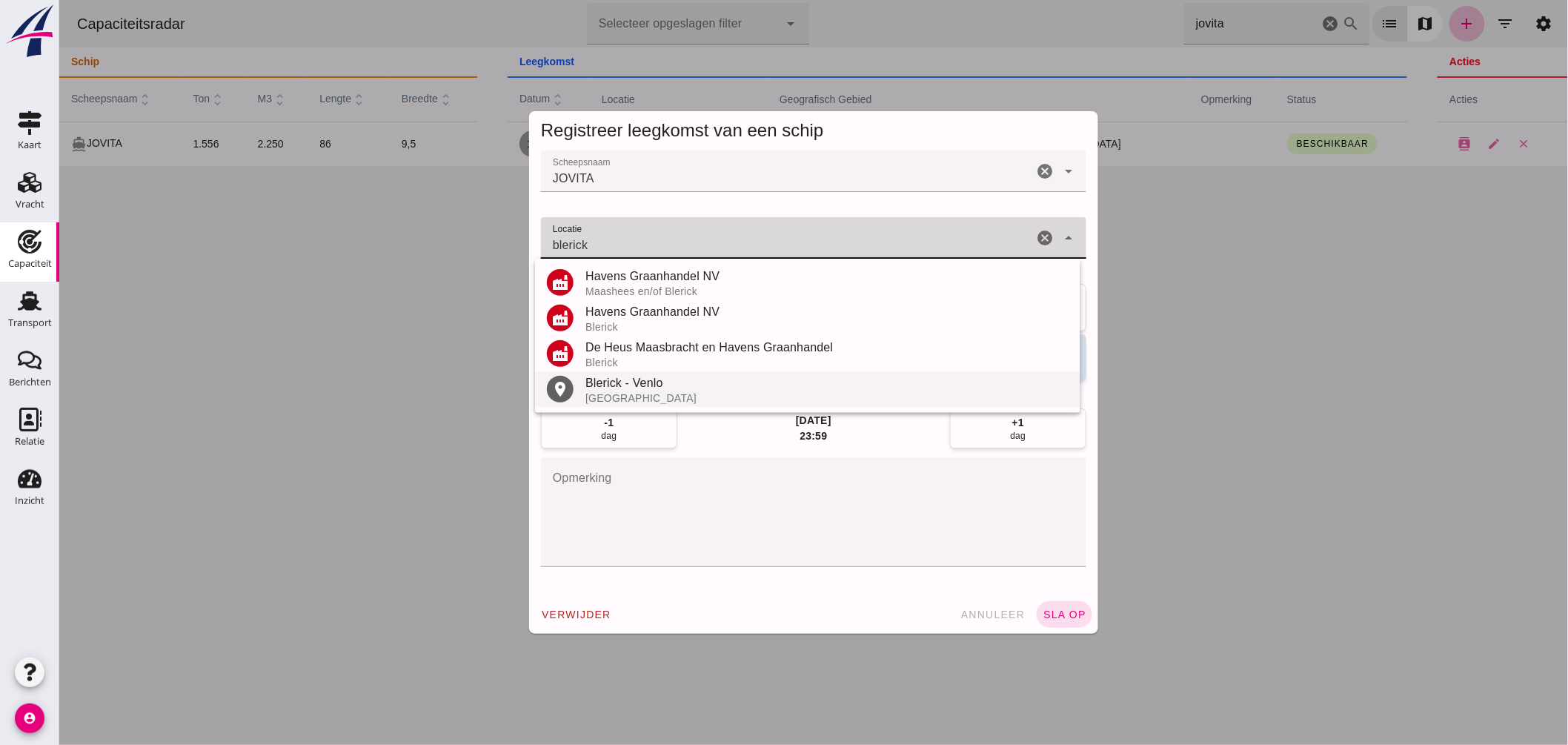
click at [634, 381] on div "Blerick - Venlo" at bounding box center [827, 383] width 483 height 18
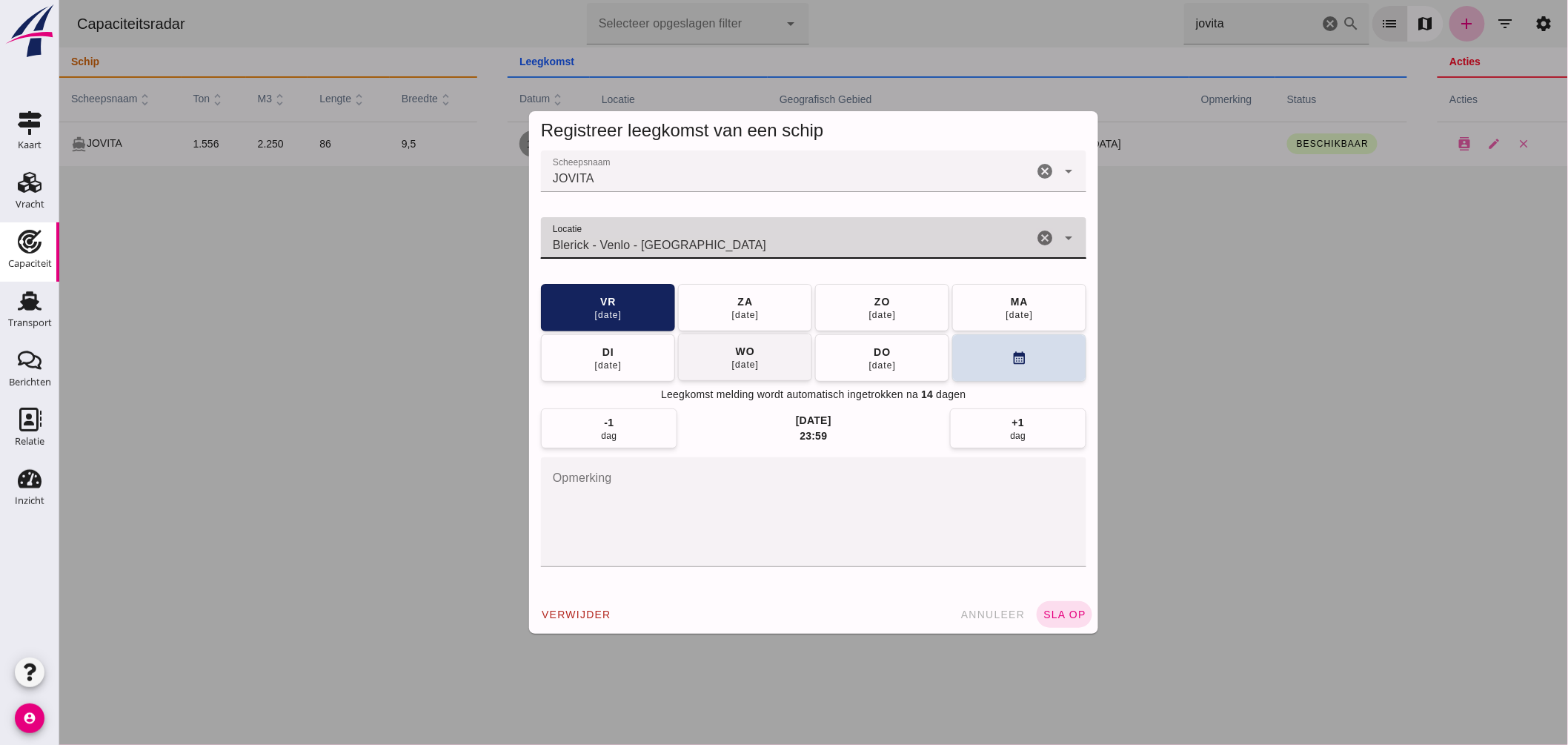
type input "Blerick - Venlo - [GEOGRAPHIC_DATA]"
click at [775, 368] on button "[DATE]" at bounding box center [745, 357] width 134 height 47
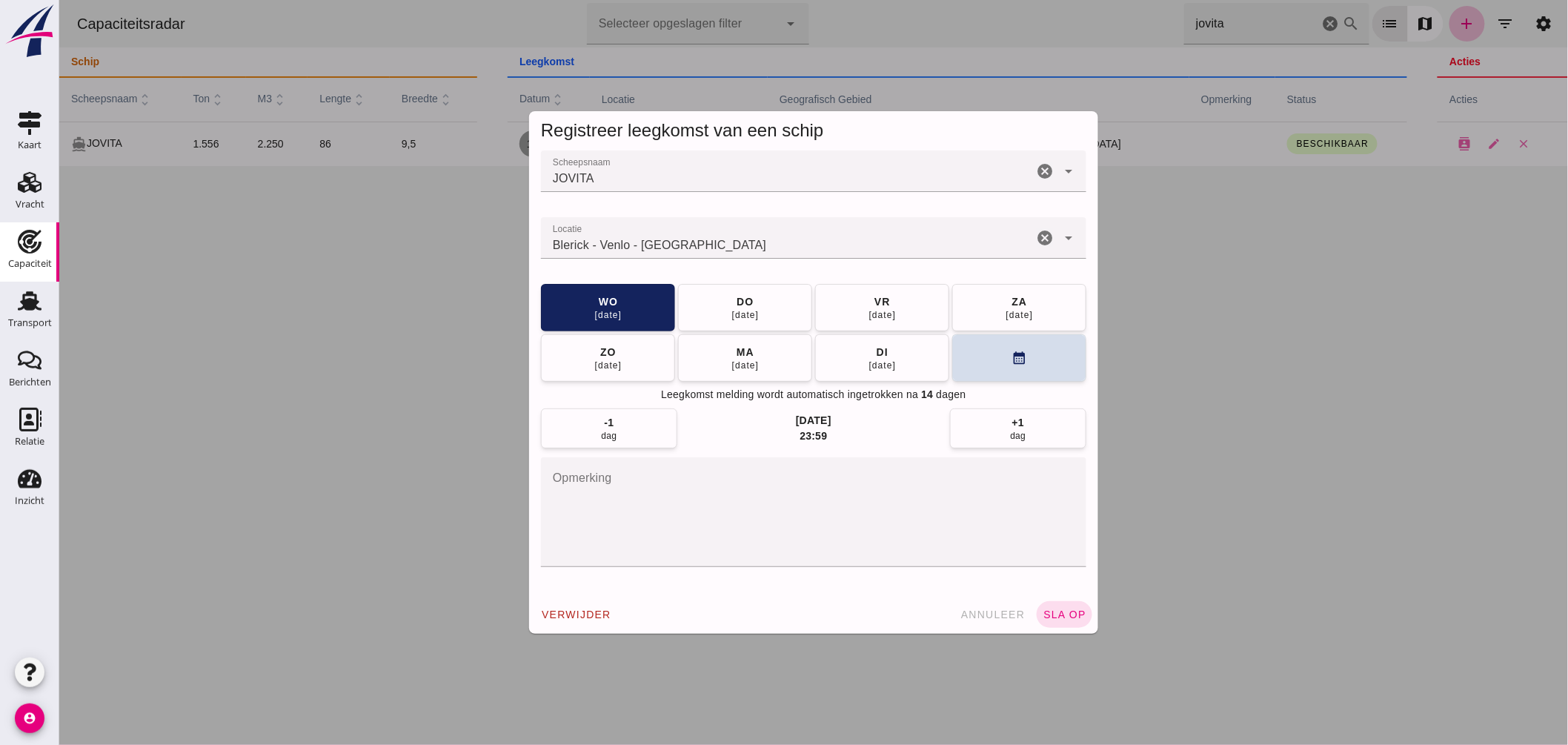
click at [1061, 607] on button "sla op" at bounding box center [1063, 615] width 55 height 27
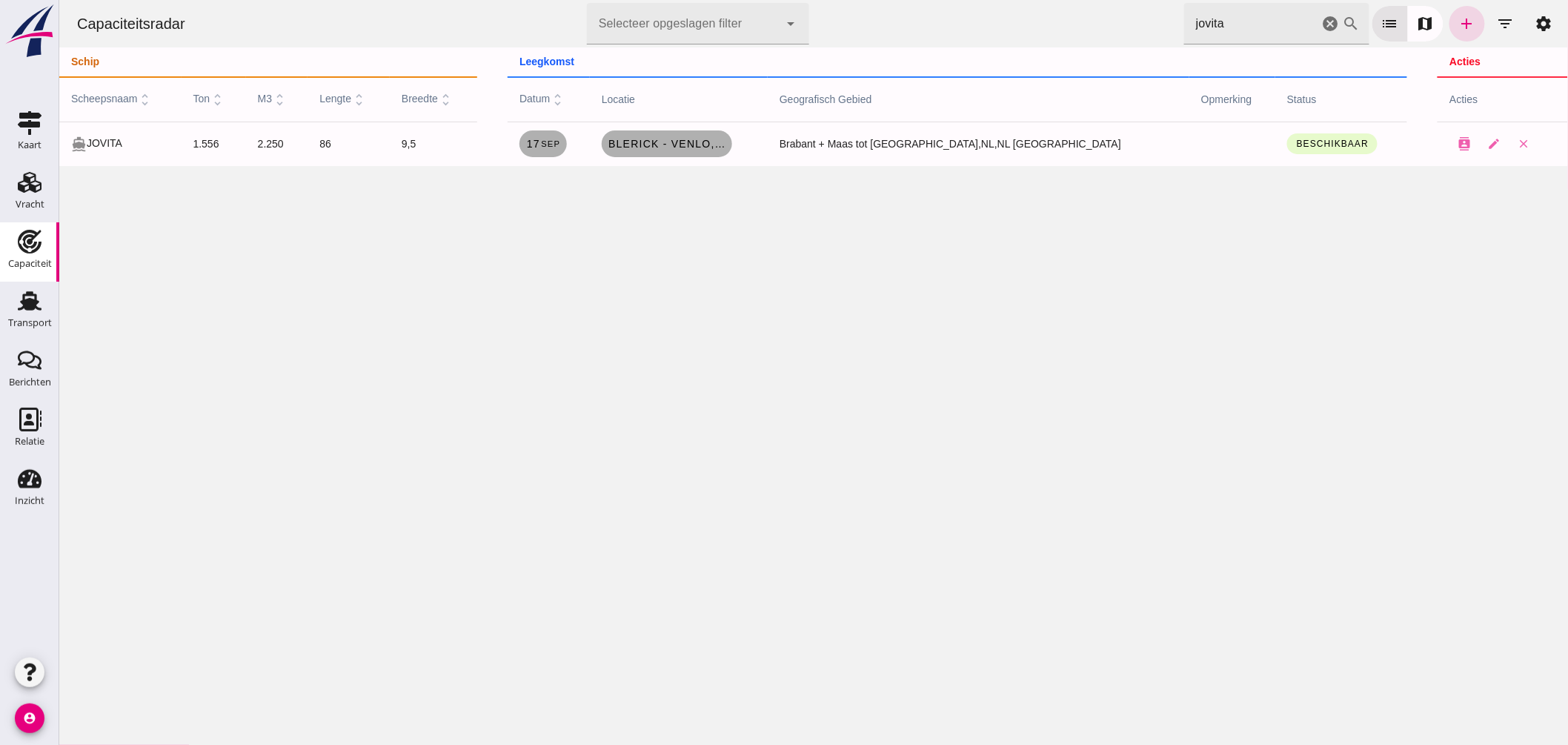
drag, startPoint x: 1172, startPoint y: 17, endPoint x: 975, endPoint y: 9, distance: 197.2
click at [975, 9] on div "Capaciteitsradar Selecteer opgeslagen filter Selecteer opgeslagen filter cancel…" at bounding box center [813, 24] width 1497 height 47
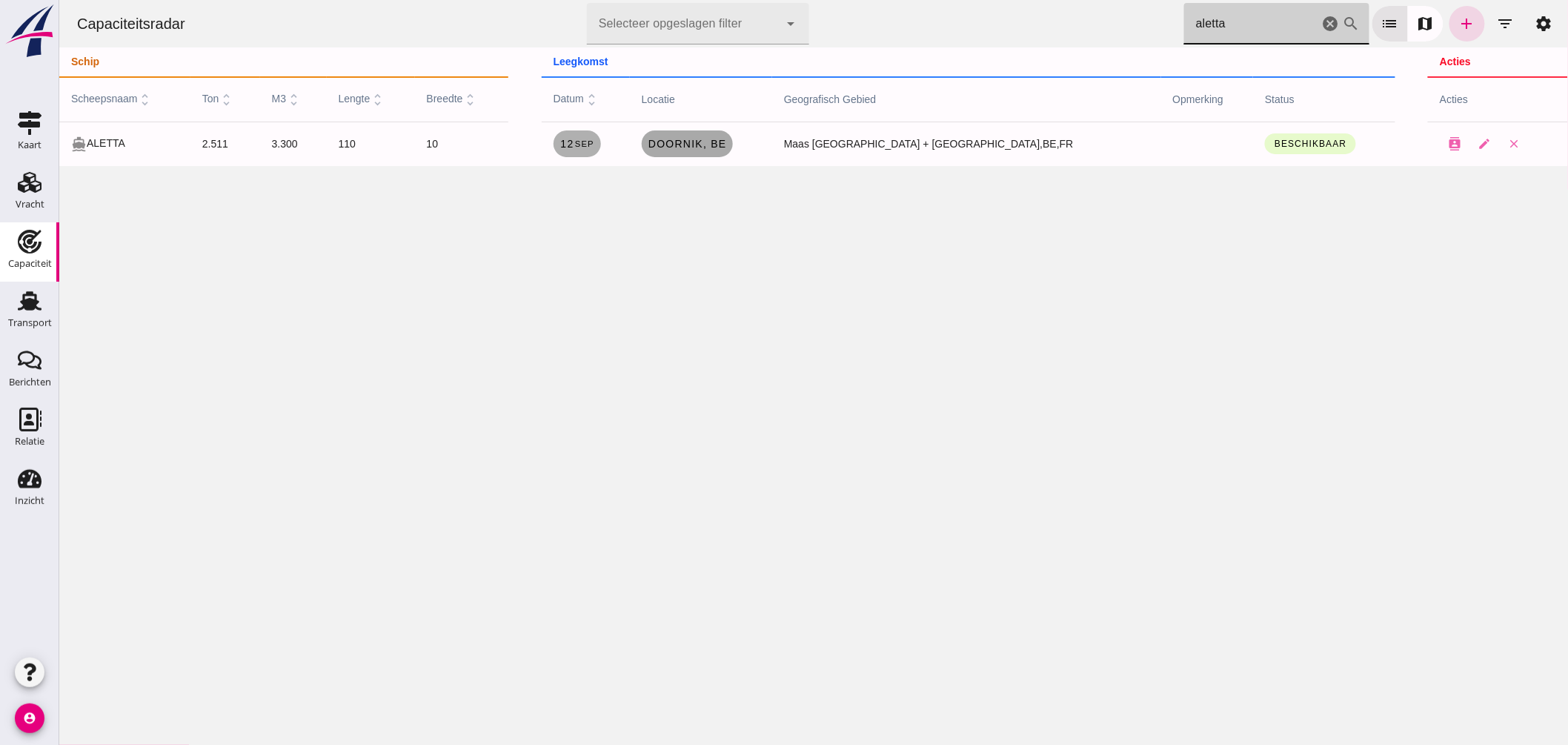
type input "aletta"
click at [726, 149] on span "Doornik, be" at bounding box center [686, 144] width 79 height 12
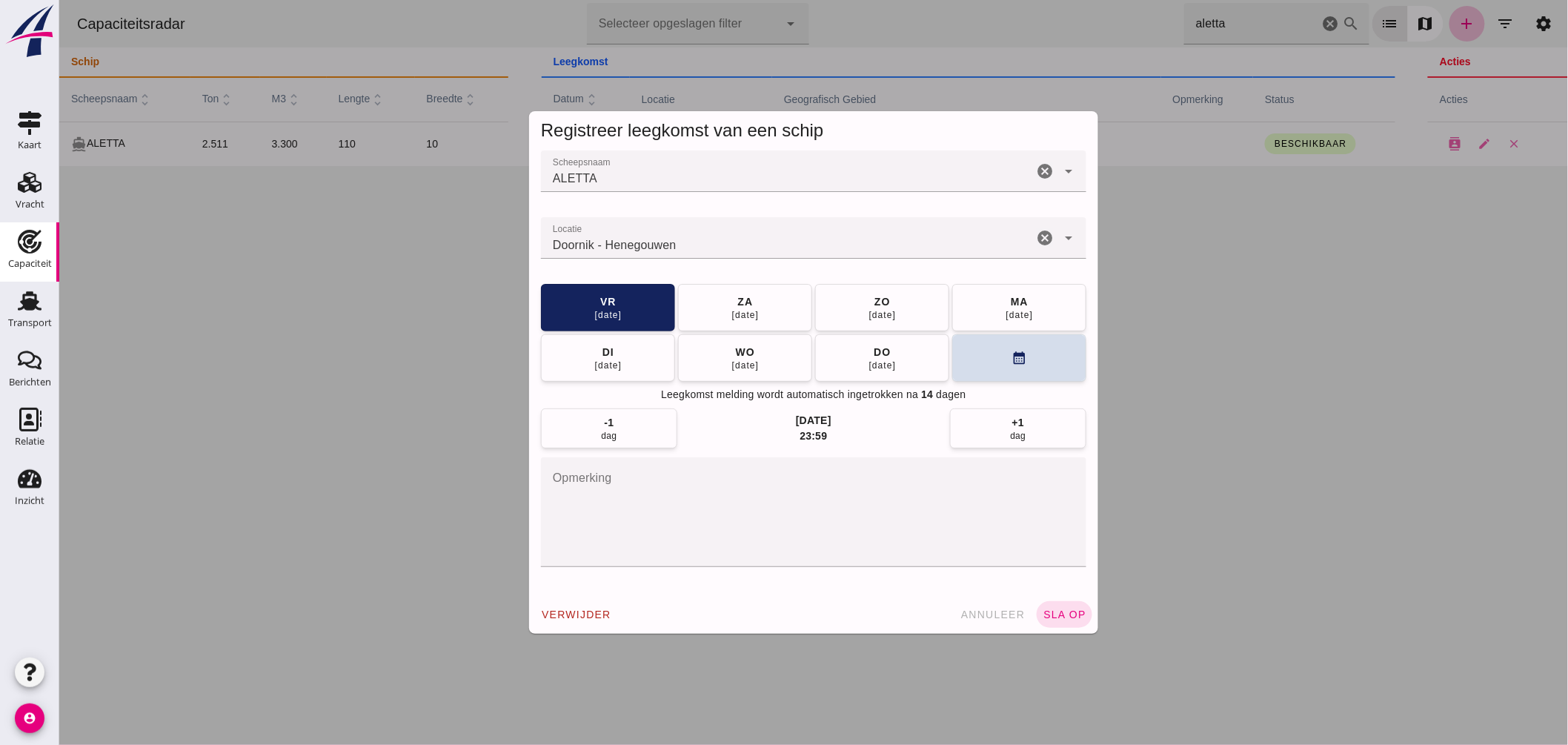
click at [788, 248] on input "Locatie" at bounding box center [786, 245] width 492 height 18
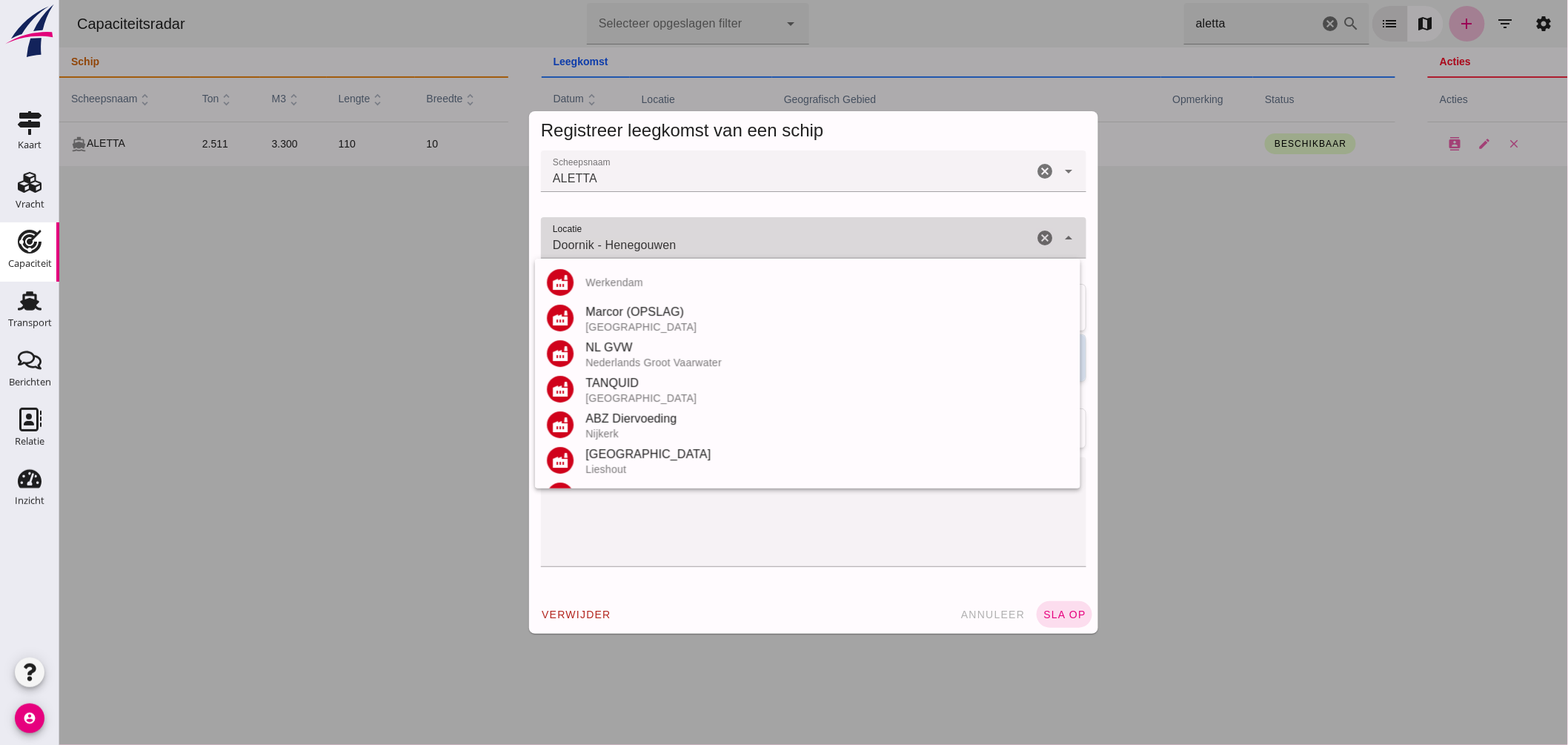
click at [788, 247] on input "Doornik - Henegouwen" at bounding box center [786, 245] width 492 height 18
click at [789, 246] on input "Doornik - Henegouwen" at bounding box center [786, 245] width 492 height 18
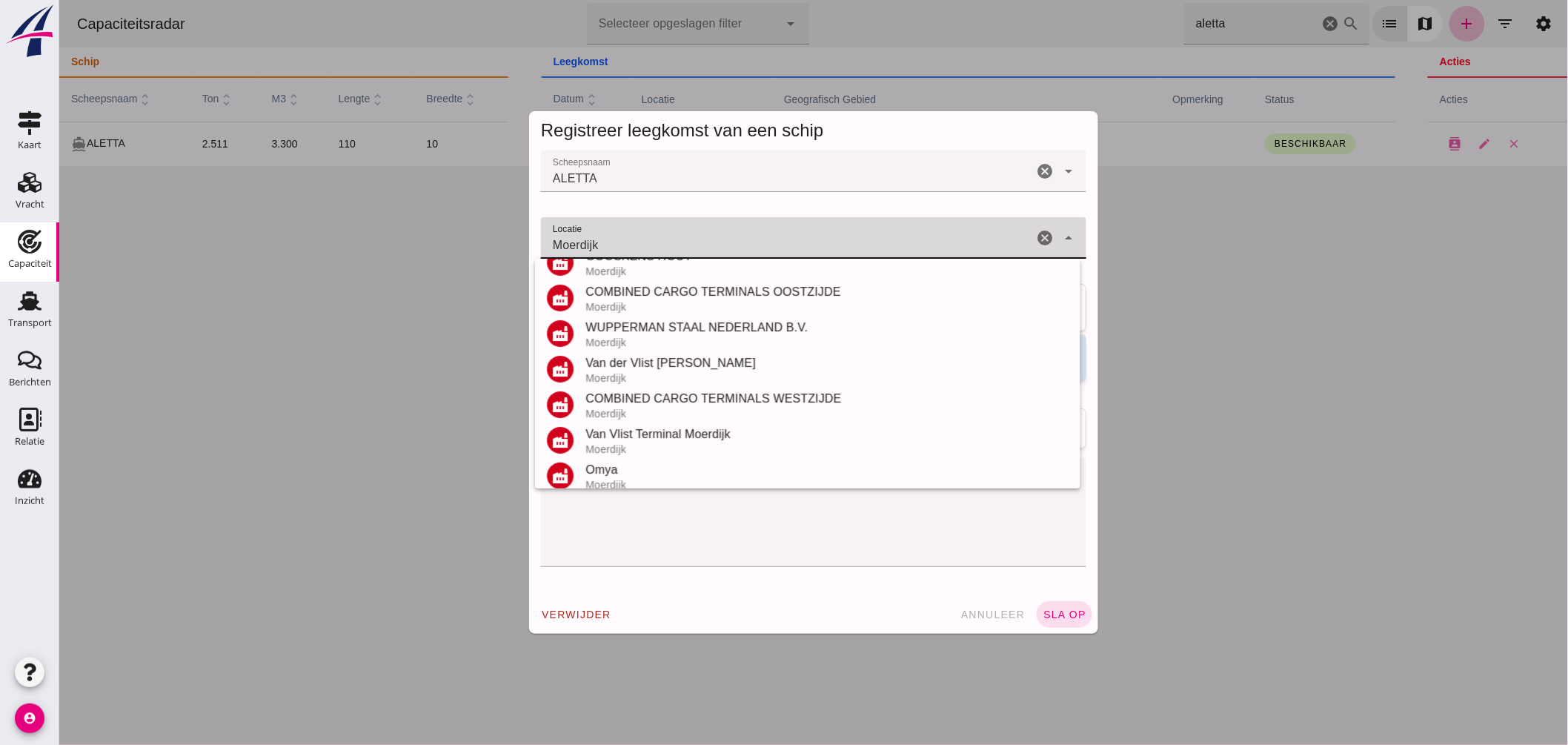
scroll to position [174, 0]
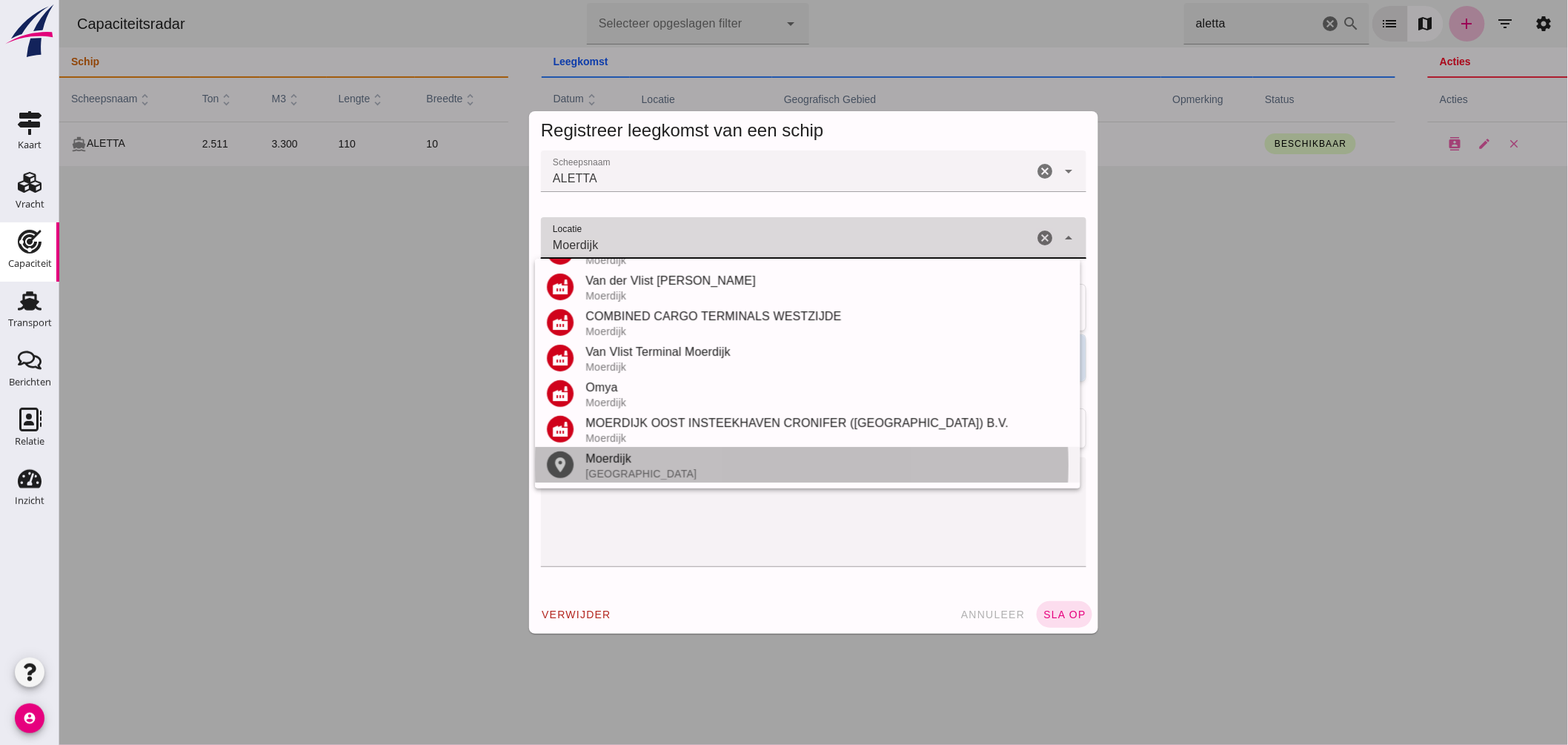
click at [640, 456] on div "Moerdijk" at bounding box center [827, 459] width 483 height 18
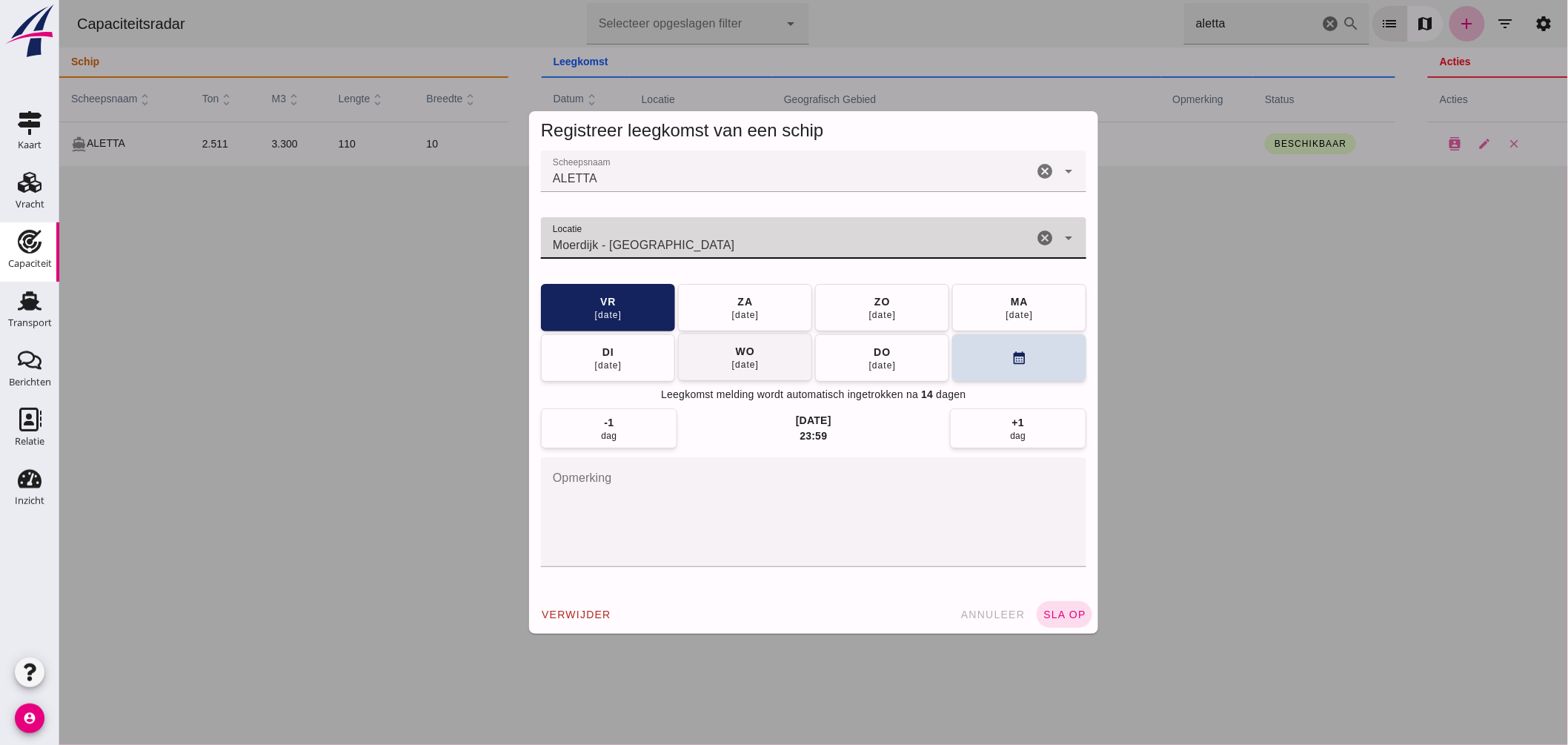
type input "Moerdijk - [GEOGRAPHIC_DATA]"
click at [778, 361] on button "[DATE]" at bounding box center [745, 357] width 134 height 47
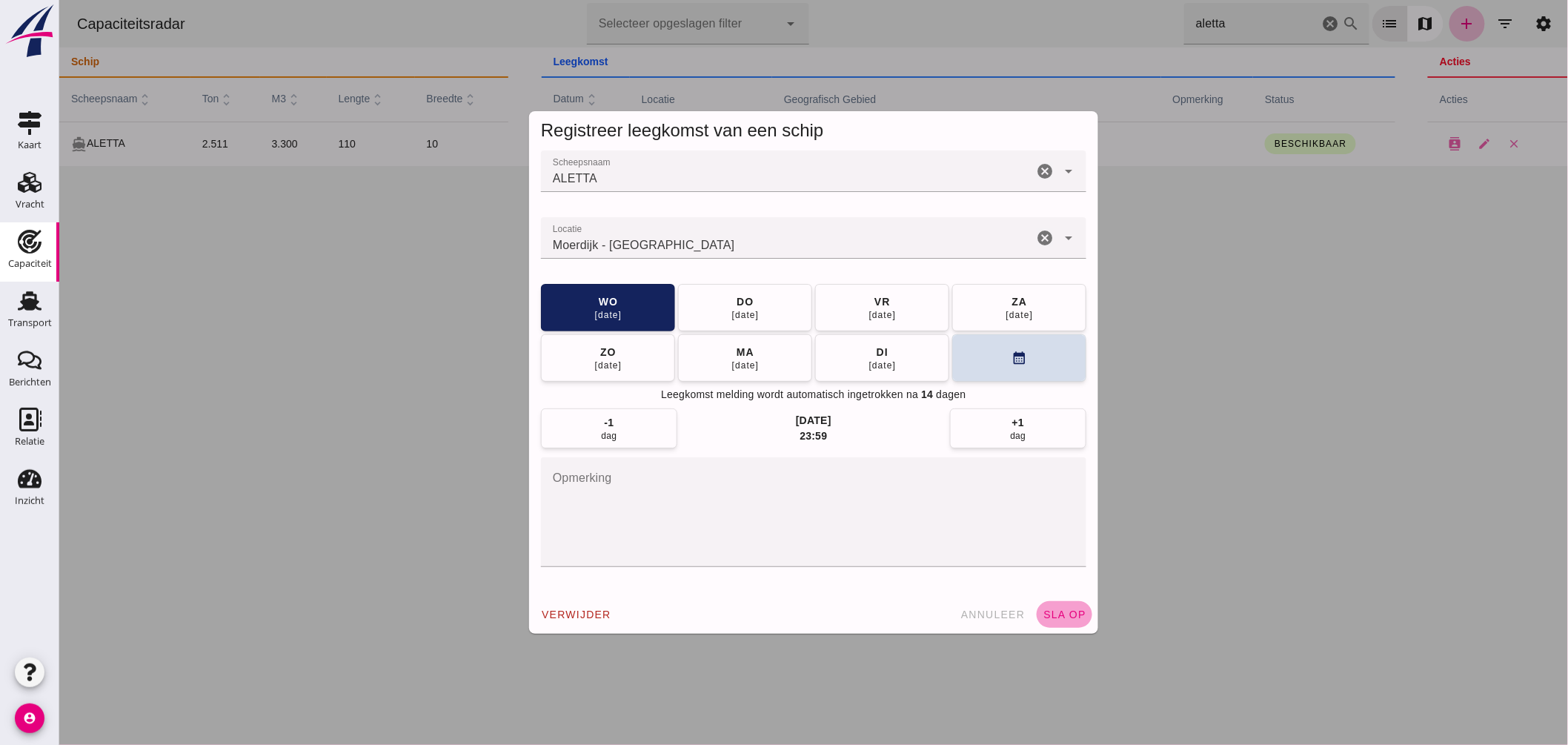
click at [1060, 611] on span "sla op" at bounding box center [1063, 615] width 43 height 12
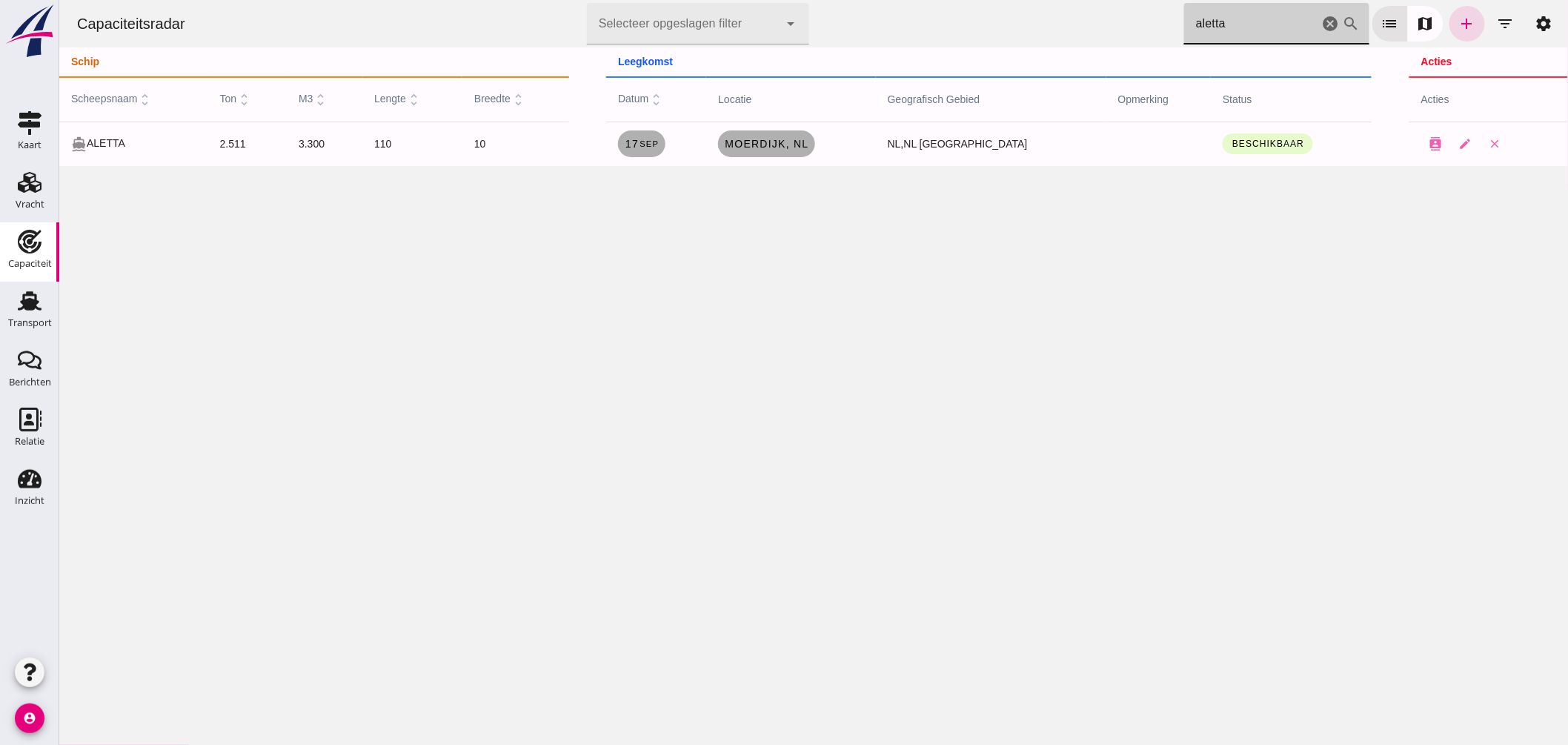
drag, startPoint x: 1221, startPoint y: 27, endPoint x: 1018, endPoint y: -6, distance: 205.7
click at [1018, 0] on html "Capaciteitsradar Selecteer opgeslagen filter Selecteer opgeslagen filter cancel…" at bounding box center [812, 372] width 1509 height 745
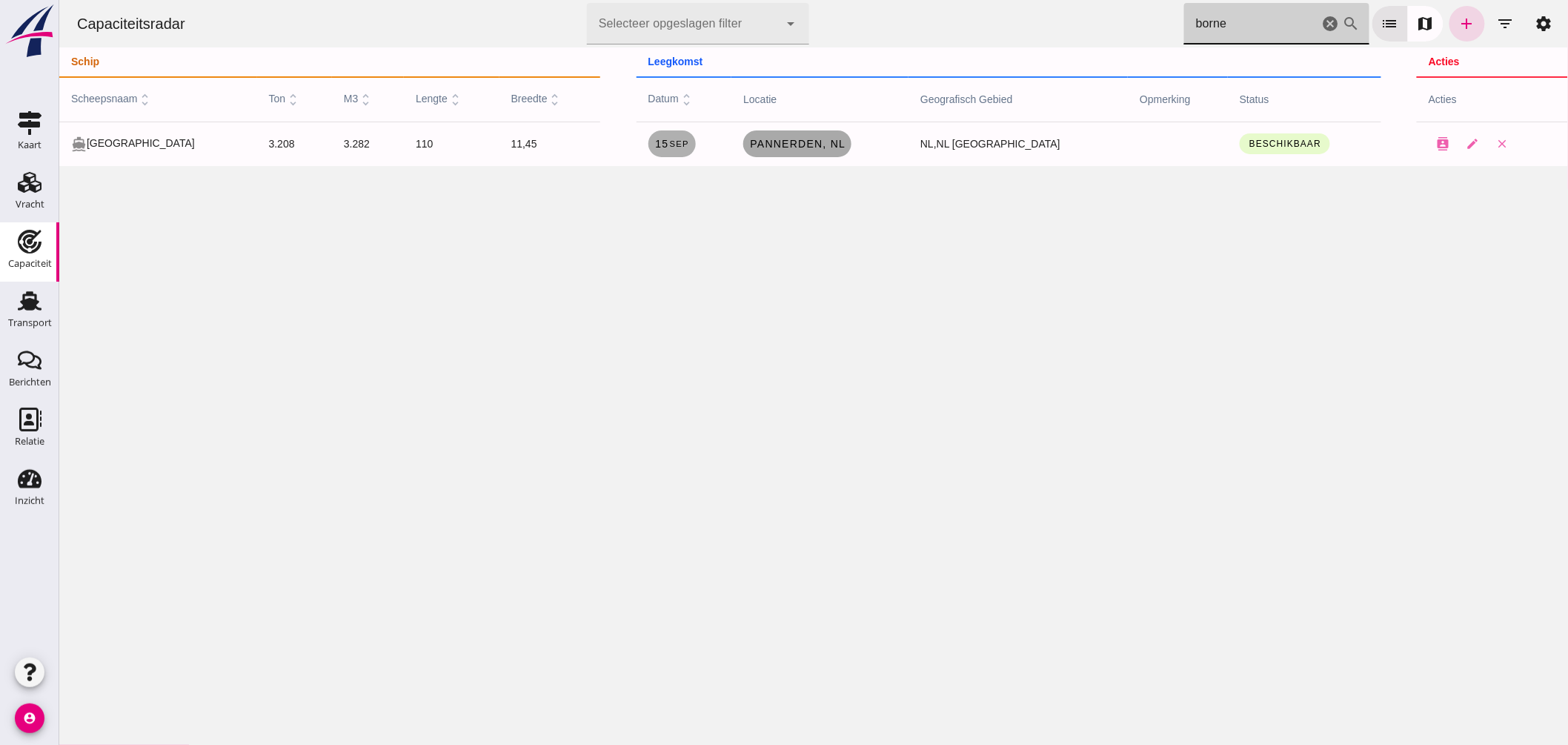
type input "borne"
click at [796, 142] on span "Pannerden, nl" at bounding box center [797, 144] width 96 height 12
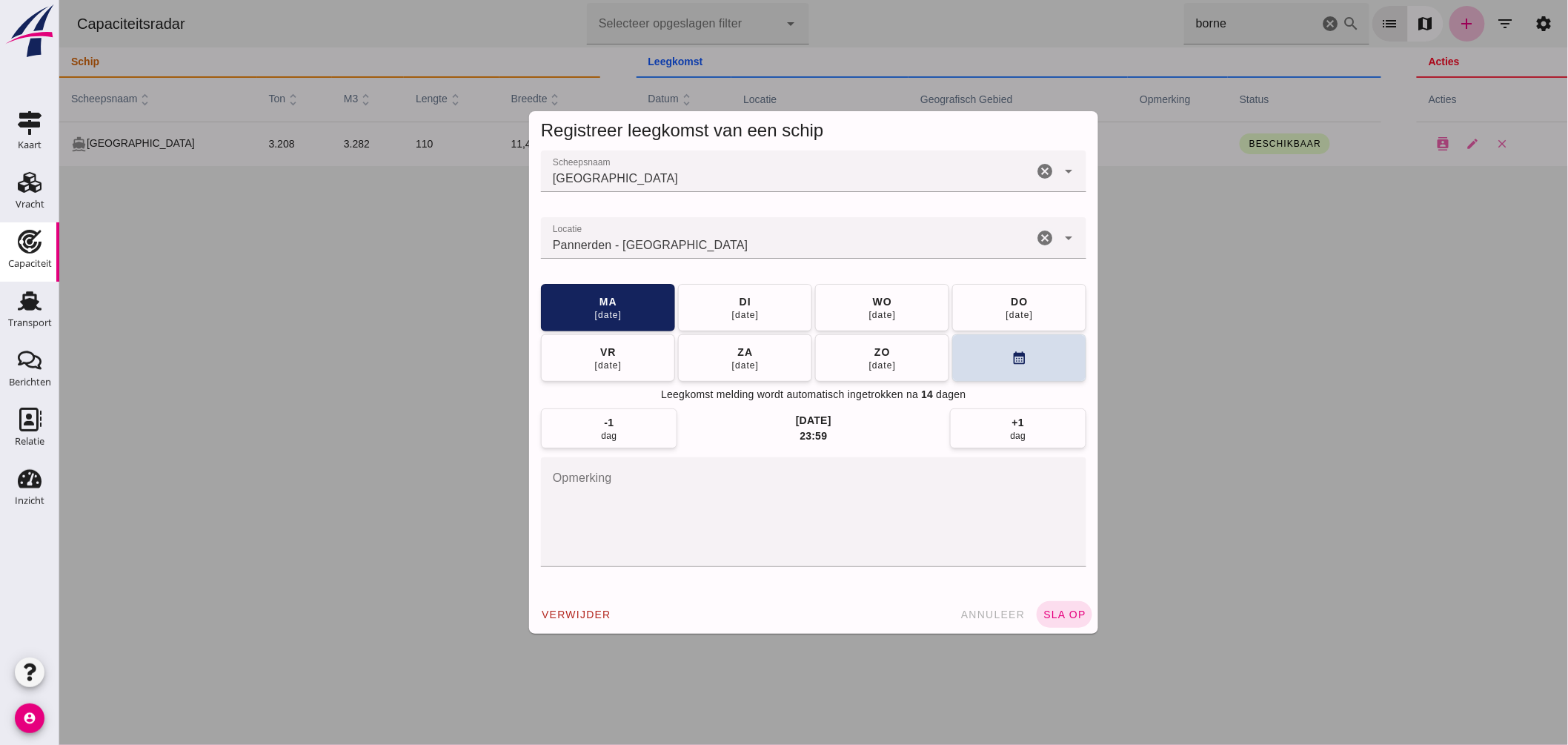
click at [758, 246] on input "Locatie" at bounding box center [786, 245] width 492 height 18
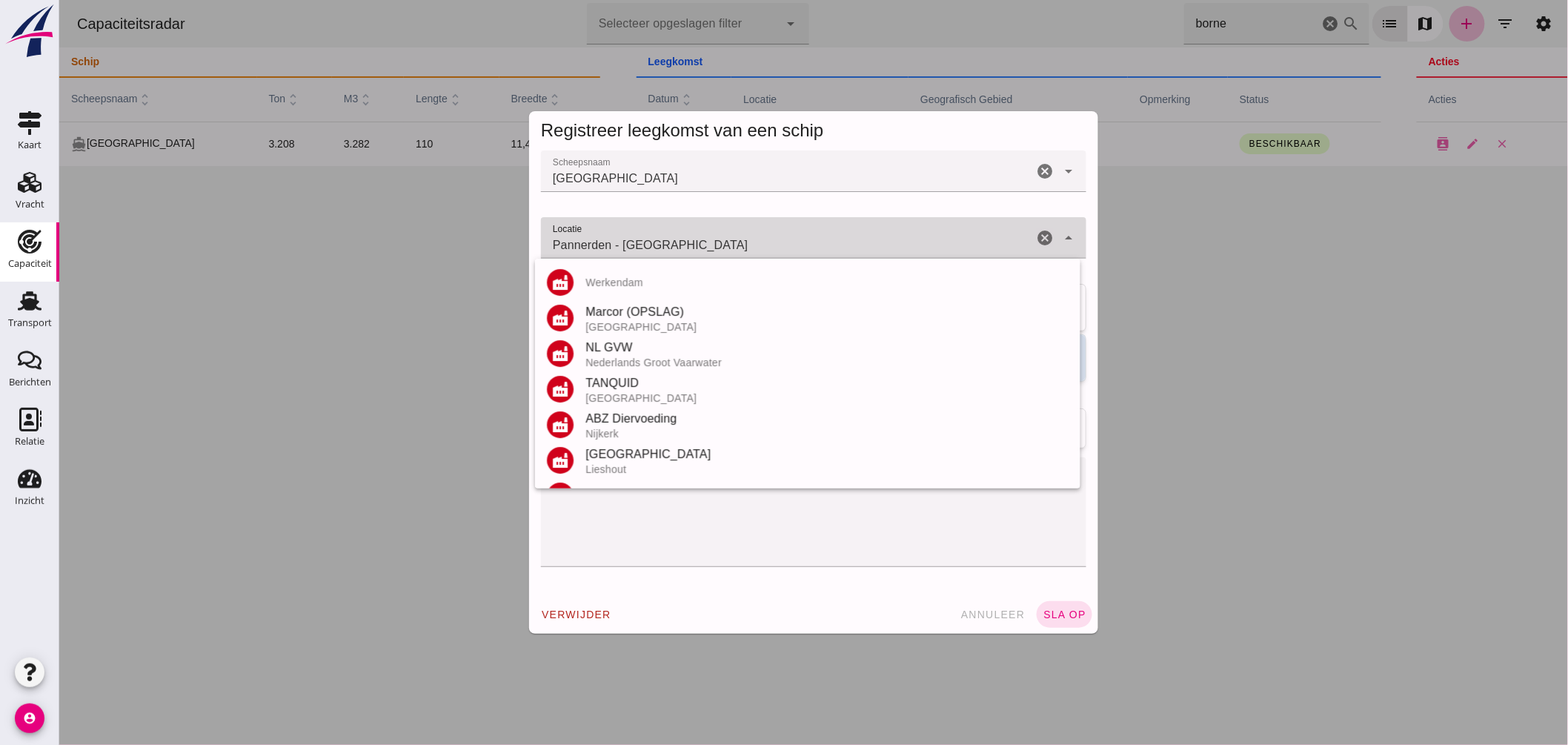
click at [758, 246] on input "Pannerden - [GEOGRAPHIC_DATA]" at bounding box center [786, 245] width 492 height 18
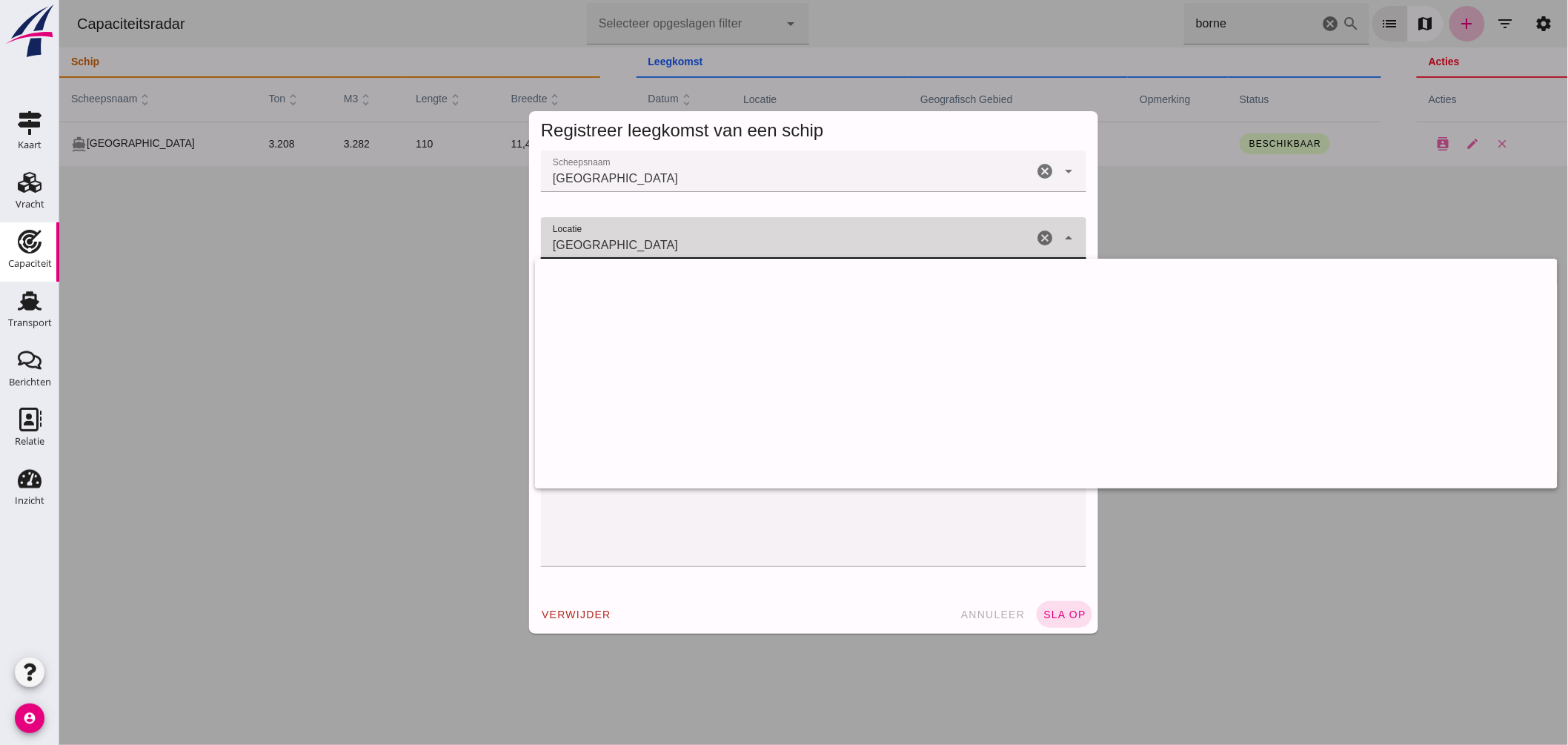
scroll to position [387, 0]
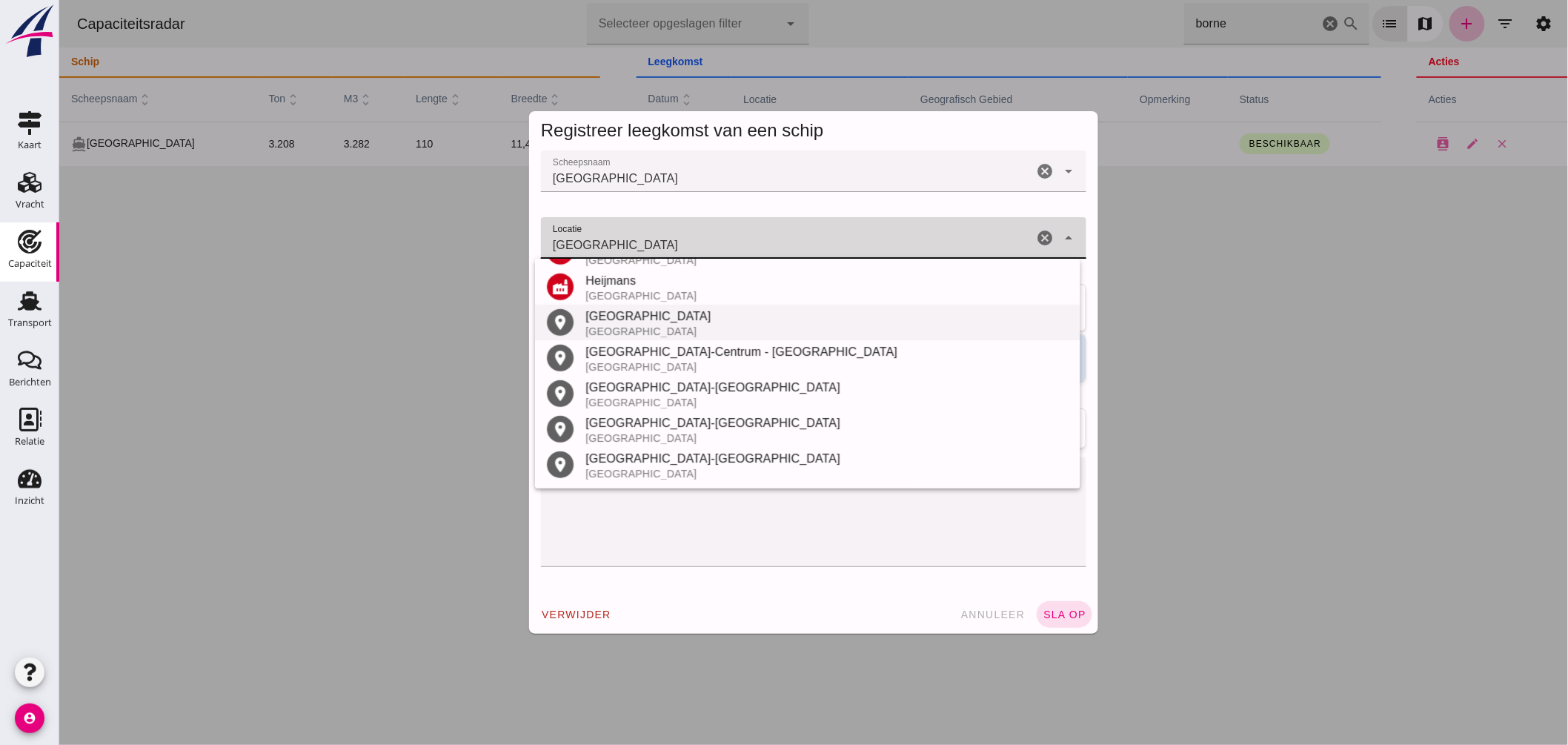
click at [641, 325] on div "[GEOGRAPHIC_DATA]" at bounding box center [827, 331] width 483 height 12
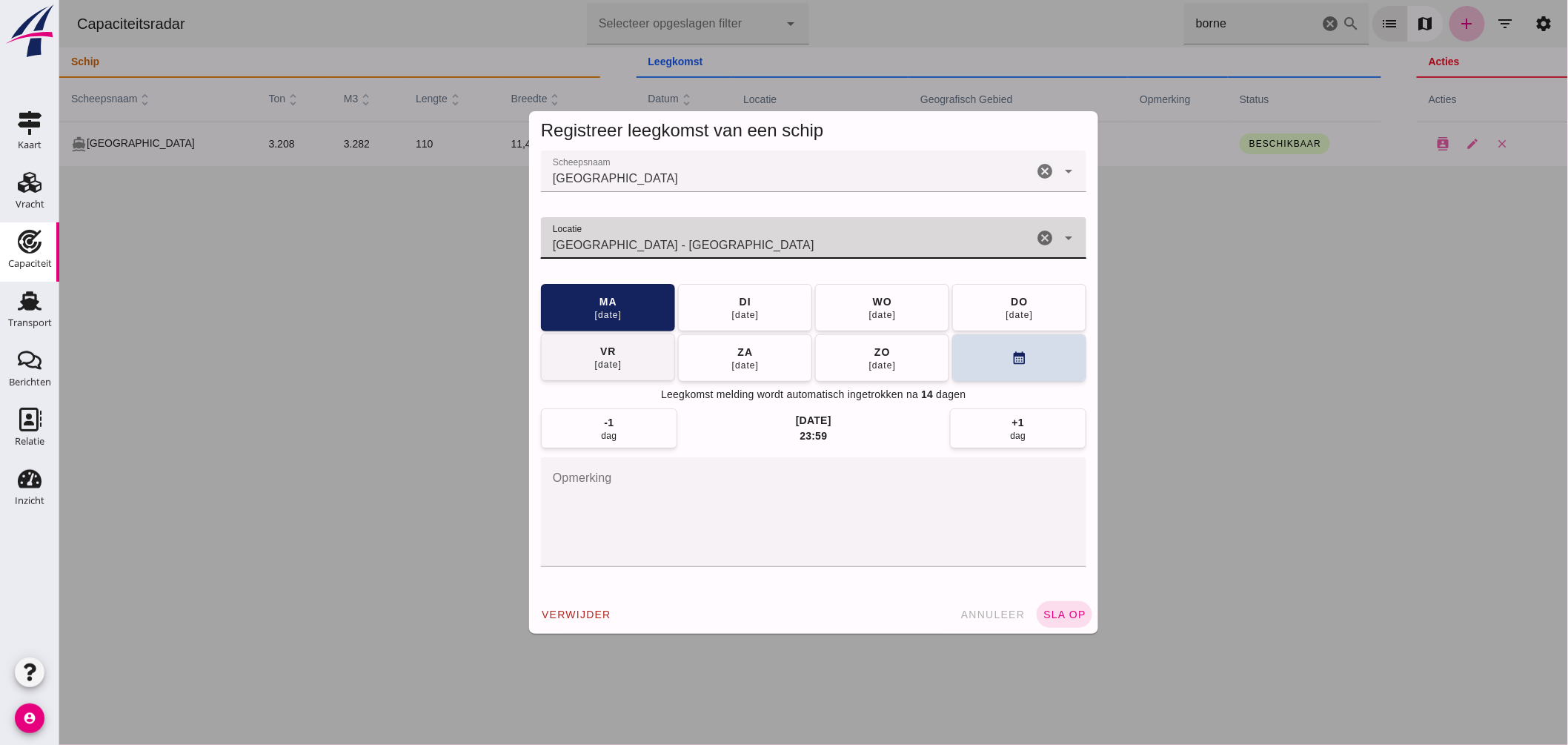
type input "[GEOGRAPHIC_DATA] - [GEOGRAPHIC_DATA]"
click at [870, 312] on div "[DATE]" at bounding box center [882, 314] width 28 height 12
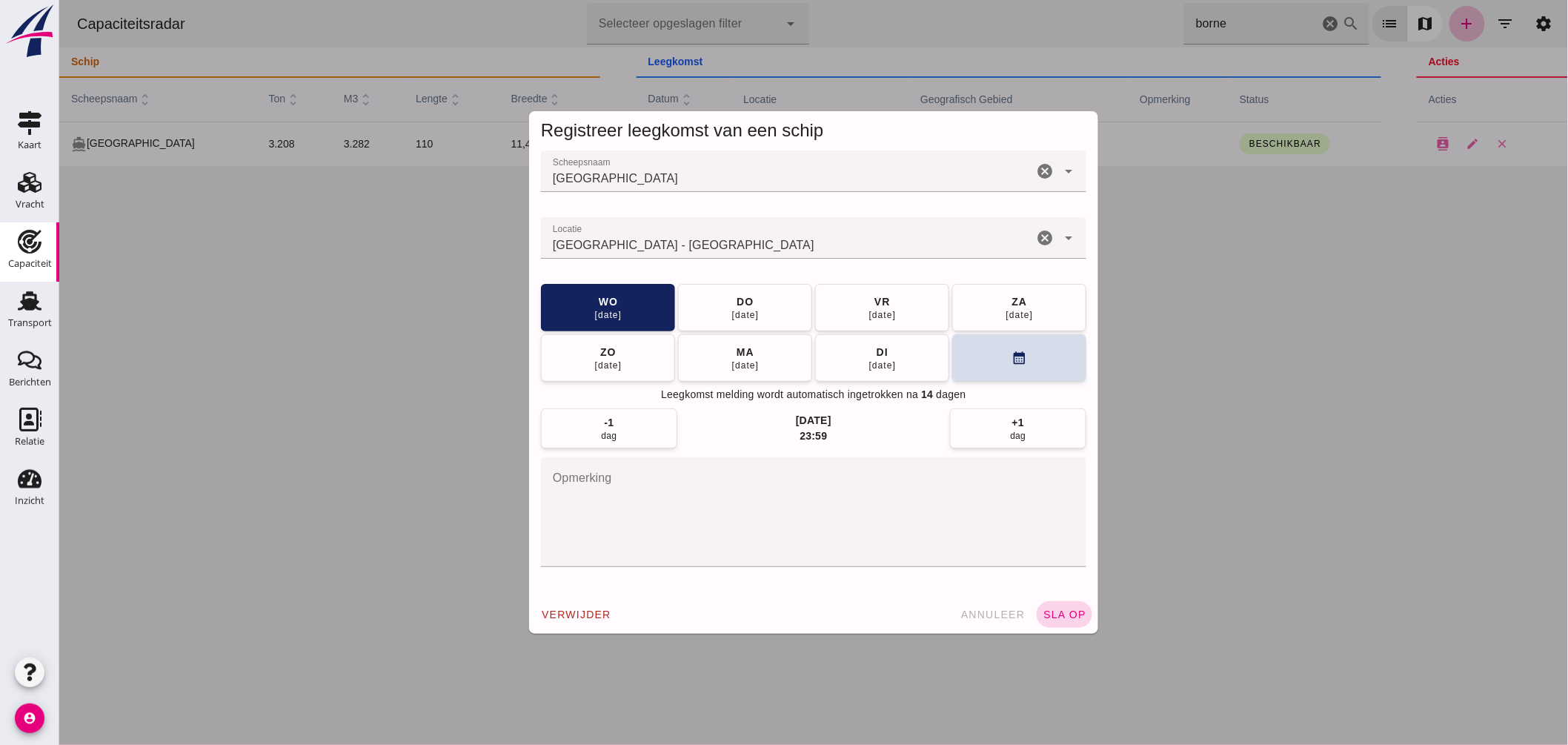
click at [1050, 619] on span "sla op" at bounding box center [1063, 615] width 43 height 12
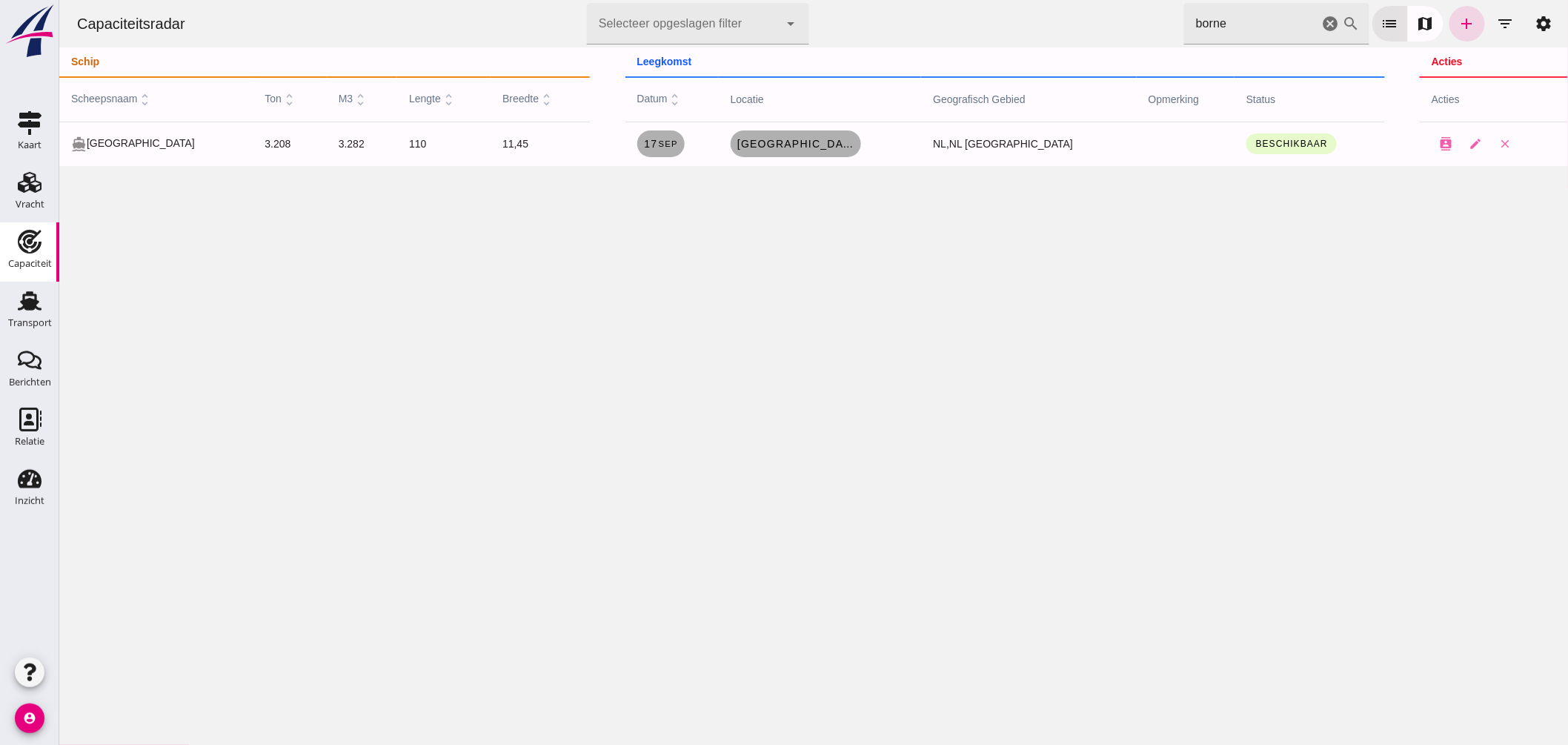
drag, startPoint x: 1273, startPoint y: 33, endPoint x: 938, endPoint y: 18, distance: 335.3
click at [938, 18] on div "Capaciteitsradar Selecteer opgeslagen filter Selecteer opgeslagen filter cancel…" at bounding box center [813, 24] width 1497 height 47
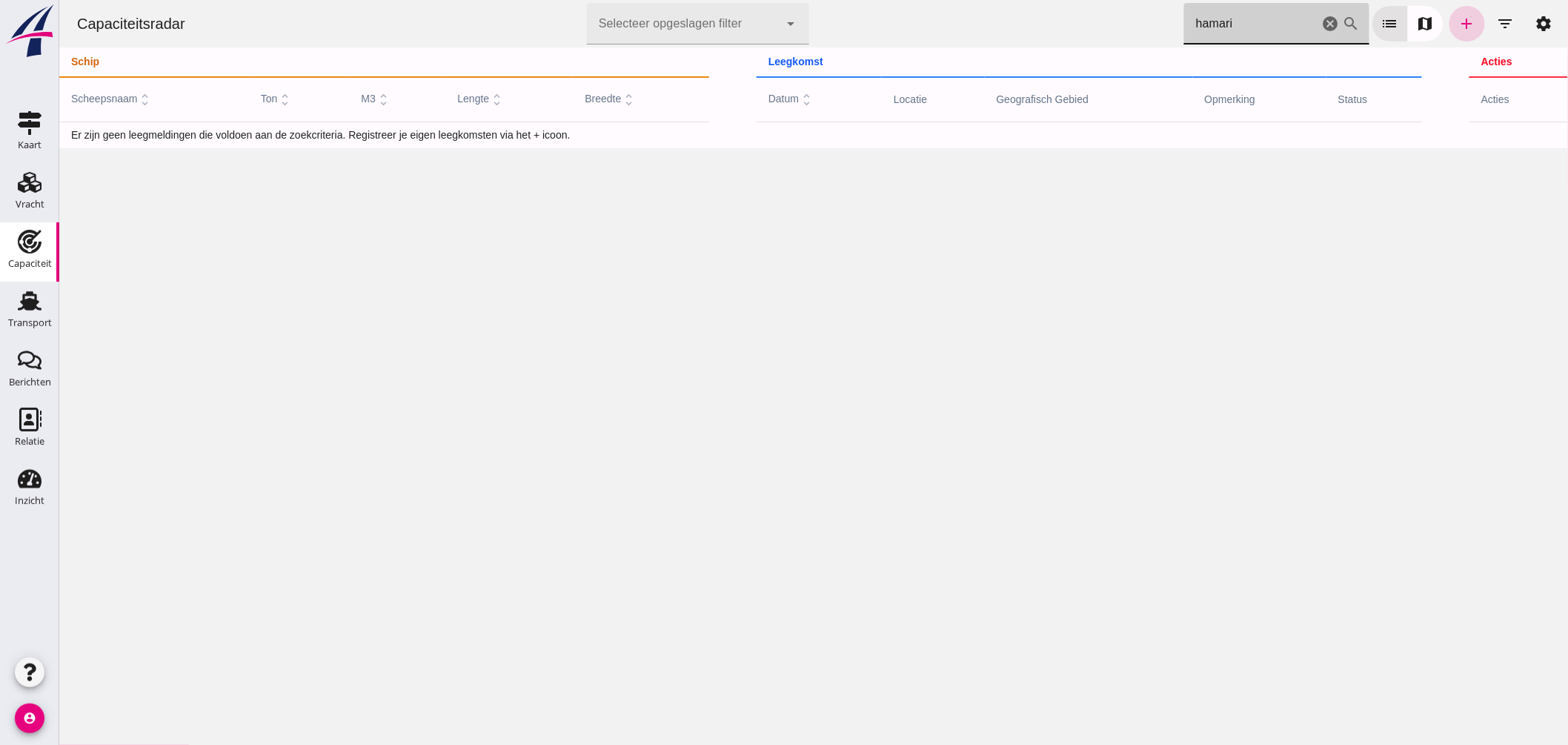
type input "hamari"
click at [1457, 30] on icon "add" at bounding box center [1466, 24] width 18 height 18
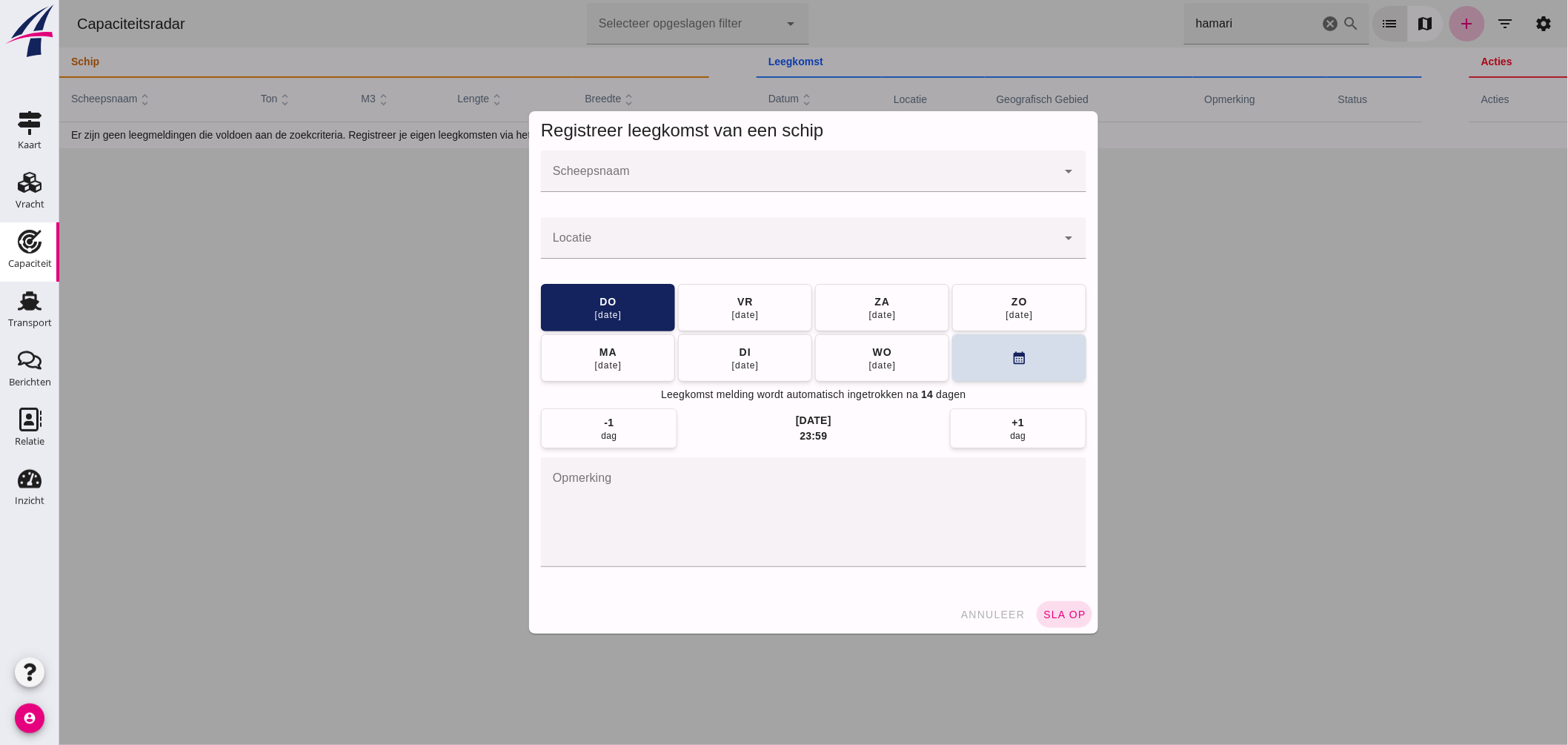
click at [692, 178] on input "Scheepsnaam" at bounding box center [797, 179] width 516 height 18
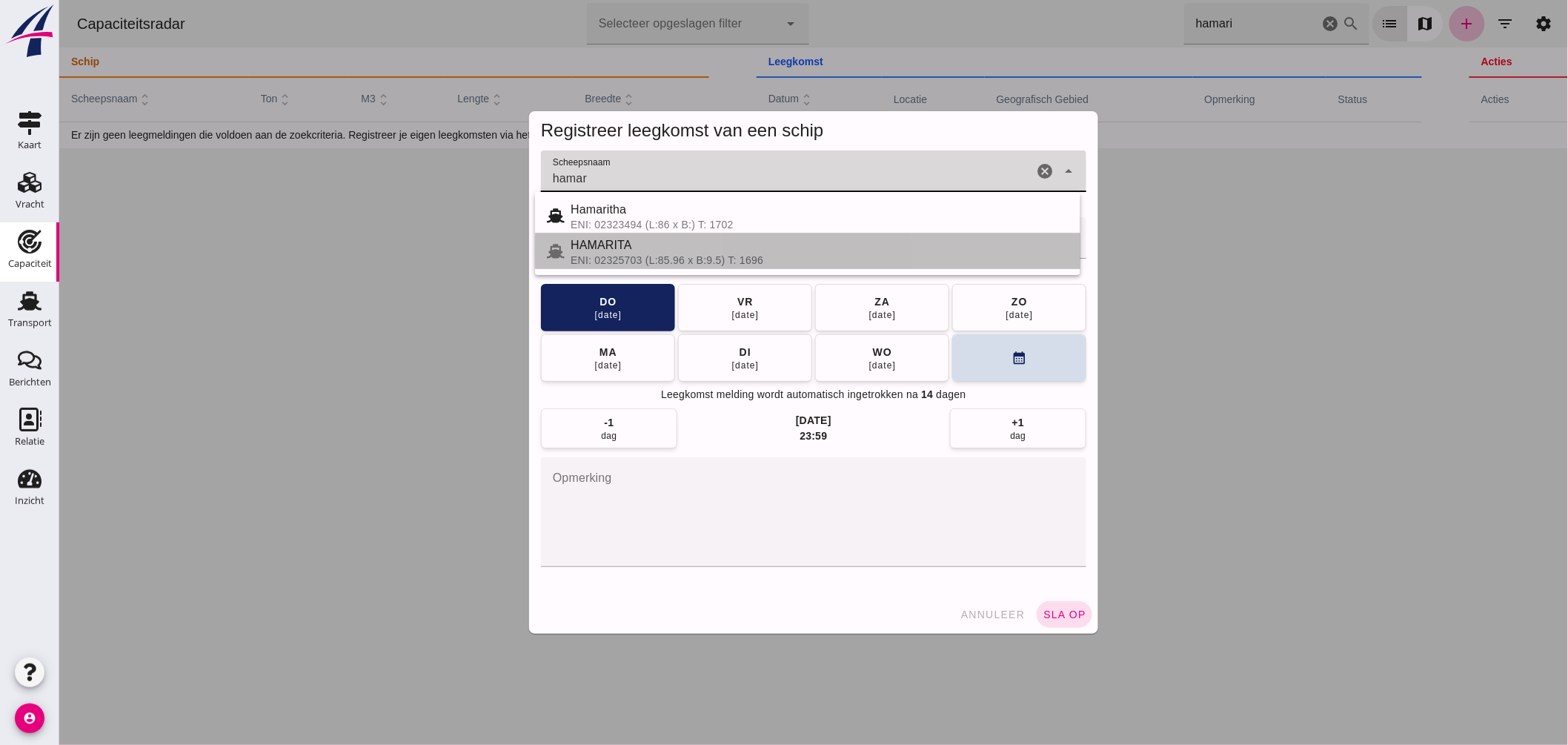
click at [686, 262] on div "ENI: 02325703 (L:85.96 x B:9.5) T: 1696" at bounding box center [819, 260] width 498 height 12
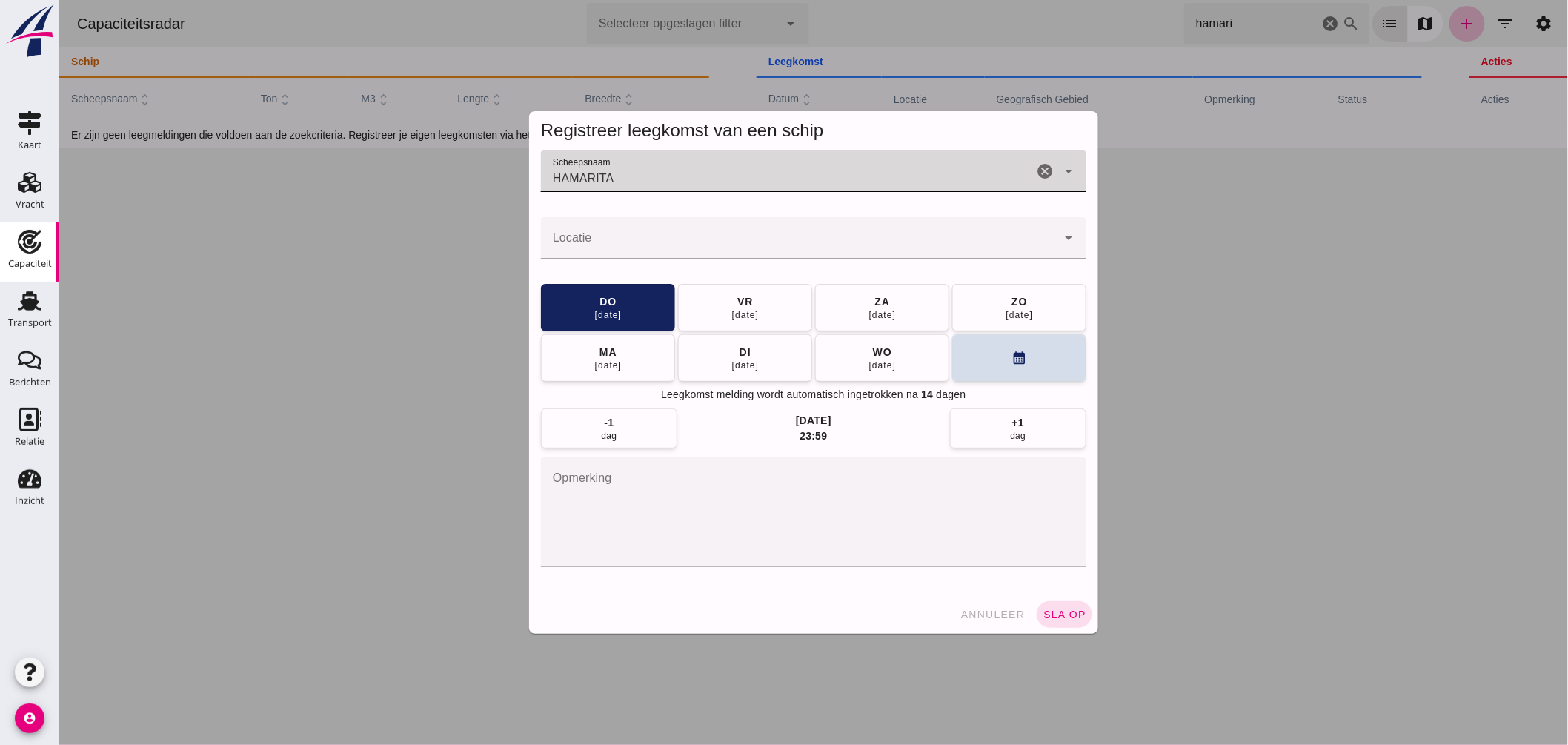
type input "HAMARITA"
click at [712, 245] on input "Locatie" at bounding box center [797, 245] width 516 height 18
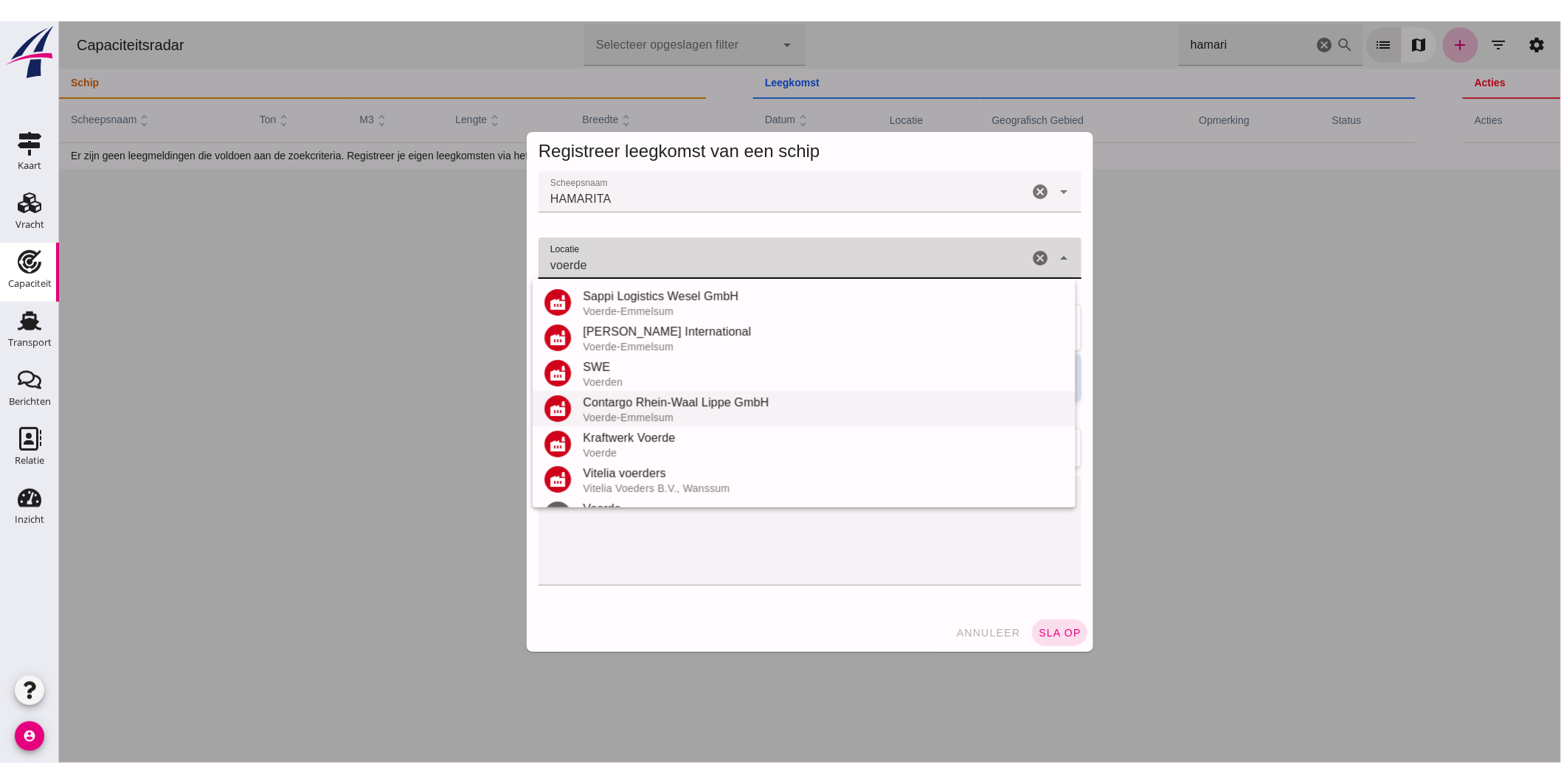
scroll to position [66, 0]
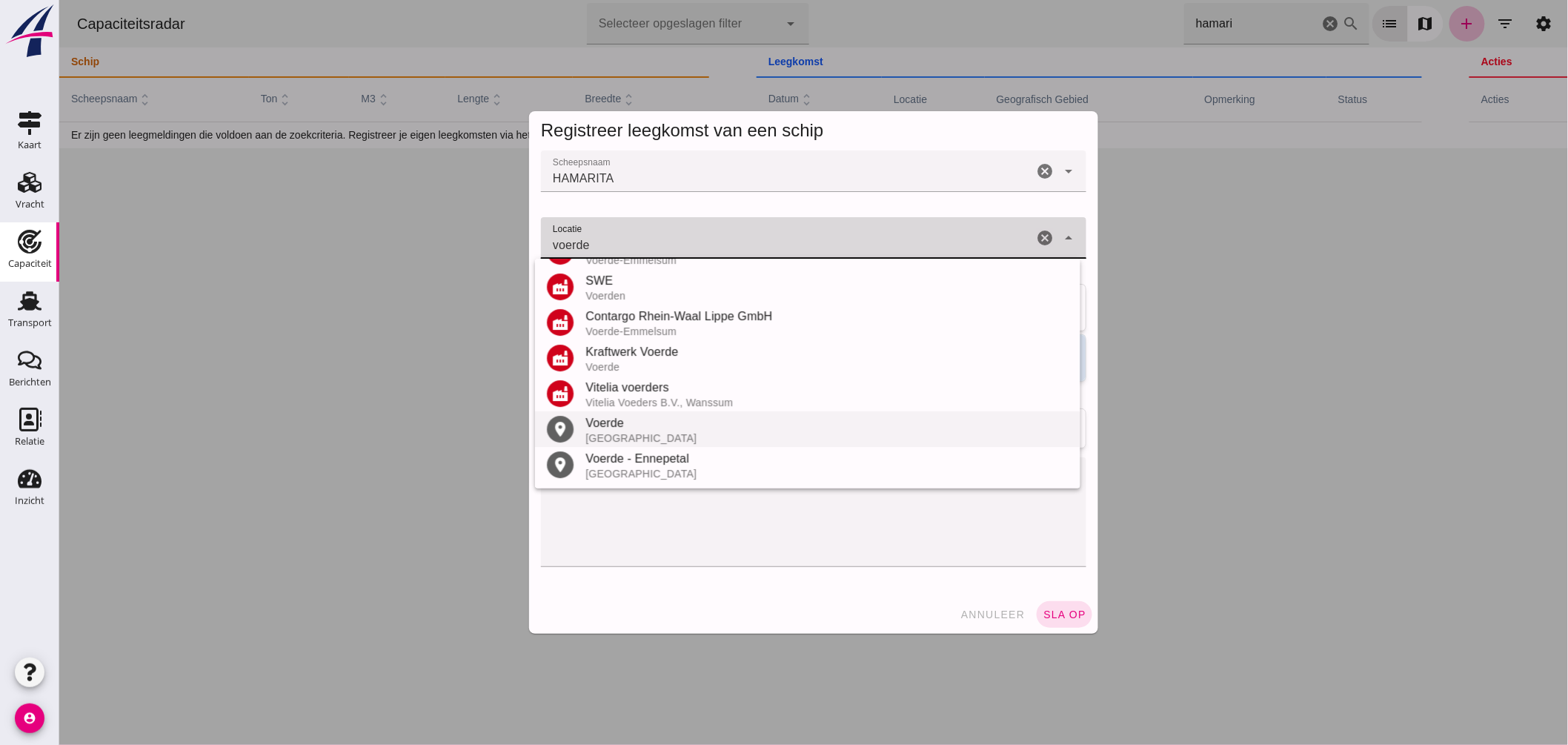
click at [623, 433] on div "[GEOGRAPHIC_DATA]" at bounding box center [827, 438] width 483 height 12
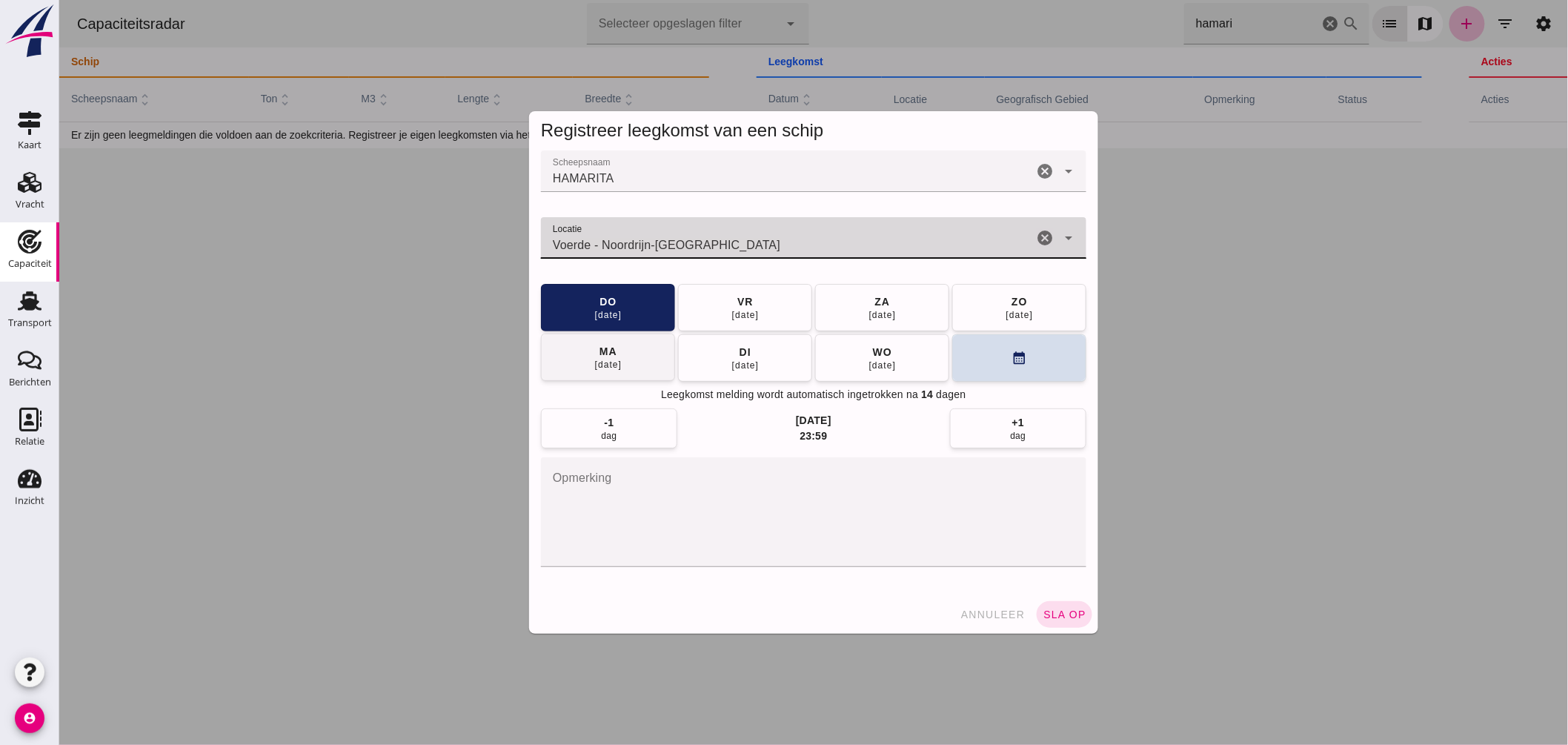
type input "Voerde - Noordrijn-[GEOGRAPHIC_DATA]"
click at [632, 360] on button "[DATE]" at bounding box center [607, 357] width 134 height 47
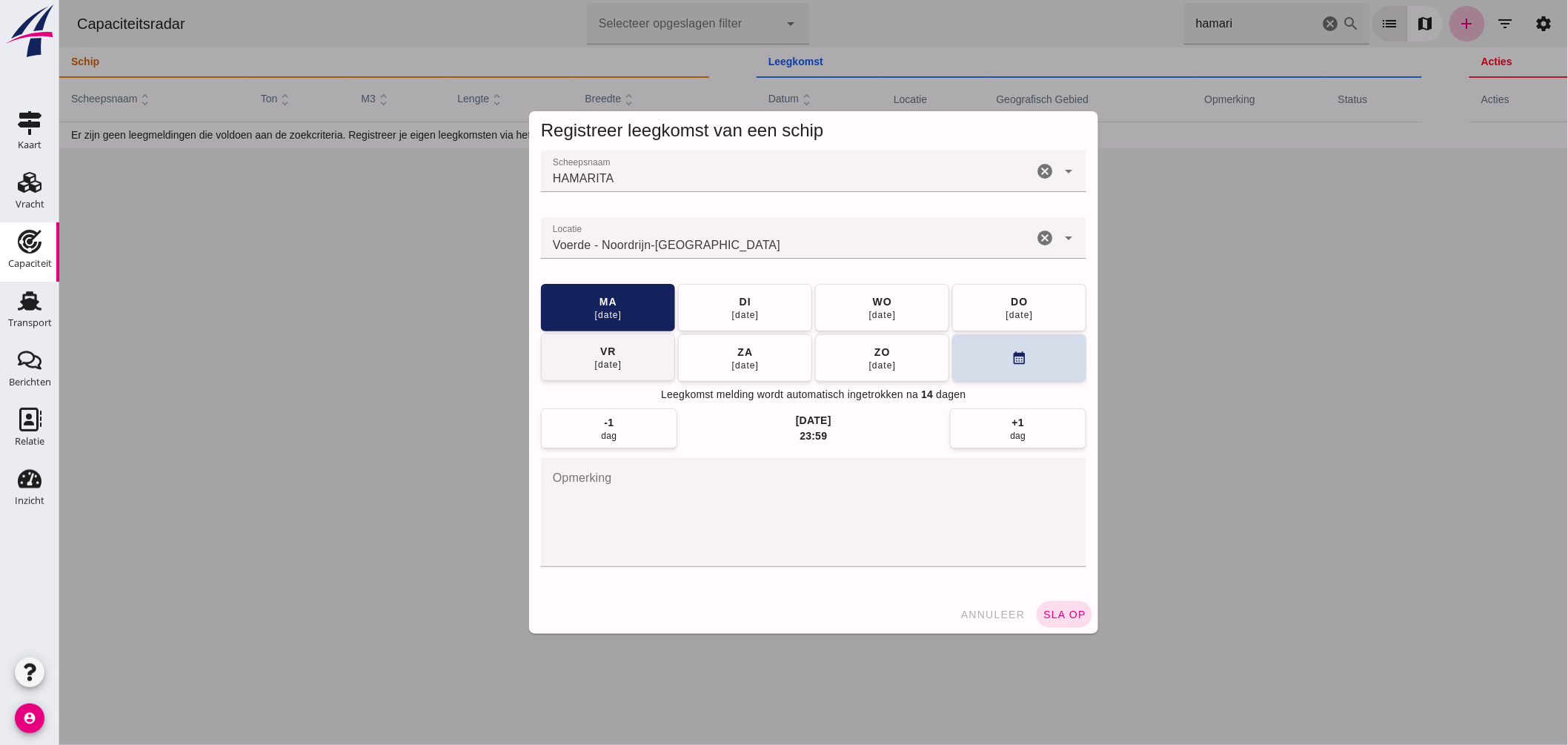
click at [838, 308] on button "[DATE]" at bounding box center [882, 308] width 134 height 47
click at [1052, 603] on button "sla op" at bounding box center [1063, 615] width 55 height 27
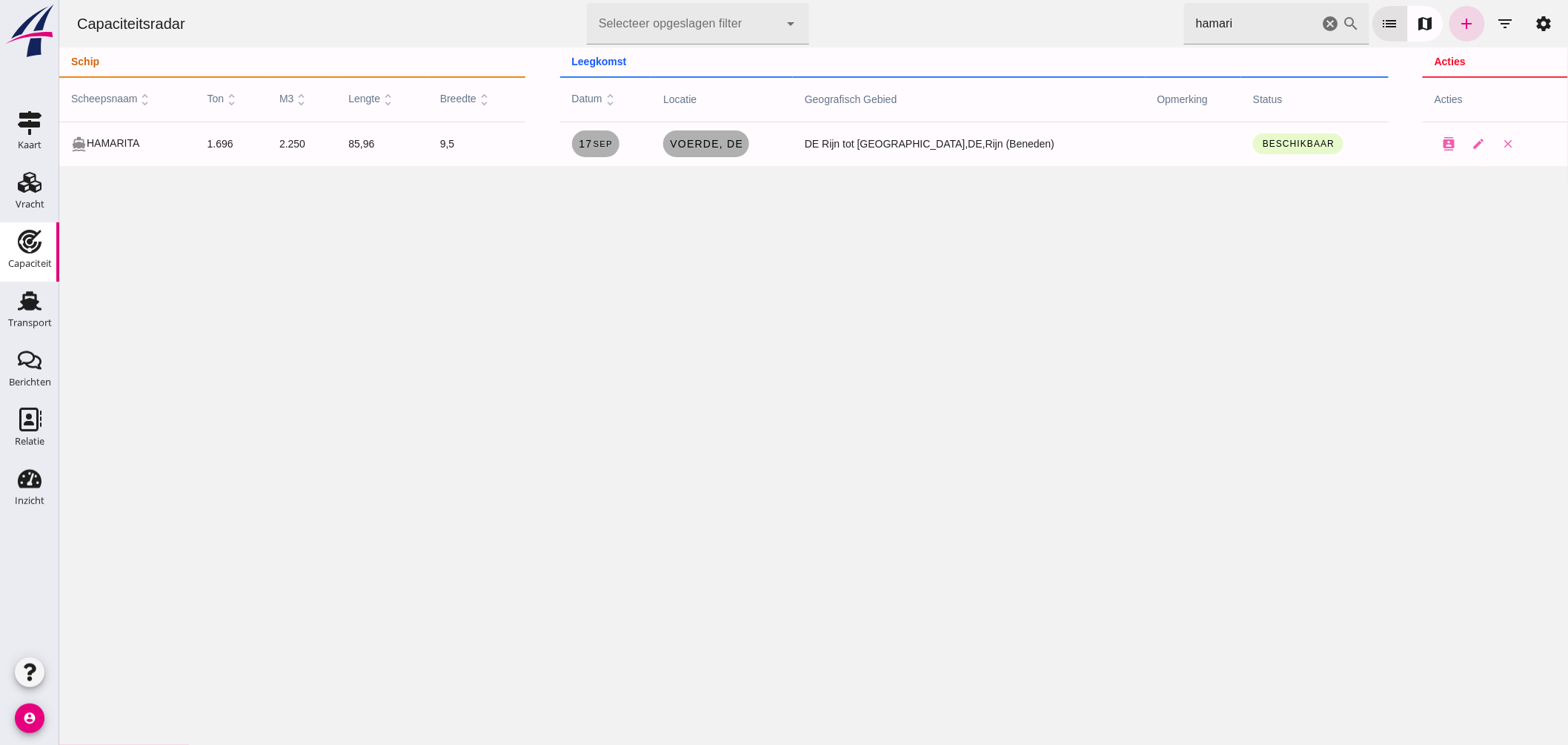
click at [820, 58] on div "Capaciteitsradar Selecteer opgeslagen filter Selecteer opgeslagen filter cancel…" at bounding box center [812, 83] width 1509 height 166
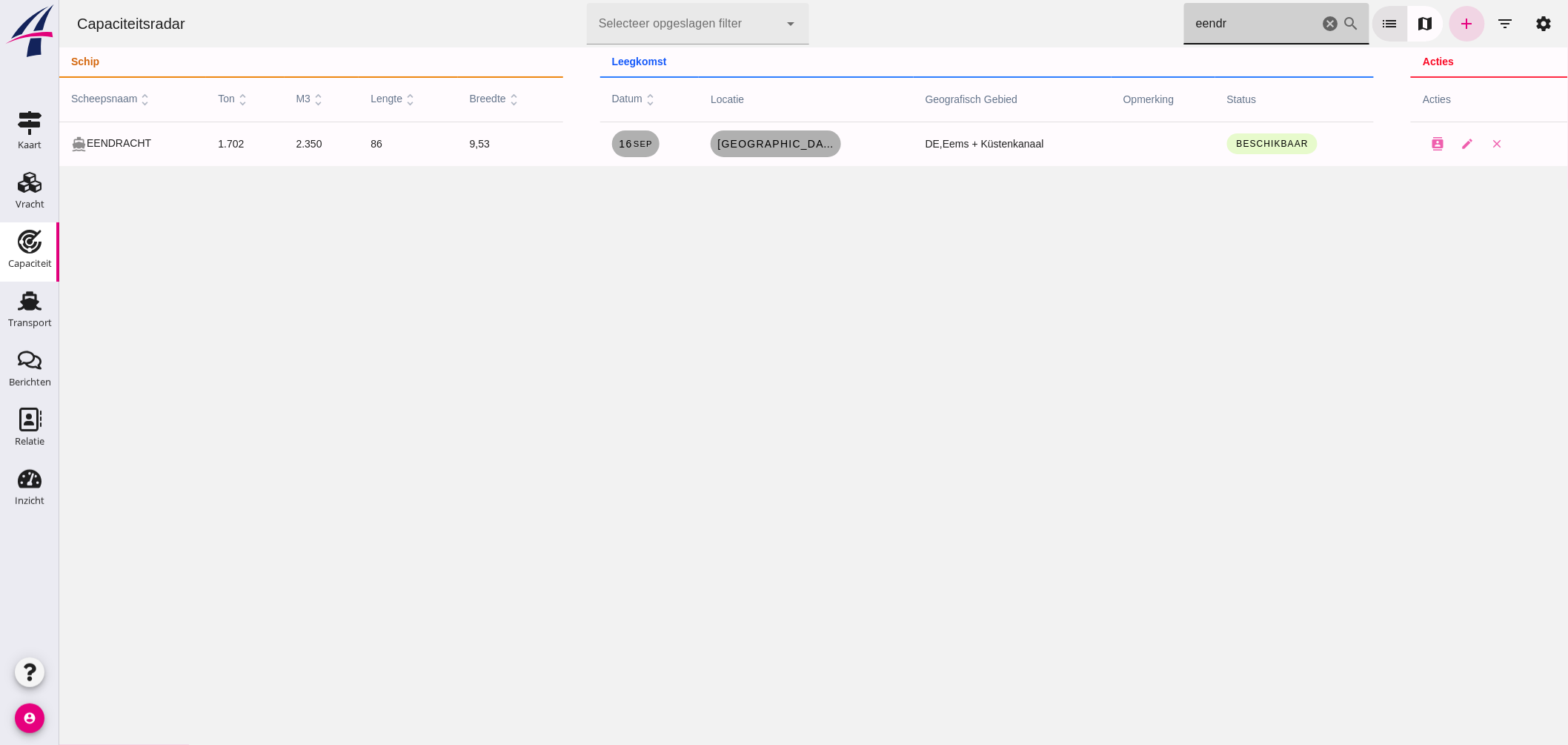
drag, startPoint x: 1264, startPoint y: 27, endPoint x: 718, endPoint y: -46, distance: 550.9
click at [718, 0] on html "Capaciteitsradar Selecteer opgeslagen filter Selecteer opgeslagen filter cancel…" at bounding box center [812, 372] width 1509 height 745
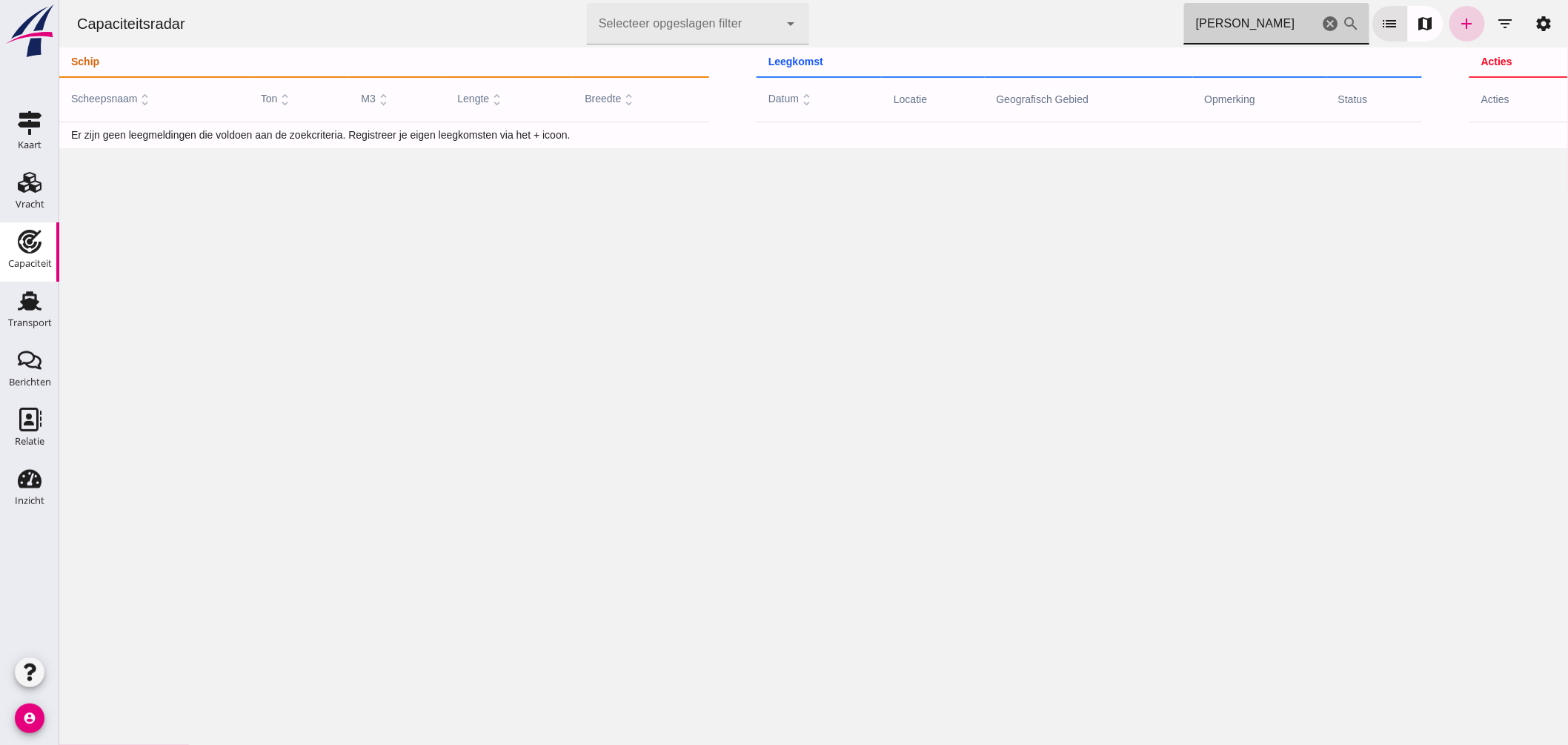
type input "[PERSON_NAME]"
click at [1467, 31] on link "add" at bounding box center [1466, 24] width 36 height 36
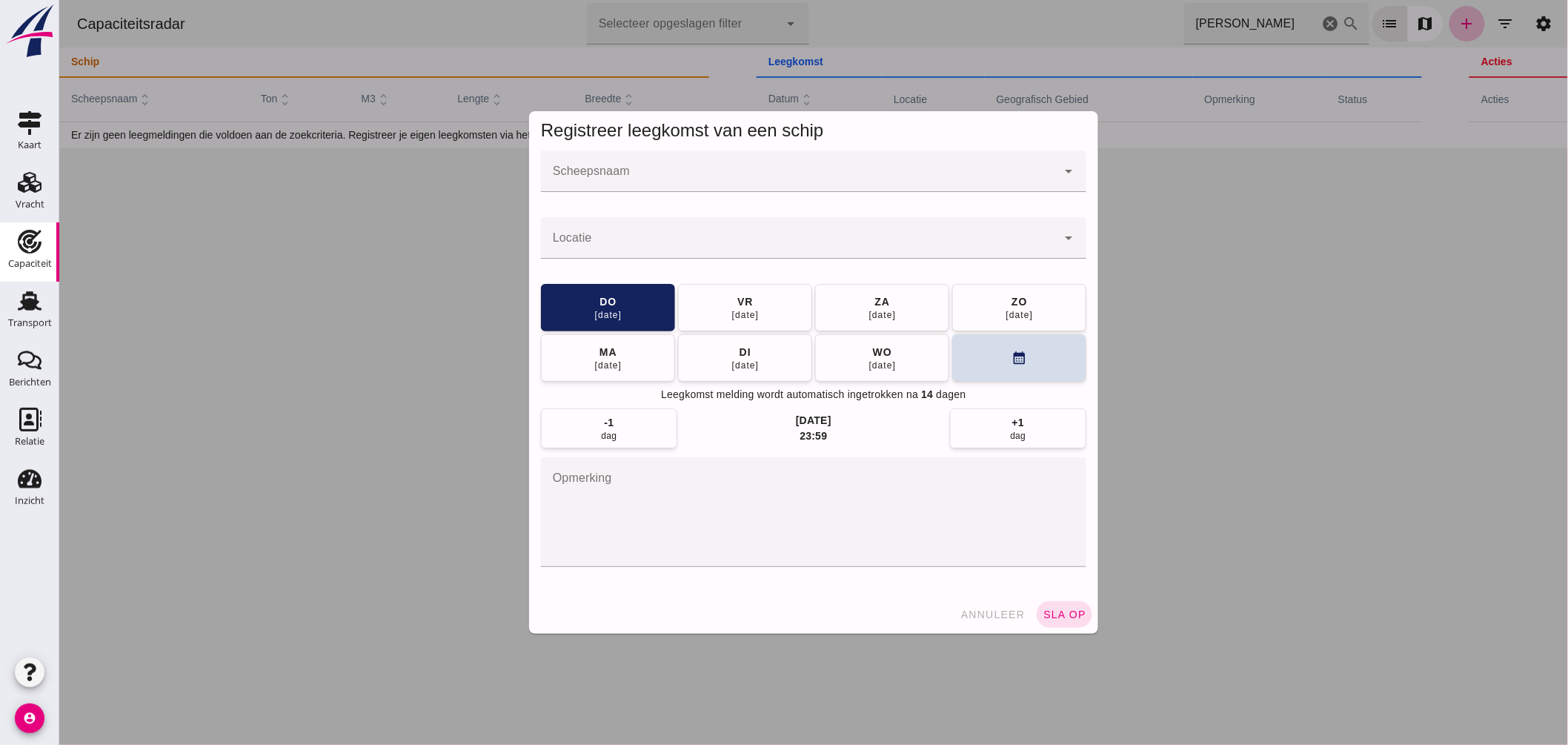
click at [854, 183] on input "Scheepsnaam" at bounding box center [797, 179] width 516 height 18
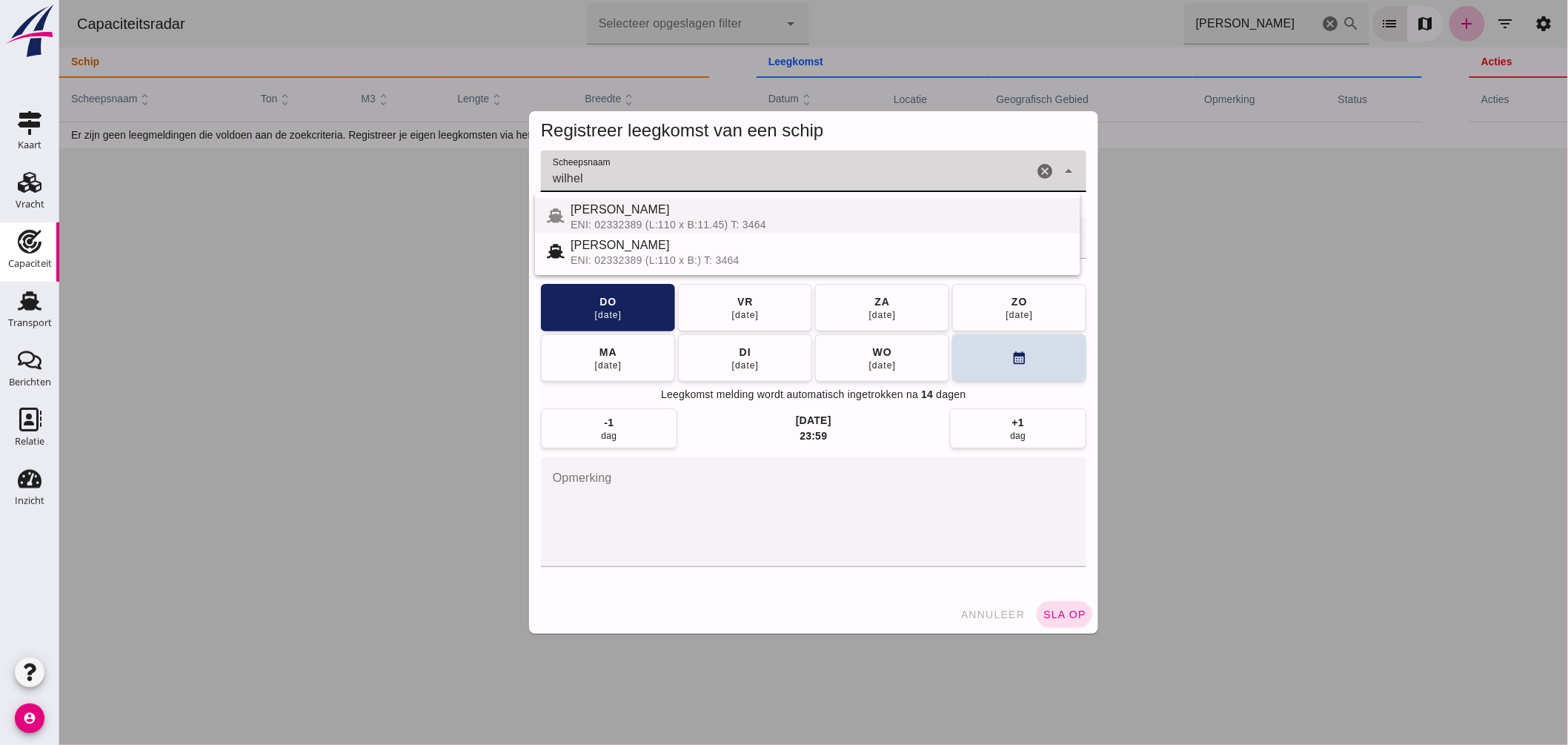
click at [651, 208] on span "[PERSON_NAME]" at bounding box center [620, 209] width 99 height 13
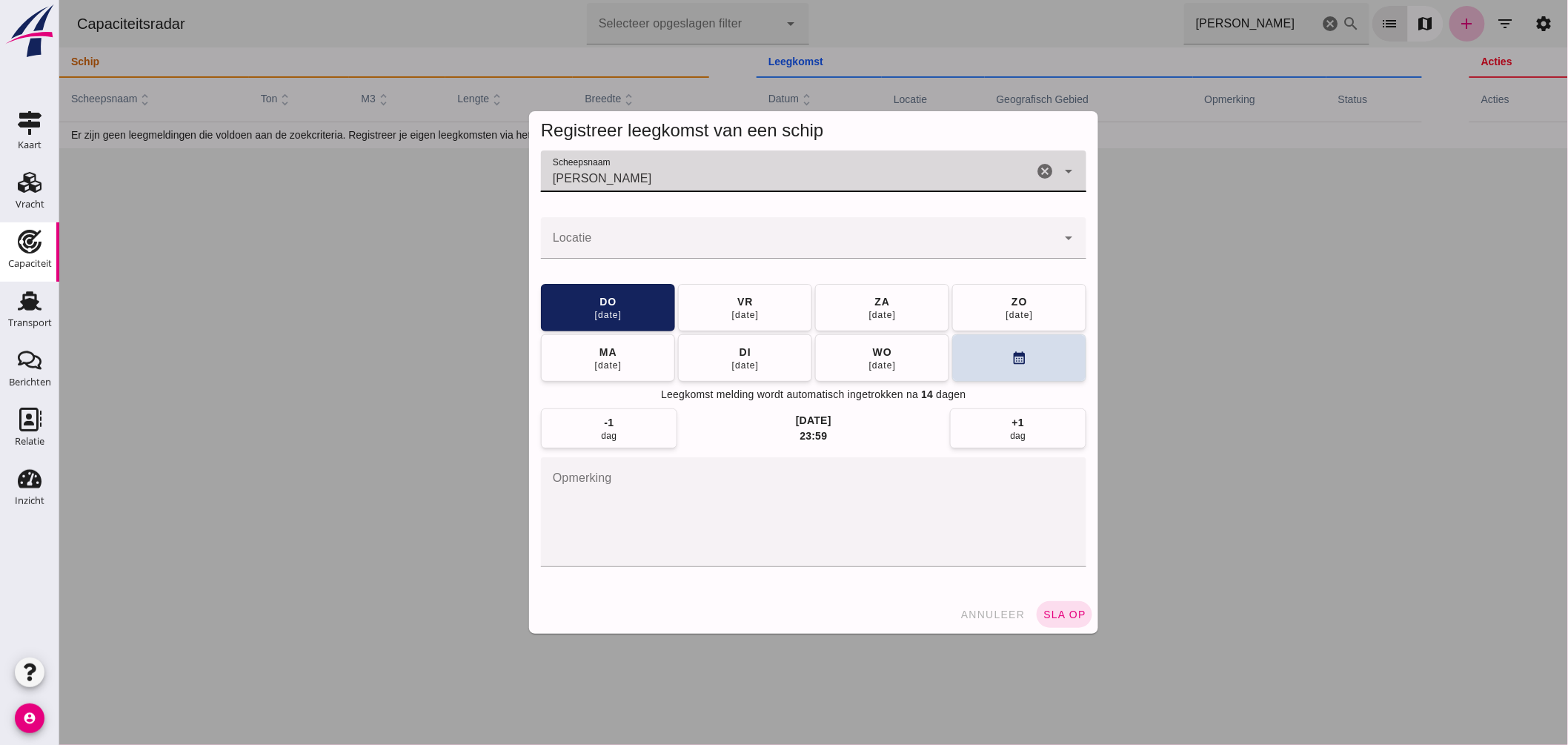
type input "[PERSON_NAME]"
click at [648, 250] on input "Locatie" at bounding box center [797, 245] width 516 height 18
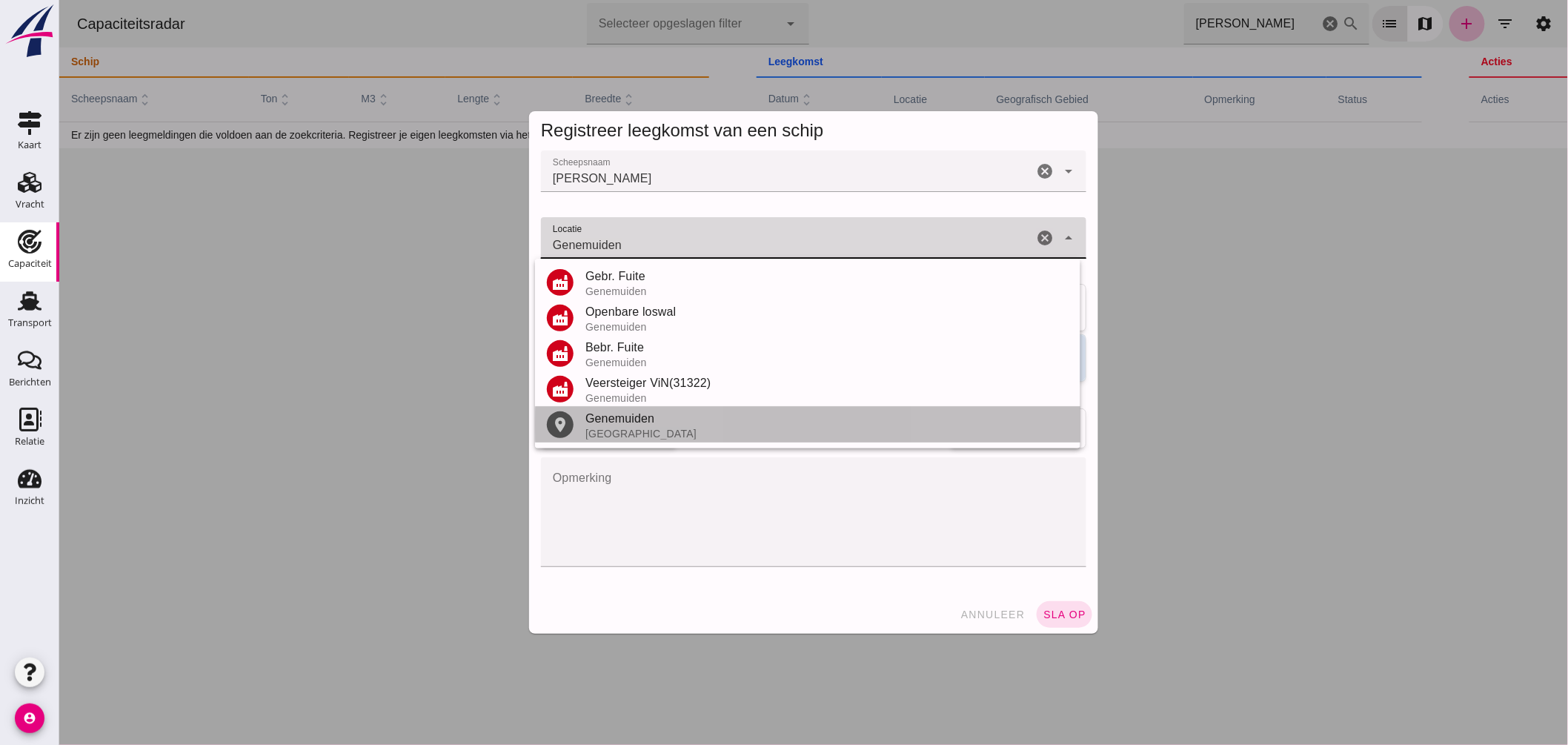
click at [616, 431] on div "[GEOGRAPHIC_DATA]" at bounding box center [827, 434] width 483 height 12
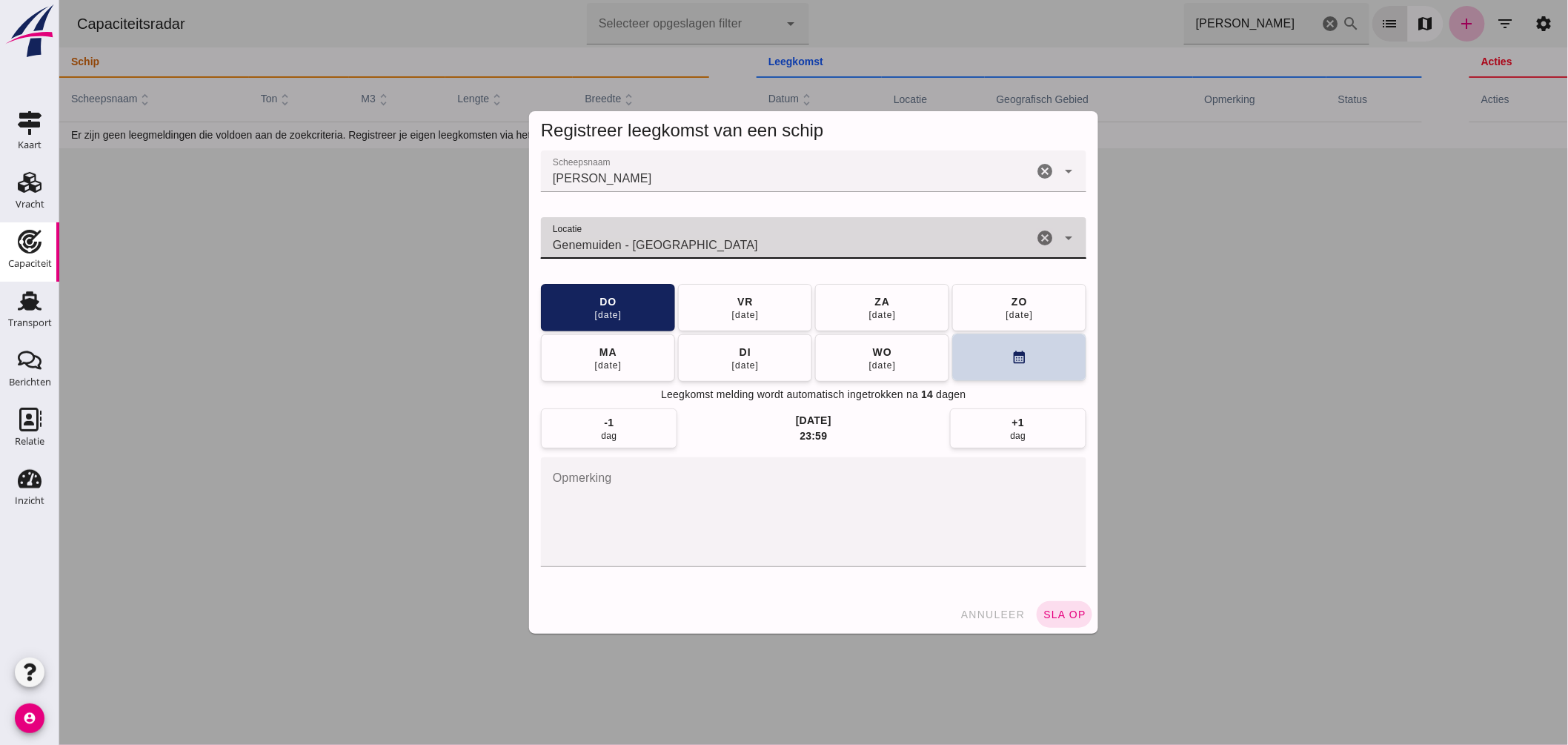
type input "Genemuiden - [GEOGRAPHIC_DATA]"
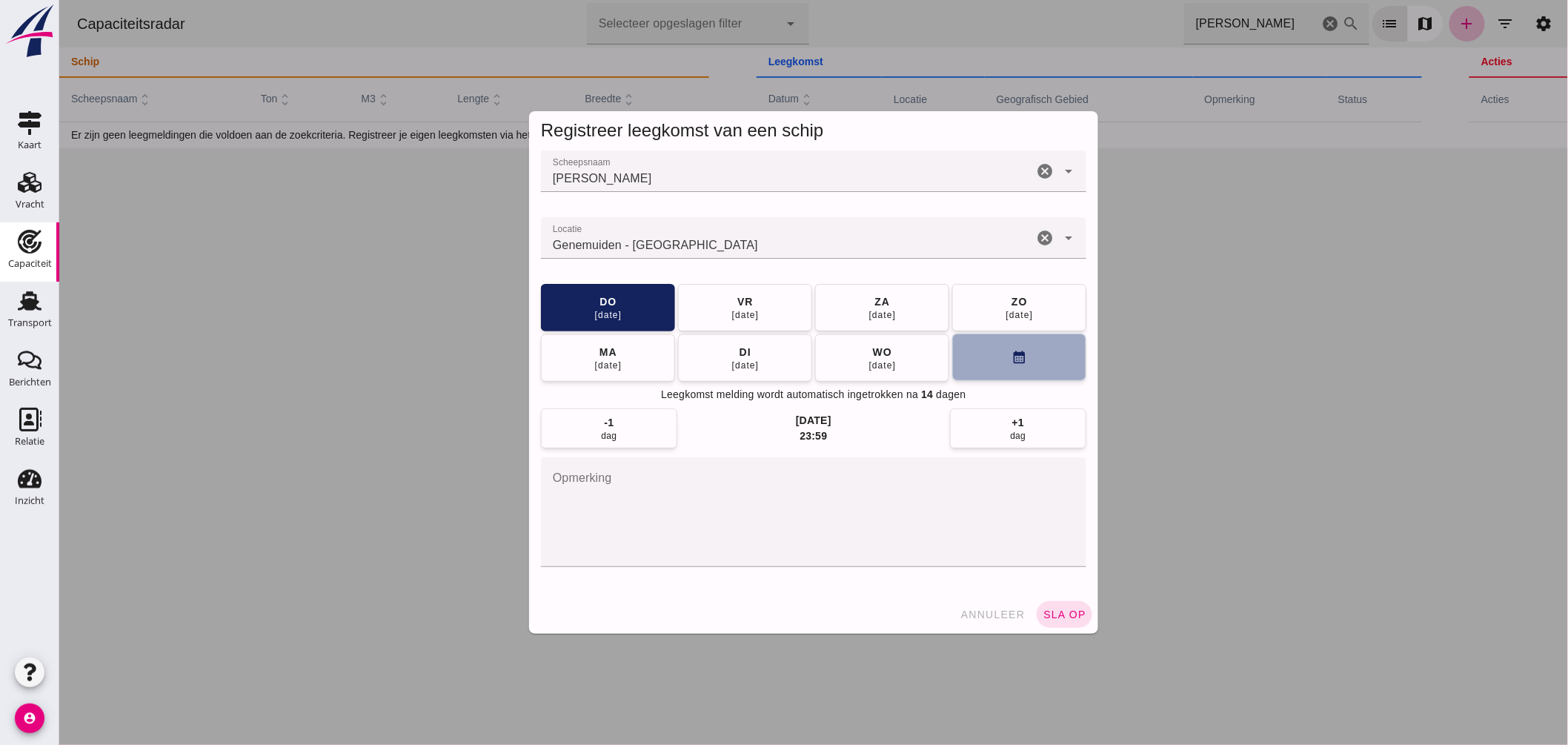
click at [1012, 350] on icon "calendar_month" at bounding box center [1018, 358] width 16 height 16
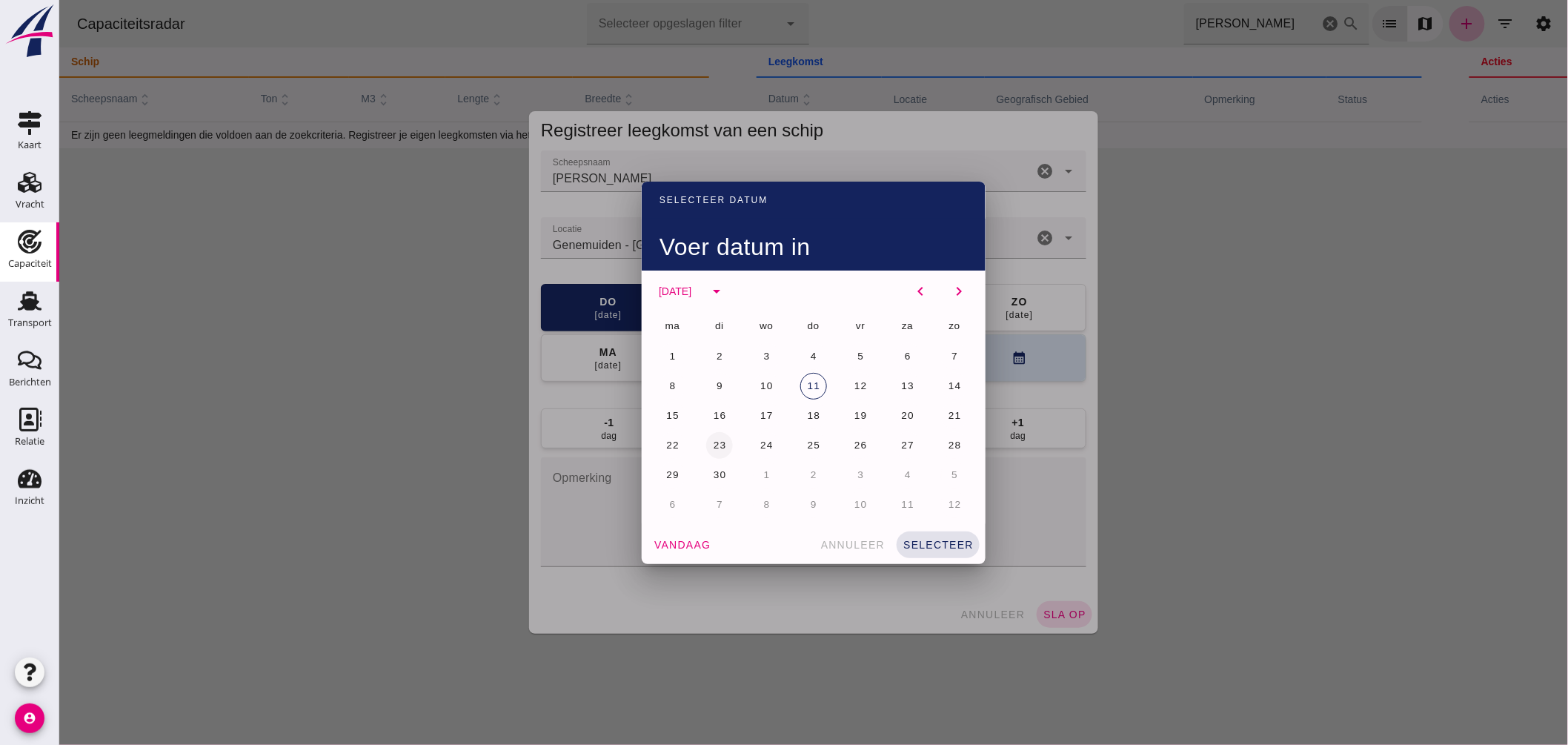
click at [719, 445] on span "23" at bounding box center [719, 446] width 14 height 11
click at [947, 539] on span "selecteer" at bounding box center [937, 544] width 71 height 12
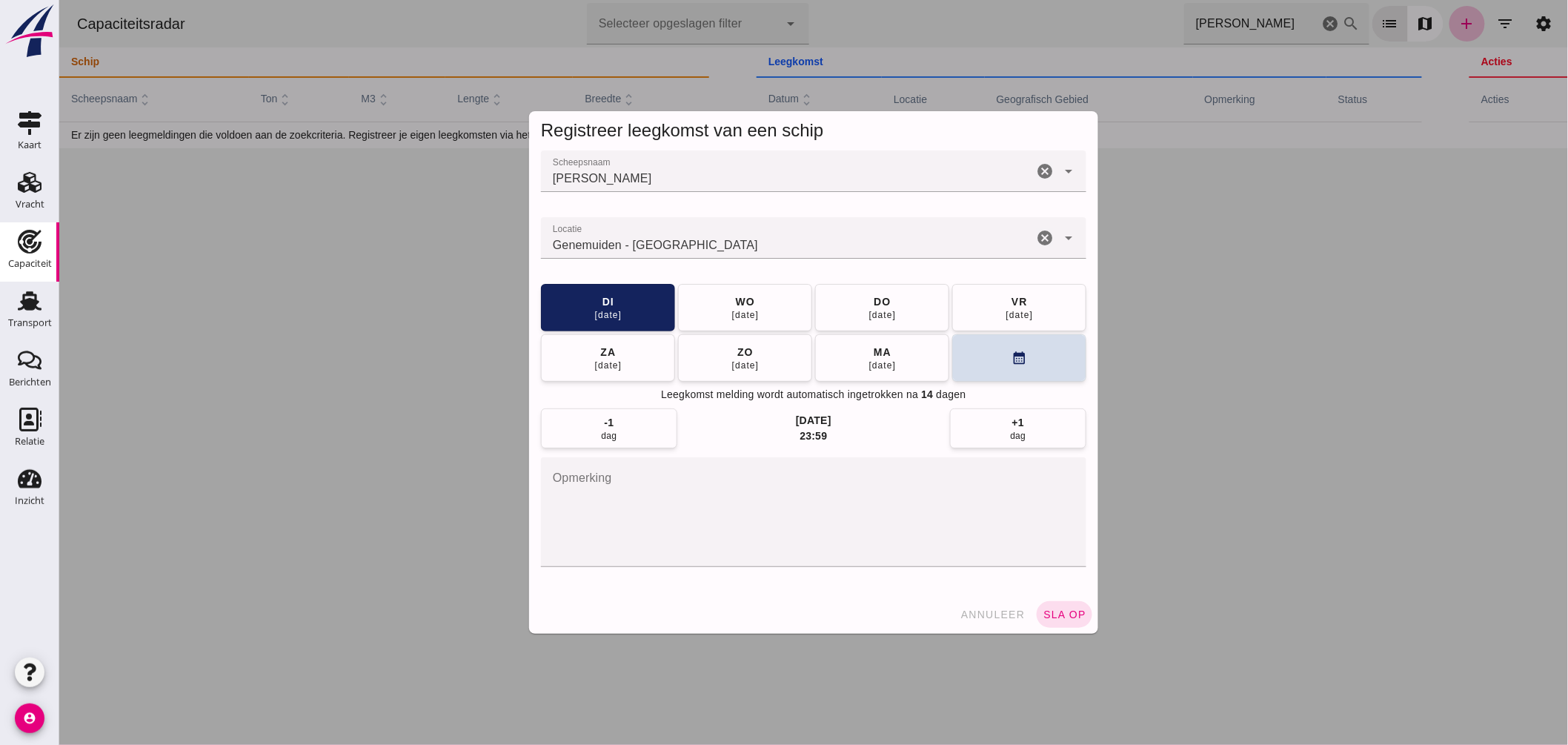
click at [1087, 611] on div "annuleer sla op" at bounding box center [812, 615] width 569 height 39
click at [1071, 611] on span "sla op" at bounding box center [1063, 615] width 43 height 12
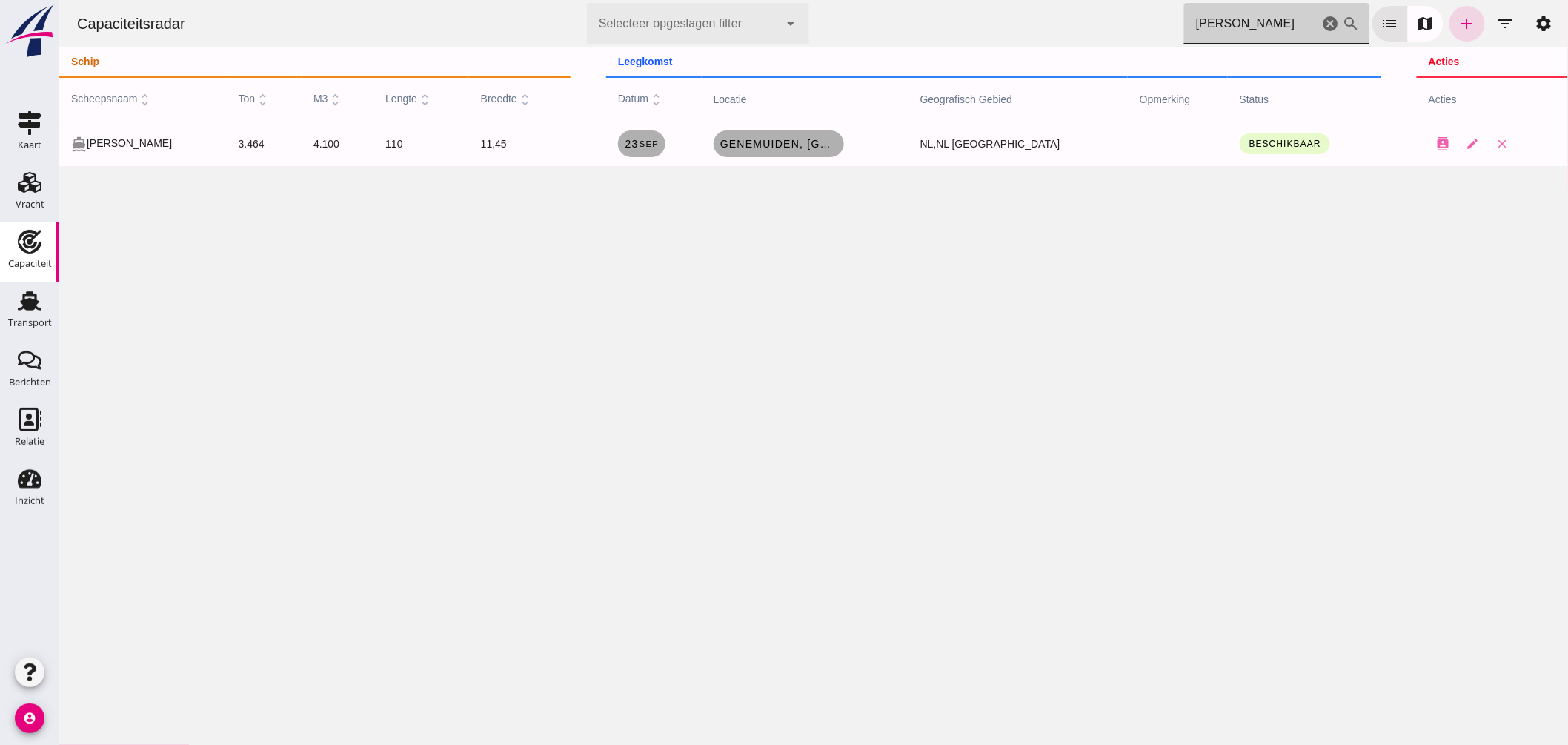
drag, startPoint x: 1272, startPoint y: 23, endPoint x: 723, endPoint y: -80, distance: 558.6
click at [723, 0] on html "Capaciteitsradar Selecteer opgeslagen filter Selecteer opgeslagen filter cancel…" at bounding box center [812, 372] width 1509 height 745
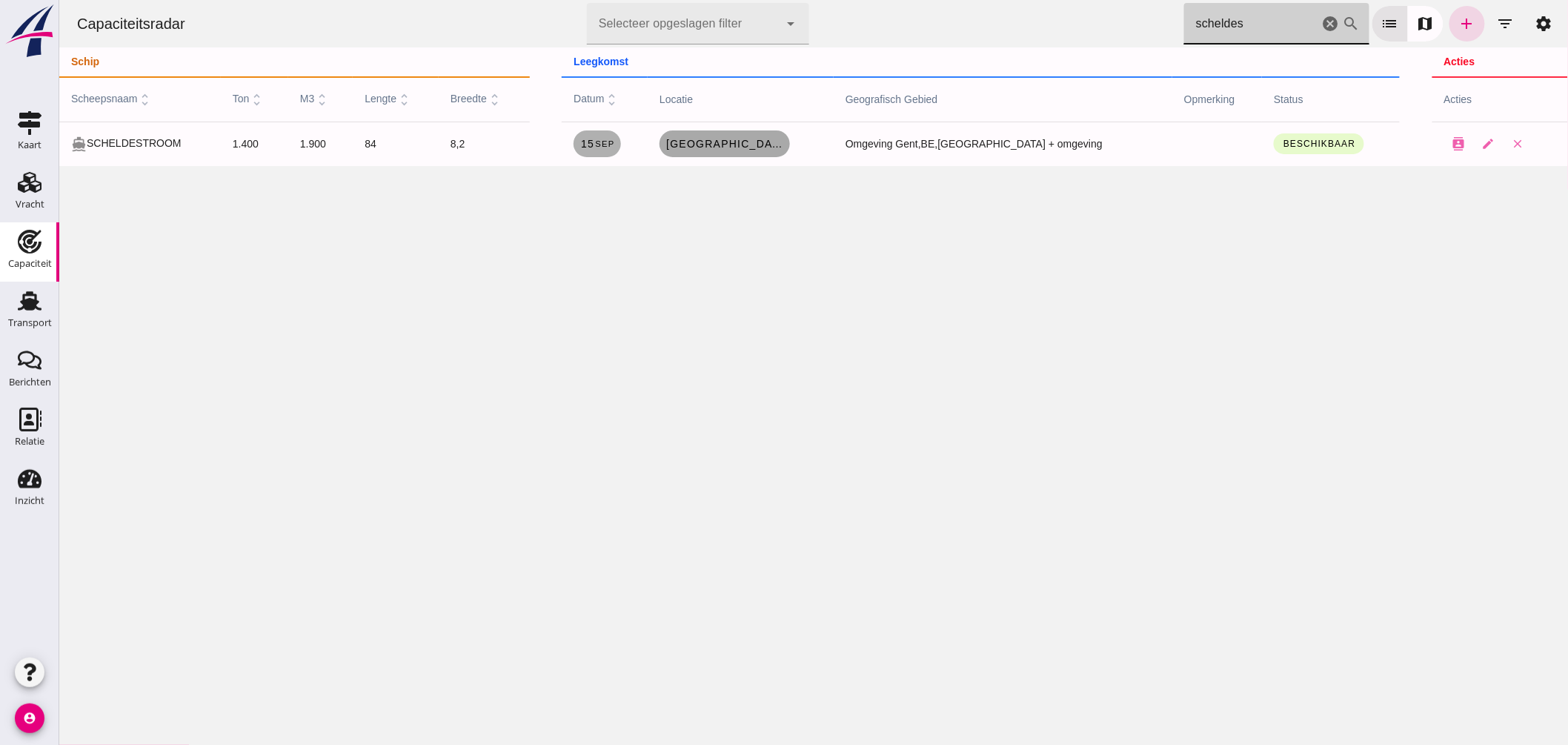
click at [790, 152] on link "[GEOGRAPHIC_DATA], [GEOGRAPHIC_DATA]" at bounding box center [724, 144] width 130 height 27
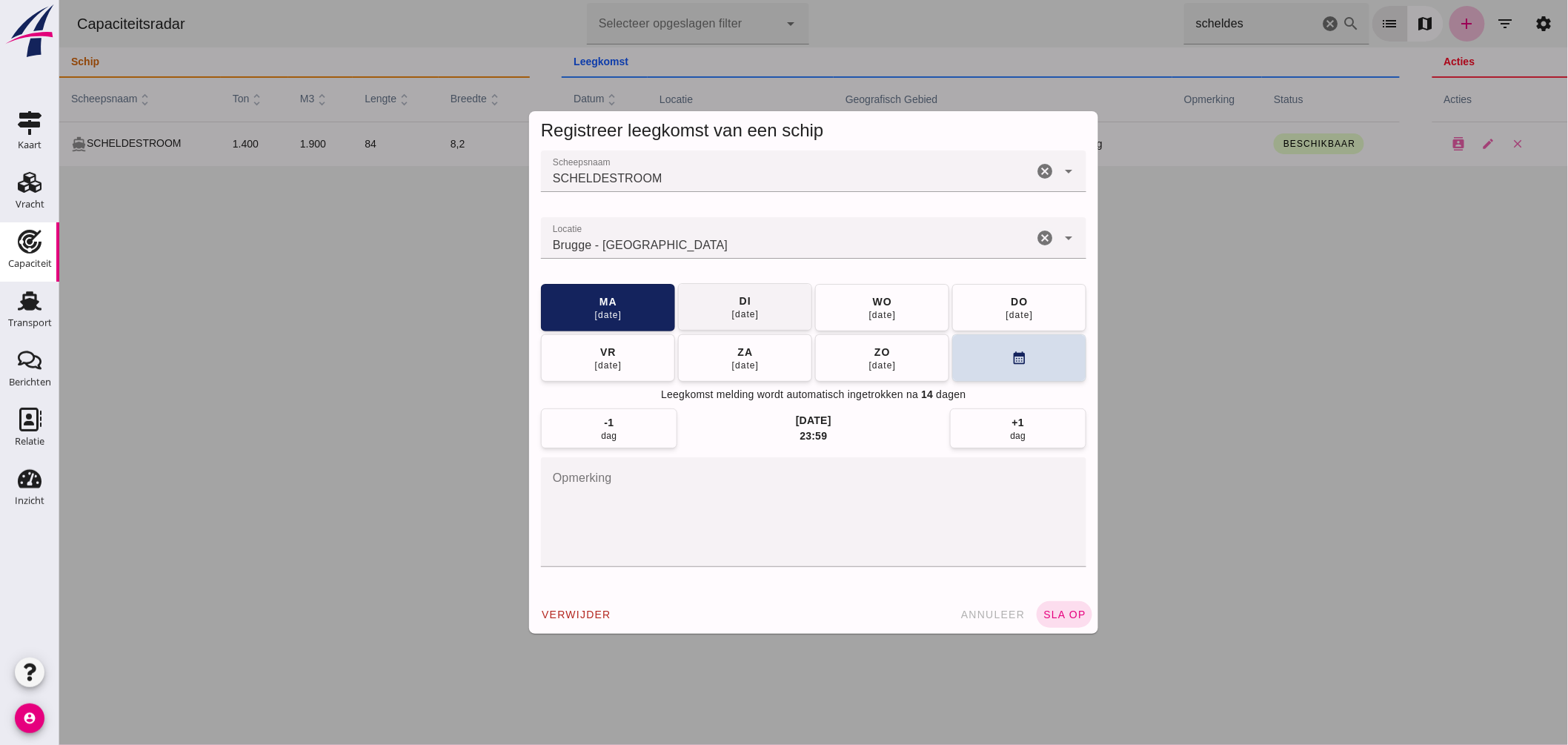
click at [731, 306] on span "[DATE]" at bounding box center [745, 307] width 28 height 27
click at [1059, 611] on span "sla op" at bounding box center [1063, 615] width 43 height 12
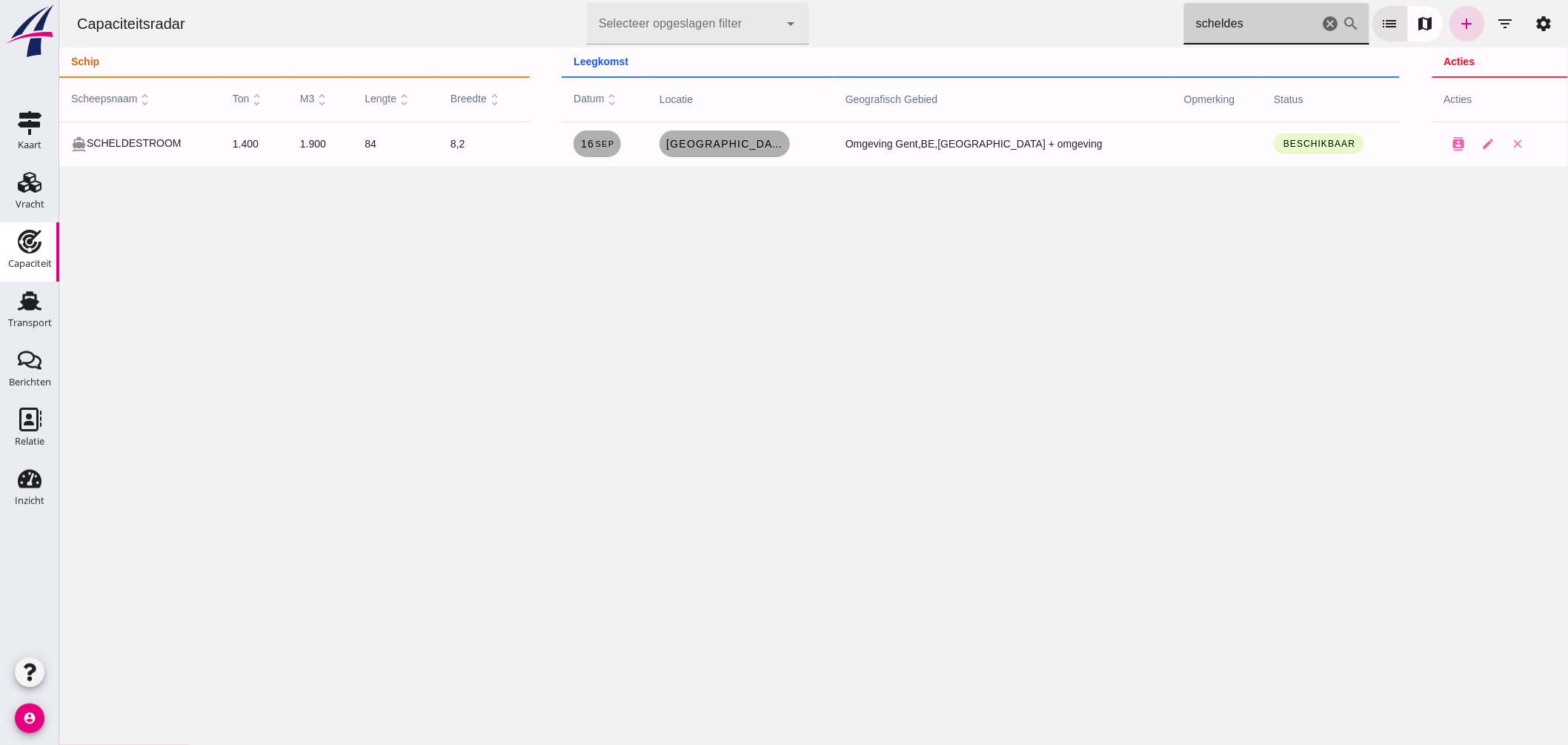
drag, startPoint x: 1078, startPoint y: 20, endPoint x: 831, endPoint y: 39, distance: 247.7
click at [831, 39] on div "Capaciteitsradar Selecteer opgeslagen filter Selecteer opgeslagen filter cancel…" at bounding box center [813, 24] width 1497 height 47
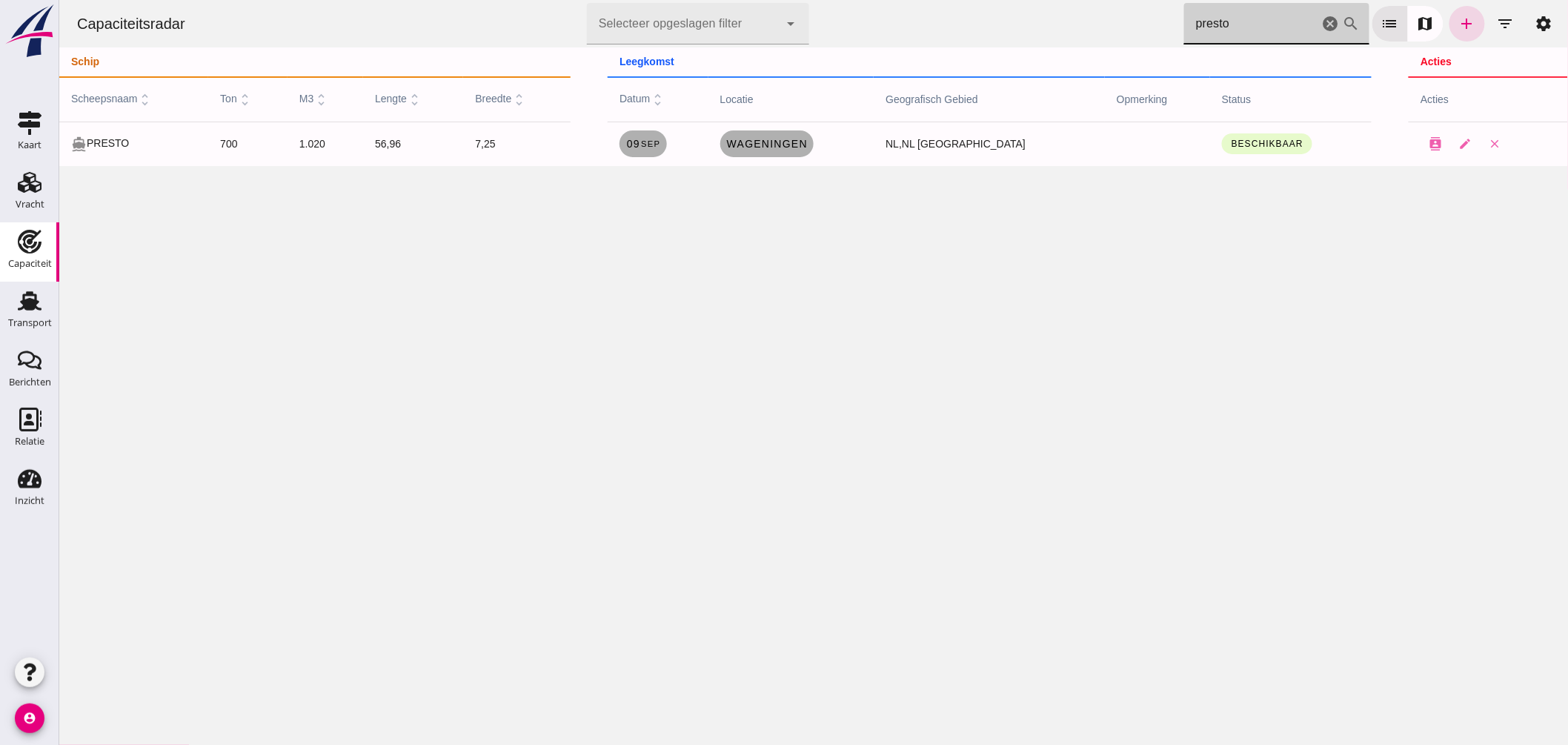
drag, startPoint x: 1146, startPoint y: 31, endPoint x: 967, endPoint y: 2, distance: 181.3
click at [967, 2] on div "Capaciteitsradar Selecteer opgeslagen filter Selecteer opgeslagen filter cancel…" at bounding box center [813, 24] width 1497 height 47
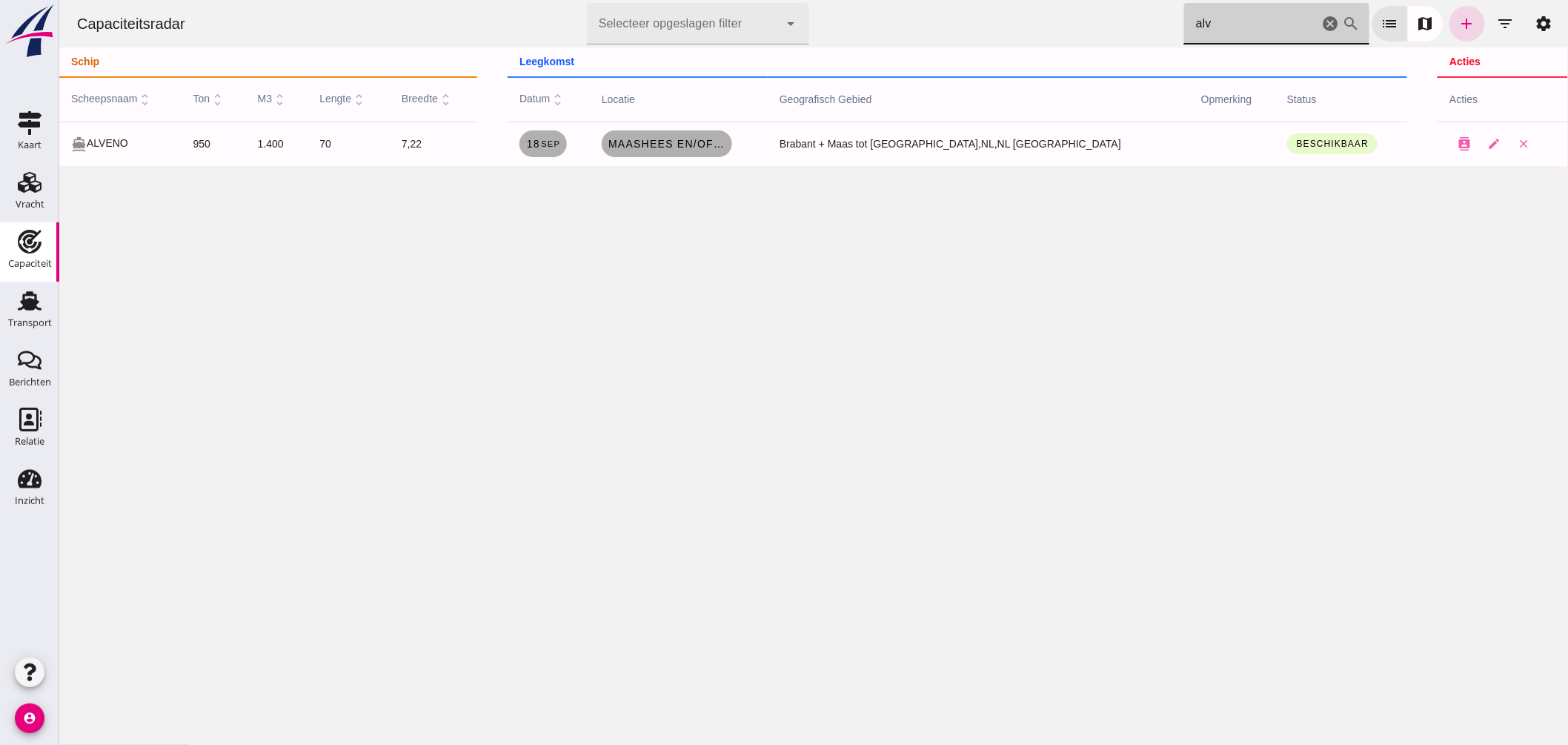
drag, startPoint x: 1194, startPoint y: 28, endPoint x: 867, endPoint y: 6, distance: 327.7
click at [867, 6] on div "Capaciteitsradar Selecteer opgeslagen filter Selecteer opgeslagen filter cancel…" at bounding box center [813, 24] width 1497 height 47
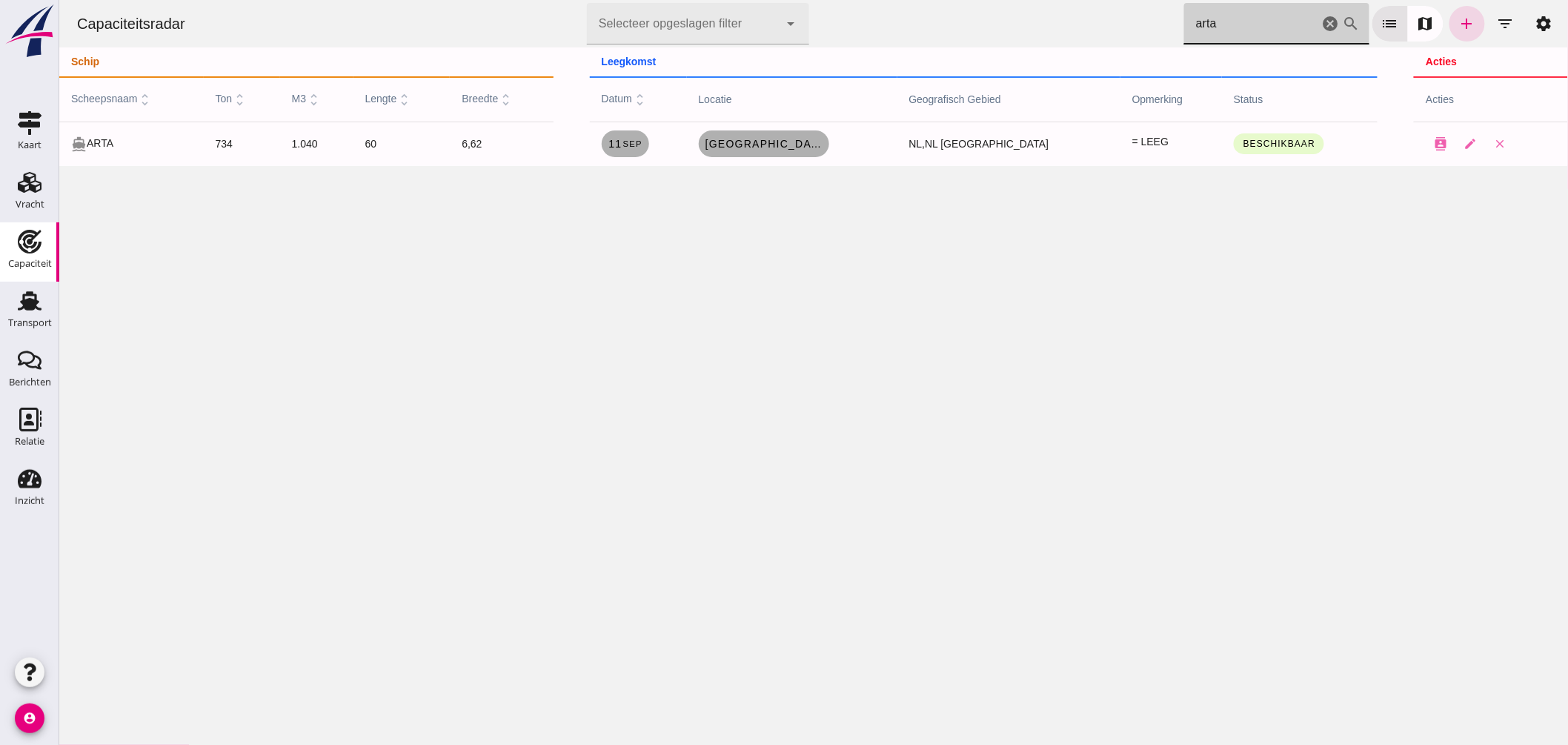
drag, startPoint x: 1265, startPoint y: 37, endPoint x: 715, endPoint y: -12, distance: 552.2
click at [715, 0] on html "Capaciteitsradar Selecteer opgeslagen filter Selecteer opgeslagen filter cancel…" at bounding box center [812, 372] width 1509 height 745
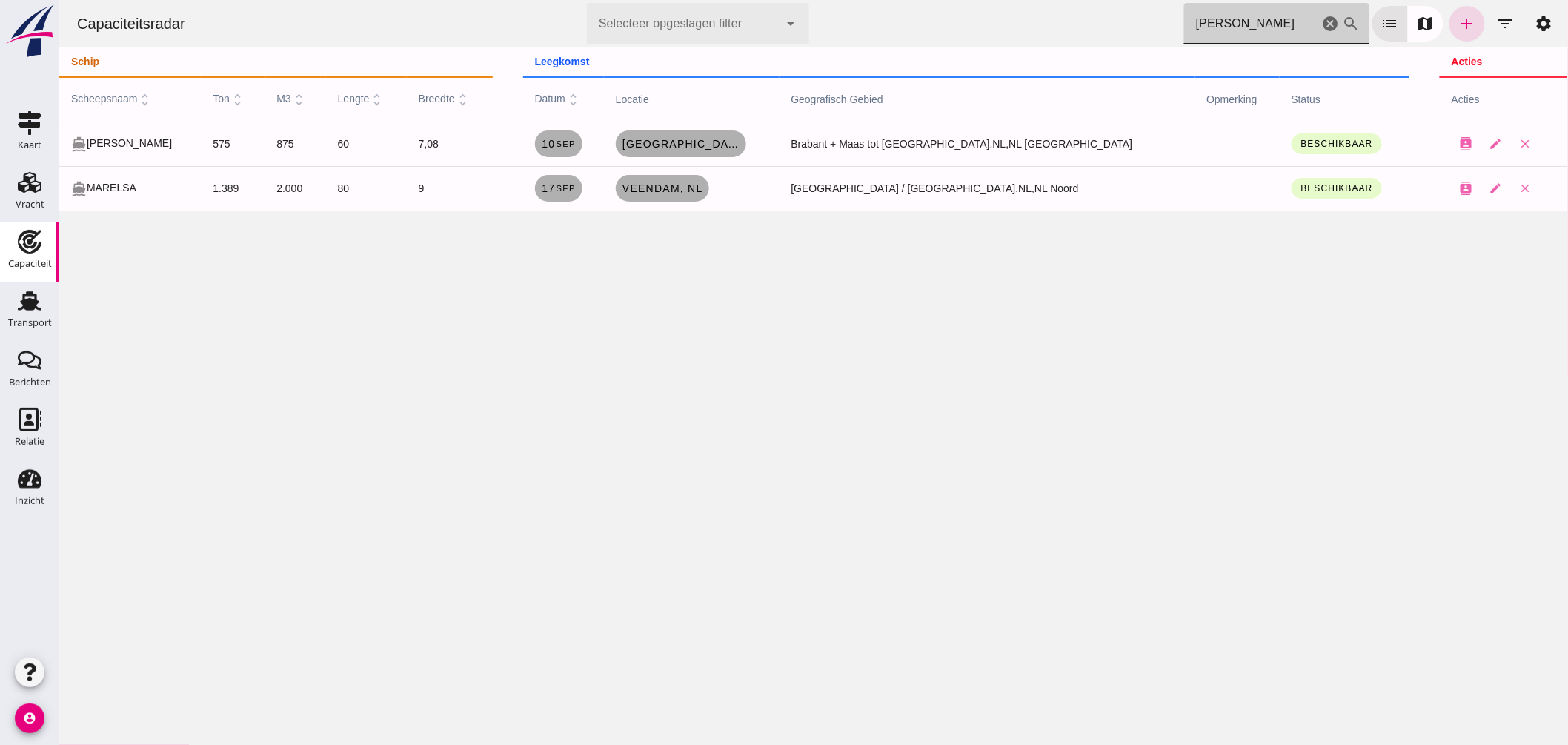
drag, startPoint x: 1216, startPoint y: 28, endPoint x: 1090, endPoint y: 12, distance: 127.0
click at [1090, 12] on div "Capaciteitsradar Selecteer opgeslagen filter Selecteer opgeslagen filter cancel…" at bounding box center [813, 24] width 1497 height 47
type input "pake"
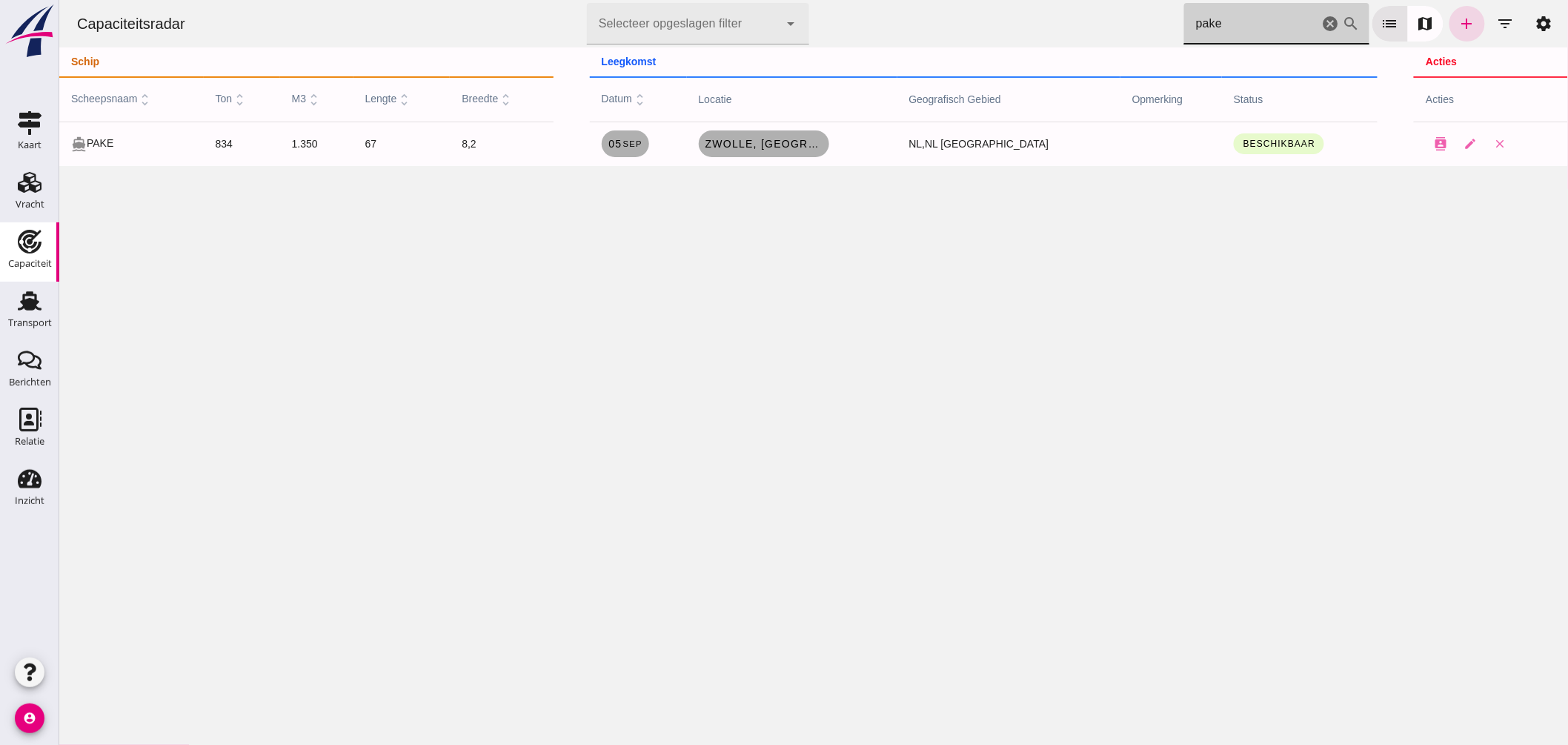
click at [1322, 21] on icon "cancel" at bounding box center [1330, 24] width 18 height 18
